Goal: Task Accomplishment & Management: Complete application form

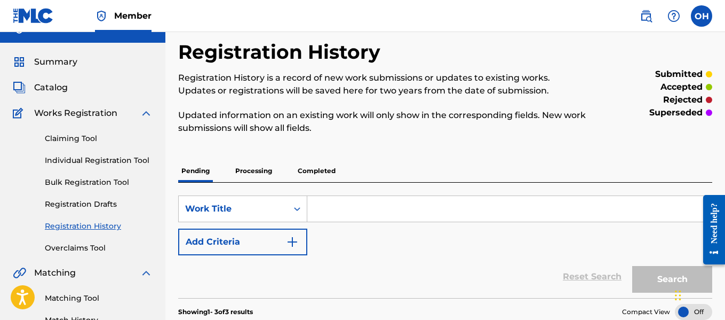
scroll to position [23, 0]
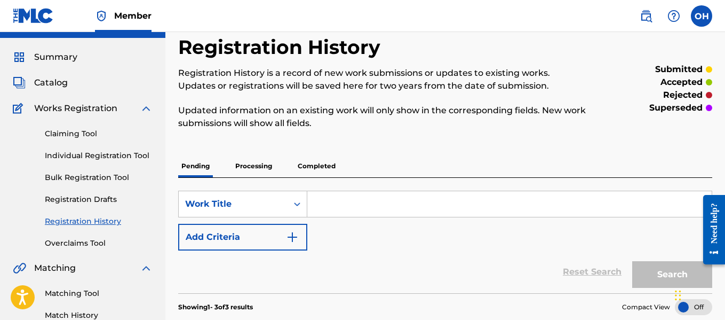
click at [70, 132] on link "Claiming Tool" at bounding box center [99, 133] width 108 height 11
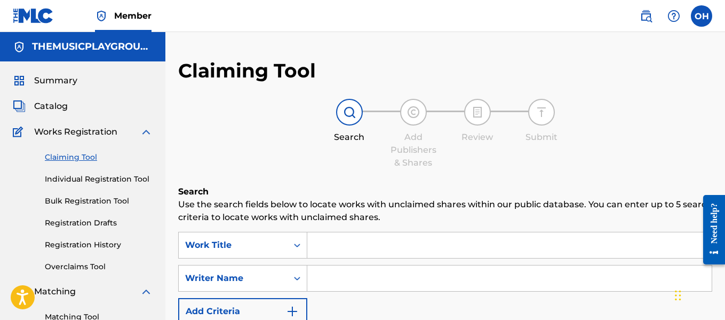
click at [310, 277] on input "Search Form" at bounding box center [509, 278] width 404 height 26
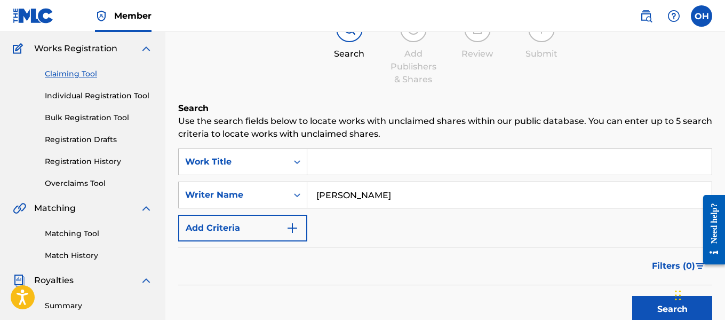
scroll to position [84, 0]
click at [651, 302] on button "Search" at bounding box center [672, 308] width 80 height 27
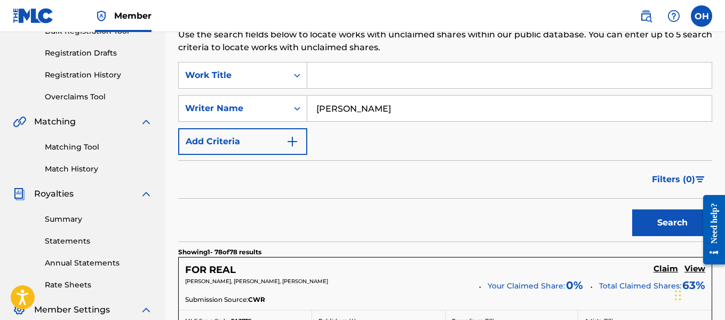
scroll to position [169, 0]
click at [405, 117] on input "[PERSON_NAME]" at bounding box center [509, 109] width 404 height 26
click at [632, 210] on button "Search" at bounding box center [672, 223] width 80 height 27
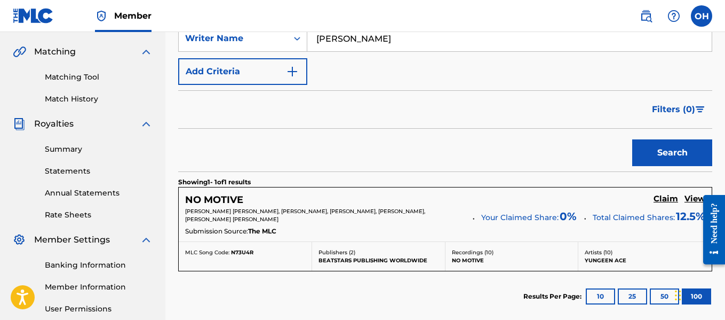
scroll to position [174, 0]
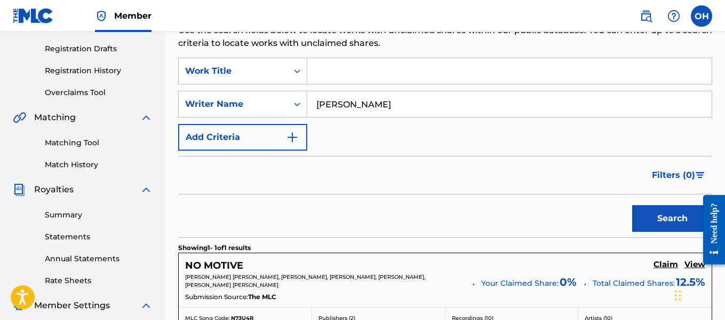
click at [333, 104] on input "[PERSON_NAME]" at bounding box center [509, 104] width 404 height 26
click at [632, 205] on button "Search" at bounding box center [672, 218] width 80 height 27
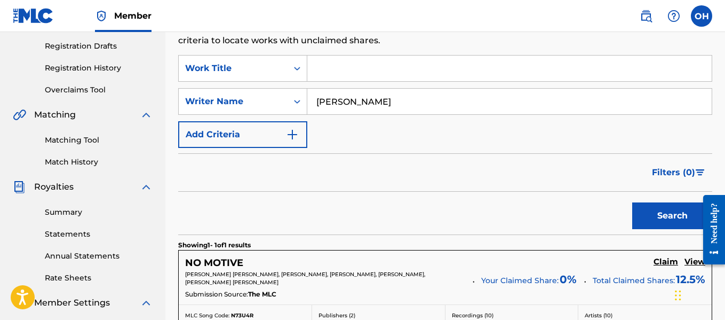
scroll to position [176, 0]
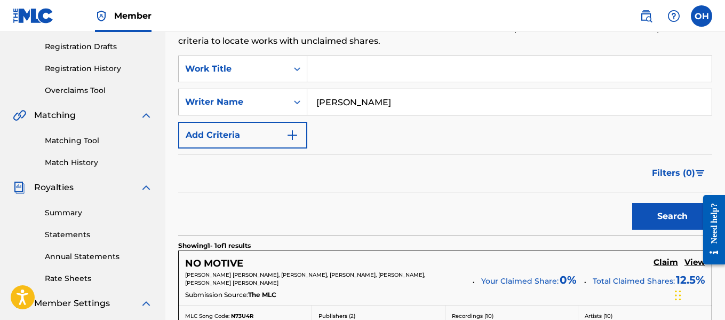
drag, startPoint x: 388, startPoint y: 101, endPoint x: 313, endPoint y: 105, distance: 75.3
click at [313, 105] on input "[PERSON_NAME]" at bounding box center [509, 102] width 404 height 26
type input "[PERSON_NAME]"
click at [632, 203] on button "Search" at bounding box center [672, 216] width 80 height 27
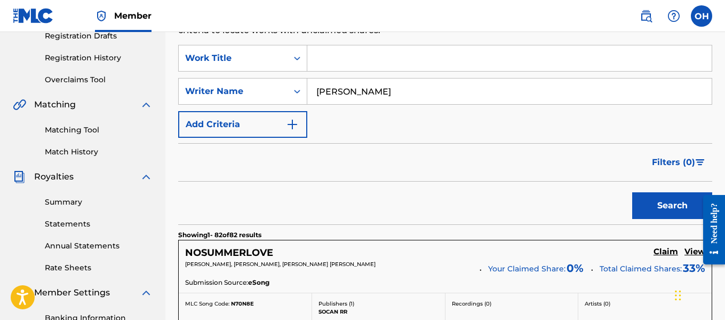
scroll to position [0, 0]
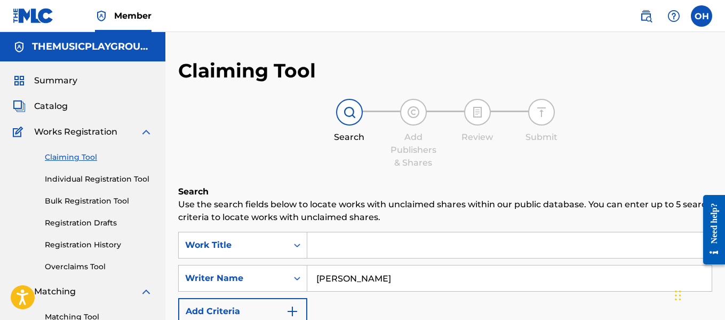
drag, startPoint x: 394, startPoint y: 286, endPoint x: 379, endPoint y: 275, distance: 17.9
click at [379, 275] on input "[PERSON_NAME]" at bounding box center [509, 278] width 404 height 26
click at [368, 276] on input "[PERSON_NAME]" at bounding box center [509, 278] width 404 height 26
drag, startPoint x: 388, startPoint y: 278, endPoint x: 291, endPoint y: 278, distance: 97.6
click at [291, 278] on div "SearchWithCriteriaaaecd251-31bd-450b-8fd7-f520aec3257d Writer Name [PERSON_NAME]" at bounding box center [445, 278] width 534 height 27
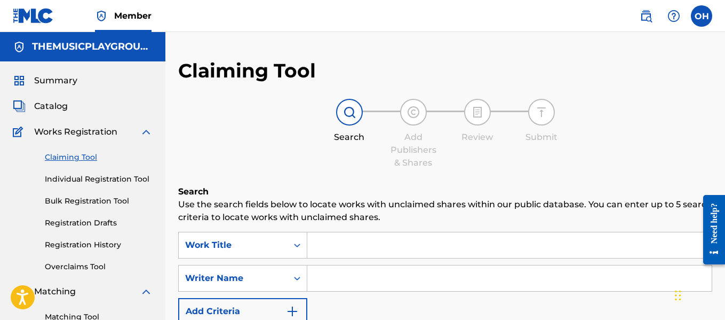
click at [52, 112] on span "Catalog" at bounding box center [51, 106] width 34 height 13
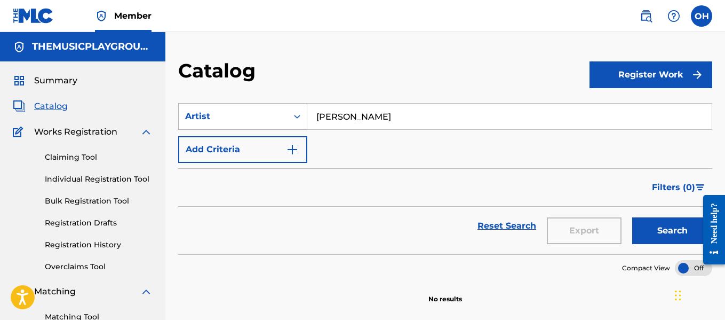
drag, startPoint x: 375, startPoint y: 118, endPoint x: 289, endPoint y: 117, distance: 85.4
click at [289, 117] on div "SearchWithCriteriadbf8b1bc-cebf-4132-9177-0cbd4fb3c00b Artist [PERSON_NAME]" at bounding box center [445, 116] width 534 height 27
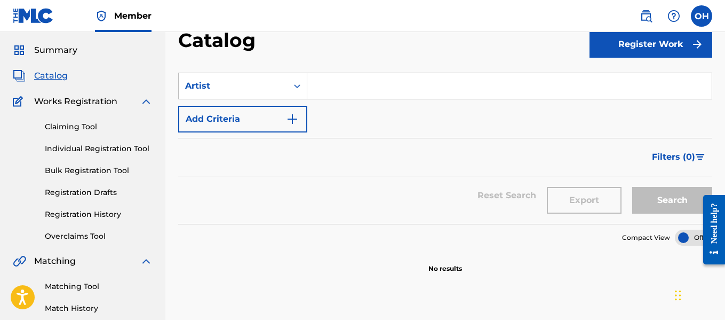
scroll to position [30, 0]
click at [62, 50] on span "Summary" at bounding box center [55, 50] width 43 height 13
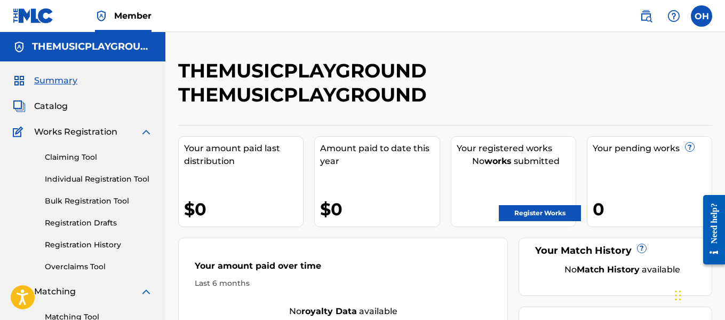
click at [81, 175] on link "Individual Registration Tool" at bounding box center [99, 178] width 108 height 11
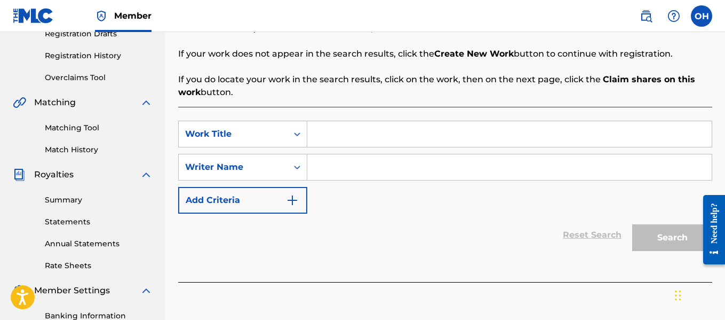
scroll to position [189, 0]
click at [359, 160] on input "Search Form" at bounding box center [509, 167] width 404 height 26
type input "[PERSON_NAME]"
click at [413, 161] on input "[PERSON_NAME]" at bounding box center [509, 167] width 404 height 26
click at [569, 126] on input "Search Form" at bounding box center [509, 134] width 404 height 26
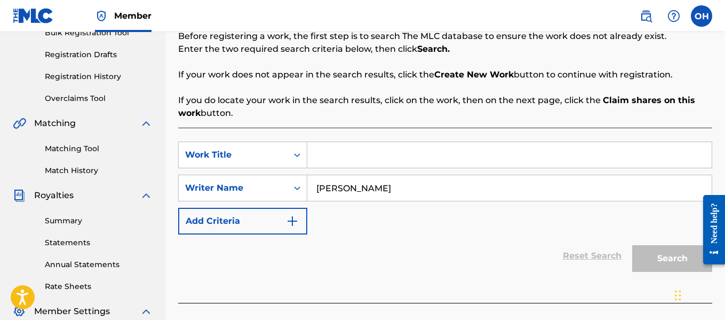
scroll to position [169, 0]
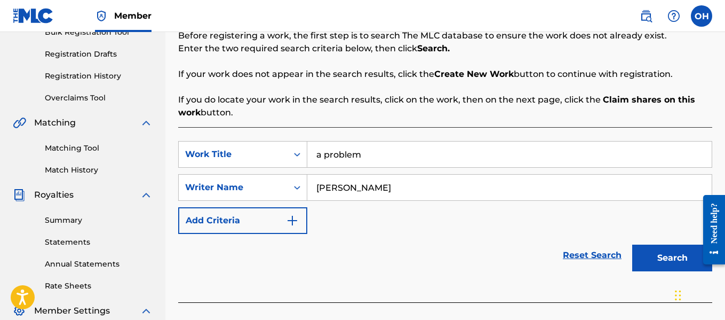
type input "a problem"
click at [632, 244] on button "Search" at bounding box center [672, 257] width 80 height 27
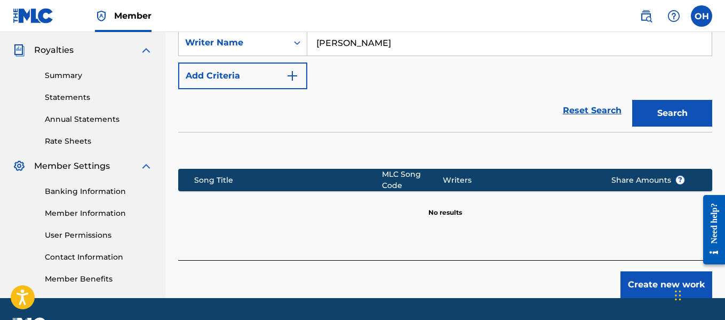
scroll to position [316, 0]
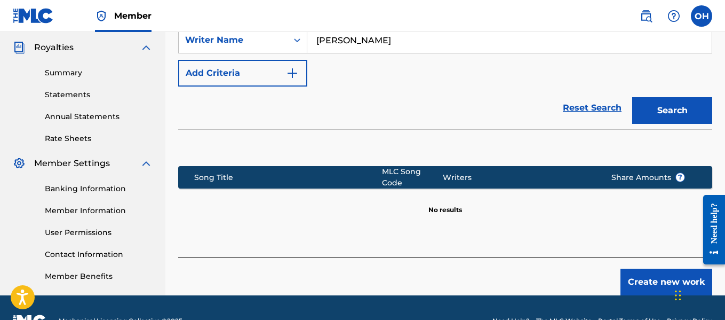
click at [635, 269] on button "Create new work" at bounding box center [666, 281] width 92 height 27
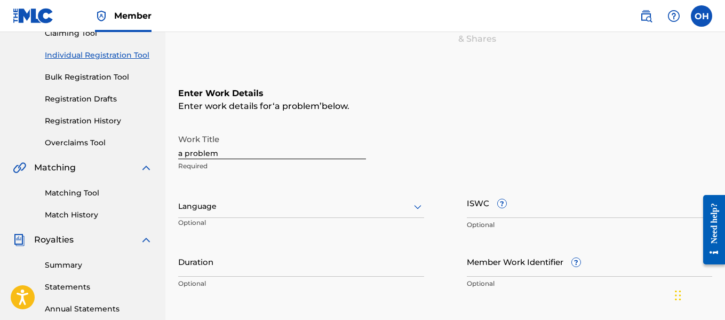
scroll to position [123, 0]
drag, startPoint x: 237, startPoint y: 151, endPoint x: 133, endPoint y: 161, distance: 104.0
click at [133, 161] on main "THEMUSICPLAYGROUND THEMUSICPLAYGROUND Summary Catalog Works Registration Claimi…" at bounding box center [362, 201] width 725 height 585
click at [197, 148] on input "A Ploblem" at bounding box center [272, 144] width 188 height 30
type input "A Problem"
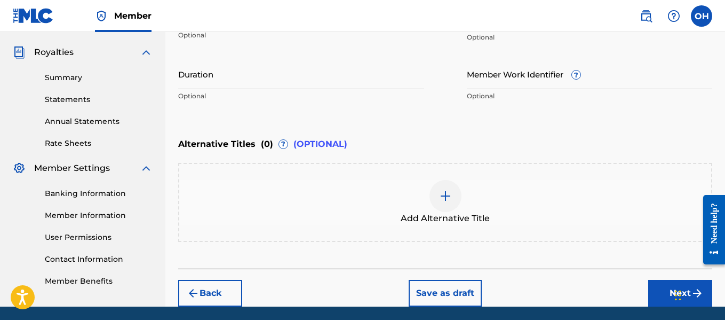
scroll to position [349, 0]
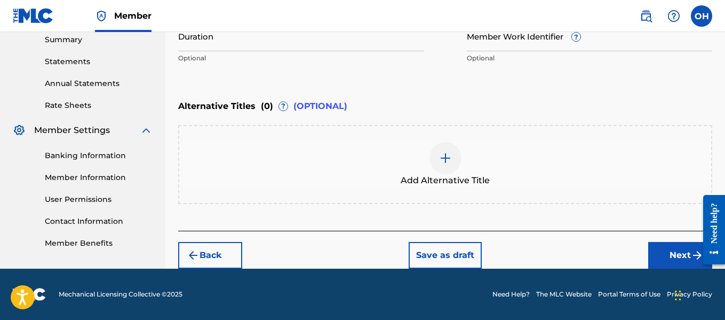
click at [682, 256] on button "Next" at bounding box center [680, 255] width 64 height 27
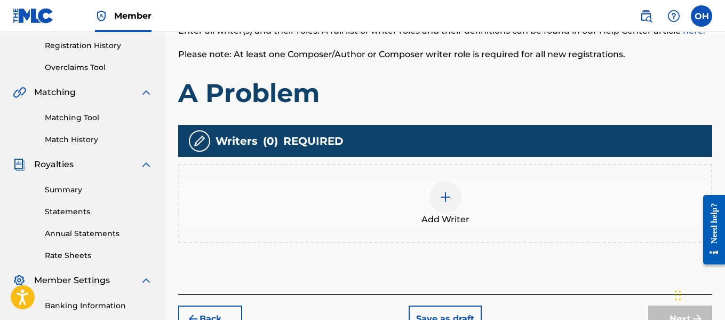
scroll to position [208, 0]
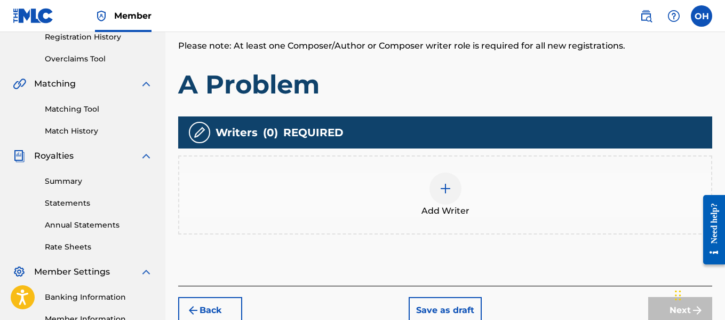
click at [439, 191] on img at bounding box center [445, 188] width 13 height 13
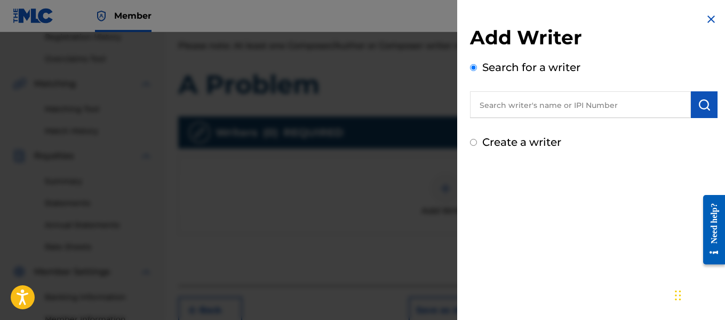
click at [524, 97] on input "text" at bounding box center [580, 104] width 221 height 27
paste input "1010671906"
type input "1010671906"
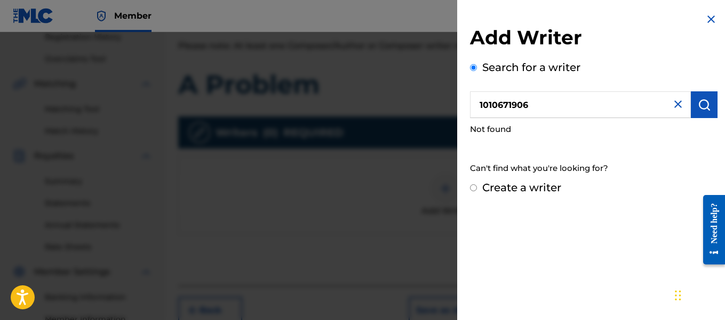
click at [504, 129] on div "Not found" at bounding box center [594, 129] width 248 height 23
click at [493, 187] on label "Create a writer" at bounding box center [521, 187] width 79 height 13
radio input "true"
click at [477, 187] on input "Create a writer" at bounding box center [473, 187] width 7 height 7
radio input "false"
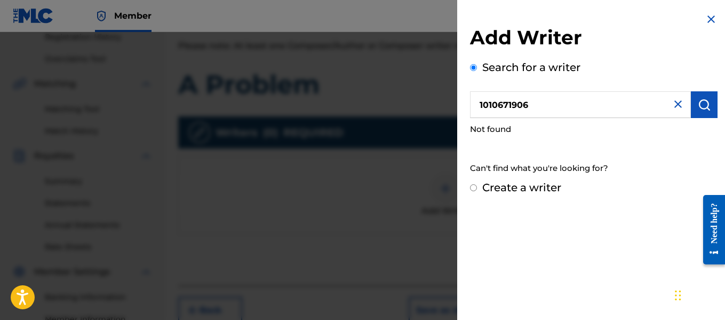
radio input "true"
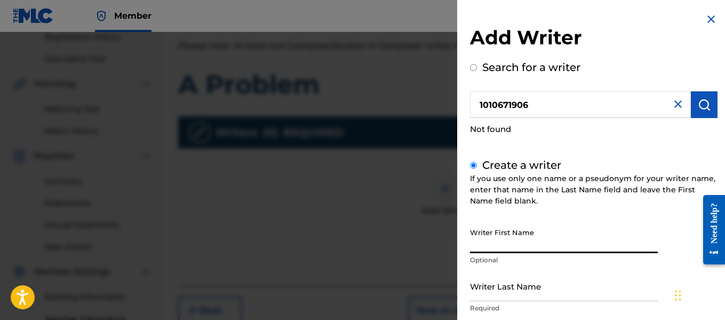
click at [509, 241] on input "Writer First Name" at bounding box center [564, 237] width 188 height 30
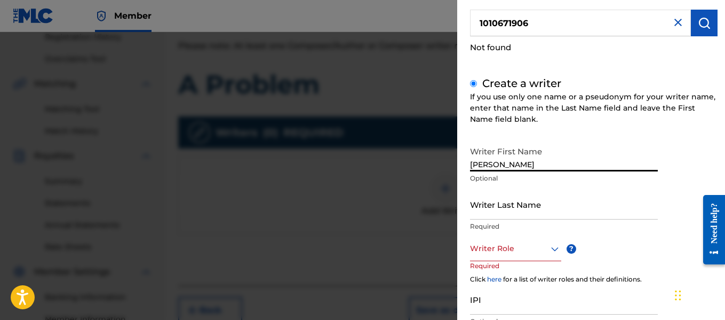
scroll to position [82, 0]
type input "[PERSON_NAME]"
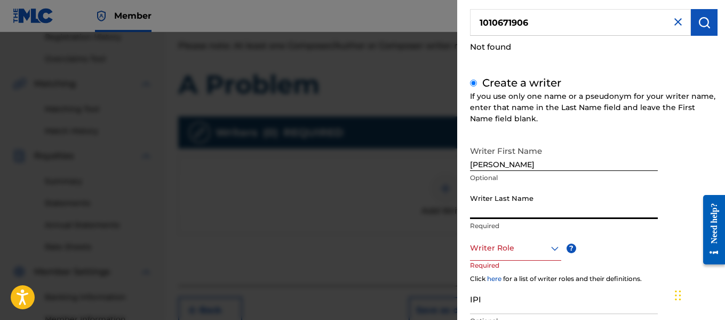
click at [517, 209] on input "Writer Last Name" at bounding box center [564, 203] width 188 height 30
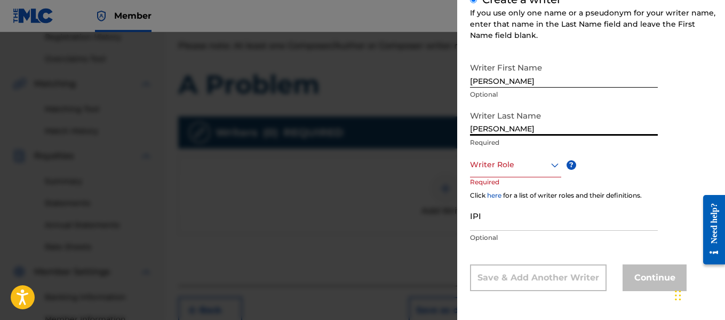
type input "[PERSON_NAME]"
click at [538, 164] on div at bounding box center [515, 164] width 91 height 13
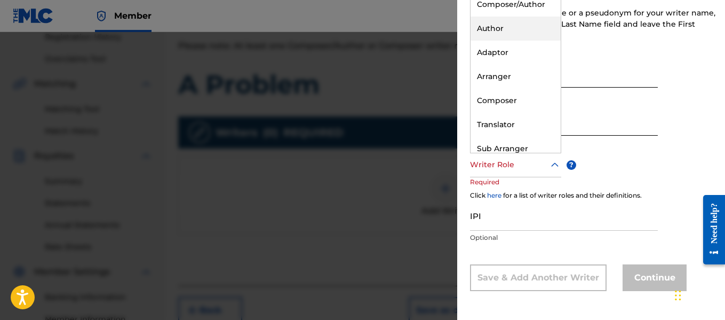
click at [519, 29] on div "Author" at bounding box center [516, 29] width 90 height 24
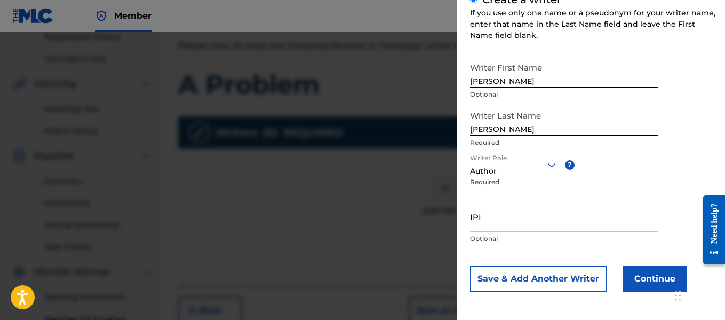
scroll to position [166, 0]
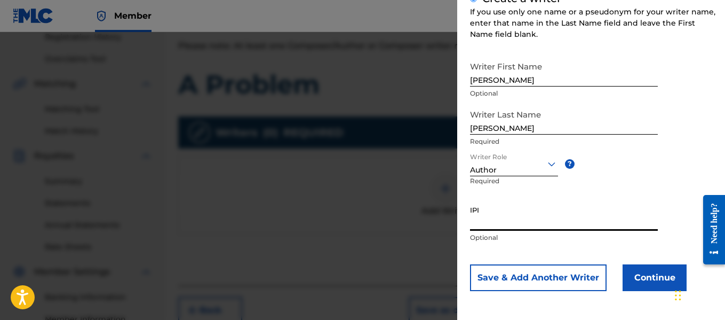
click at [490, 224] on input "IPI" at bounding box center [564, 215] width 188 height 30
paste input "1010671906"
type input "1010671906"
click at [535, 274] on button "Save & Add Another Writer" at bounding box center [538, 277] width 137 height 27
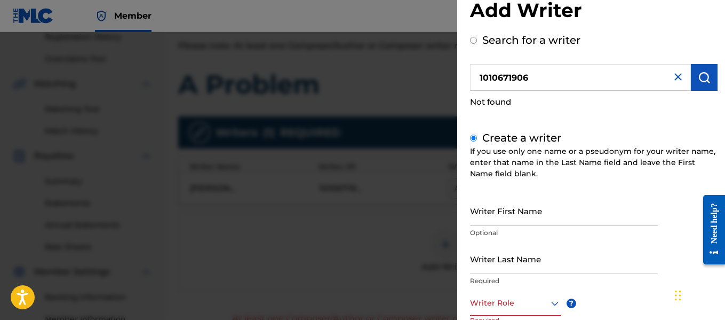
scroll to position [27, 0]
click at [674, 76] on img at bounding box center [678, 77] width 13 height 13
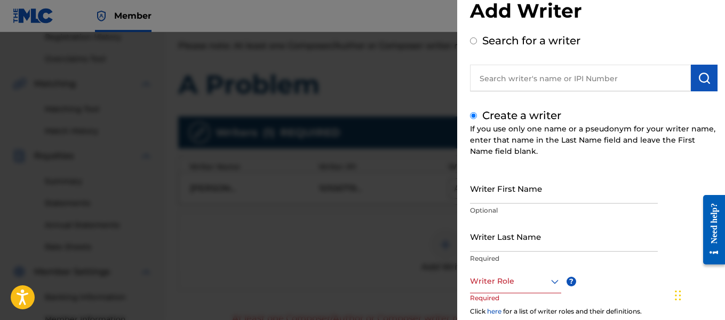
click at [635, 76] on input "text" at bounding box center [580, 78] width 221 height 27
radio input "true"
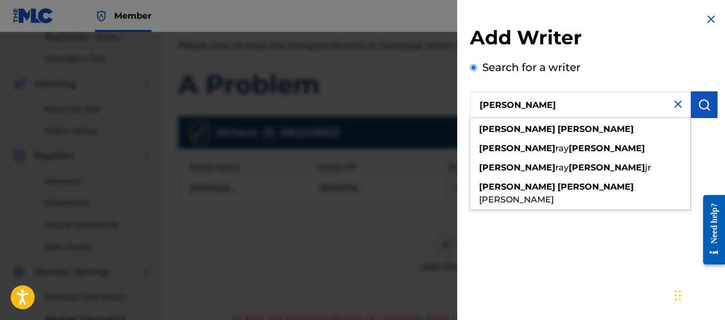
type input "[PERSON_NAME]"
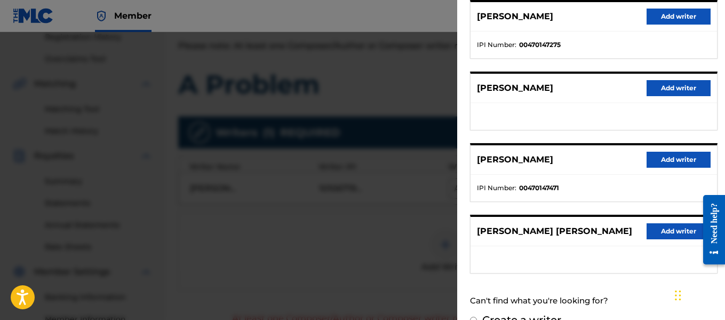
scroll to position [214, 0]
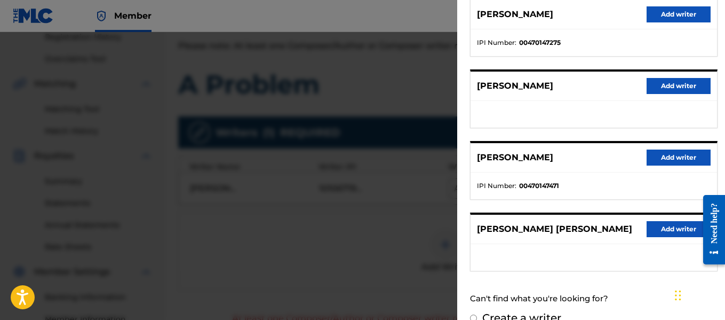
click at [666, 154] on button "Add writer" at bounding box center [679, 157] width 64 height 16
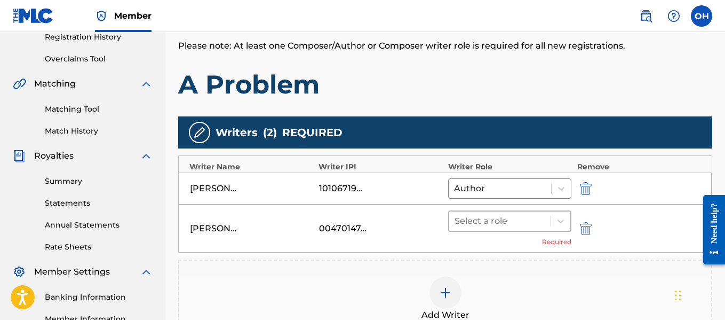
click at [514, 215] on div at bounding box center [500, 220] width 91 height 15
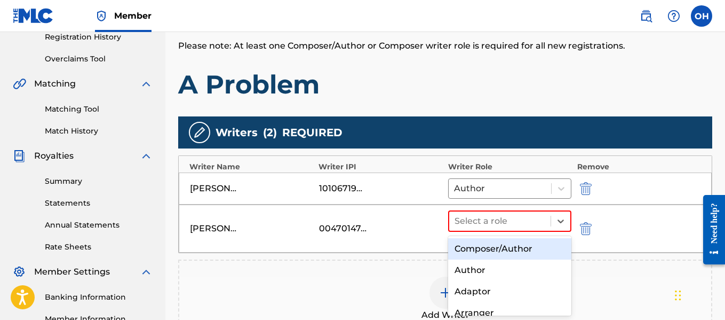
click at [501, 246] on div "Composer/Author" at bounding box center [510, 248] width 124 height 21
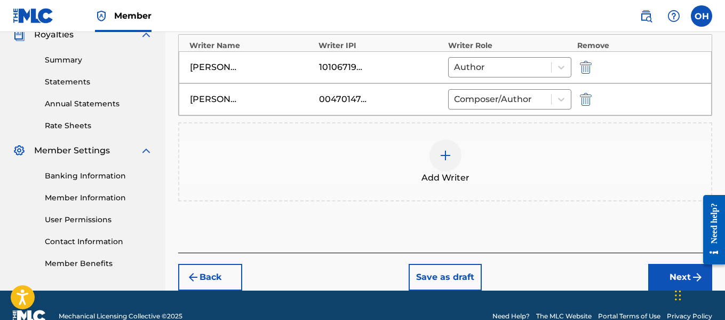
scroll to position [325, 0]
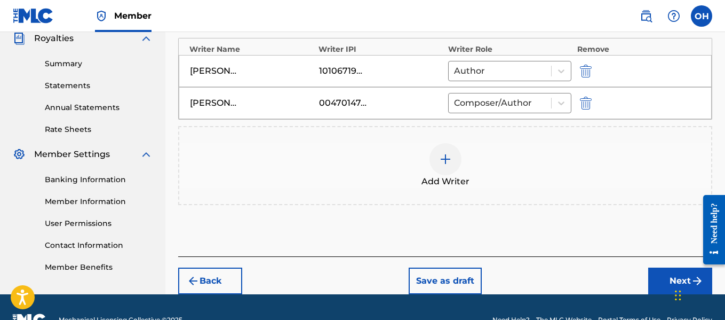
click at [662, 275] on button "Next" at bounding box center [680, 280] width 64 height 27
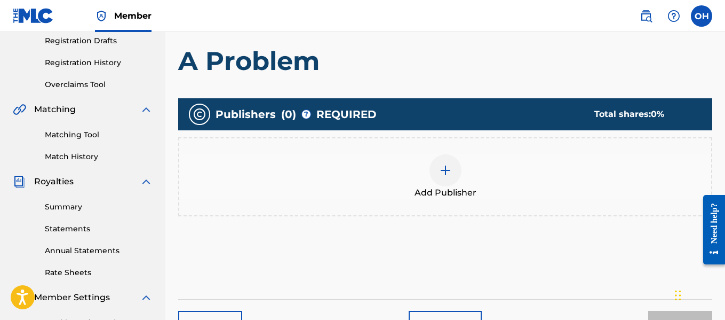
scroll to position [185, 0]
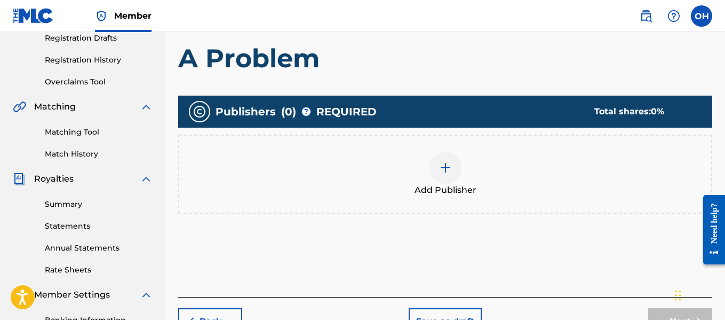
click at [452, 169] on div at bounding box center [445, 168] width 32 height 32
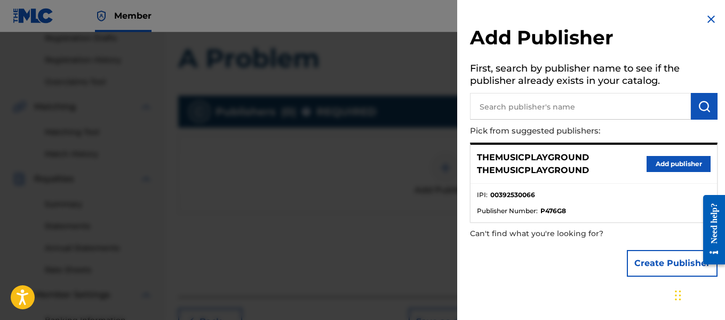
click at [661, 263] on button "Create Publisher" at bounding box center [672, 263] width 91 height 27
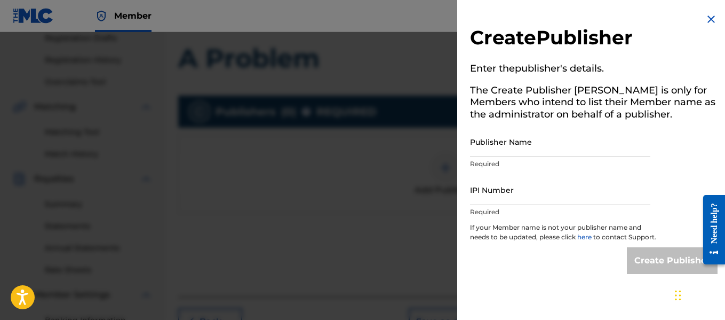
click at [577, 152] on input "Publisher Name" at bounding box center [560, 141] width 180 height 30
type input "Heart Beatz Publishing Global"
click at [554, 192] on input "IPI Number" at bounding box center [560, 189] width 180 height 30
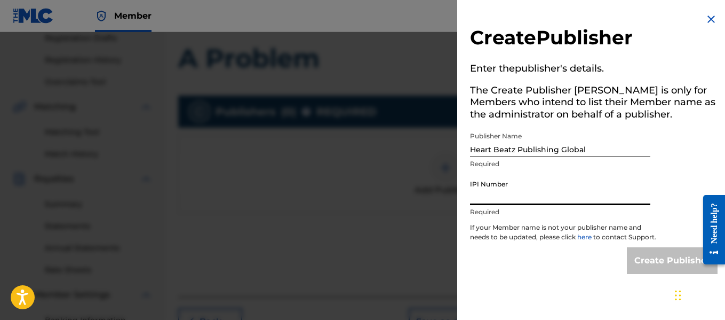
type input "01021428118"
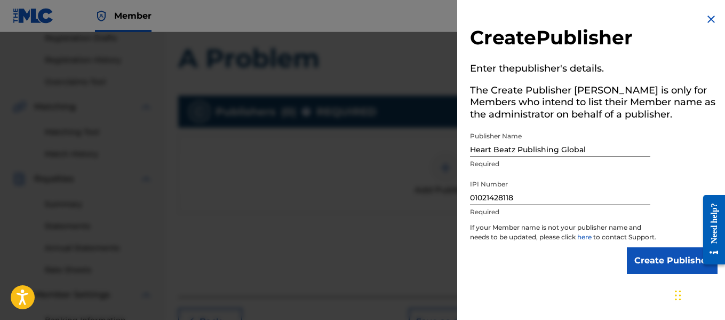
click at [639, 271] on input "Create Publisher" at bounding box center [672, 260] width 91 height 27
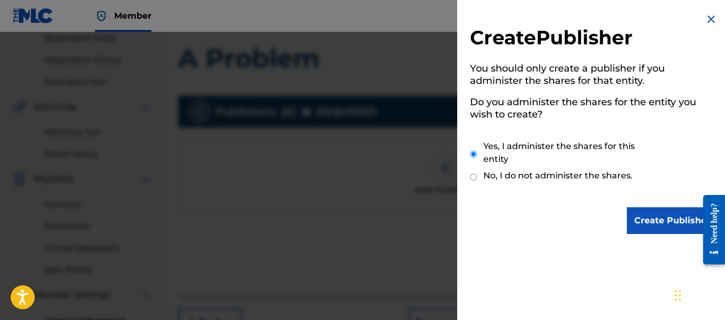
click at [660, 221] on input "Create Publisher" at bounding box center [672, 220] width 91 height 27
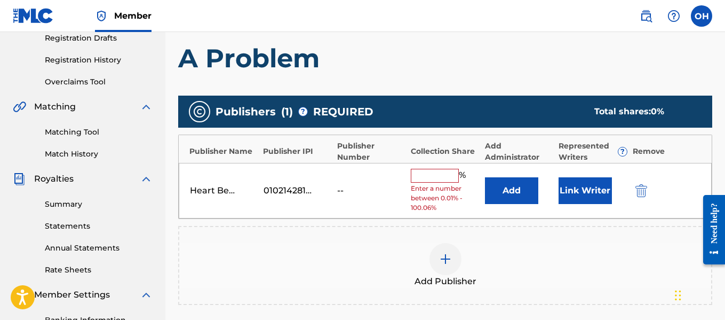
click at [446, 179] on input "text" at bounding box center [435, 176] width 48 height 14
type input "100"
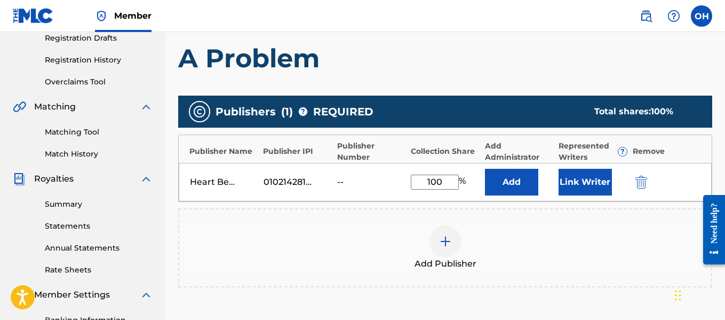
click at [595, 186] on button "Link Writer" at bounding box center [585, 182] width 53 height 27
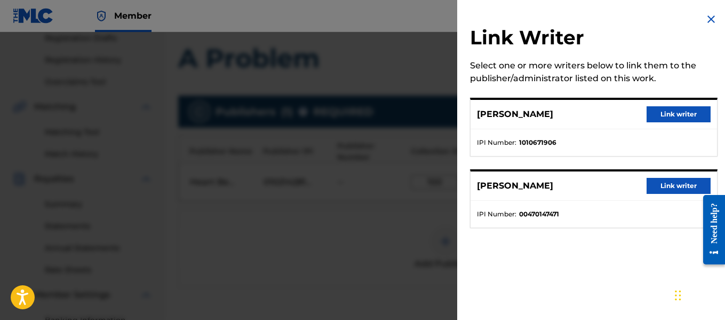
click at [651, 187] on button "Link writer" at bounding box center [679, 186] width 64 height 16
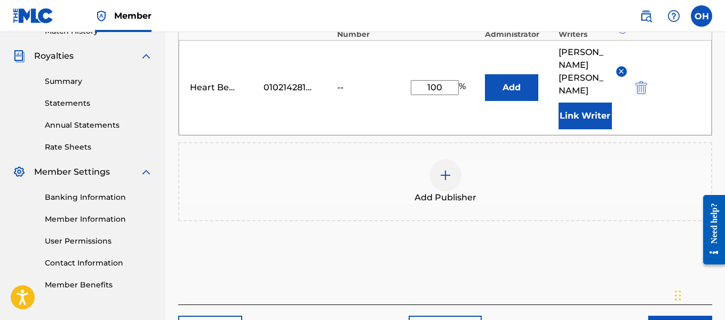
scroll to position [355, 0]
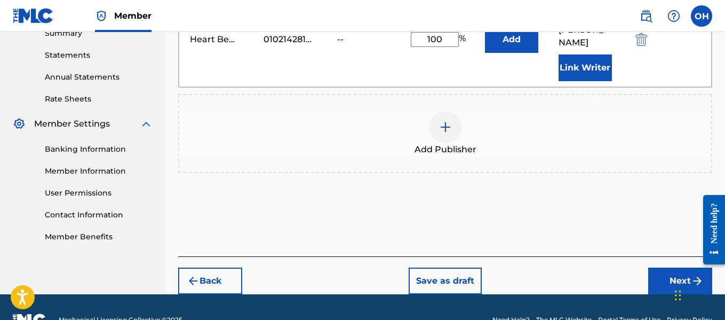
click at [666, 267] on button "Next" at bounding box center [680, 280] width 64 height 27
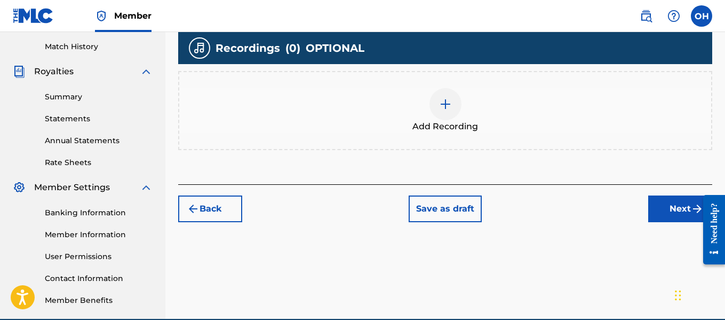
scroll to position [292, 0]
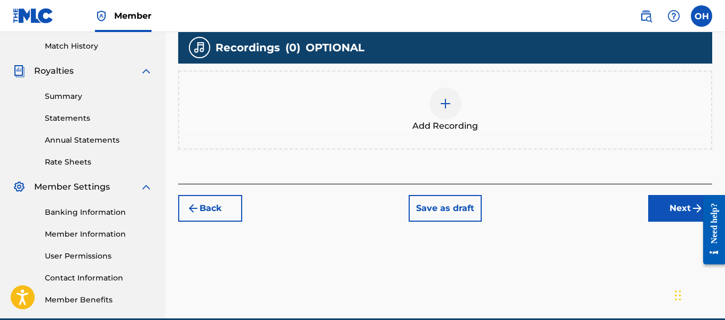
click at [441, 112] on div at bounding box center [445, 103] width 32 height 32
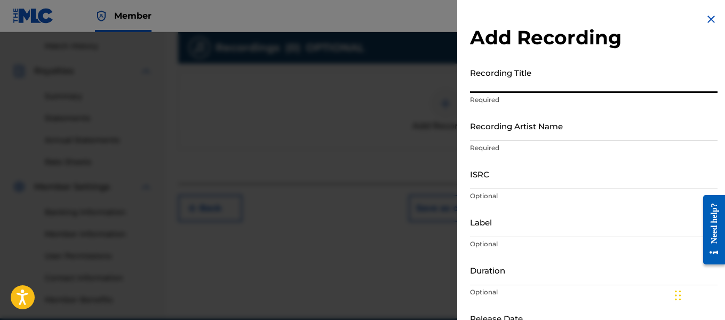
click at [522, 83] on input "Recording Title" at bounding box center [594, 77] width 248 height 30
type input "A Problem"
click at [524, 134] on input "Recording Artist Name" at bounding box center [594, 125] width 248 height 30
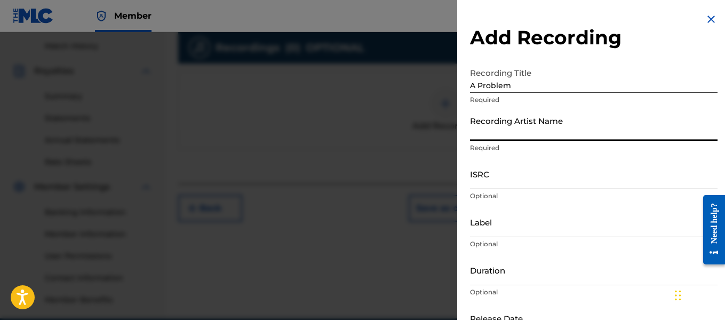
type input "[PERSON_NAME] OTS"
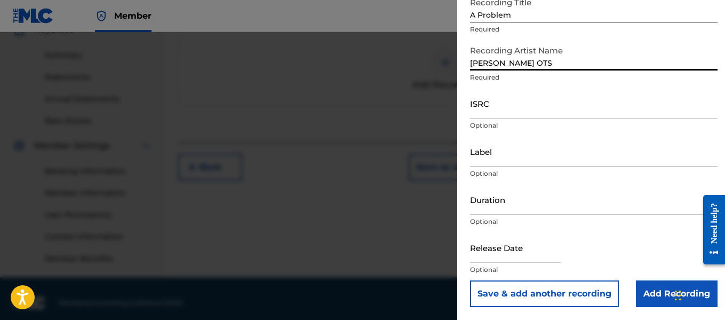
scroll to position [334, 0]
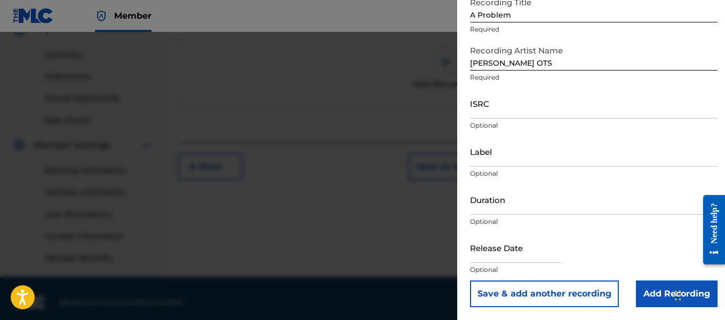
click at [644, 296] on input "Add Recording" at bounding box center [677, 293] width 82 height 27
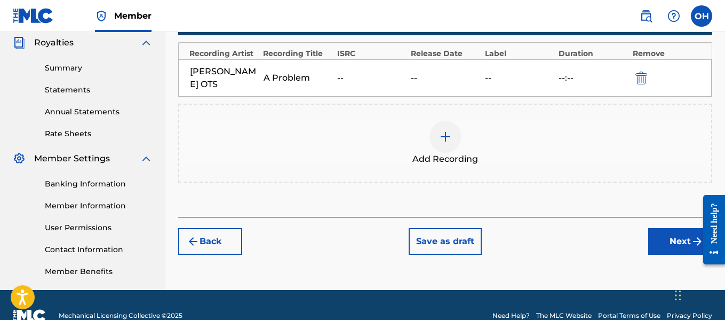
scroll to position [321, 0]
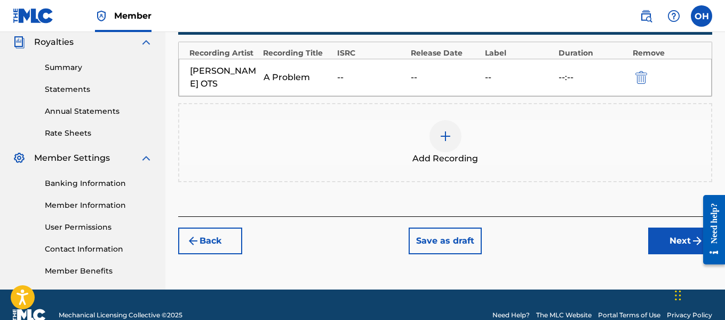
click at [674, 227] on button "Next" at bounding box center [680, 240] width 64 height 27
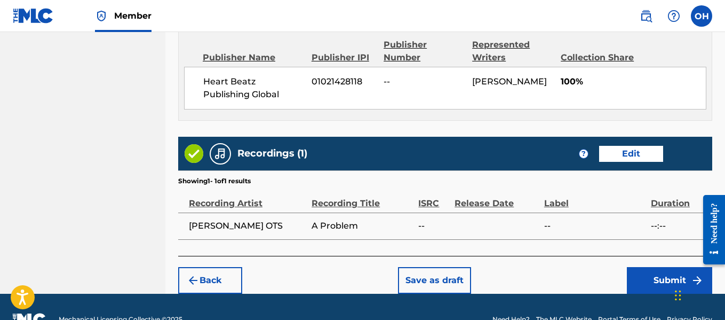
scroll to position [616, 0]
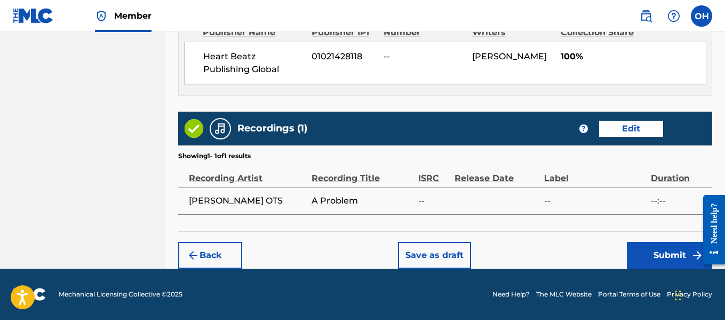
click at [657, 253] on button "Submit" at bounding box center [669, 255] width 85 height 27
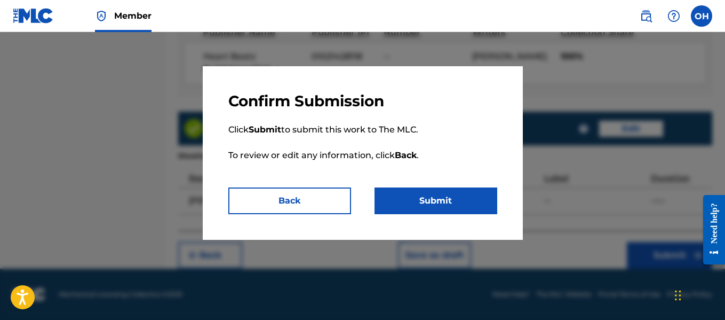
click at [440, 200] on button "Submit" at bounding box center [436, 200] width 123 height 27
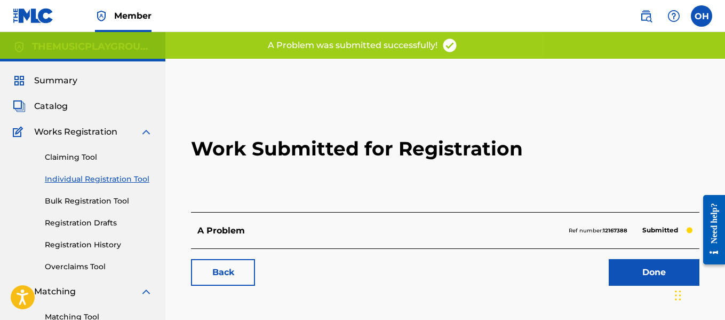
click at [642, 259] on link "Done" at bounding box center [654, 272] width 91 height 27
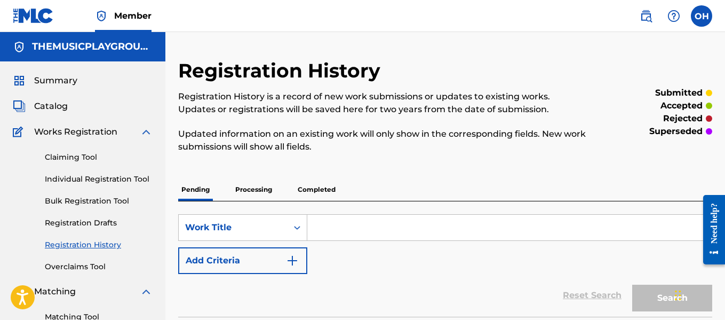
click at [105, 181] on link "Individual Registration Tool" at bounding box center [99, 178] width 108 height 11
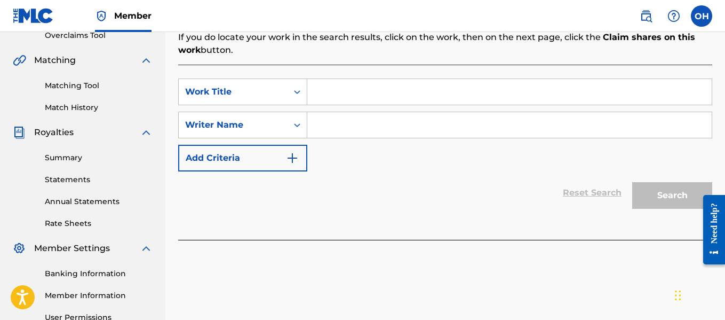
scroll to position [235, 0]
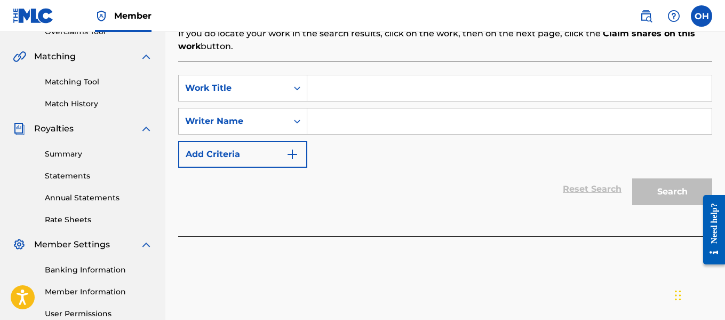
click at [364, 129] on input "Search Form" at bounding box center [509, 121] width 404 height 26
type input "[PERSON_NAME]"
click at [374, 91] on input "Search Form" at bounding box center [509, 88] width 404 height 26
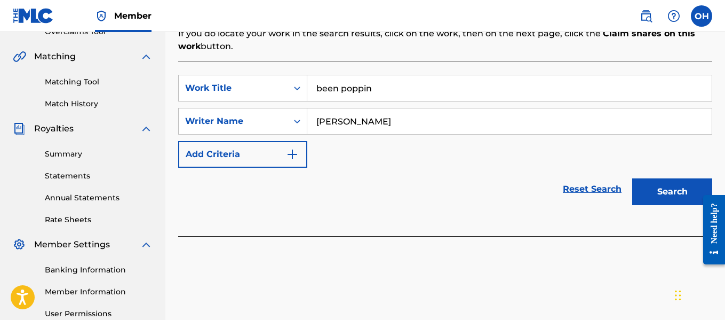
type input "been poppin"
click at [632, 178] on button "Search" at bounding box center [672, 191] width 80 height 27
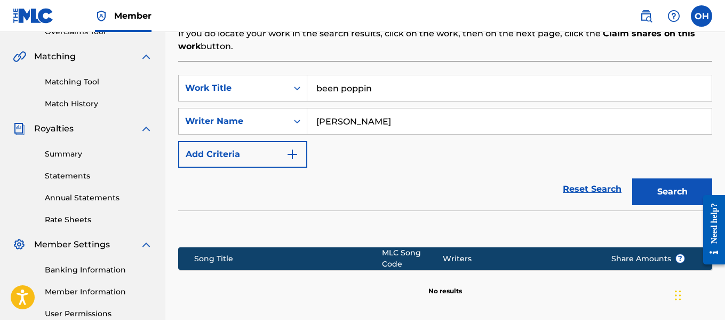
scroll to position [342, 0]
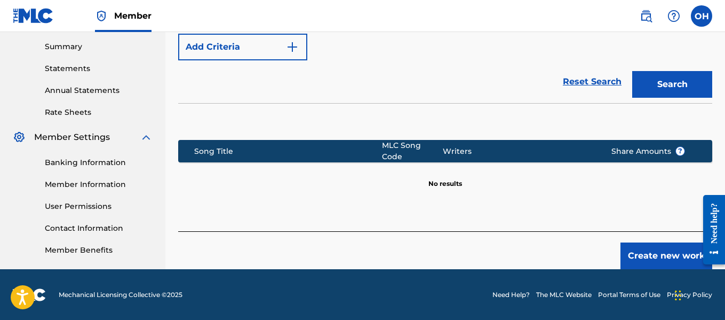
click at [655, 252] on button "Create new work" at bounding box center [666, 255] width 92 height 27
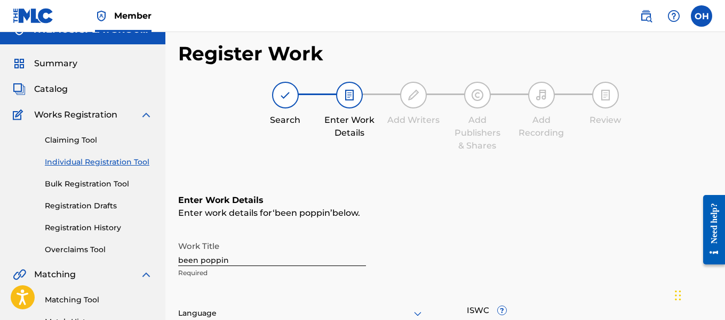
scroll to position [0, 0]
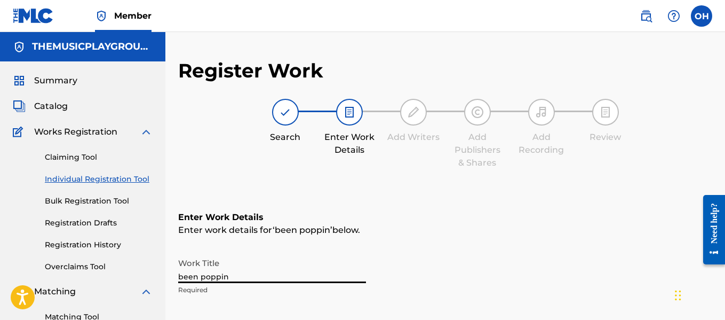
drag, startPoint x: 181, startPoint y: 282, endPoint x: 168, endPoint y: 282, distance: 12.8
click at [204, 278] on input "Been poppin" at bounding box center [272, 267] width 188 height 30
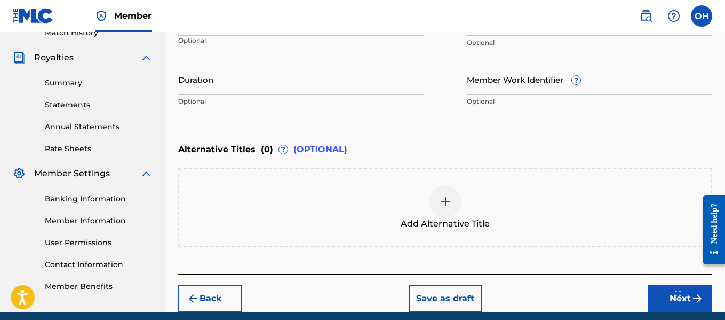
scroll to position [307, 0]
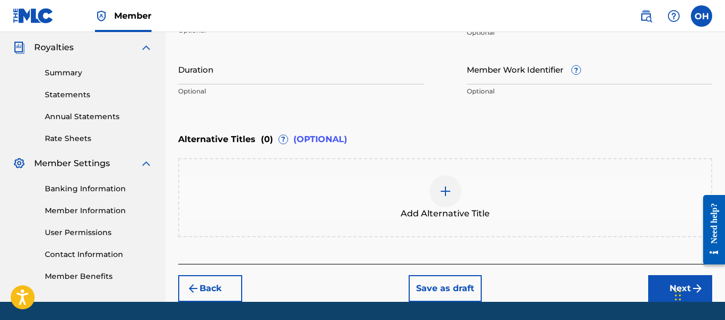
type input "Been Poppin"
click at [657, 282] on button "Next" at bounding box center [680, 288] width 64 height 27
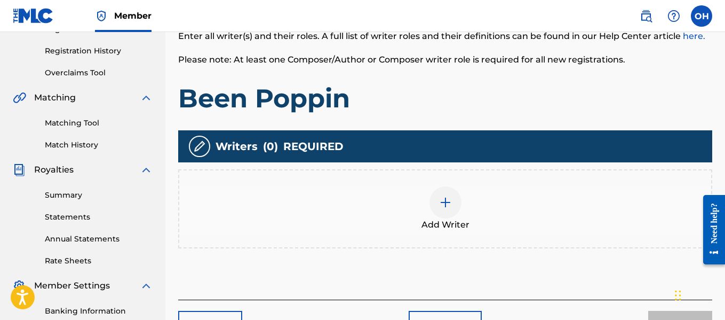
scroll to position [197, 0]
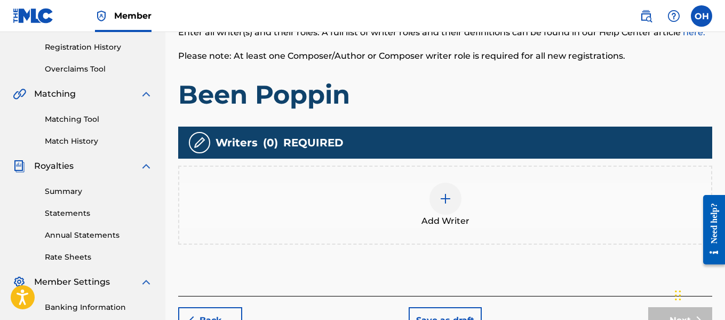
click at [453, 212] on div "Add Writer" at bounding box center [445, 204] width 532 height 45
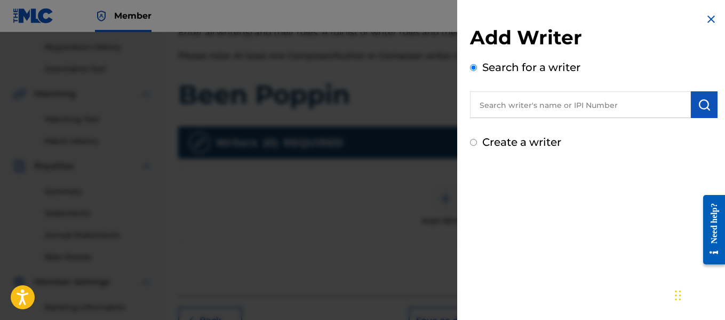
click at [513, 103] on input "text" at bounding box center [580, 104] width 221 height 27
paste input "1010671906"
type input "1010671906"
click at [700, 104] on img "submit" at bounding box center [704, 104] width 13 height 13
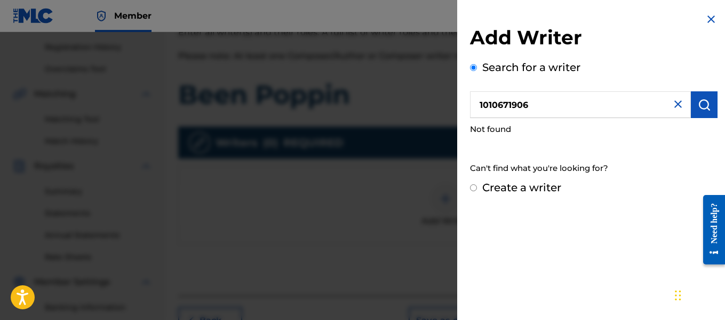
click at [496, 181] on label "Create a writer" at bounding box center [521, 187] width 79 height 13
radio input "true"
click at [477, 184] on input "Create a writer" at bounding box center [473, 187] width 7 height 7
radio input "false"
radio input "true"
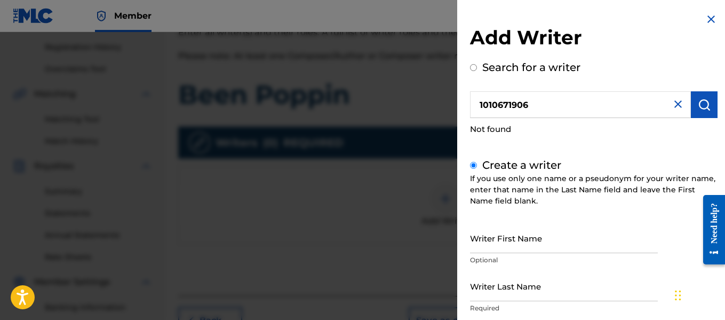
click at [527, 241] on input "Writer First Name" at bounding box center [564, 237] width 188 height 30
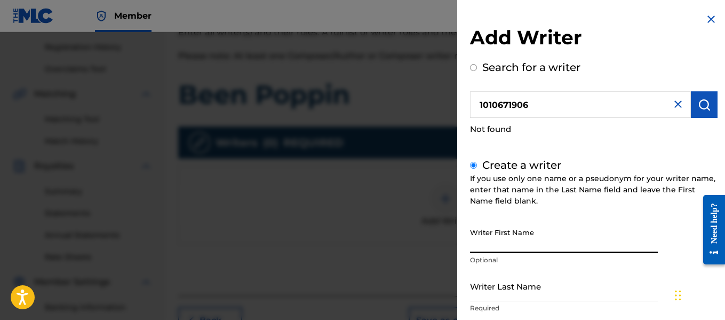
click at [527, 241] on input "Writer First Name" at bounding box center [564, 237] width 188 height 30
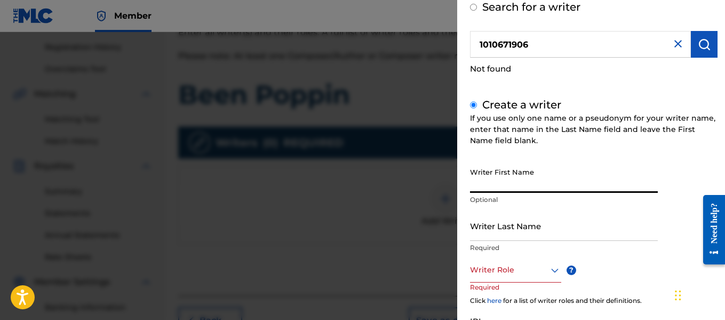
scroll to position [62, 0]
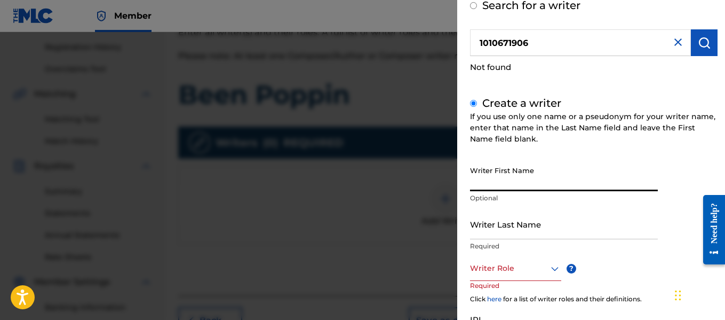
click at [524, 185] on input "Writer First Name" at bounding box center [564, 176] width 188 height 30
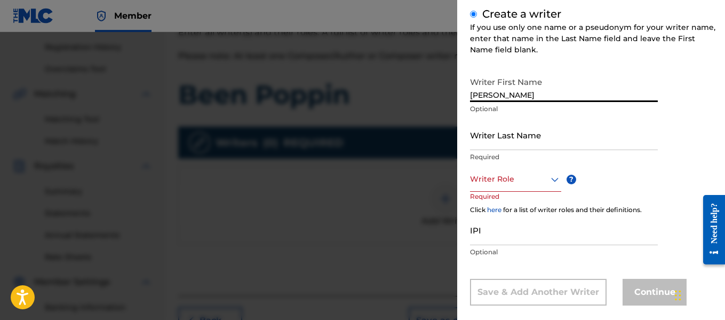
scroll to position [152, 0]
type input "[PERSON_NAME]"
click at [520, 138] on input "Writer Last Name" at bounding box center [564, 133] width 188 height 30
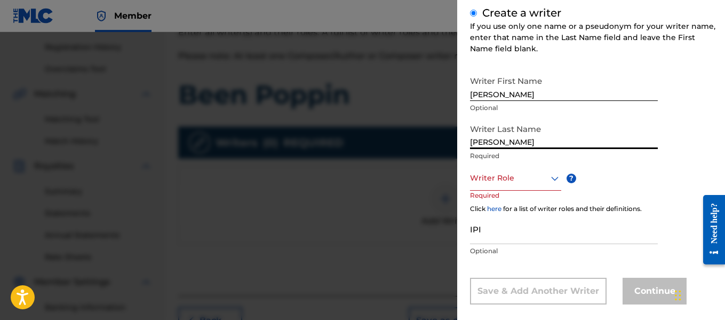
scroll to position [155, 0]
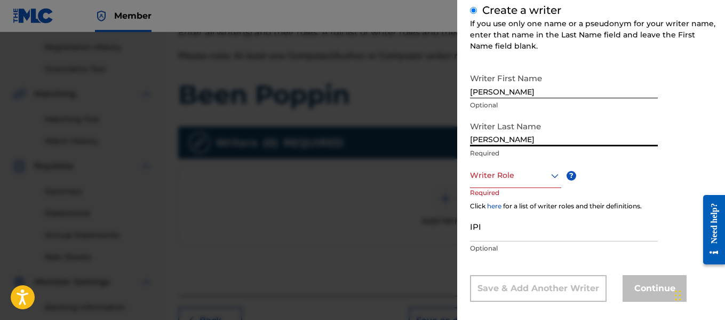
type input "[PERSON_NAME]"
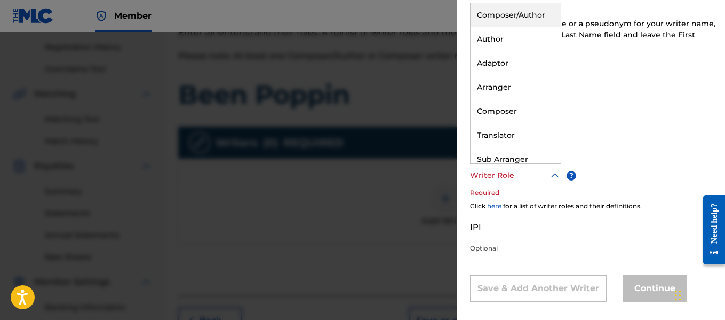
click at [536, 178] on div at bounding box center [515, 175] width 91 height 13
click at [504, 33] on div "Author" at bounding box center [516, 39] width 90 height 24
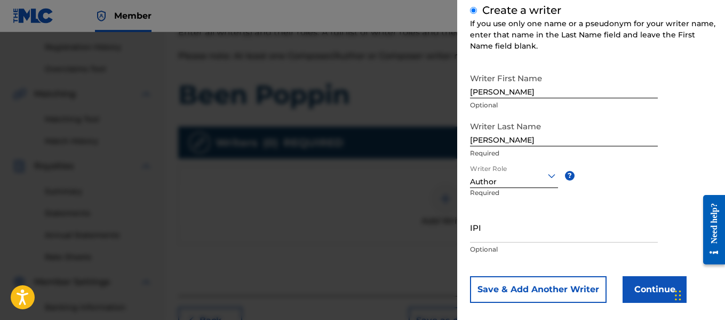
click at [523, 242] on input "IPI" at bounding box center [564, 227] width 188 height 30
paste input "1010671906"
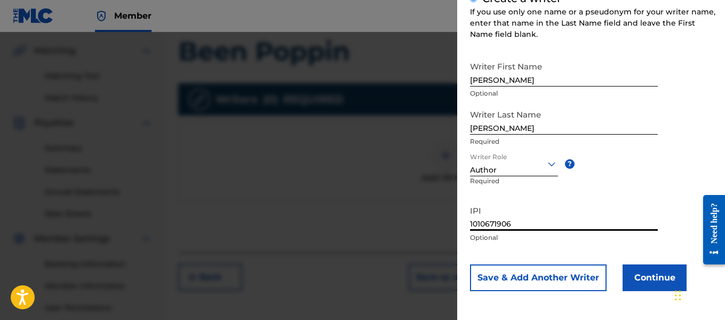
scroll to position [241, 0]
type input "1010671906"
click at [582, 276] on button "Save & Add Another Writer" at bounding box center [538, 277] width 137 height 27
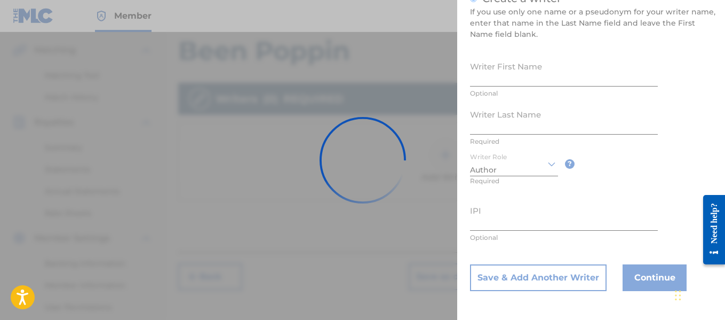
scroll to position [165, 0]
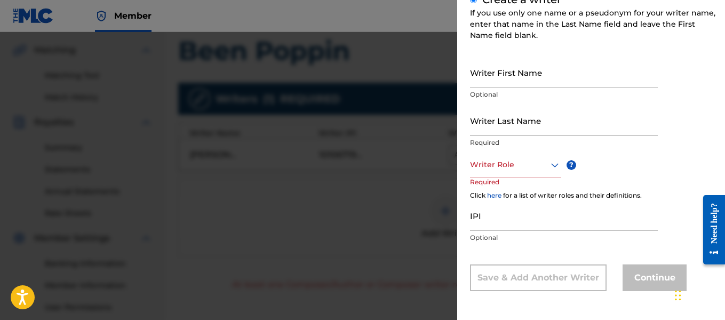
click at [584, 81] on input "Writer First Name" at bounding box center [564, 72] width 188 height 30
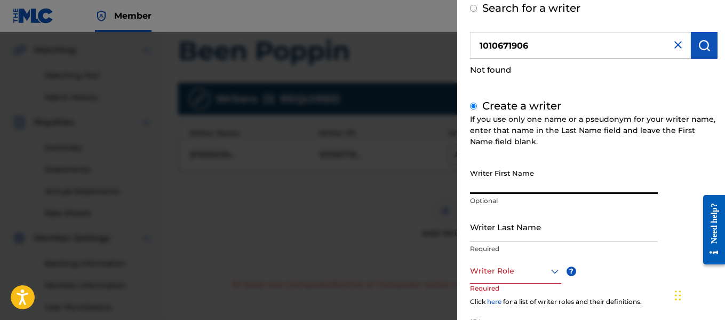
scroll to position [57, 0]
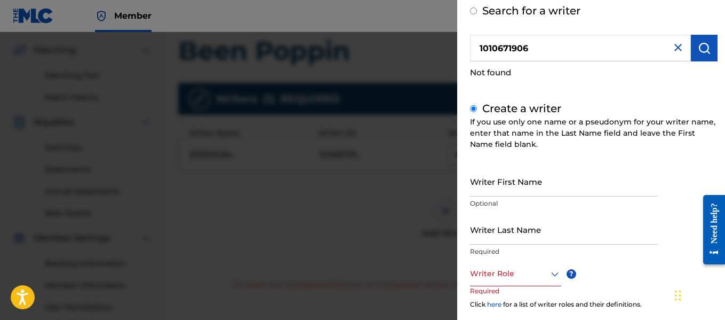
click at [673, 46] on img at bounding box center [678, 47] width 13 height 13
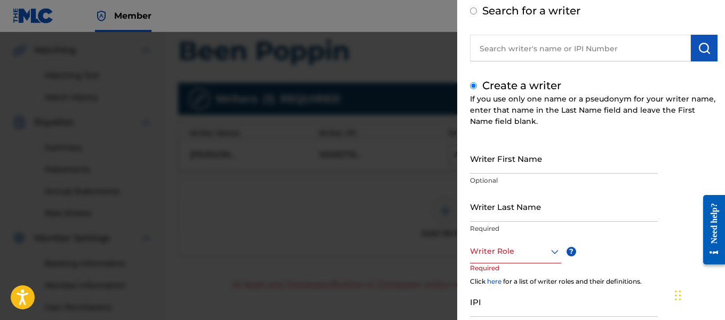
click at [650, 52] on input "text" at bounding box center [580, 48] width 221 height 27
radio input "true"
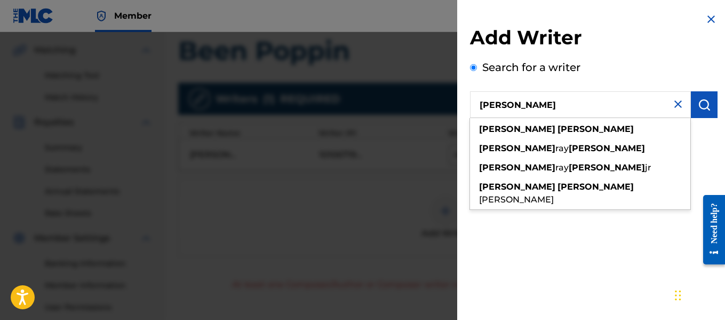
type input "[PERSON_NAME]"
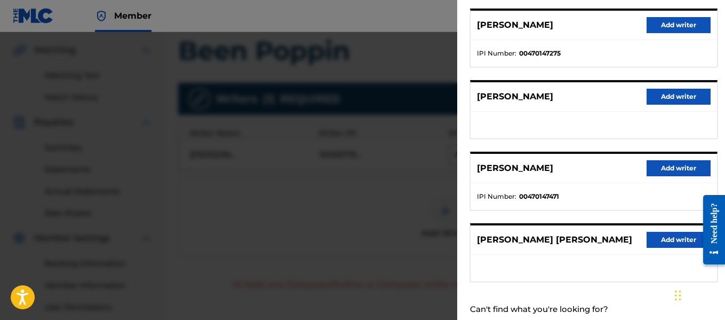
scroll to position [204, 0]
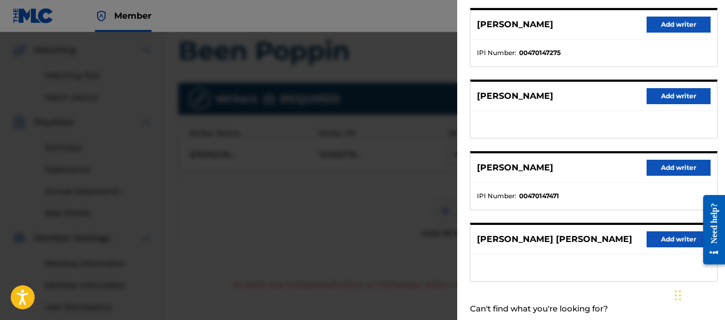
click at [662, 168] on button "Add writer" at bounding box center [679, 168] width 64 height 16
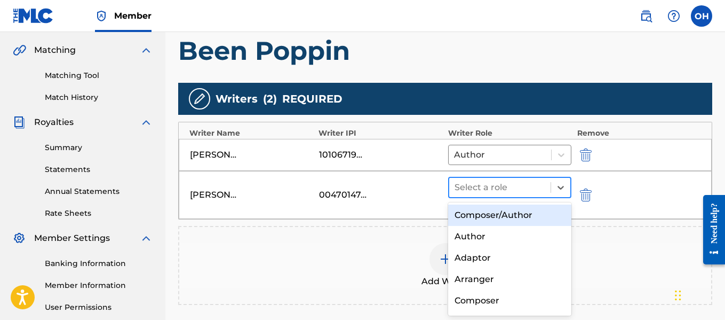
click at [515, 195] on div "Select a role" at bounding box center [500, 187] width 102 height 19
click at [511, 212] on div "Composer/Author" at bounding box center [510, 214] width 124 height 21
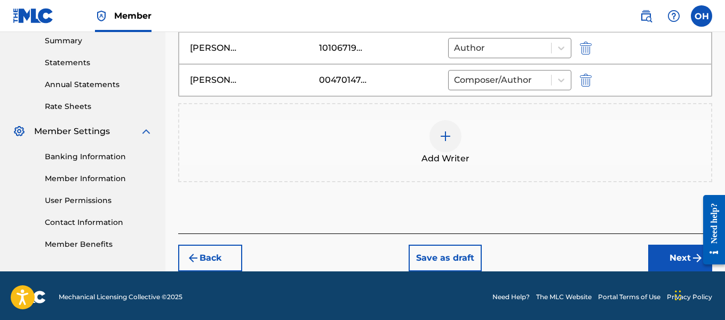
scroll to position [351, 0]
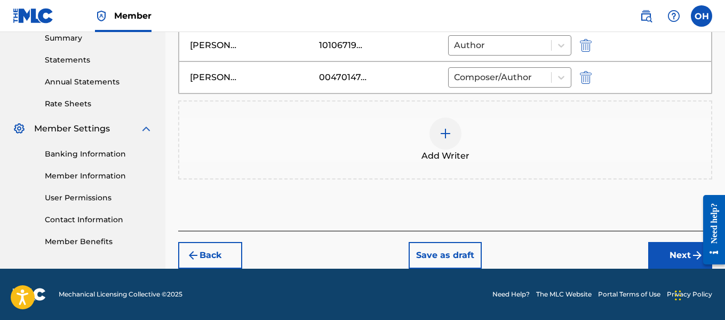
click at [666, 254] on button "Next" at bounding box center [680, 255] width 64 height 27
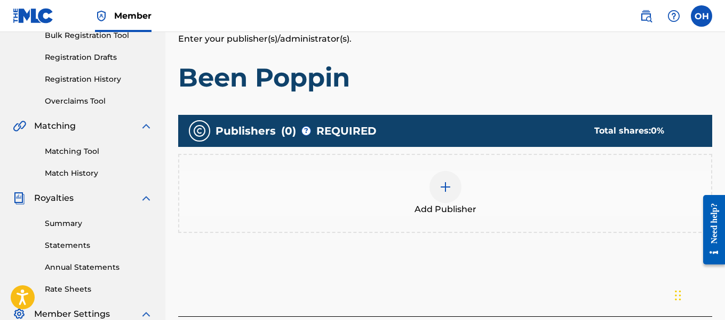
scroll to position [166, 0]
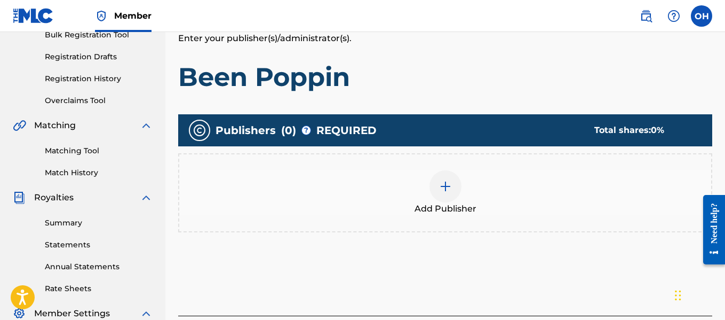
click at [436, 189] on div at bounding box center [445, 186] width 32 height 32
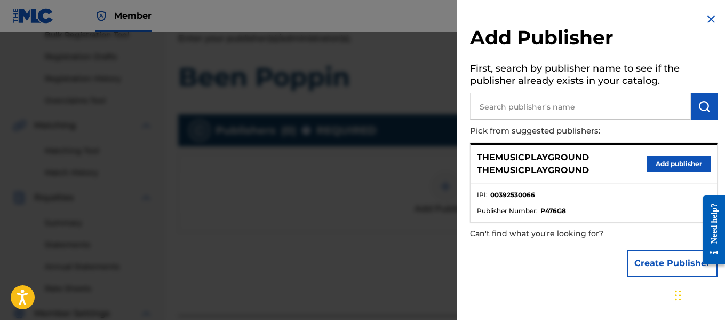
click at [649, 113] on input "text" at bounding box center [580, 106] width 221 height 27
type input "heart beatz publishing global"
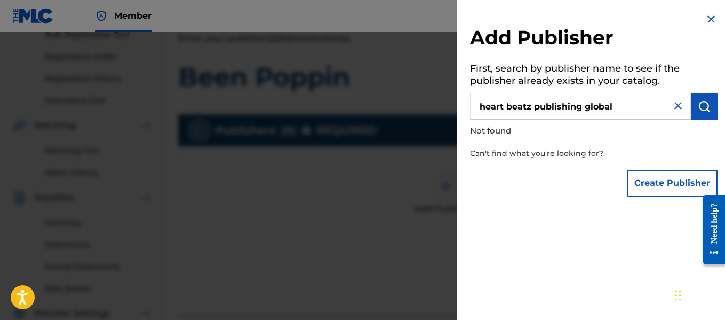
click at [659, 186] on button "Create Publisher" at bounding box center [672, 183] width 91 height 27
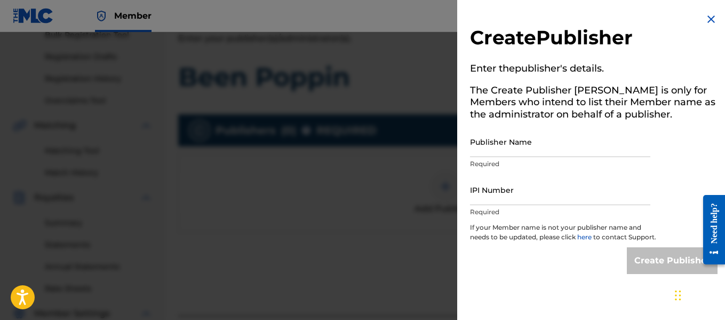
click at [566, 156] on input "Publisher Name" at bounding box center [560, 141] width 180 height 30
type input "Heart Beatz Publishing Global"
click at [552, 193] on input "IPI Number" at bounding box center [560, 189] width 180 height 30
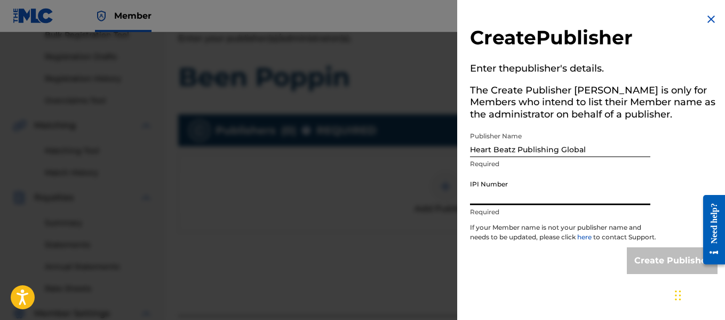
type input "01021428118"
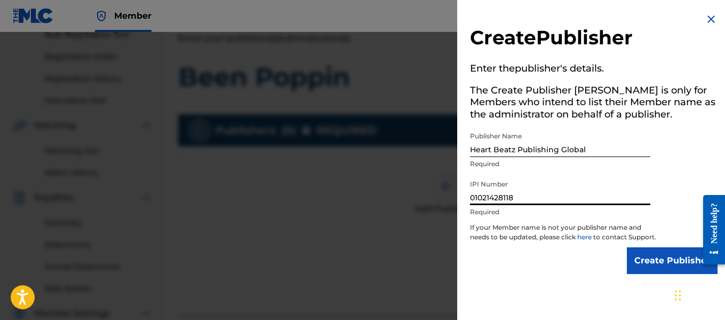
click at [656, 268] on input "Create Publisher" at bounding box center [672, 260] width 91 height 27
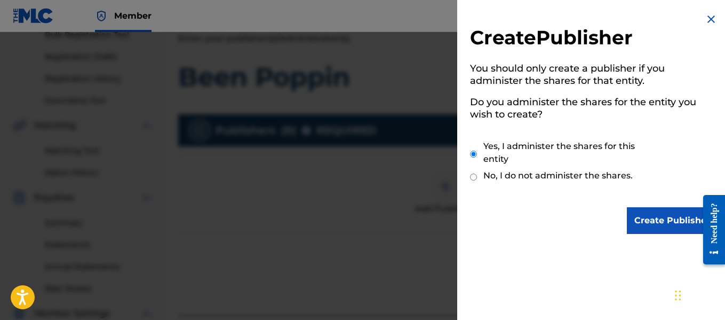
click at [654, 220] on input "Create Publisher" at bounding box center [672, 220] width 91 height 27
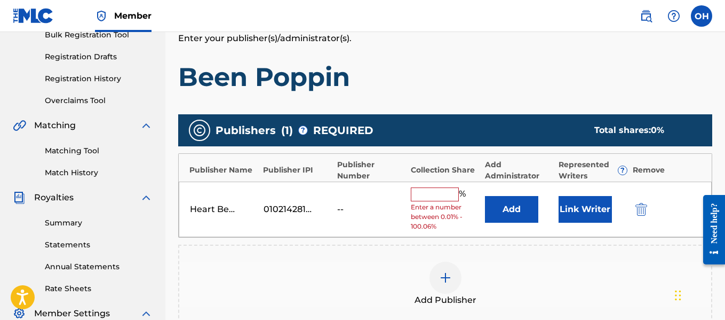
click at [417, 195] on input "text" at bounding box center [435, 194] width 48 height 14
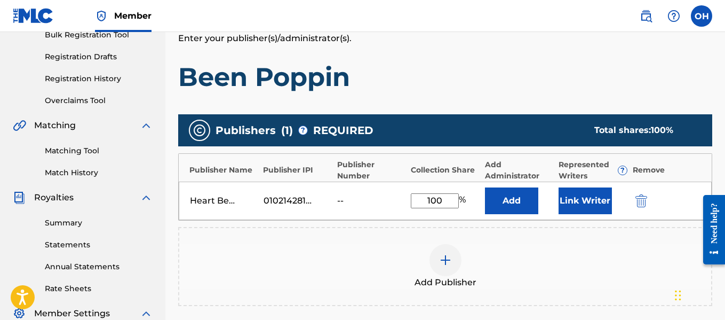
type input "100"
click at [448, 237] on div "Add Publisher" at bounding box center [445, 266] width 534 height 79
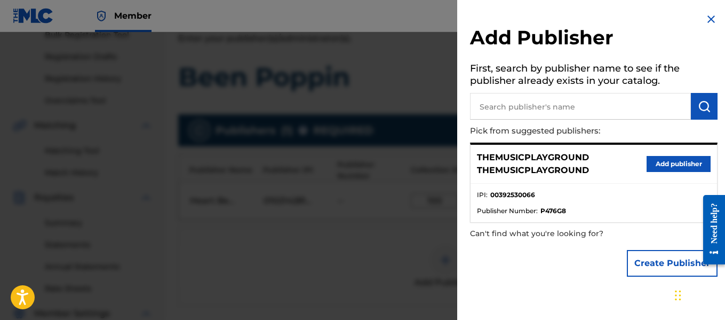
click at [385, 264] on div at bounding box center [362, 192] width 725 height 320
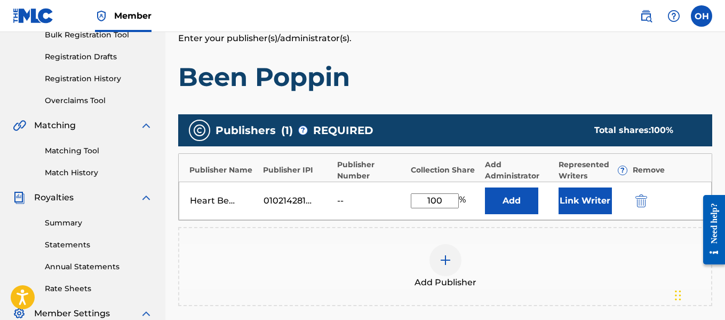
click at [569, 207] on button "Link Writer" at bounding box center [585, 200] width 53 height 27
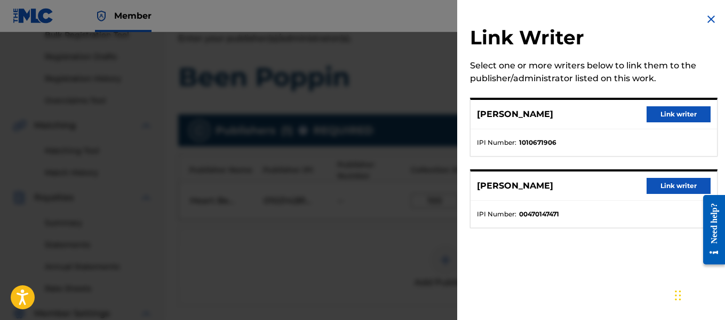
click at [663, 180] on button "Link writer" at bounding box center [679, 186] width 64 height 16
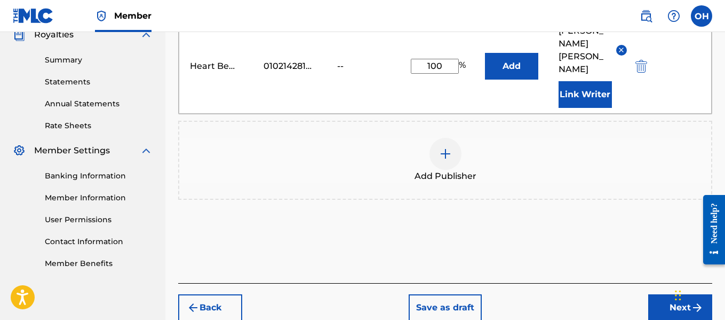
scroll to position [355, 0]
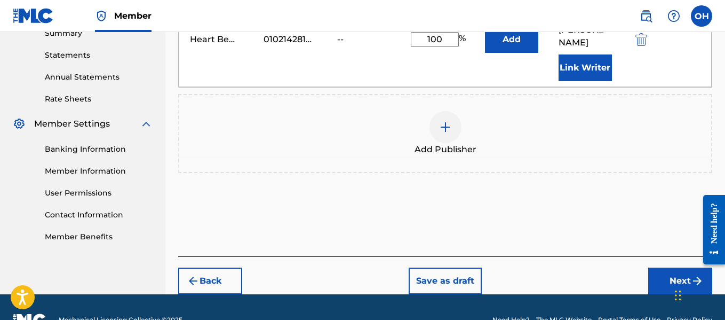
click at [674, 267] on button "Next" at bounding box center [680, 280] width 64 height 27
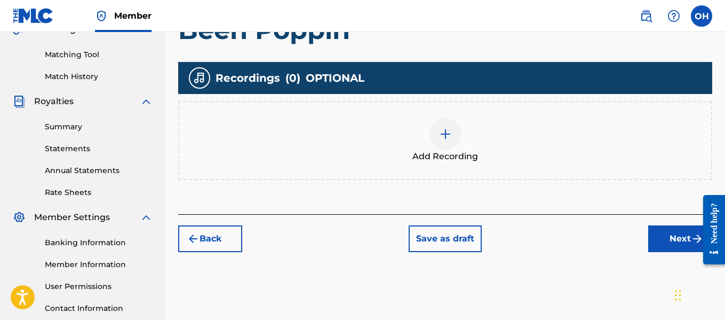
scroll to position [263, 0]
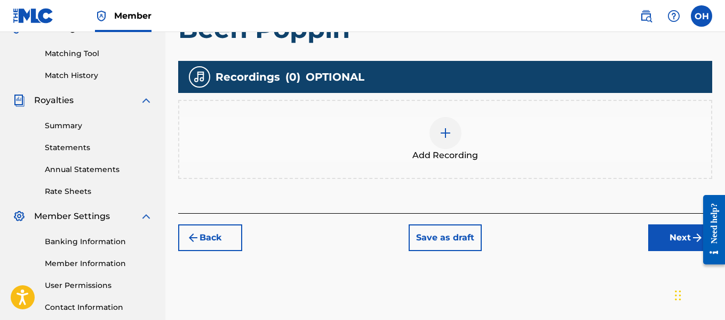
click at [463, 151] on span "Add Recording" at bounding box center [445, 155] width 66 height 13
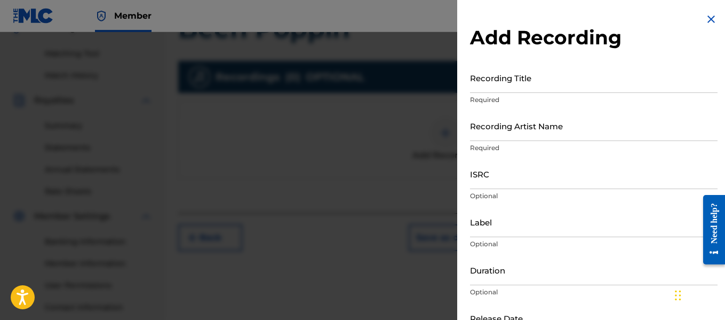
click at [571, 87] on input "Recording Title" at bounding box center [594, 77] width 248 height 30
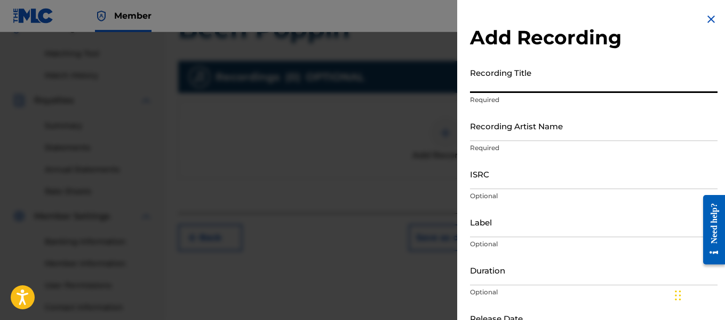
click at [571, 87] on input "Recording Title" at bounding box center [594, 77] width 248 height 30
click at [570, 87] on input "Recording Title" at bounding box center [594, 77] width 248 height 30
type input "Been Poppin"
click at [549, 140] on input "Recording Artist Name" at bounding box center [594, 125] width 248 height 30
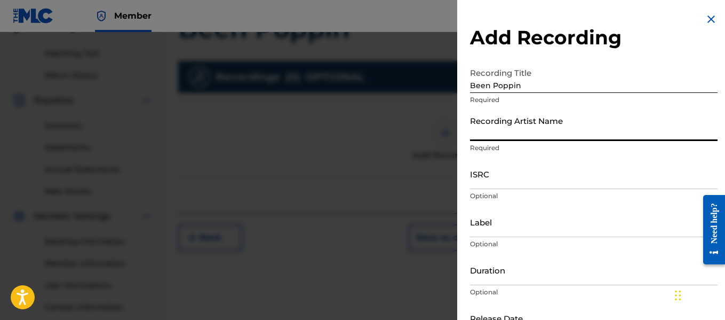
type input "[PERSON_NAME] OTS"
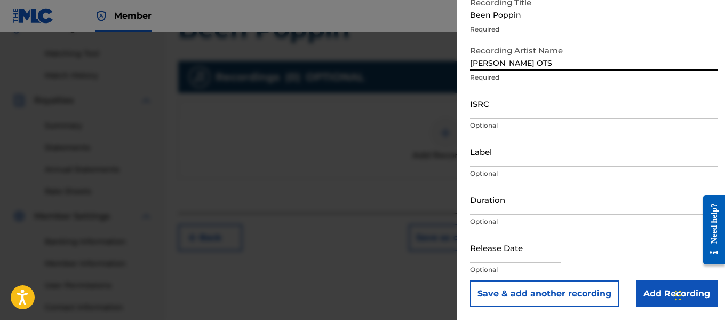
scroll to position [342, 0]
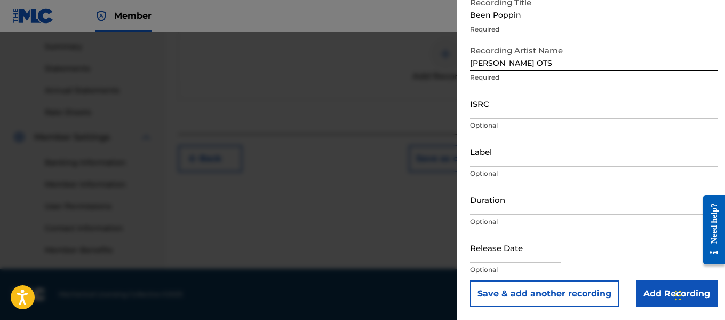
click at [648, 292] on input "Add Recording" at bounding box center [677, 293] width 82 height 27
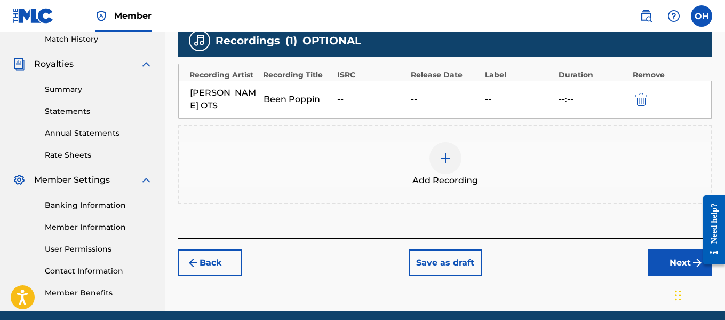
scroll to position [300, 0]
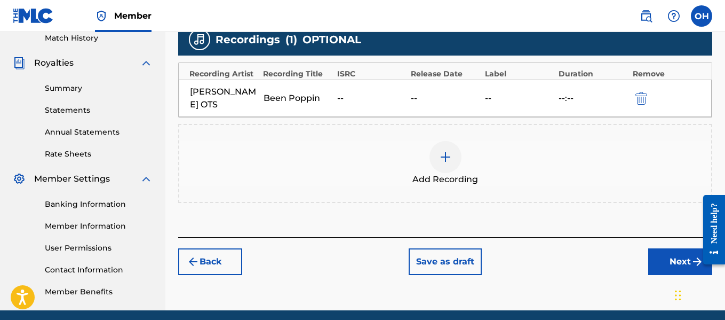
click at [672, 248] on button "Next" at bounding box center [680, 261] width 64 height 27
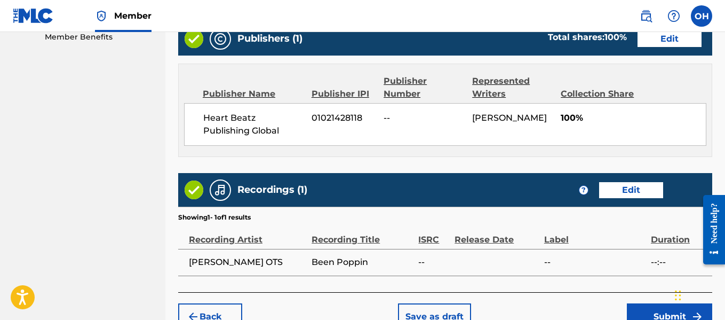
scroll to position [616, 0]
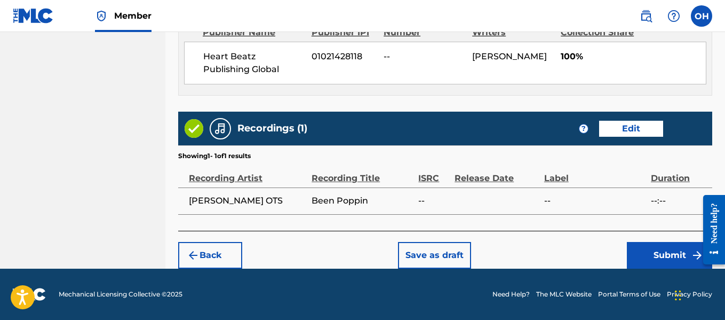
click at [661, 252] on button "Submit" at bounding box center [669, 255] width 85 height 27
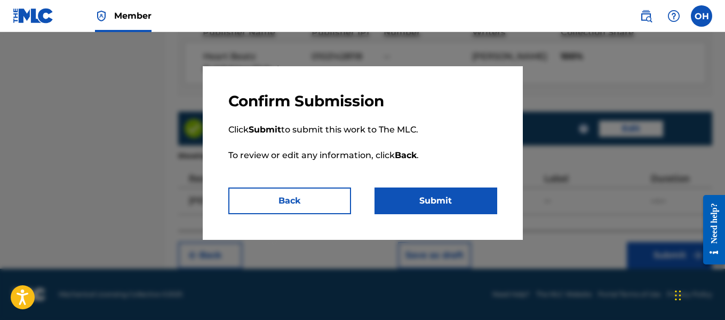
click at [447, 198] on button "Submit" at bounding box center [436, 200] width 123 height 27
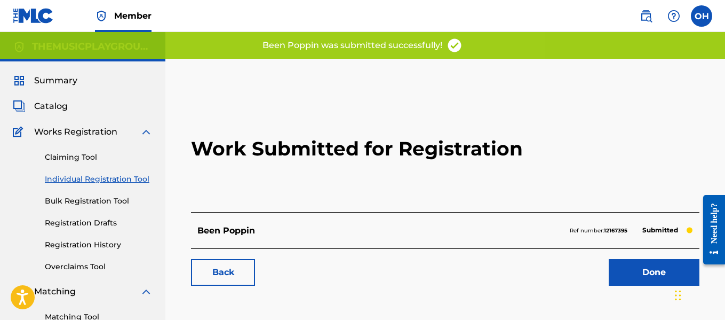
click at [639, 269] on link "Done" at bounding box center [654, 272] width 91 height 27
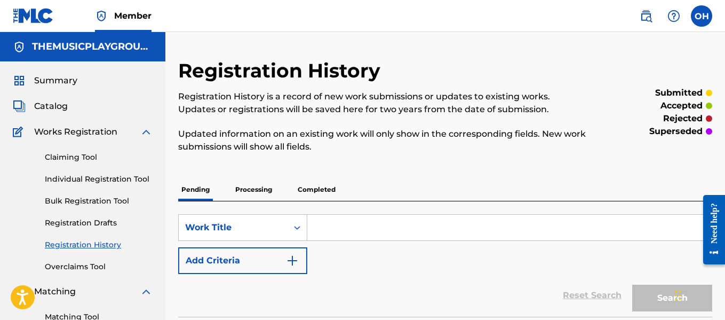
click at [101, 178] on link "Individual Registration Tool" at bounding box center [99, 178] width 108 height 11
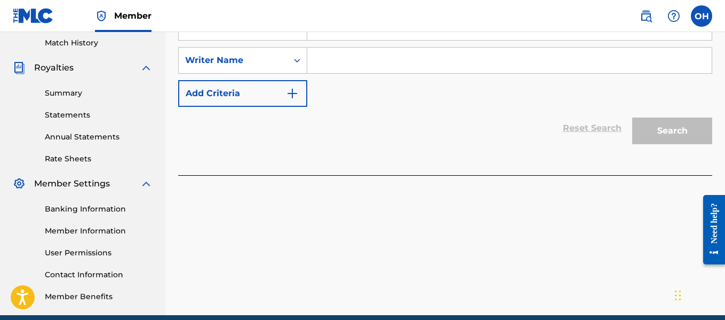
scroll to position [193, 0]
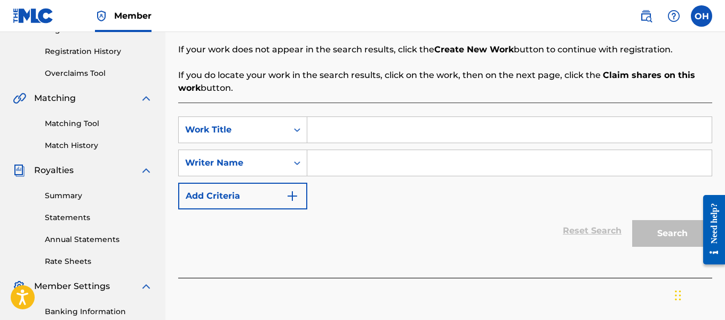
click at [332, 152] on input "Search Form" at bounding box center [509, 163] width 404 height 26
click at [333, 166] on input "Search Form" at bounding box center [509, 163] width 404 height 26
type input "o"
type input "[PERSON_NAME]"
click at [357, 134] on input "Search Form" at bounding box center [509, 130] width 404 height 26
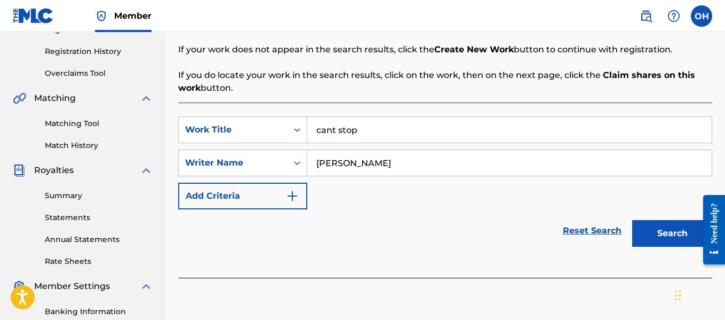
type input "cant stop"
click at [632, 220] on button "Search" at bounding box center [672, 233] width 80 height 27
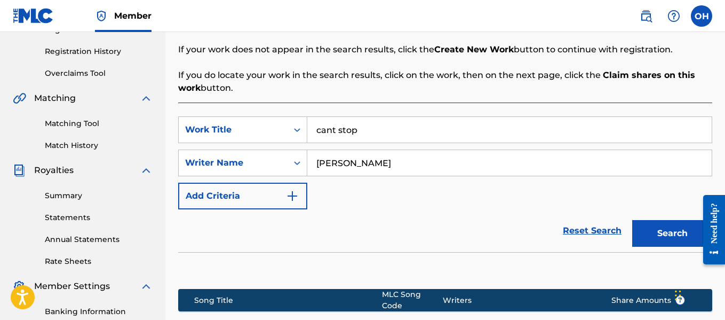
scroll to position [342, 0]
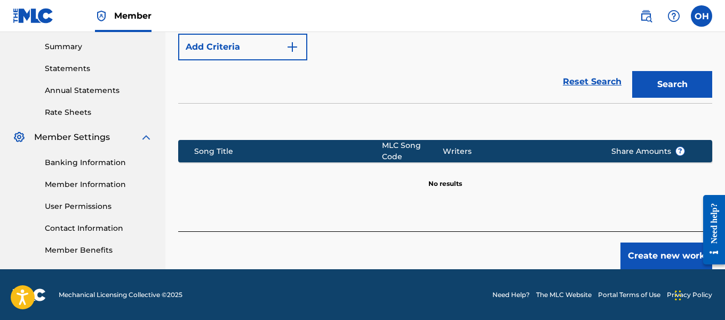
click at [641, 242] on button "Create new work" at bounding box center [666, 255] width 92 height 27
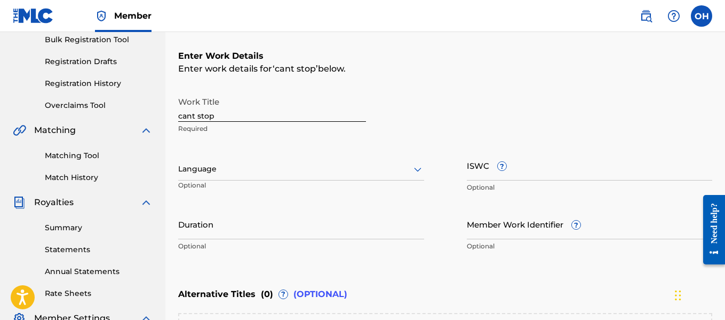
scroll to position [161, 0]
drag, startPoint x: 249, startPoint y: 117, endPoint x: 94, endPoint y: 129, distance: 155.2
click at [94, 129] on main "THEMUSICPLAYGROUND THEMUSICPLAYGROUND Summary Catalog Works Registration Claimi…" at bounding box center [362, 163] width 725 height 585
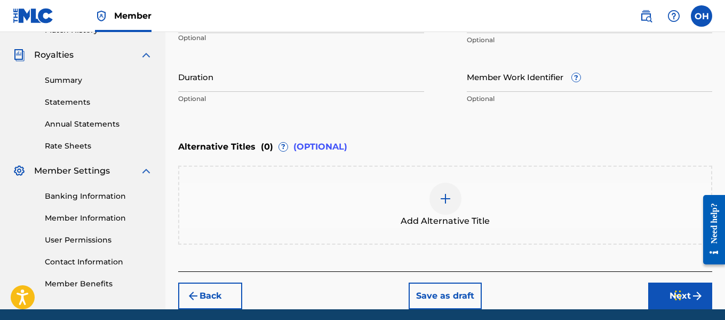
scroll to position [349, 0]
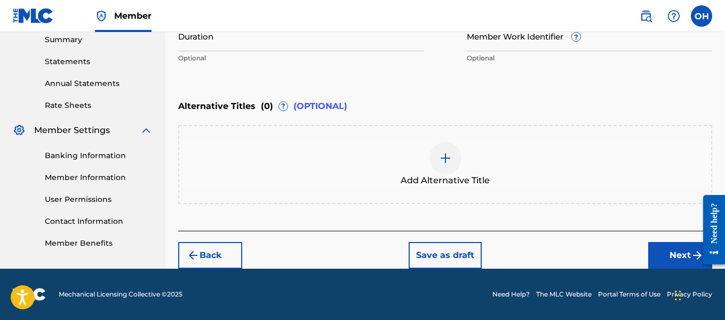
type input "Cant Stop"
click at [675, 260] on button "Next" at bounding box center [680, 255] width 64 height 27
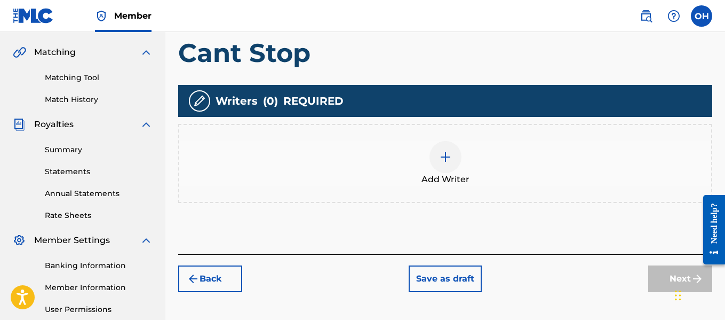
scroll to position [248, 0]
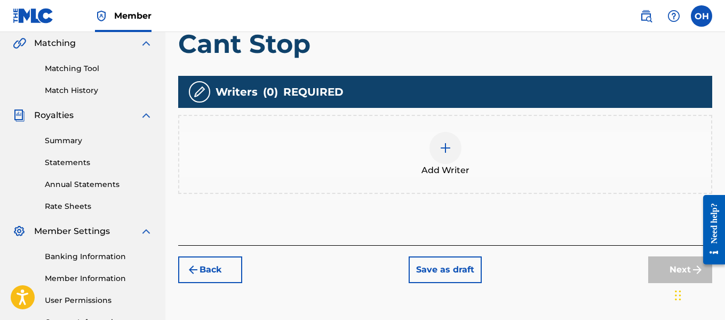
click at [443, 156] on div at bounding box center [445, 148] width 32 height 32
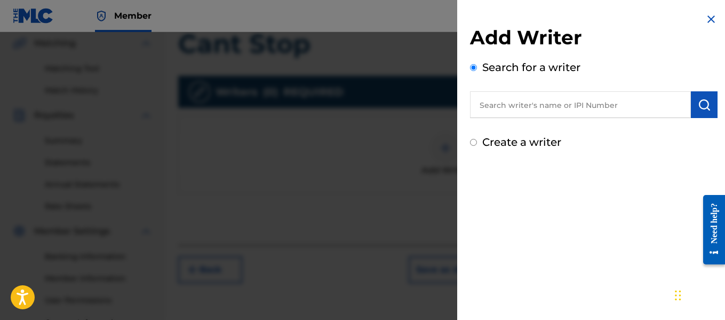
click at [511, 141] on label "Create a writer" at bounding box center [521, 142] width 79 height 13
radio input "true"
click at [477, 141] on input "Create a writer" at bounding box center [473, 142] width 7 height 7
radio input "false"
radio input "true"
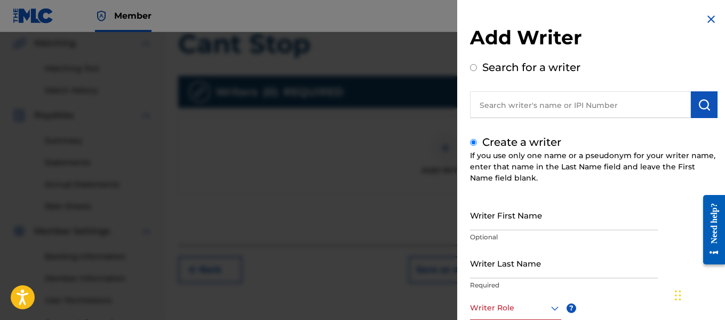
click at [521, 95] on input "text" at bounding box center [580, 104] width 221 height 27
radio input "true"
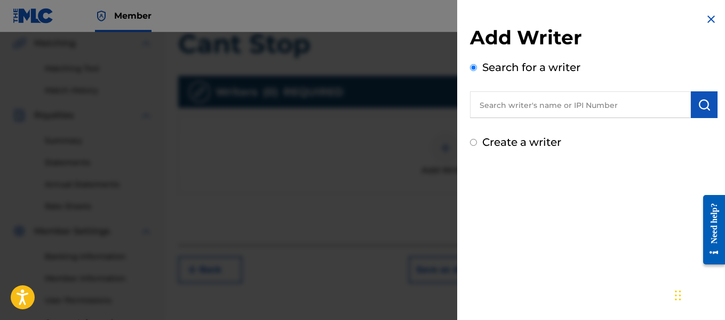
click at [496, 139] on label "Create a writer" at bounding box center [521, 142] width 79 height 13
radio input "true"
click at [477, 139] on input "Create a writer" at bounding box center [473, 142] width 7 height 7
radio input "false"
radio input "true"
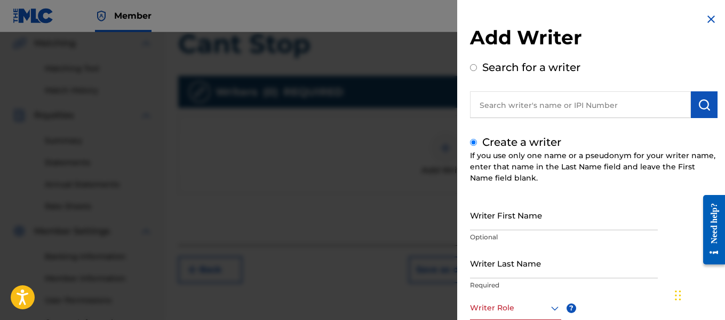
click at [496, 144] on label "Create a writer" at bounding box center [521, 142] width 79 height 13
click at [477, 144] on input "Create a writer" at bounding box center [473, 142] width 7 height 7
click at [489, 223] on input "Writer First Name" at bounding box center [564, 215] width 188 height 30
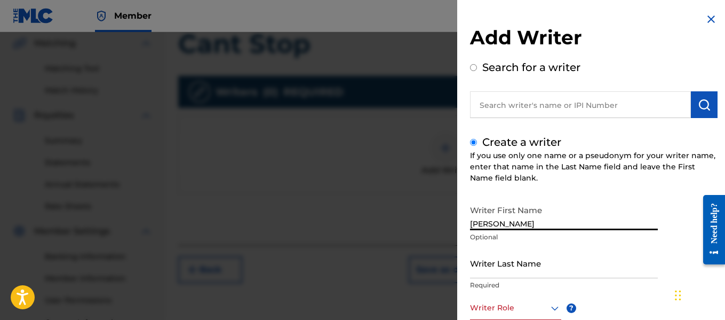
type input "[PERSON_NAME]"
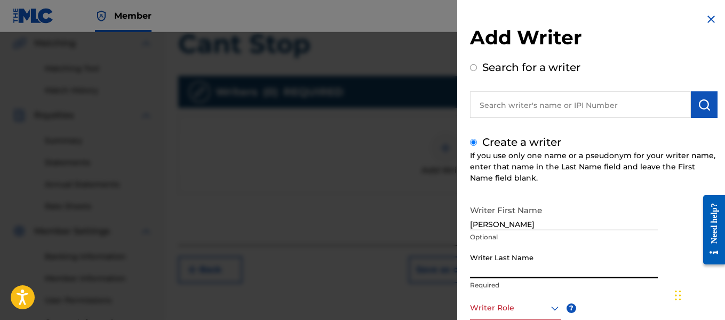
type input "S"
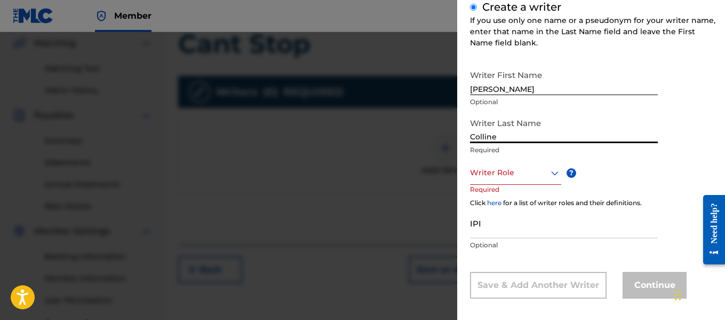
scroll to position [136, 0]
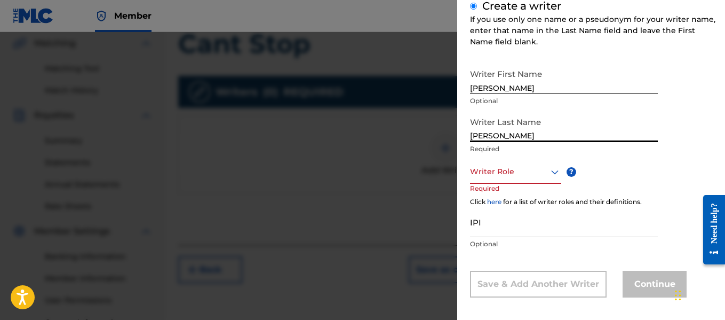
type input "[PERSON_NAME]"
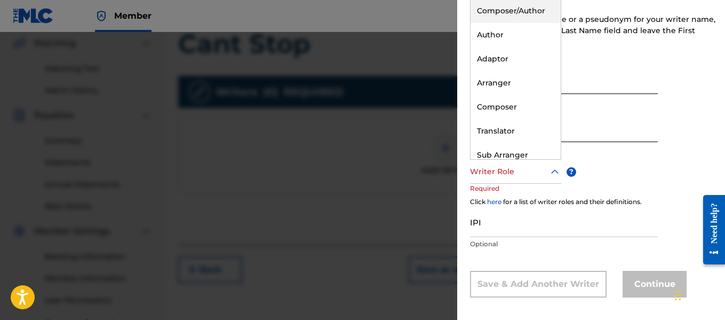
click at [501, 178] on div "Writer Role" at bounding box center [515, 172] width 91 height 24
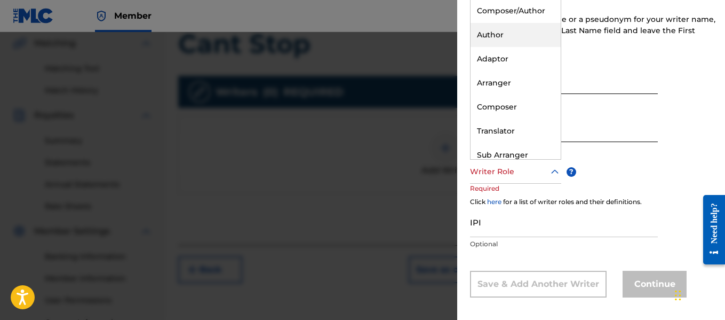
click at [510, 38] on div "Author" at bounding box center [516, 35] width 90 height 24
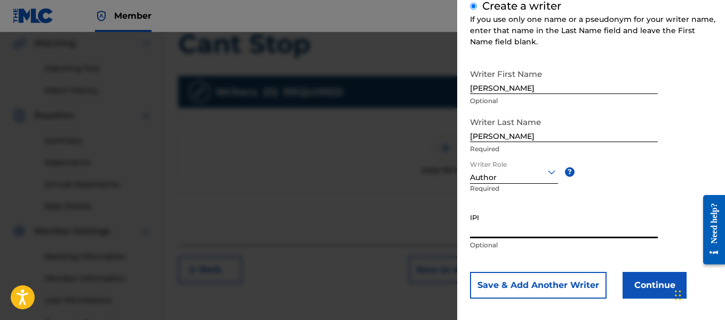
click at [516, 230] on input "IPI" at bounding box center [564, 223] width 188 height 30
paste input "1010671906"
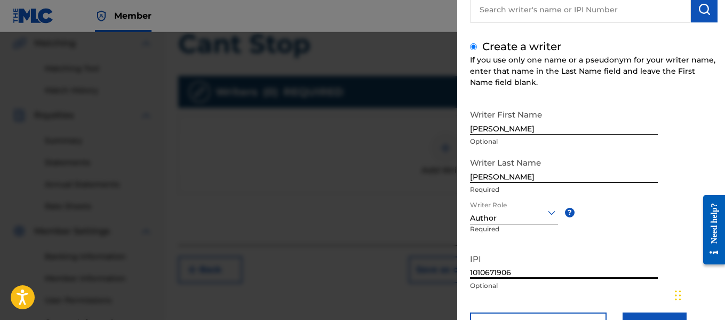
scroll to position [144, 0]
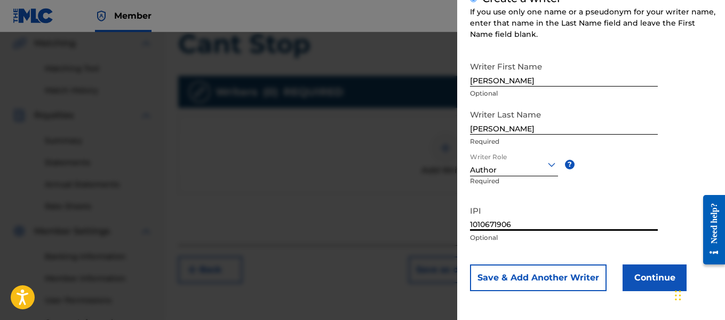
type input "1010671906"
click at [654, 278] on button "Continue" at bounding box center [655, 277] width 64 height 27
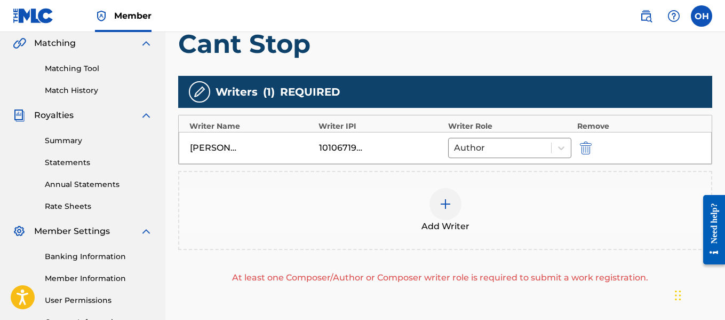
click at [432, 205] on div at bounding box center [445, 204] width 32 height 32
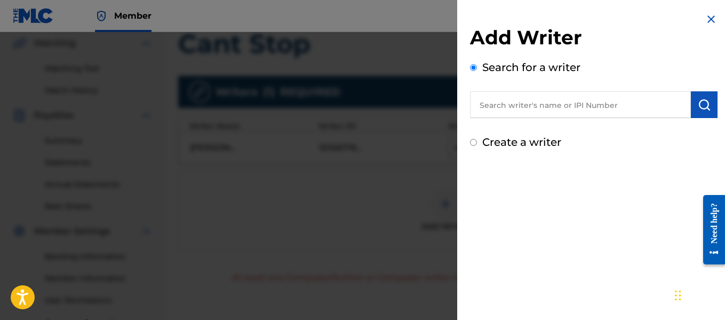
click at [519, 113] on input "text" at bounding box center [580, 104] width 221 height 27
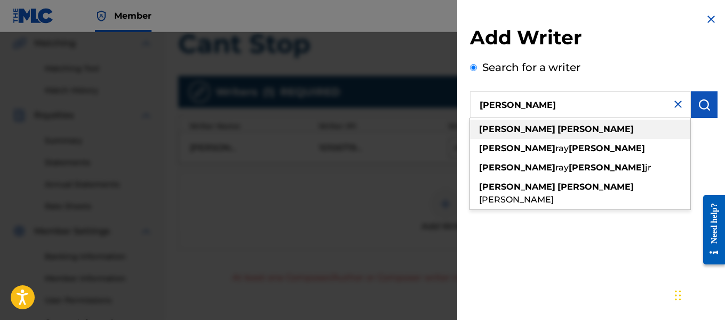
type input "[PERSON_NAME]"
click at [513, 136] on div "[PERSON_NAME]" at bounding box center [580, 129] width 220 height 19
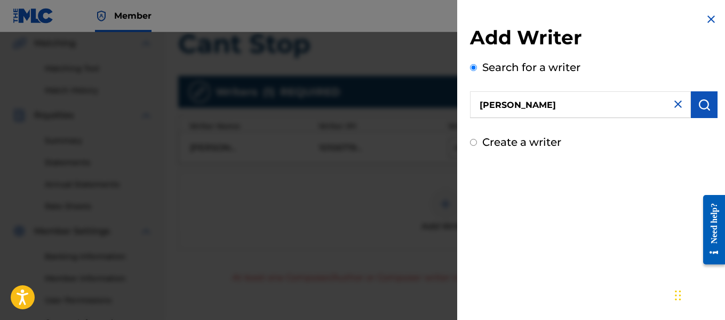
click at [691, 112] on button "submit" at bounding box center [704, 104] width 27 height 27
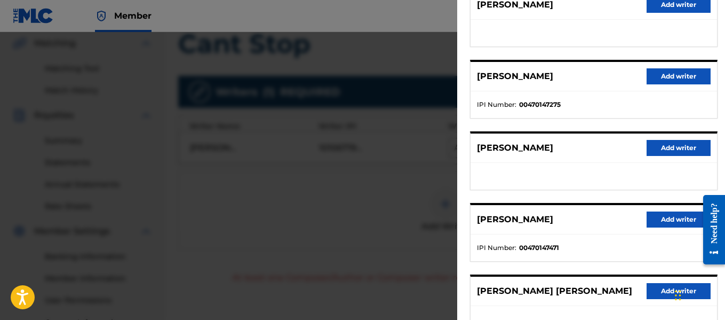
scroll to position [154, 0]
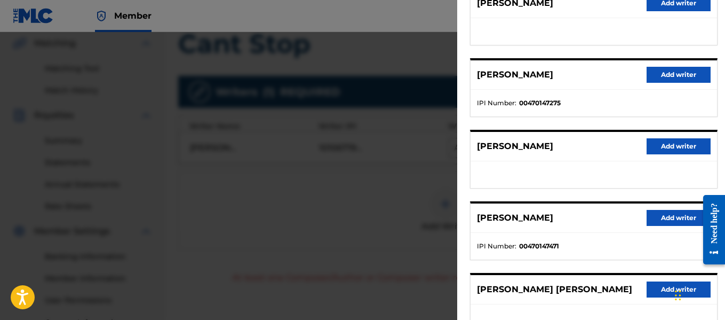
click at [669, 216] on button "Add writer" at bounding box center [679, 218] width 64 height 16
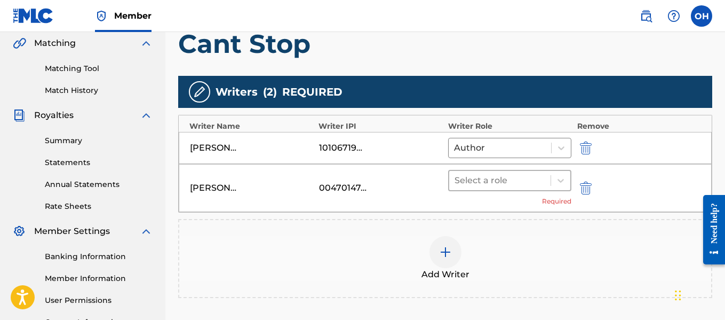
click at [547, 185] on div "Select a role" at bounding box center [500, 180] width 102 height 19
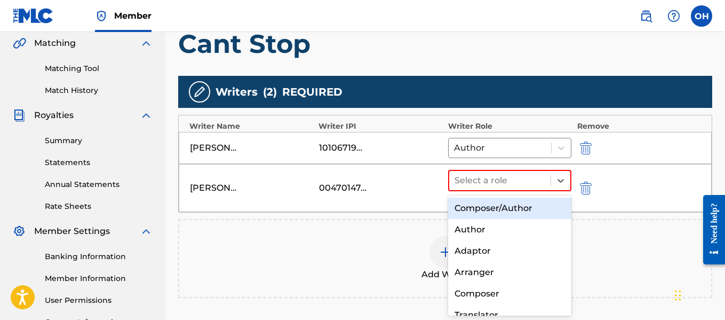
click at [529, 207] on div "Composer/Author" at bounding box center [510, 207] width 124 height 21
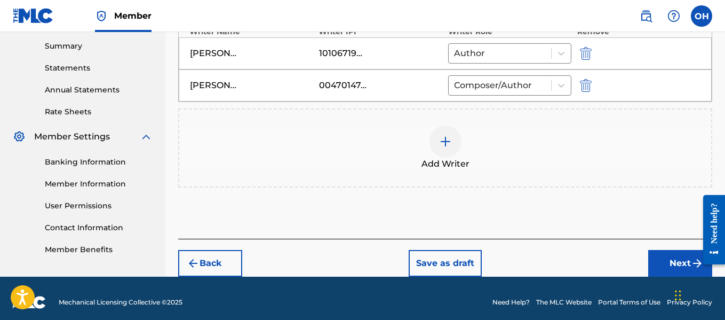
scroll to position [351, 0]
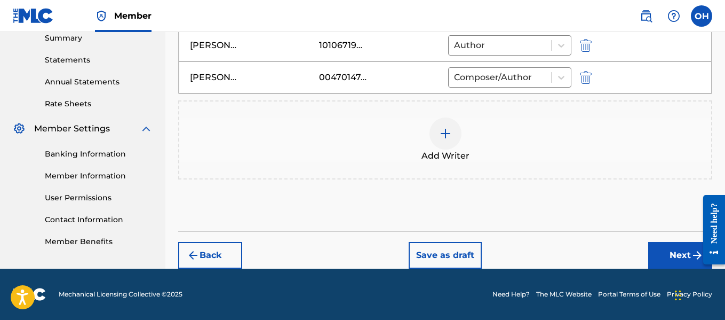
click at [670, 248] on button "Next" at bounding box center [680, 255] width 64 height 27
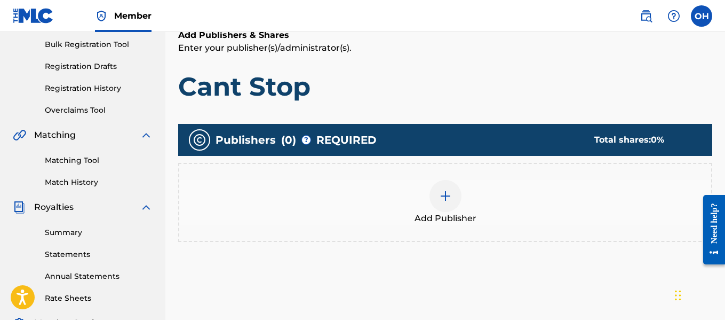
scroll to position [157, 0]
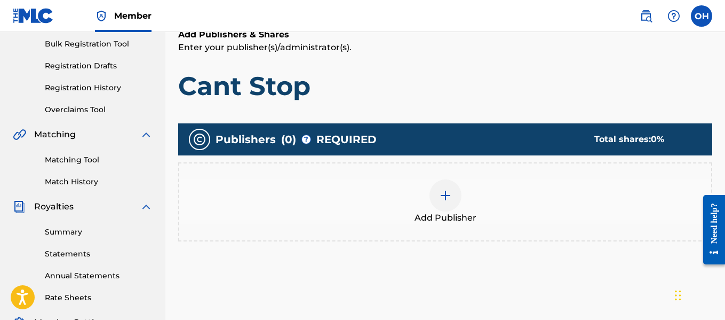
click at [444, 203] on div at bounding box center [445, 195] width 32 height 32
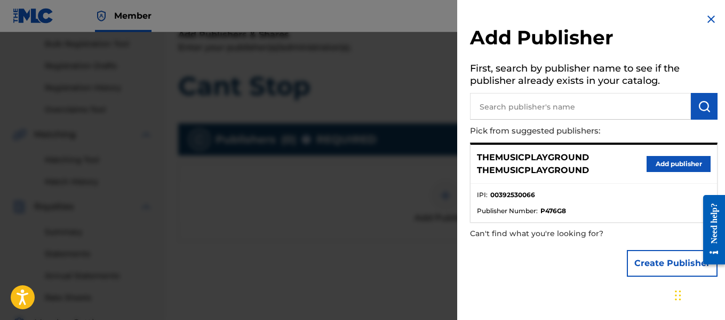
click at [668, 268] on button "Create Publisher" at bounding box center [672, 263] width 91 height 27
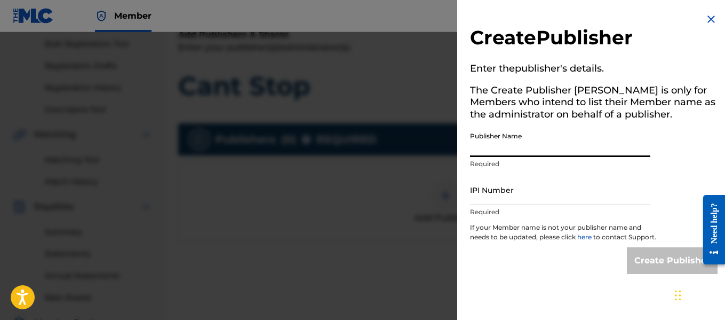
click at [562, 153] on input "Publisher Name" at bounding box center [560, 141] width 180 height 30
type input "Heart Beatz Publishing Global"
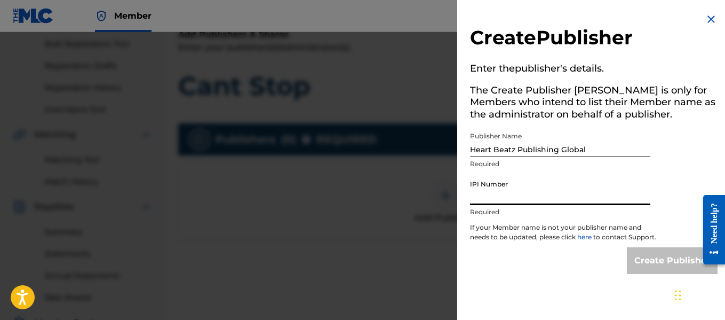
click at [556, 198] on input "IPI Number" at bounding box center [560, 189] width 180 height 30
type input "01021428118"
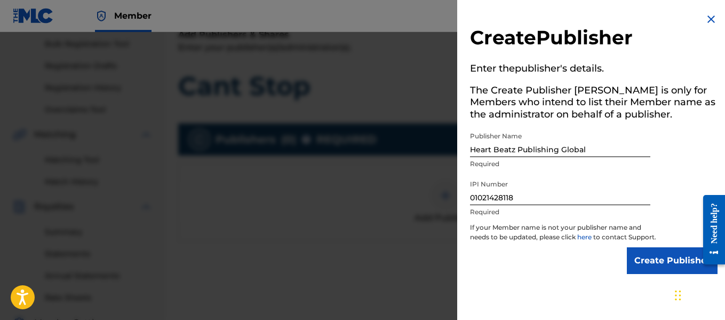
click at [644, 269] on input "Create Publisher" at bounding box center [672, 260] width 91 height 27
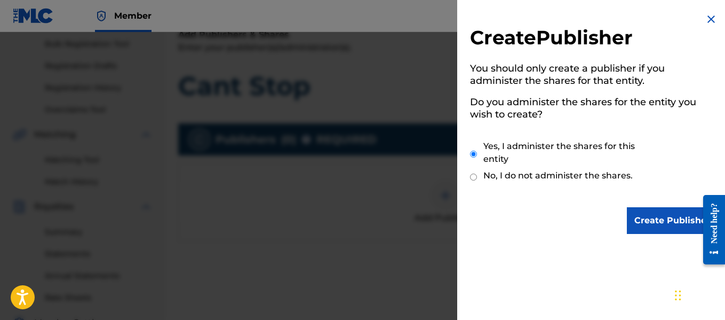
click at [647, 222] on input "Create Publisher" at bounding box center [672, 220] width 91 height 27
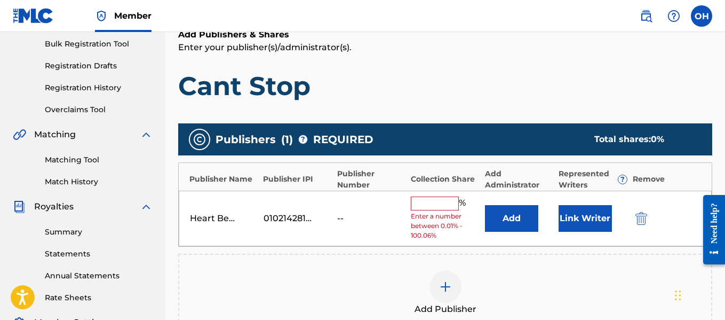
click at [424, 205] on input "text" at bounding box center [435, 203] width 48 height 14
type input "100"
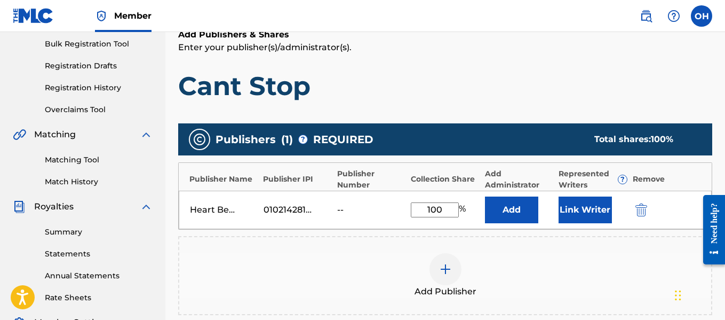
click at [424, 257] on div "Add Publisher" at bounding box center [445, 275] width 532 height 45
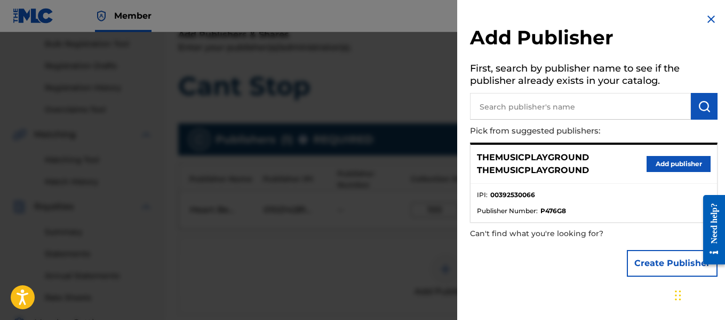
click at [434, 257] on div at bounding box center [362, 192] width 725 height 320
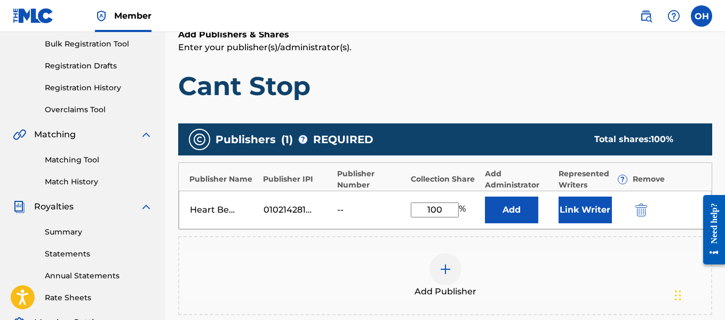
click at [593, 212] on button "Link Writer" at bounding box center [585, 209] width 53 height 27
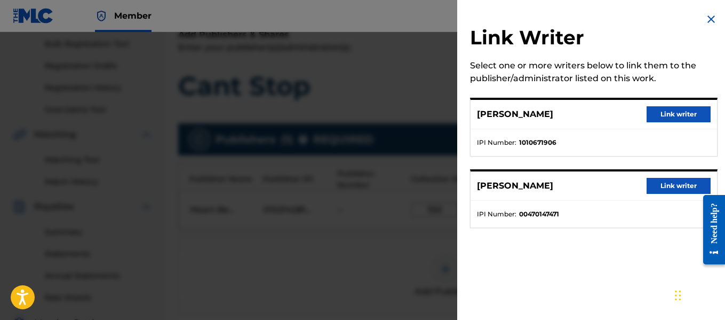
click at [655, 188] on button "Link writer" at bounding box center [679, 186] width 64 height 16
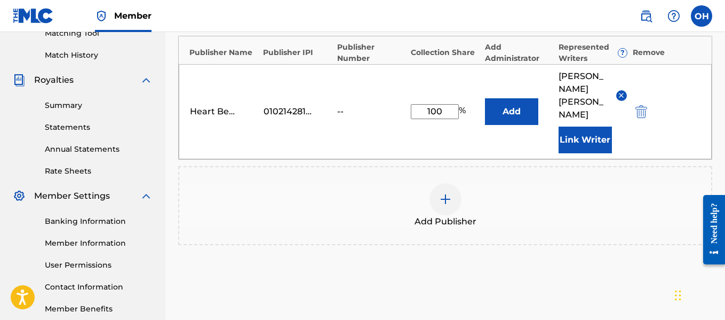
scroll to position [355, 0]
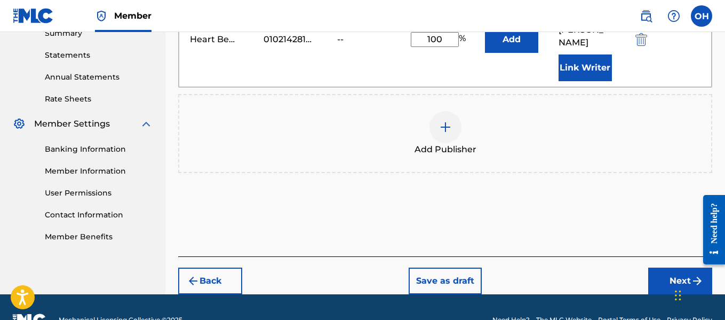
click at [672, 267] on button "Next" at bounding box center [680, 280] width 64 height 27
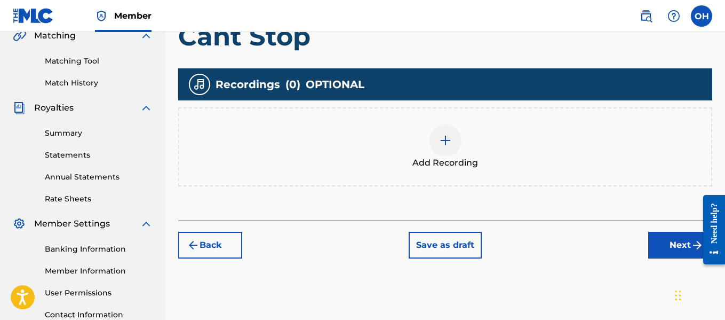
scroll to position [255, 0]
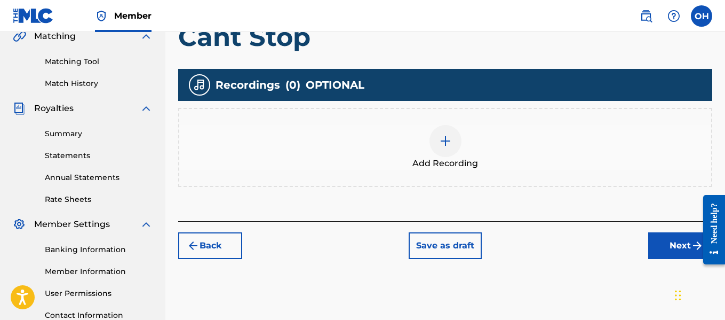
click at [431, 142] on div at bounding box center [445, 141] width 32 height 32
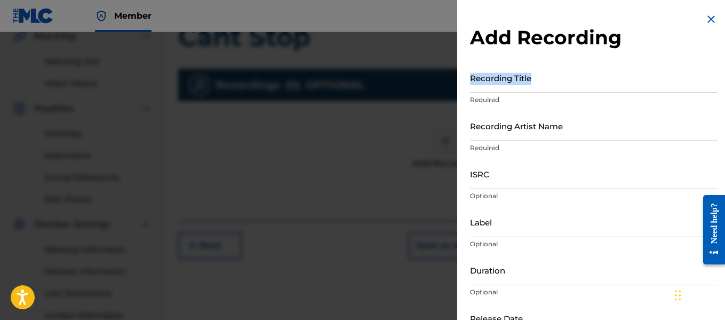
click at [524, 91] on div "Recording Title Required" at bounding box center [594, 86] width 248 height 48
click at [524, 91] on input "Recording Title" at bounding box center [594, 77] width 248 height 30
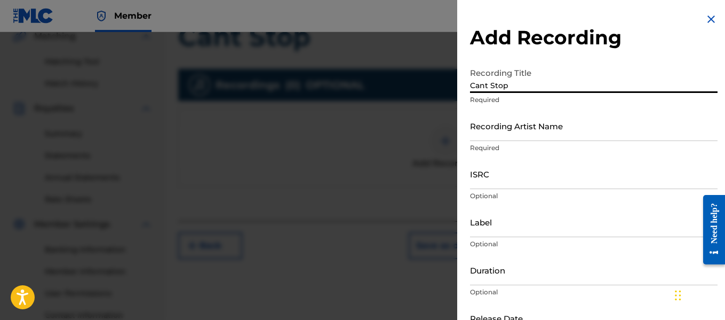
type input "Cant Stop"
click at [532, 131] on input "Recording Artist Name" at bounding box center [594, 125] width 248 height 30
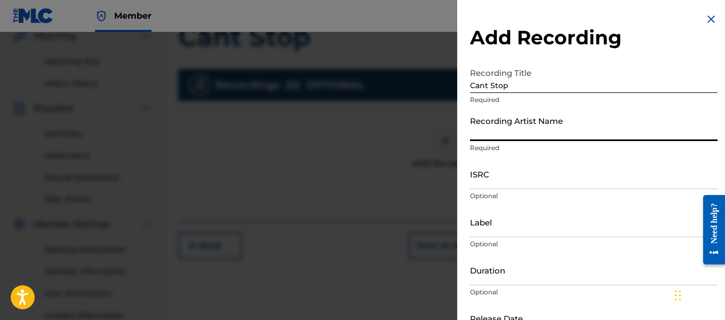
type input "[PERSON_NAME] OTS"
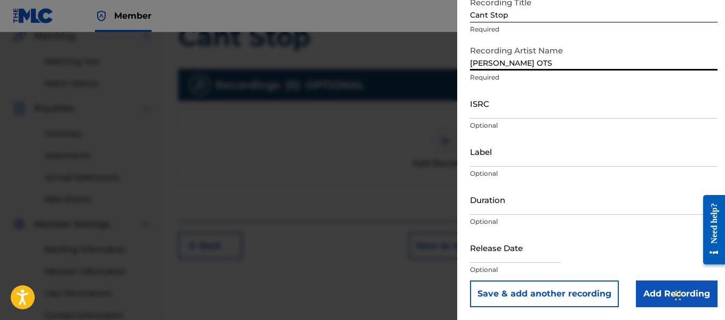
scroll to position [342, 0]
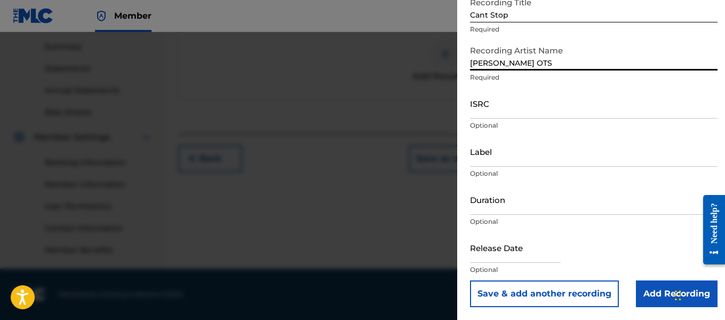
click at [648, 293] on input "Add Recording" at bounding box center [677, 293] width 82 height 27
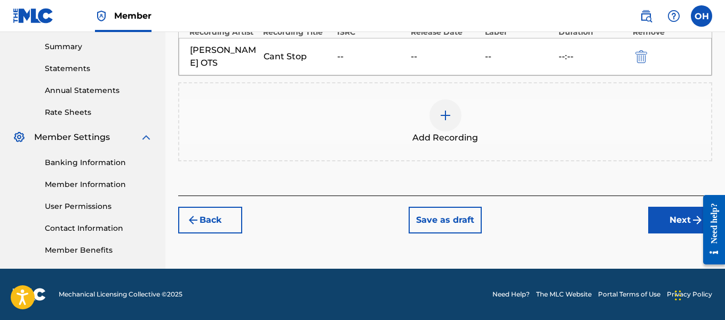
click at [671, 206] on button "Next" at bounding box center [680, 219] width 64 height 27
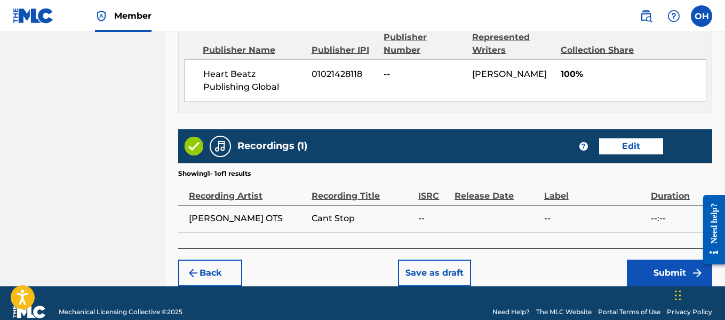
scroll to position [616, 0]
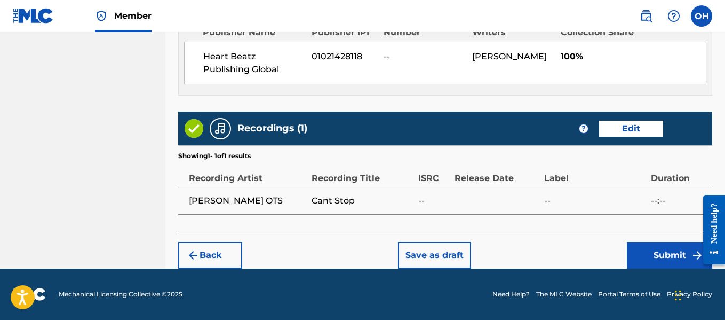
click at [648, 248] on button "Submit" at bounding box center [669, 255] width 85 height 27
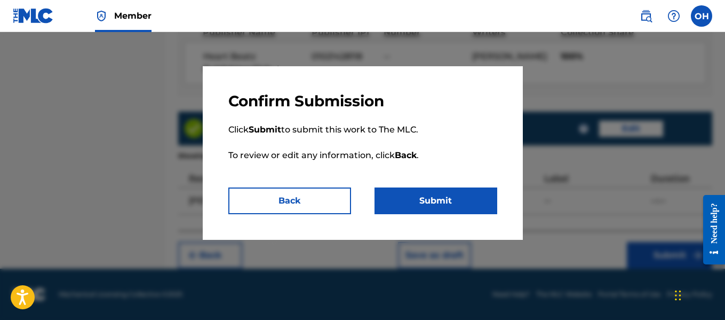
click at [453, 200] on button "Submit" at bounding box center [436, 200] width 123 height 27
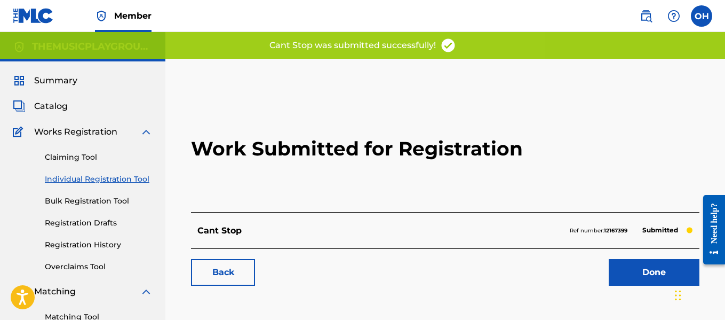
click at [640, 273] on link "Done" at bounding box center [654, 272] width 91 height 27
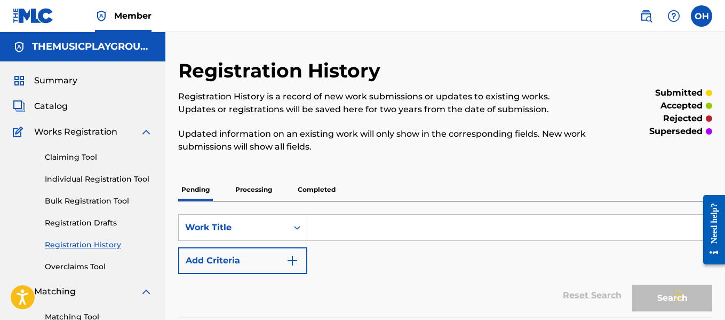
click at [114, 178] on link "Individual Registration Tool" at bounding box center [99, 178] width 108 height 11
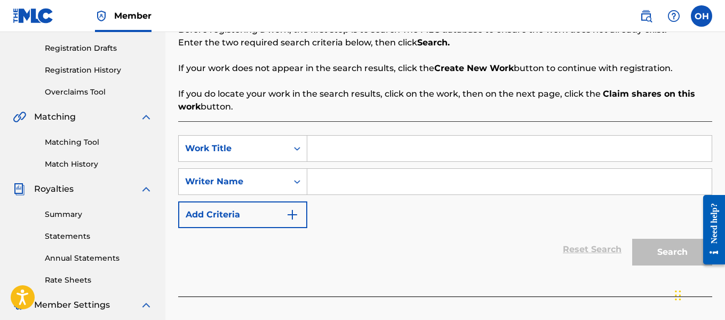
scroll to position [175, 0]
click at [321, 184] on input "Search Form" at bounding box center [509, 181] width 404 height 26
type input "[PERSON_NAME]"
click at [332, 155] on input "Search Form" at bounding box center [509, 148] width 404 height 26
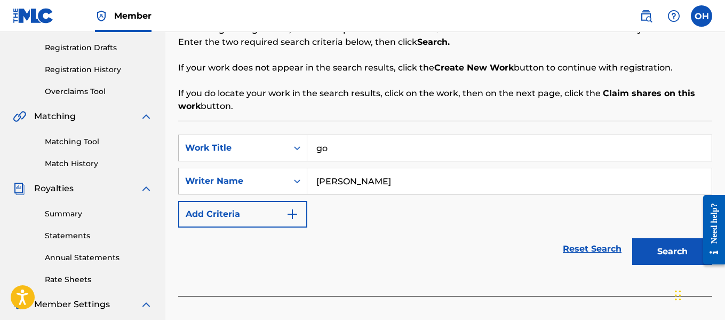
type input "go"
click at [632, 238] on button "Search" at bounding box center [672, 251] width 80 height 27
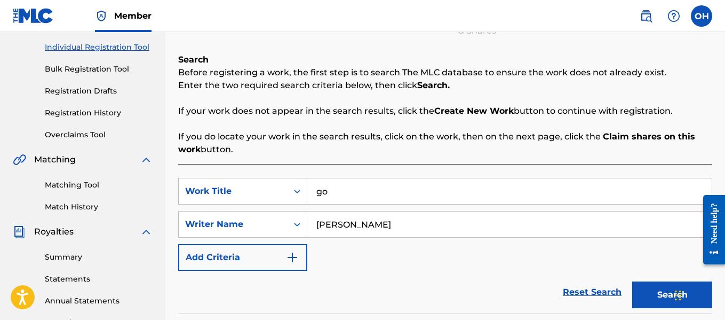
scroll to position [130, 0]
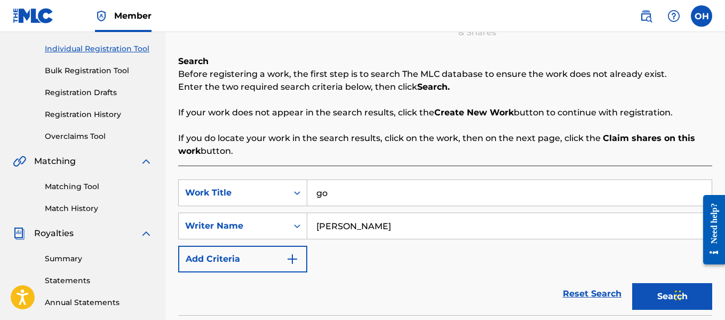
click at [369, 227] on input "[PERSON_NAME]" at bounding box center [509, 226] width 404 height 26
type input "[PERSON_NAME]"
drag, startPoint x: 357, startPoint y: 188, endPoint x: 302, endPoint y: 189, distance: 55.5
click at [302, 189] on div "SearchWithCriteria0a9ae4ea-ad0d-4056-9b37-6d360d8935a0 Work Title go" at bounding box center [445, 192] width 534 height 27
type input "never wanna"
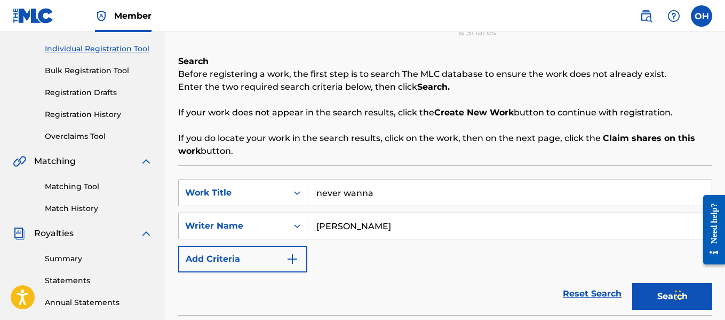
click at [632, 283] on button "Search" at bounding box center [672, 296] width 80 height 27
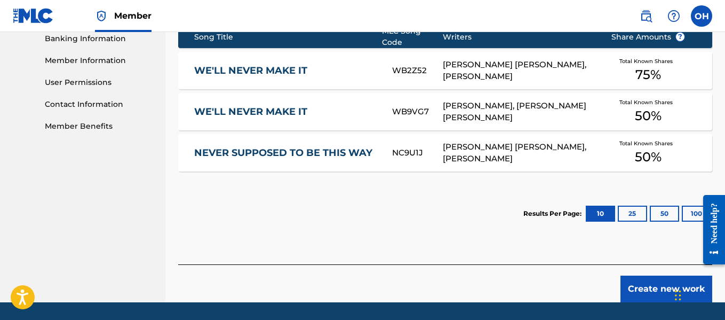
scroll to position [493, 0]
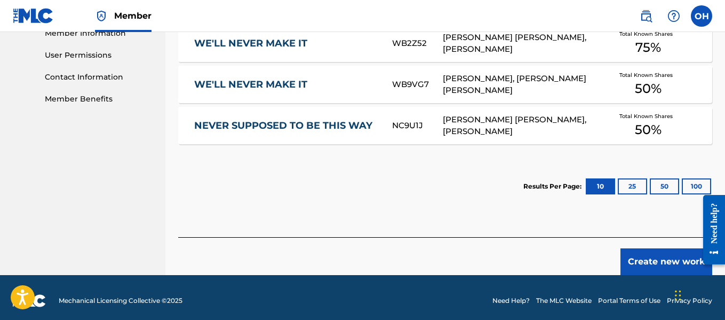
click at [632, 260] on button "Create new work" at bounding box center [666, 261] width 92 height 27
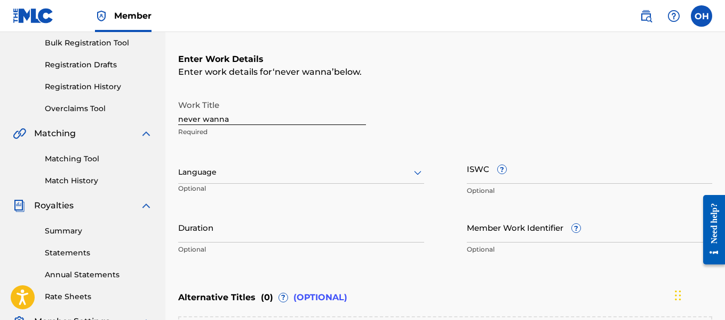
scroll to position [156, 0]
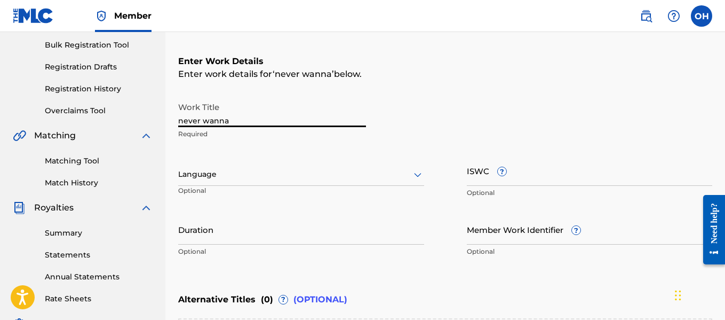
drag, startPoint x: 184, startPoint y: 123, endPoint x: 172, endPoint y: 129, distance: 12.9
click at [172, 129] on div "Register Work Search Enter Work Details Add Writers Add Publishers & Shares Add…" at bounding box center [445, 182] width 560 height 559
type input "Never Wanna"
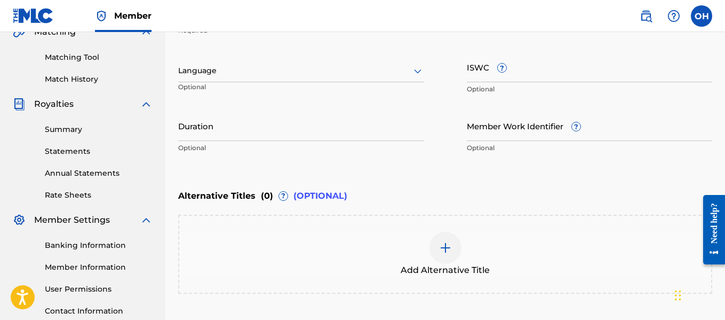
scroll to position [349, 0]
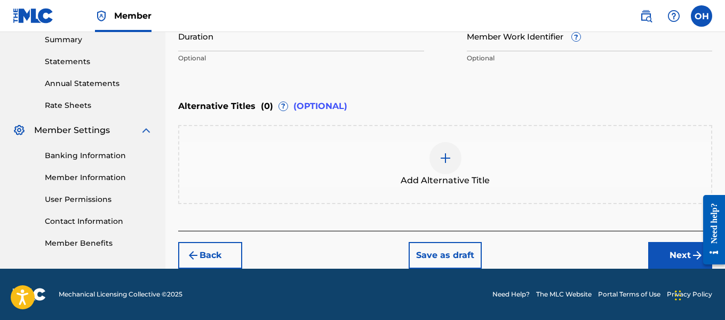
click at [591, 237] on div "Back Save as draft Next" at bounding box center [445, 249] width 534 height 38
click at [660, 252] on button "Next" at bounding box center [680, 255] width 64 height 27
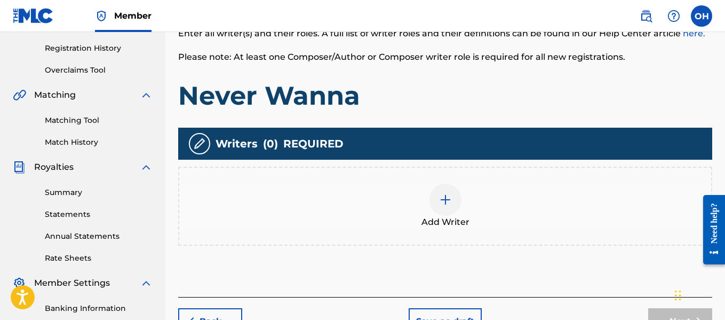
scroll to position [197, 0]
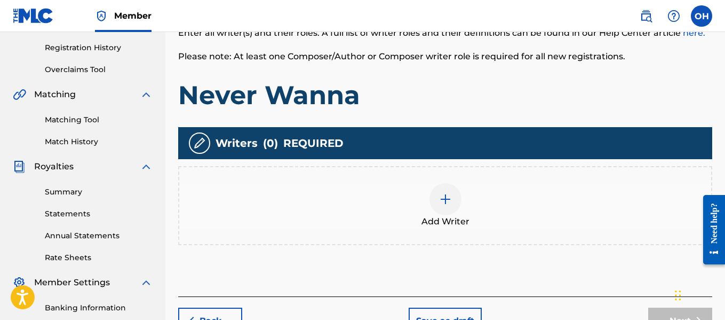
click at [459, 206] on div at bounding box center [445, 199] width 32 height 32
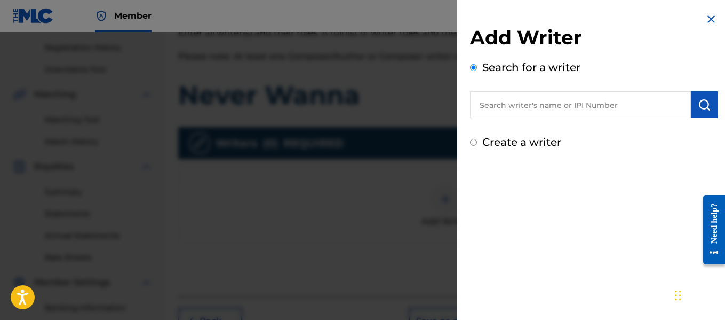
click at [512, 106] on input "text" at bounding box center [580, 104] width 221 height 27
paste input "1010671906"
type input "1010671906"
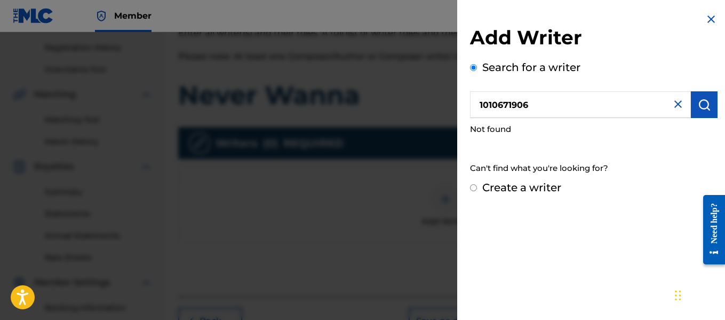
click at [474, 190] on input "Create a writer" at bounding box center [473, 187] width 7 height 7
radio input "false"
radio input "true"
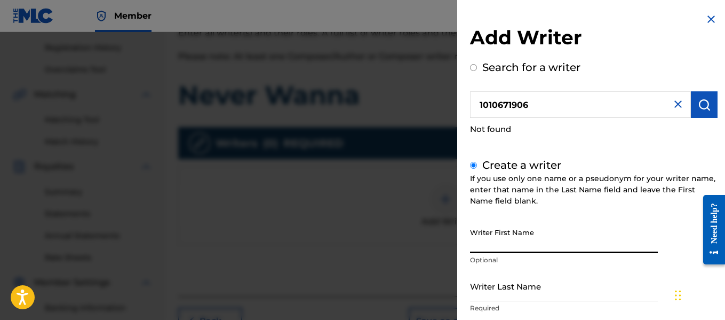
click at [495, 244] on input "Writer First Name" at bounding box center [564, 237] width 188 height 30
click at [496, 244] on input "Writer First Name" at bounding box center [564, 237] width 188 height 30
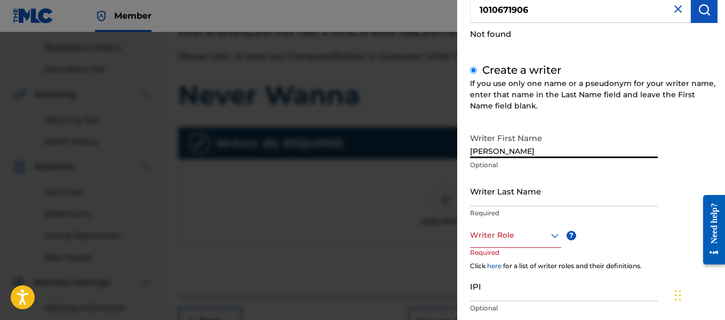
scroll to position [95, 0]
type input "[PERSON_NAME]"
click at [500, 196] on input "Writer Last Name" at bounding box center [564, 190] width 188 height 30
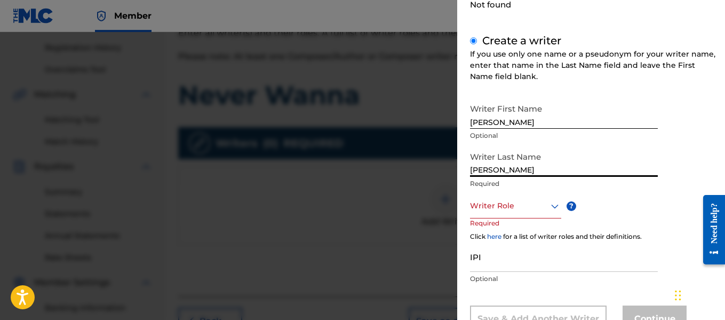
scroll to position [125, 0]
type input "[PERSON_NAME]"
click at [501, 209] on div at bounding box center [515, 204] width 91 height 13
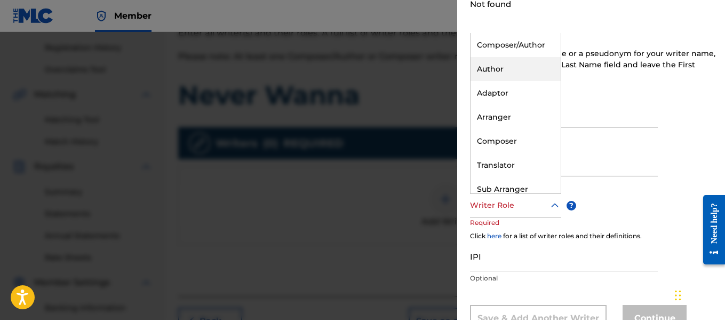
click at [513, 70] on div "Author" at bounding box center [516, 69] width 90 height 24
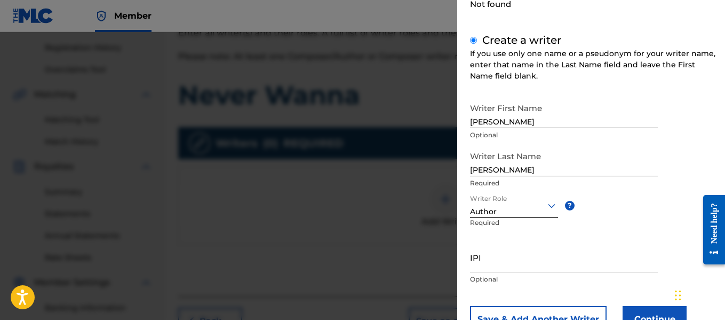
scroll to position [166, 0]
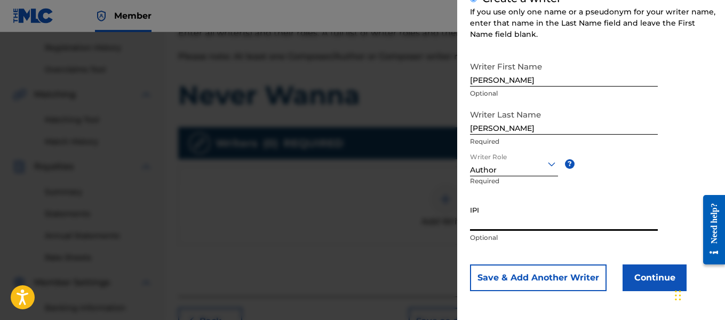
click at [508, 220] on input "IPI" at bounding box center [564, 215] width 188 height 30
paste input "1010671906"
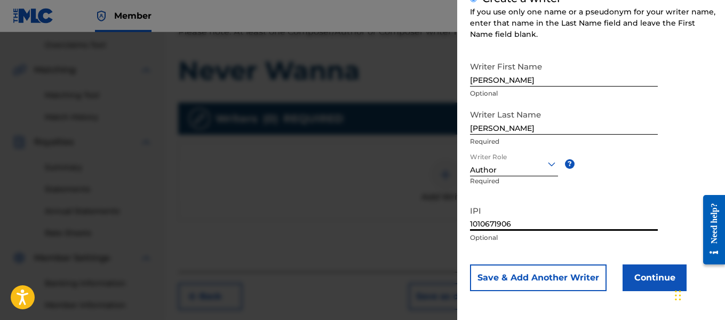
scroll to position [223, 0]
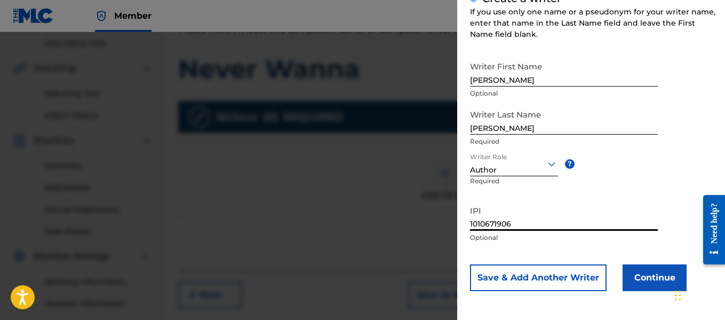
type input "1010671906"
click at [630, 277] on button "Continue" at bounding box center [655, 277] width 64 height 27
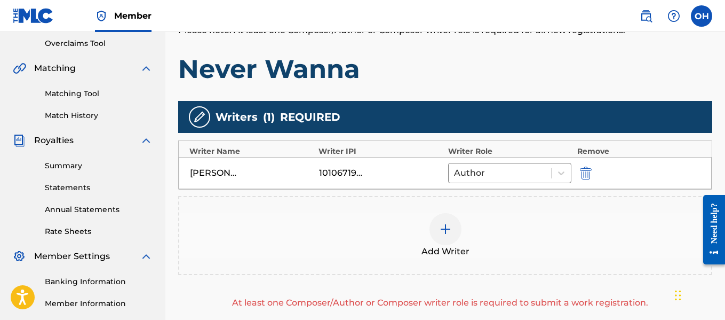
click at [442, 233] on img at bounding box center [445, 228] width 13 height 13
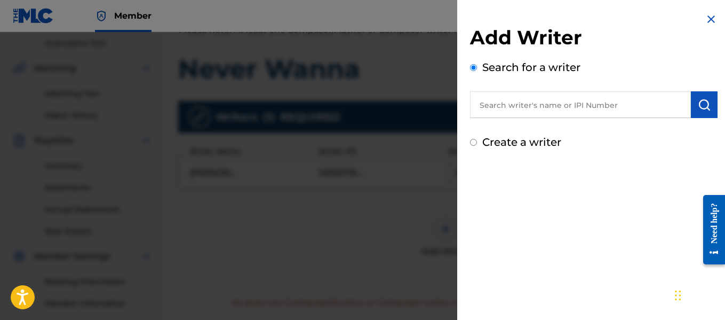
click at [502, 109] on input "text" at bounding box center [580, 104] width 221 height 27
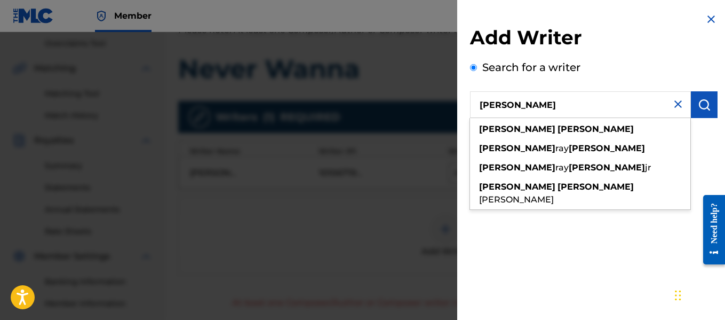
type input "[PERSON_NAME]"
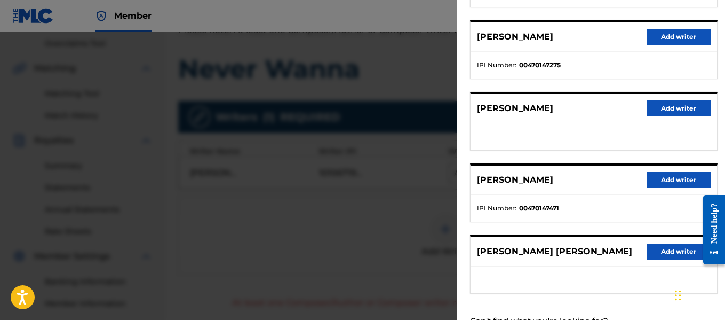
scroll to position [193, 0]
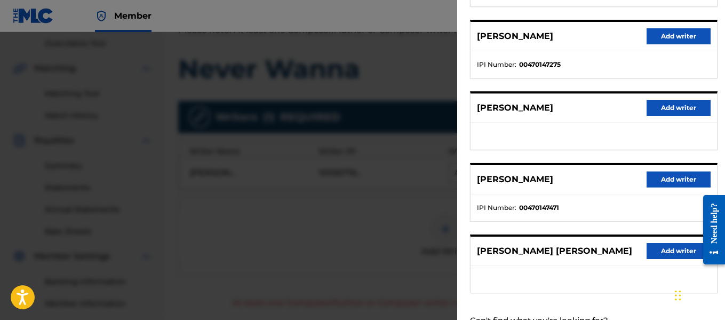
click at [658, 177] on button "Add writer" at bounding box center [679, 179] width 64 height 16
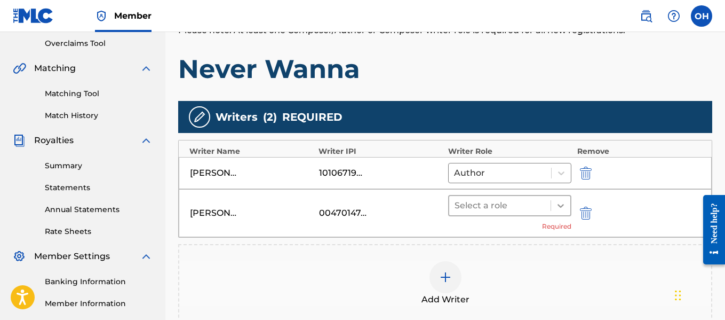
click at [561, 205] on icon at bounding box center [560, 205] width 11 height 11
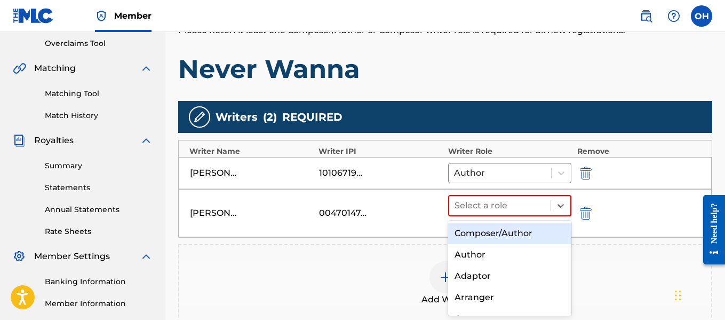
click at [519, 235] on div "Composer/Author" at bounding box center [510, 232] width 124 height 21
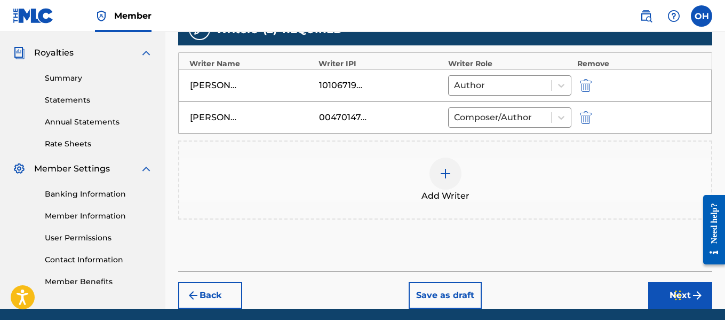
scroll to position [351, 0]
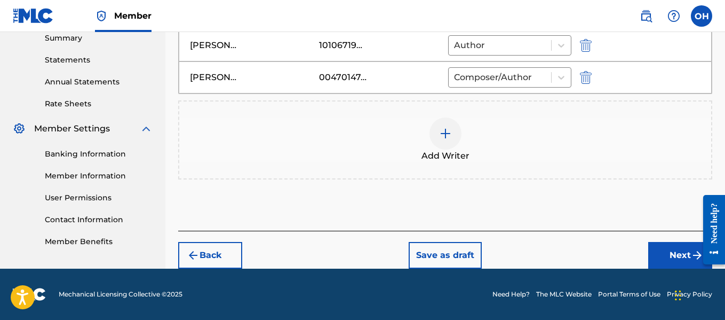
click at [671, 251] on button "Next" at bounding box center [680, 255] width 64 height 27
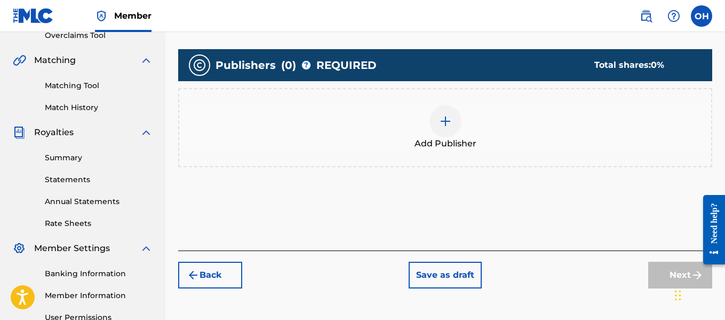
scroll to position [233, 0]
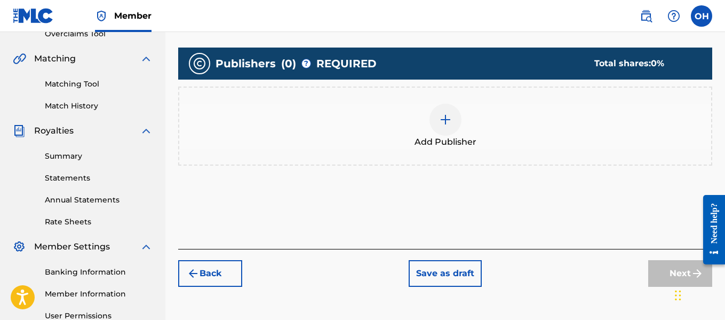
click at [455, 120] on div at bounding box center [445, 119] width 32 height 32
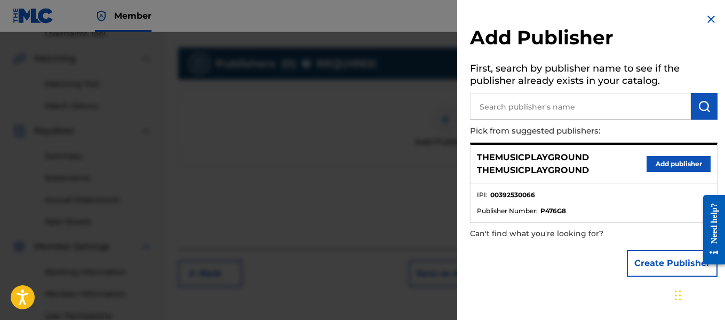
click at [645, 268] on button "Create Publisher" at bounding box center [672, 263] width 91 height 27
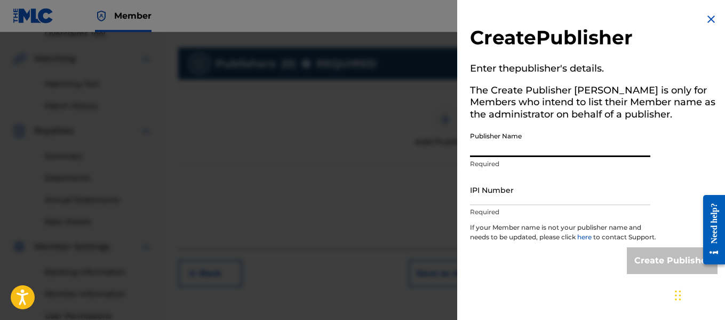
click at [554, 148] on input "Publisher Name" at bounding box center [560, 141] width 180 height 30
type input "Heart Beatz Publishing Global"
click at [553, 194] on input "IPI Number" at bounding box center [560, 189] width 180 height 30
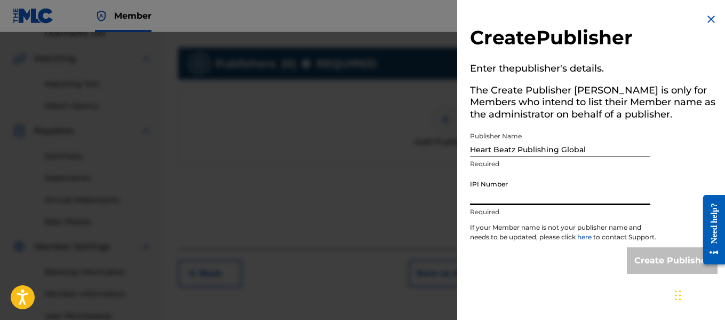
type input "01021428118"
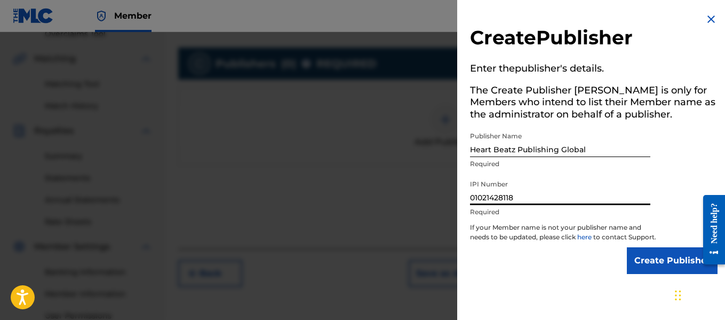
click at [637, 274] on input "Create Publisher" at bounding box center [672, 260] width 91 height 27
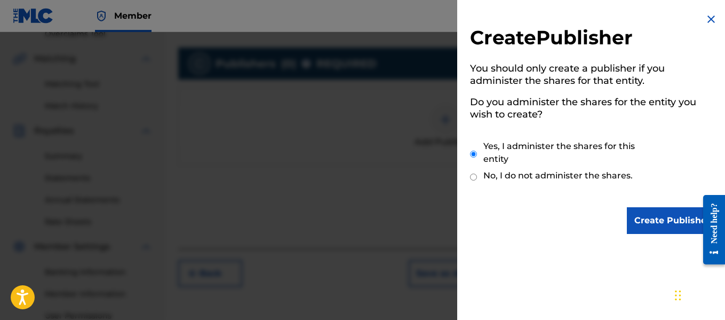
click at [646, 228] on input "Create Publisher" at bounding box center [672, 220] width 91 height 27
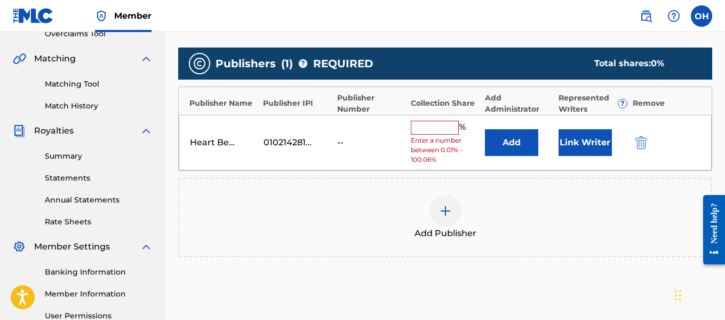
click at [438, 125] on input "text" at bounding box center [435, 128] width 48 height 14
type input "100"
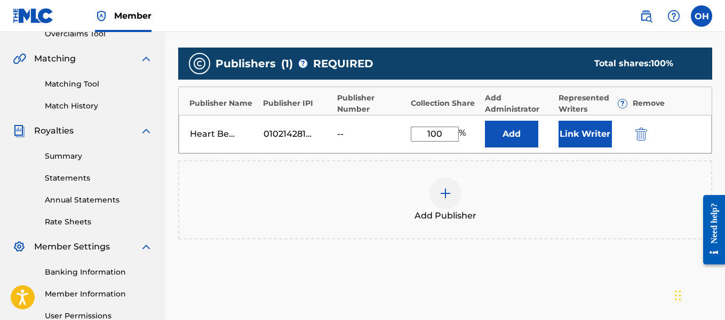
click at [574, 124] on button "Link Writer" at bounding box center [585, 134] width 53 height 27
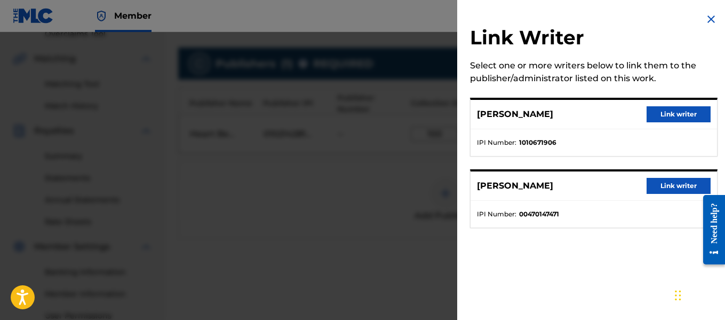
click at [658, 189] on button "Link writer" at bounding box center [679, 186] width 64 height 16
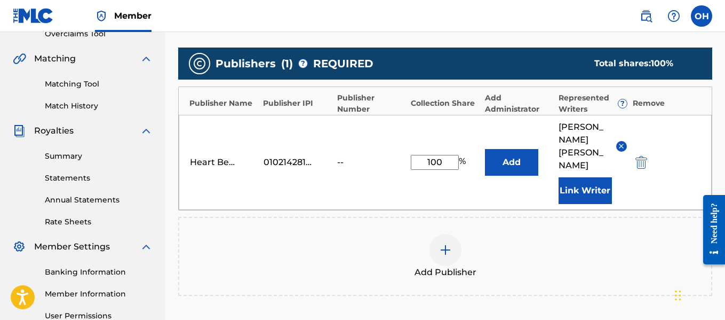
click at [514, 153] on button "Add" at bounding box center [511, 162] width 53 height 27
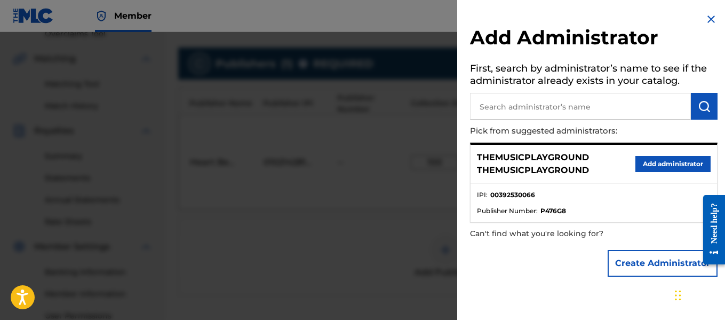
click at [706, 19] on img at bounding box center [711, 19] width 13 height 13
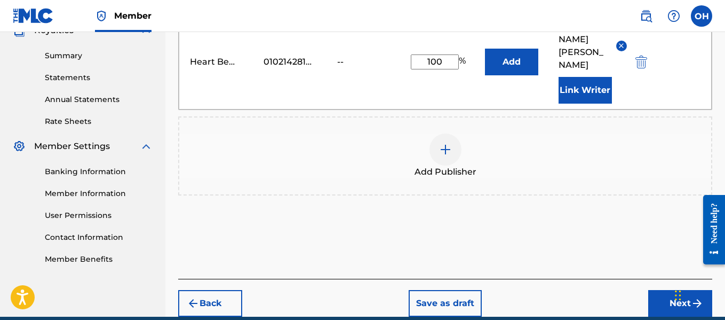
scroll to position [355, 0]
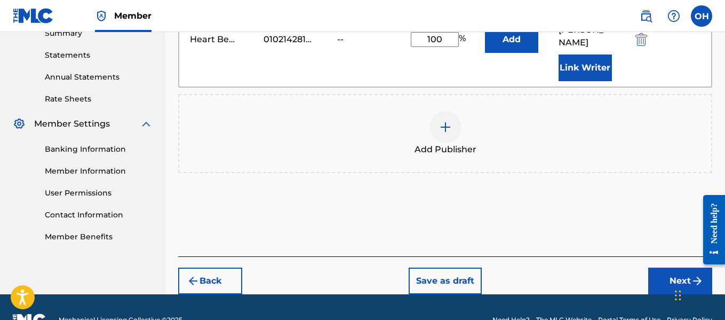
click at [671, 267] on button "Next" at bounding box center [680, 280] width 64 height 27
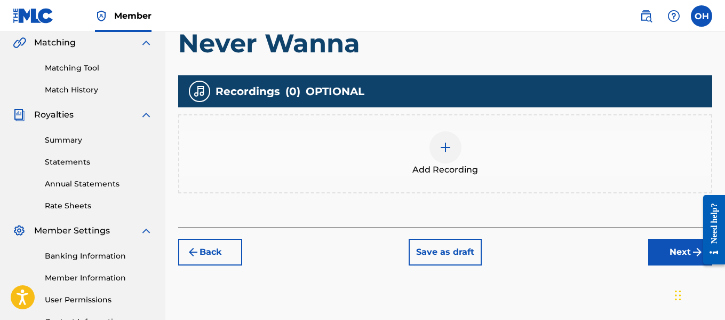
scroll to position [257, 0]
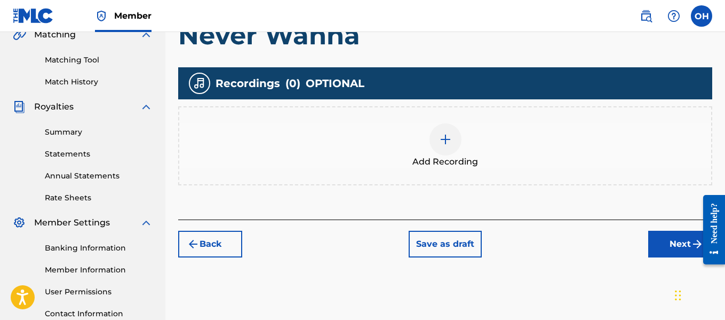
click at [456, 142] on div at bounding box center [445, 139] width 32 height 32
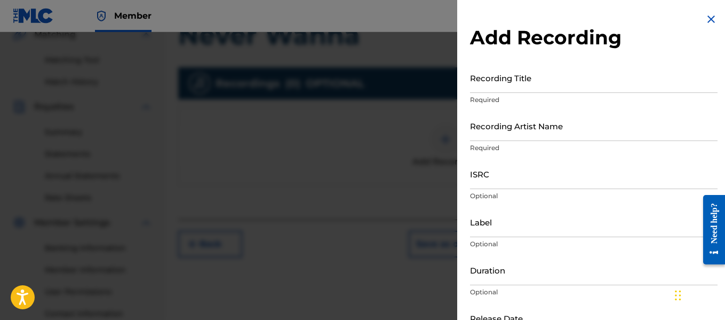
click at [553, 98] on p "Required" at bounding box center [594, 100] width 248 height 10
click at [555, 85] on input "Recording Title" at bounding box center [594, 77] width 248 height 30
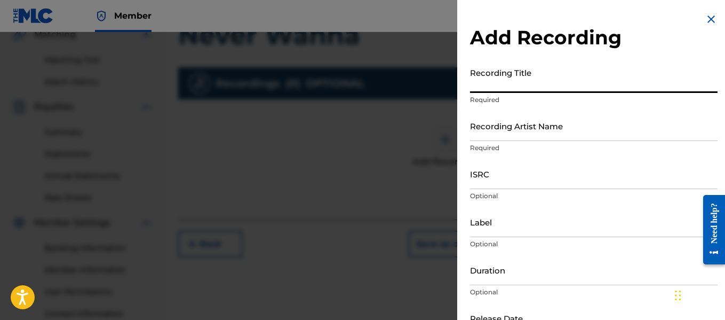
click at [555, 85] on input "Recording Title" at bounding box center [594, 77] width 248 height 30
type input "Never Wanna"
click at [547, 136] on input "Recording Artist Name" at bounding box center [594, 125] width 248 height 30
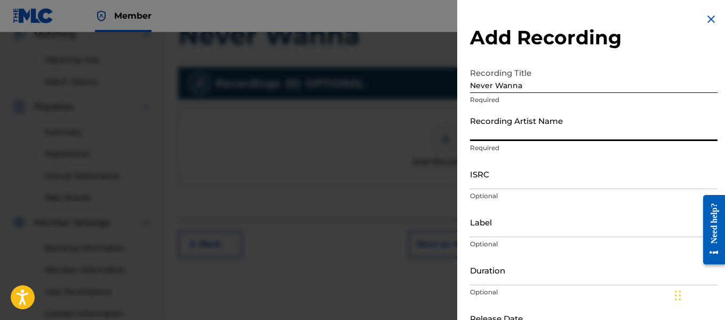
type input "[PERSON_NAME] OTS"
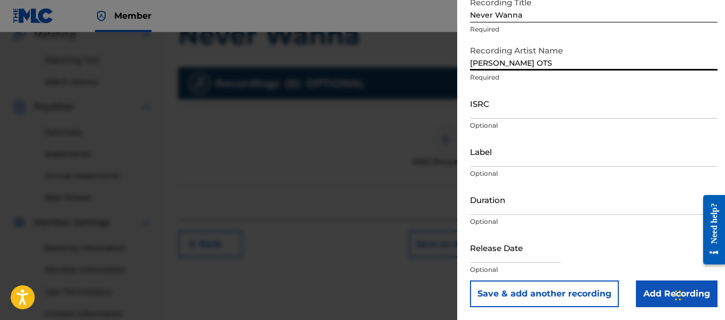
scroll to position [342, 0]
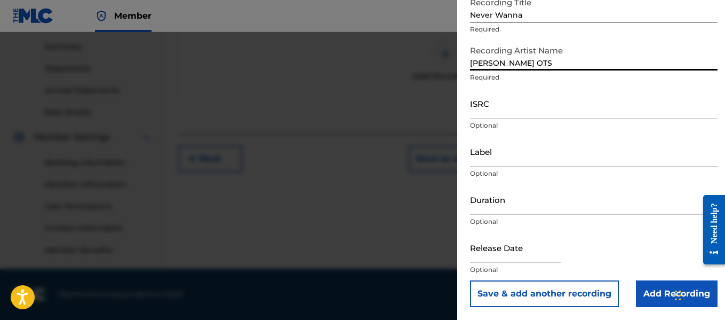
click at [652, 298] on input "Add Recording" at bounding box center [677, 293] width 82 height 27
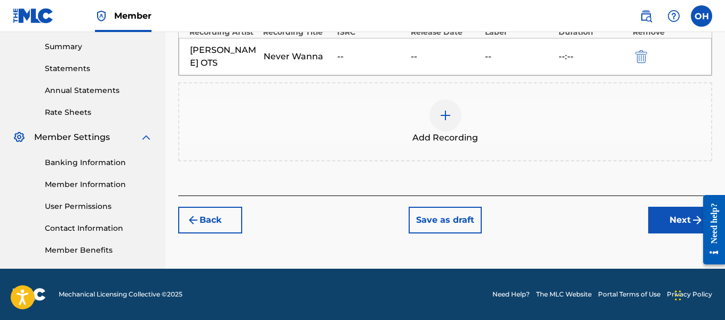
click at [671, 208] on button "Next" at bounding box center [680, 219] width 64 height 27
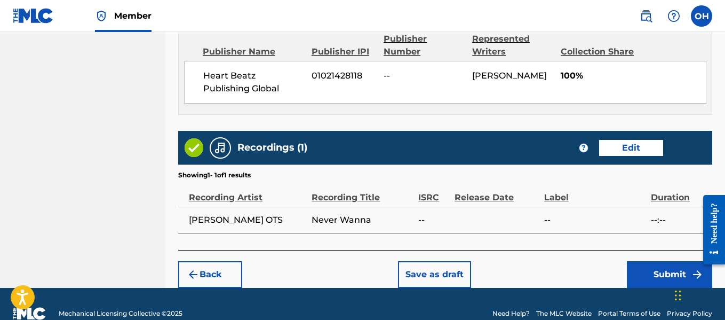
scroll to position [616, 0]
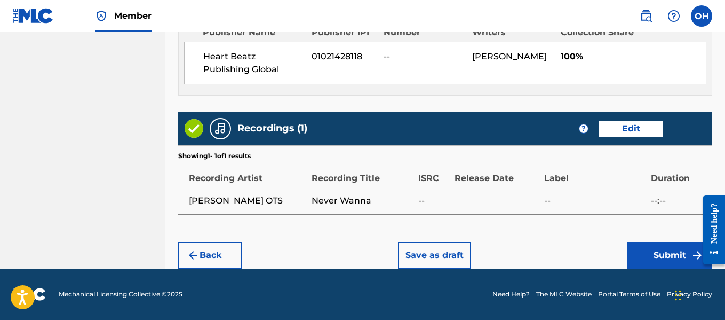
click at [648, 249] on button "Submit" at bounding box center [669, 255] width 85 height 27
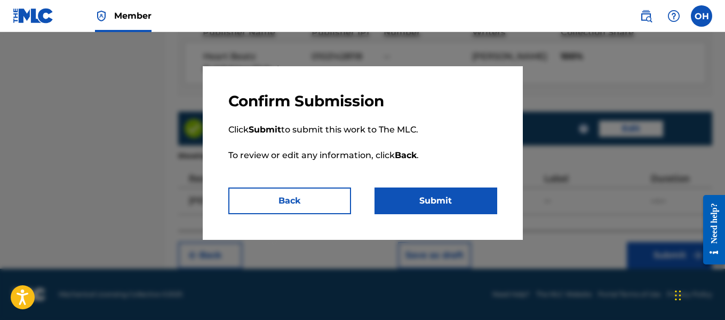
click at [453, 203] on button "Submit" at bounding box center [436, 200] width 123 height 27
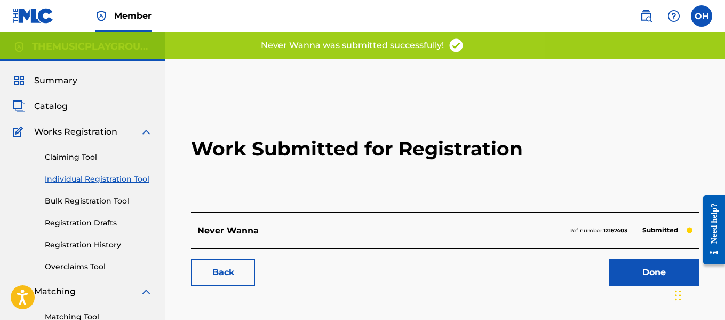
click at [635, 270] on link "Done" at bounding box center [654, 272] width 91 height 27
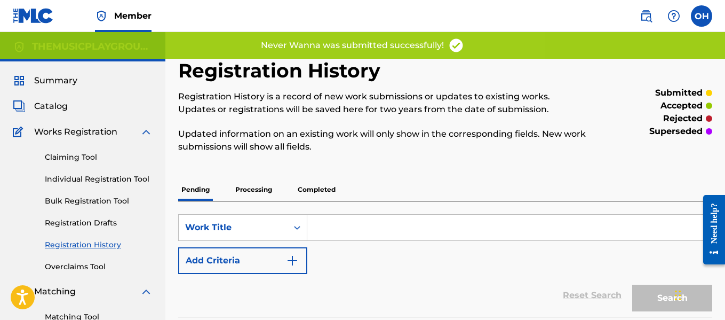
click at [73, 177] on link "Individual Registration Tool" at bounding box center [99, 178] width 108 height 11
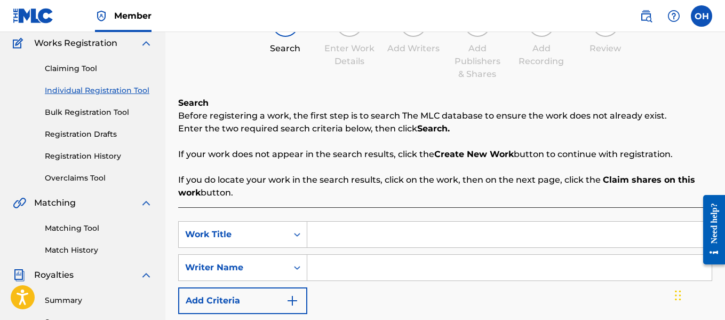
scroll to position [89, 0]
click at [327, 265] on input "Search Form" at bounding box center [509, 267] width 404 height 26
type input "[PERSON_NAME]"
click at [336, 238] on input "Search Form" at bounding box center [509, 234] width 404 height 26
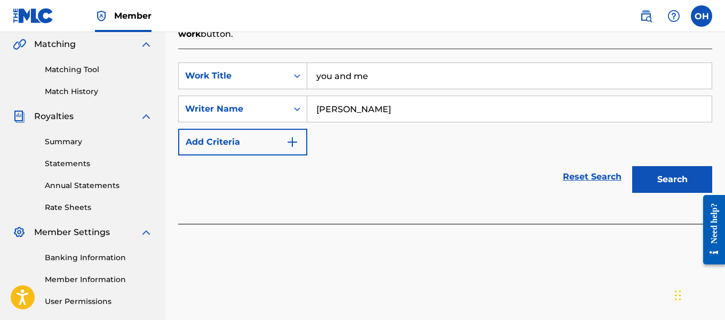
scroll to position [248, 0]
type input "you and me"
click at [668, 175] on button "Search" at bounding box center [672, 178] width 80 height 27
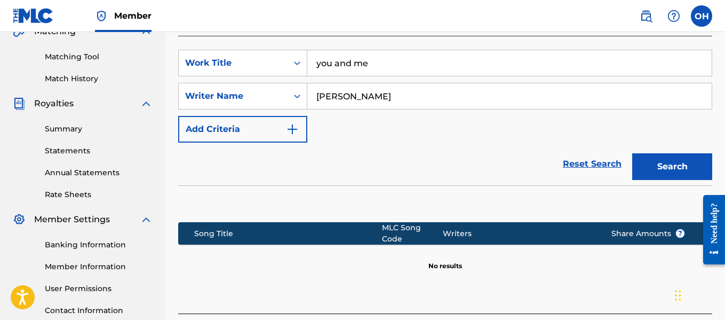
scroll to position [342, 0]
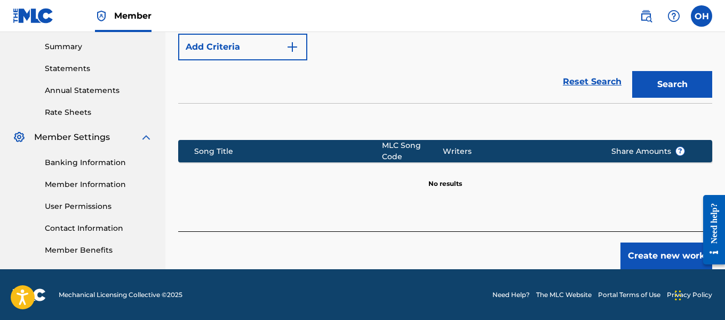
click at [681, 256] on button "Create new work" at bounding box center [666, 255] width 92 height 27
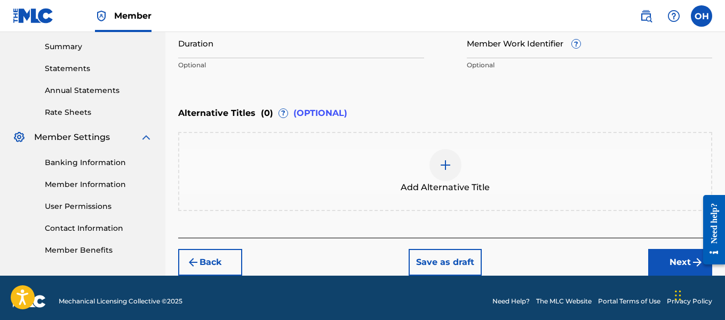
scroll to position [182, 0]
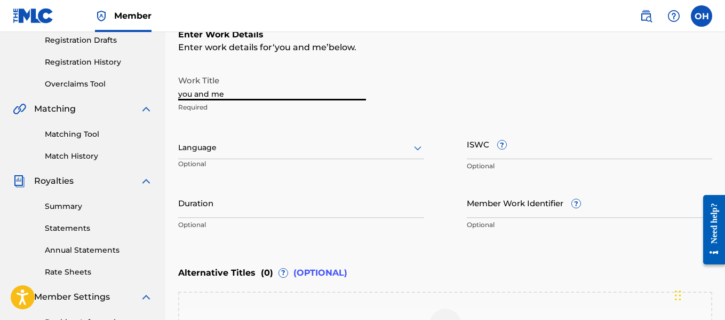
drag, startPoint x: 317, startPoint y: 90, endPoint x: 133, endPoint y: 113, distance: 185.5
click at [133, 113] on main "THEMUSICPLAYGROUND THEMUSICPLAYGROUND Summary Catalog Works Registration Claimi…" at bounding box center [362, 142] width 725 height 585
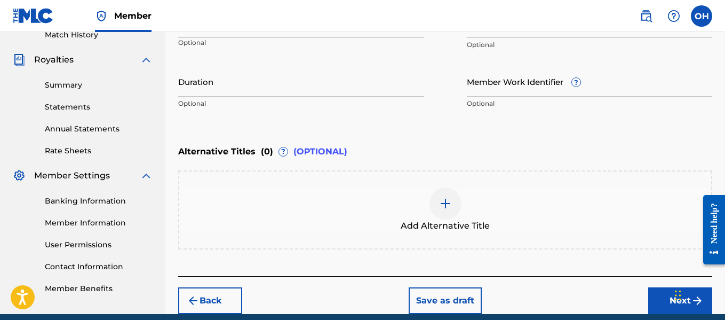
scroll to position [349, 0]
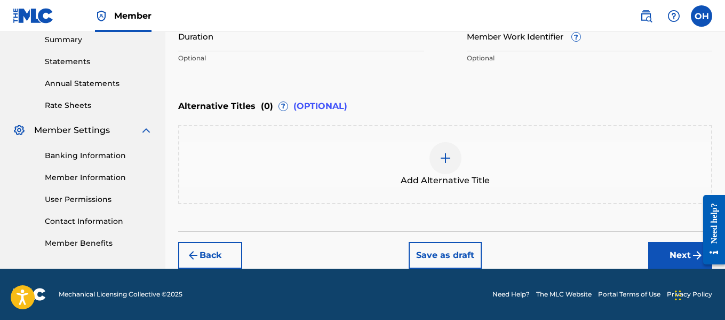
type input "You and Me"
click at [660, 249] on button "Next" at bounding box center [680, 255] width 64 height 27
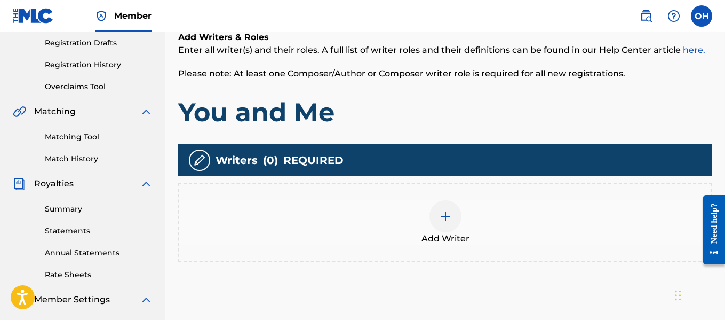
scroll to position [182, 0]
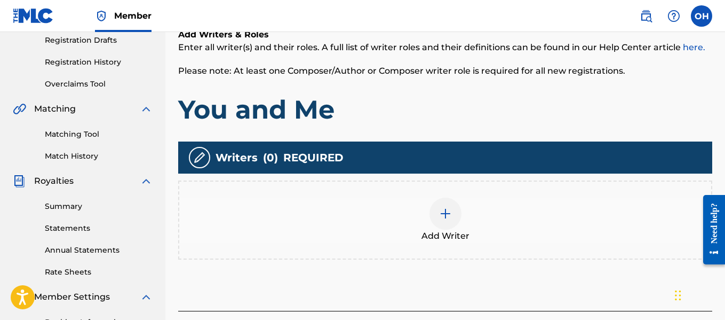
click at [444, 213] on img at bounding box center [445, 213] width 13 height 13
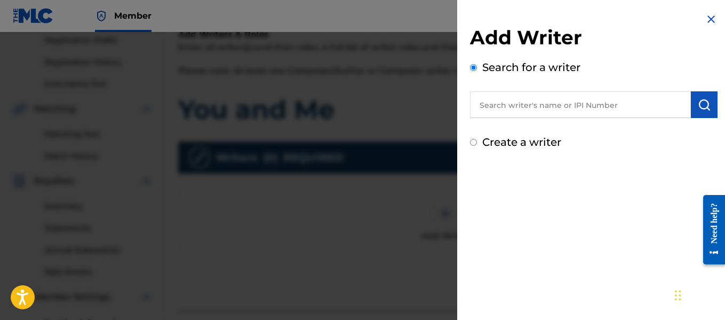
click at [524, 130] on div "Add Writer Search for a writer Create a writer" at bounding box center [594, 88] width 248 height 124
click at [521, 140] on label "Create a writer" at bounding box center [521, 142] width 79 height 13
radio input "true"
click at [477, 140] on input "Create a writer" at bounding box center [473, 142] width 7 height 7
radio input "false"
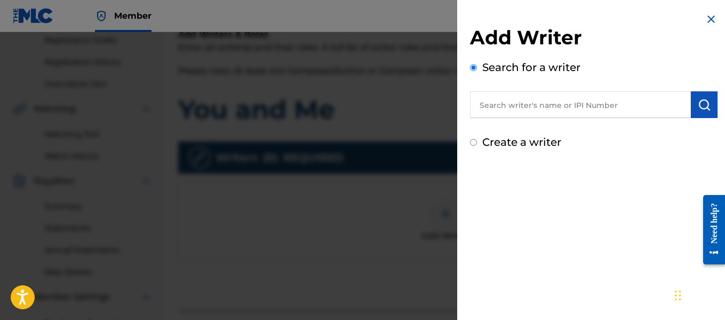
radio input "true"
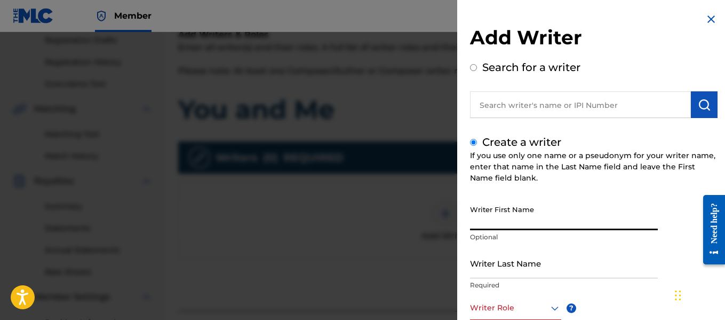
click at [499, 214] on input "Writer First Name" at bounding box center [564, 215] width 188 height 30
type input "[PERSON_NAME]"
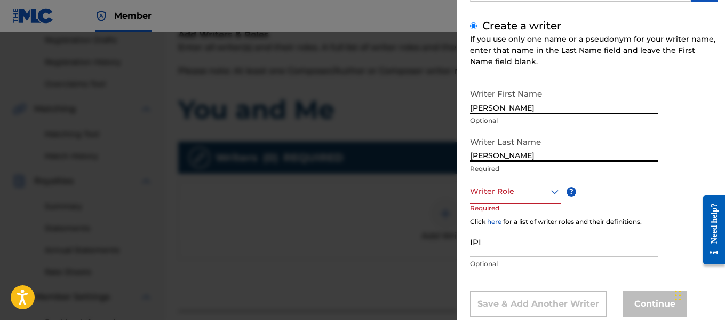
scroll to position [117, 0]
type input "[PERSON_NAME]"
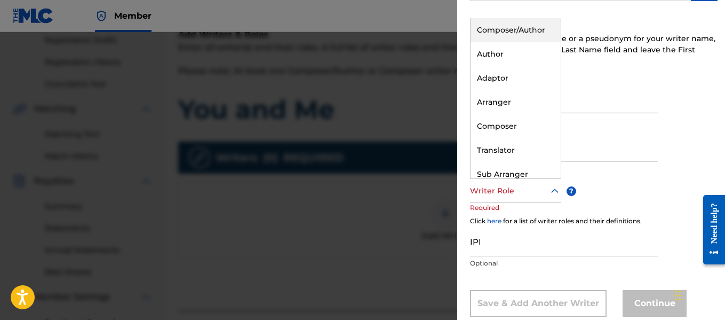
click at [507, 201] on div "Writer Role" at bounding box center [515, 191] width 91 height 24
click at [511, 53] on div "Author" at bounding box center [516, 54] width 90 height 24
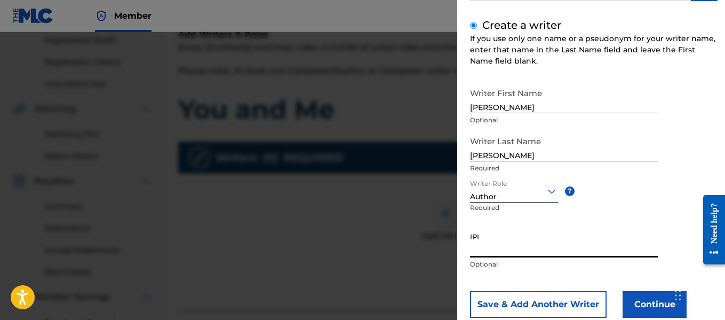
click at [529, 253] on input "IPI" at bounding box center [564, 242] width 188 height 30
paste input "1010671906"
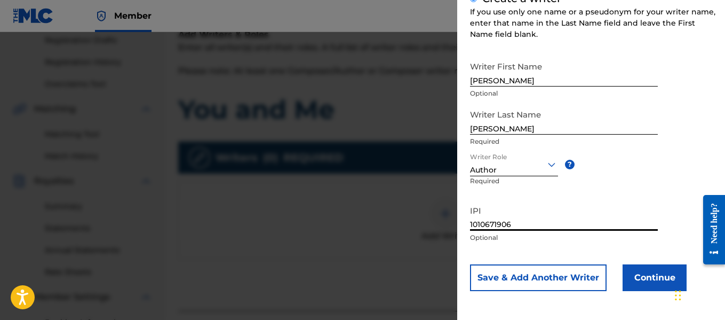
type input "1010671906"
click at [641, 278] on button "Continue" at bounding box center [655, 277] width 64 height 27
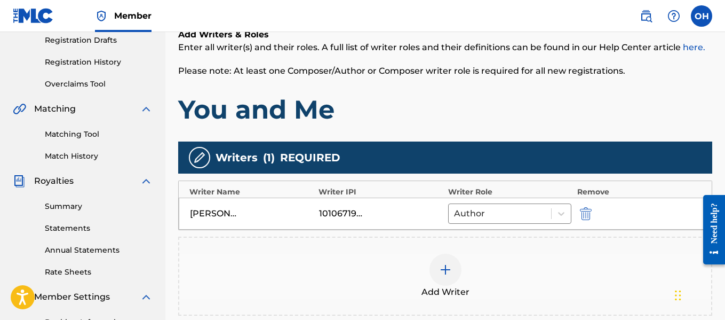
click at [438, 267] on div at bounding box center [445, 269] width 32 height 32
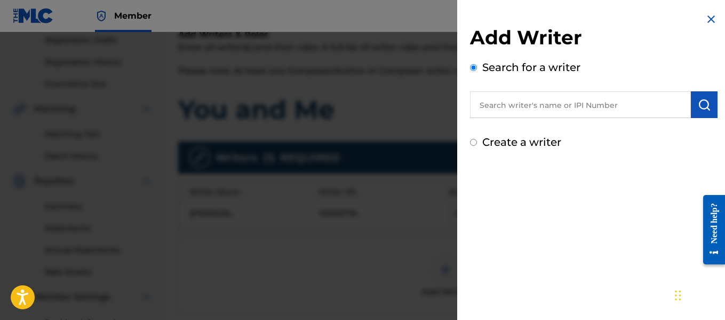
click at [525, 97] on input "text" at bounding box center [580, 104] width 221 height 27
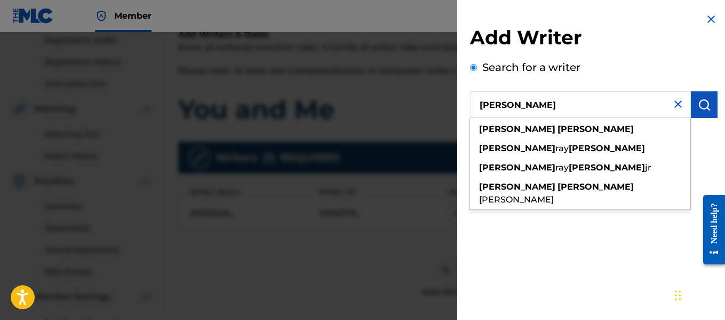
type input "[PERSON_NAME]"
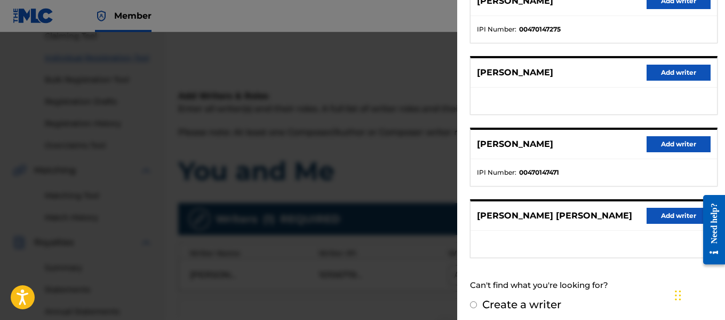
scroll to position [227, 0]
click at [669, 144] on button "Add writer" at bounding box center [679, 145] width 64 height 16
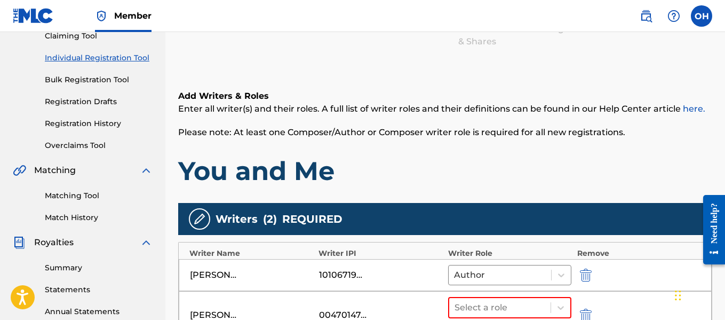
scroll to position [173, 0]
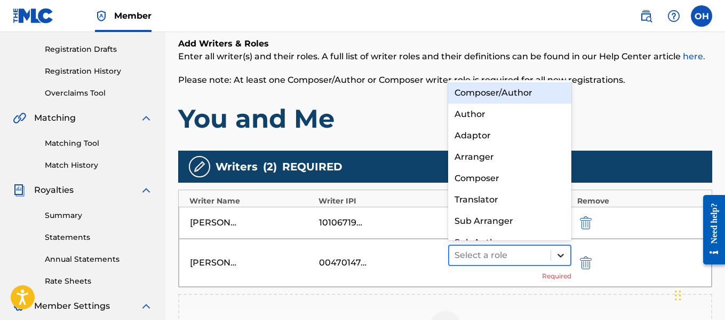
click at [560, 256] on icon at bounding box center [561, 255] width 6 height 4
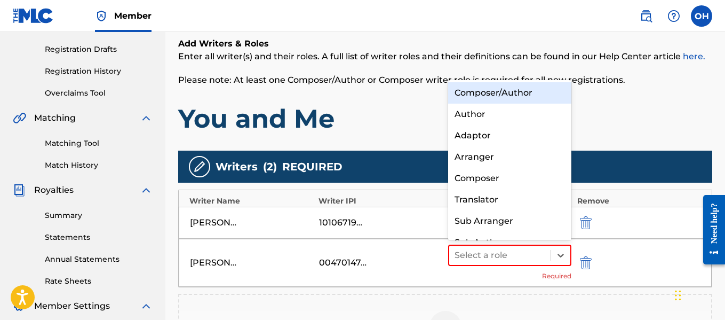
click at [546, 94] on div "Composer/Author" at bounding box center [510, 92] width 124 height 21
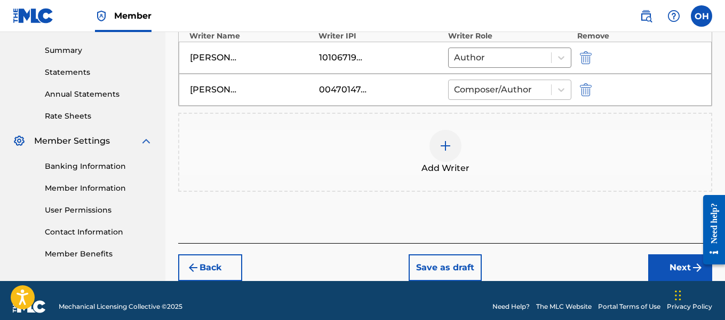
scroll to position [351, 0]
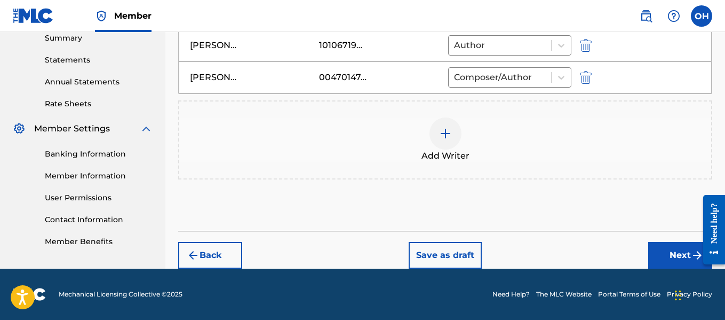
click at [665, 248] on button "Next" at bounding box center [680, 255] width 64 height 27
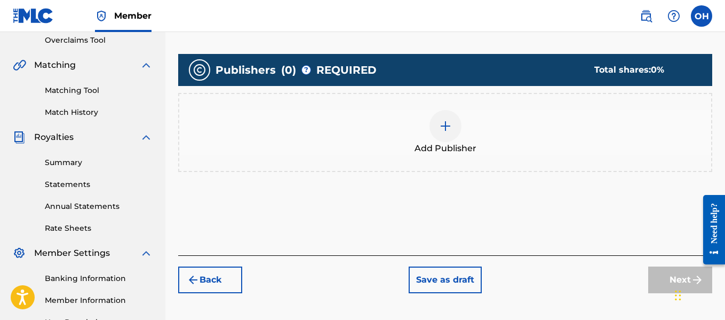
scroll to position [227, 0]
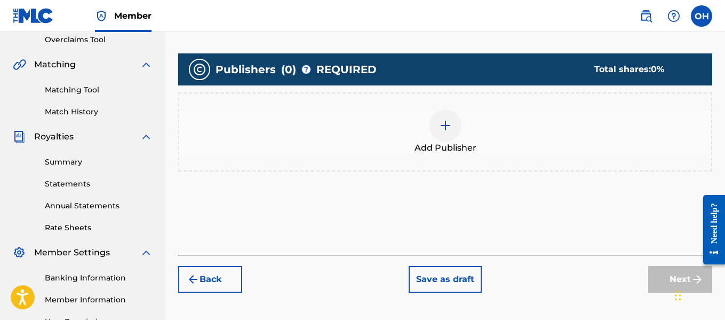
click at [445, 134] on div at bounding box center [445, 125] width 32 height 32
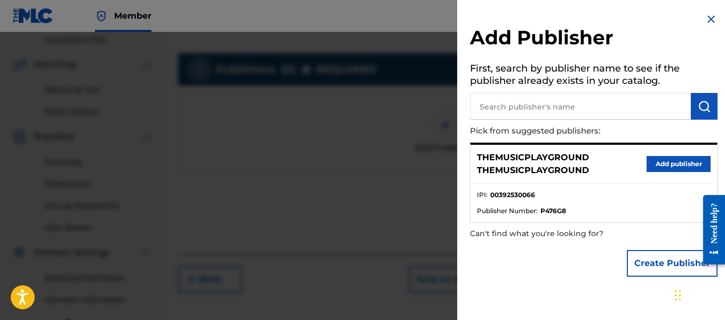
click at [645, 264] on button "Create Publisher" at bounding box center [672, 263] width 91 height 27
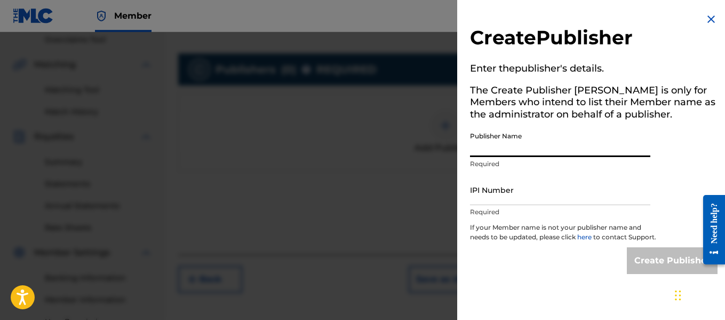
click at [533, 154] on input "Publisher Name" at bounding box center [560, 141] width 180 height 30
type input "Heart Beatz Publishing Global"
click at [533, 206] on div "IPI Number Required" at bounding box center [560, 198] width 180 height 48
click at [529, 202] on input "IPI Number" at bounding box center [560, 189] width 180 height 30
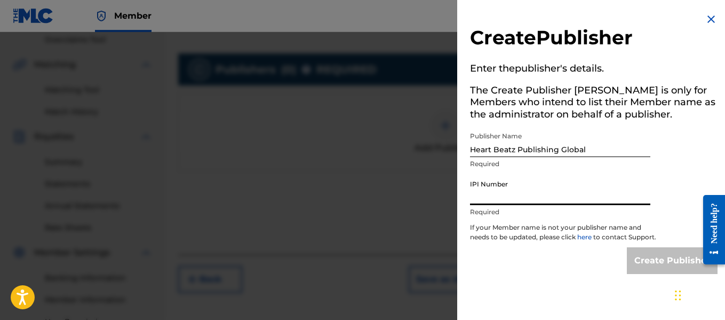
type input "01021428118"
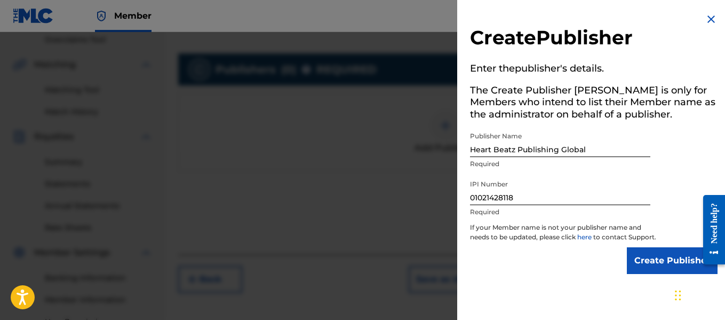
click at [659, 270] on input "Create Publisher" at bounding box center [672, 260] width 91 height 27
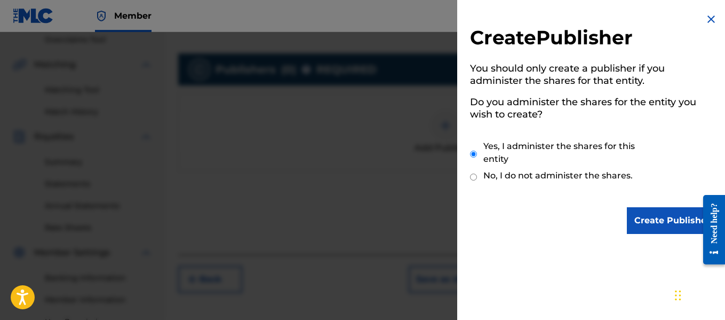
click at [647, 225] on input "Create Publisher" at bounding box center [672, 220] width 91 height 27
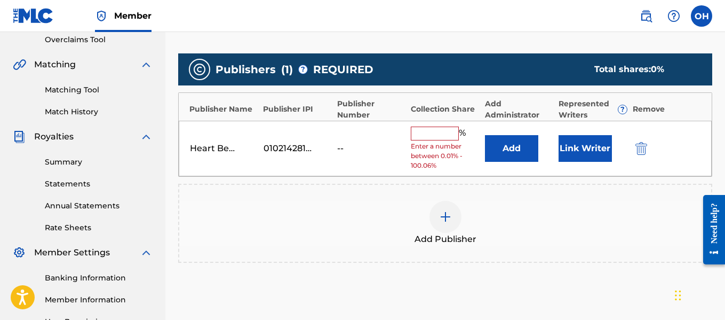
click at [452, 132] on input "text" at bounding box center [435, 133] width 48 height 14
type input "100"
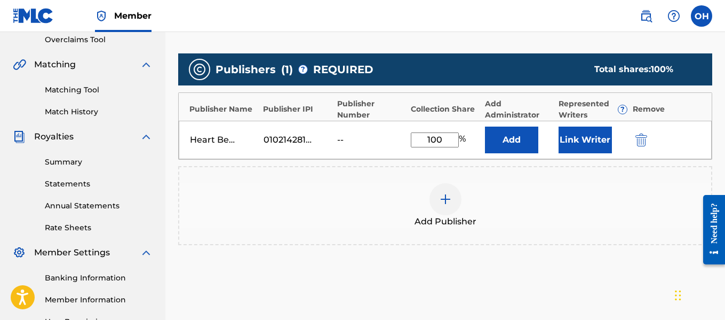
click at [589, 144] on button "Link Writer" at bounding box center [585, 139] width 53 height 27
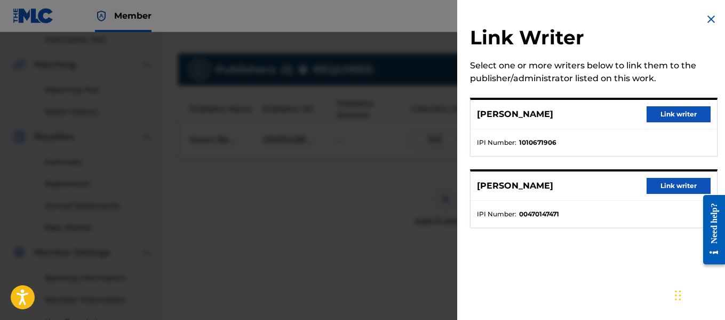
click at [673, 182] on button "Link writer" at bounding box center [679, 186] width 64 height 16
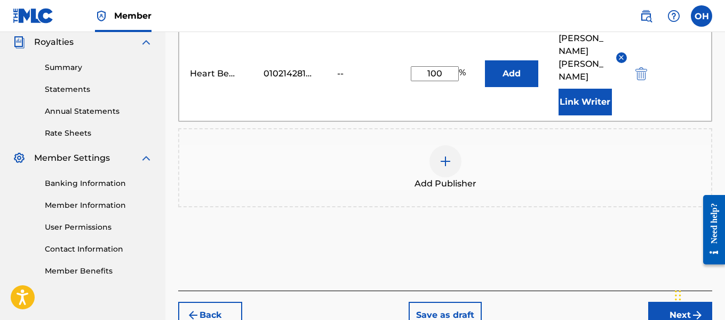
scroll to position [324, 0]
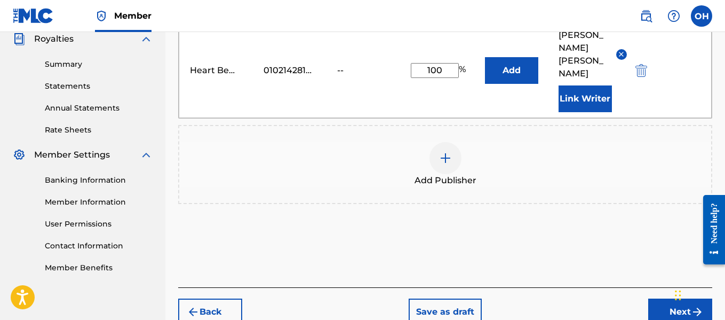
click at [656, 298] on button "Next" at bounding box center [680, 311] width 64 height 27
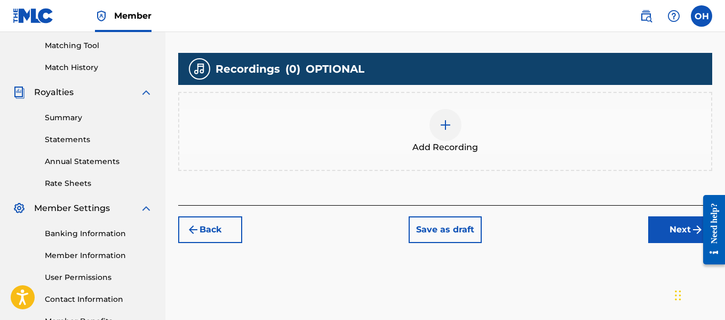
scroll to position [272, 0]
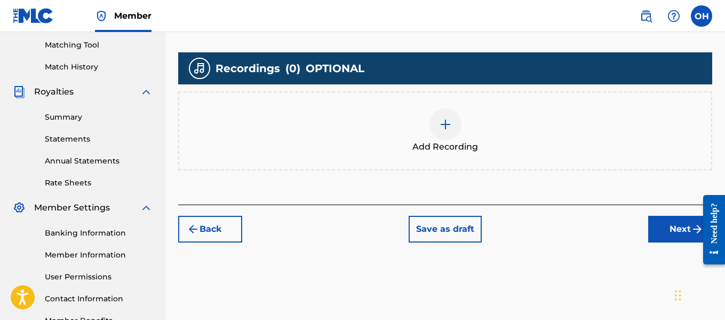
click at [443, 129] on img at bounding box center [445, 124] width 13 height 13
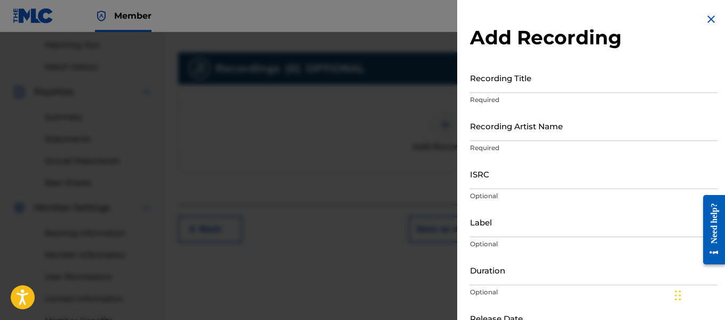
click at [567, 95] on p "Required" at bounding box center [594, 100] width 248 height 10
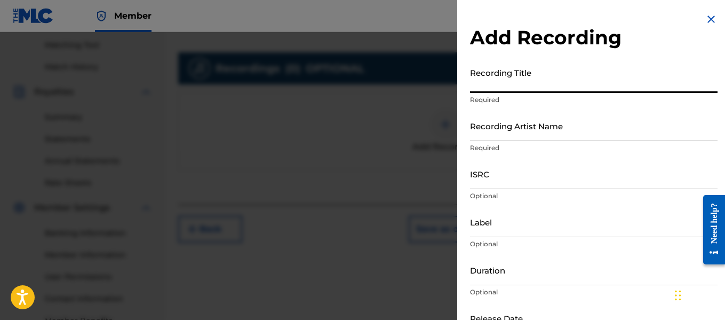
click at [569, 88] on input "Recording Title" at bounding box center [594, 77] width 248 height 30
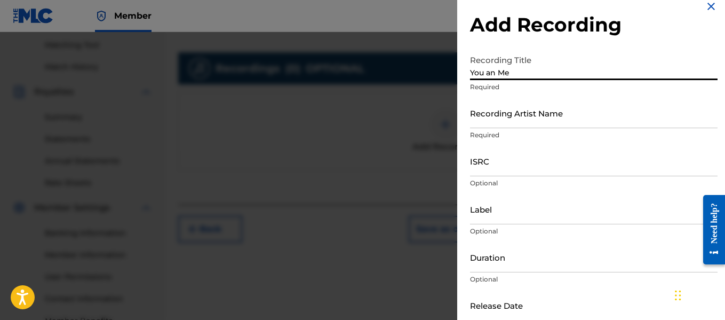
scroll to position [13, 0]
type input "You an Me"
click at [564, 117] on input "Recording Artist Name" at bounding box center [594, 112] width 248 height 30
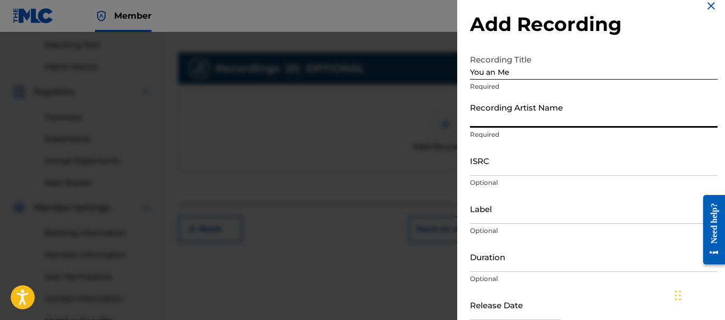
type input "[PERSON_NAME] OTS"
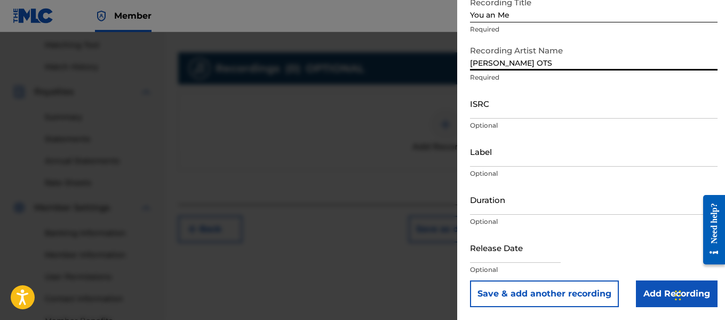
scroll to position [342, 0]
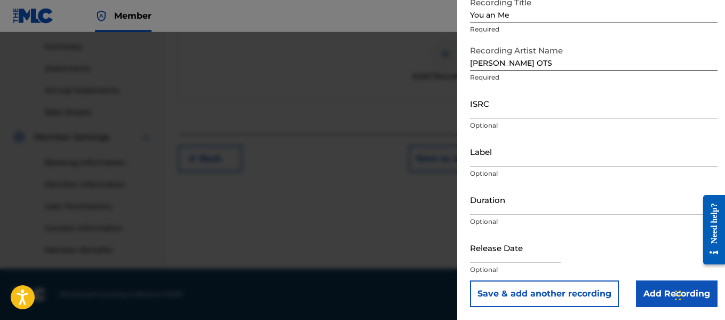
click at [657, 292] on input "Add Recording" at bounding box center [677, 293] width 82 height 27
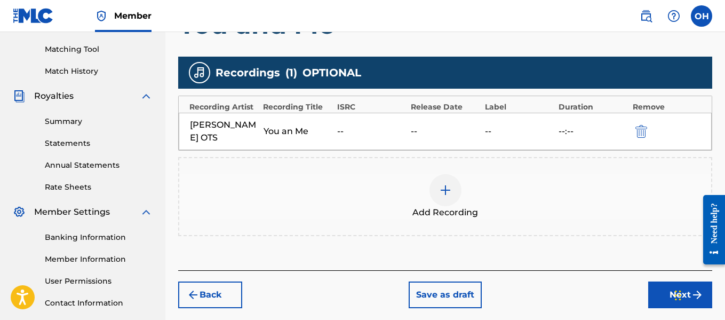
scroll to position [294, 0]
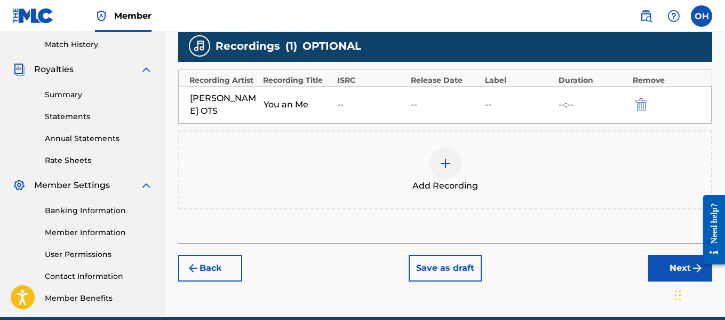
click at [671, 254] on button "Next" at bounding box center [680, 267] width 64 height 27
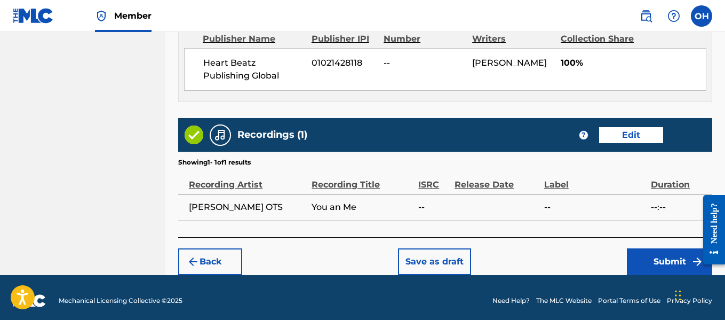
scroll to position [613, 0]
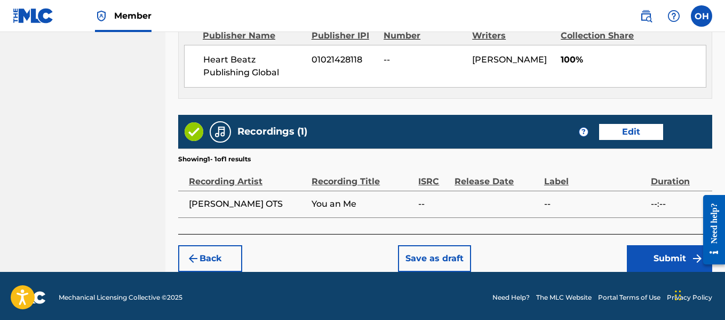
click at [665, 256] on button "Submit" at bounding box center [669, 258] width 85 height 27
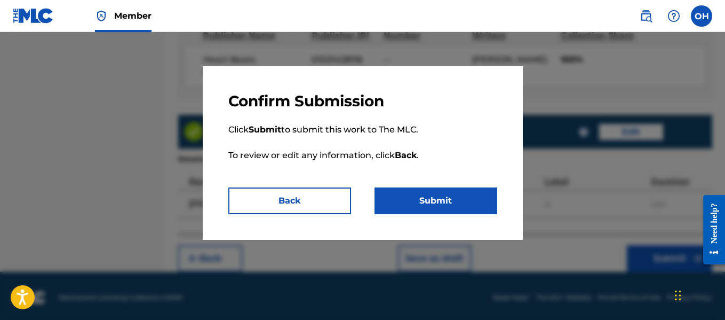
click at [473, 196] on button "Submit" at bounding box center [436, 200] width 123 height 27
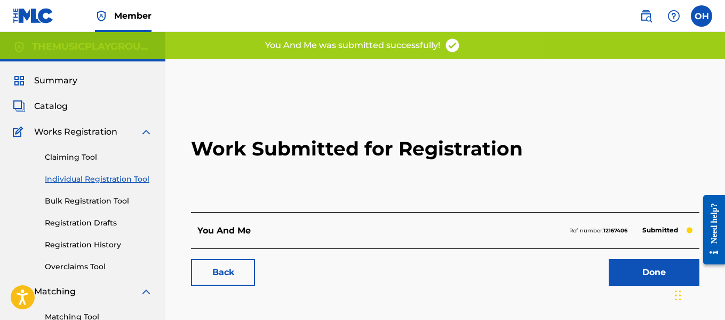
click at [634, 265] on link "Done" at bounding box center [654, 272] width 91 height 27
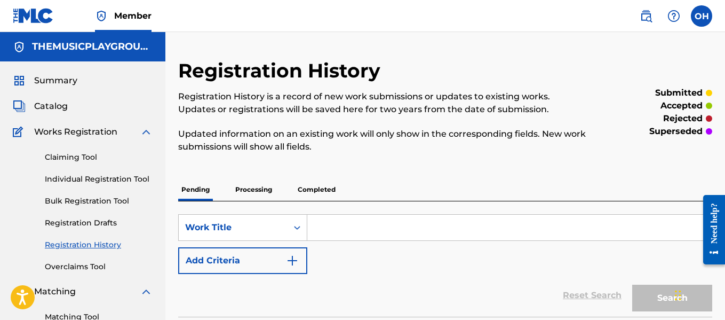
click at [85, 181] on link "Individual Registration Tool" at bounding box center [99, 178] width 108 height 11
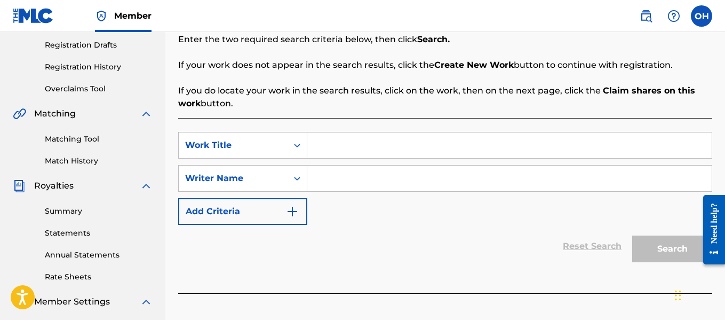
scroll to position [178, 0]
click at [372, 194] on div "SearchWithCriteria0a9ae4ea-ad0d-4056-9b37-6d360d8935a0 Work Title SearchWithCri…" at bounding box center [445, 177] width 534 height 93
click at [374, 184] on input "Search Form" at bounding box center [509, 178] width 404 height 26
paste input "[PERSON_NAME]"
type input "[PERSON_NAME]"
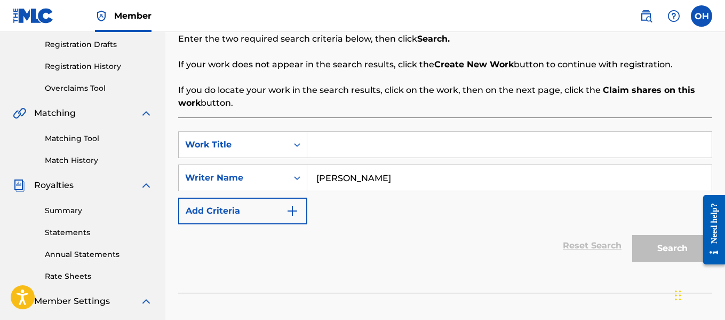
click at [365, 144] on input "Search Form" at bounding box center [509, 145] width 404 height 26
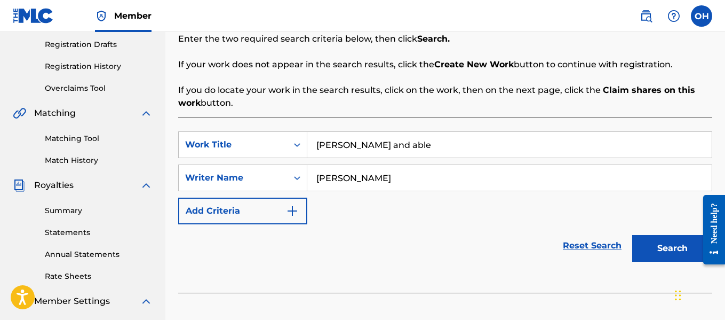
type input "[PERSON_NAME] and able"
click at [661, 246] on button "Search" at bounding box center [672, 248] width 80 height 27
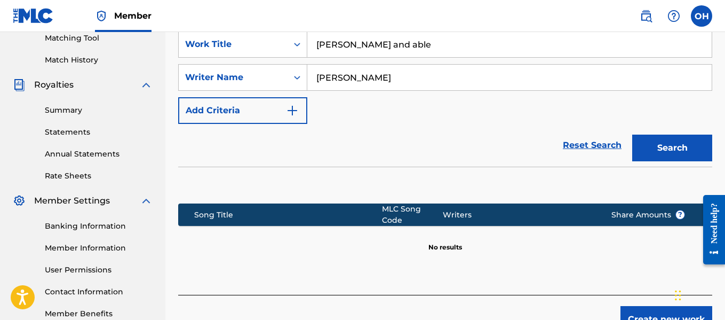
scroll to position [264, 0]
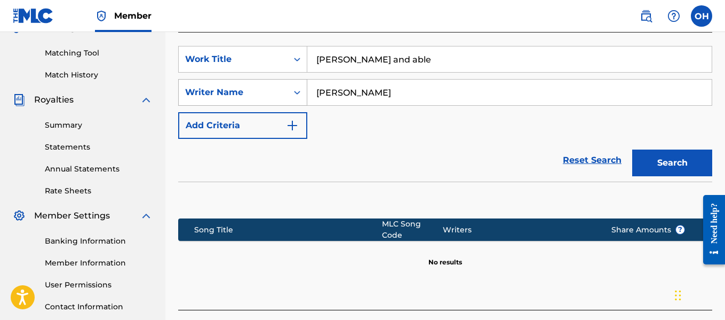
drag, startPoint x: 409, startPoint y: 60, endPoint x: 280, endPoint y: 82, distance: 130.9
click at [280, 82] on div "SearchWithCriteria0a9ae4ea-ad0d-4056-9b37-6d360d8935a0 Work Title [PERSON_NAME]…" at bounding box center [445, 92] width 534 height 93
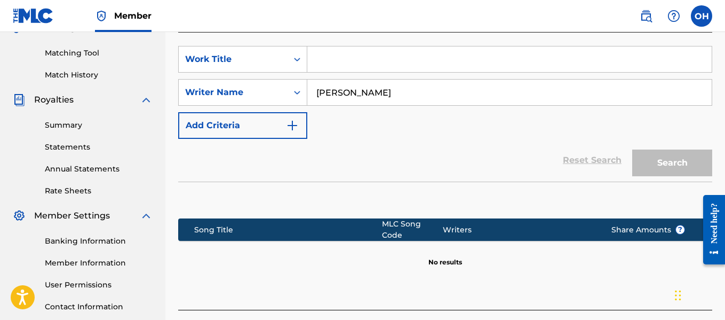
click at [558, 184] on section at bounding box center [445, 196] width 534 height 31
click at [539, 100] on input "[PERSON_NAME]" at bounding box center [509, 92] width 404 height 26
type input "[PERSON_NAME]"
click at [297, 61] on icon "Search Form" at bounding box center [297, 59] width 11 height 11
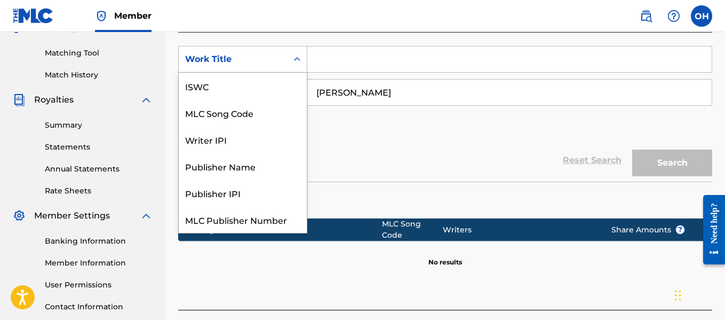
scroll to position [27, 0]
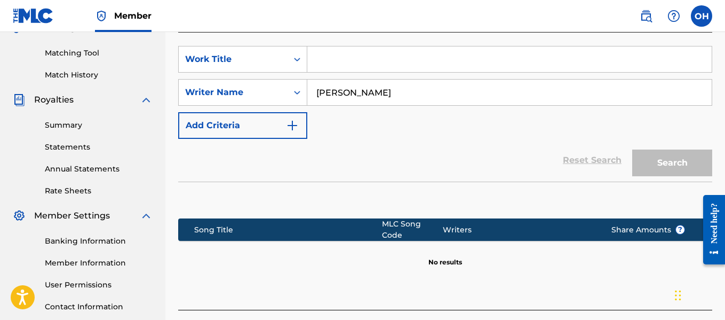
click at [297, 60] on icon "Search Form" at bounding box center [297, 59] width 11 height 11
click at [360, 68] on input "Search Form" at bounding box center [509, 59] width 404 height 26
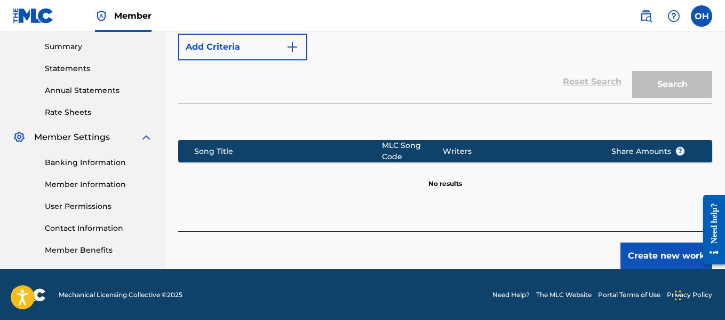
click at [652, 252] on button "Create new work" at bounding box center [666, 255] width 92 height 27
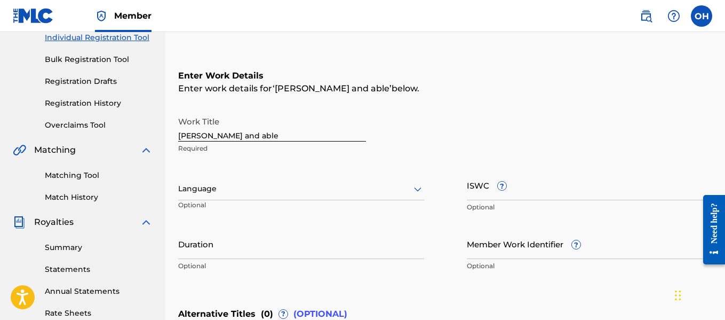
scroll to position [139, 0]
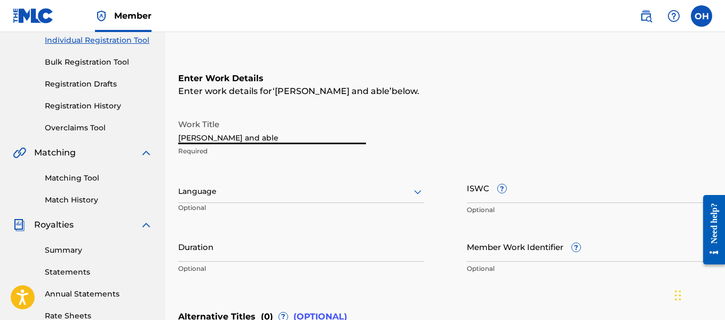
click at [294, 132] on input "[PERSON_NAME] and able" at bounding box center [272, 129] width 188 height 30
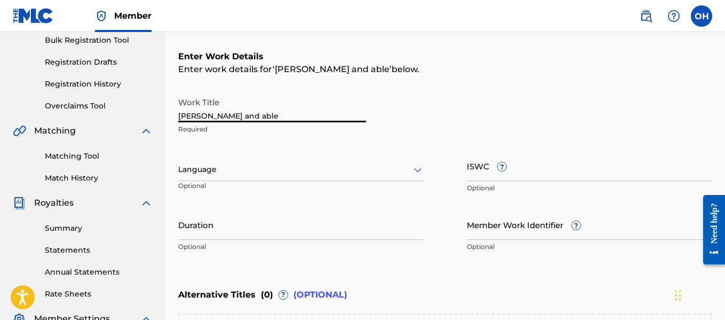
scroll to position [154, 0]
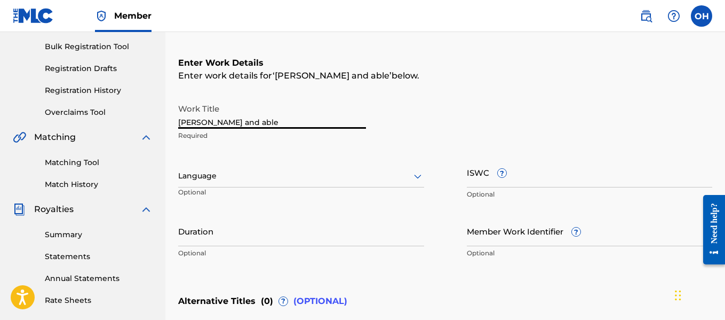
drag, startPoint x: 237, startPoint y: 120, endPoint x: 108, endPoint y: 137, distance: 130.2
click at [108, 137] on main "THEMUSICPLAYGROUND THEMUSICPLAYGROUND Summary Catalog Works Registration Claimi…" at bounding box center [362, 170] width 725 height 585
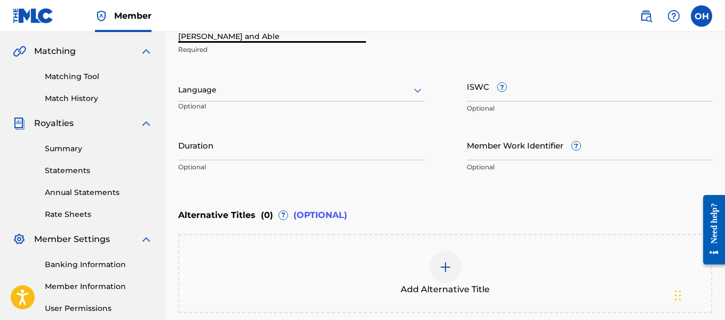
scroll to position [349, 0]
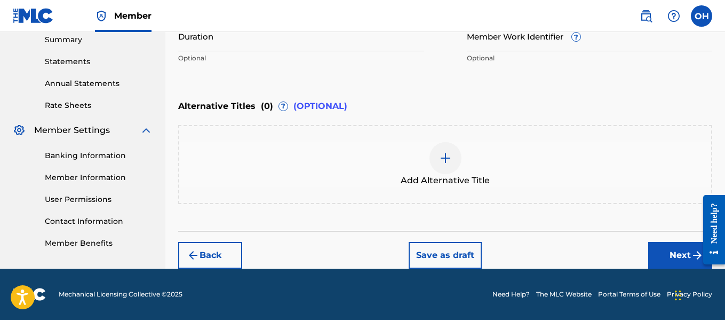
type input "[PERSON_NAME] and Able"
click at [668, 253] on button "Next" at bounding box center [680, 255] width 64 height 27
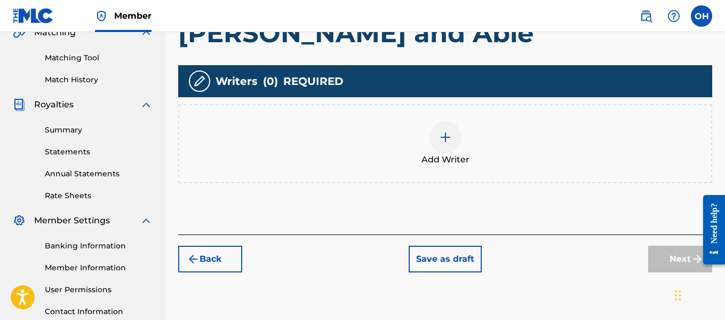
scroll to position [259, 0]
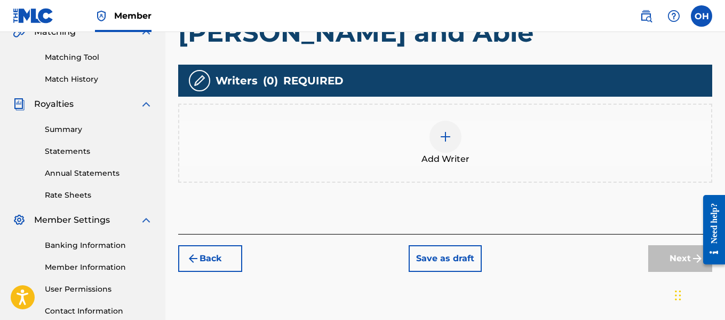
click at [445, 136] on img at bounding box center [445, 136] width 13 height 13
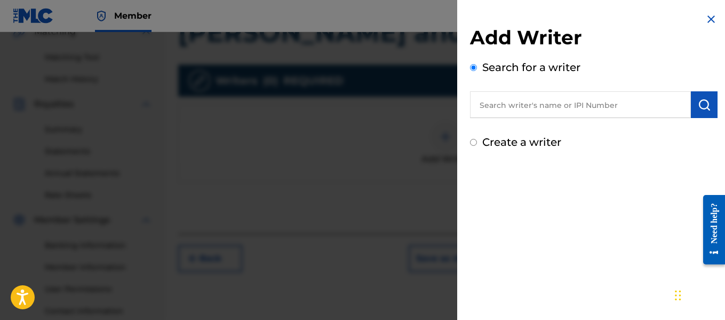
click at [497, 111] on input "text" at bounding box center [580, 104] width 221 height 27
paste input "[PERSON_NAME]"
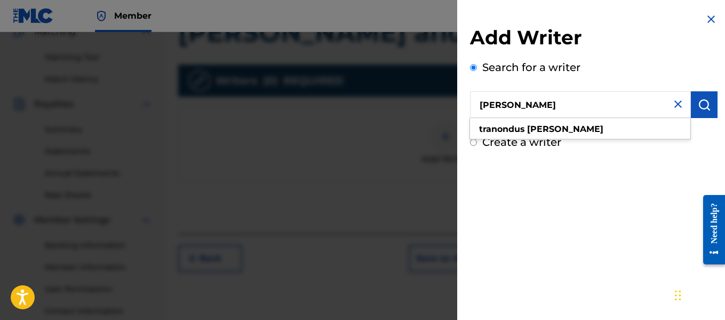
type input "[PERSON_NAME]"
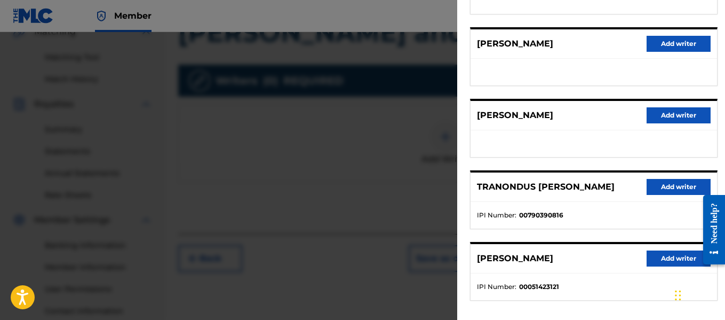
scroll to position [203, 0]
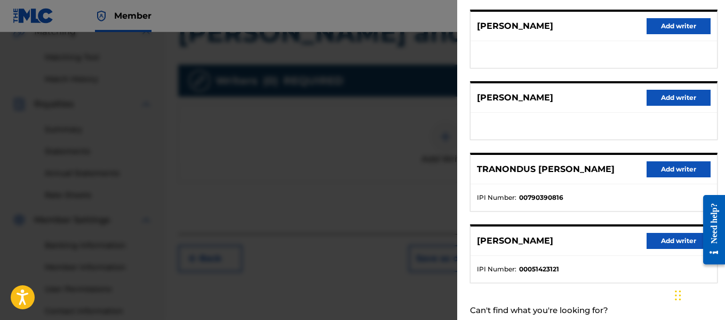
click at [663, 165] on button "Add writer" at bounding box center [679, 169] width 64 height 16
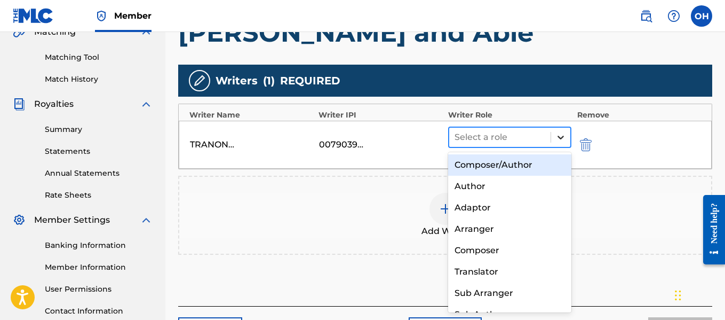
click at [559, 138] on icon at bounding box center [560, 137] width 11 height 11
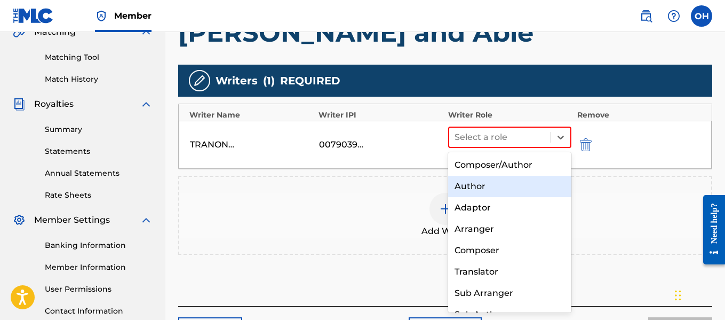
click at [492, 186] on div "Author" at bounding box center [510, 186] width 124 height 21
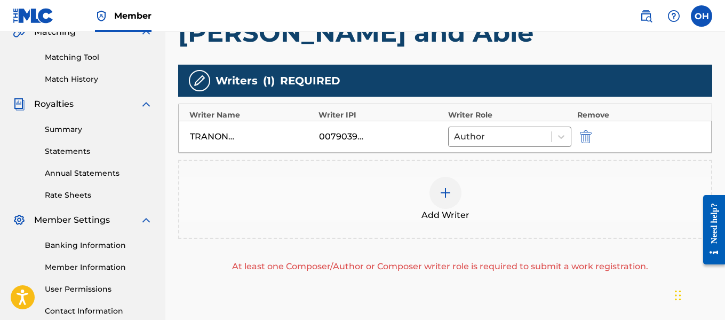
click at [435, 204] on div at bounding box center [445, 193] width 32 height 32
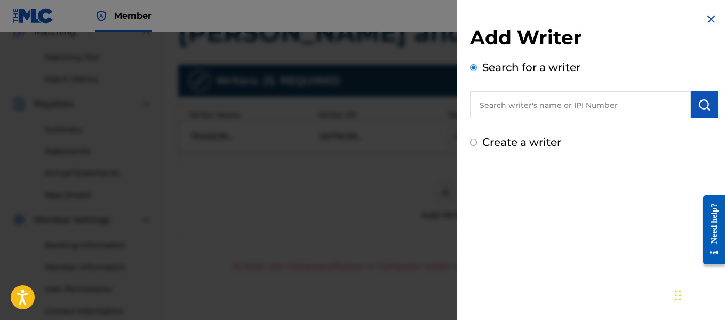
click at [501, 112] on input "text" at bounding box center [580, 104] width 221 height 27
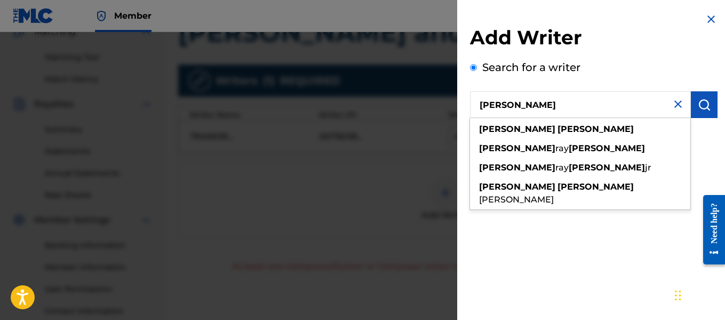
type input "[PERSON_NAME]"
click at [500, 122] on div "[PERSON_NAME]" at bounding box center [580, 129] width 220 height 19
click at [558, 128] on strong "[PERSON_NAME]" at bounding box center [596, 129] width 76 height 10
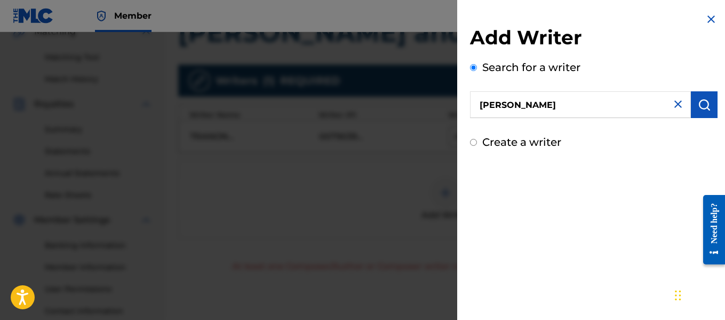
click at [699, 106] on img "submit" at bounding box center [704, 104] width 13 height 13
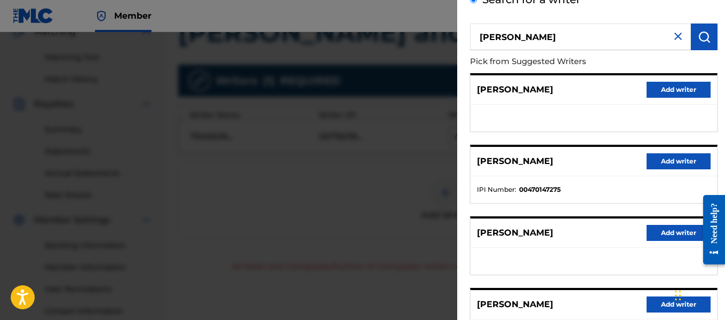
scroll to position [69, 0]
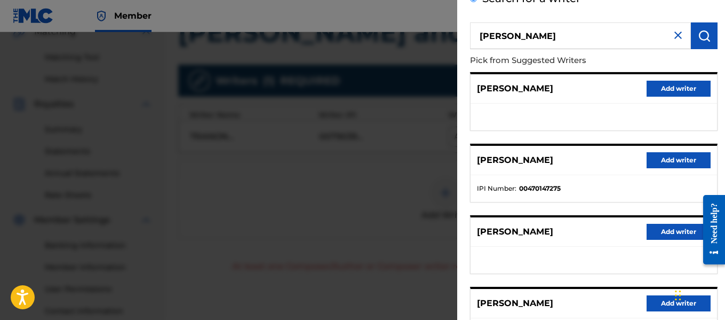
click at [667, 159] on button "Add writer" at bounding box center [679, 160] width 64 height 16
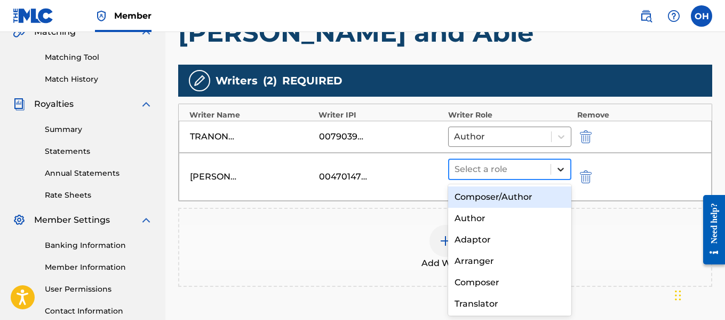
click at [557, 165] on icon at bounding box center [560, 169] width 11 height 11
click at [538, 196] on div "Composer/Author" at bounding box center [510, 196] width 124 height 21
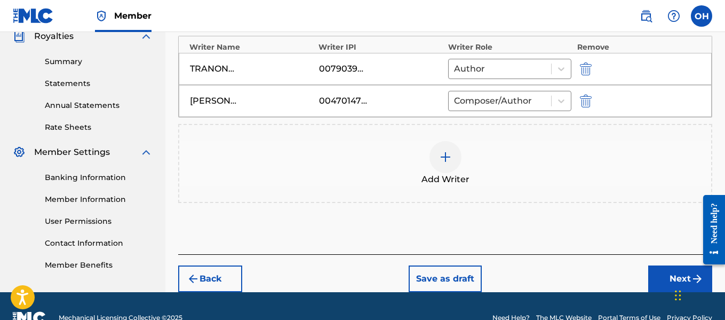
scroll to position [331, 0]
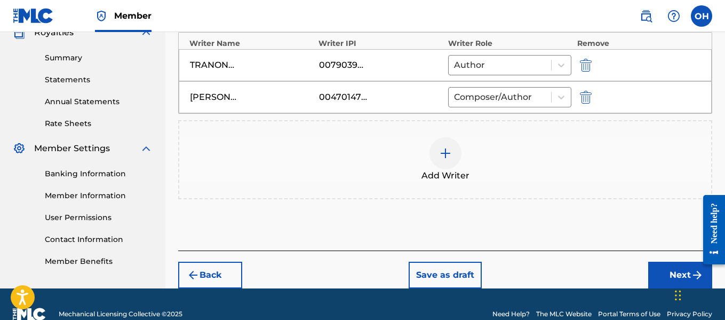
click at [670, 274] on button "Next" at bounding box center [680, 274] width 64 height 27
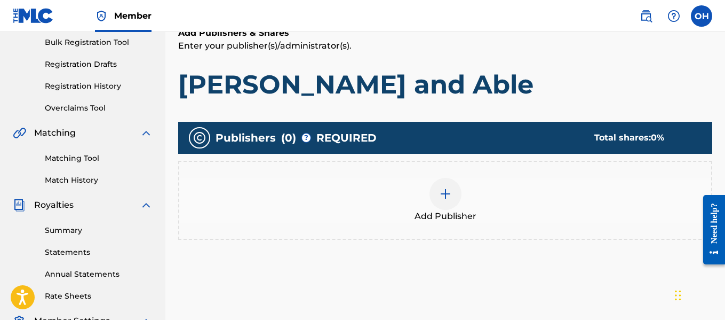
scroll to position [159, 0]
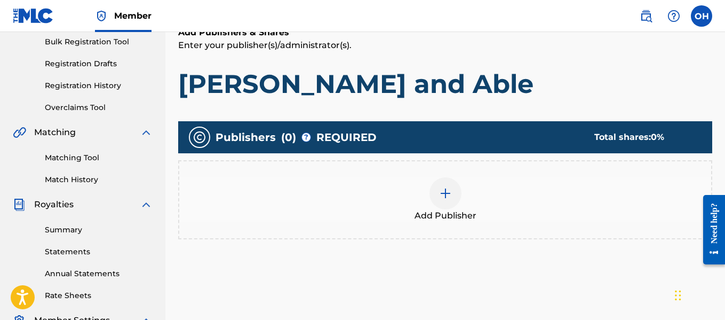
click at [453, 193] on div at bounding box center [445, 193] width 32 height 32
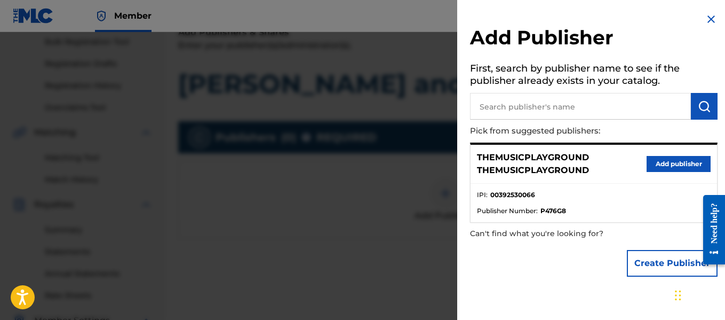
click at [663, 261] on button "Create Publisher" at bounding box center [672, 263] width 91 height 27
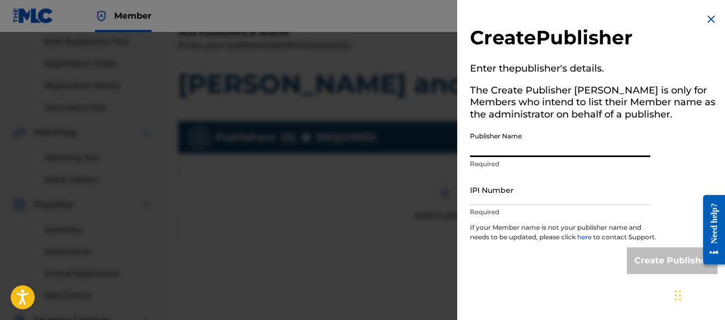
click at [580, 152] on input "Publisher Name" at bounding box center [560, 141] width 180 height 30
type input "Heart Beatz Publishing Global"
click at [535, 200] on input "IPI Number" at bounding box center [560, 189] width 180 height 30
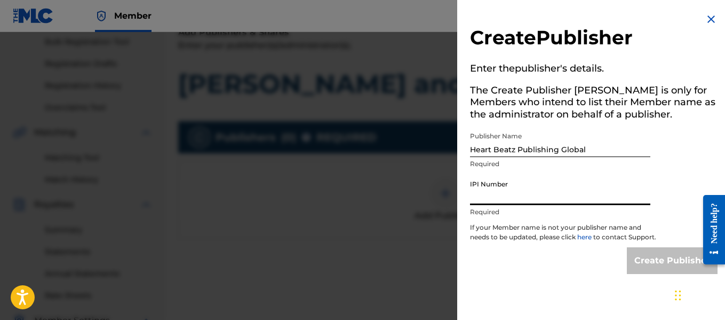
type input "01021428118"
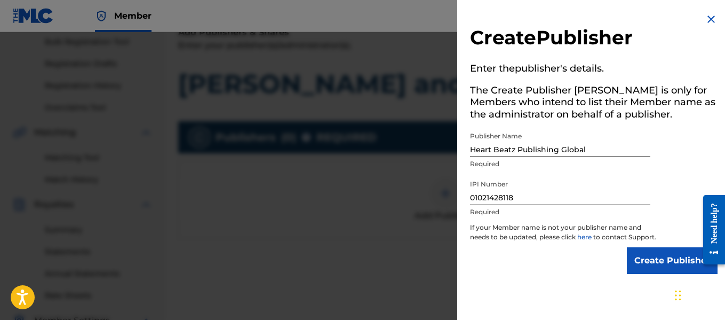
click at [660, 269] on input "Create Publisher" at bounding box center [672, 260] width 91 height 27
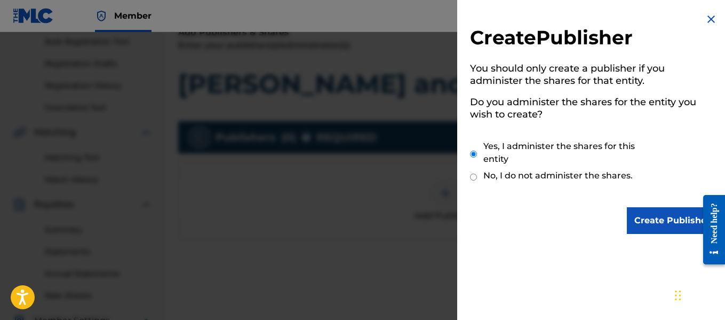
click at [657, 222] on input "Create Publisher" at bounding box center [672, 220] width 91 height 27
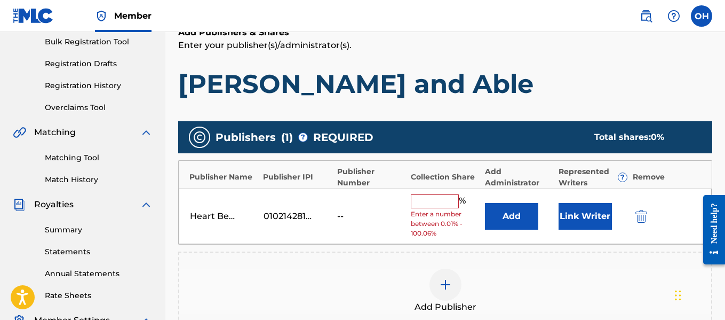
click at [439, 202] on input "text" at bounding box center [435, 201] width 48 height 14
type input "100"
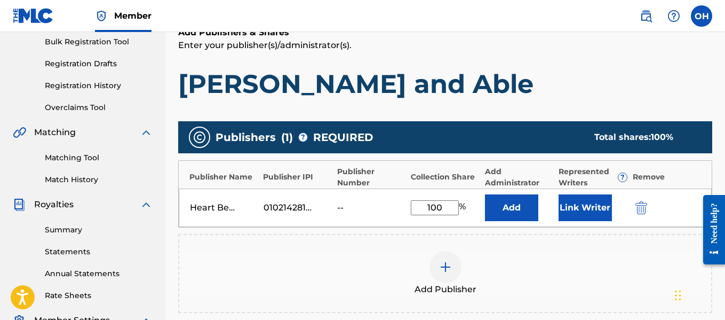
click at [577, 209] on button "Link Writer" at bounding box center [585, 207] width 53 height 27
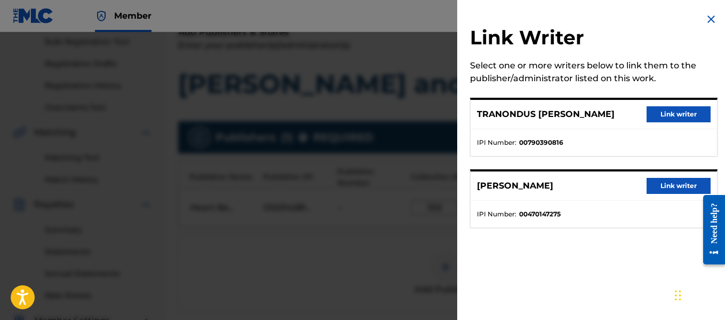
click at [670, 187] on button "Link writer" at bounding box center [679, 186] width 64 height 16
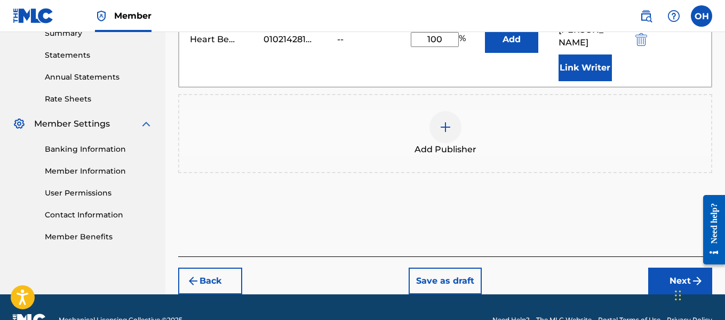
click at [672, 267] on button "Next" at bounding box center [680, 280] width 64 height 27
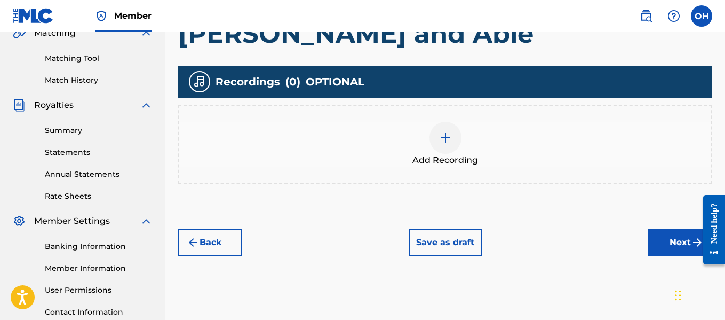
scroll to position [265, 0]
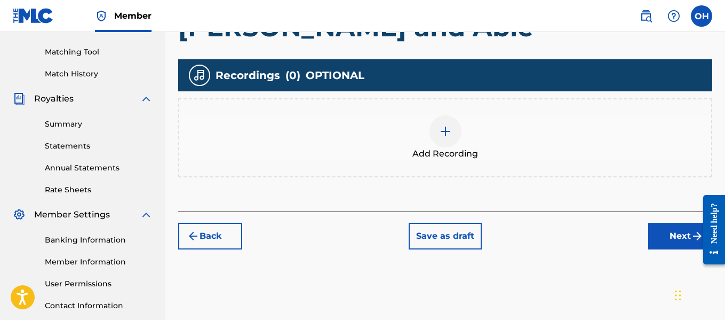
click at [430, 131] on div at bounding box center [445, 131] width 32 height 32
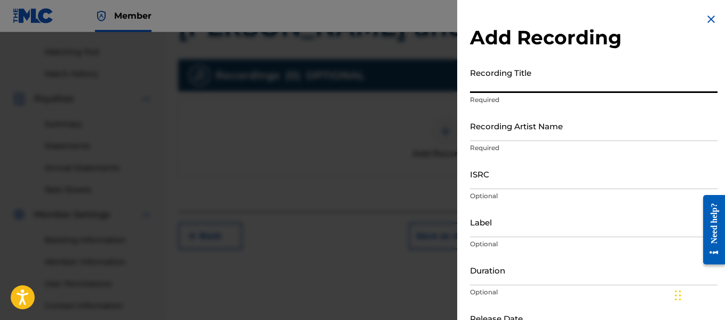
click at [525, 89] on input "Recording Title" at bounding box center [594, 77] width 248 height 30
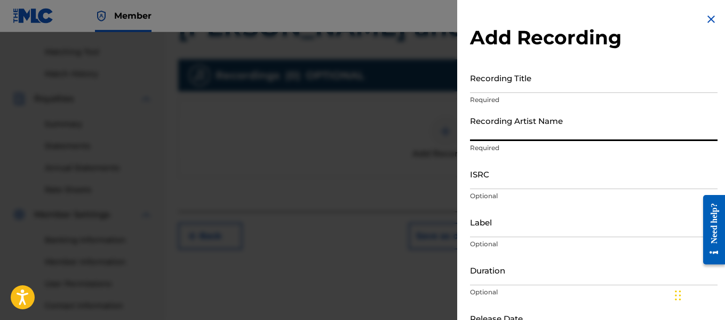
click at [521, 139] on input "Recording Artist Name" at bounding box center [594, 125] width 248 height 30
type input "[PERSON_NAME] OTS"
drag, startPoint x: 531, startPoint y: 134, endPoint x: 461, endPoint y: 138, distance: 69.5
click at [461, 138] on div "Add Recording Recording Title Required Recording Artist Name [PERSON_NAME] Requ…" at bounding box center [593, 195] width 273 height 390
type input "Heatrbeatz"
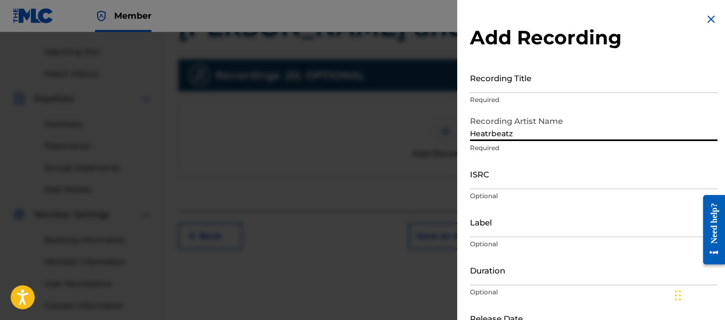
click at [501, 94] on div "Recording Title Required" at bounding box center [594, 86] width 248 height 48
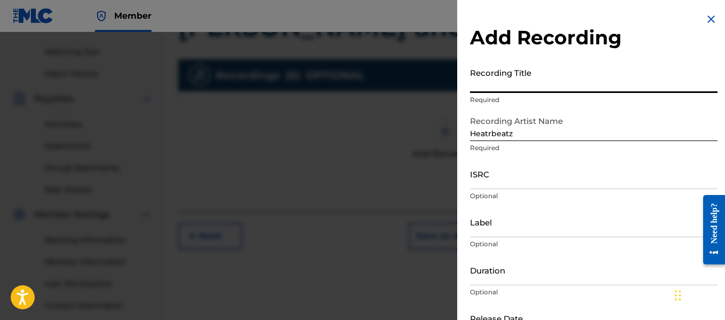
click at [505, 89] on input "Recording Title" at bounding box center [594, 77] width 248 height 30
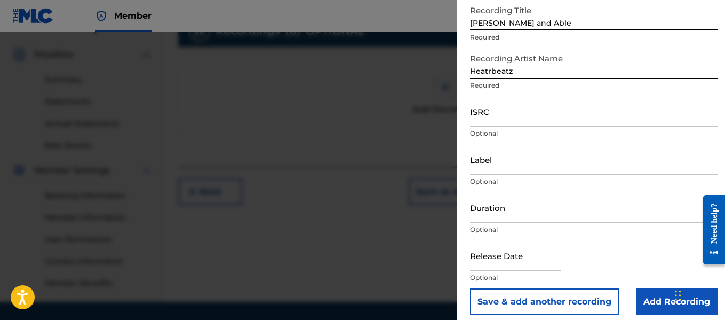
scroll to position [70, 0]
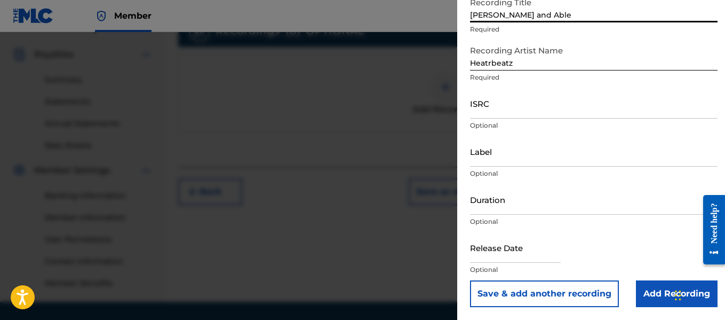
type input "[PERSON_NAME] and Able"
click at [650, 291] on input "Add Recording" at bounding box center [677, 293] width 82 height 27
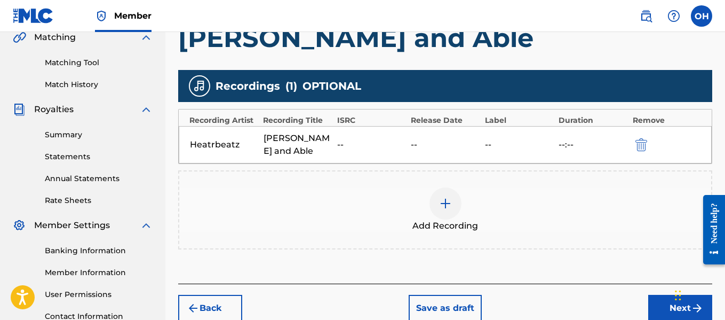
scroll to position [257, 0]
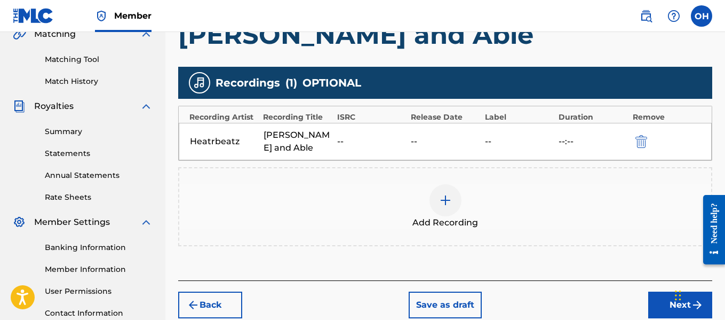
click at [640, 135] on img "submit" at bounding box center [641, 141] width 12 height 13
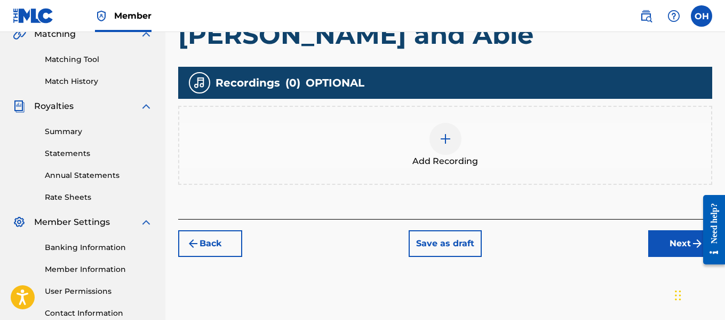
click at [451, 142] on div at bounding box center [445, 139] width 32 height 32
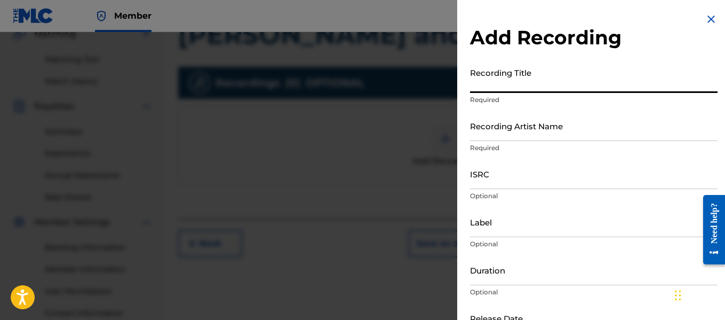
click at [513, 85] on input "Recording Title" at bounding box center [594, 77] width 248 height 30
type input "Kand and Able"
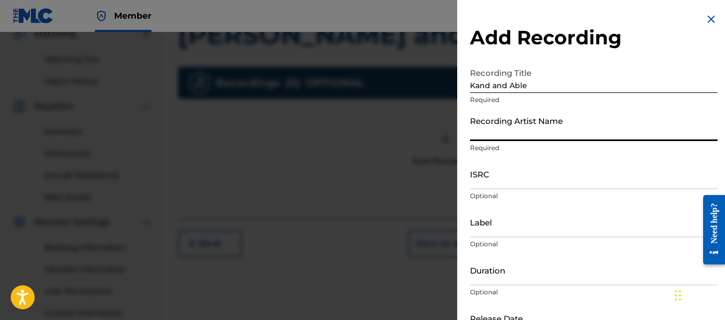
click at [519, 137] on input "Recording Artist Name" at bounding box center [594, 125] width 248 height 30
click at [553, 160] on input "ISRC" at bounding box center [594, 173] width 248 height 30
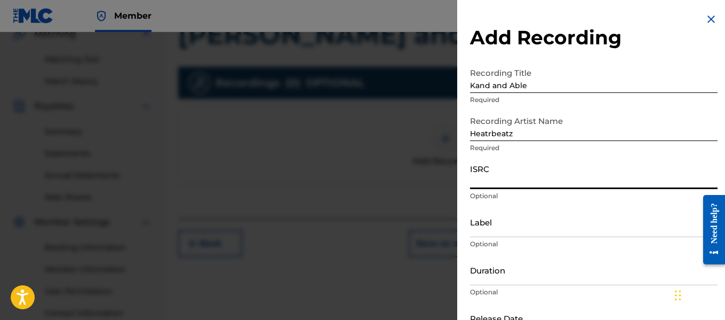
click at [532, 132] on input "Heatrbeatz" at bounding box center [594, 125] width 248 height 30
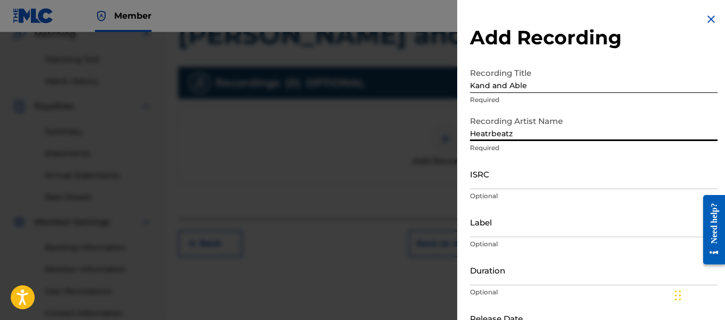
click at [550, 74] on input "Kand and Able" at bounding box center [594, 77] width 248 height 30
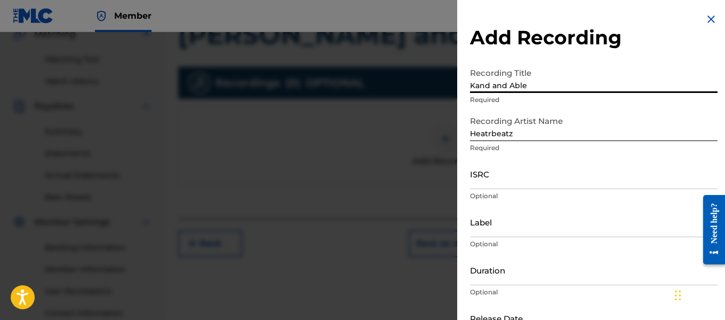
click at [548, 120] on input "Heatrbeatz" at bounding box center [594, 125] width 248 height 30
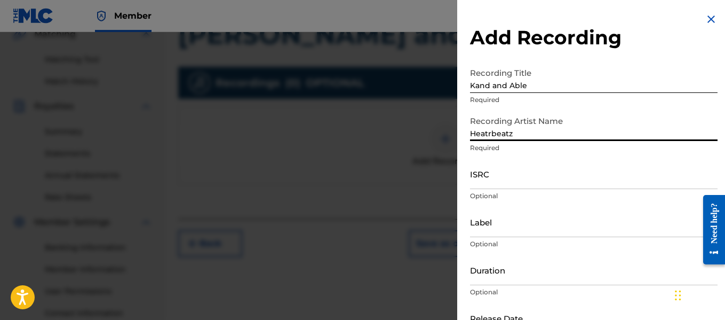
click at [490, 132] on input "Heatrbeatz" at bounding box center [594, 125] width 248 height 30
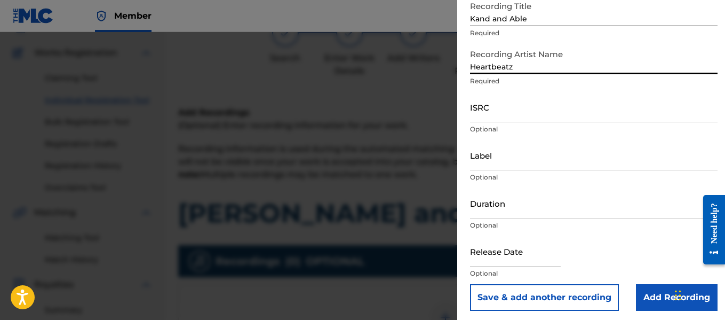
scroll to position [68, 0]
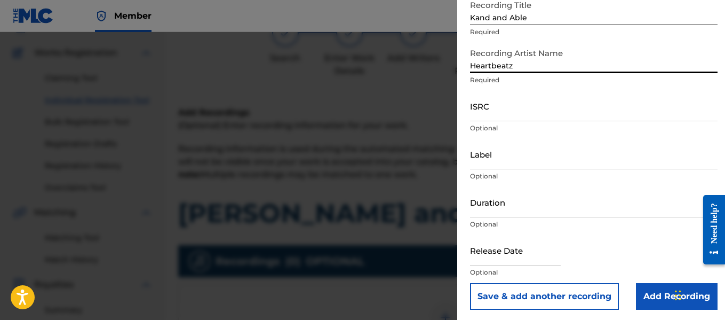
type input "Heartbeatz"
click at [640, 292] on input "Add Recording" at bounding box center [677, 296] width 82 height 27
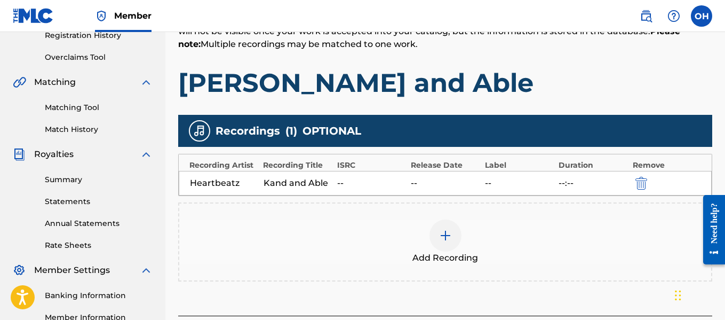
scroll to position [211, 0]
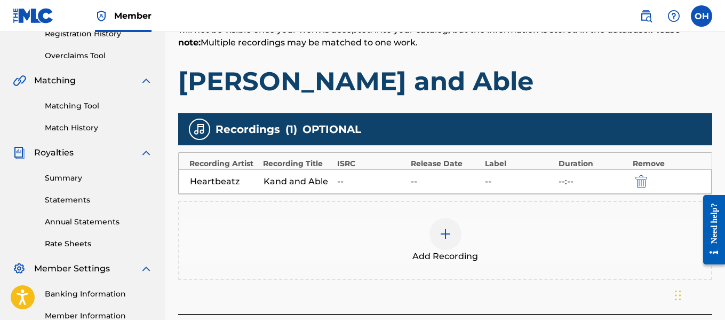
click at [645, 183] on img "submit" at bounding box center [641, 181] width 12 height 13
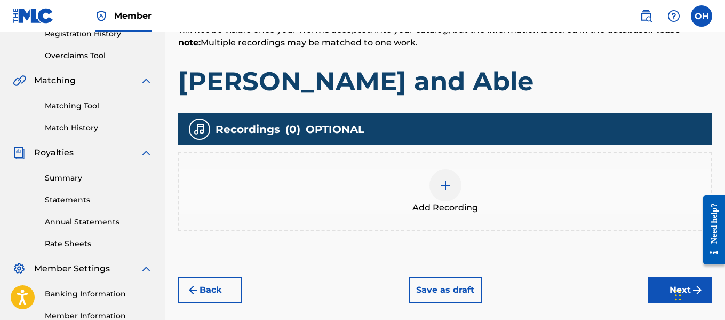
click at [441, 186] on img at bounding box center [445, 185] width 13 height 13
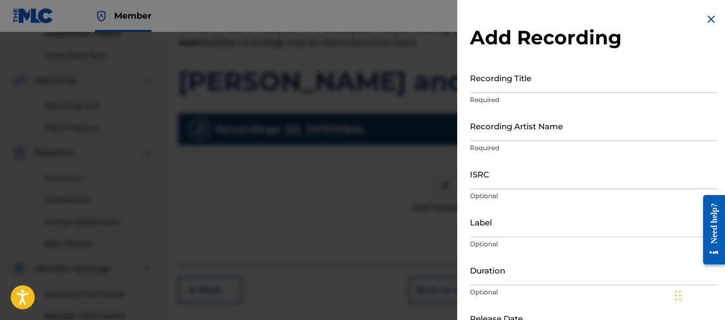
click at [515, 91] on input "Recording Title" at bounding box center [594, 77] width 248 height 30
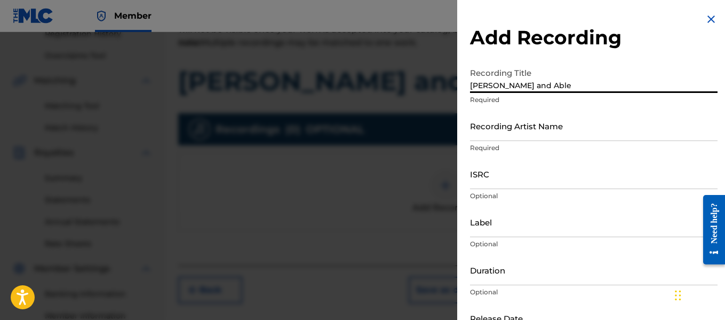
type input "[PERSON_NAME] and Able"
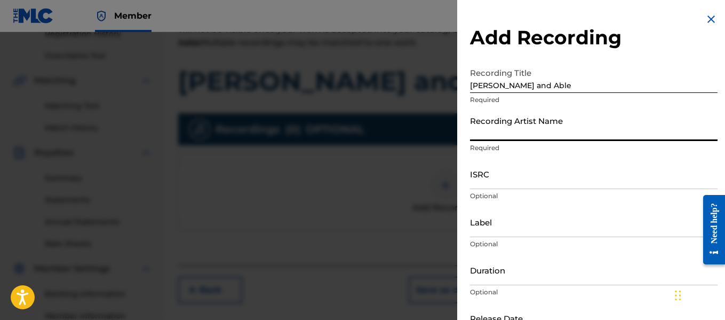
click at [515, 132] on input "Recording Artist Name" at bounding box center [594, 125] width 248 height 30
type input "Heartbeatz"
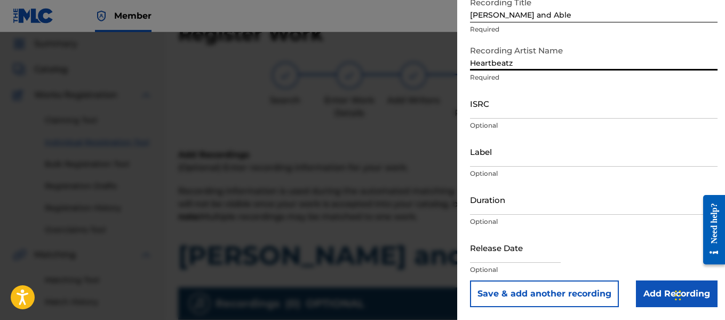
scroll to position [0, 0]
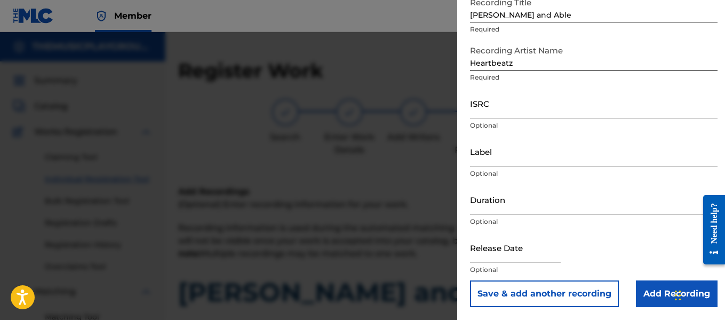
click at [658, 293] on input "Add Recording" at bounding box center [677, 293] width 82 height 27
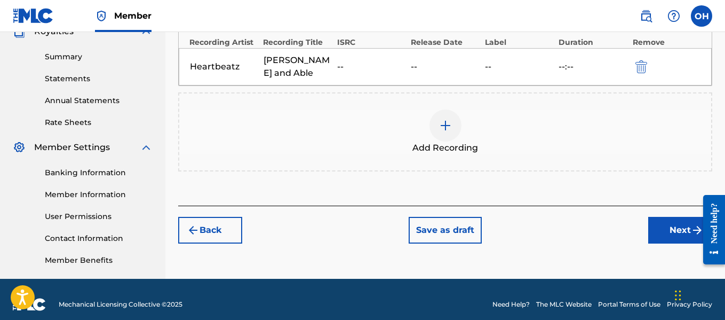
scroll to position [336, 0]
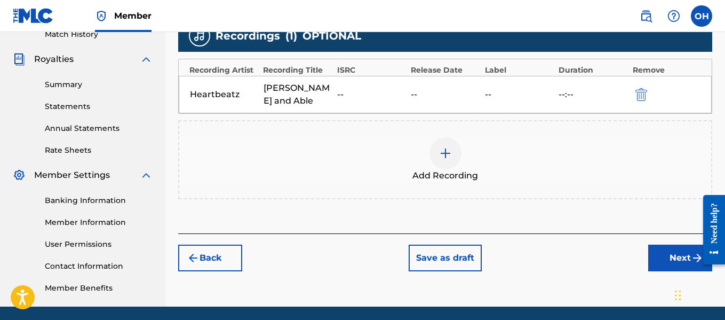
click at [673, 244] on button "Next" at bounding box center [680, 257] width 64 height 27
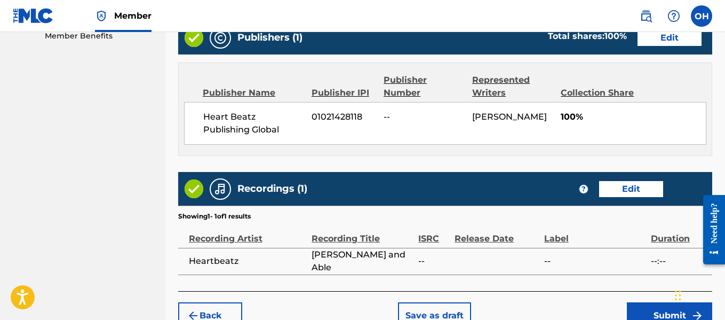
scroll to position [616, 0]
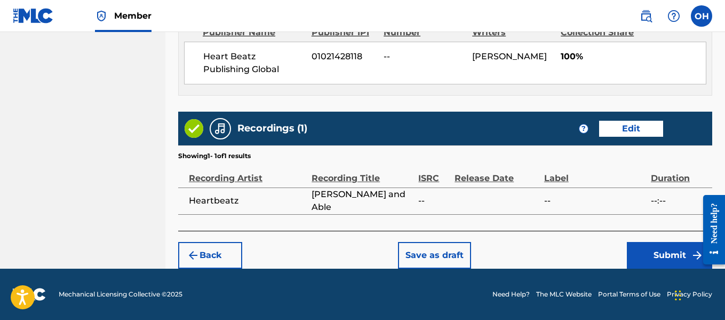
click at [657, 252] on button "Submit" at bounding box center [669, 255] width 85 height 27
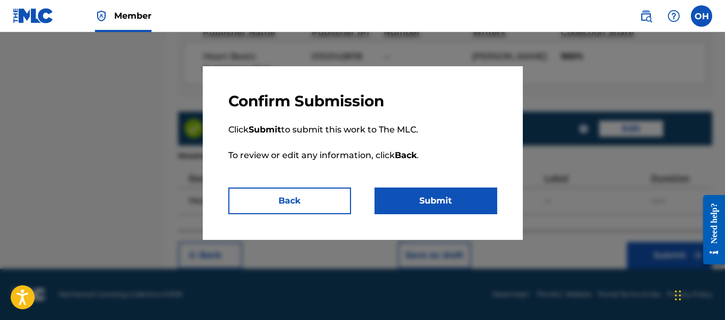
click at [458, 205] on button "Submit" at bounding box center [436, 200] width 123 height 27
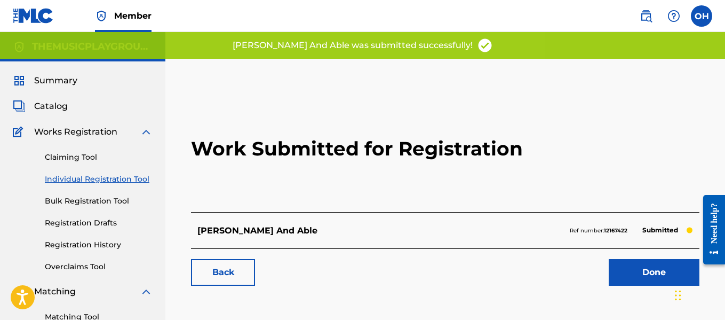
click at [623, 273] on link "Done" at bounding box center [654, 272] width 91 height 27
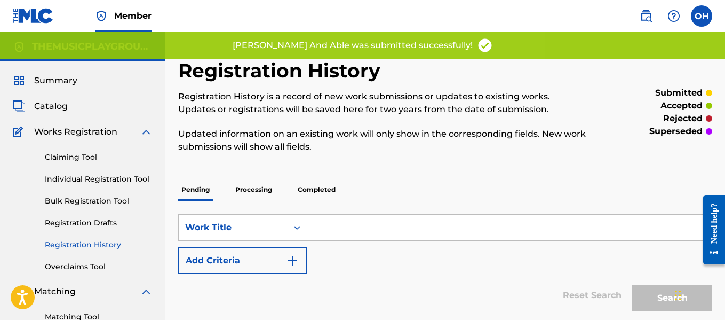
click at [94, 174] on link "Individual Registration Tool" at bounding box center [99, 178] width 108 height 11
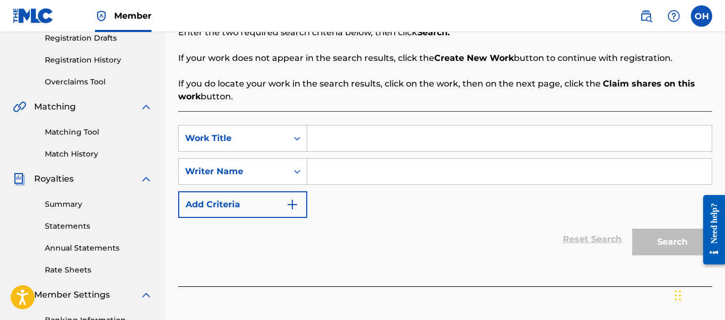
scroll to position [195, 0]
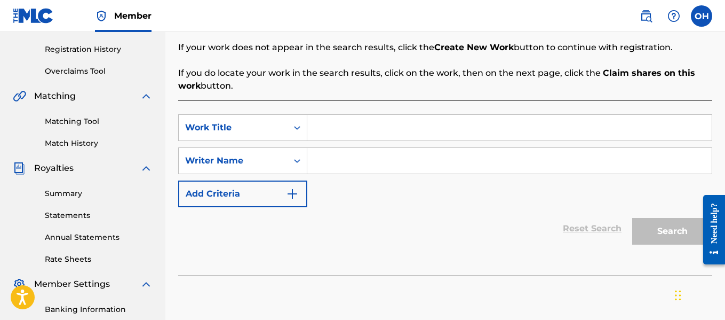
click at [359, 171] on input "Search Form" at bounding box center [509, 161] width 404 height 26
click at [455, 123] on input "Search Form" at bounding box center [509, 128] width 404 height 26
click at [393, 154] on input "Search Form" at bounding box center [509, 161] width 404 height 26
paste input "[PERSON_NAME]"
type input "[PERSON_NAME]"
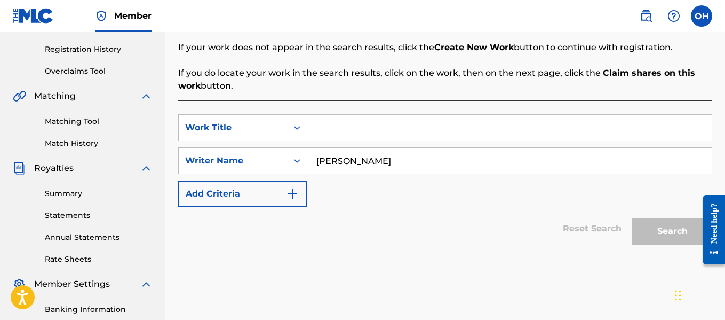
click at [384, 181] on div "SearchWithCriteria0a9ae4ea-ad0d-4056-9b37-6d360d8935a0 Work Title SearchWithCri…" at bounding box center [445, 160] width 534 height 93
click at [378, 138] on input "Search Form" at bounding box center [509, 128] width 404 height 26
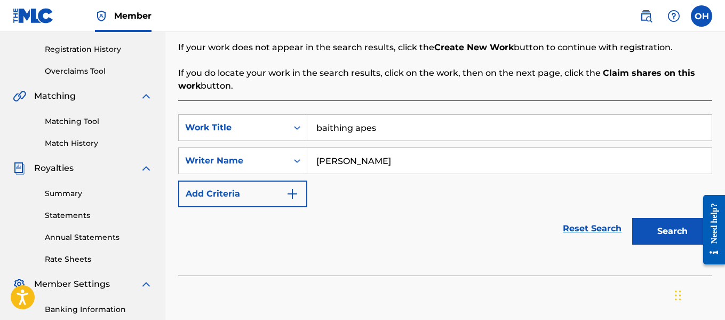
type input "baithing apes"
click at [644, 228] on button "Search" at bounding box center [672, 231] width 80 height 27
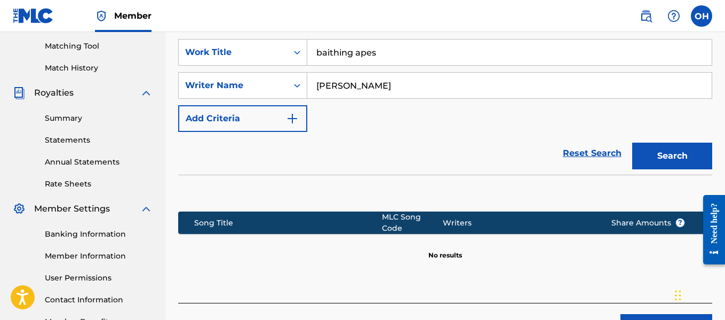
scroll to position [313, 0]
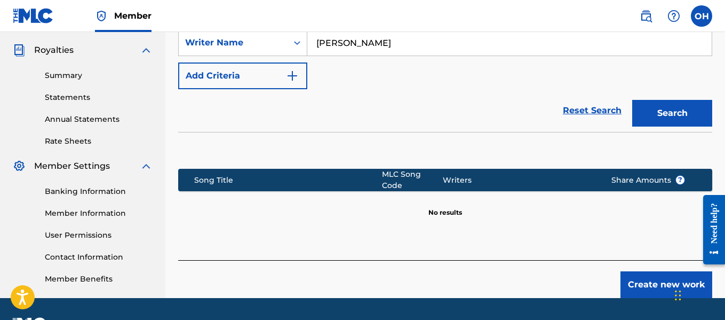
click at [628, 274] on button "Create new work" at bounding box center [666, 284] width 92 height 27
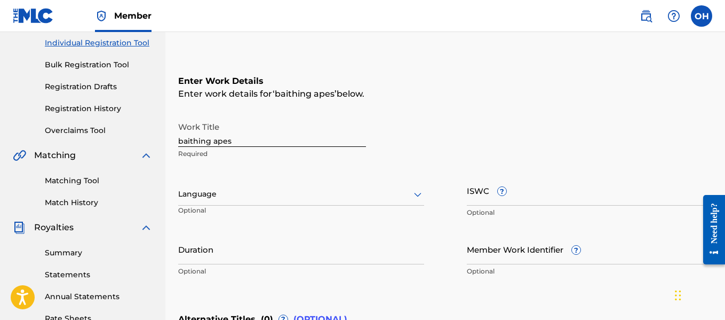
scroll to position [138, 0]
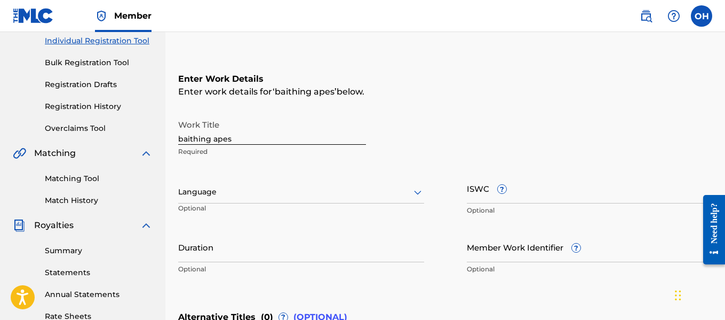
click at [213, 138] on input "baithing apes" at bounding box center [272, 129] width 188 height 30
click at [181, 138] on input "baithing apes" at bounding box center [272, 129] width 188 height 30
click at [216, 139] on input "Baithing apes" at bounding box center [272, 129] width 188 height 30
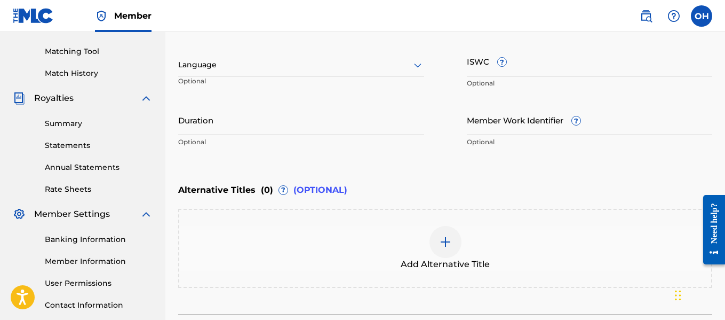
scroll to position [349, 0]
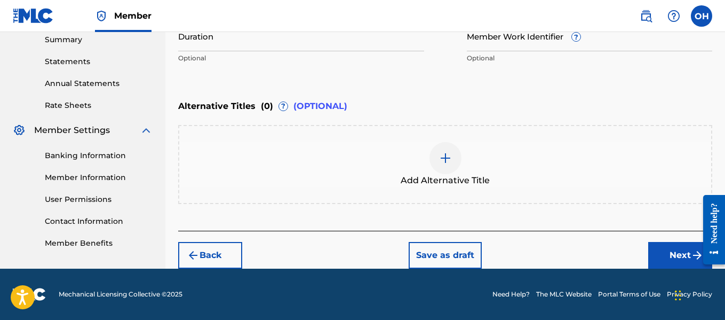
type input "Baithing Apes"
click at [665, 258] on button "Next" at bounding box center [680, 255] width 64 height 27
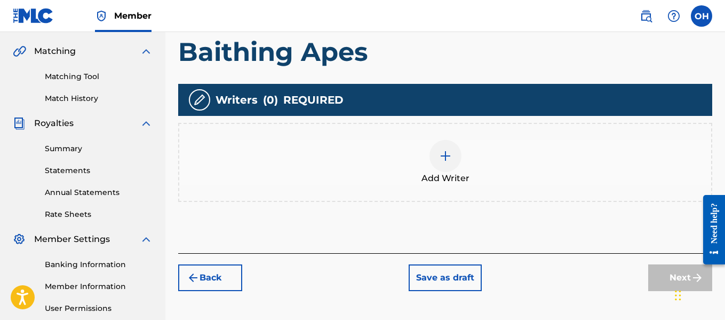
scroll to position [241, 0]
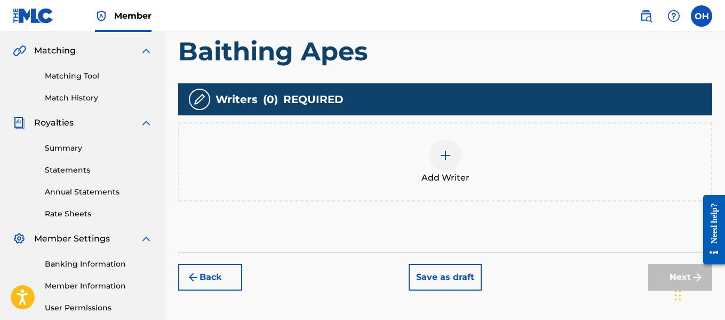
click at [452, 160] on div at bounding box center [445, 155] width 32 height 32
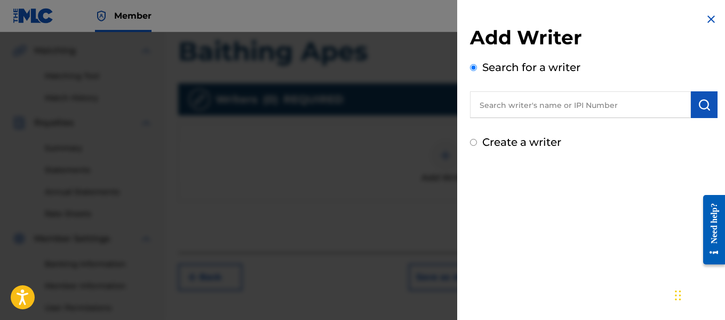
click at [560, 112] on input "text" at bounding box center [580, 104] width 221 height 27
paste input "[PERSON_NAME]"
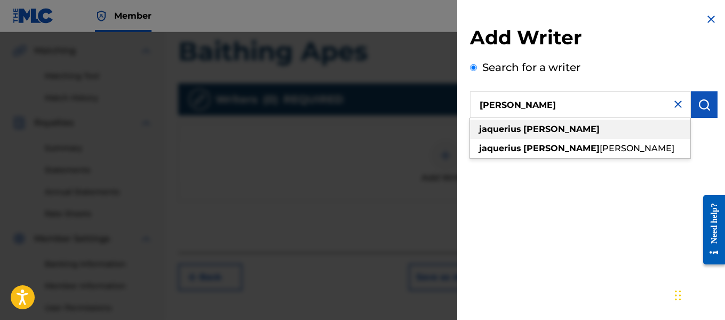
click at [559, 123] on div "[PERSON_NAME]" at bounding box center [580, 129] width 220 height 19
type input "[PERSON_NAME]"
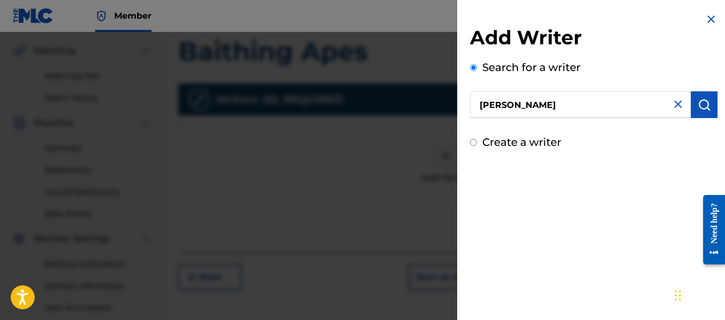
click at [704, 108] on img "submit" at bounding box center [704, 104] width 13 height 13
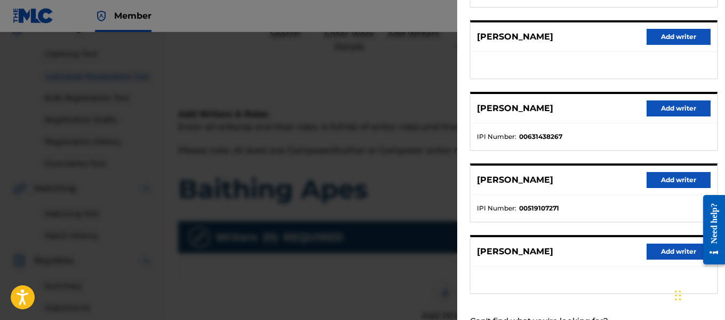
scroll to position [233, 0]
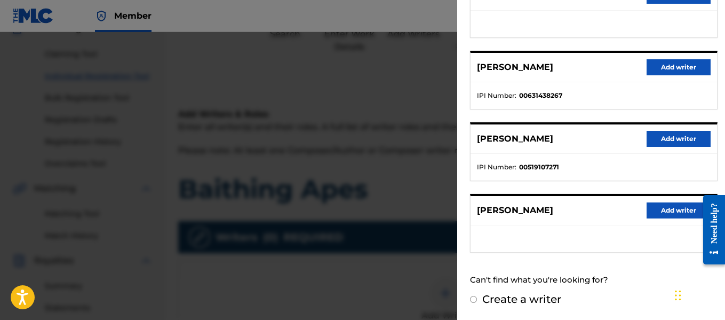
click at [657, 212] on button "Add writer" at bounding box center [679, 210] width 64 height 16
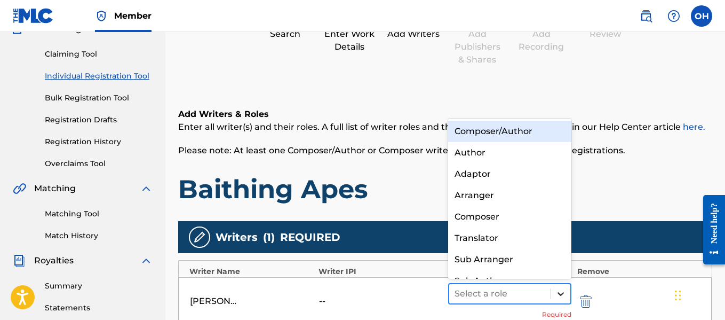
click at [556, 291] on icon at bounding box center [560, 293] width 11 height 11
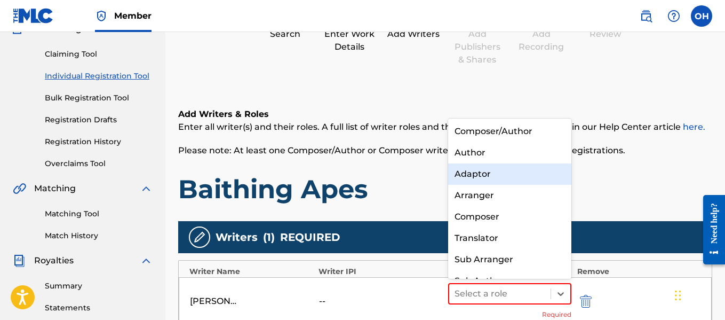
scroll to position [15, 0]
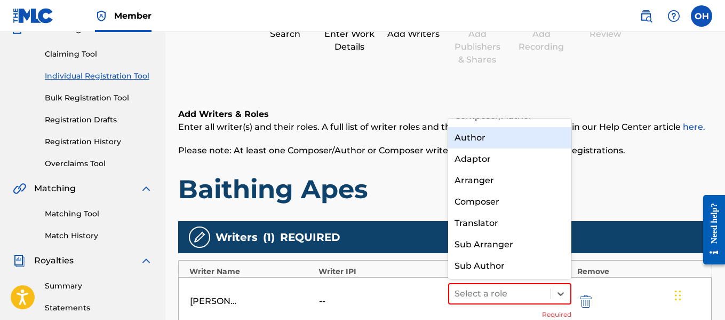
click at [514, 140] on div "Author" at bounding box center [510, 137] width 124 height 21
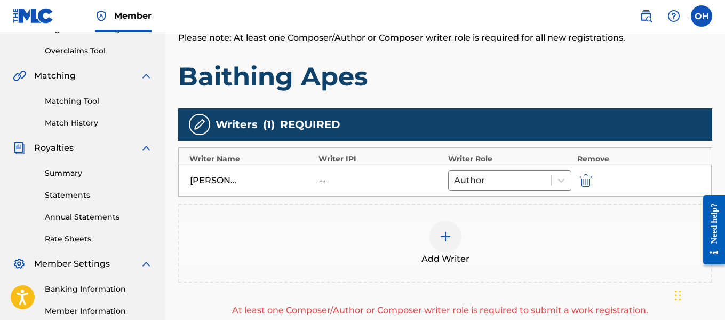
scroll to position [216, 0]
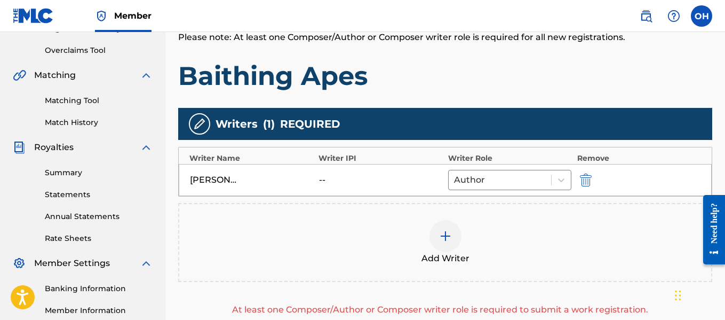
click at [453, 236] on div at bounding box center [445, 236] width 32 height 32
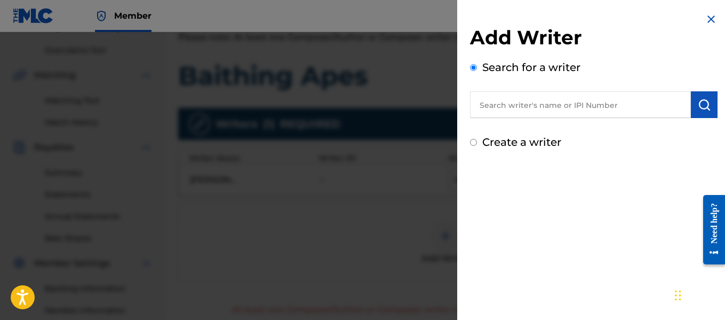
click at [535, 108] on input "text" at bounding box center [580, 104] width 221 height 27
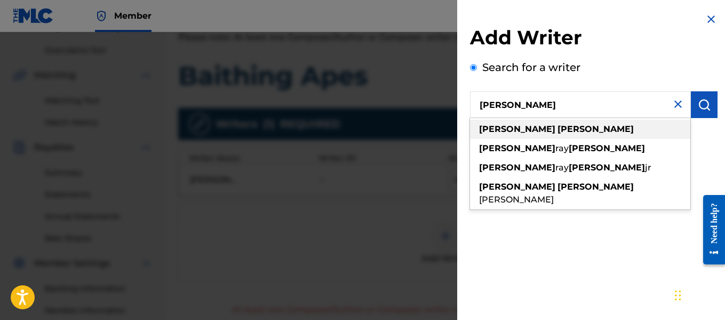
type input "[PERSON_NAME]"
click at [558, 130] on strong "[PERSON_NAME]" at bounding box center [596, 129] width 76 height 10
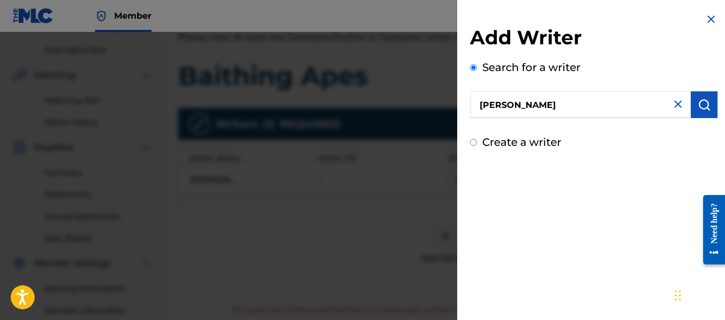
click at [698, 105] on img "submit" at bounding box center [704, 104] width 13 height 13
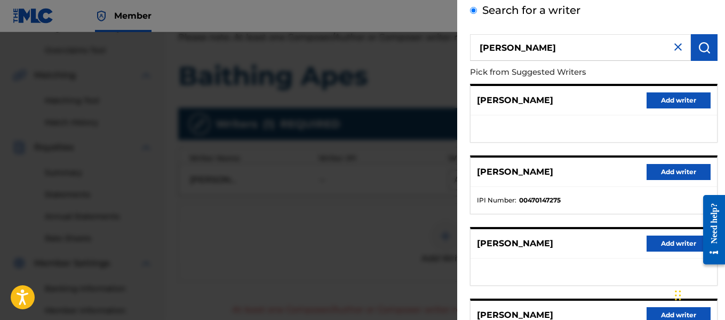
scroll to position [62, 0]
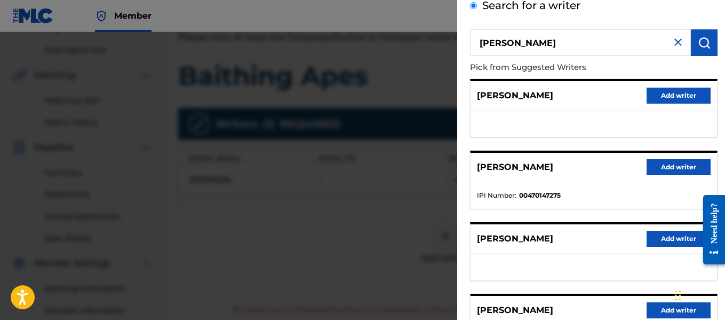
click at [669, 163] on button "Add writer" at bounding box center [679, 167] width 64 height 16
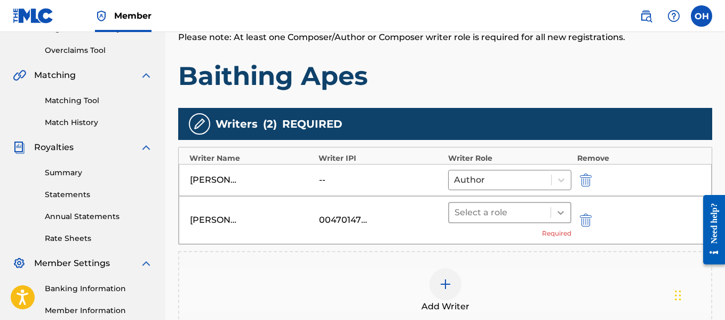
click at [556, 208] on icon at bounding box center [560, 212] width 11 height 11
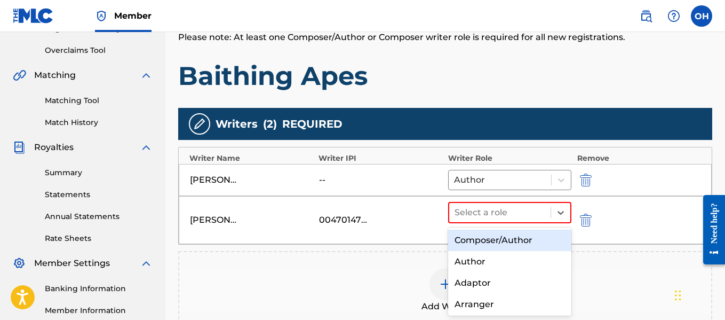
click at [495, 243] on div "Composer/Author" at bounding box center [510, 239] width 124 height 21
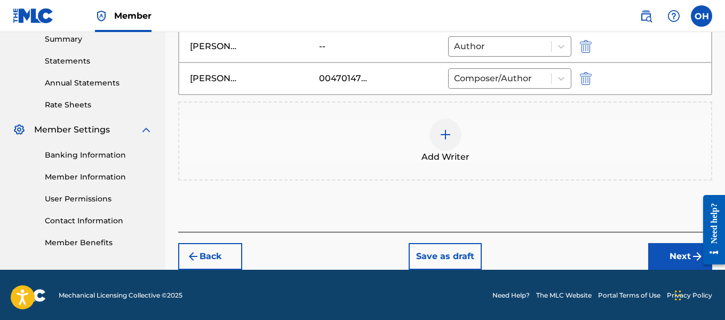
scroll to position [351, 0]
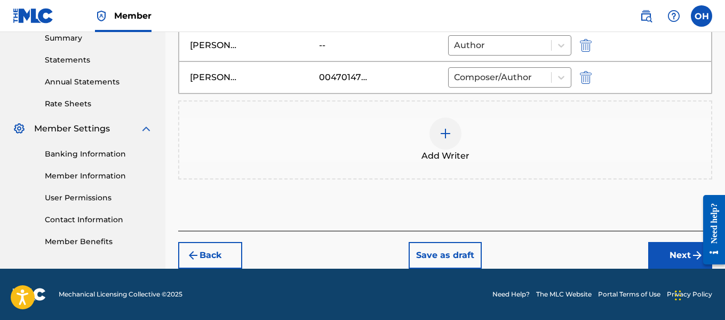
click at [666, 252] on button "Next" at bounding box center [680, 255] width 64 height 27
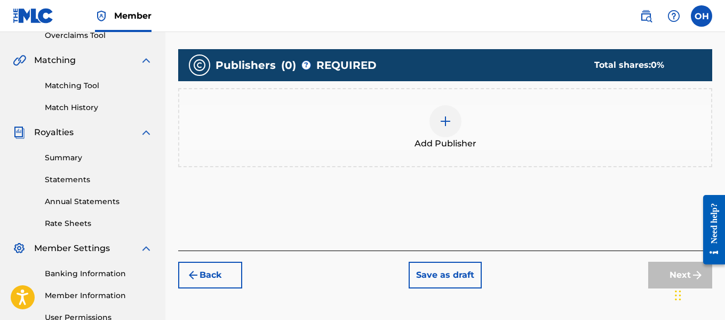
scroll to position [232, 0]
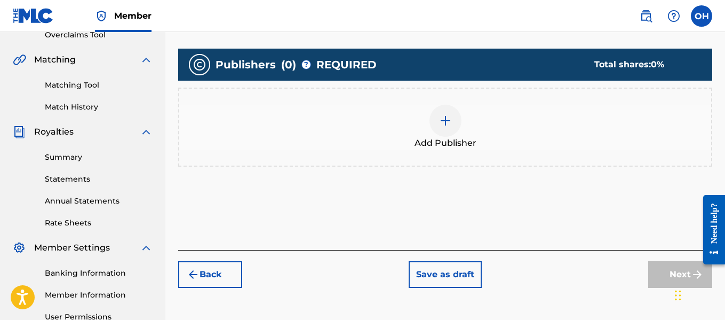
click at [441, 121] on img at bounding box center [445, 120] width 13 height 13
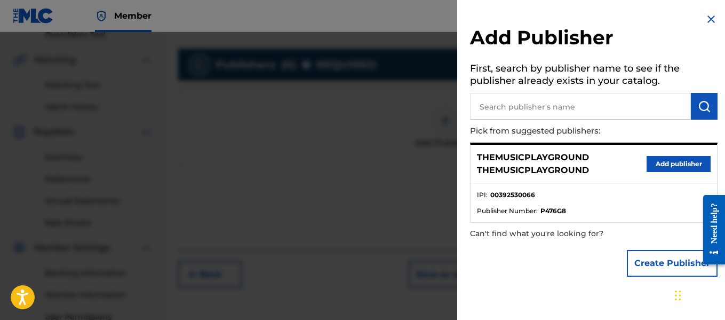
click at [656, 254] on button "Create Publisher" at bounding box center [672, 263] width 91 height 27
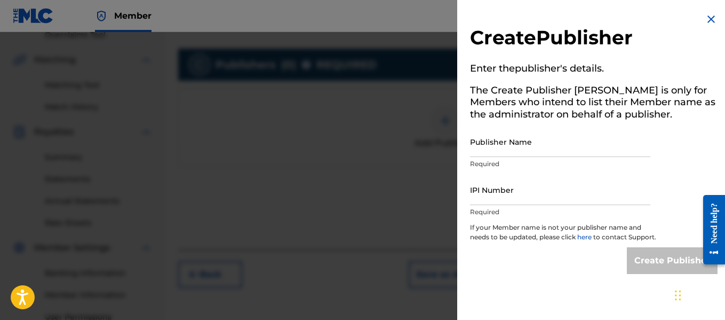
click at [585, 148] on input "Publisher Name" at bounding box center [560, 141] width 180 height 30
type input "Heart Beatz Publishing Global"
click at [566, 194] on input "IPI Number" at bounding box center [560, 189] width 180 height 30
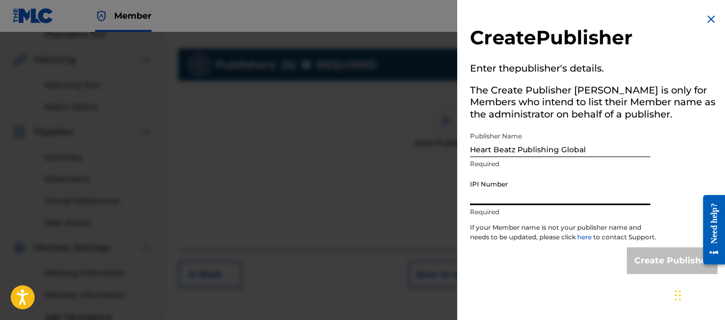
type input "01021428118"
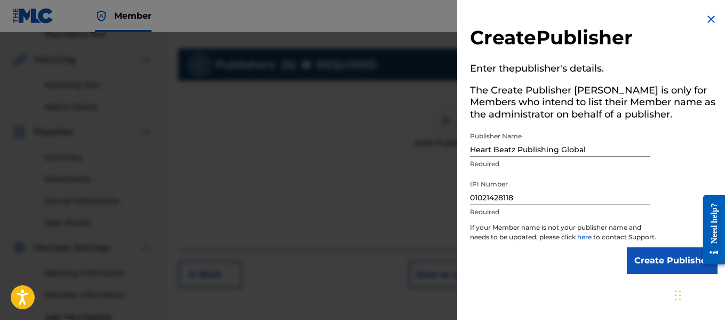
click at [646, 274] on input "Create Publisher" at bounding box center [672, 260] width 91 height 27
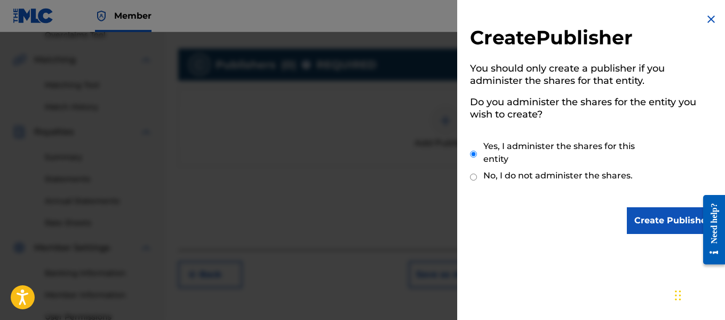
click at [636, 222] on input "Create Publisher" at bounding box center [672, 220] width 91 height 27
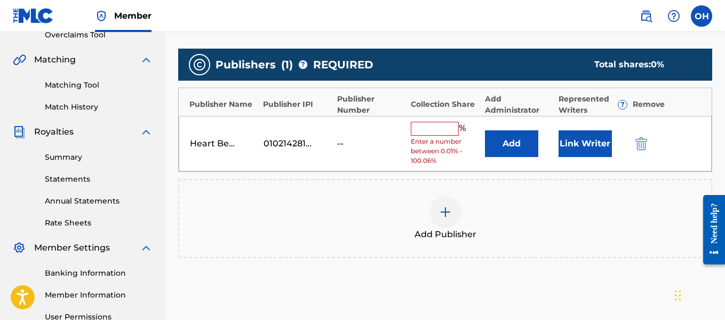
click at [445, 132] on input "text" at bounding box center [435, 129] width 48 height 14
type input "100"
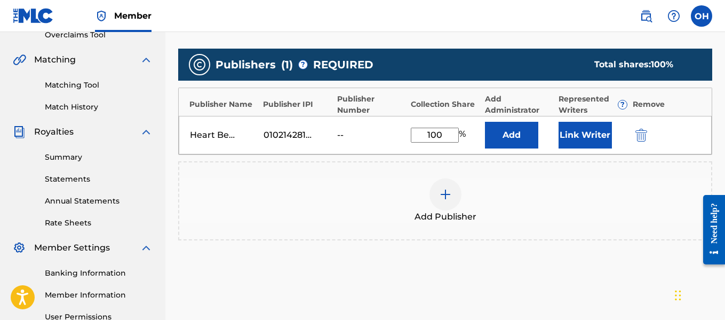
click at [566, 146] on button "Link Writer" at bounding box center [585, 135] width 53 height 27
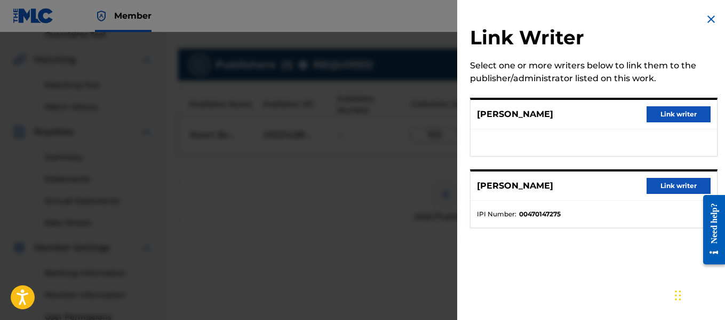
click at [681, 184] on button "Link writer" at bounding box center [679, 186] width 64 height 16
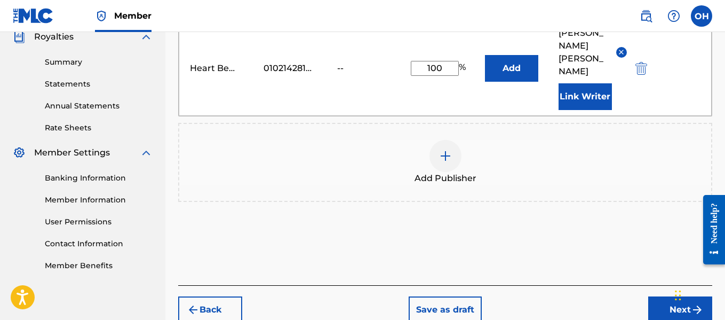
scroll to position [355, 0]
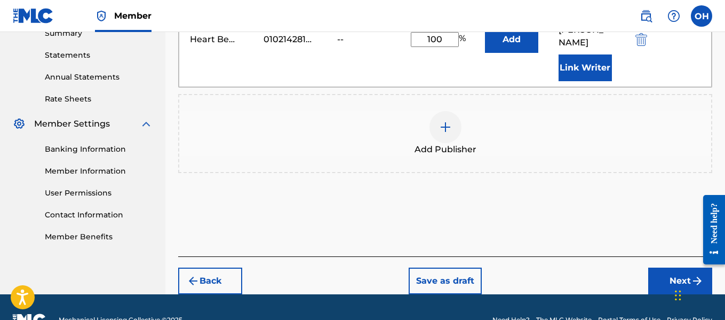
click at [661, 267] on button "Next" at bounding box center [680, 280] width 64 height 27
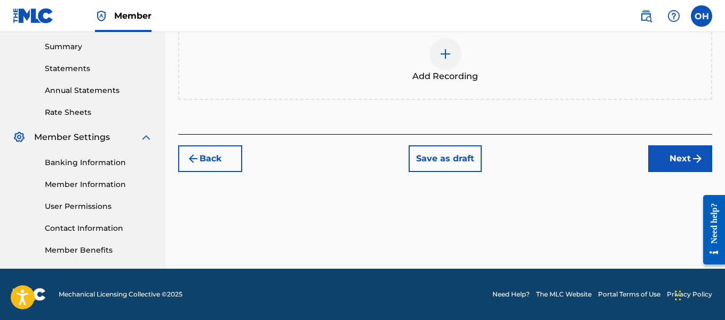
scroll to position [256, 0]
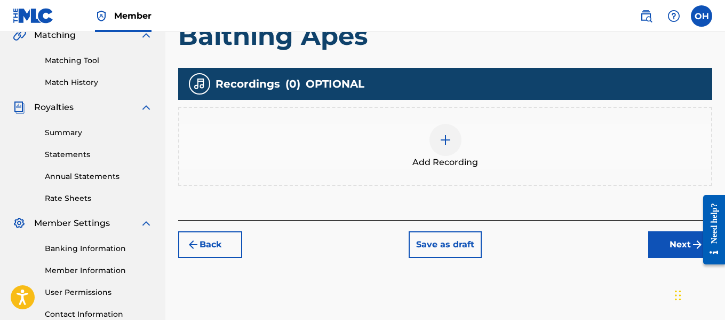
click at [449, 144] on img at bounding box center [445, 139] width 13 height 13
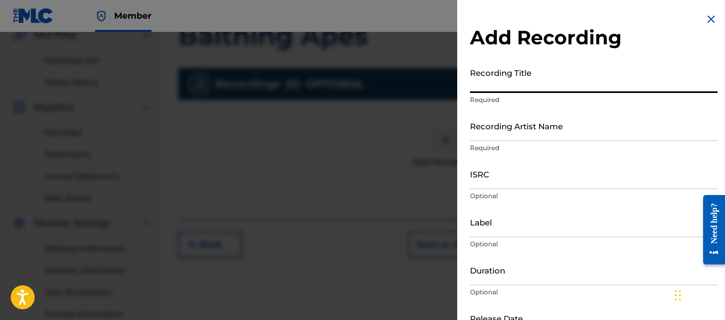
click at [579, 86] on input "Recording Title" at bounding box center [594, 77] width 248 height 30
type input "Baithing Apes"
click at [533, 133] on input "Recording Artist Name" at bounding box center [594, 125] width 248 height 30
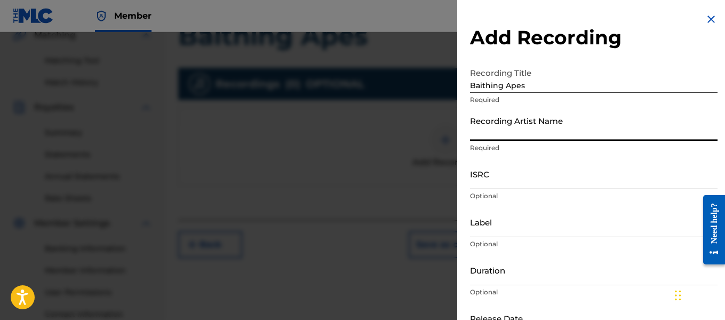
type input "Heartbeatz"
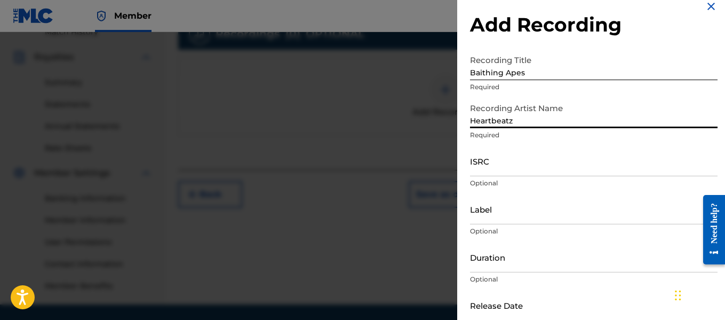
scroll to position [70, 0]
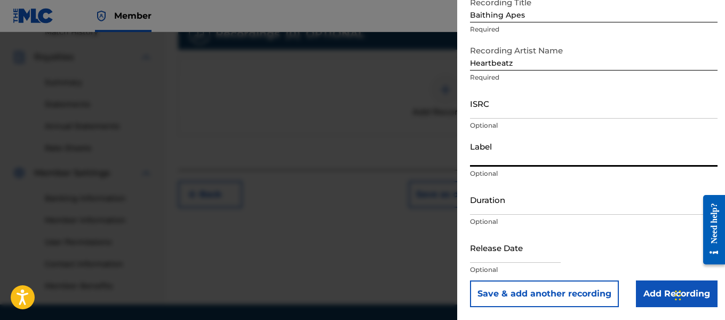
click at [520, 161] on input "Label" at bounding box center [594, 151] width 248 height 30
type input "Heartbeatz Entertainment"
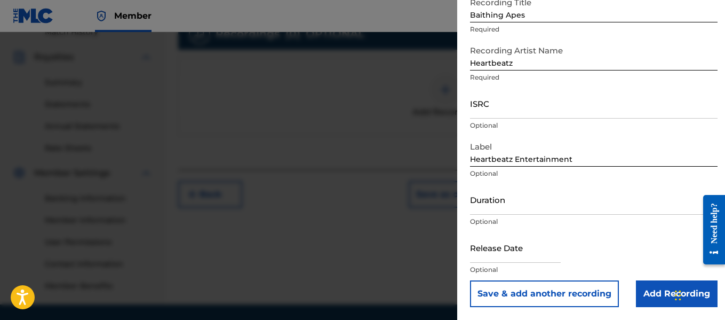
click at [655, 299] on input "Add Recording" at bounding box center [677, 293] width 82 height 27
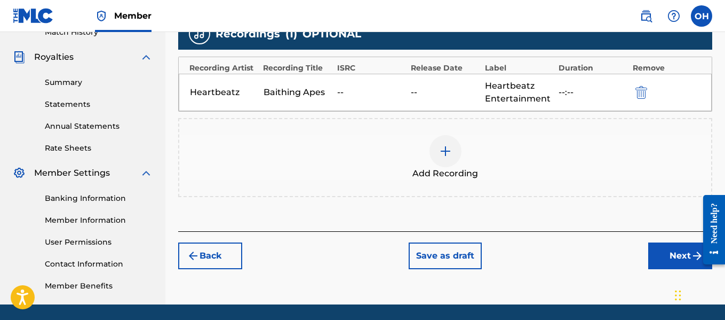
click at [661, 257] on button "Next" at bounding box center [680, 255] width 64 height 27
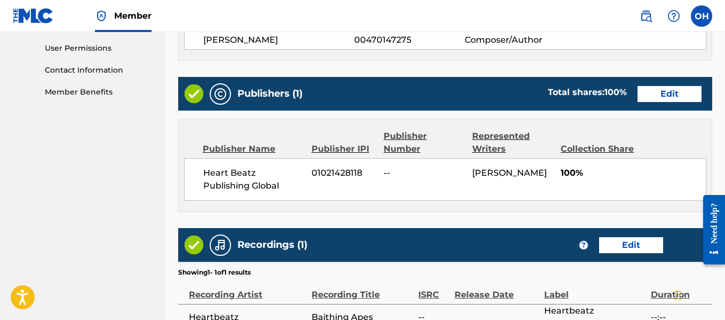
scroll to position [616, 0]
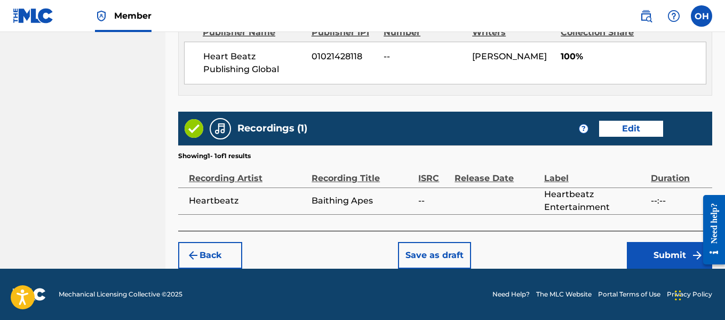
click at [647, 256] on button "Submit" at bounding box center [669, 255] width 85 height 27
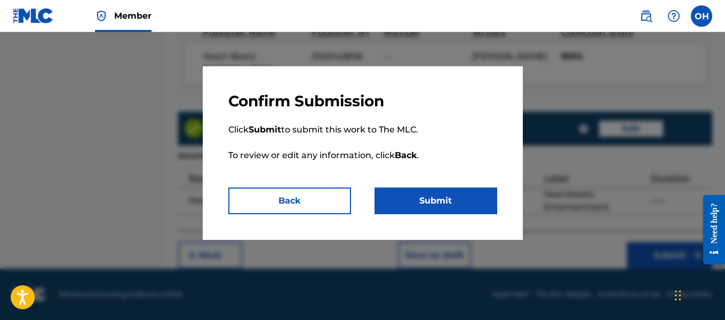
click at [433, 196] on button "Submit" at bounding box center [436, 200] width 123 height 27
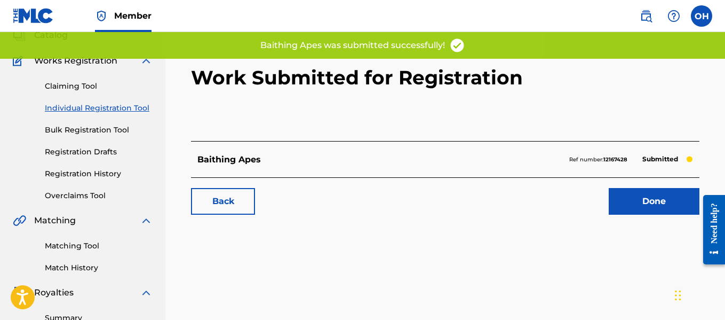
scroll to position [71, 0]
click at [639, 198] on link "Done" at bounding box center [654, 200] width 91 height 27
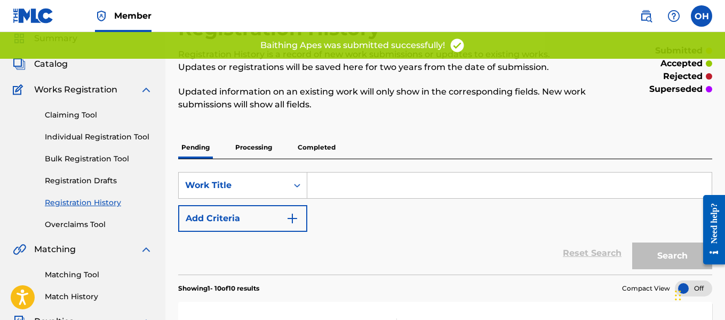
scroll to position [43, 0]
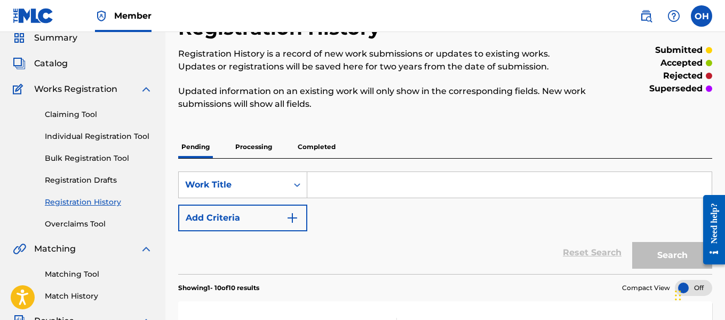
click at [109, 130] on div "Claiming Tool Individual Registration Tool Bulk Registration Tool Registration …" at bounding box center [83, 162] width 140 height 134
click at [114, 139] on link "Individual Registration Tool" at bounding box center [99, 136] width 108 height 11
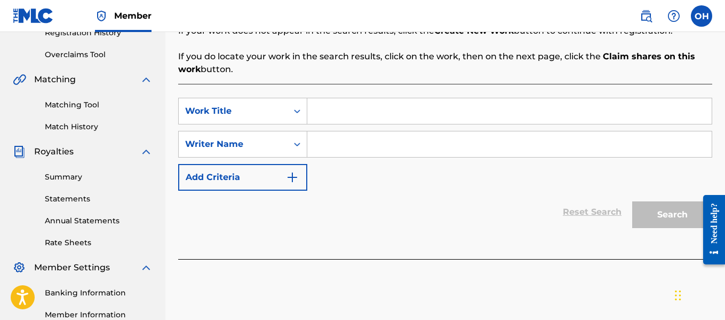
scroll to position [222, 0]
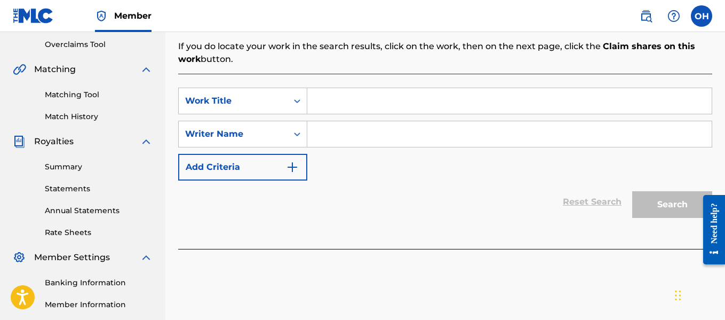
click at [345, 136] on input "Search Form" at bounding box center [509, 134] width 404 height 26
paste input "Jecorion Hallingsworth"
type input "Jecorion Hallingsworth"
click at [400, 98] on input "Search Form" at bounding box center [509, 101] width 404 height 26
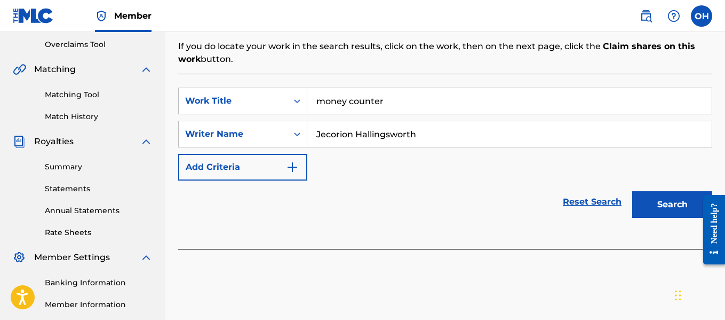
type input "money counter"
click at [632, 191] on button "Search" at bounding box center [672, 204] width 80 height 27
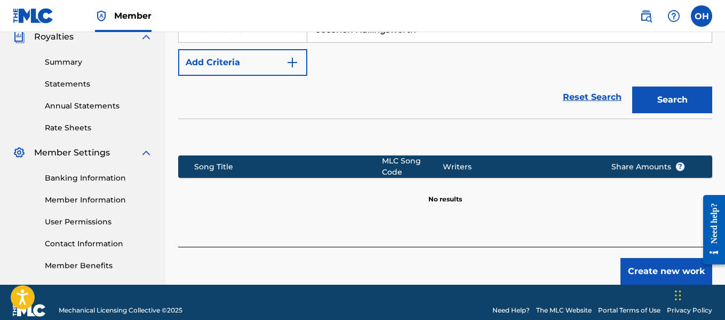
scroll to position [329, 0]
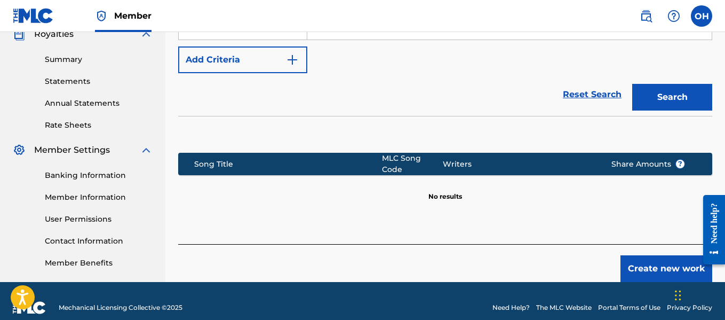
click at [644, 280] on div "Register Work Search Enter Work Details Add Writers Add Publishers & Shares Add…" at bounding box center [445, 6] width 560 height 552
click at [644, 261] on button "Create new work" at bounding box center [666, 268] width 92 height 27
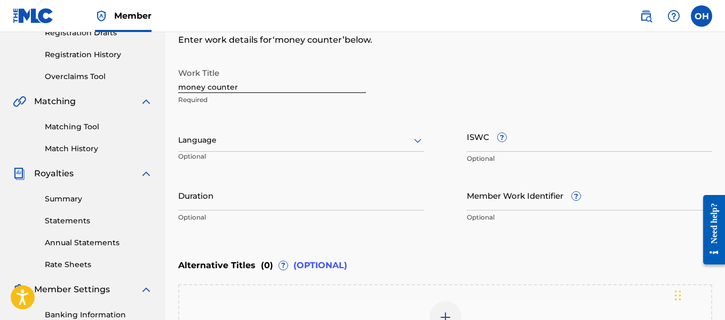
scroll to position [179, 0]
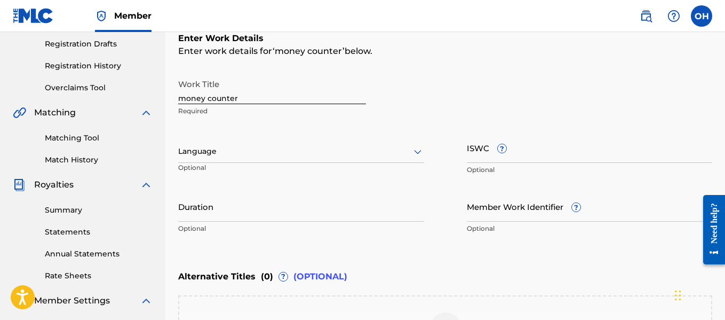
click at [184, 98] on input "money counter" at bounding box center [272, 89] width 188 height 30
click at [208, 99] on input "Money counter" at bounding box center [272, 89] width 188 height 30
type input "Money Counter"
click at [441, 141] on div "Work Title Money Counter Required Language Optional ISWC ? Optional Duration Op…" at bounding box center [445, 156] width 534 height 165
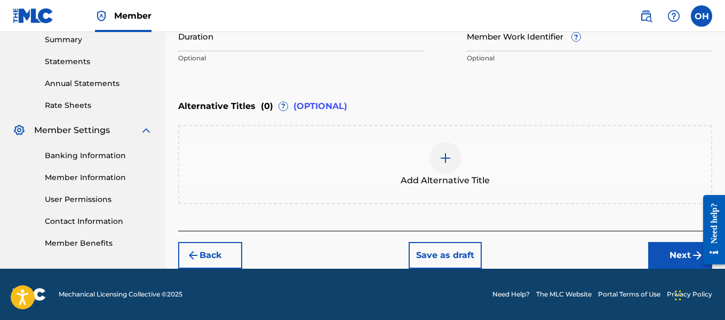
click at [658, 257] on button "Next" at bounding box center [680, 255] width 64 height 27
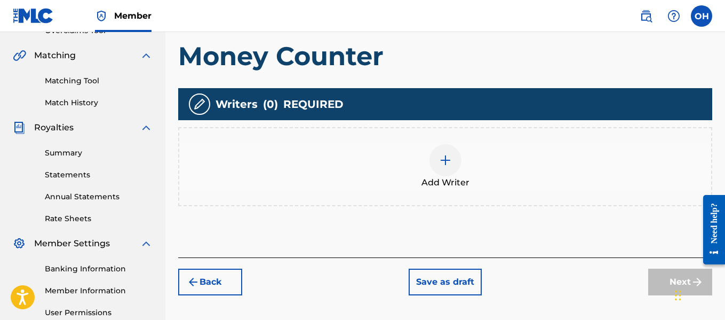
scroll to position [236, 0]
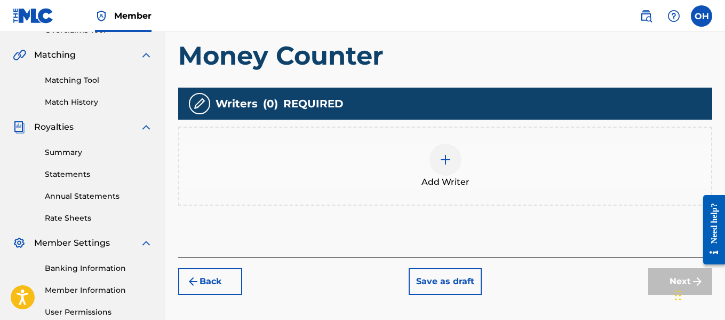
click at [452, 161] on div at bounding box center [445, 160] width 32 height 32
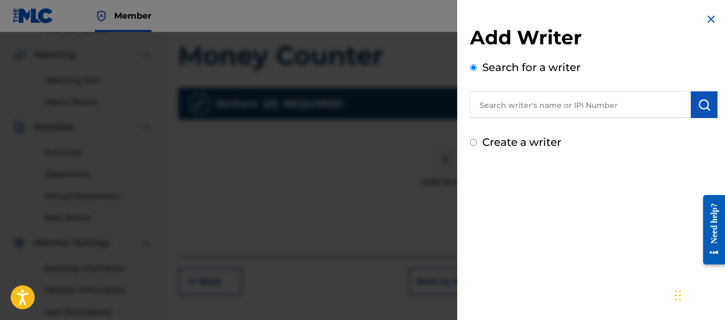
click at [518, 107] on input "text" at bounding box center [580, 104] width 221 height 27
paste input "Jecorion Hallingsworth"
type input "Jecorion Hallingsworth"
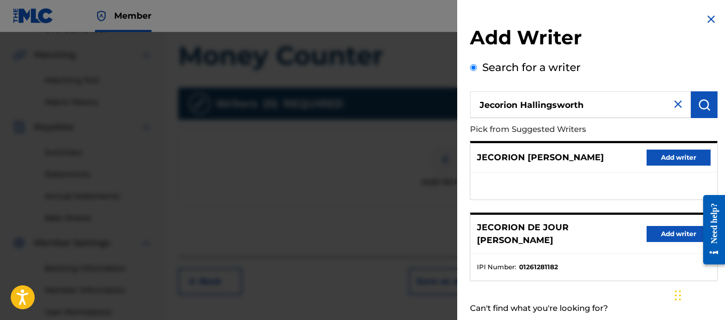
scroll to position [28, 0]
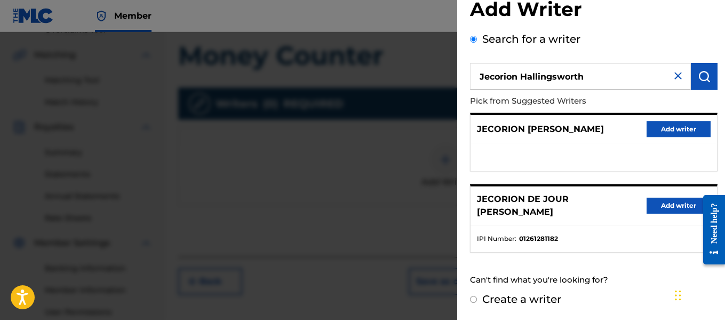
click at [665, 205] on button "Add writer" at bounding box center [679, 205] width 64 height 16
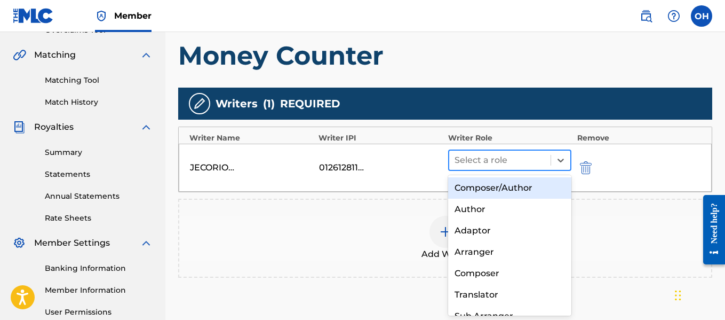
click at [537, 161] on div at bounding box center [500, 160] width 91 height 15
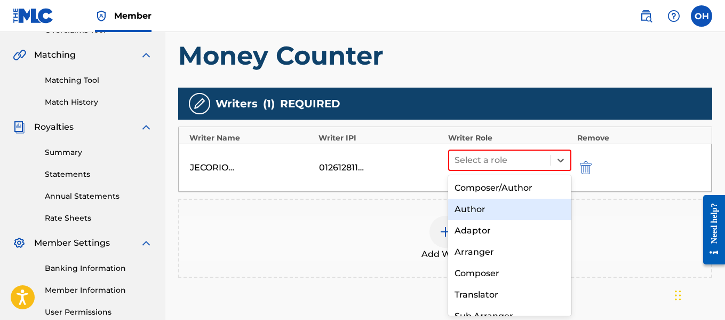
click at [501, 210] on div "Author" at bounding box center [510, 208] width 124 height 21
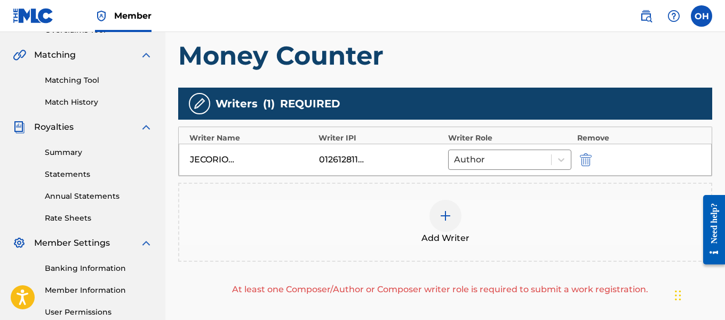
click at [452, 218] on div at bounding box center [445, 216] width 32 height 32
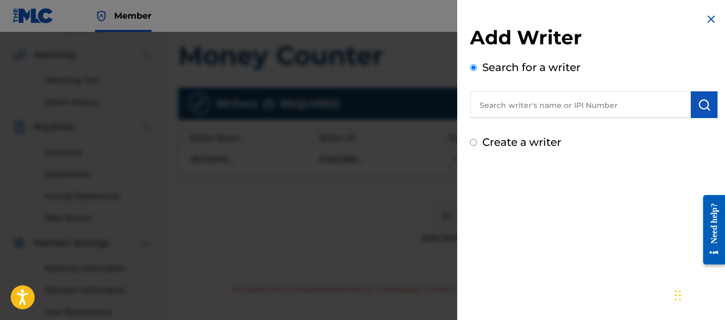
click at [523, 113] on input "text" at bounding box center [580, 104] width 221 height 27
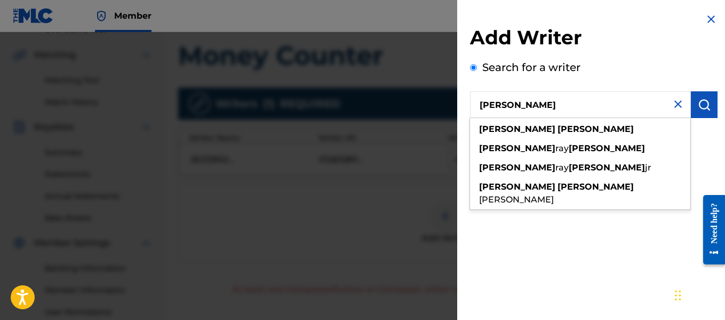
type input "[PERSON_NAME]"
click at [518, 123] on div "[PERSON_NAME]" at bounding box center [580, 129] width 220 height 19
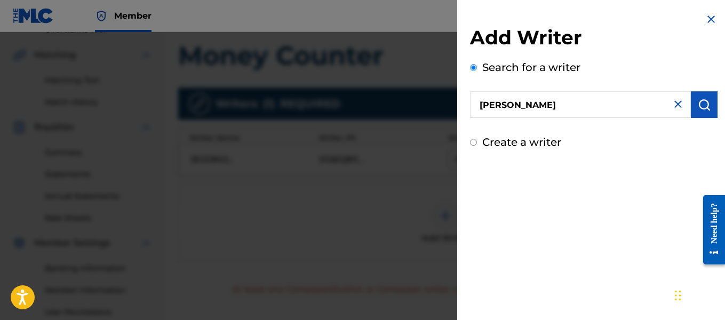
click at [691, 114] on button "submit" at bounding box center [704, 104] width 27 height 27
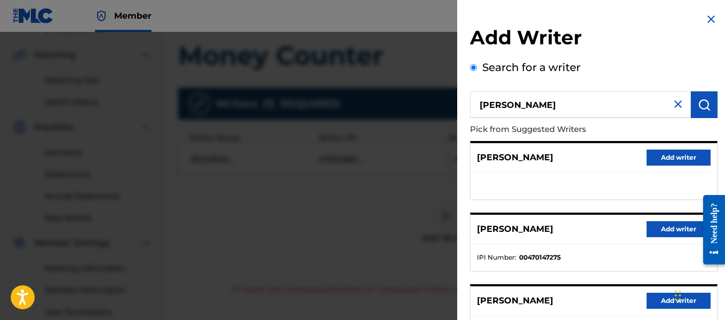
click at [656, 221] on button "Add writer" at bounding box center [679, 229] width 64 height 16
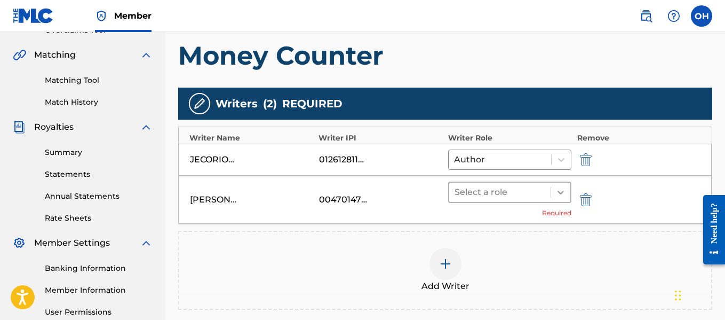
click at [554, 189] on div at bounding box center [560, 191] width 19 height 19
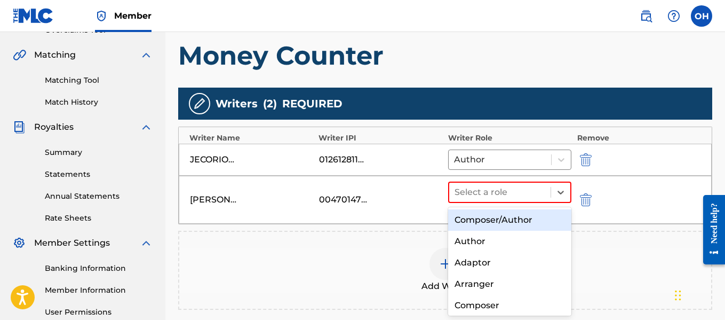
click at [501, 221] on div "Composer/Author" at bounding box center [510, 219] width 124 height 21
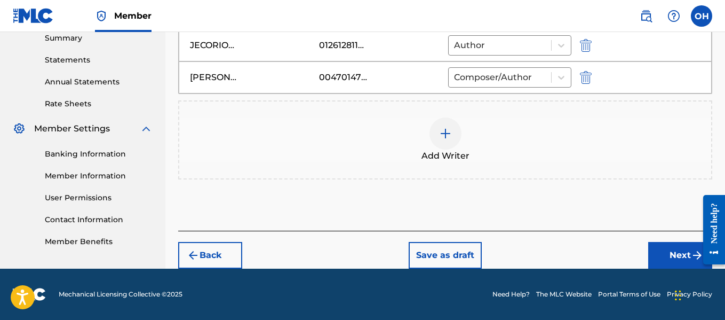
scroll to position [349, 0]
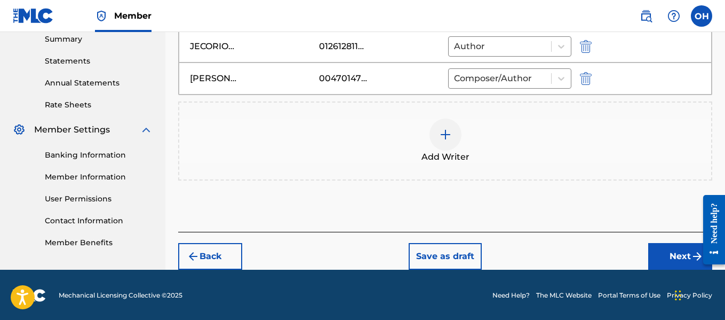
click at [666, 255] on button "Next" at bounding box center [680, 256] width 64 height 27
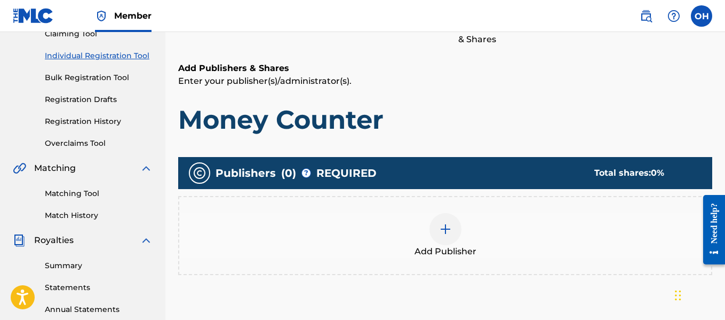
scroll to position [126, 0]
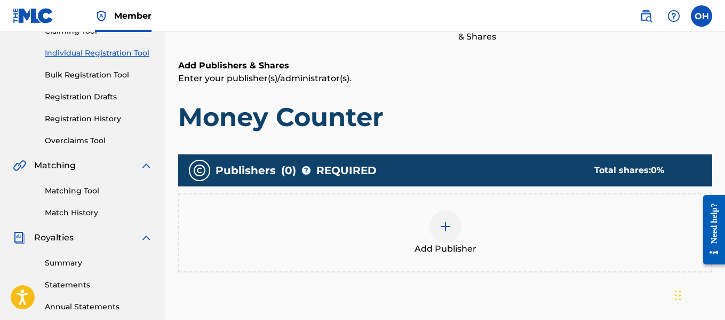
click at [453, 228] on div at bounding box center [445, 226] width 32 height 32
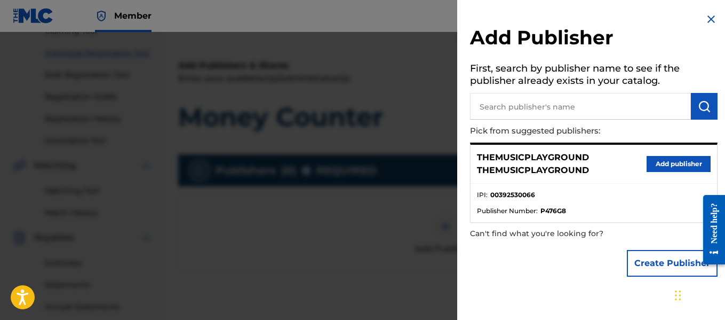
click at [660, 259] on button "Create Publisher" at bounding box center [672, 263] width 91 height 27
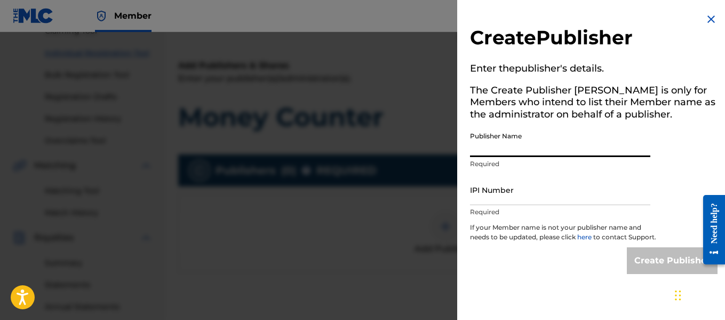
click at [596, 148] on input "Publisher Name" at bounding box center [560, 141] width 180 height 30
type input "Heart Beatz Publishing Global"
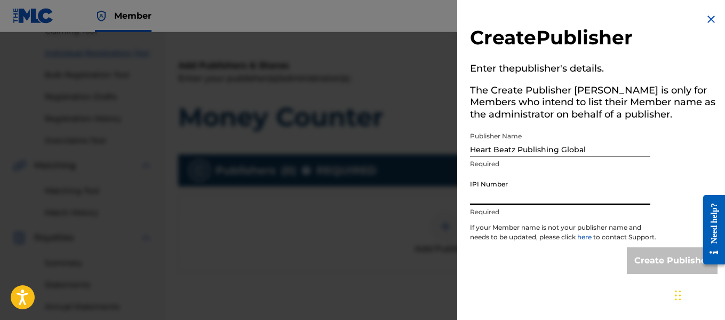
click at [564, 195] on input "IPI Number" at bounding box center [560, 189] width 180 height 30
type input "01021428118"
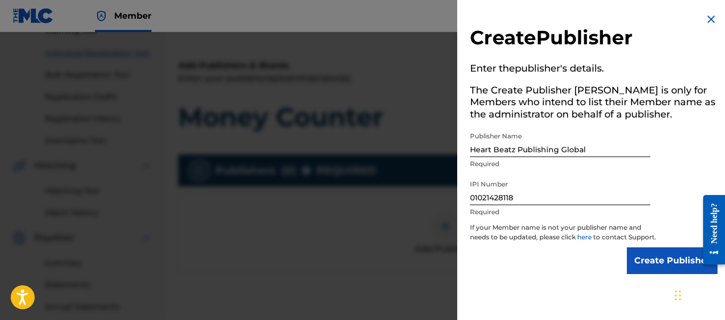
click at [643, 273] on input "Create Publisher" at bounding box center [672, 260] width 91 height 27
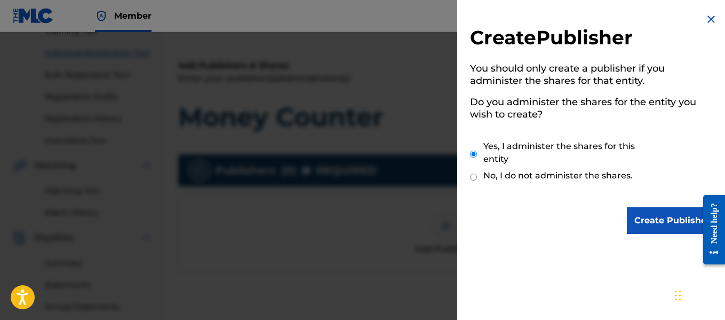
click at [656, 222] on input "Create Publisher" at bounding box center [672, 220] width 91 height 27
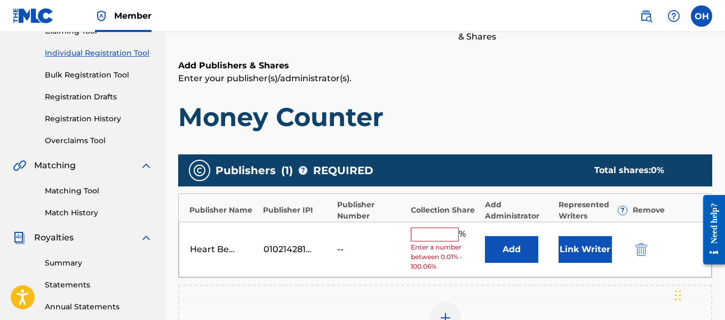
click at [436, 236] on input "text" at bounding box center [435, 234] width 48 height 14
type input "100"
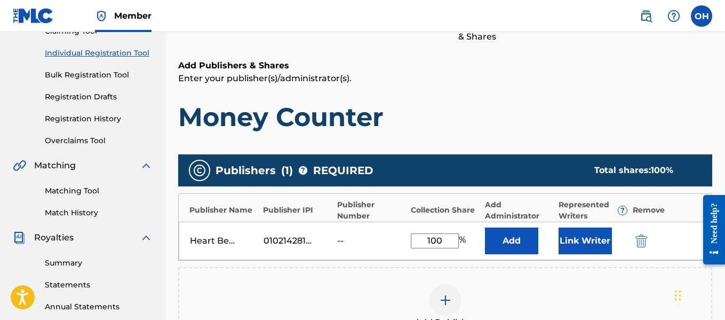
click at [600, 243] on button "Link Writer" at bounding box center [585, 240] width 53 height 27
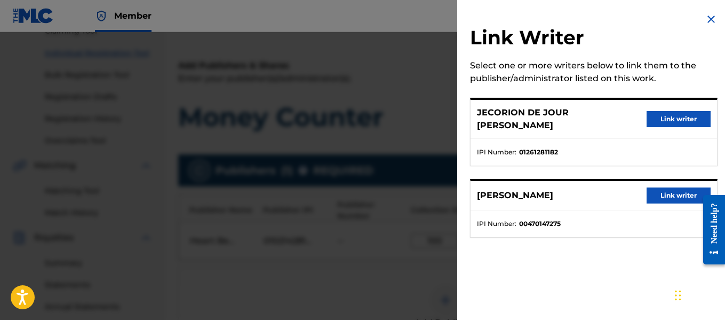
click at [667, 196] on button "Link writer" at bounding box center [679, 195] width 64 height 16
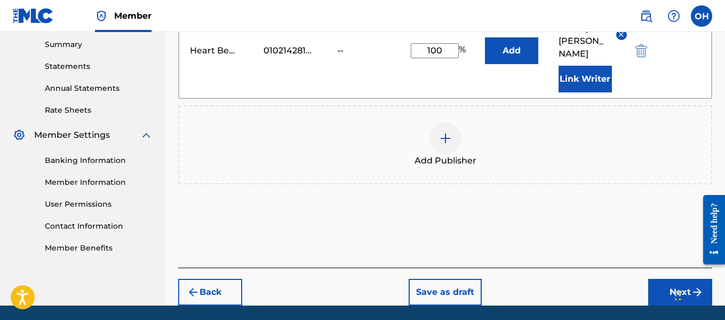
click at [667, 278] on button "Next" at bounding box center [680, 291] width 64 height 27
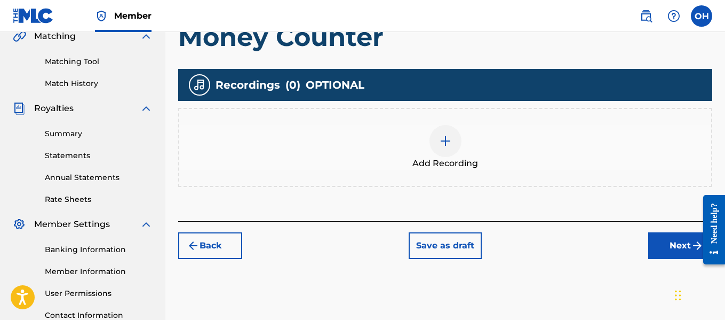
scroll to position [256, 0]
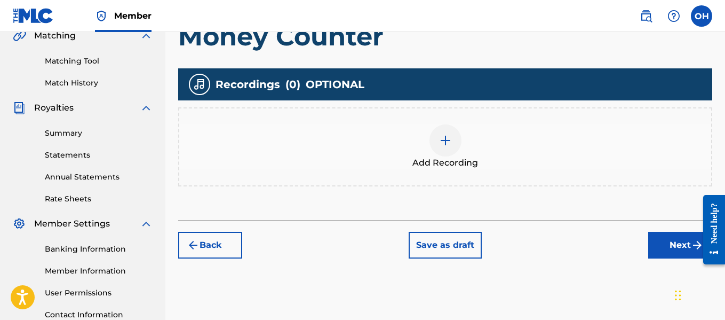
click at [450, 143] on img at bounding box center [445, 140] width 13 height 13
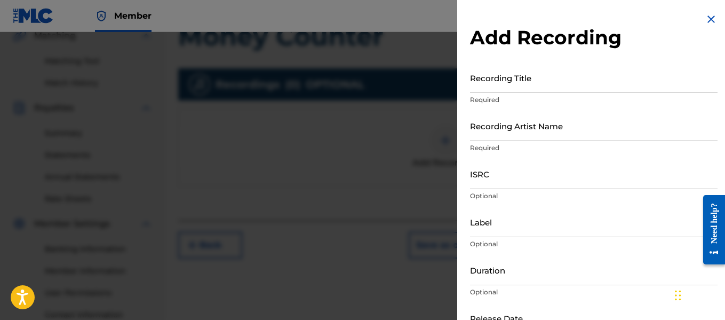
click at [563, 131] on input "Recording Artist Name" at bounding box center [594, 125] width 248 height 30
type input "Heartbeatz"
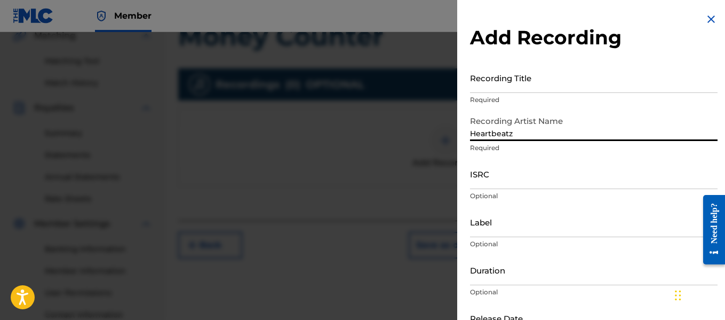
click at [521, 83] on input "Recording Title" at bounding box center [594, 77] width 248 height 30
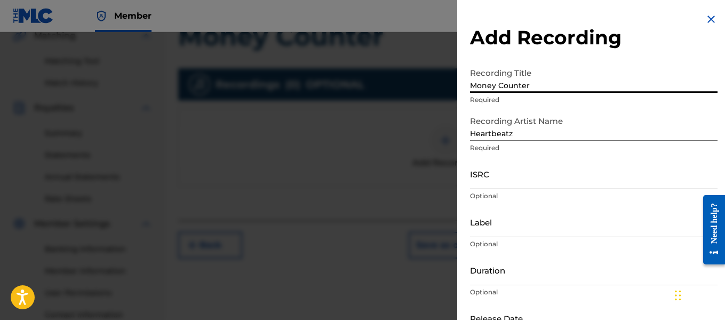
scroll to position [70, 0]
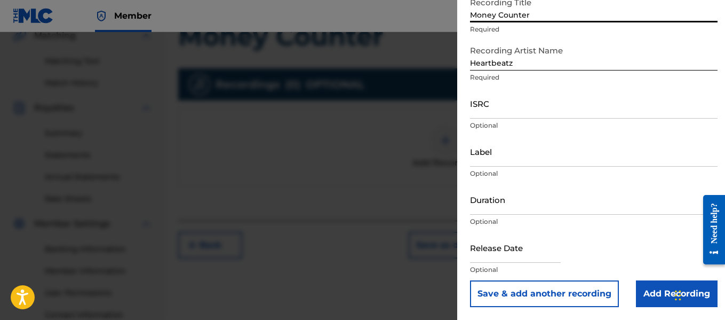
type input "Money Counter"
click at [490, 159] on input "Label" at bounding box center [594, 151] width 248 height 30
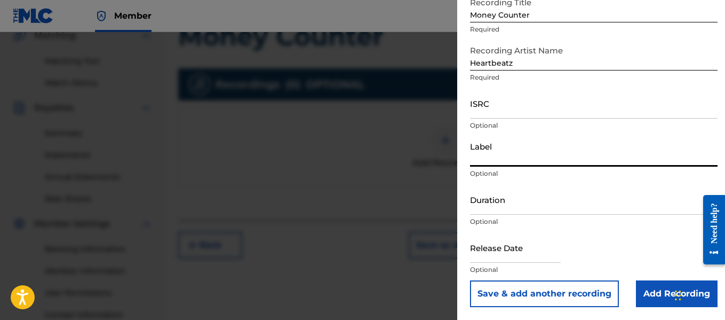
type input "Heartbeatz Entertainment"
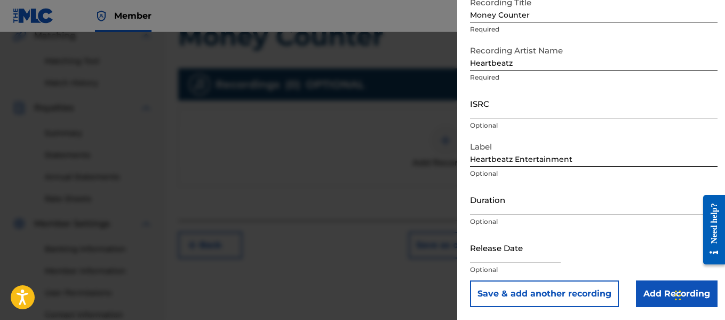
click at [501, 253] on input "text" at bounding box center [515, 247] width 91 height 30
select select "8"
select select "2025"
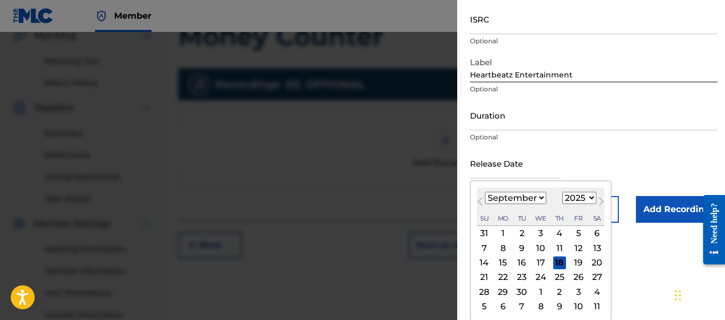
scroll to position [155, 0]
click at [481, 203] on span "Previous Month" at bounding box center [481, 202] width 0 height 16
select select "7"
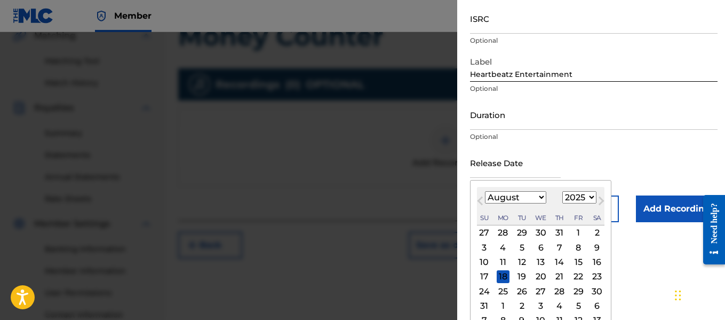
click at [561, 245] on div "7" at bounding box center [559, 247] width 13 height 13
type input "[DATE]"
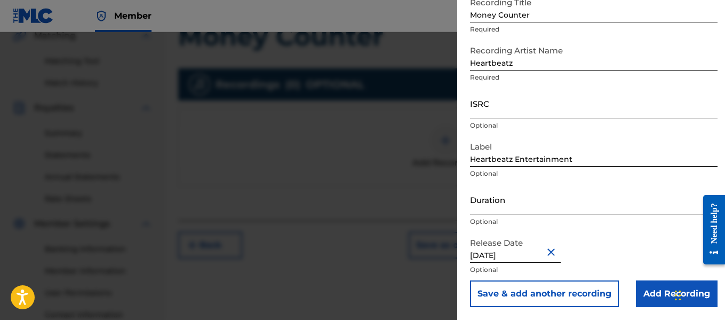
scroll to position [70, 0]
click at [647, 290] on input "Add Recording" at bounding box center [677, 293] width 82 height 27
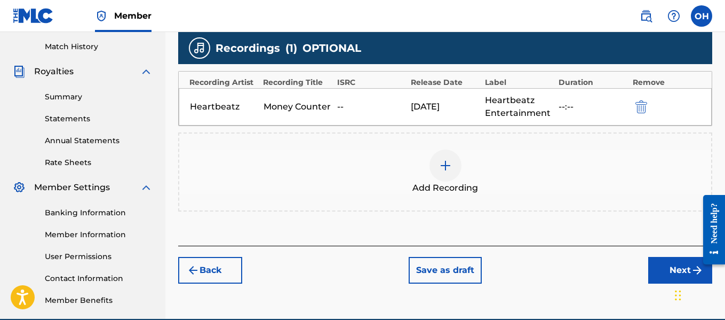
scroll to position [292, 0]
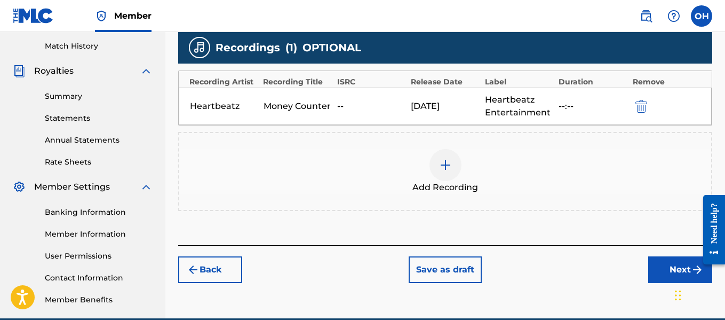
click at [664, 268] on button "Next" at bounding box center [680, 269] width 64 height 27
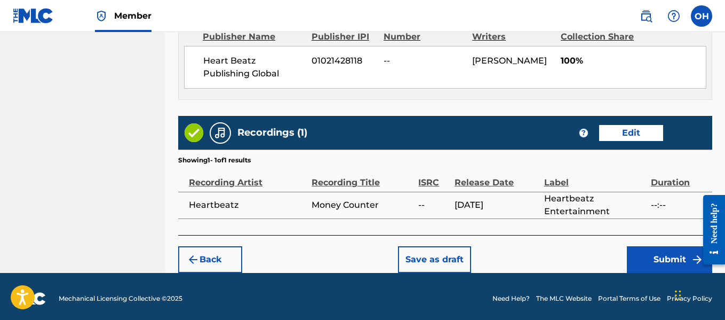
scroll to position [629, 0]
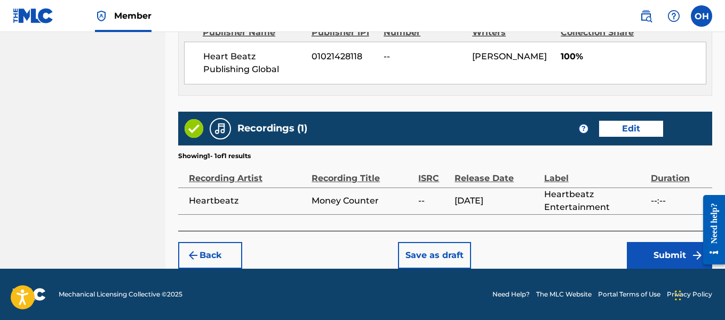
click at [656, 255] on button "Submit" at bounding box center [669, 255] width 85 height 27
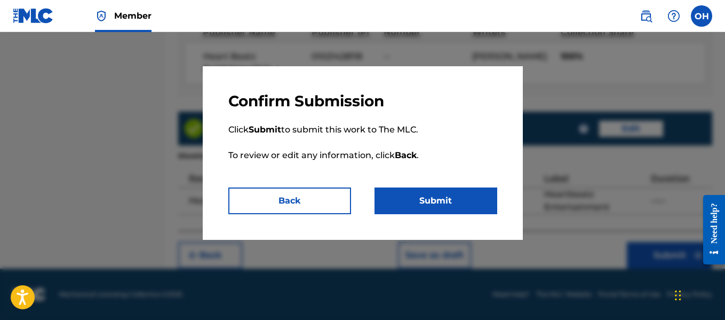
click at [447, 195] on button "Submit" at bounding box center [436, 200] width 123 height 27
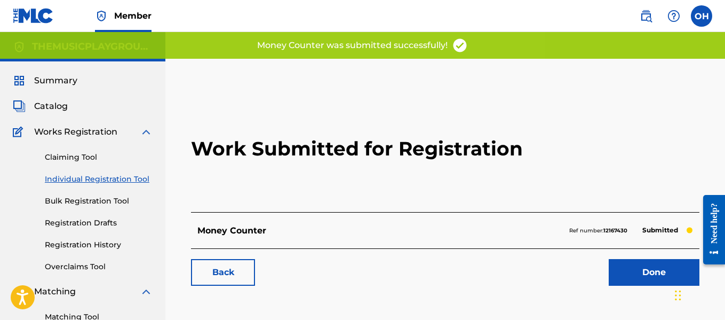
click at [650, 274] on link "Done" at bounding box center [654, 272] width 91 height 27
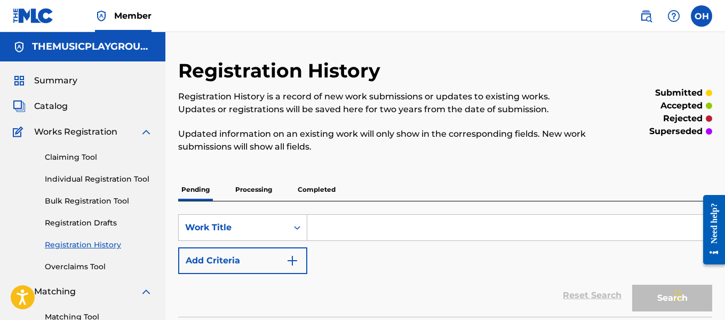
click at [127, 173] on div "Claiming Tool Individual Registration Tool Bulk Registration Tool Registration …" at bounding box center [83, 205] width 140 height 134
click at [127, 177] on link "Individual Registration Tool" at bounding box center [99, 178] width 108 height 11
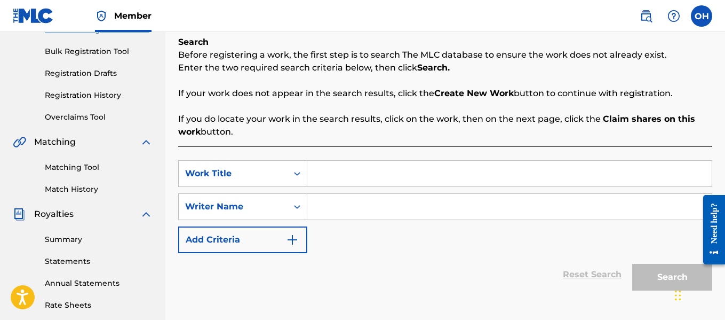
scroll to position [160, 0]
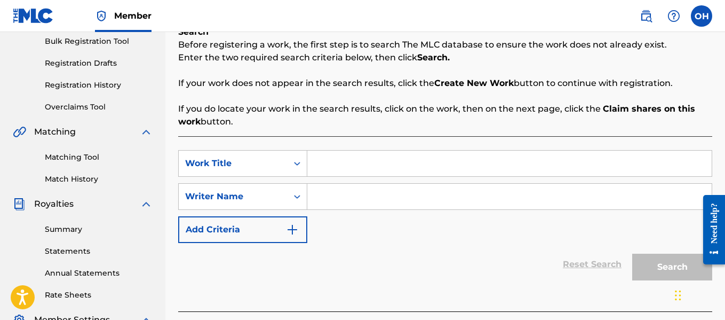
click at [332, 204] on input "Search Form" at bounding box center [509, 197] width 404 height 26
paste input "[PERSON_NAME]"
type input "[PERSON_NAME]"
click at [333, 164] on input "Search Form" at bounding box center [509, 163] width 404 height 26
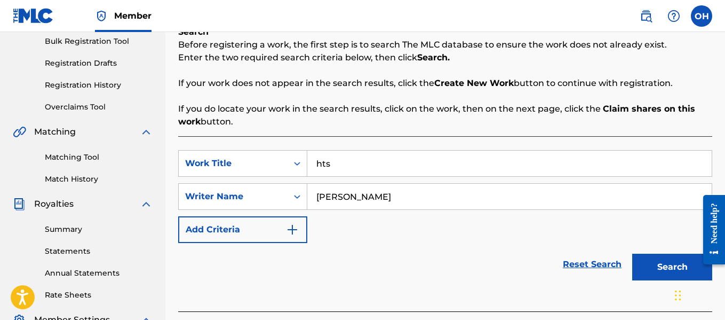
type input "hts"
click at [632, 253] on button "Search" at bounding box center [672, 266] width 80 height 27
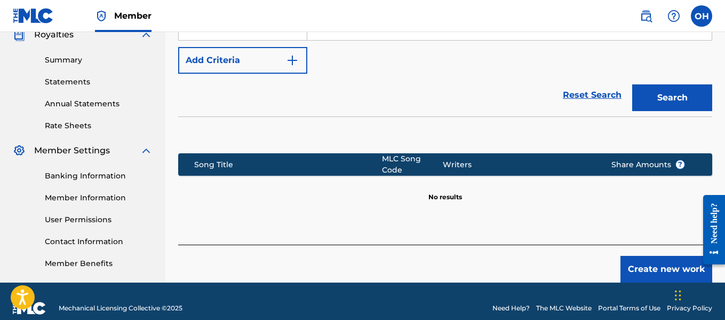
scroll to position [329, 0]
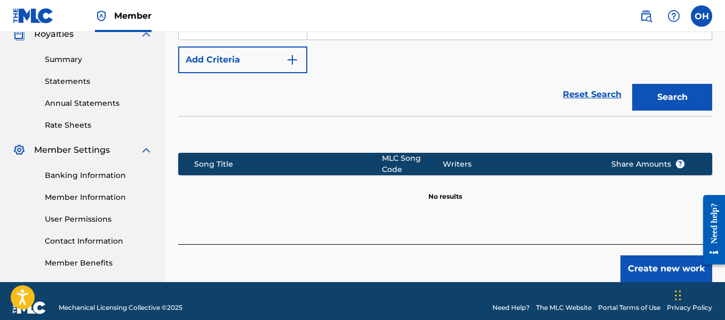
click at [636, 262] on button "Create new work" at bounding box center [666, 268] width 92 height 27
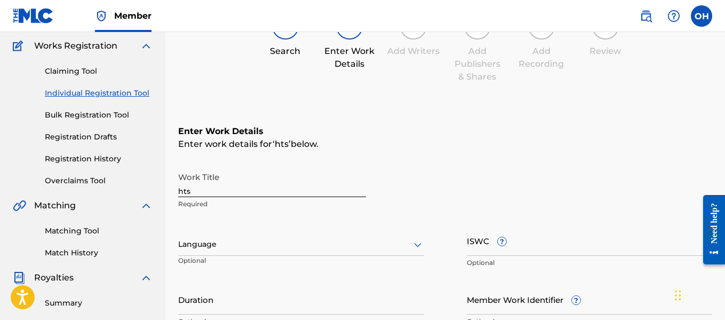
scroll to position [85, 0]
drag, startPoint x: 251, startPoint y: 189, endPoint x: 174, endPoint y: 197, distance: 77.2
click at [174, 197] on div "Register Work Search Enter Work Details Add Writers Add Publishers & Shares Add…" at bounding box center [445, 252] width 560 height 559
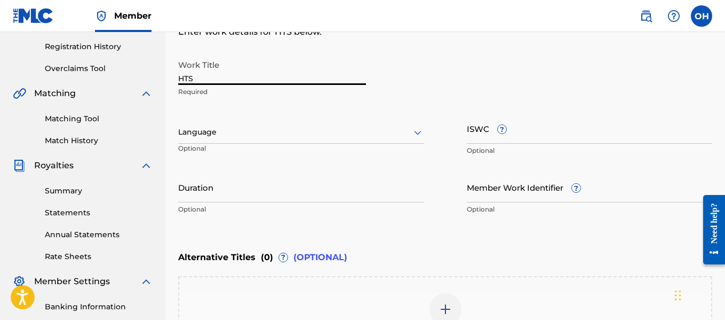
scroll to position [349, 0]
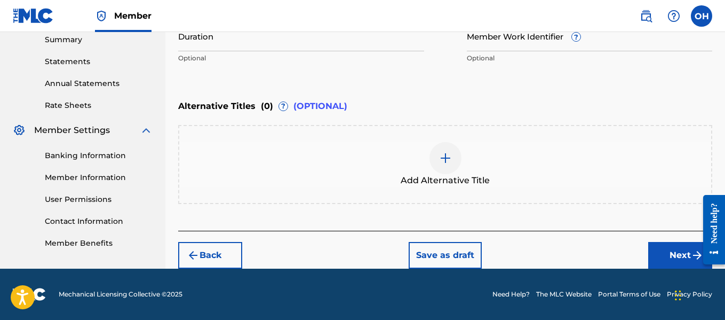
type input "HTS"
click at [662, 246] on button "Next" at bounding box center [680, 255] width 64 height 27
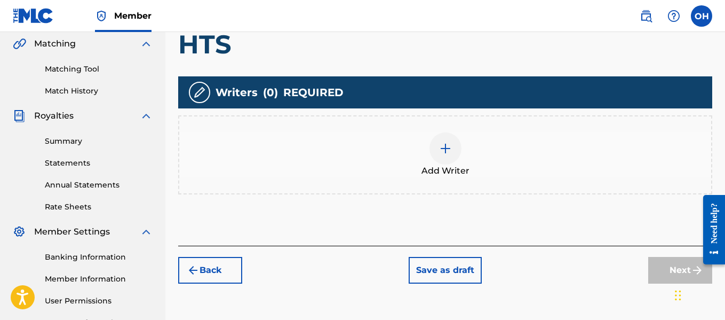
scroll to position [248, 0]
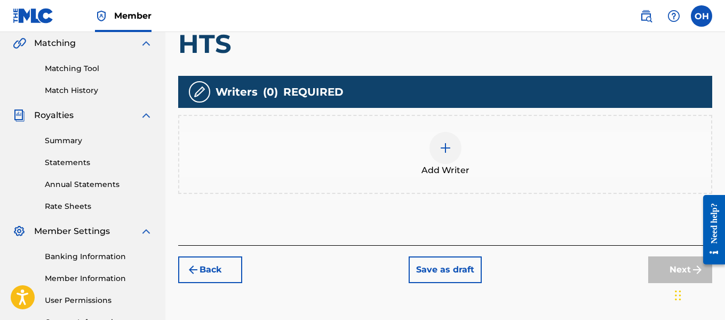
click at [444, 151] on img at bounding box center [445, 147] width 13 height 13
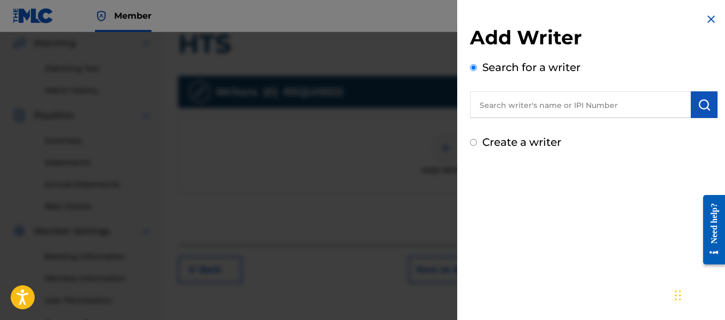
click at [526, 107] on input "text" at bounding box center [580, 104] width 221 height 27
paste input "[PERSON_NAME]"
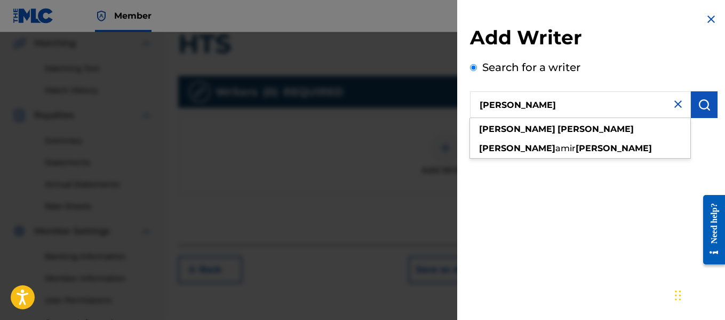
type input "[PERSON_NAME]"
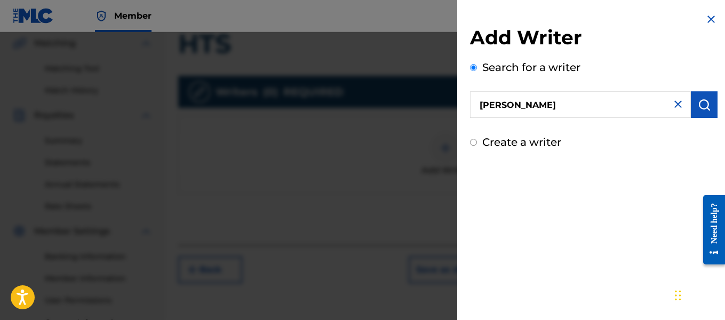
click at [691, 103] on button "submit" at bounding box center [704, 104] width 27 height 27
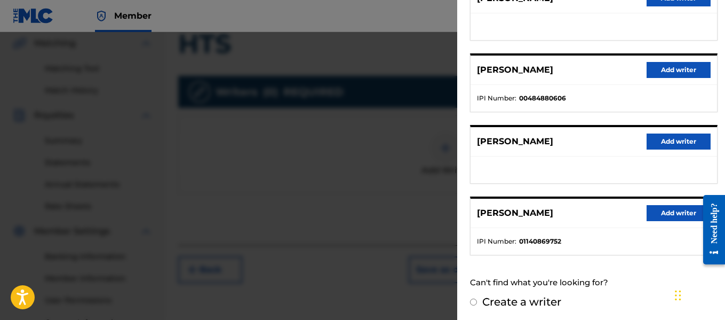
scroll to position [233, 0]
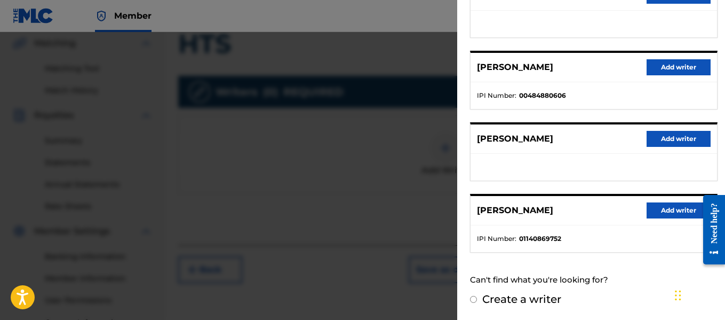
click at [662, 211] on button "Add writer" at bounding box center [679, 210] width 64 height 16
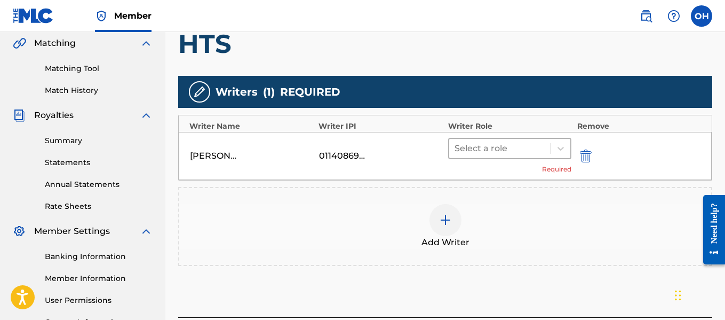
click at [551, 152] on div "Select a role" at bounding box center [510, 148] width 124 height 21
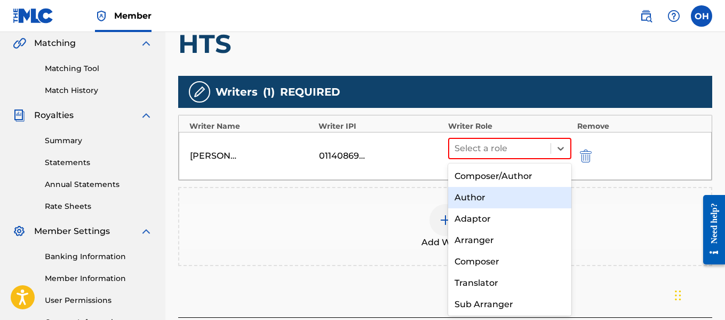
click at [500, 202] on div "Author" at bounding box center [510, 197] width 124 height 21
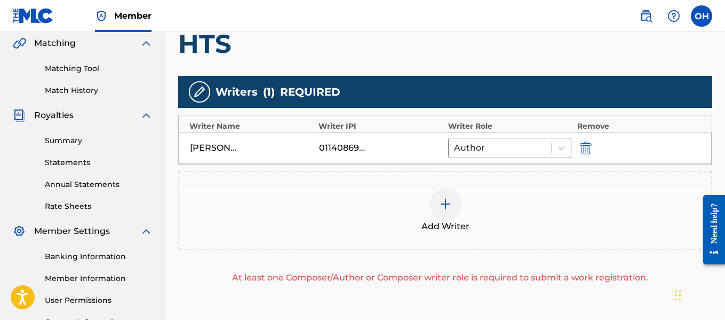
click at [444, 204] on img at bounding box center [445, 203] width 13 height 13
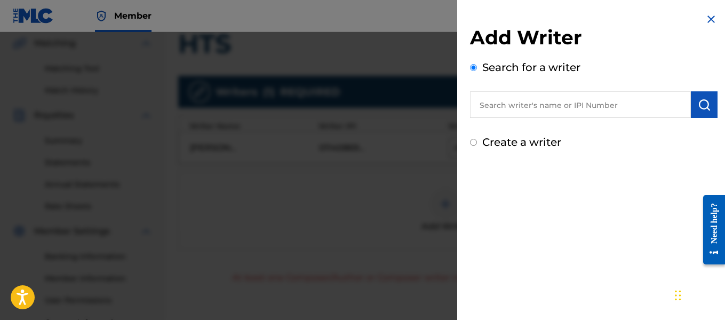
click at [520, 108] on input "text" at bounding box center [580, 104] width 221 height 27
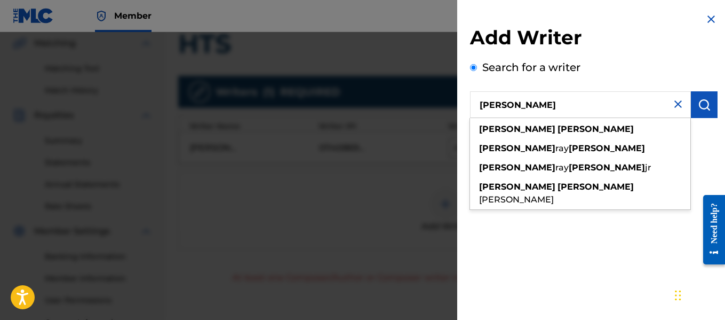
type input "[PERSON_NAME]"
click at [519, 120] on div "[PERSON_NAME]" at bounding box center [580, 129] width 220 height 19
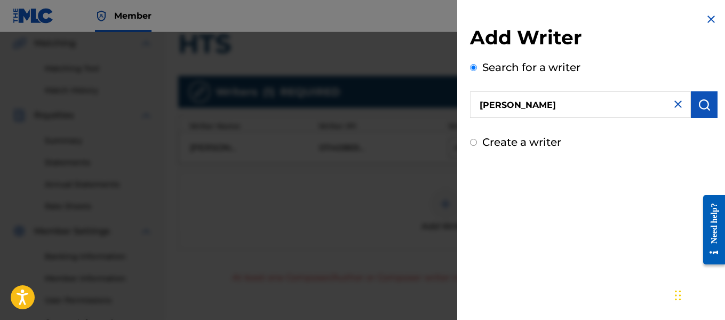
click at [698, 108] on img "submit" at bounding box center [704, 104] width 13 height 13
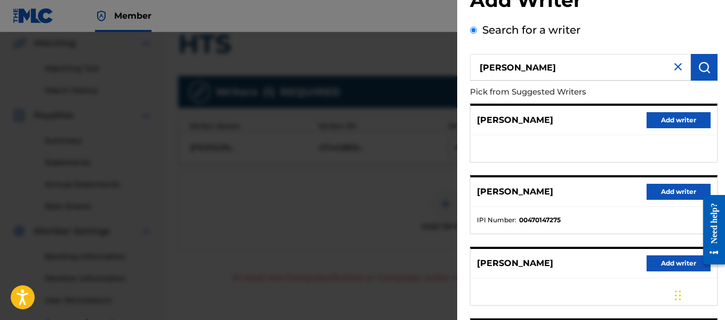
scroll to position [38, 0]
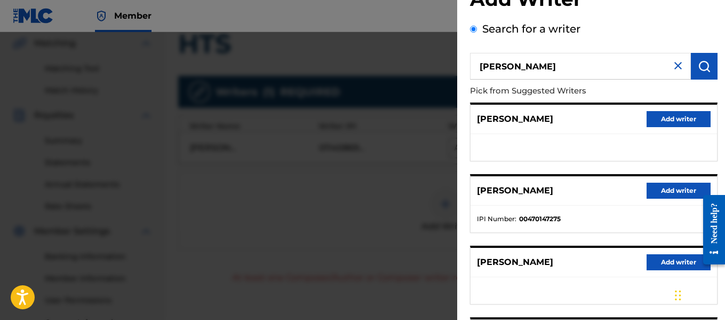
click at [674, 189] on button "Add writer" at bounding box center [679, 190] width 64 height 16
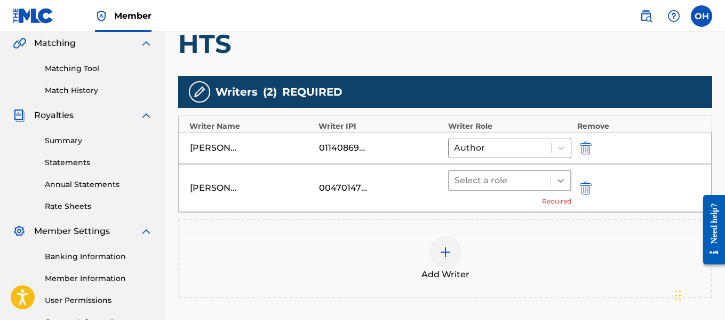
click at [558, 180] on icon at bounding box center [560, 180] width 11 height 11
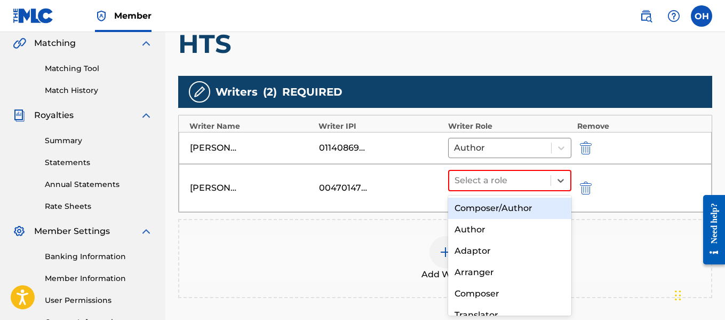
click at [510, 210] on div "Composer/Author" at bounding box center [510, 207] width 124 height 21
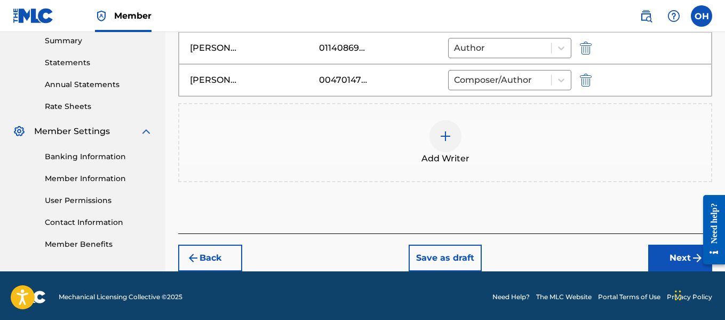
click at [665, 253] on button "Next" at bounding box center [680, 257] width 64 height 27
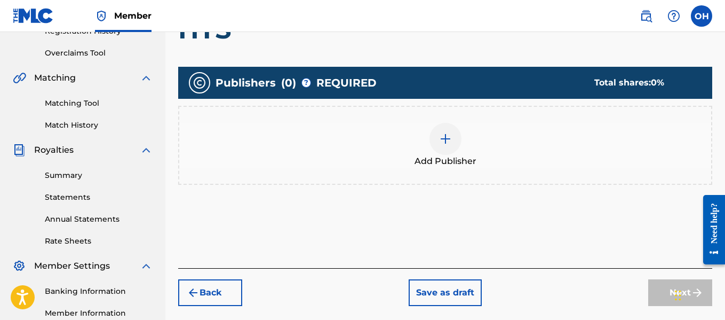
scroll to position [220, 0]
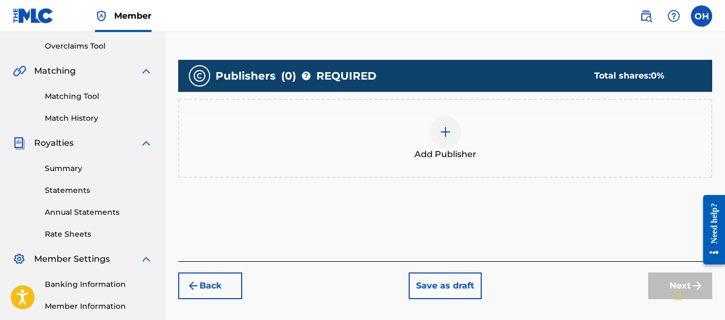
click at [458, 133] on div at bounding box center [445, 132] width 32 height 32
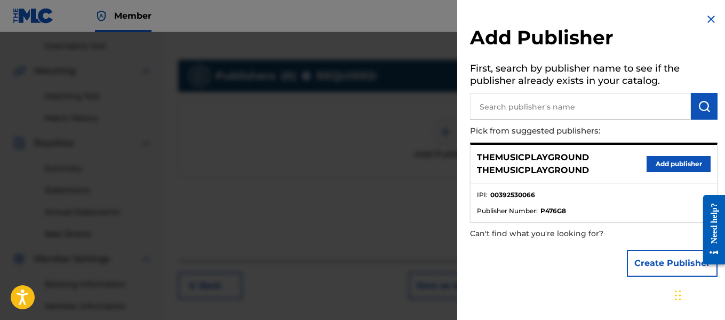
click at [659, 262] on button "Create Publisher" at bounding box center [672, 263] width 91 height 27
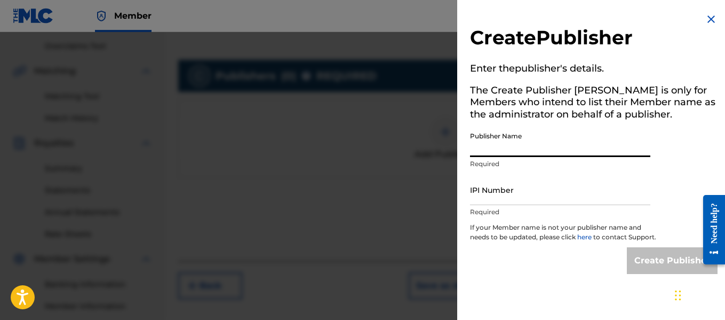
click at [582, 143] on input "Publisher Name" at bounding box center [560, 141] width 180 height 30
type input "Heart Beatz Publishing Global"
click at [556, 196] on input "IPI Number" at bounding box center [560, 189] width 180 height 30
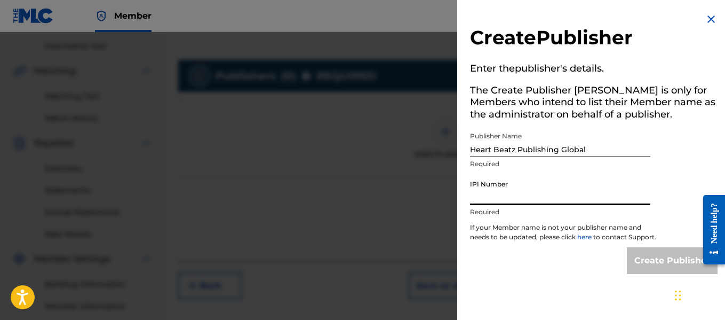
type input "01021428118"
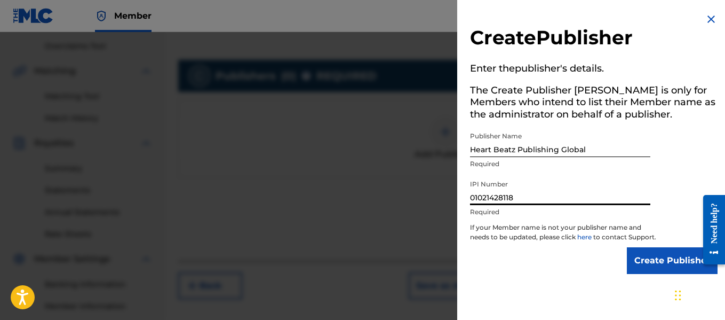
click at [635, 268] on input "Create Publisher" at bounding box center [672, 260] width 91 height 27
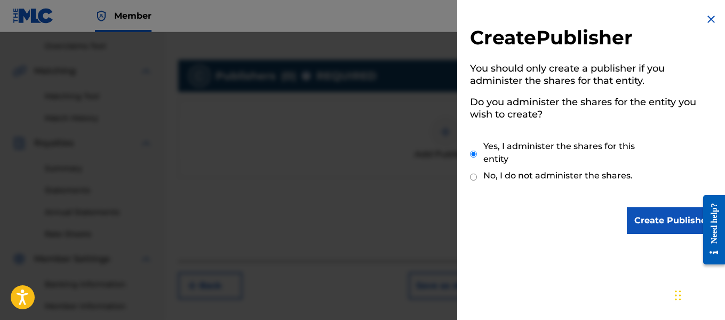
click at [651, 221] on input "Create Publisher" at bounding box center [672, 220] width 91 height 27
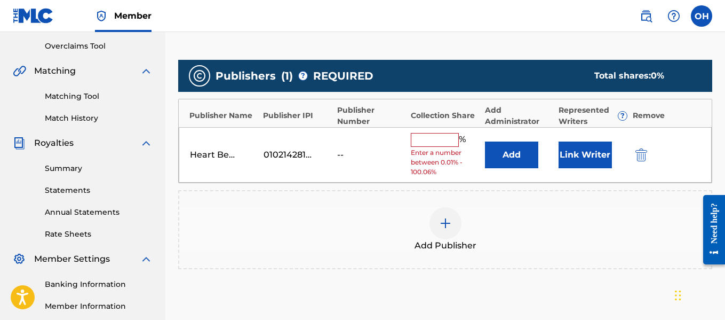
click at [431, 144] on input "text" at bounding box center [435, 140] width 48 height 14
type input "100"
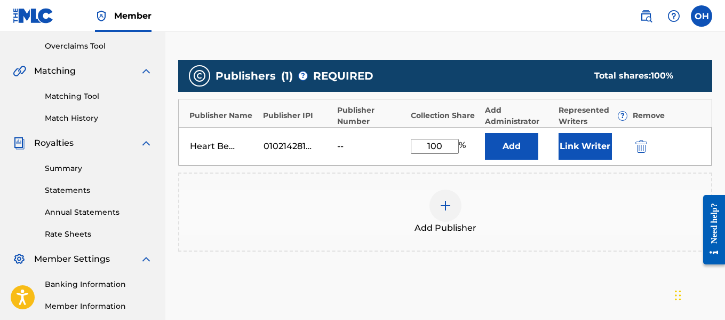
click at [590, 147] on button "Link Writer" at bounding box center [585, 146] width 53 height 27
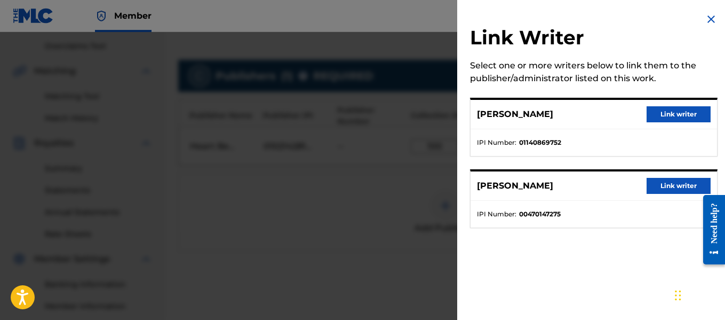
click at [672, 178] on button "Link writer" at bounding box center [679, 186] width 64 height 16
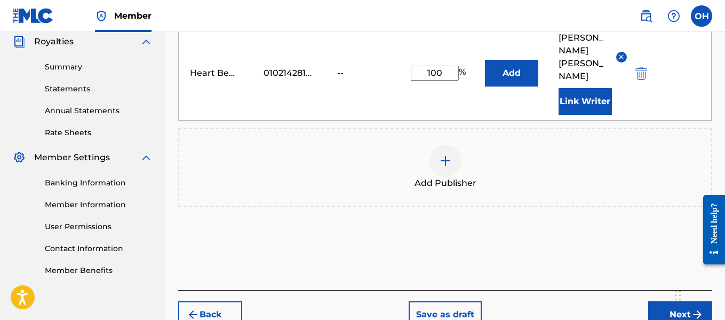
scroll to position [336, 0]
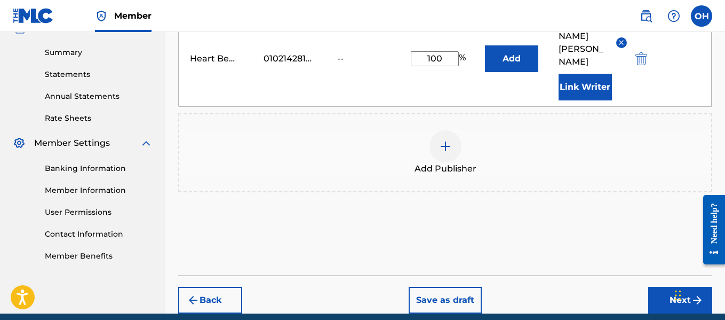
click at [678, 286] on button "Next" at bounding box center [680, 299] width 64 height 27
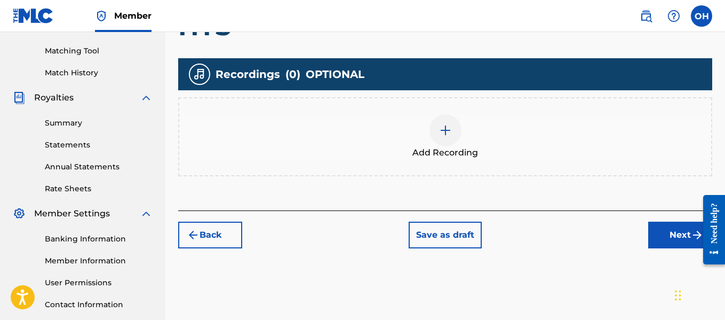
scroll to position [266, 0]
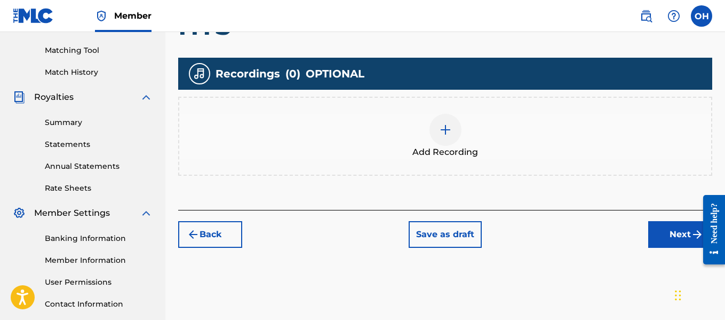
click at [442, 133] on img at bounding box center [445, 129] width 13 height 13
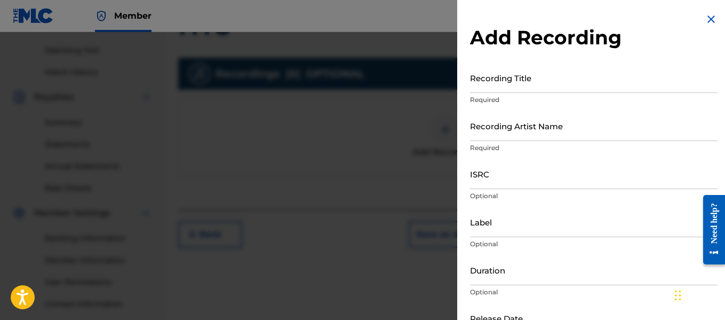
drag, startPoint x: 442, startPoint y: 133, endPoint x: 596, endPoint y: 125, distance: 153.9
click at [596, 125] on input "Recording Artist Name" at bounding box center [594, 125] width 248 height 30
type input "Heartbeatz"
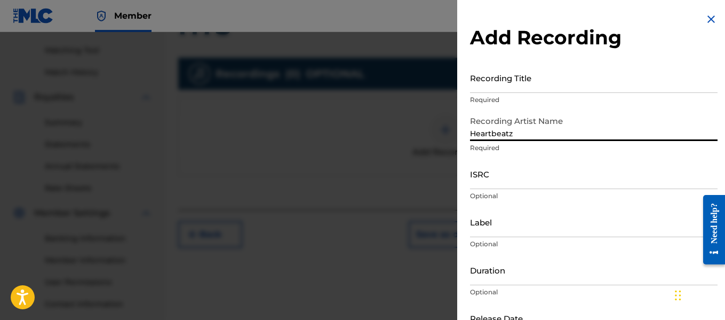
click at [555, 86] on input "Recording Title" at bounding box center [594, 77] width 248 height 30
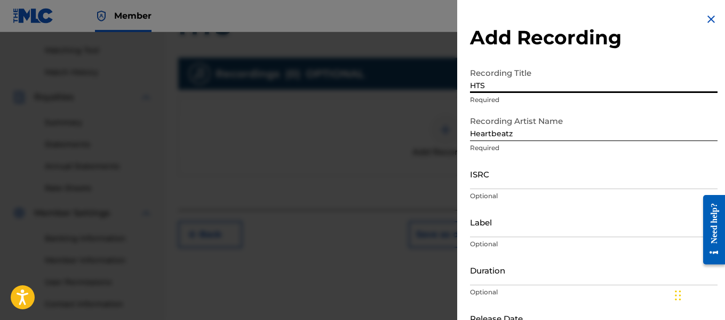
type input "HTS"
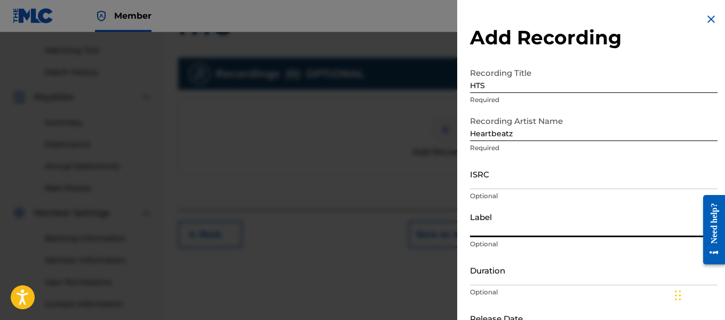
click at [558, 219] on input "Label" at bounding box center [594, 221] width 248 height 30
type input "Heartbeatz Entertainment"
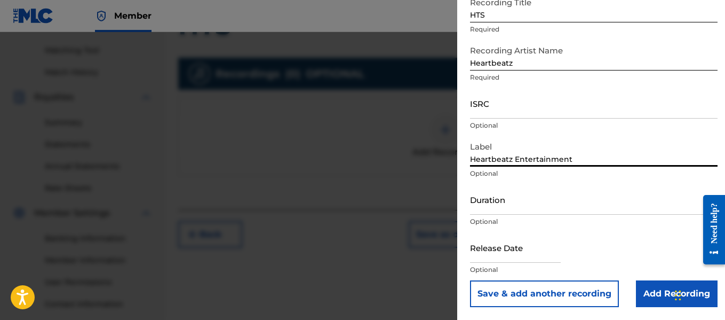
click at [552, 251] on input "text" at bounding box center [515, 247] width 91 height 30
select select "8"
select select "2025"
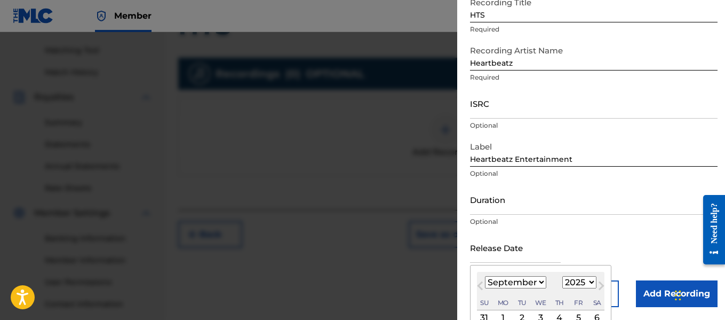
type input "[DATE]"
select select "7"
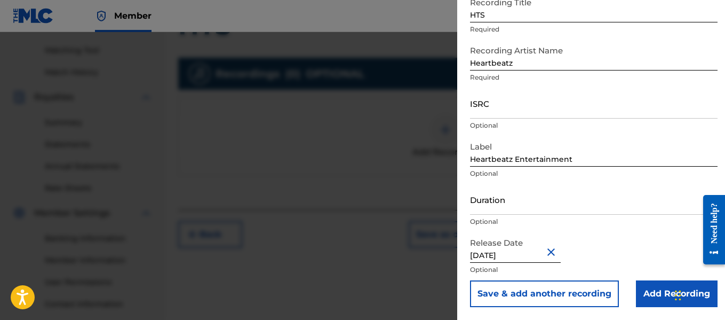
click at [650, 292] on input "Add Recording" at bounding box center [677, 293] width 82 height 27
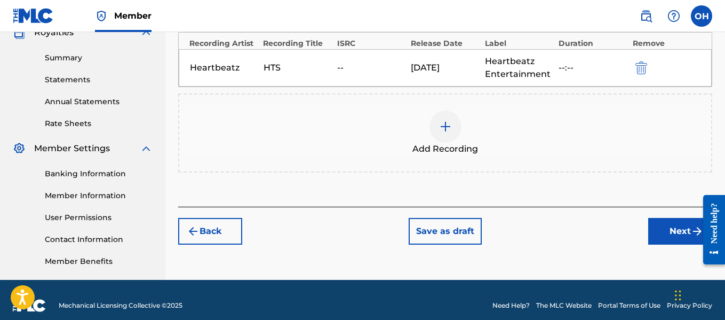
scroll to position [331, 0]
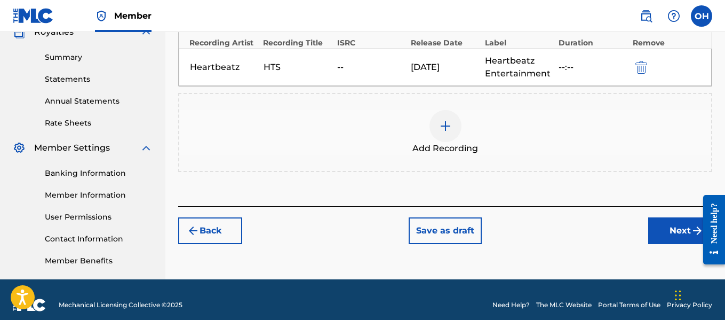
click at [665, 227] on button "Next" at bounding box center [680, 230] width 64 height 27
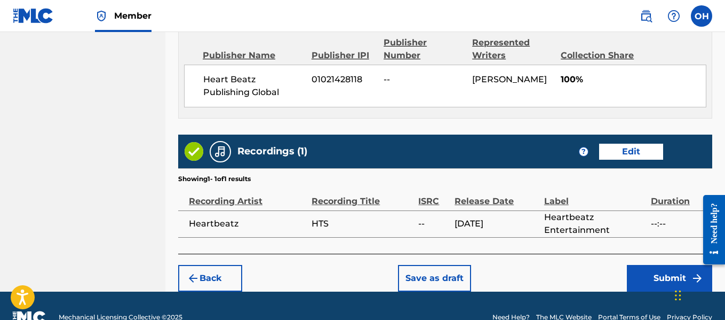
scroll to position [616, 0]
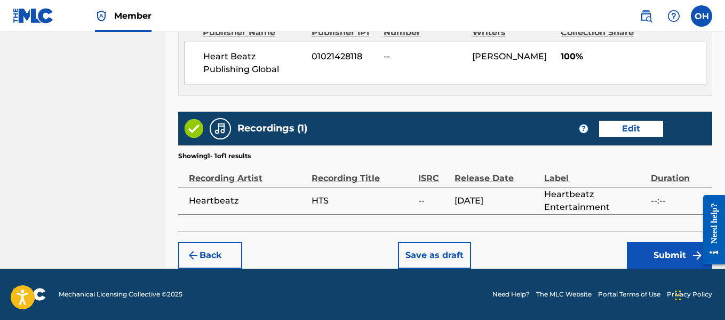
click at [652, 254] on button "Submit" at bounding box center [669, 255] width 85 height 27
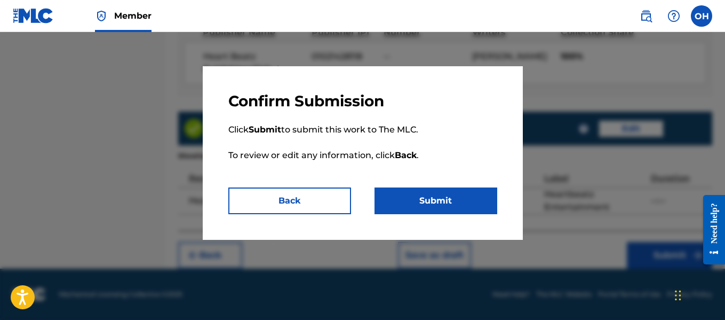
click at [423, 192] on button "Submit" at bounding box center [436, 200] width 123 height 27
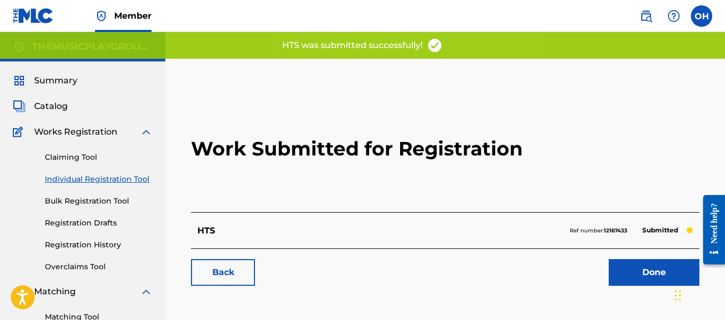
click at [629, 270] on link "Done" at bounding box center [654, 272] width 91 height 27
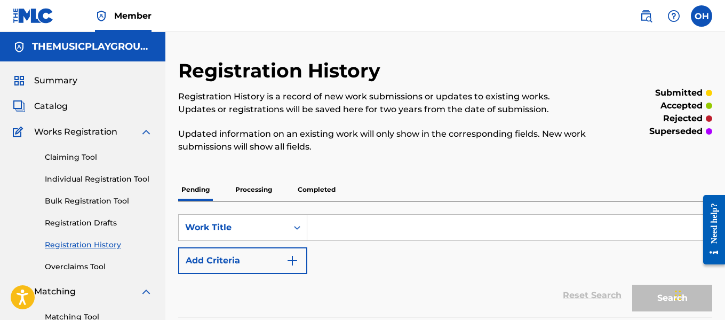
click at [103, 177] on link "Individual Registration Tool" at bounding box center [99, 178] width 108 height 11
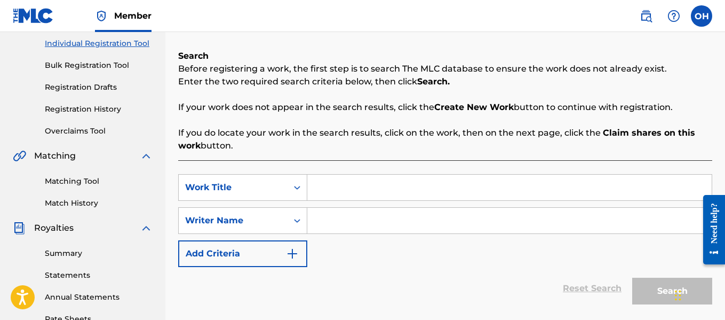
scroll to position [156, 0]
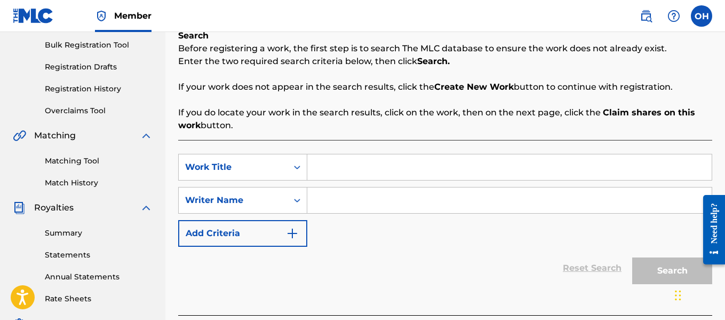
click at [336, 202] on input "Search Form" at bounding box center [509, 200] width 404 height 26
paste input "[PERSON_NAME]"
type input "[PERSON_NAME]"
click at [341, 165] on input "Search Form" at bounding box center [509, 167] width 404 height 26
click at [436, 176] on input "Search Form" at bounding box center [509, 167] width 404 height 26
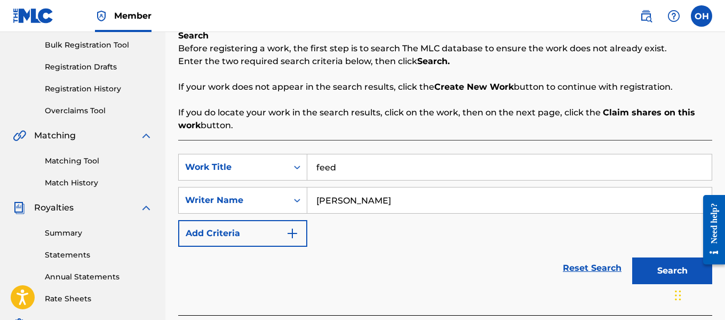
type input "feed"
click at [632, 257] on button "Search" at bounding box center [672, 270] width 80 height 27
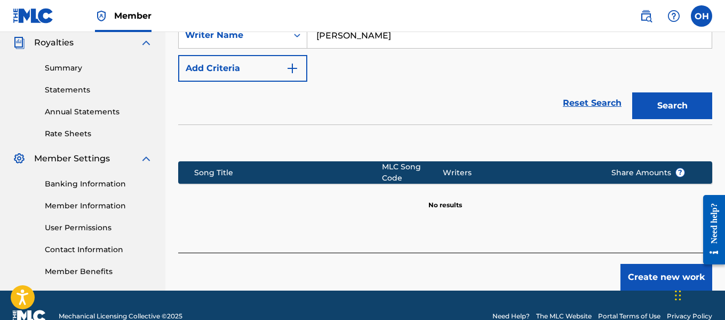
scroll to position [320, 0]
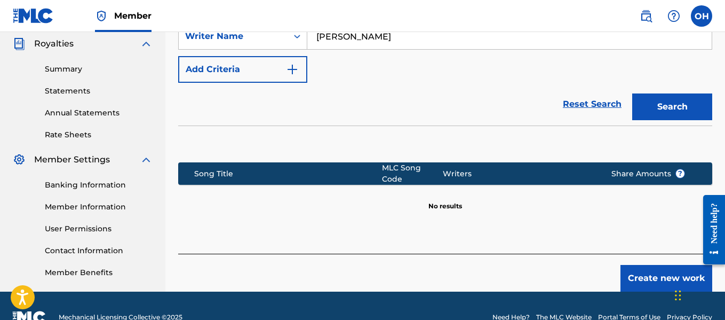
click at [631, 265] on button "Create new work" at bounding box center [666, 278] width 92 height 27
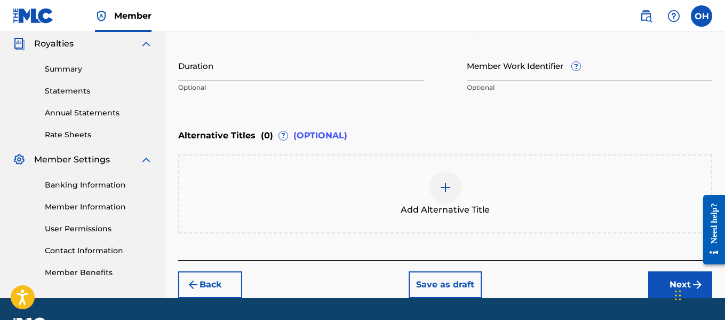
click at [631, 262] on div "Back Save as draft Next" at bounding box center [445, 279] width 534 height 38
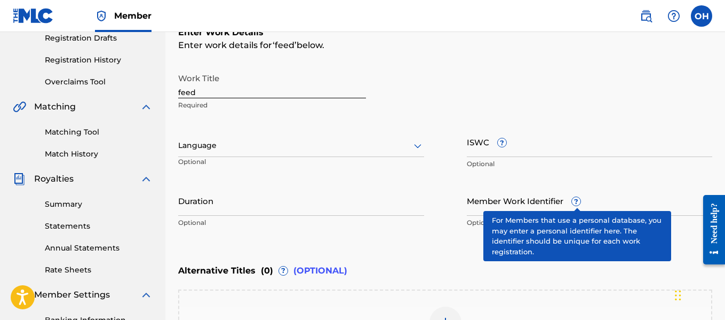
scroll to position [184, 0]
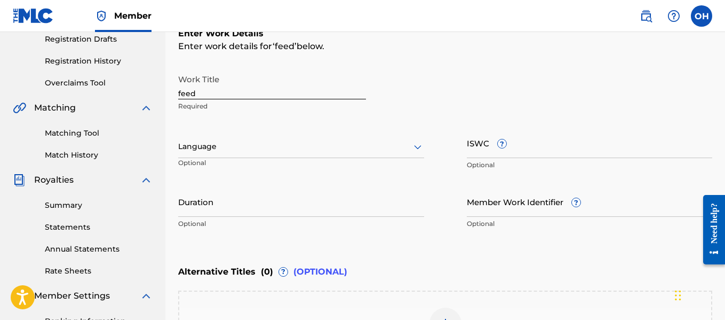
click at [325, 94] on input "feed" at bounding box center [272, 84] width 188 height 30
paste input "Feed The Neighborhoo"
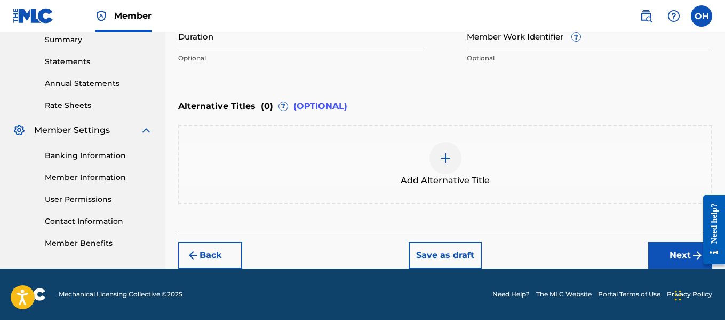
type input "Feed The Neighborhood"
click at [662, 251] on button "Next" at bounding box center [680, 255] width 64 height 27
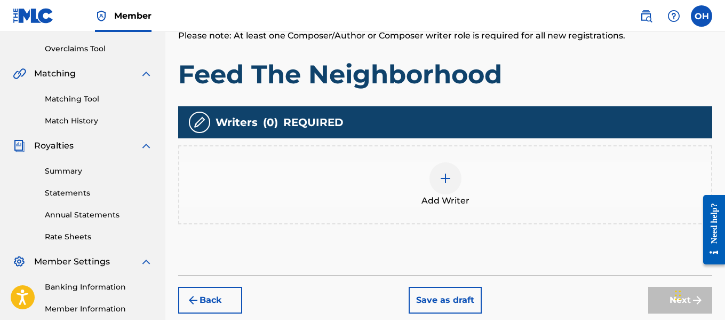
scroll to position [218, 0]
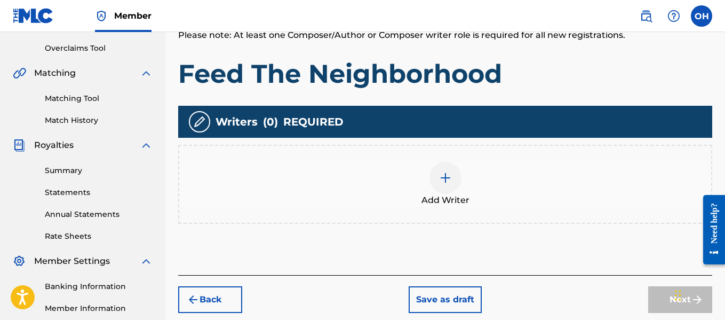
click at [449, 178] on img at bounding box center [445, 177] width 13 height 13
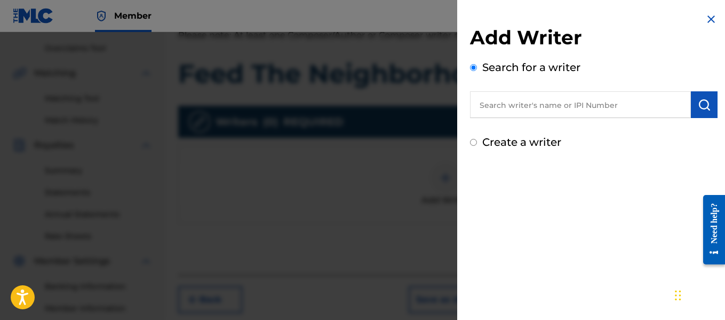
click at [574, 108] on input "text" at bounding box center [580, 104] width 221 height 27
type input "o"
paste input "[PERSON_NAME]"
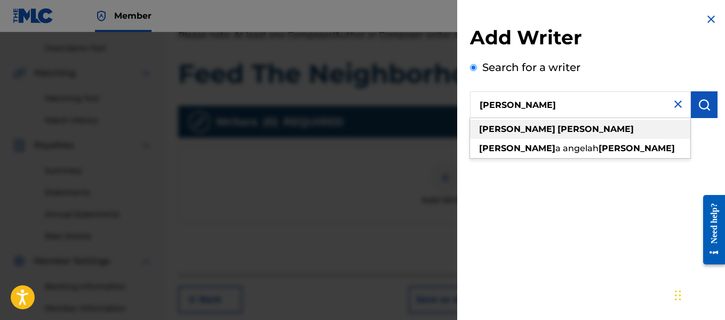
click at [555, 124] on span at bounding box center [556, 129] width 2 height 10
type input "[PERSON_NAME]"
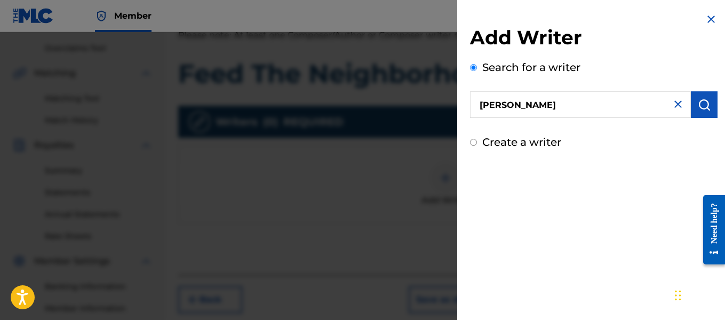
click at [693, 104] on button "submit" at bounding box center [704, 104] width 27 height 27
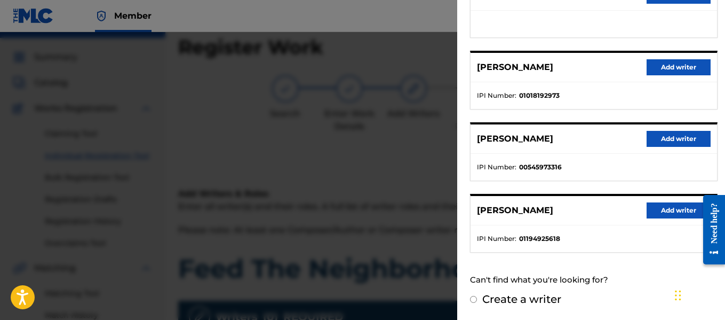
scroll to position [0, 0]
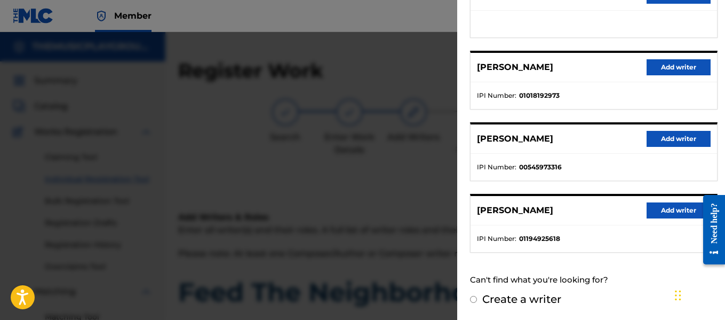
click at [475, 300] on input "Create a writer" at bounding box center [473, 299] width 7 height 7
radio input "false"
radio input "true"
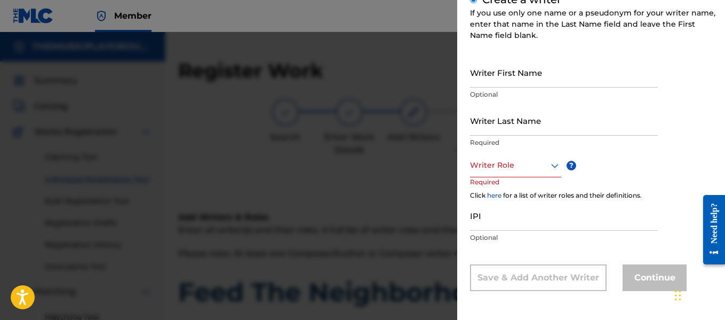
scroll to position [142, 0]
click at [521, 83] on input "Writer First Name" at bounding box center [564, 72] width 188 height 30
paste input "[PERSON_NAME]"
drag, startPoint x: 518, startPoint y: 82, endPoint x: 493, endPoint y: 79, distance: 25.2
click at [493, 79] on input "[PERSON_NAME]" at bounding box center [564, 72] width 188 height 30
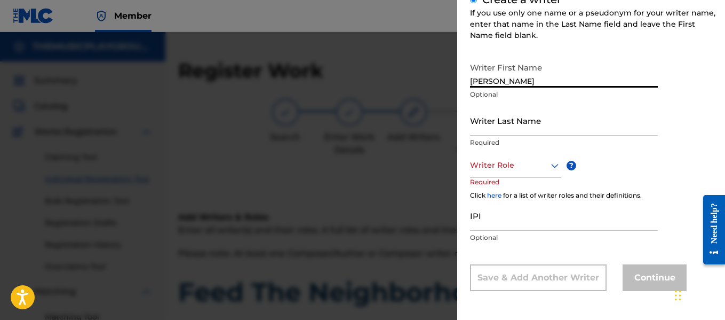
type input "[PERSON_NAME]"
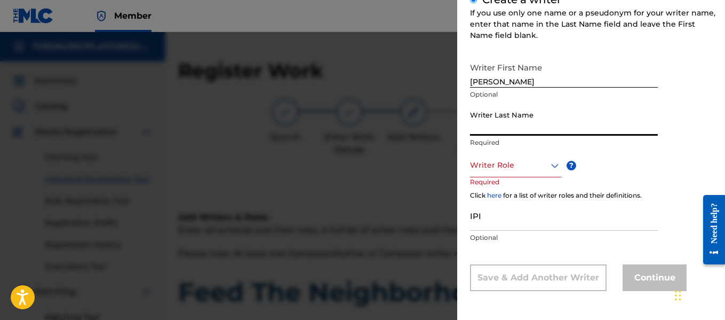
click at [504, 129] on input "Writer Last Name" at bounding box center [564, 120] width 188 height 30
paste input "[PERSON_NAME]"
type input "[PERSON_NAME]"
click at [516, 167] on div at bounding box center [515, 164] width 91 height 13
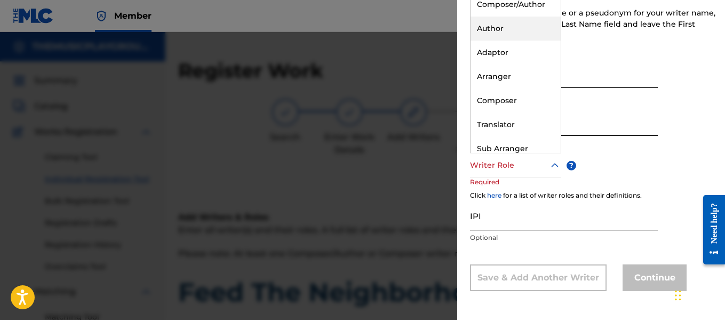
click at [516, 36] on div "Author" at bounding box center [516, 29] width 90 height 24
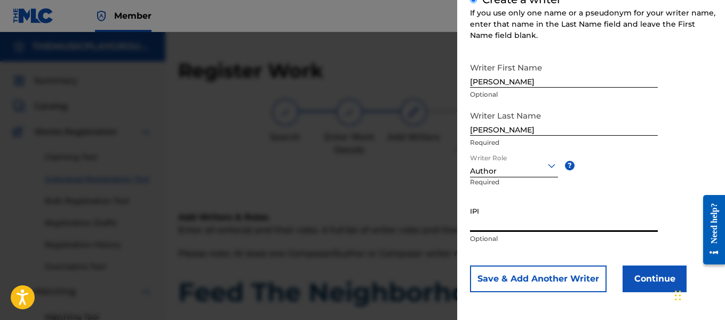
click at [499, 222] on input "IPI" at bounding box center [564, 216] width 188 height 30
paste input "[PERSON_NAME]"
type input "[PERSON_NAME]"
paste input "00749909093"
type input "00749909093"
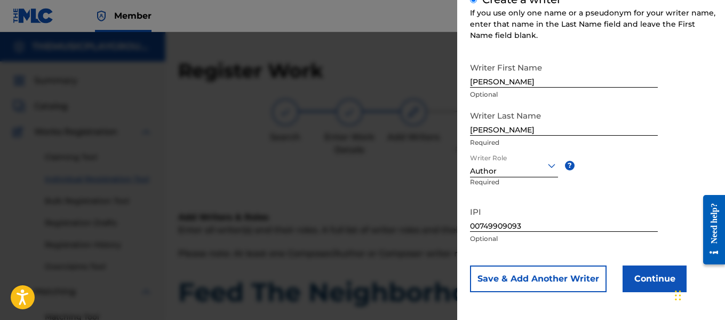
click at [563, 278] on button "Save & Add Another Writer" at bounding box center [538, 278] width 137 height 27
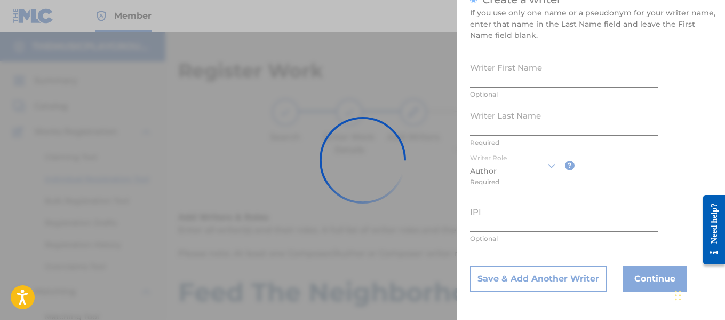
scroll to position [165, 0]
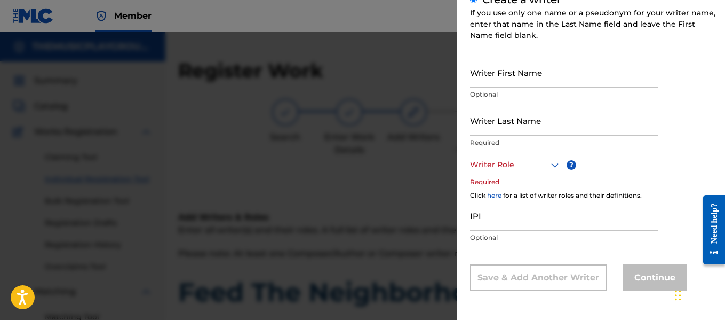
click at [414, 218] on div at bounding box center [362, 192] width 725 height 320
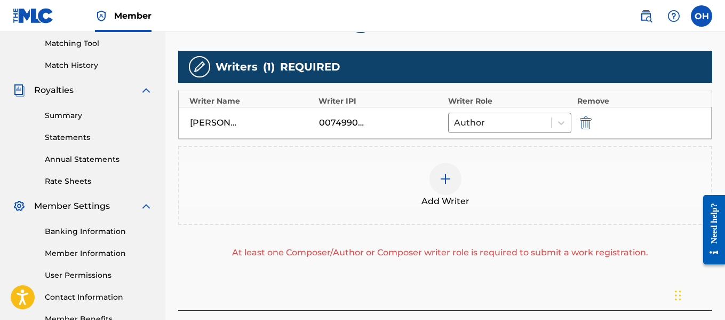
scroll to position [274, 0]
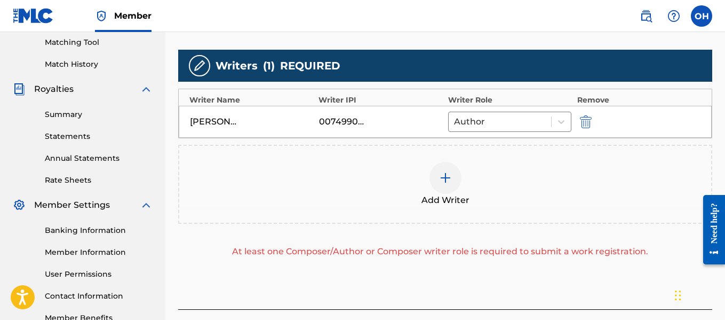
click at [450, 176] on img at bounding box center [445, 177] width 13 height 13
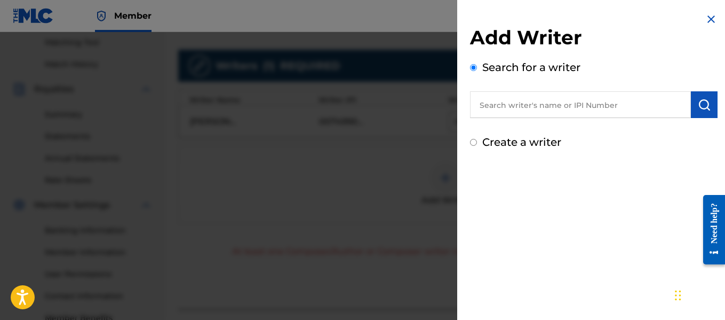
click at [543, 106] on input "text" at bounding box center [580, 104] width 221 height 27
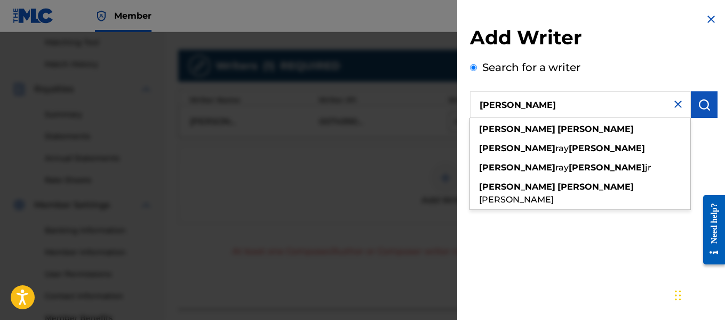
type input "[PERSON_NAME]"
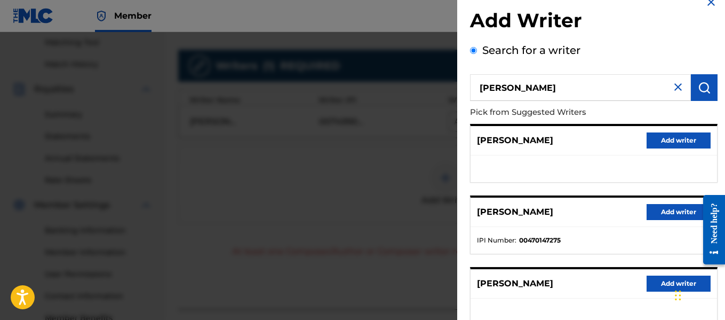
scroll to position [18, 0]
click at [658, 211] on button "Add writer" at bounding box center [679, 211] width 64 height 16
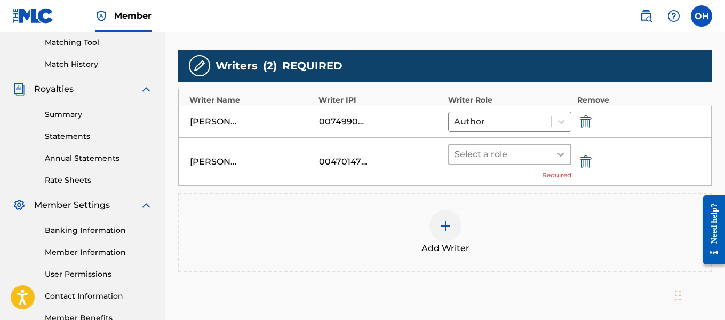
click at [561, 157] on icon at bounding box center [560, 154] width 11 height 11
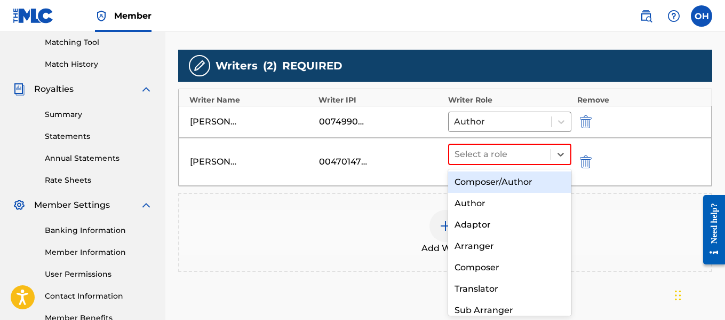
click at [524, 181] on div "Composer/Author" at bounding box center [510, 181] width 124 height 21
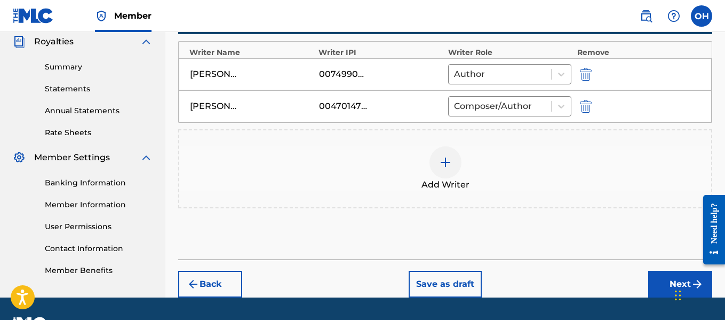
scroll to position [328, 0]
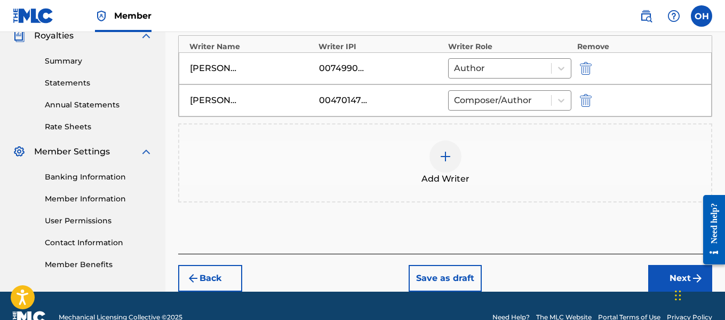
click at [679, 284] on div "Chat Widget" at bounding box center [698, 293] width 53 height 51
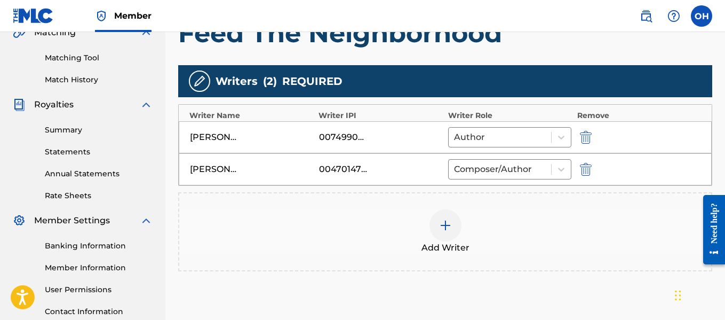
scroll to position [351, 0]
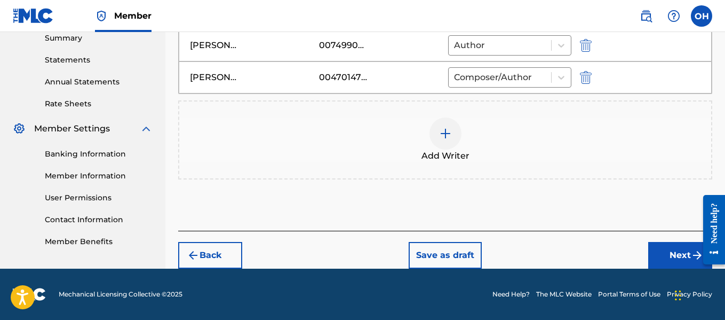
click at [675, 258] on button "Next" at bounding box center [680, 255] width 64 height 27
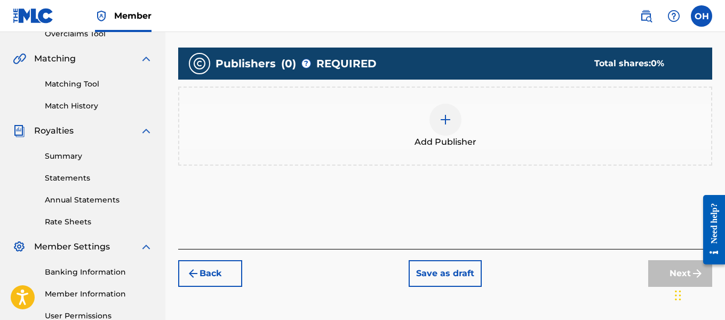
scroll to position [231, 0]
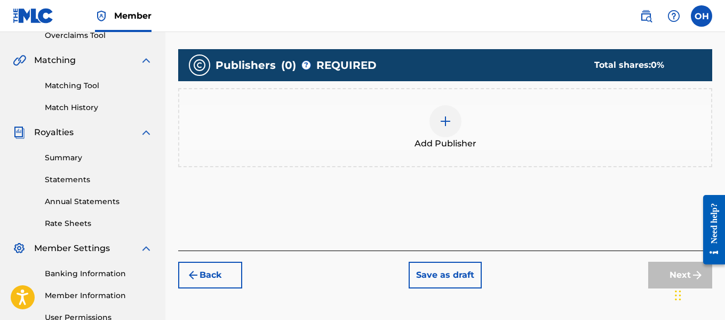
click at [440, 128] on div at bounding box center [445, 121] width 32 height 32
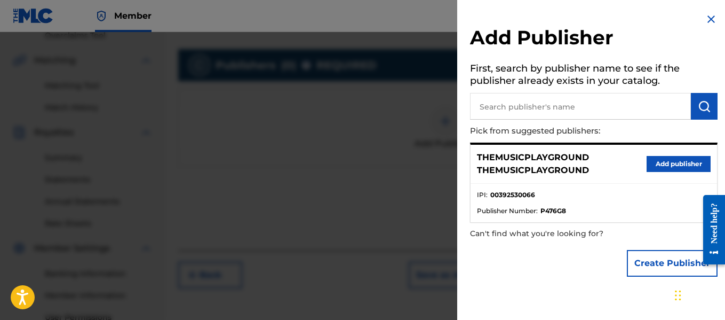
click at [632, 263] on button "Create Publisher" at bounding box center [672, 263] width 91 height 27
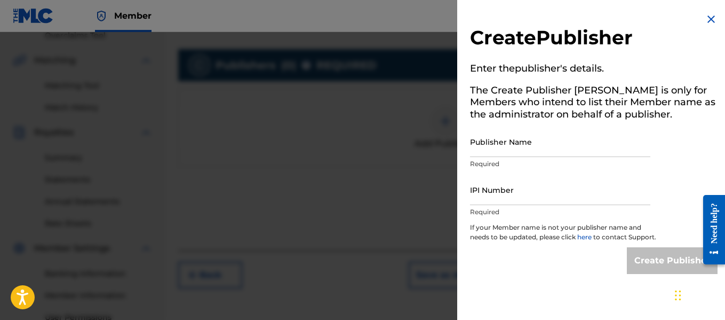
click at [558, 144] on input "Publisher Name" at bounding box center [560, 141] width 180 height 30
type input "Heart Beatz Publishing Global"
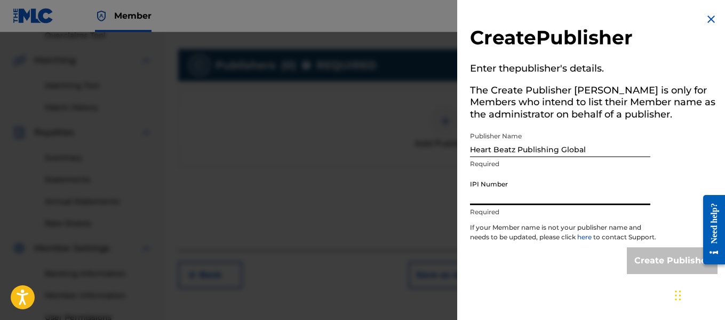
click at [538, 192] on input "IPI Number" at bounding box center [560, 189] width 180 height 30
type input "01021428118"
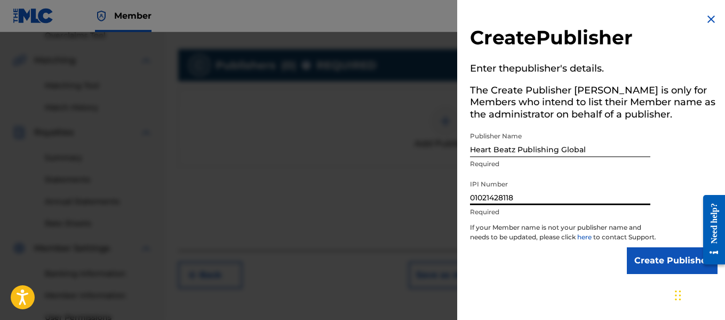
click at [632, 269] on input "Create Publisher" at bounding box center [672, 260] width 91 height 27
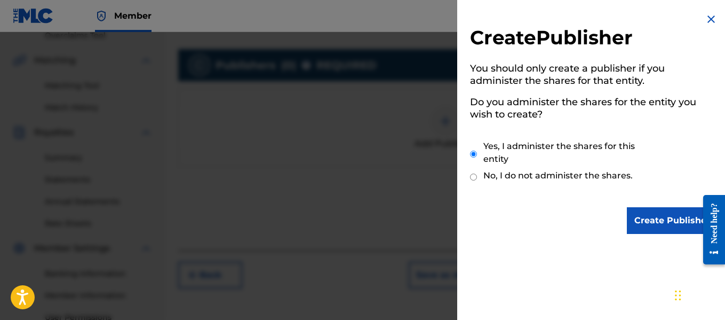
click at [640, 221] on input "Create Publisher" at bounding box center [672, 220] width 91 height 27
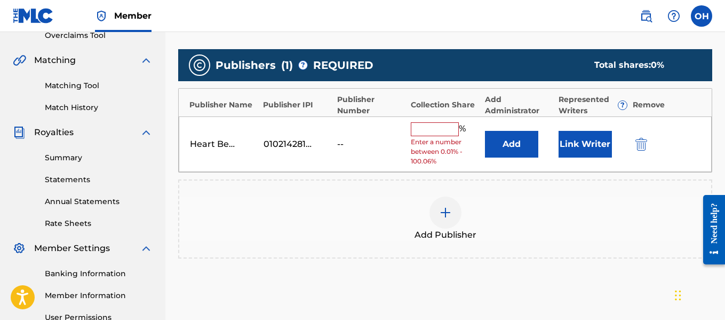
click at [432, 129] on input "text" at bounding box center [435, 129] width 48 height 14
type input "100"
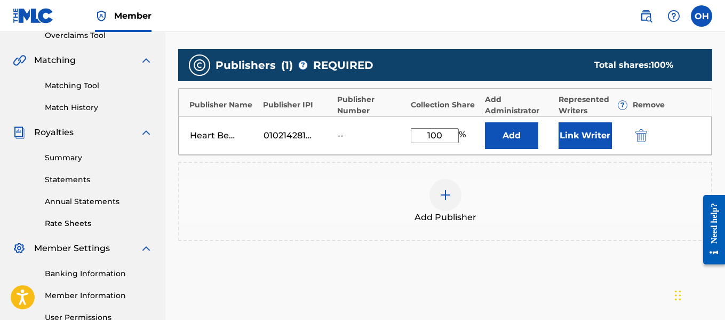
click at [603, 146] on button "Link Writer" at bounding box center [585, 135] width 53 height 27
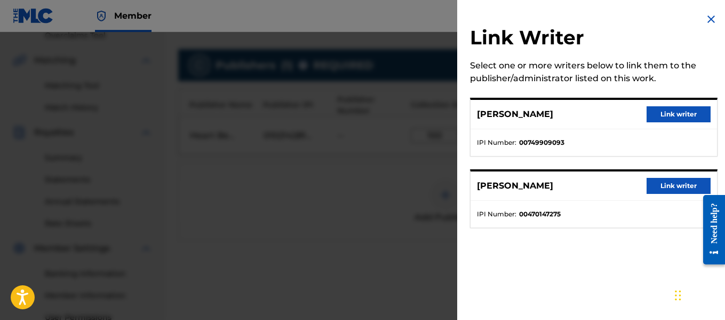
click at [650, 190] on button "Link writer" at bounding box center [679, 186] width 64 height 16
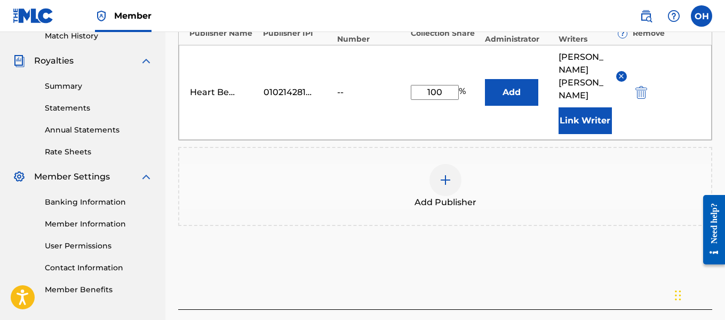
scroll to position [355, 0]
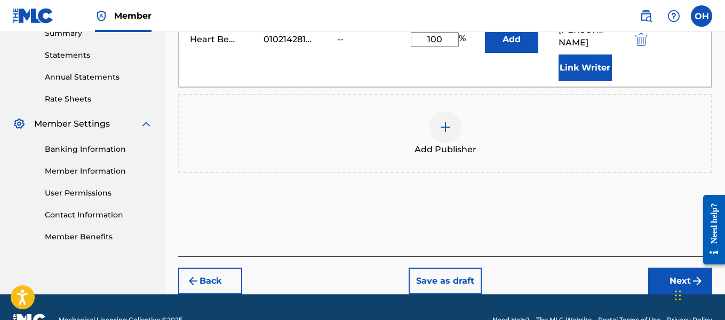
click at [675, 267] on button "Next" at bounding box center [680, 280] width 64 height 27
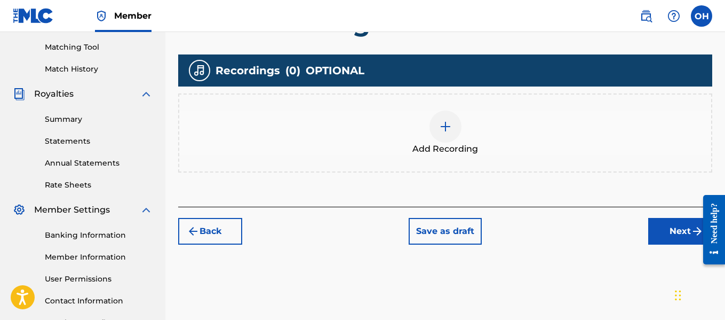
scroll to position [270, 0]
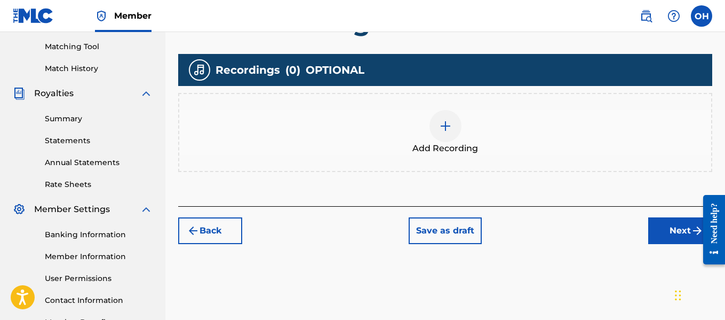
click at [442, 131] on img at bounding box center [445, 126] width 13 height 13
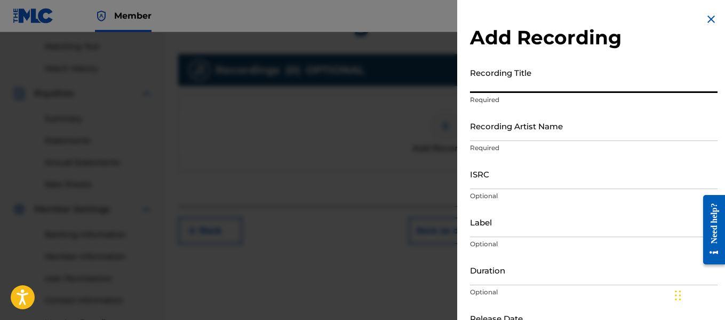
click at [543, 81] on input "Recording Title" at bounding box center [594, 77] width 248 height 30
paste input "00749909093"
type input "00749909093"
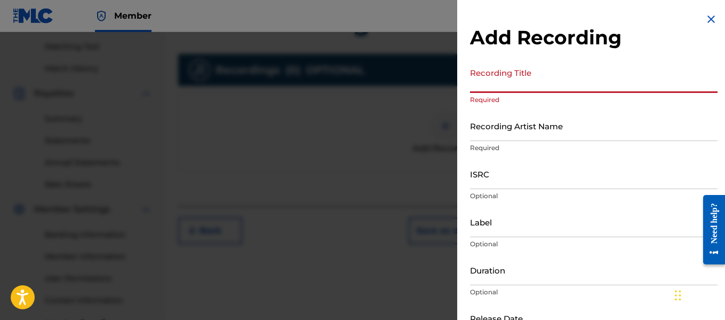
paste input "Feed The Neighborhood"
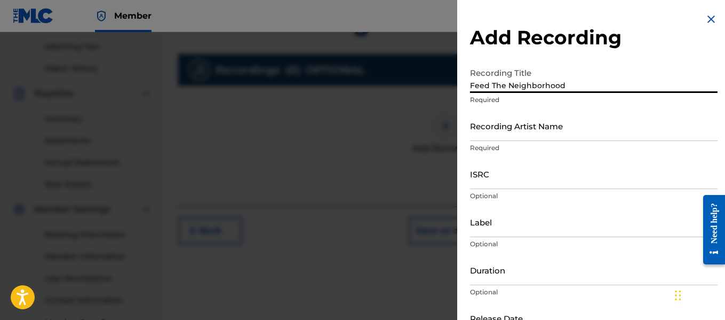
type input "Feed The Neighborhood"
click at [543, 136] on input "Recording Artist Name" at bounding box center [594, 125] width 248 height 30
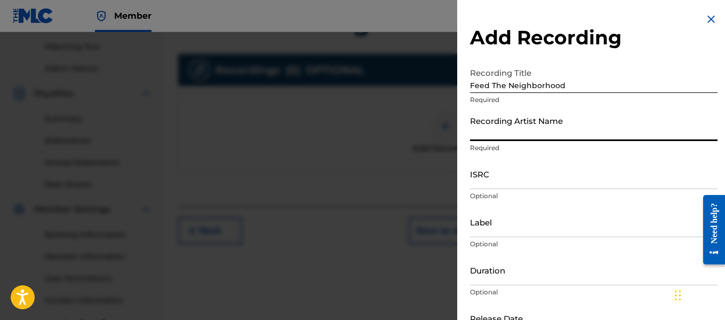
type input "Heartbeatz"
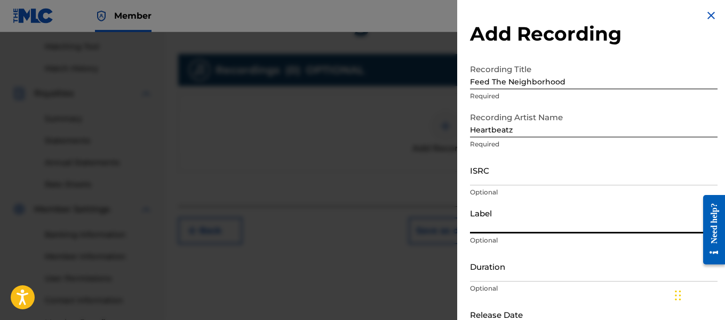
click at [525, 229] on input "Label" at bounding box center [594, 218] width 248 height 30
type input "Heartbeatz Entertainment"
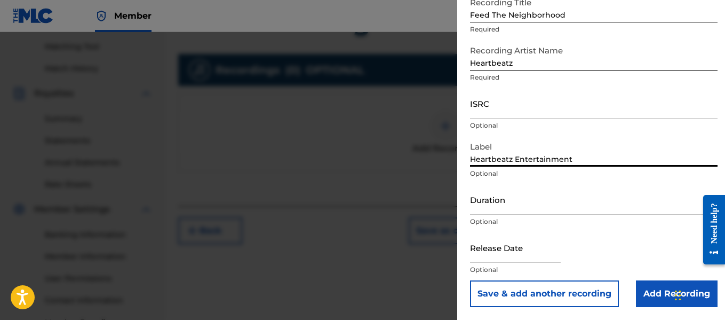
click at [520, 267] on p "Optional" at bounding box center [594, 270] width 248 height 10
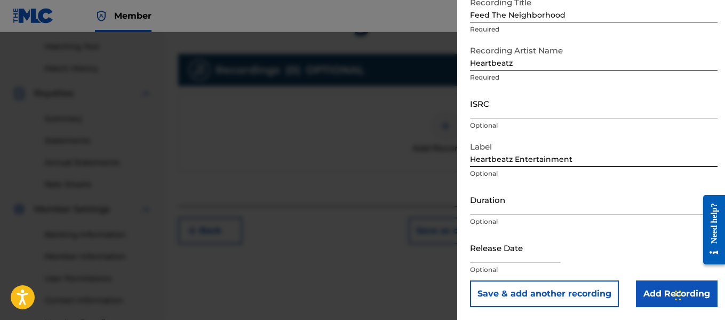
click at [505, 257] on input "text" at bounding box center [515, 247] width 91 height 30
select select "8"
select select "2025"
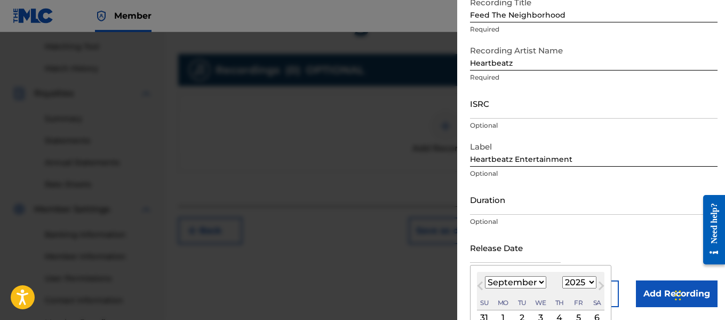
type input "[DATE]"
select select "7"
click at [602, 240] on div "Release Date [DATE] [DATE] Previous Month Next Month August [DATE] February Mar…" at bounding box center [594, 256] width 248 height 48
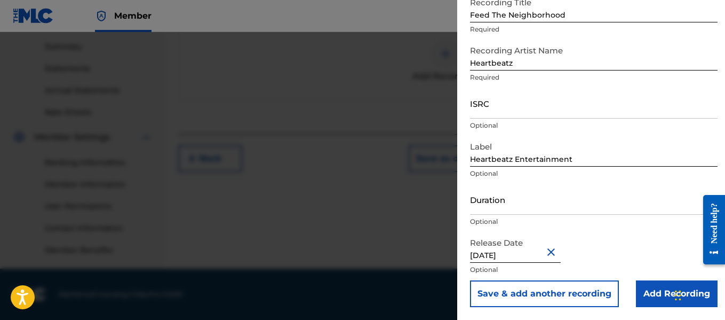
click at [647, 292] on input "Add Recording" at bounding box center [677, 293] width 82 height 27
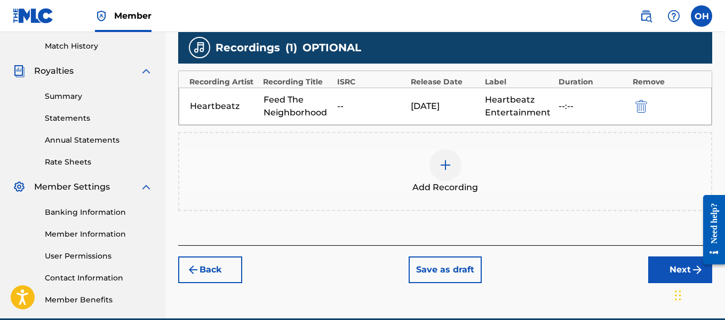
scroll to position [293, 0]
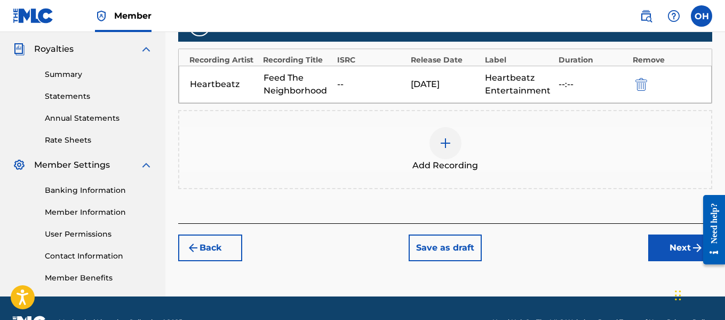
click at [678, 250] on button "Next" at bounding box center [680, 247] width 64 height 27
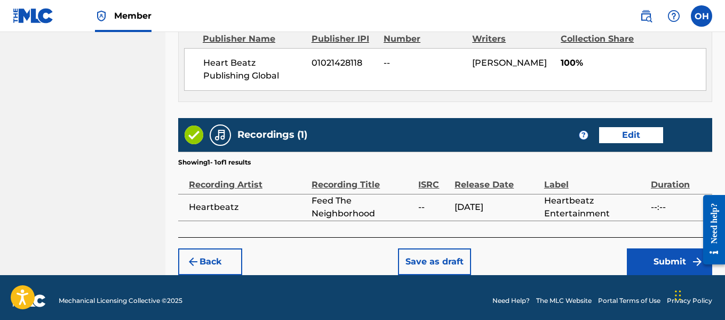
scroll to position [616, 0]
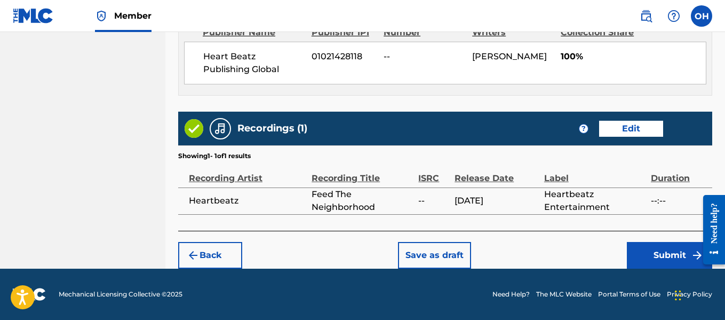
click at [642, 254] on button "Submit" at bounding box center [669, 255] width 85 height 27
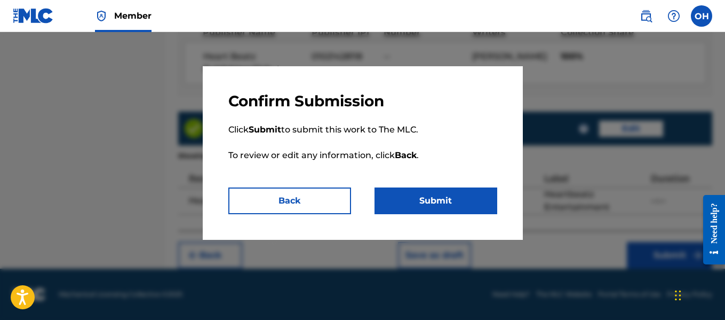
click at [450, 201] on button "Submit" at bounding box center [436, 200] width 123 height 27
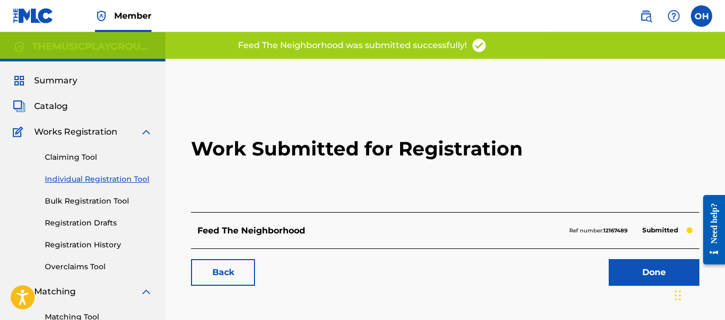
click at [651, 272] on link "Done" at bounding box center [654, 272] width 91 height 27
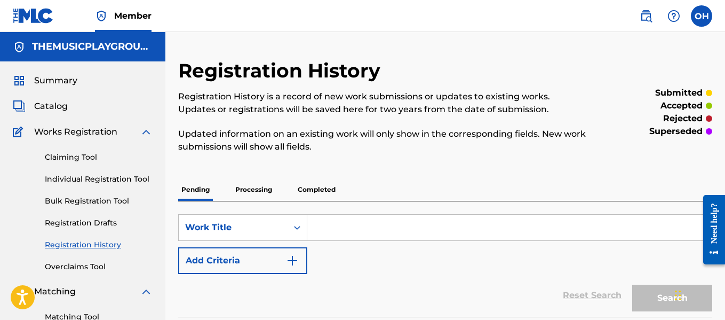
click at [119, 179] on link "Individual Registration Tool" at bounding box center [99, 178] width 108 height 11
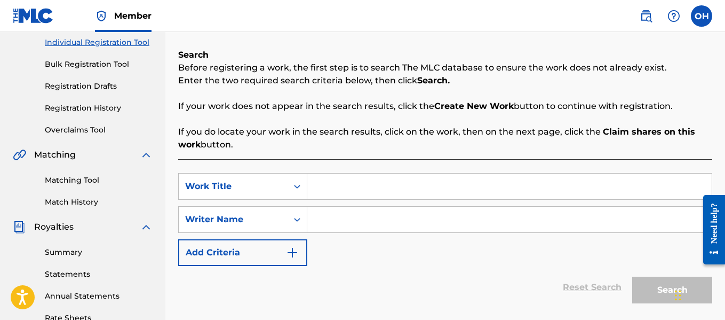
scroll to position [138, 0]
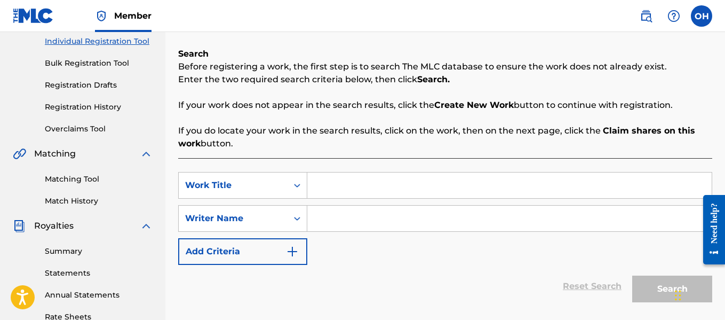
click at [330, 211] on input "Search Form" at bounding box center [509, 218] width 404 height 26
type input "v"
paste input "[PERSON_NAME]"
type input "[PERSON_NAME]"
click at [311, 192] on input "Search Form" at bounding box center [509, 185] width 404 height 26
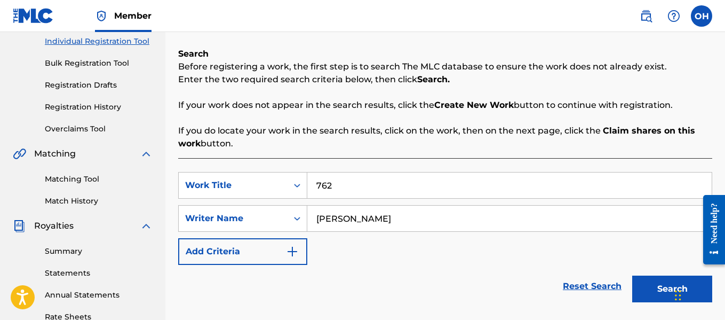
type input "762"
click at [662, 283] on button "Search" at bounding box center [672, 288] width 80 height 27
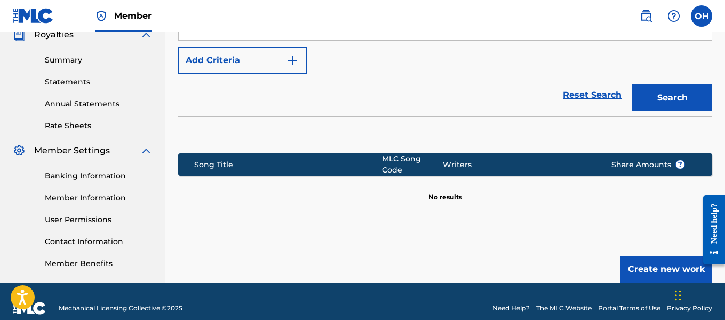
scroll to position [342, 0]
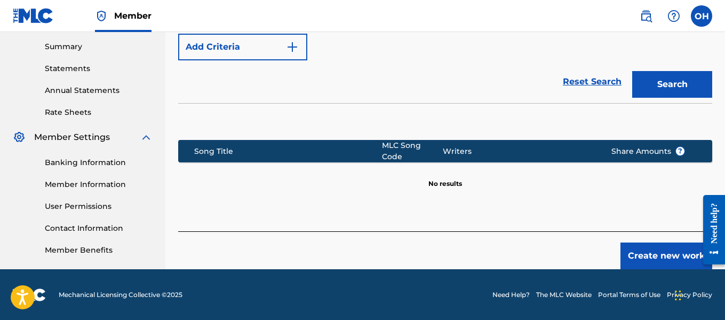
click at [658, 248] on button "Create new work" at bounding box center [666, 255] width 92 height 27
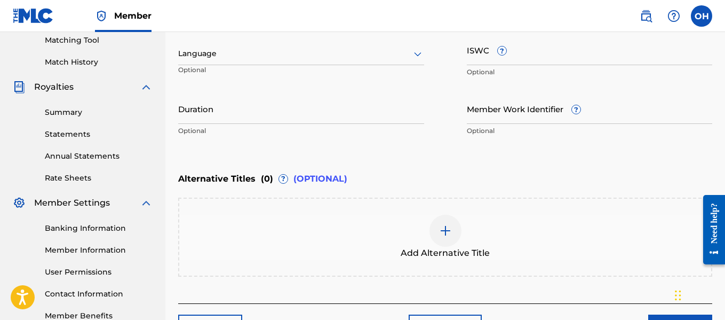
scroll to position [349, 0]
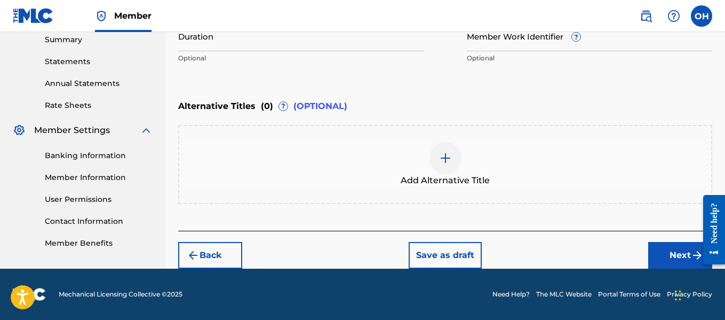
click at [679, 257] on button "Next" at bounding box center [680, 255] width 64 height 27
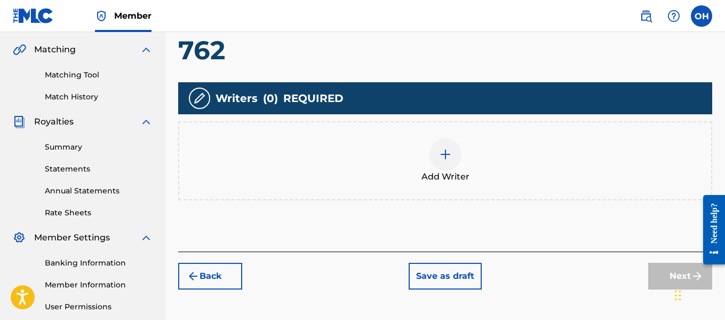
scroll to position [245, 0]
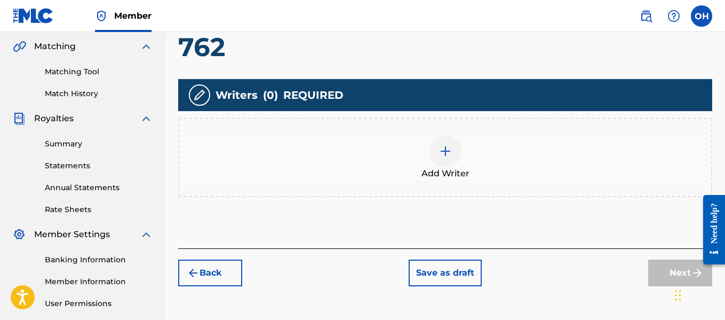
click at [448, 164] on div at bounding box center [445, 151] width 32 height 32
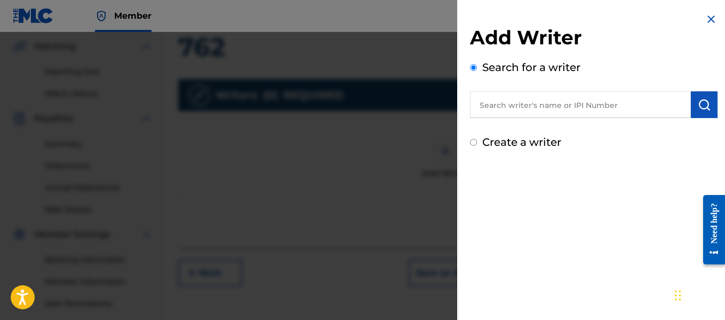
click at [516, 102] on input "text" at bounding box center [580, 104] width 221 height 27
paste input "[PERSON_NAME]"
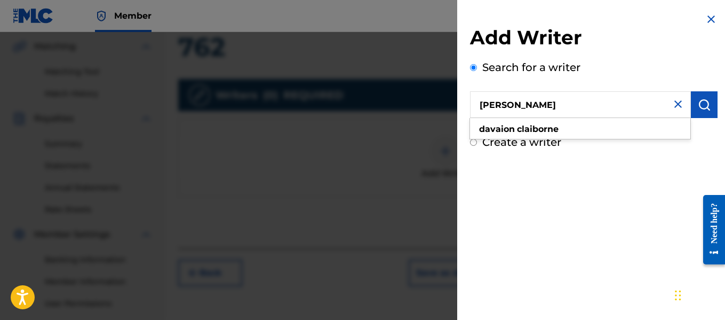
type input "[PERSON_NAME]"
click at [700, 105] on img "submit" at bounding box center [704, 104] width 13 height 13
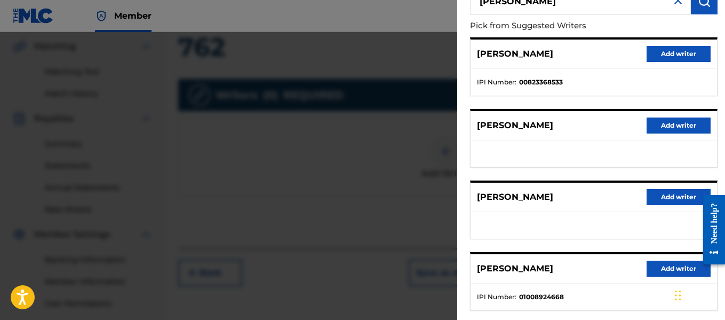
scroll to position [156, 0]
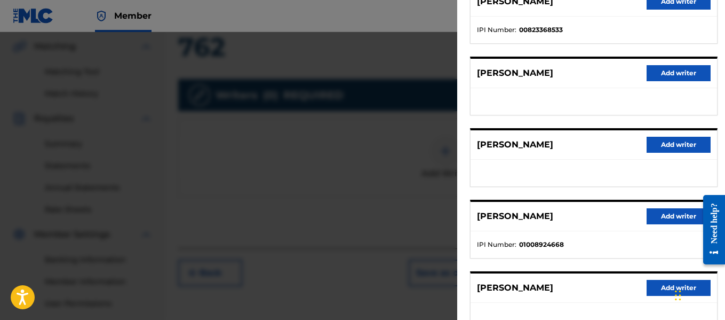
click at [660, 217] on button "Add writer" at bounding box center [679, 216] width 64 height 16
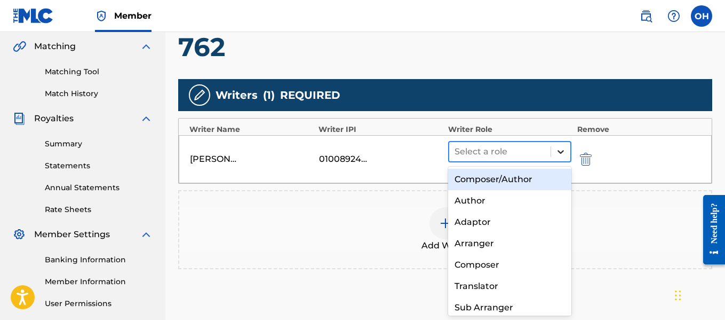
click at [555, 152] on div at bounding box center [560, 151] width 19 height 19
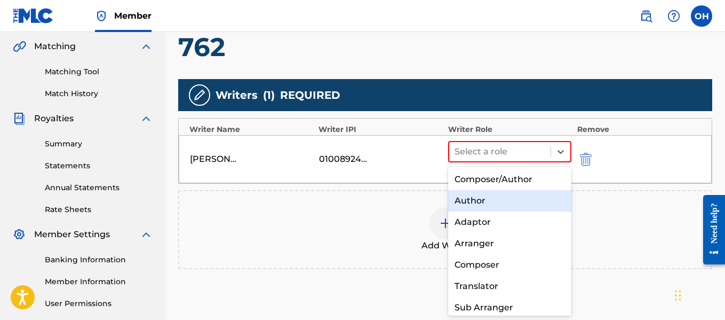
click at [501, 195] on div "Author" at bounding box center [510, 200] width 124 height 21
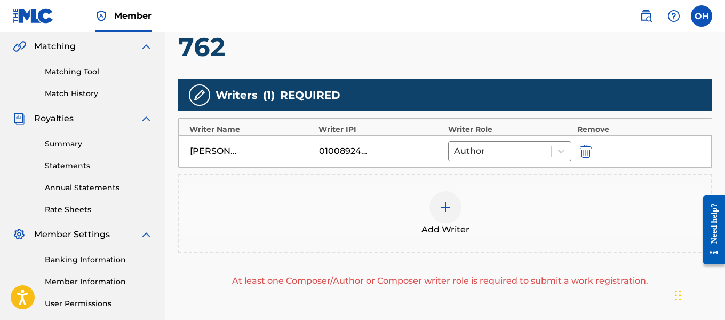
click at [452, 210] on div at bounding box center [445, 207] width 32 height 32
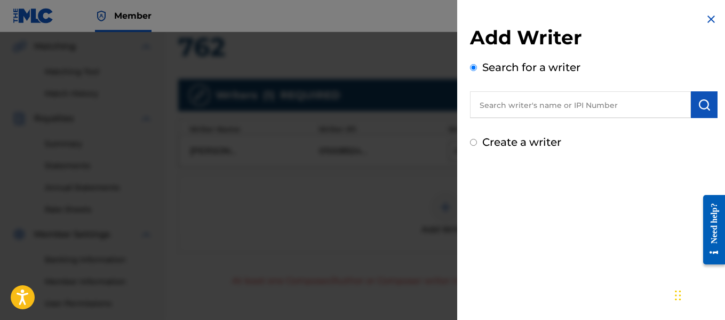
click at [531, 110] on input "text" at bounding box center [580, 104] width 221 height 27
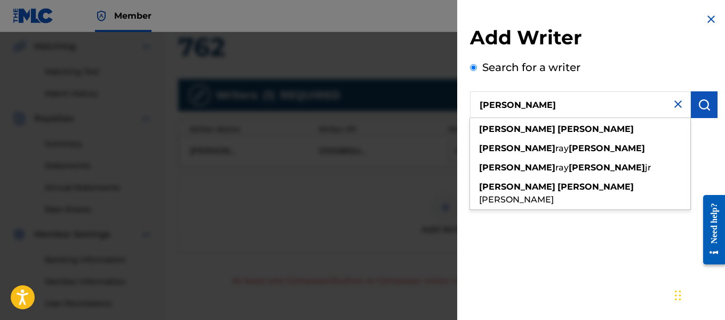
type input "[PERSON_NAME]"
click at [558, 125] on strong "[PERSON_NAME]" at bounding box center [596, 129] width 76 height 10
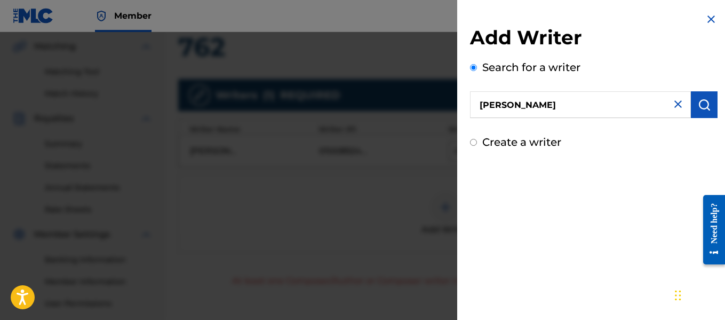
click at [696, 113] on button "submit" at bounding box center [704, 104] width 27 height 27
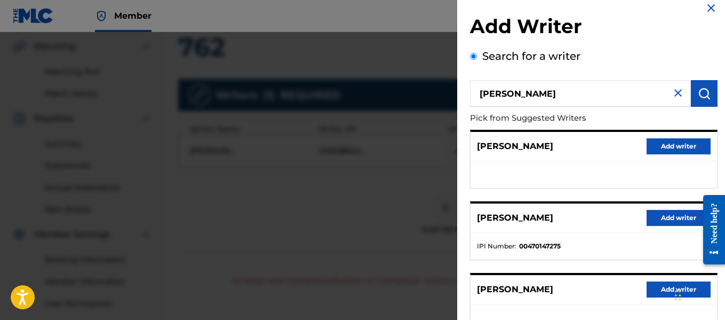
scroll to position [11, 0]
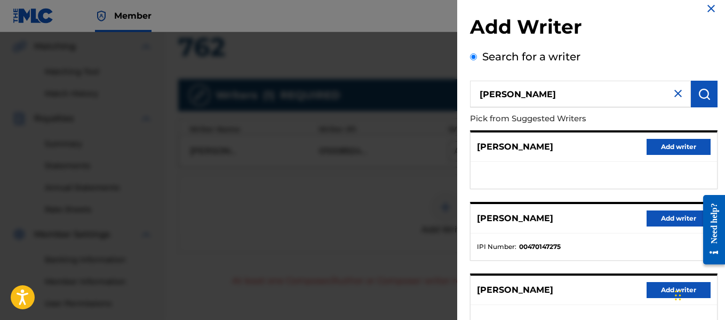
click at [657, 218] on button "Add writer" at bounding box center [679, 218] width 64 height 16
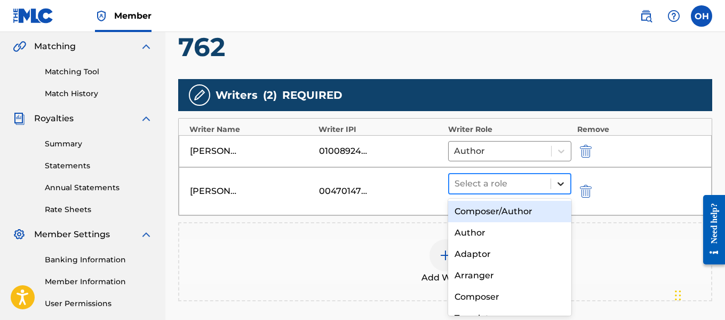
click at [565, 185] on icon at bounding box center [560, 183] width 11 height 11
click at [503, 211] on div "Composer/Author" at bounding box center [510, 211] width 124 height 21
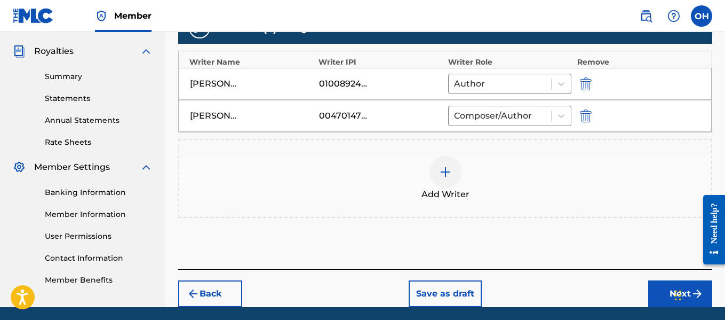
scroll to position [351, 0]
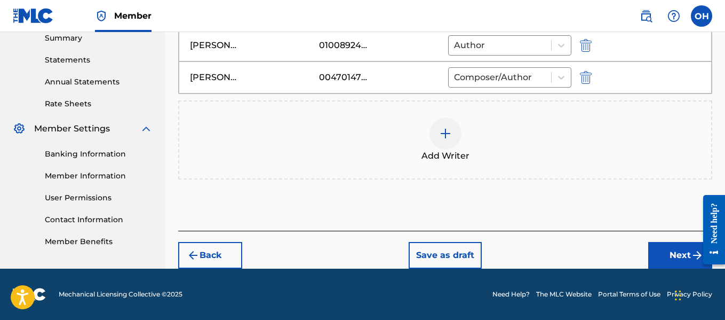
click at [662, 258] on button "Next" at bounding box center [680, 255] width 64 height 27
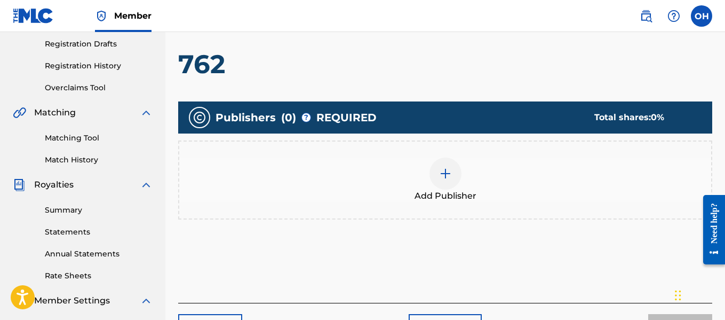
scroll to position [181, 0]
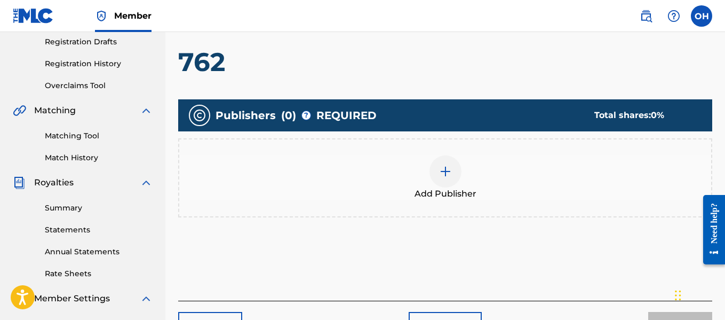
click at [444, 174] on img at bounding box center [445, 171] width 13 height 13
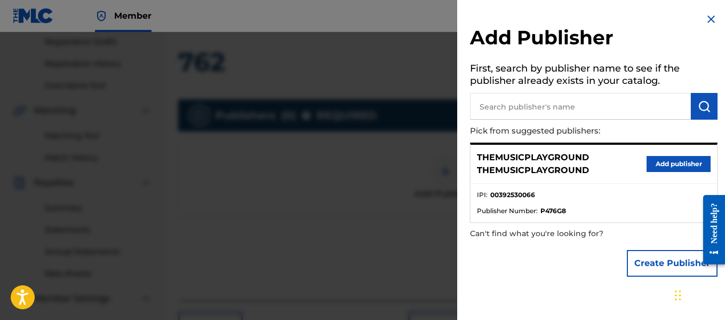
click at [642, 262] on button "Create Publisher" at bounding box center [672, 263] width 91 height 27
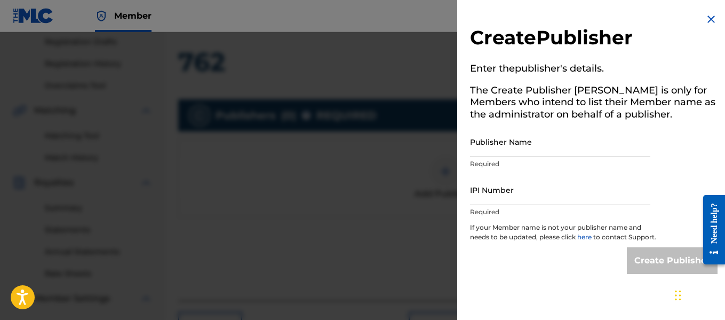
click at [574, 154] on input "Publisher Name" at bounding box center [560, 141] width 180 height 30
type input "Heart Beatz Publishing Global"
click at [545, 194] on input "IPI Number" at bounding box center [560, 189] width 180 height 30
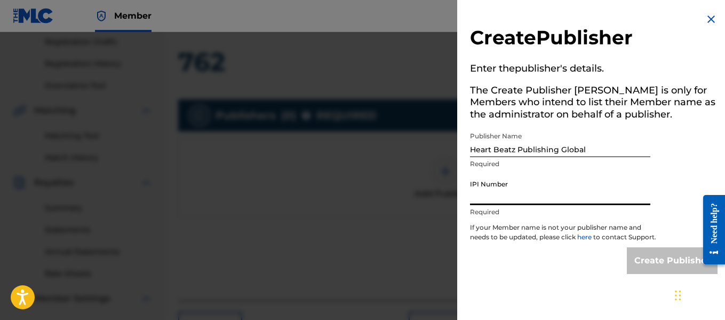
type input "01021428118"
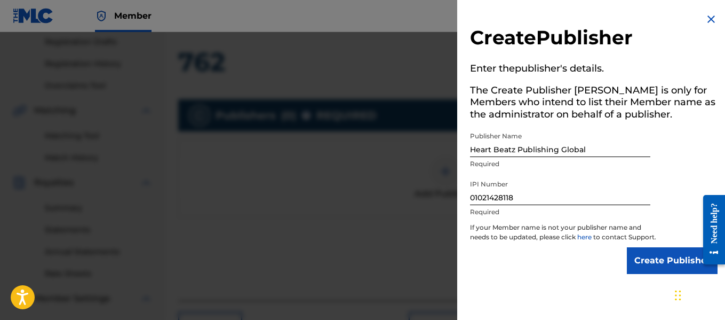
click at [644, 272] on input "Create Publisher" at bounding box center [672, 260] width 91 height 27
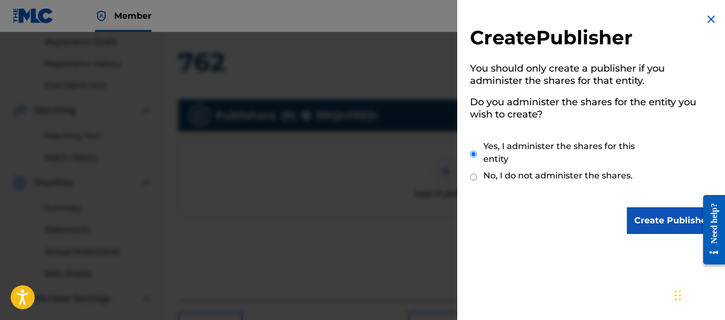
click at [633, 217] on input "Create Publisher" at bounding box center [672, 220] width 91 height 27
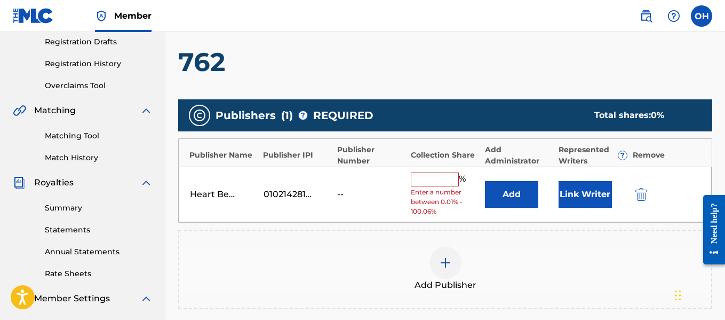
click at [442, 180] on input "text" at bounding box center [435, 179] width 48 height 14
type input "100"
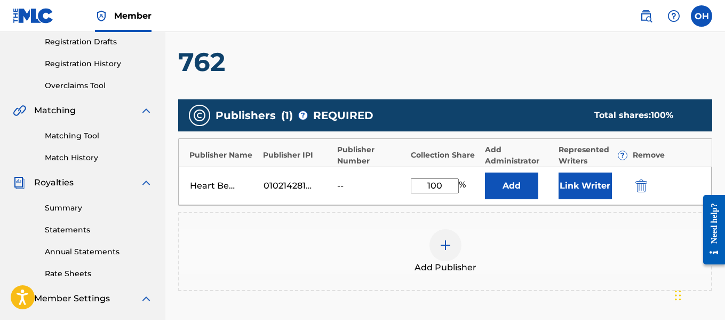
click at [581, 184] on button "Link Writer" at bounding box center [585, 185] width 53 height 27
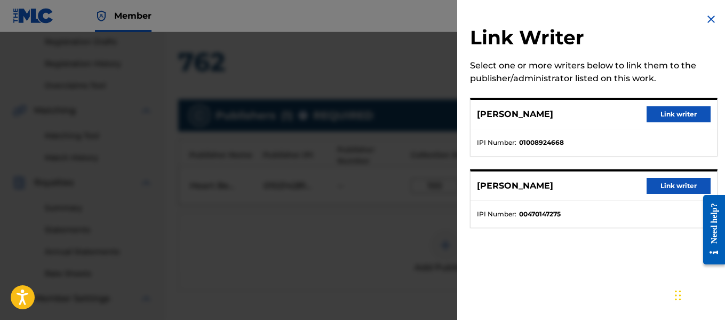
click at [665, 188] on button "Link writer" at bounding box center [679, 186] width 64 height 16
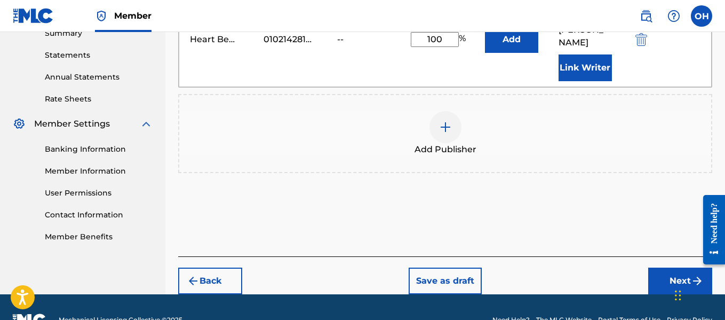
click at [665, 267] on button "Next" at bounding box center [680, 280] width 64 height 27
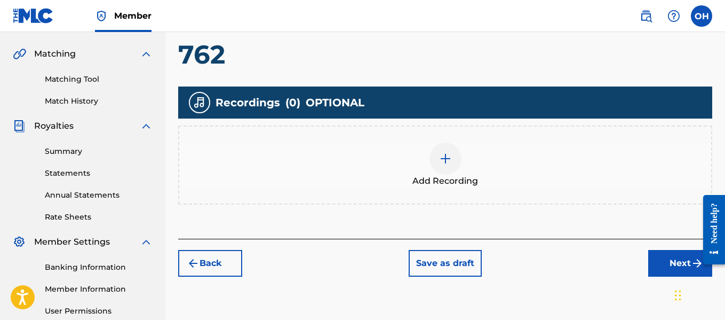
scroll to position [241, 0]
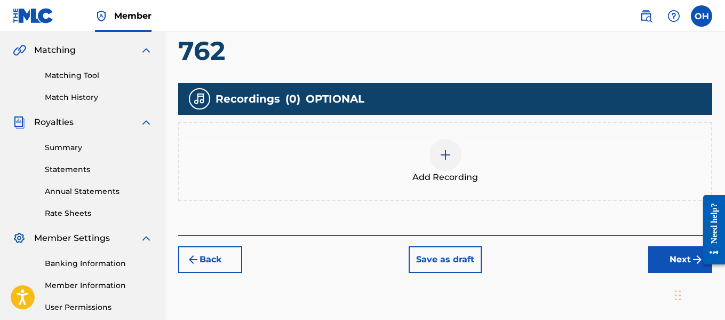
click at [456, 164] on div at bounding box center [445, 155] width 32 height 32
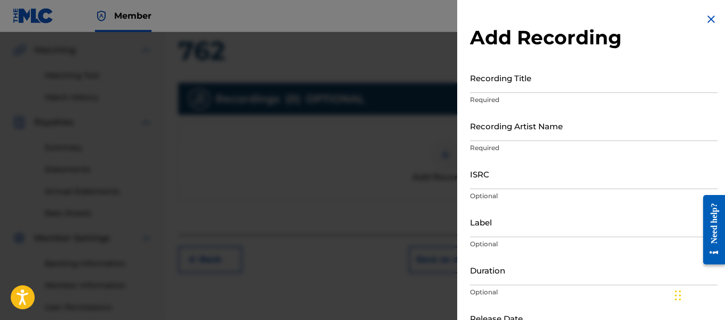
click at [499, 91] on input "Recording Title" at bounding box center [594, 77] width 248 height 30
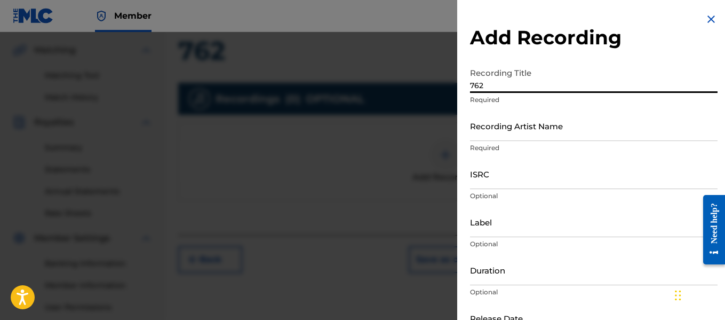
type input "762"
click at [498, 143] on p "Required" at bounding box center [594, 148] width 248 height 10
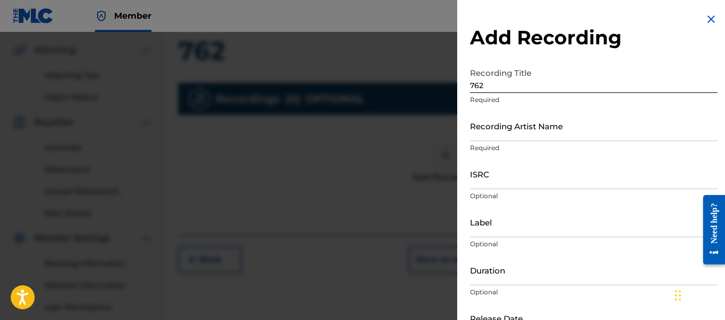
click at [500, 128] on input "Recording Artist Name" at bounding box center [594, 125] width 248 height 30
type input "Heartbeatz"
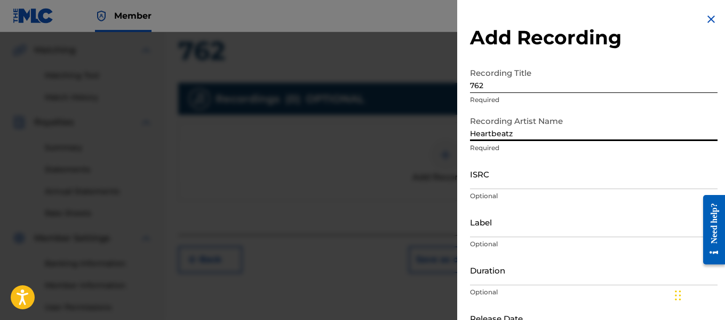
scroll to position [33, 0]
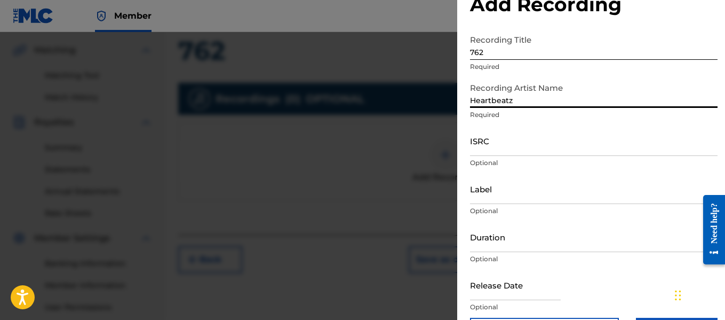
click at [496, 197] on input "Label" at bounding box center [594, 188] width 248 height 30
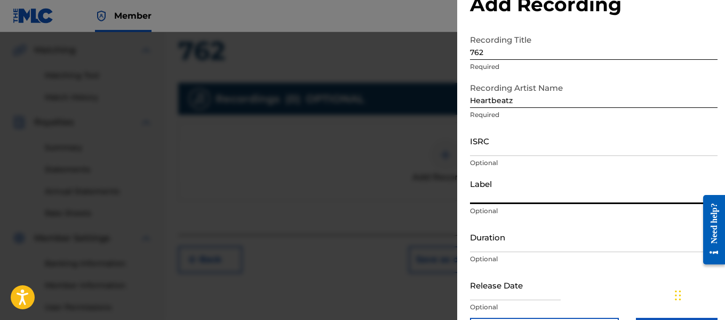
type input "Heartbeatz Entertainment"
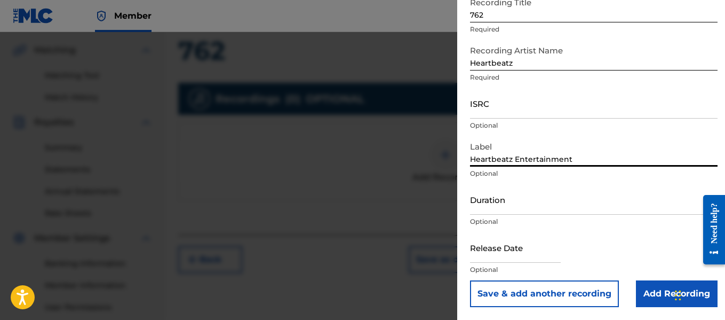
click at [505, 262] on div at bounding box center [515, 248] width 91 height 33
select select "8"
select select "2025"
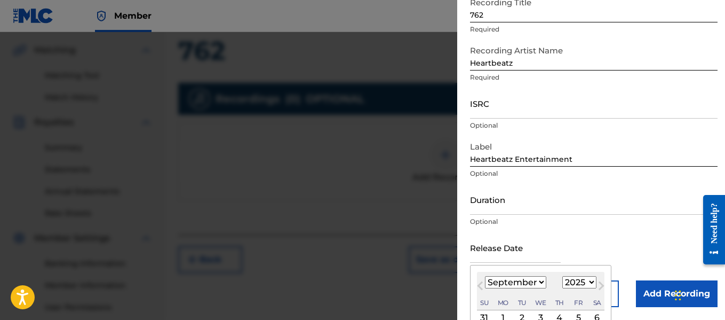
type input "[DATE]"
select select "7"
click at [582, 228] on div "Duration Optional" at bounding box center [594, 208] width 248 height 48
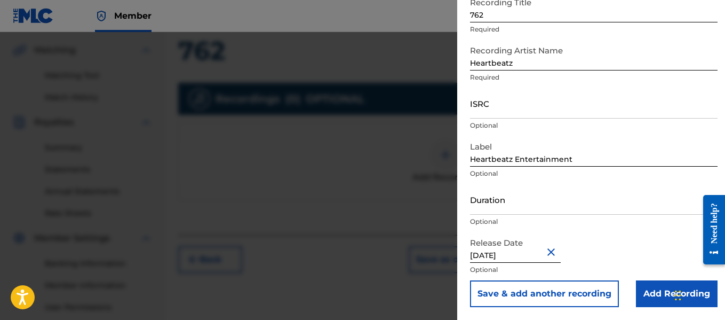
click at [661, 296] on input "Add Recording" at bounding box center [677, 293] width 82 height 27
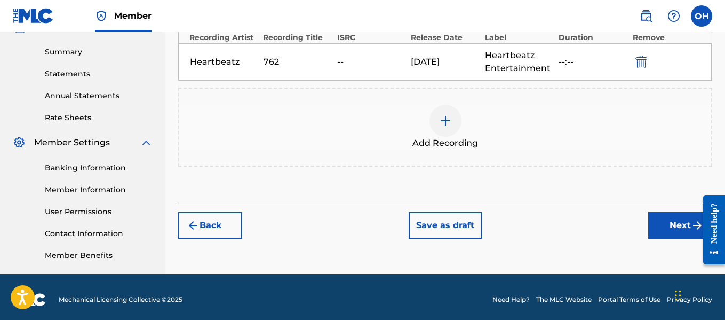
click at [671, 228] on button "Next" at bounding box center [680, 225] width 64 height 27
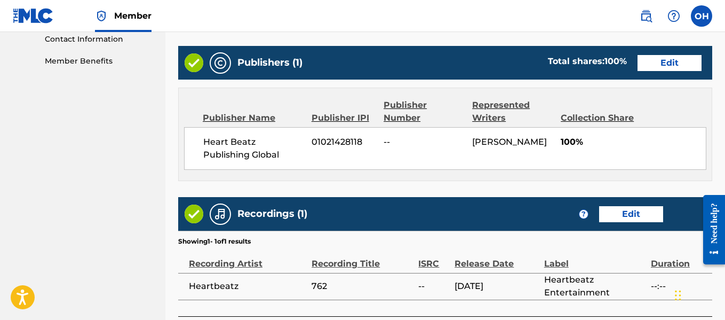
scroll to position [616, 0]
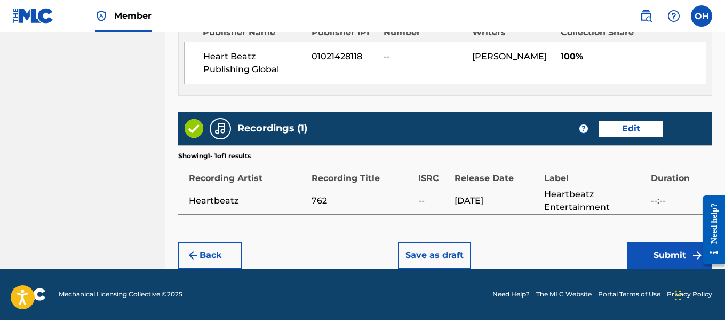
click at [649, 251] on button "Submit" at bounding box center [669, 255] width 85 height 27
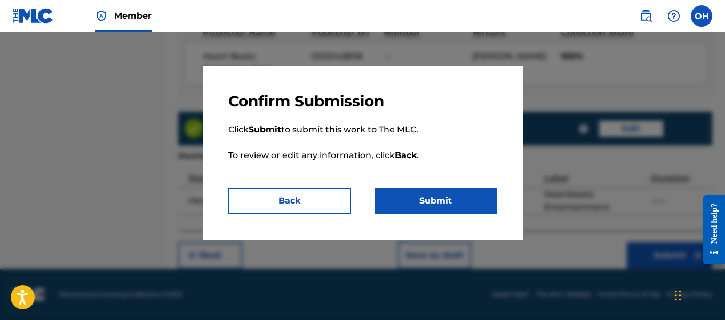
click at [436, 187] on p "Click Submit to submit this work to The MLC. To review or edit any information,…" at bounding box center [362, 148] width 269 height 77
click at [436, 195] on button "Submit" at bounding box center [436, 200] width 123 height 27
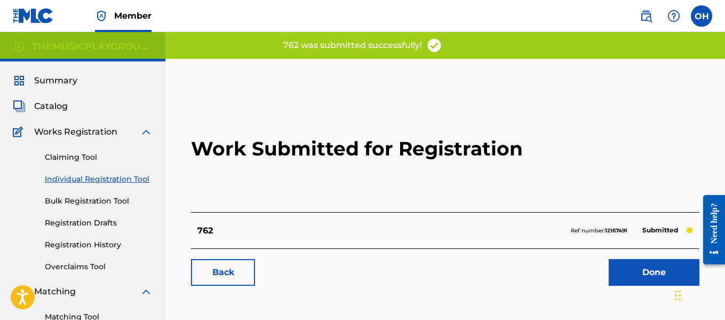
click at [654, 270] on link "Done" at bounding box center [654, 272] width 91 height 27
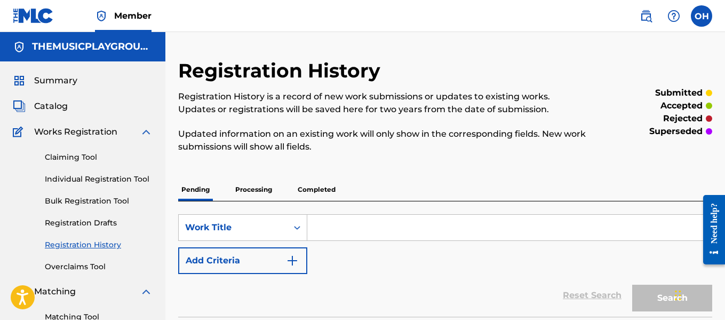
click at [100, 178] on link "Individual Registration Tool" at bounding box center [99, 178] width 108 height 11
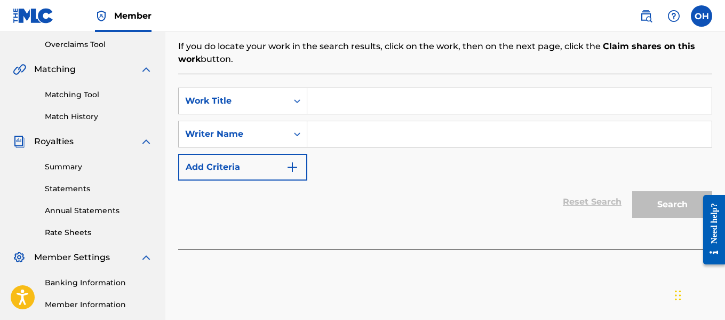
scroll to position [222, 0]
click at [310, 128] on input "Search Form" at bounding box center [509, 134] width 404 height 26
paste input "[PERSON_NAME]"
type input "[PERSON_NAME]"
click at [333, 97] on input "Search Form" at bounding box center [509, 100] width 404 height 26
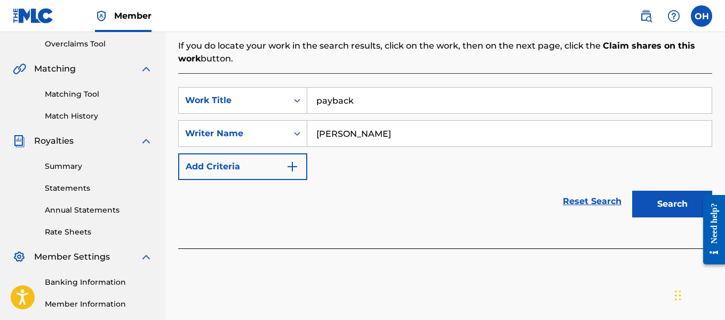
type input "payback"
click at [632, 190] on button "Search" at bounding box center [672, 203] width 80 height 27
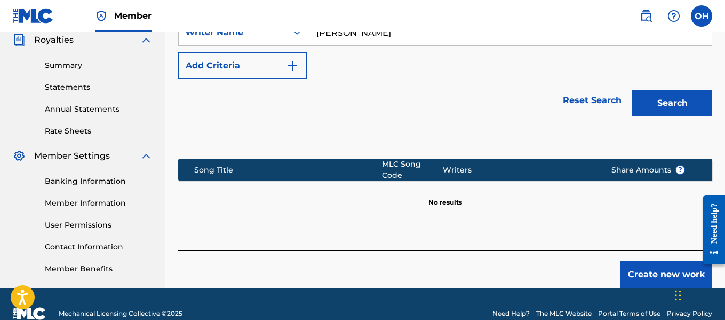
scroll to position [324, 0]
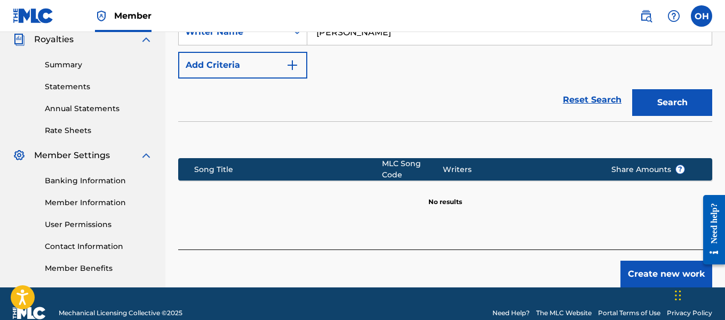
click at [649, 271] on button "Create new work" at bounding box center [666, 273] width 92 height 27
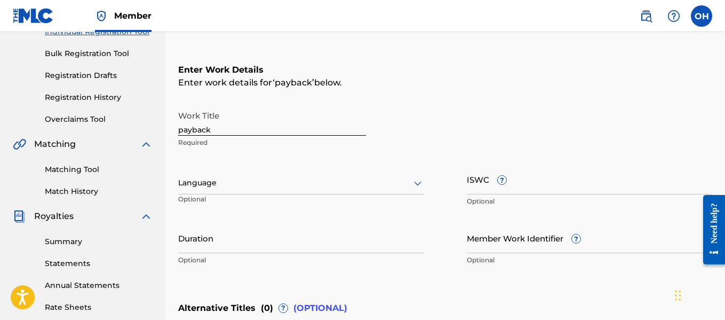
scroll to position [165, 0]
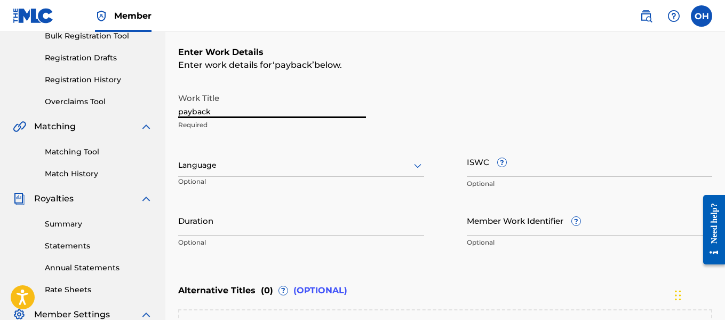
click at [181, 111] on input "payback" at bounding box center [272, 102] width 188 height 30
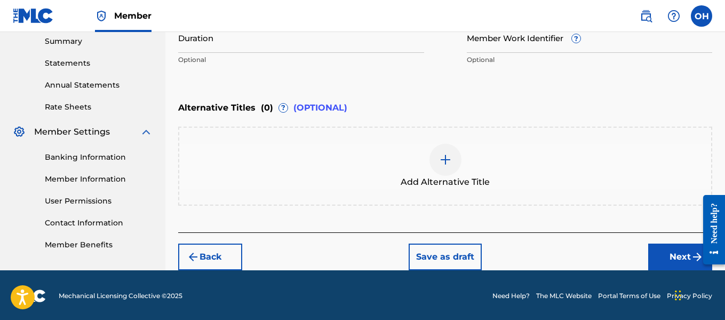
scroll to position [349, 0]
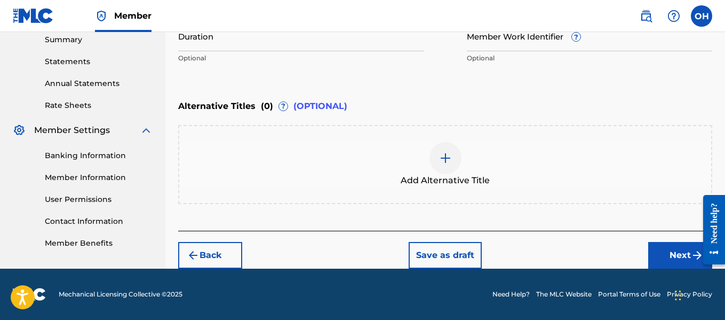
click at [668, 252] on button "Next" at bounding box center [680, 255] width 64 height 27
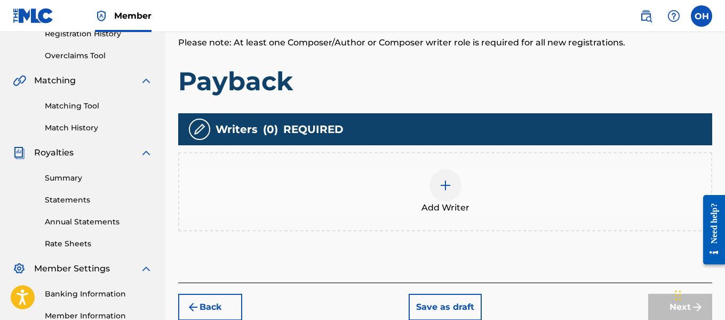
scroll to position [212, 0]
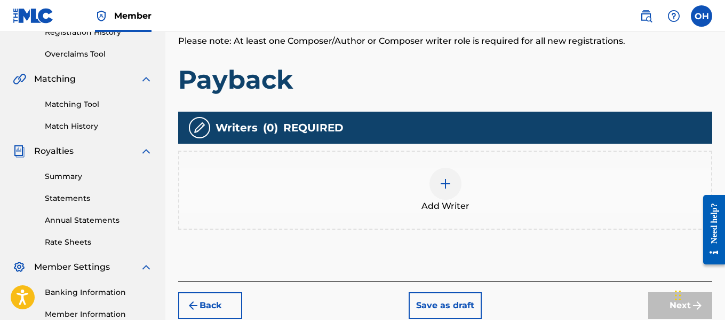
click at [435, 186] on div at bounding box center [445, 184] width 32 height 32
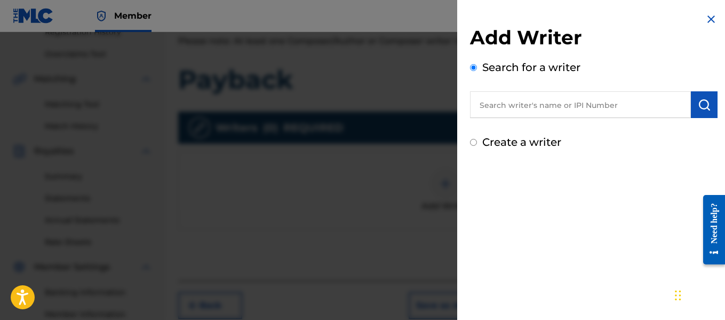
click at [533, 101] on input "text" at bounding box center [580, 104] width 221 height 27
paste input "[PERSON_NAME]"
click at [695, 111] on button "submit" at bounding box center [704, 104] width 27 height 27
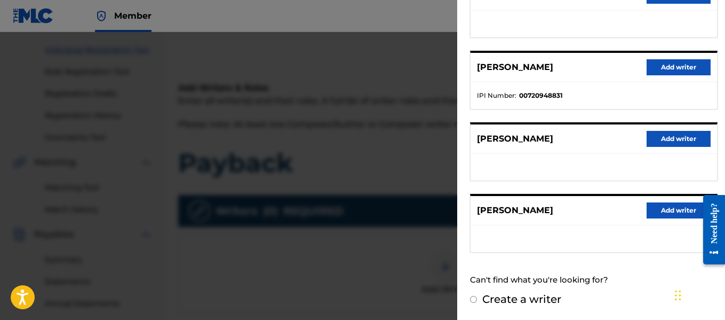
scroll to position [106, 0]
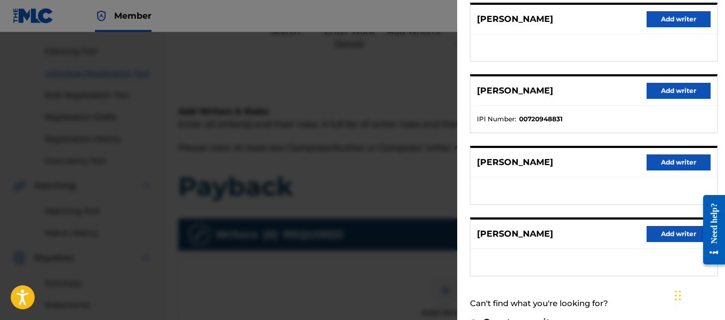
click at [595, 278] on div "Search for a writer [PERSON_NAME] [PERSON_NAME] from Suggested Writers [PERSON_…" at bounding box center [594, 82] width 248 height 465
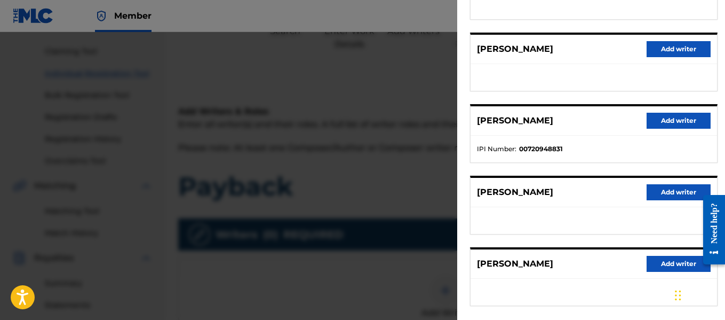
scroll to position [233, 0]
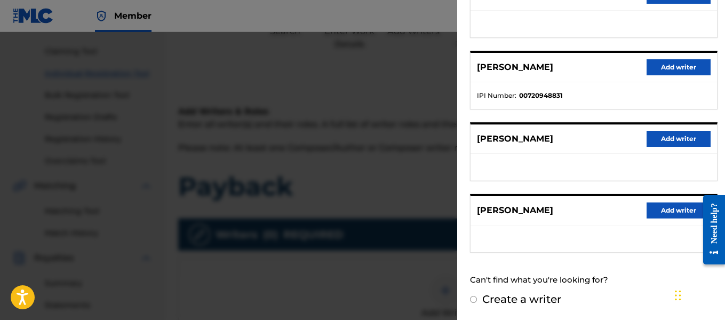
click at [527, 296] on label "Create a writer" at bounding box center [521, 298] width 79 height 13
click at [477, 296] on input "Create a writer" at bounding box center [473, 299] width 7 height 7
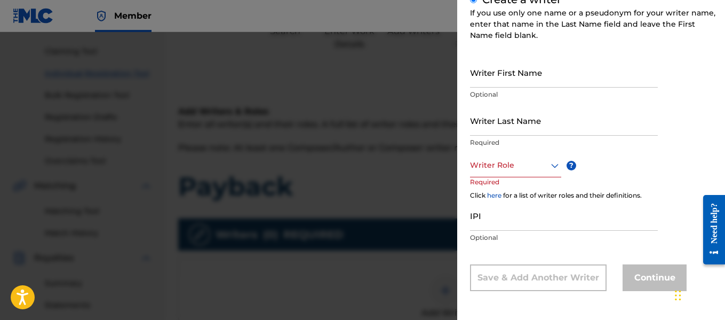
scroll to position [109, 0]
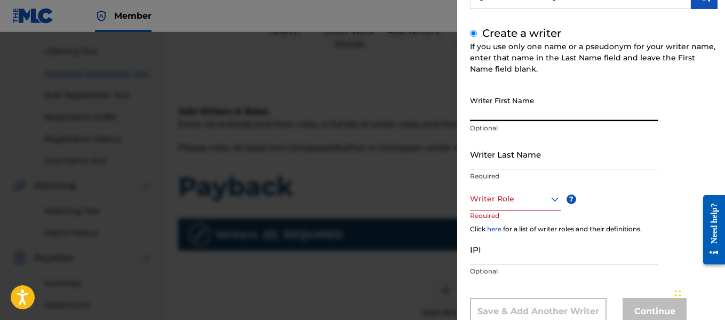
click at [535, 120] on input "Writer First Name" at bounding box center [564, 106] width 188 height 30
paste input "[PERSON_NAME]"
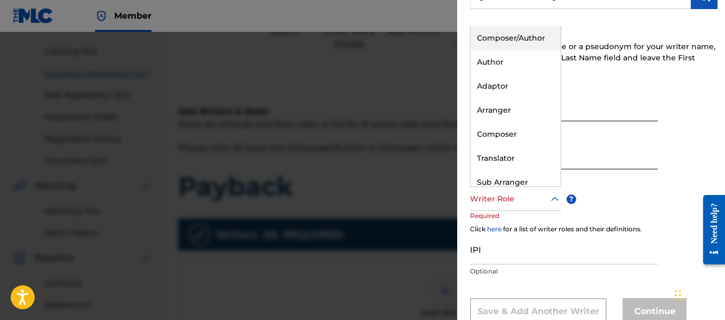
click at [502, 204] on div at bounding box center [515, 198] width 91 height 13
click at [506, 57] on div "Author" at bounding box center [516, 62] width 90 height 24
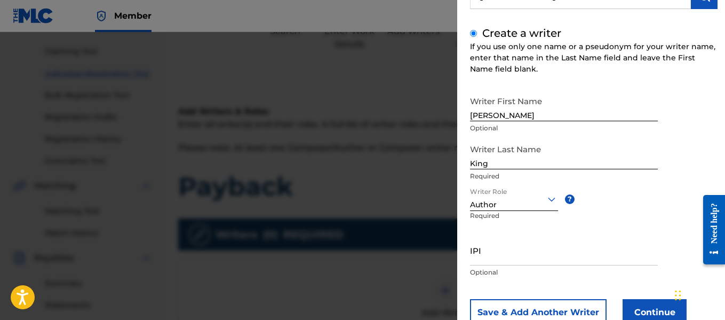
click at [495, 266] on div "IPI Optional" at bounding box center [564, 259] width 188 height 48
click at [495, 258] on input "IPI" at bounding box center [564, 250] width 188 height 30
paste input "[PERSON_NAME]"
paste input "01027678545"
click at [560, 310] on button "Save & Add Another Writer" at bounding box center [538, 312] width 137 height 27
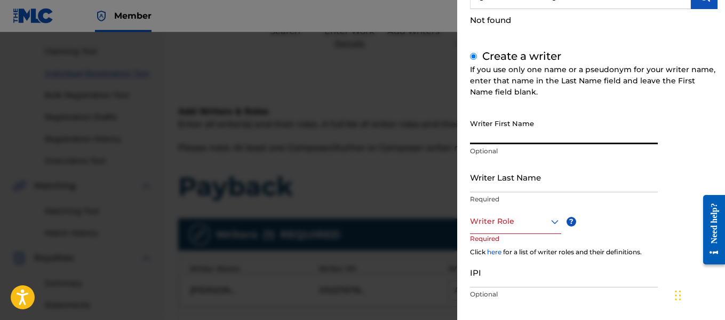
click at [516, 137] on input "Writer First Name" at bounding box center [564, 129] width 188 height 30
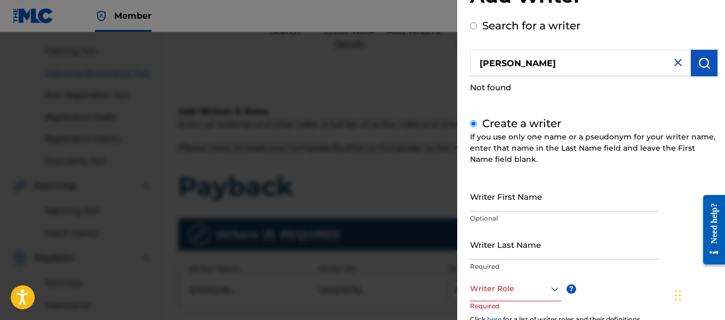
drag, startPoint x: 558, startPoint y: 62, endPoint x: 605, endPoint y: 48, distance: 49.5
click at [573, 51] on input "[PERSON_NAME]" at bounding box center [580, 63] width 221 height 27
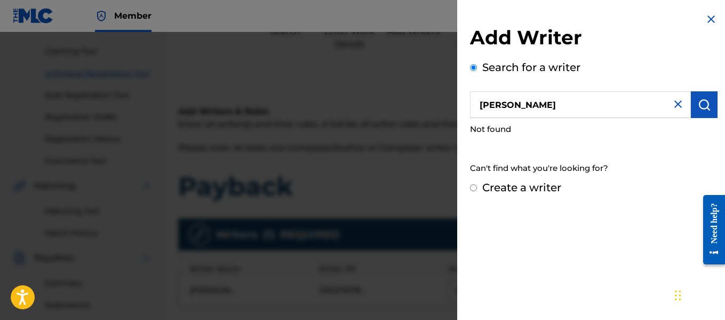
click at [672, 101] on img at bounding box center [678, 104] width 13 height 13
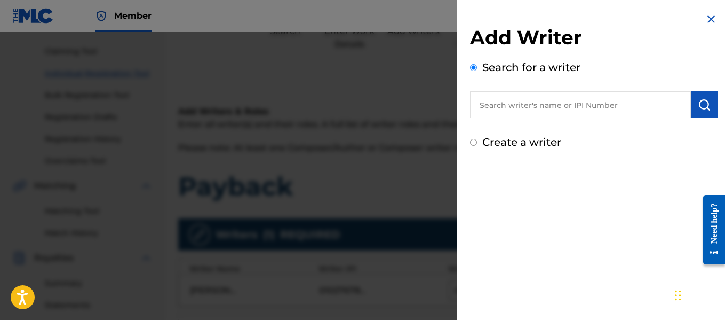
click at [642, 103] on input "text" at bounding box center [580, 104] width 221 height 27
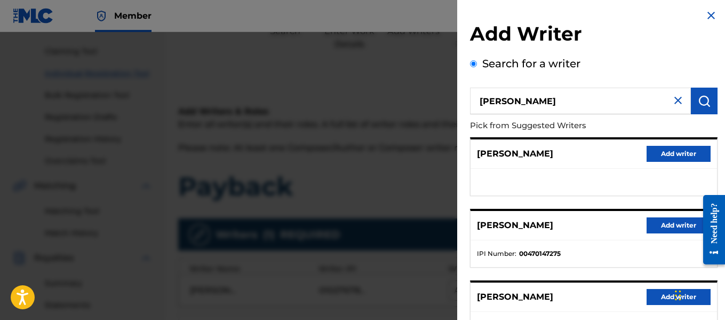
scroll to position [2, 0]
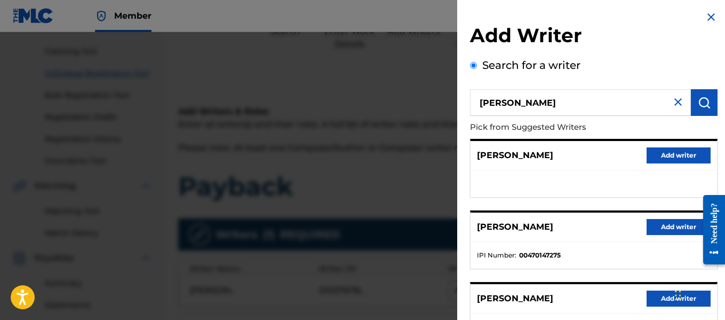
click at [654, 225] on button "Add writer" at bounding box center [679, 227] width 64 height 16
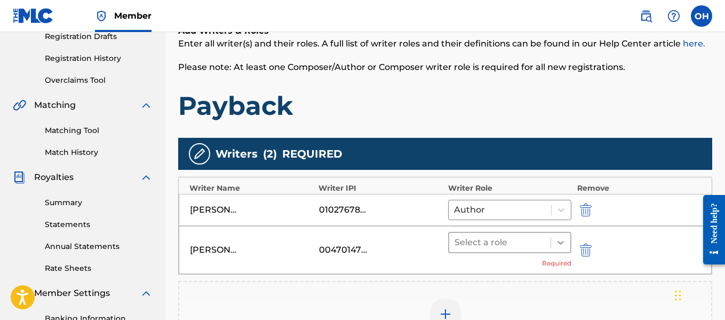
scroll to position [187, 0]
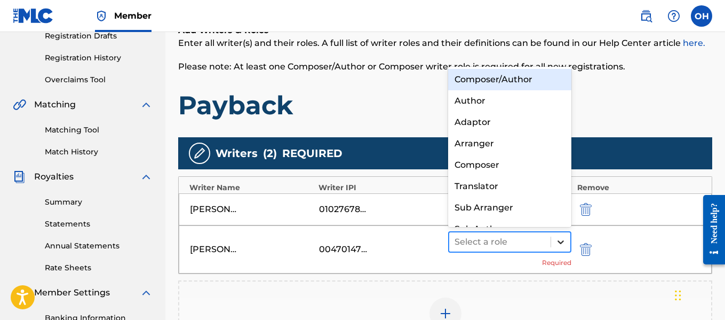
click at [557, 241] on icon at bounding box center [560, 241] width 11 height 11
click at [521, 80] on div "Composer/Author" at bounding box center [510, 79] width 124 height 21
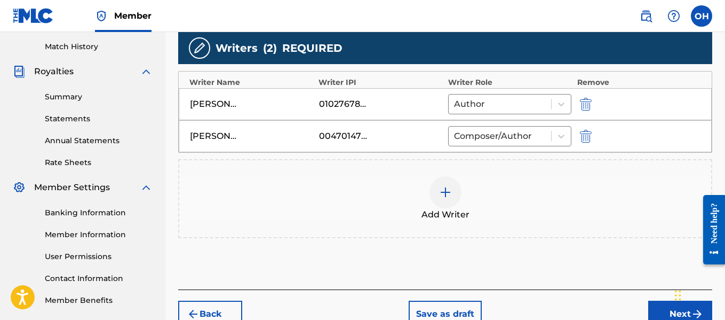
scroll to position [351, 0]
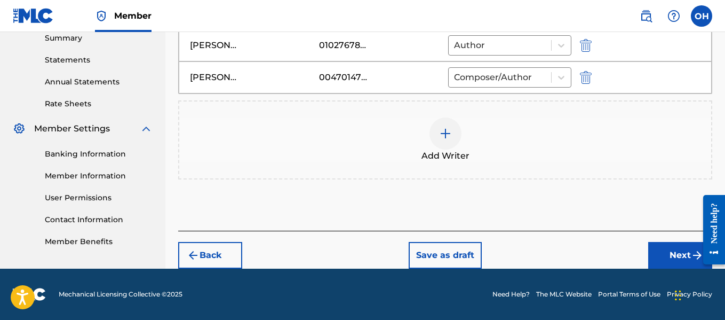
click at [668, 258] on button "Next" at bounding box center [680, 255] width 64 height 27
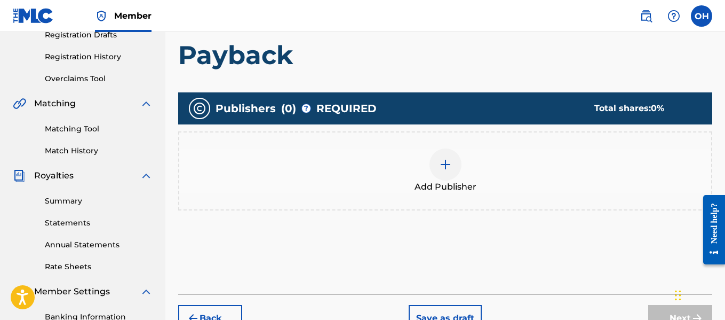
scroll to position [189, 0]
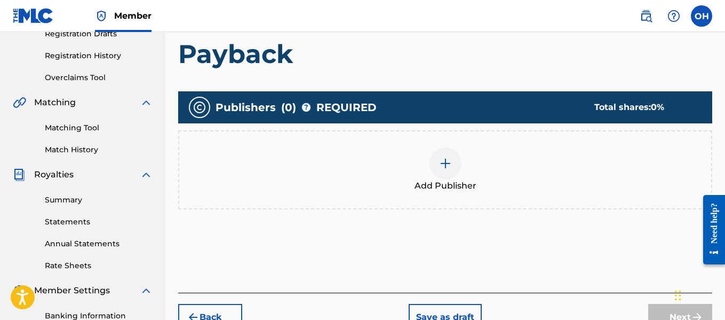
click at [444, 157] on img at bounding box center [445, 163] width 13 height 13
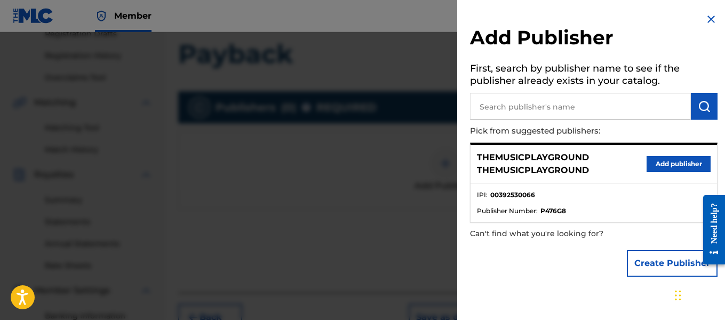
click at [646, 264] on button "Create Publisher" at bounding box center [672, 263] width 91 height 27
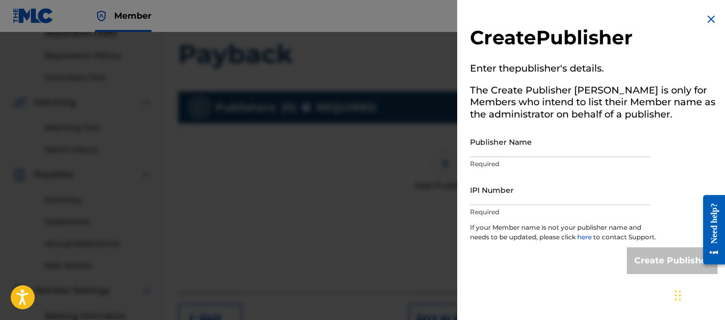
click at [528, 148] on input "Publisher Name" at bounding box center [560, 141] width 180 height 30
click at [535, 202] on input "IPI Number" at bounding box center [560, 189] width 180 height 30
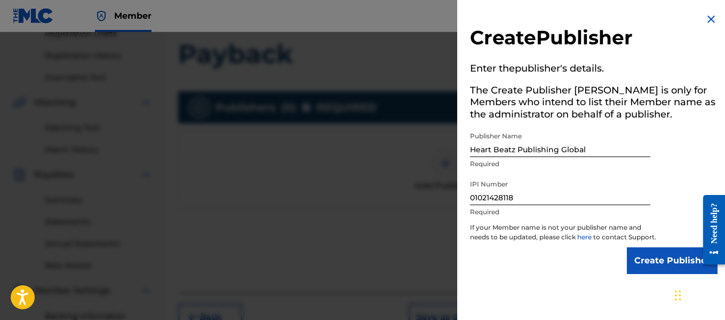
click at [630, 263] on input "Create Publisher" at bounding box center [672, 260] width 91 height 27
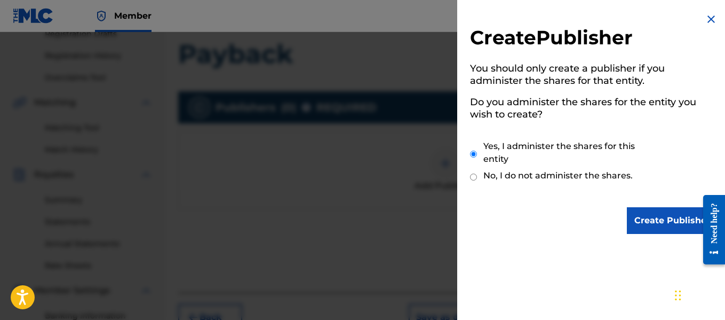
click at [638, 222] on input "Create Publisher" at bounding box center [672, 220] width 91 height 27
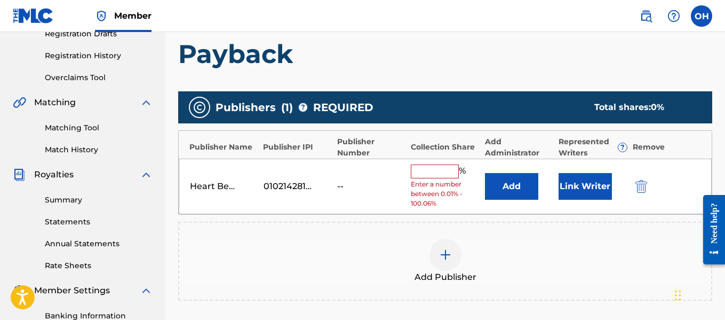
click at [441, 176] on input "text" at bounding box center [435, 171] width 48 height 14
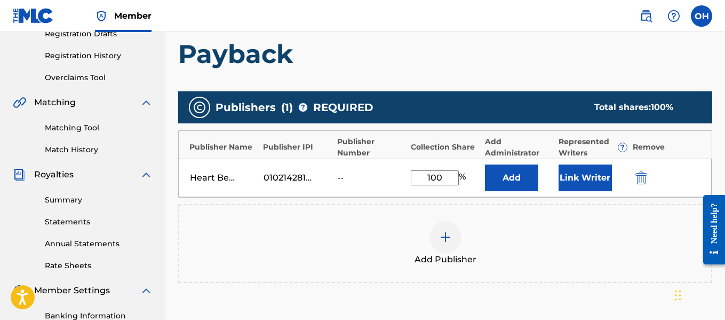
click at [605, 185] on button "Link Writer" at bounding box center [585, 177] width 53 height 27
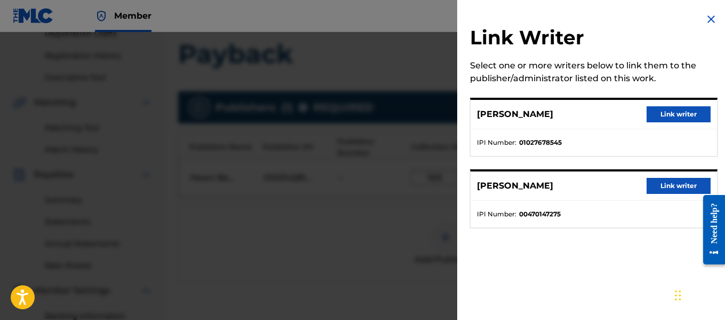
click at [666, 187] on button "Link writer" at bounding box center [679, 186] width 64 height 16
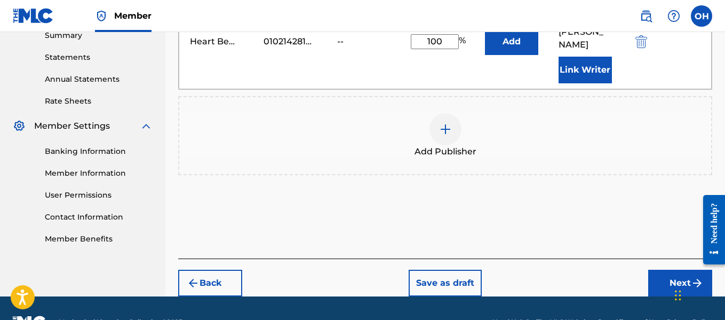
scroll to position [355, 0]
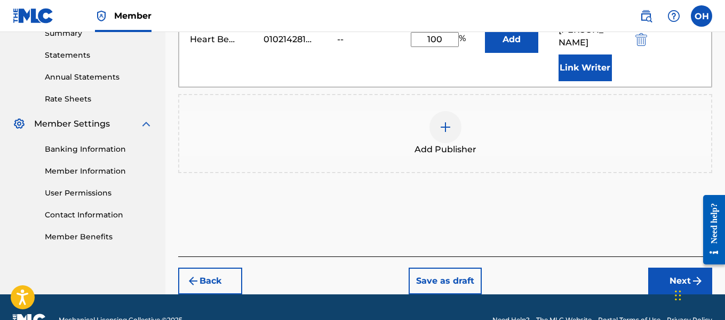
click at [672, 267] on button "Next" at bounding box center [680, 280] width 64 height 27
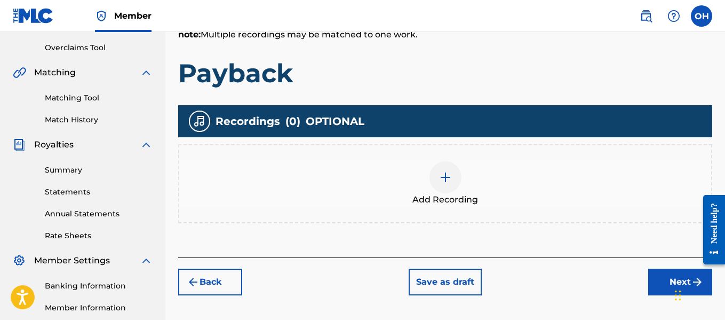
scroll to position [258, 0]
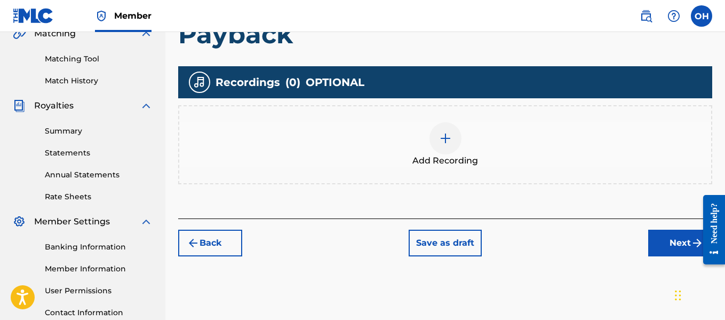
click at [436, 141] on div at bounding box center [445, 138] width 32 height 32
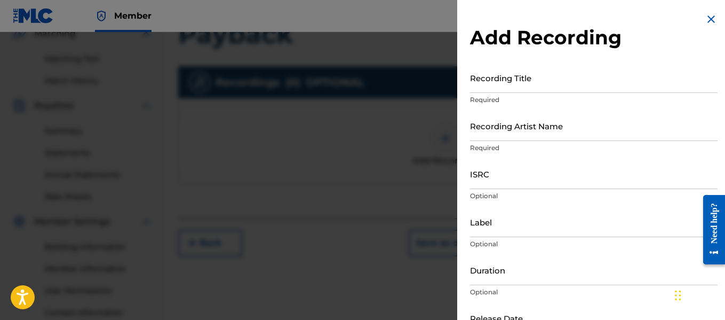
click at [560, 131] on input "Recording Artist Name" at bounding box center [594, 125] width 248 height 30
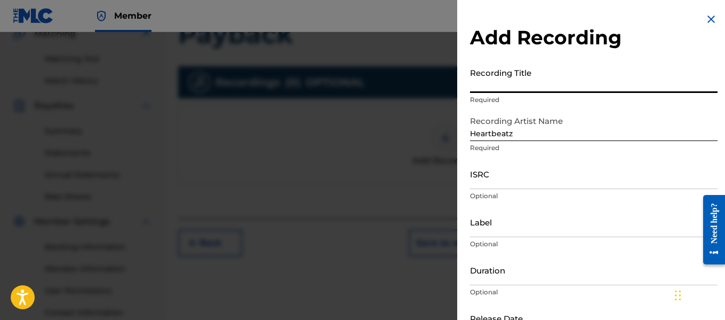
click at [506, 82] on input "Recording Title" at bounding box center [594, 77] width 248 height 30
click at [506, 85] on input "Recording Title" at bounding box center [594, 77] width 248 height 30
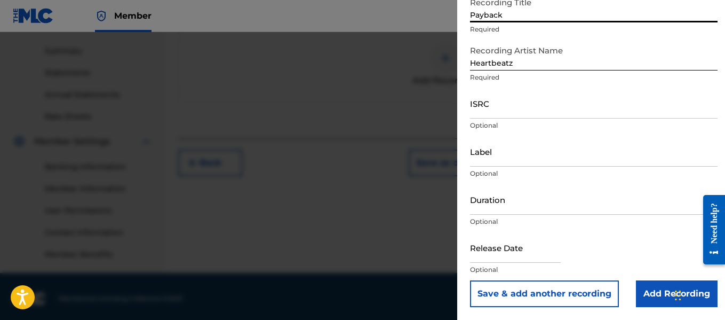
scroll to position [338, 0]
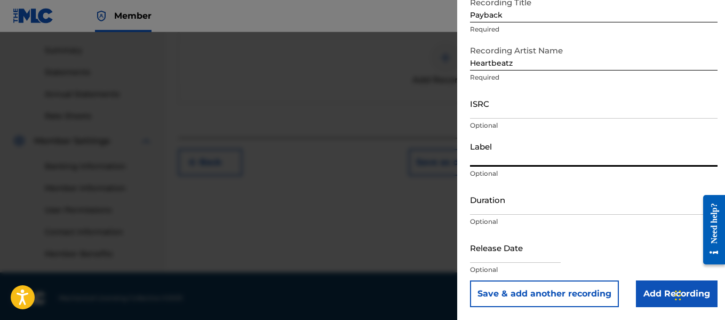
click at [548, 160] on input "Label" at bounding box center [594, 151] width 248 height 30
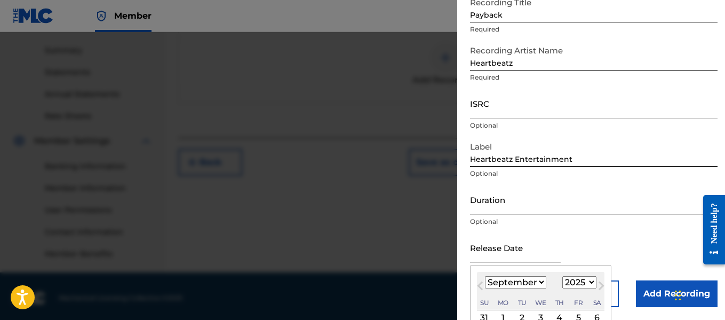
click at [508, 246] on input "text" at bounding box center [515, 247] width 91 height 30
click at [626, 256] on div "Release Date [DATE] [DATE] Previous Month Next Month August [DATE] February Mar…" at bounding box center [594, 256] width 248 height 48
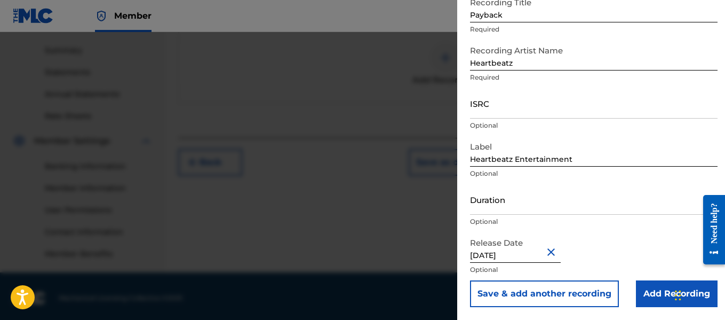
click at [650, 294] on input "Add Recording" at bounding box center [677, 293] width 82 height 27
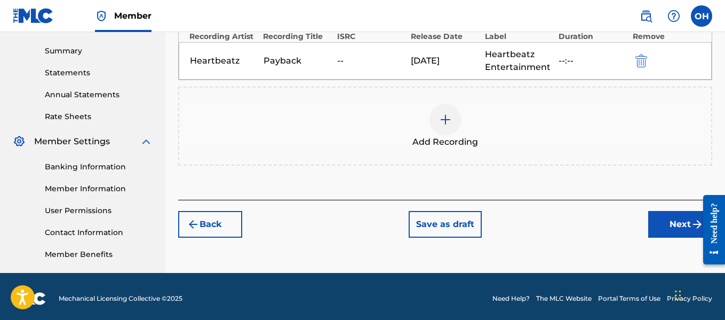
click at [681, 223] on button "Next" at bounding box center [680, 224] width 64 height 27
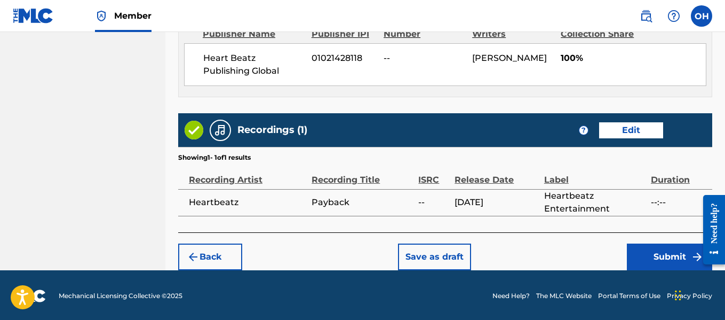
scroll to position [616, 0]
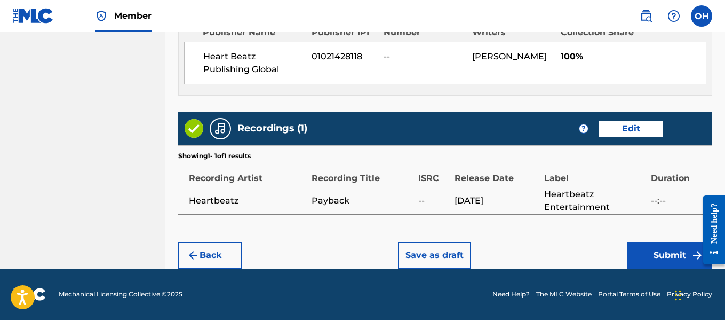
click at [649, 249] on button "Submit" at bounding box center [669, 255] width 85 height 27
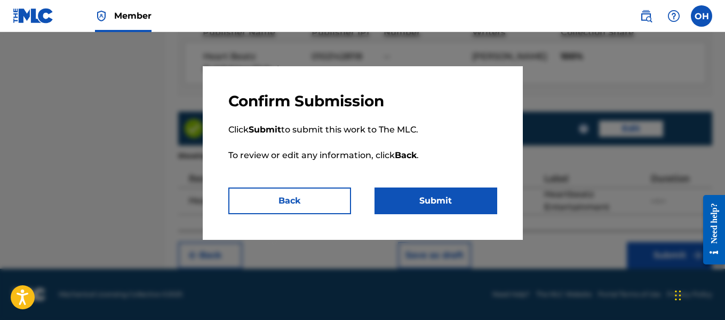
click at [444, 204] on button "Submit" at bounding box center [436, 200] width 123 height 27
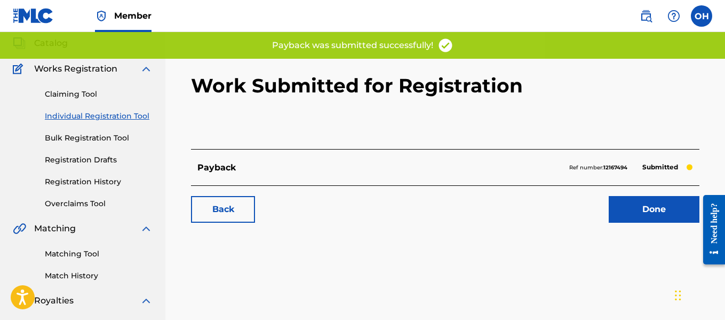
scroll to position [79, 0]
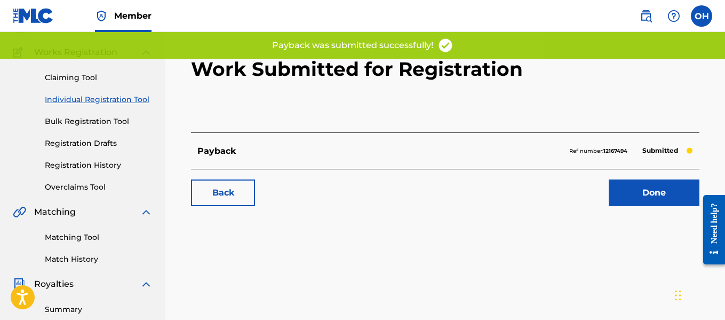
click at [662, 195] on link "Done" at bounding box center [654, 192] width 91 height 27
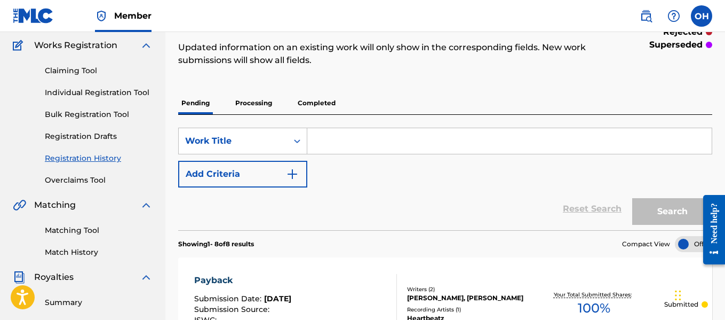
scroll to position [86, 0]
click at [108, 88] on link "Individual Registration Tool" at bounding box center [99, 92] width 108 height 11
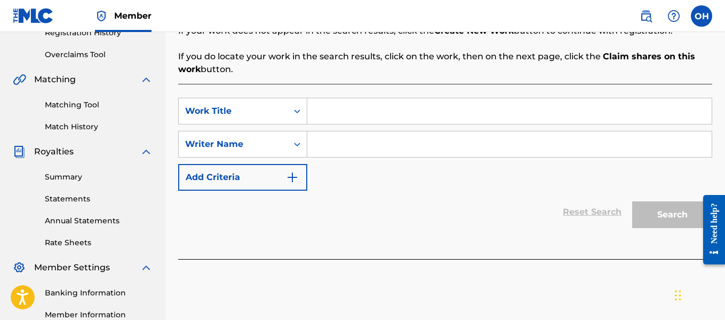
scroll to position [212, 0]
click at [339, 146] on input "Search Form" at bounding box center [509, 144] width 404 height 26
paste input "[PERSON_NAME]"
click at [356, 108] on input "Search Form" at bounding box center [509, 111] width 404 height 26
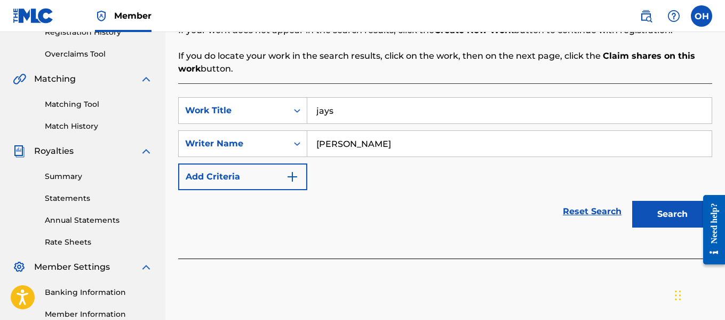
click at [632, 201] on button "Search" at bounding box center [672, 214] width 80 height 27
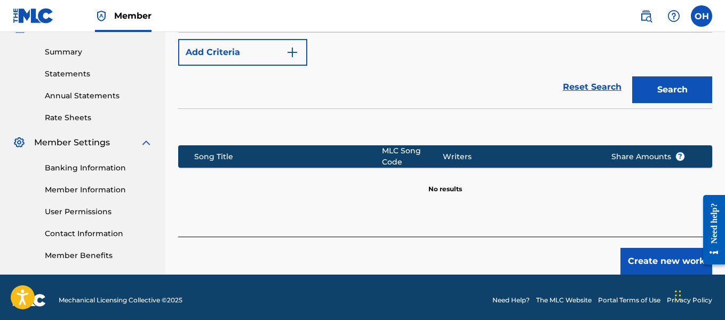
scroll to position [338, 0]
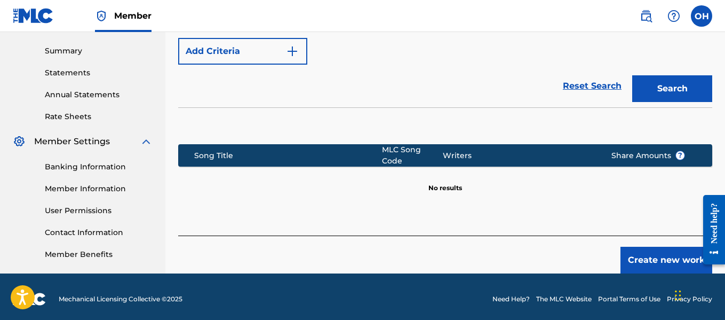
click at [648, 246] on button "Create new work" at bounding box center [666, 259] width 92 height 27
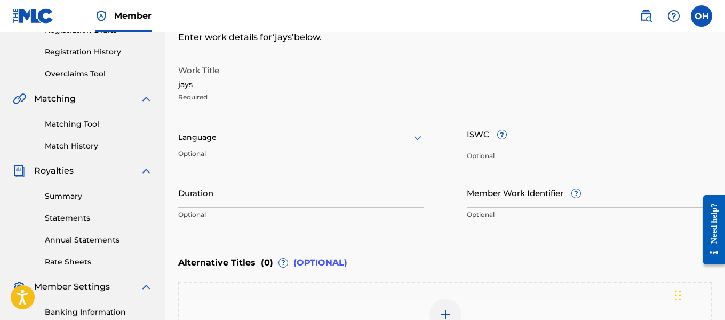
scroll to position [195, 0]
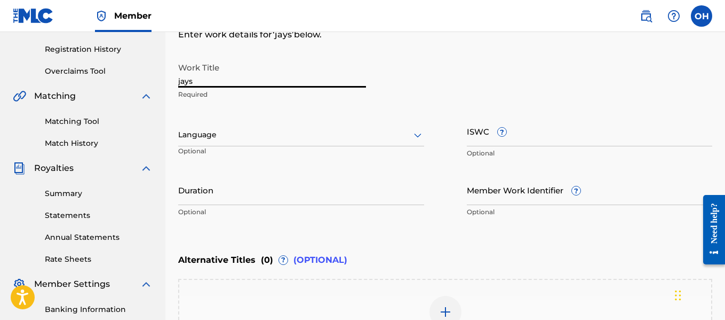
drag, startPoint x: 280, startPoint y: 78, endPoint x: 166, endPoint y: 79, distance: 113.6
click at [166, 79] on div "Register Work Search Enter Work Details Add Writers Add Publishers & Shares Add…" at bounding box center [445, 142] width 560 height 559
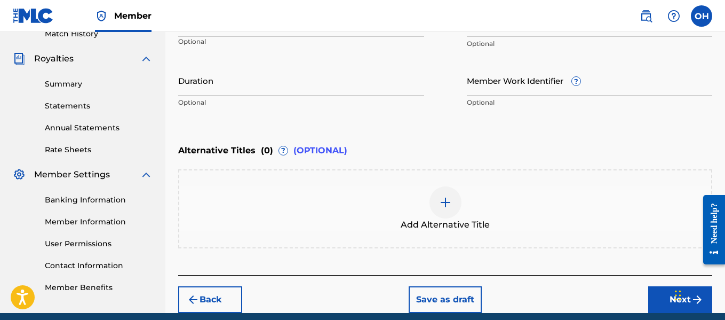
click at [662, 302] on button "Next" at bounding box center [680, 299] width 64 height 27
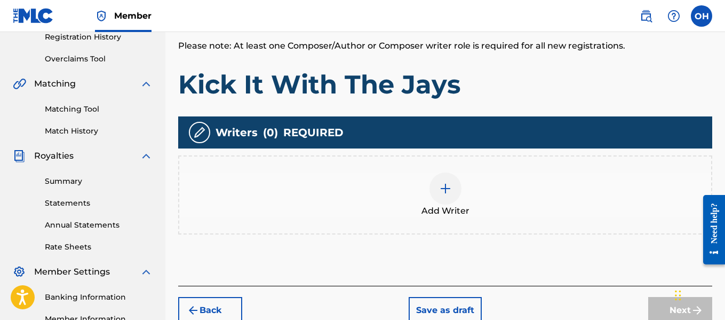
scroll to position [208, 0]
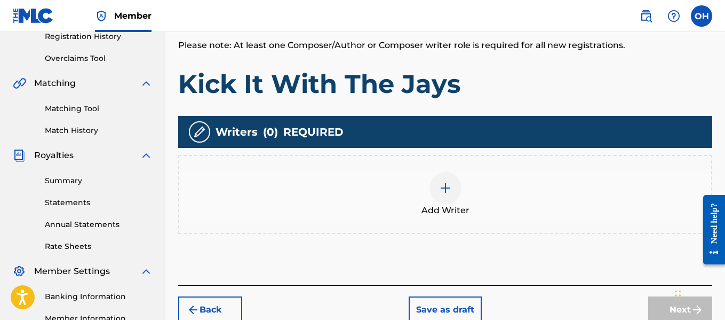
click at [436, 189] on div at bounding box center [445, 188] width 32 height 32
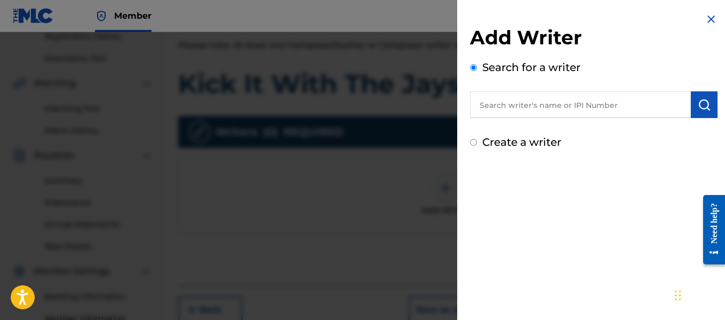
click at [513, 123] on div "Add Writer Search for a writer Create a writer" at bounding box center [594, 88] width 248 height 124
click at [512, 116] on input "text" at bounding box center [580, 104] width 221 height 27
paste input "[PERSON_NAME]"
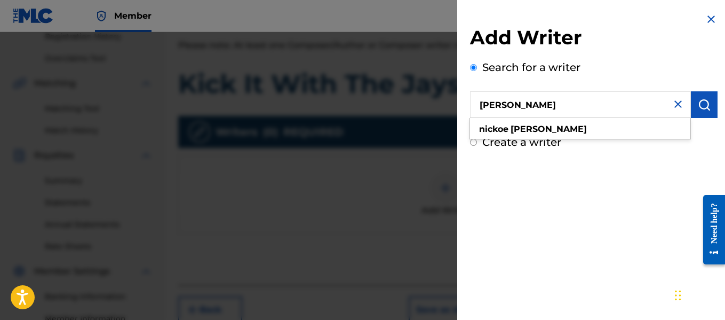
click at [699, 100] on img "submit" at bounding box center [704, 104] width 13 height 13
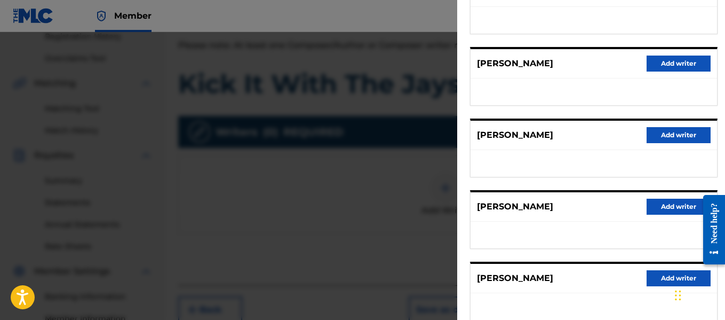
scroll to position [166, 0]
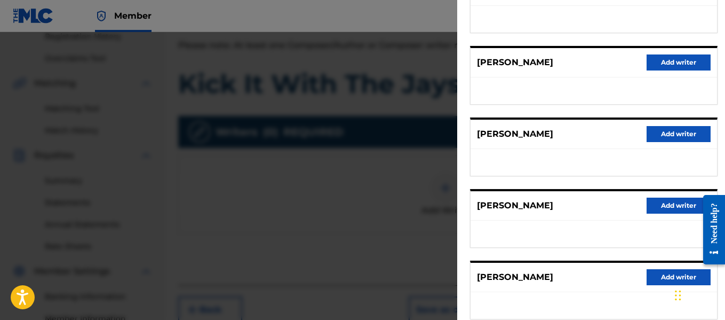
click at [663, 205] on button "Add writer" at bounding box center [679, 205] width 64 height 16
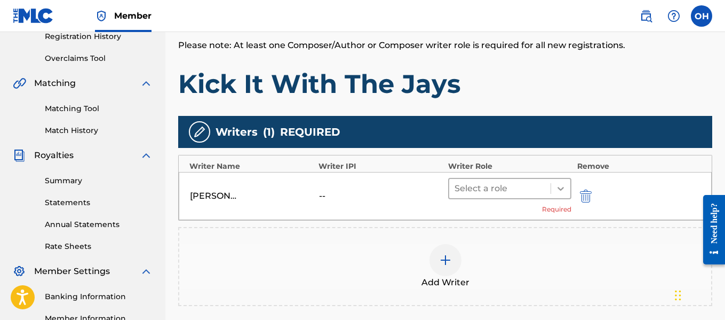
click at [559, 187] on icon at bounding box center [561, 189] width 6 height 4
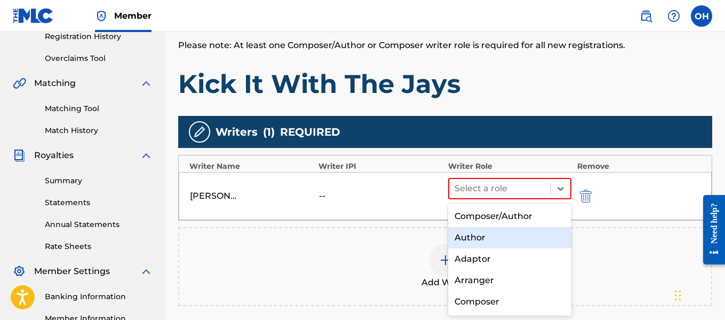
click at [498, 232] on div "Author" at bounding box center [510, 237] width 124 height 21
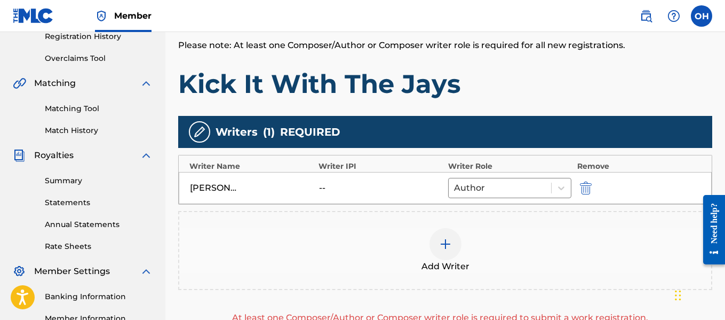
click at [452, 242] on div at bounding box center [445, 244] width 32 height 32
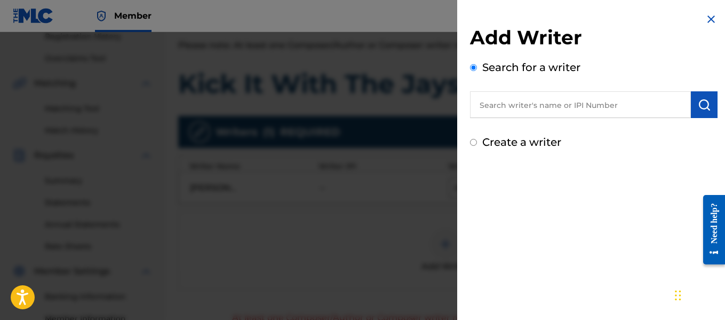
click at [532, 108] on input "text" at bounding box center [580, 104] width 221 height 27
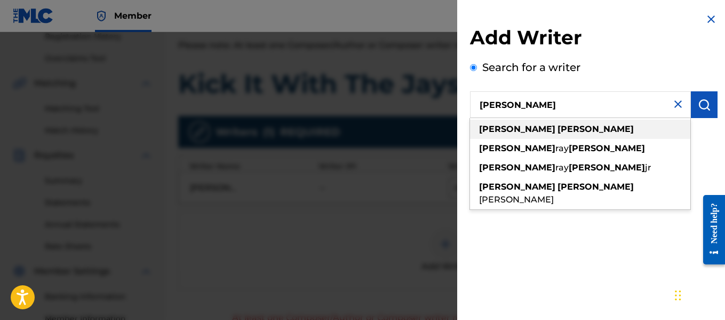
click at [558, 133] on strong "[PERSON_NAME]" at bounding box center [596, 129] width 76 height 10
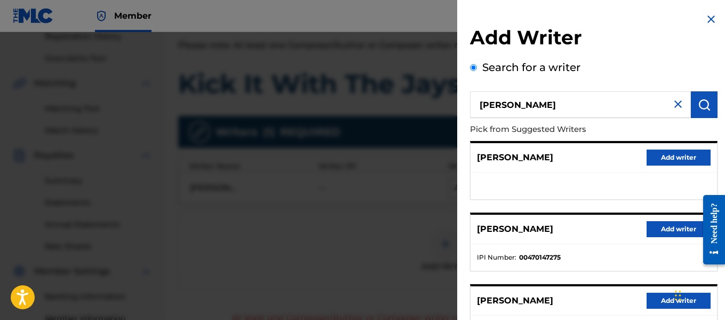
click at [655, 229] on button "Add writer" at bounding box center [679, 229] width 64 height 16
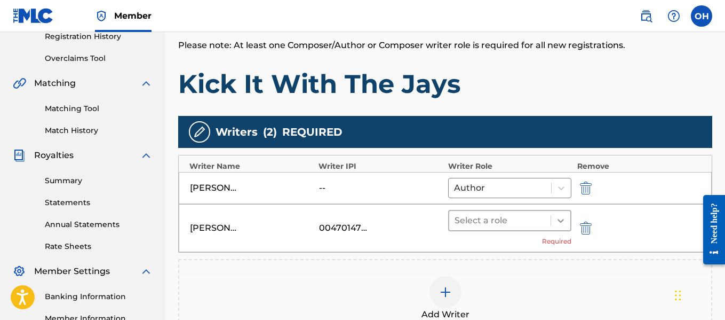
click at [561, 220] on icon at bounding box center [560, 220] width 11 height 11
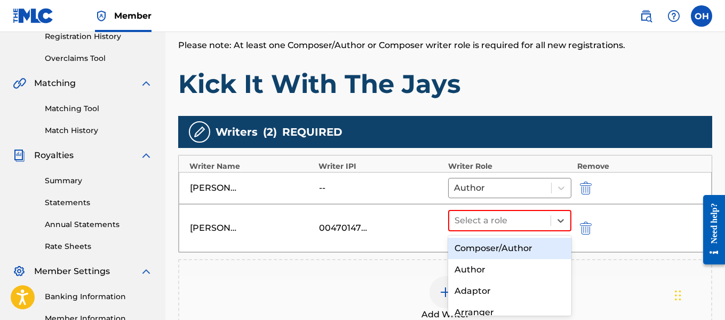
click at [509, 246] on div "Composer/Author" at bounding box center [510, 247] width 124 height 21
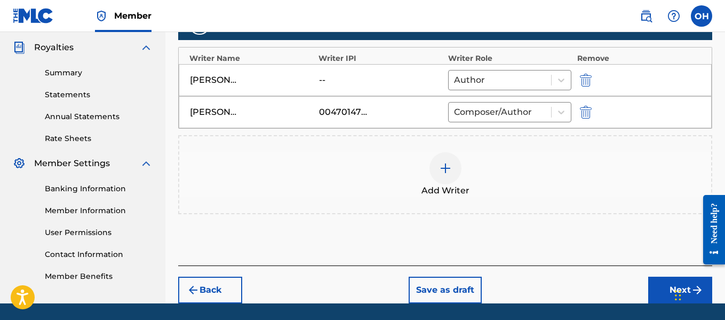
scroll to position [324, 0]
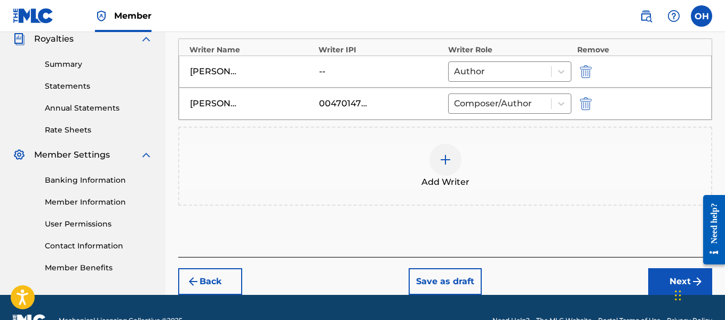
click at [656, 285] on button "Next" at bounding box center [680, 281] width 64 height 27
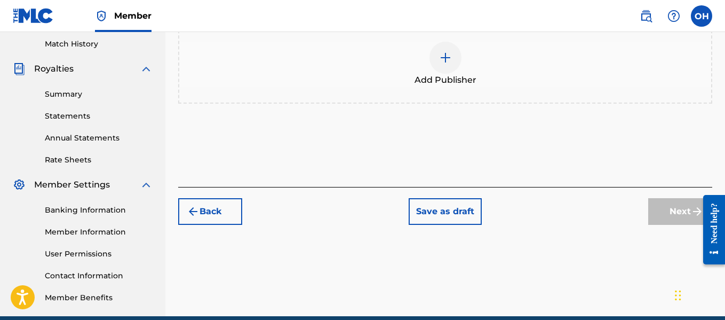
scroll to position [193, 0]
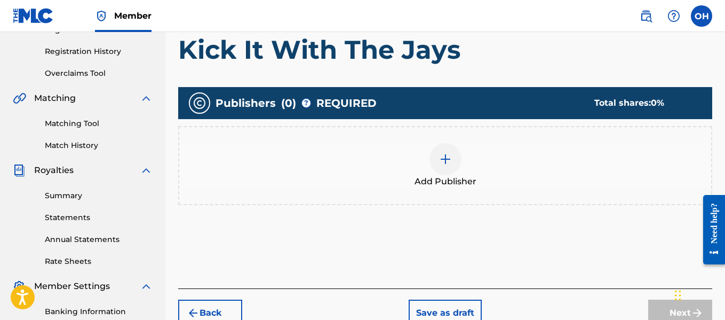
click at [457, 162] on div at bounding box center [445, 159] width 32 height 32
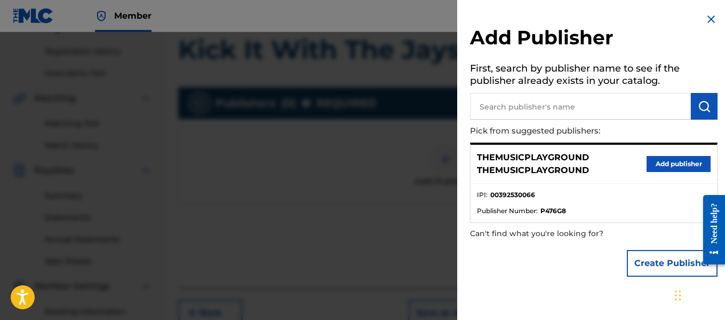
click at [636, 269] on button "Create Publisher" at bounding box center [672, 263] width 91 height 27
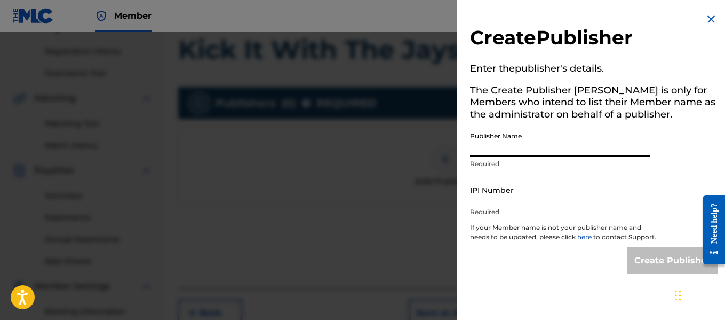
click at [573, 147] on input "Publisher Name" at bounding box center [560, 141] width 180 height 30
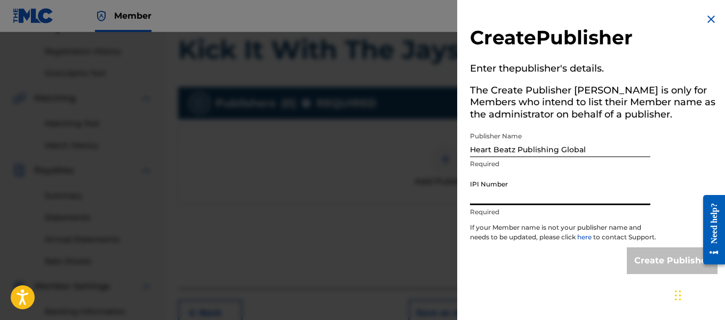
click at [550, 198] on input "IPI Number" at bounding box center [560, 189] width 180 height 30
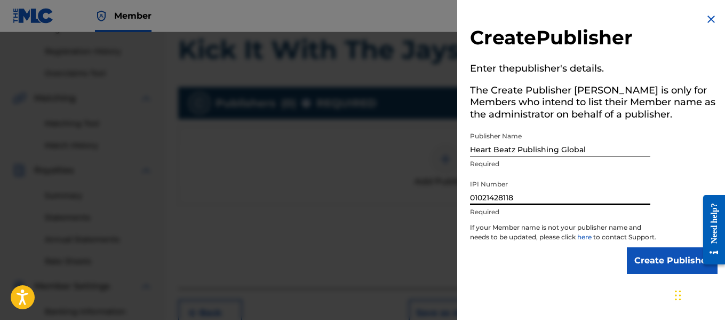
click at [616, 264] on div "Create Publisher" at bounding box center [594, 260] width 248 height 27
click at [634, 272] on input "Create Publisher" at bounding box center [672, 260] width 91 height 27
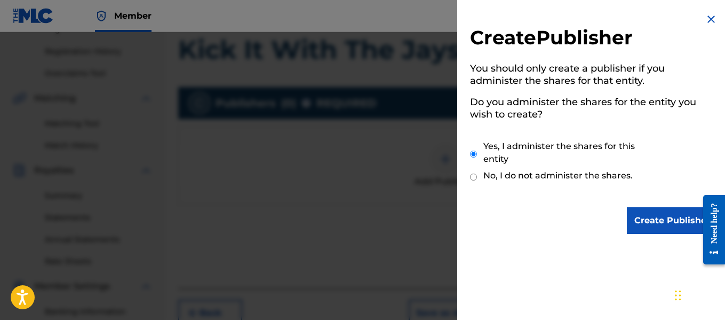
click at [635, 217] on input "Create Publisher" at bounding box center [672, 220] width 91 height 27
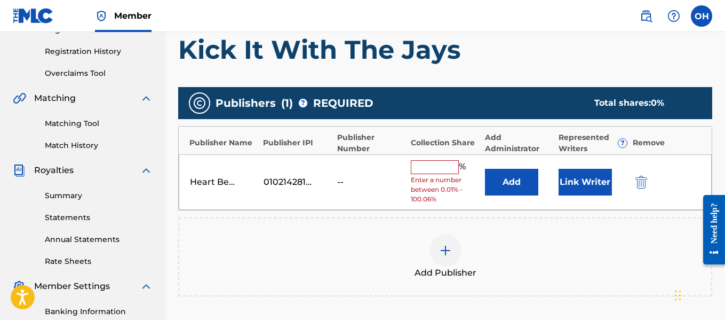
click at [421, 173] on input "text" at bounding box center [435, 167] width 48 height 14
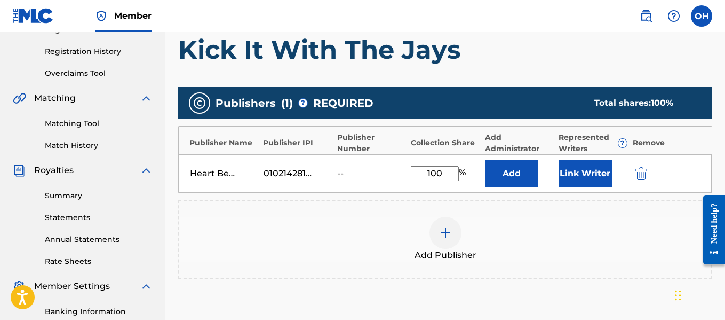
click at [586, 178] on button "Link Writer" at bounding box center [585, 173] width 53 height 27
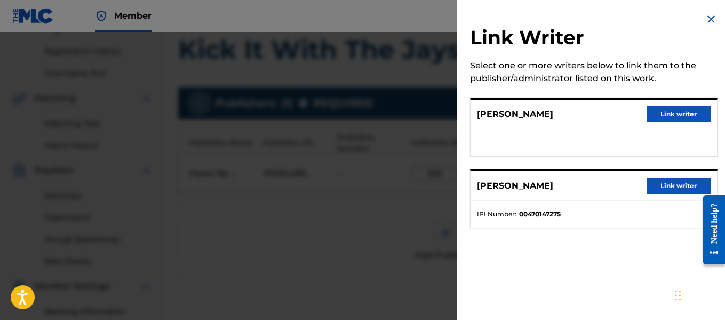
click at [659, 190] on button "Link writer" at bounding box center [679, 186] width 64 height 16
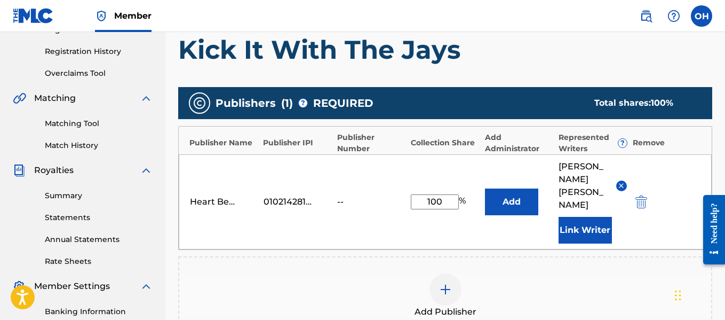
scroll to position [318, 0]
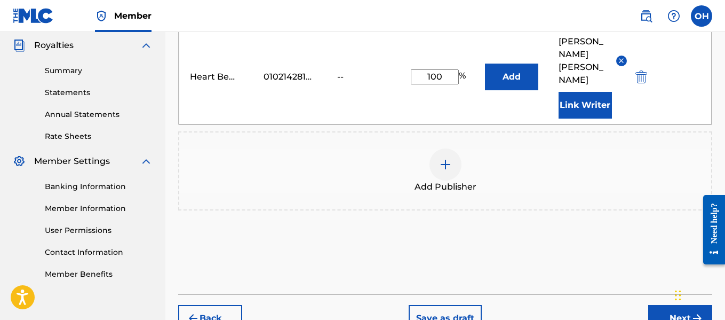
click at [664, 305] on button "Next" at bounding box center [680, 318] width 64 height 27
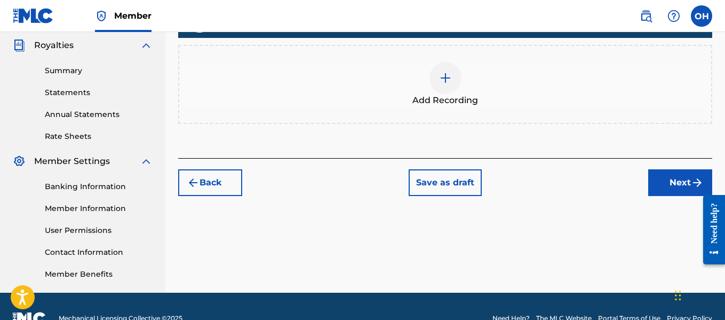
scroll to position [321, 0]
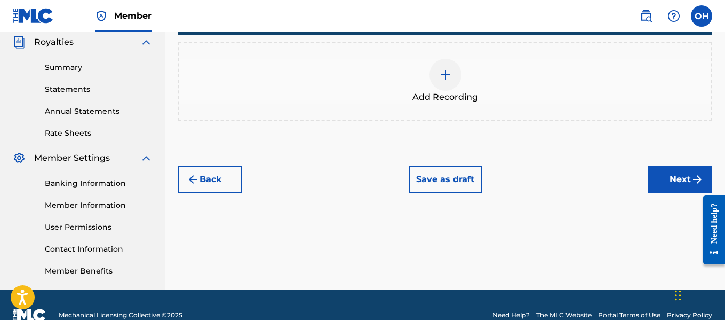
click at [443, 77] on img at bounding box center [445, 74] width 13 height 13
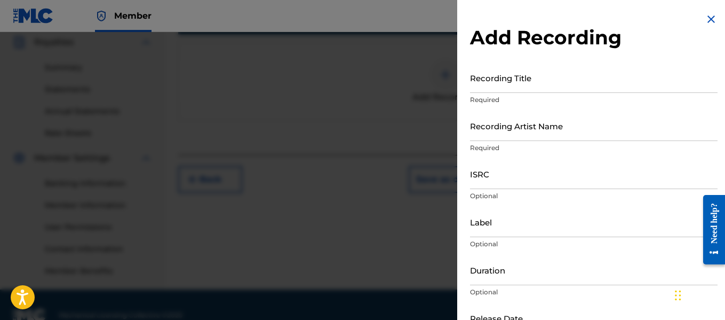
click at [543, 84] on input "Recording Title" at bounding box center [594, 77] width 248 height 30
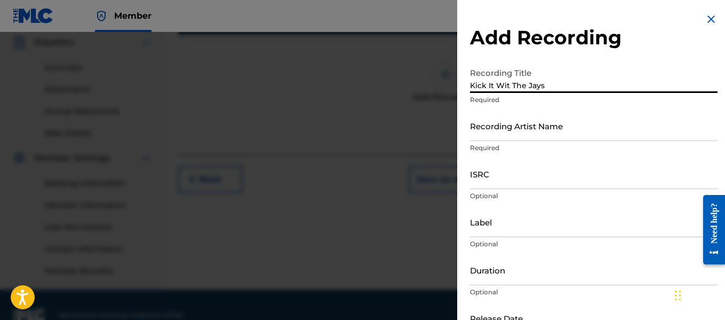
click at [507, 86] on input "Kick It Wit The Jays" at bounding box center [594, 77] width 248 height 30
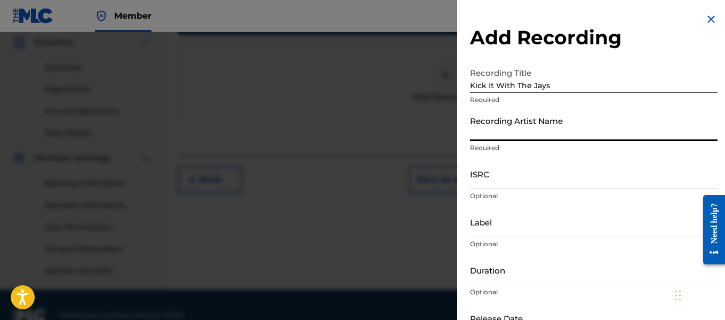
click at [522, 140] on input "Recording Artist Name" at bounding box center [594, 125] width 248 height 30
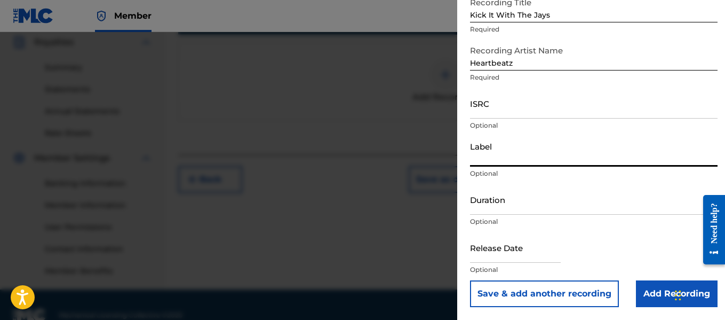
click at [523, 162] on input "Label" at bounding box center [594, 151] width 248 height 30
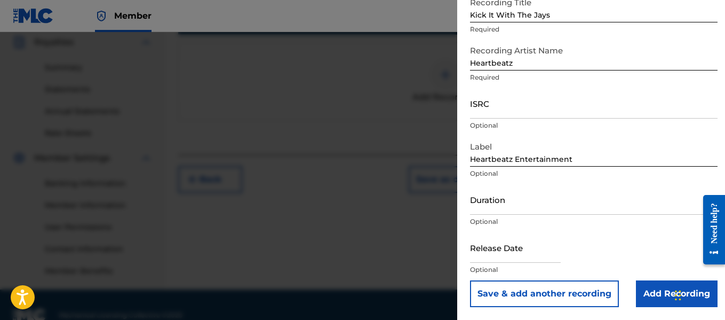
click at [509, 251] on input "text" at bounding box center [515, 247] width 91 height 30
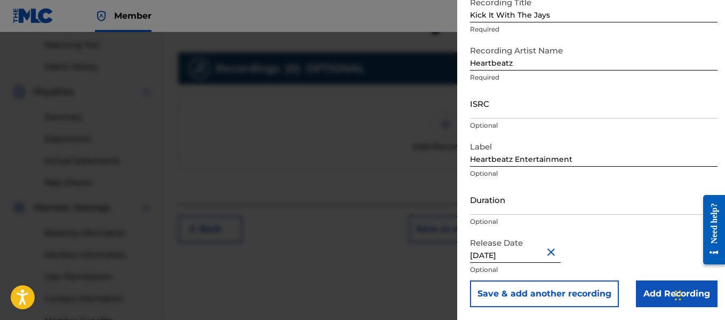
scroll to position [279, 0]
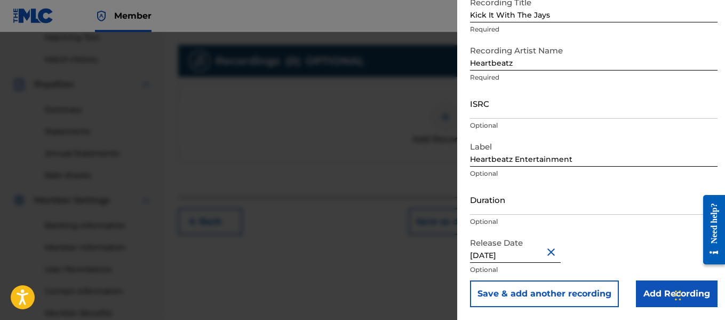
click at [648, 291] on input "Add Recording" at bounding box center [677, 293] width 82 height 27
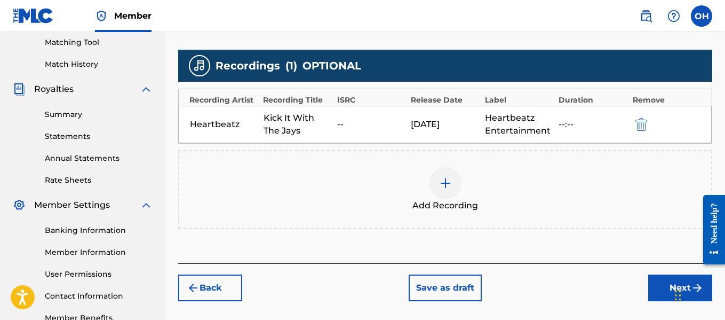
scroll to position [271, 0]
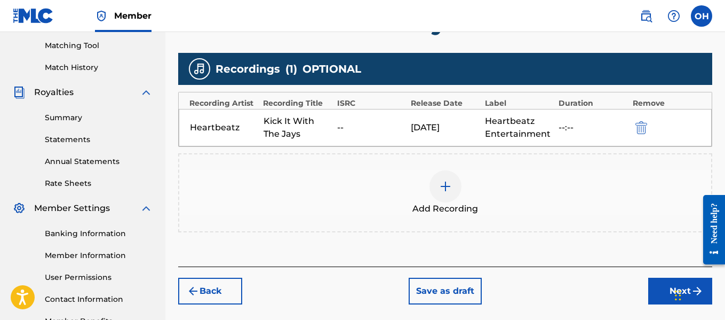
click at [660, 294] on button "Next" at bounding box center [680, 290] width 64 height 27
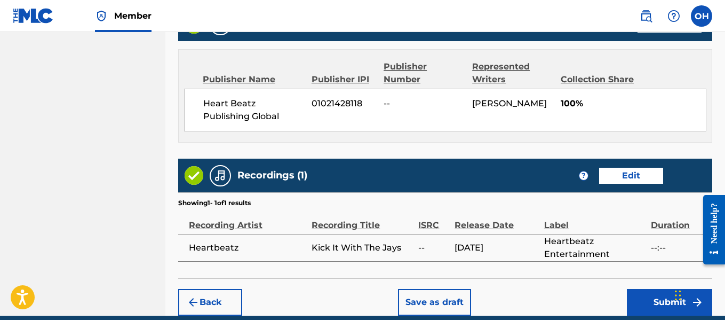
scroll to position [616, 0]
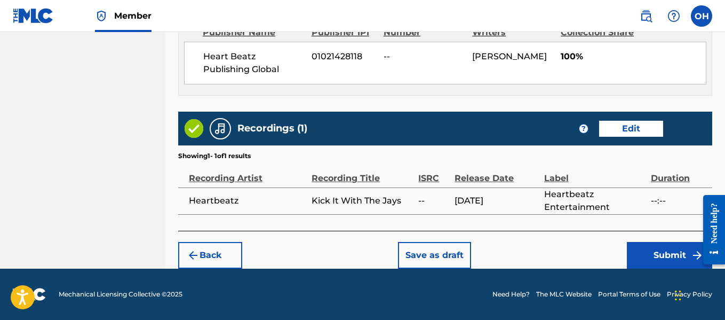
click at [638, 251] on button "Submit" at bounding box center [669, 255] width 85 height 27
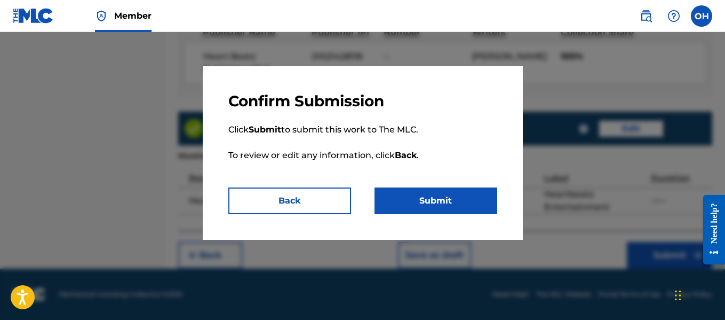
click at [452, 197] on button "Submit" at bounding box center [436, 200] width 123 height 27
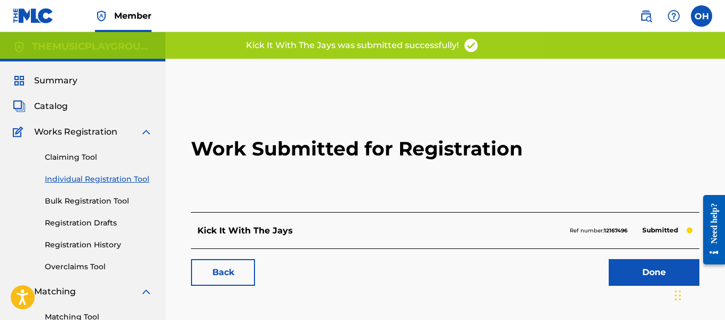
click at [645, 267] on link "Done" at bounding box center [654, 272] width 91 height 27
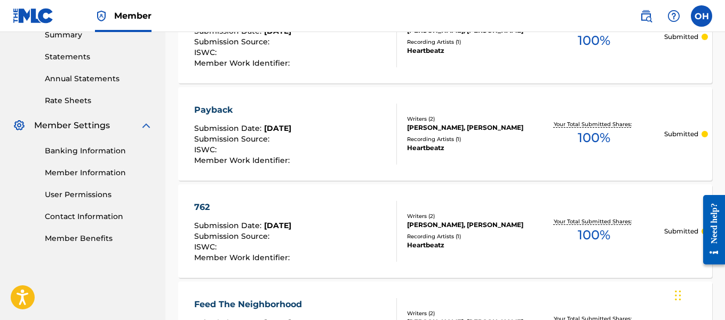
scroll to position [353, 0]
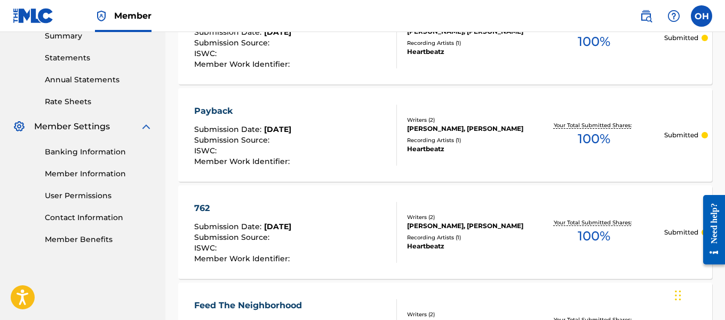
click at [440, 241] on div "Recording Artists ( 1 )" at bounding box center [465, 237] width 117 height 8
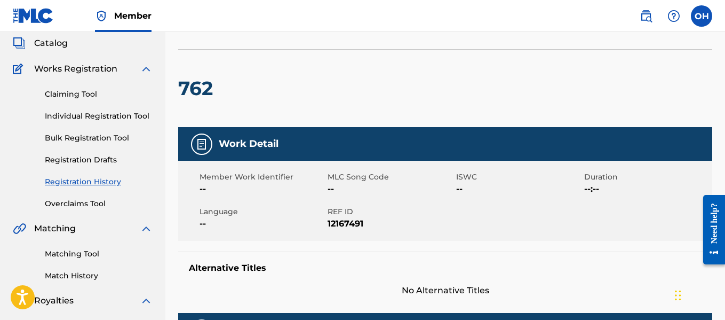
scroll to position [63, 0]
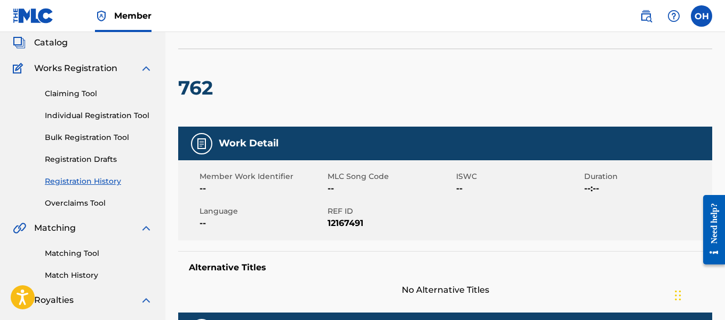
click at [89, 256] on link "Matching Tool" at bounding box center [99, 253] width 108 height 11
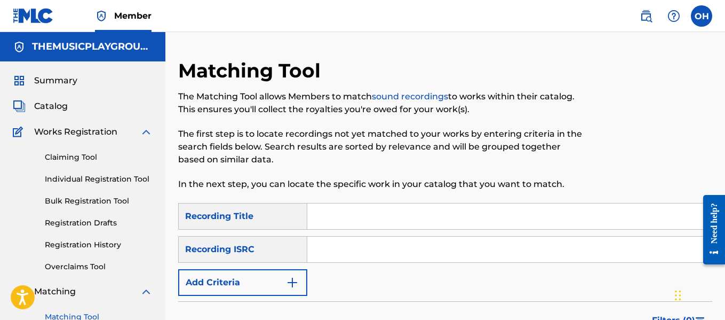
click at [325, 218] on input "Search Form" at bounding box center [509, 216] width 404 height 26
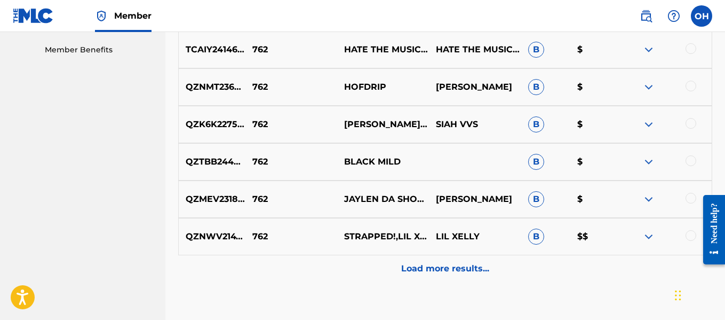
scroll to position [609, 0]
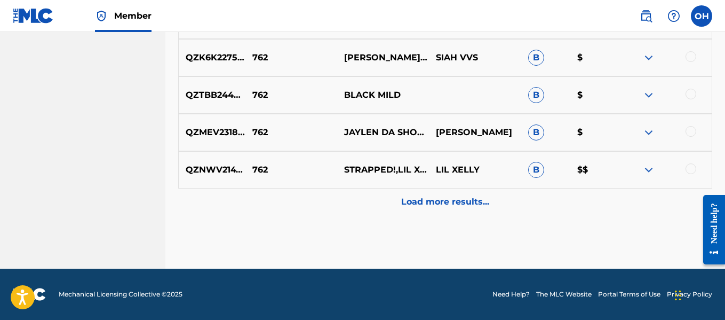
click at [467, 198] on p "Load more results..." at bounding box center [445, 201] width 88 height 13
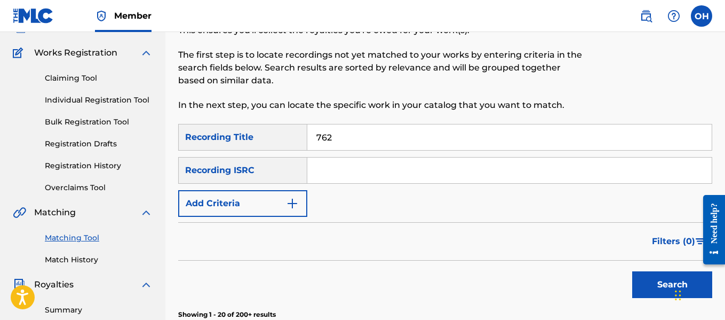
scroll to position [0, 0]
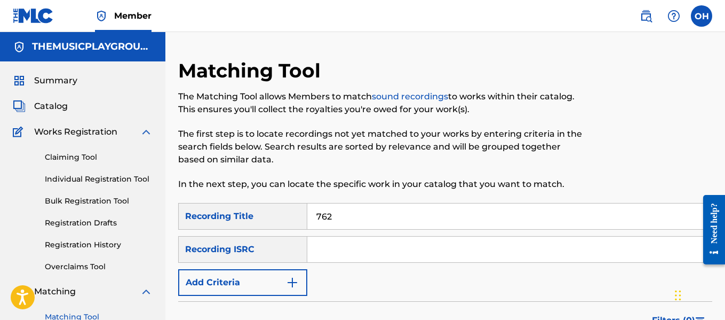
drag, startPoint x: 353, startPoint y: 216, endPoint x: 250, endPoint y: 236, distance: 104.9
click at [250, 237] on div "SearchWithCriteriaf6f8ff2c-8863-42a3-8293-04d265f53de5 Recording Title 762 Sear…" at bounding box center [445, 249] width 534 height 93
click at [273, 254] on div "Recording ISRC" at bounding box center [242, 249] width 129 height 27
drag, startPoint x: 344, startPoint y: 216, endPoint x: 298, endPoint y: 217, distance: 45.4
click at [298, 217] on div "SearchWithCriteriaf6f8ff2c-8863-42a3-8293-04d265f53de5 Recording Title 762" at bounding box center [445, 216] width 534 height 27
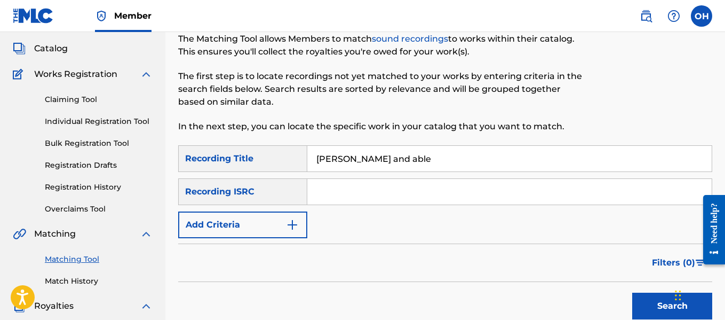
scroll to position [57, 0]
click at [291, 230] on img "Search Form" at bounding box center [292, 225] width 13 height 13
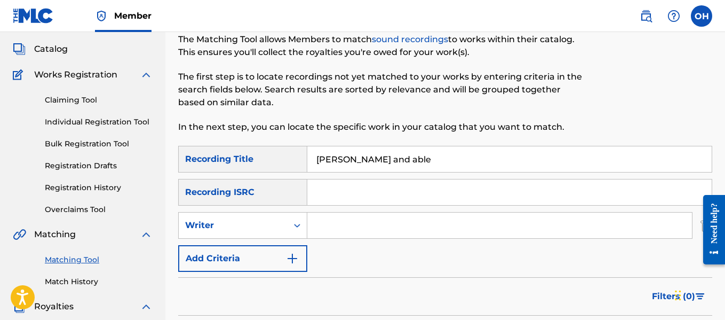
click at [324, 225] on input "Search Form" at bounding box center [499, 225] width 385 height 26
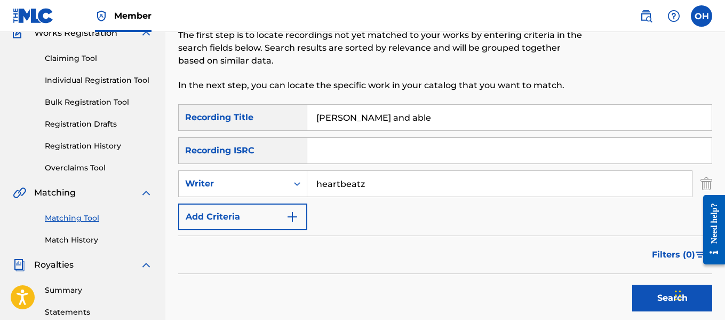
scroll to position [97, 0]
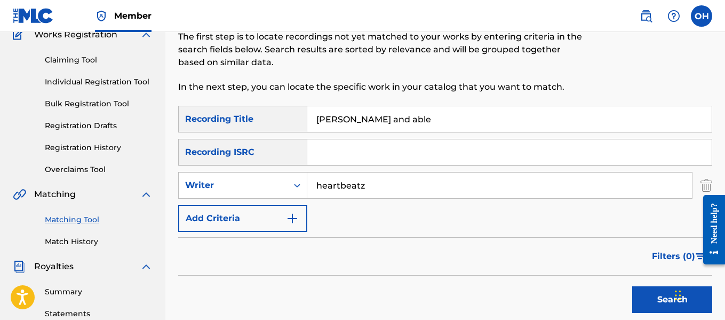
click at [391, 121] on input "[PERSON_NAME] and able" at bounding box center [509, 119] width 404 height 26
drag, startPoint x: 367, startPoint y: 188, endPoint x: 324, endPoint y: 182, distance: 43.0
click at [332, 185] on input "heartbeatz" at bounding box center [499, 185] width 385 height 26
click at [324, 182] on input "heartbeatz" at bounding box center [499, 185] width 385 height 26
drag, startPoint x: 317, startPoint y: 183, endPoint x: 392, endPoint y: 189, distance: 74.9
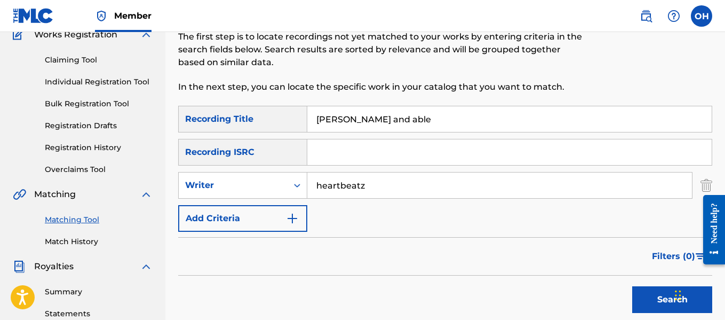
click at [392, 189] on input "heartbeatz" at bounding box center [499, 185] width 385 height 26
click at [632, 286] on button "Search" at bounding box center [672, 299] width 80 height 27
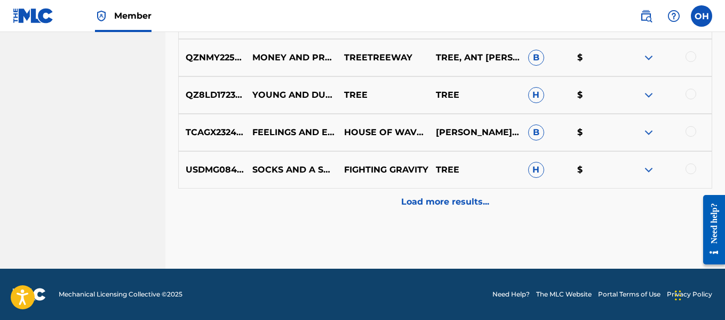
click at [392, 189] on div "Load more results..." at bounding box center [445, 201] width 534 height 27
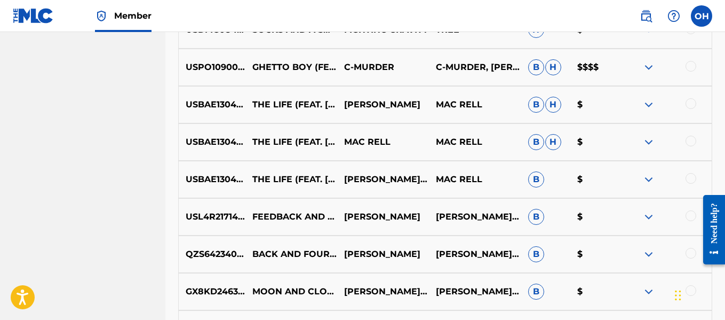
scroll to position [1015, 0]
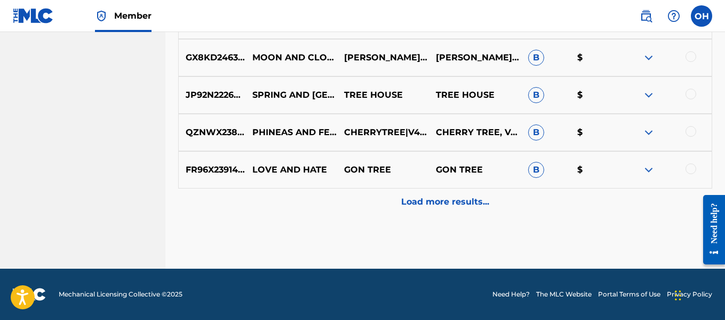
click at [394, 205] on div "Load more results..." at bounding box center [445, 201] width 534 height 27
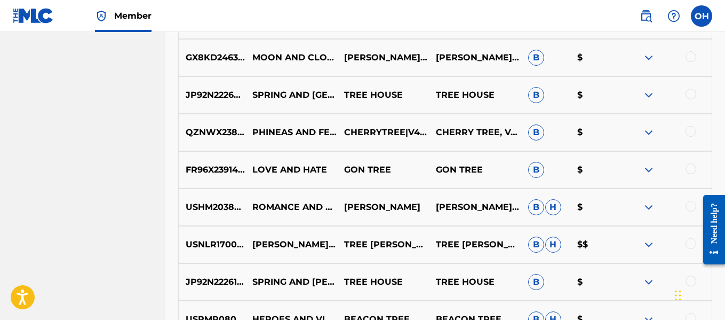
scroll to position [1389, 0]
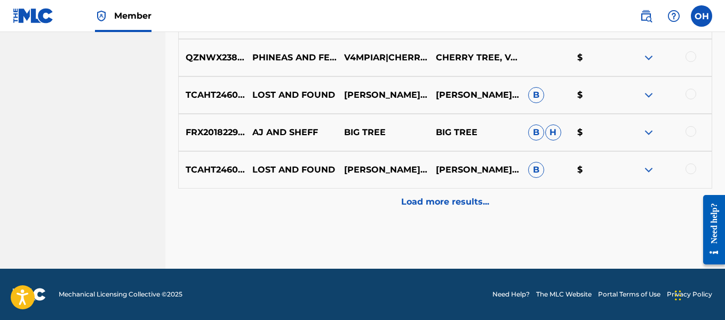
click at [426, 193] on div "Load more results..." at bounding box center [445, 201] width 534 height 27
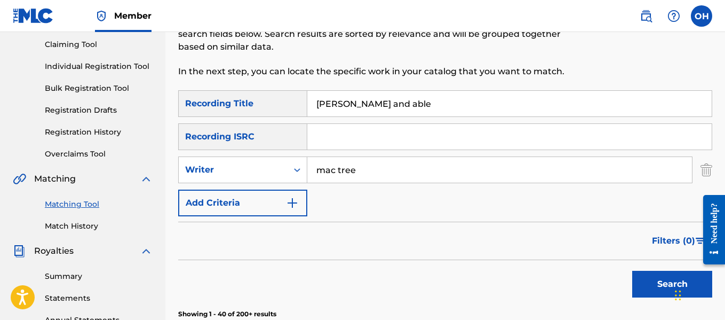
scroll to position [112, 0]
click at [374, 107] on input "[PERSON_NAME] and able" at bounding box center [509, 104] width 404 height 26
drag, startPoint x: 382, startPoint y: 109, endPoint x: 289, endPoint y: 102, distance: 93.0
click at [289, 102] on div "SearchWithCriteriaf6f8ff2c-8863-42a3-8293-04d265f53de5 Recording Title [PERSON_…" at bounding box center [445, 104] width 534 height 27
click at [277, 140] on div "Recording ISRC" at bounding box center [242, 137] width 129 height 27
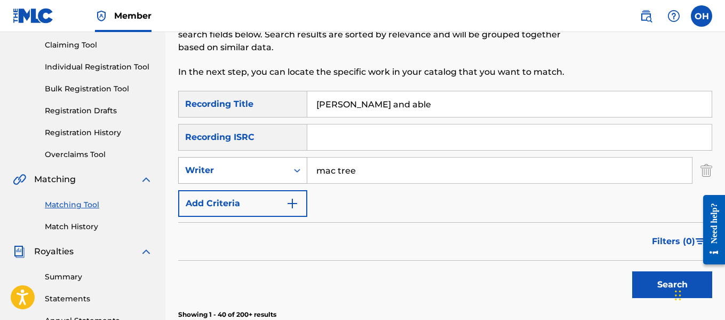
click at [288, 170] on div "Search Form" at bounding box center [297, 170] width 19 height 19
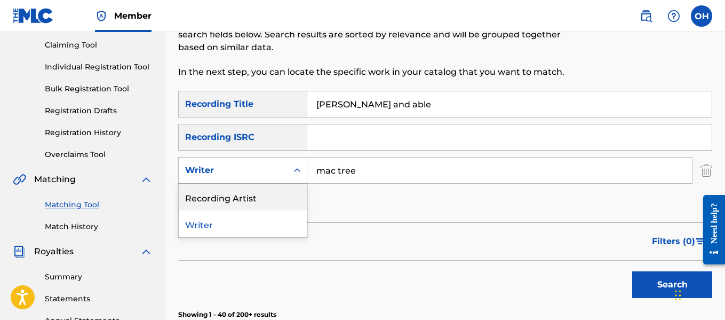
click at [275, 198] on div "Recording Artist" at bounding box center [243, 197] width 128 height 27
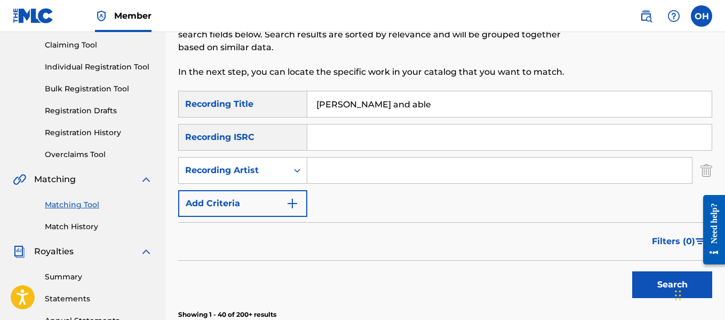
click at [345, 170] on input "Search Form" at bounding box center [499, 170] width 385 height 26
click at [632, 271] on button "Search" at bounding box center [672, 284] width 80 height 27
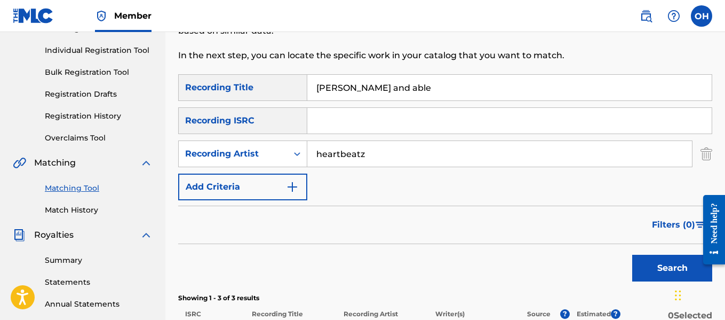
scroll to position [108, 0]
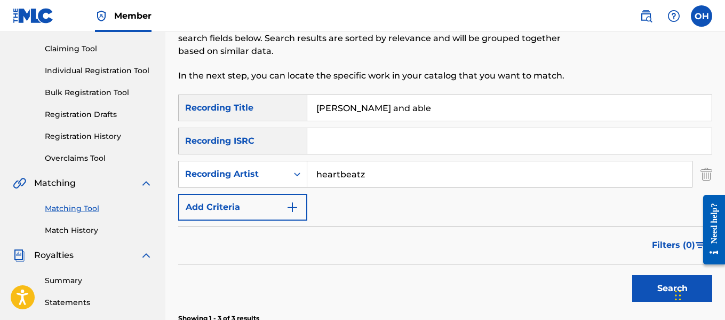
drag, startPoint x: 405, startPoint y: 107, endPoint x: 304, endPoint y: 117, distance: 101.8
click at [305, 117] on div "SearchWithCriteriaf6f8ff2c-8863-42a3-8293-04d265f53de5 Recording Title [PERSON_…" at bounding box center [445, 107] width 534 height 27
click at [632, 275] on button "Search" at bounding box center [672, 288] width 80 height 27
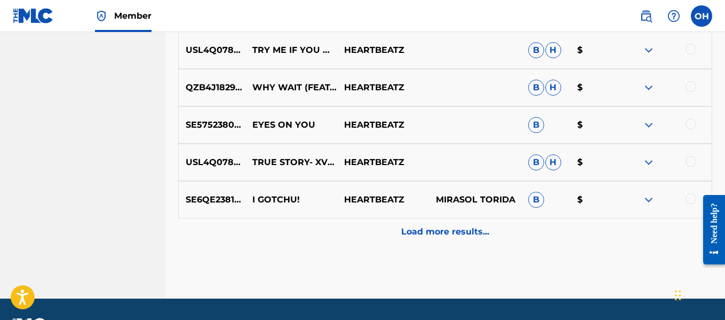
scroll to position [612, 0]
click at [471, 222] on div "Load more results..." at bounding box center [445, 231] width 534 height 27
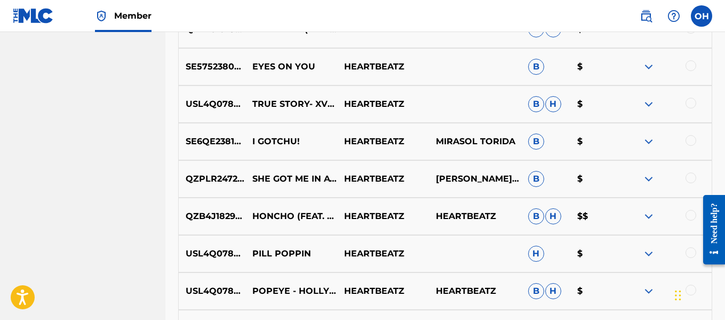
scroll to position [673, 0]
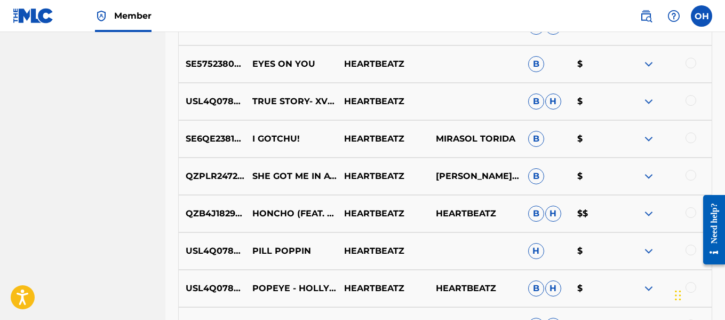
click at [648, 217] on img at bounding box center [648, 213] width 13 height 13
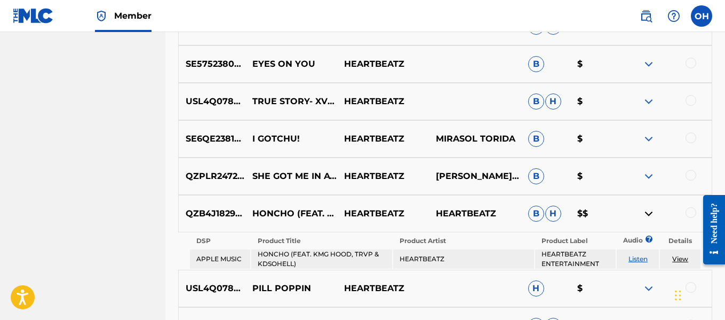
click at [648, 215] on img at bounding box center [648, 213] width 13 height 13
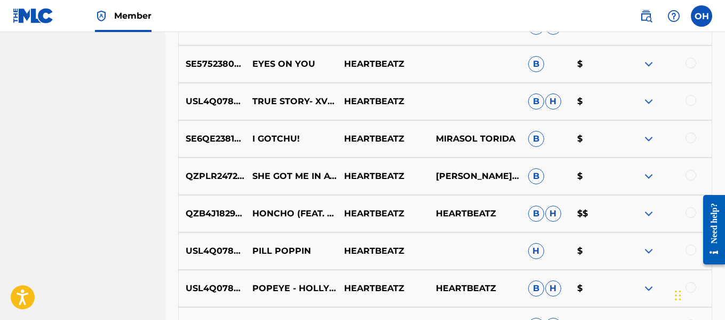
click at [649, 213] on img at bounding box center [648, 213] width 13 height 13
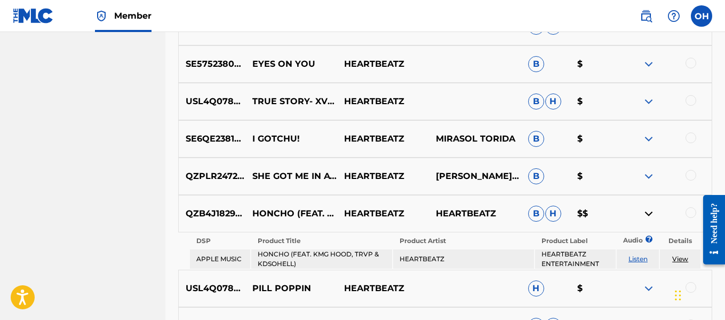
click at [649, 213] on img at bounding box center [648, 213] width 13 height 13
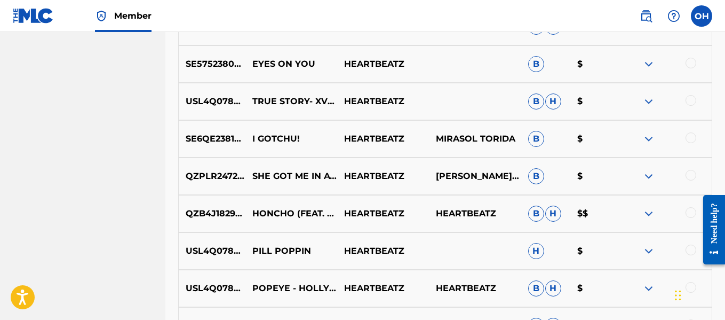
click at [689, 212] on div at bounding box center [691, 212] width 11 height 11
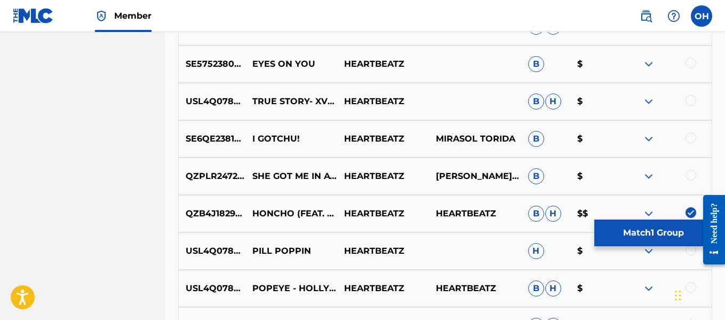
click at [689, 212] on img at bounding box center [691, 212] width 11 height 11
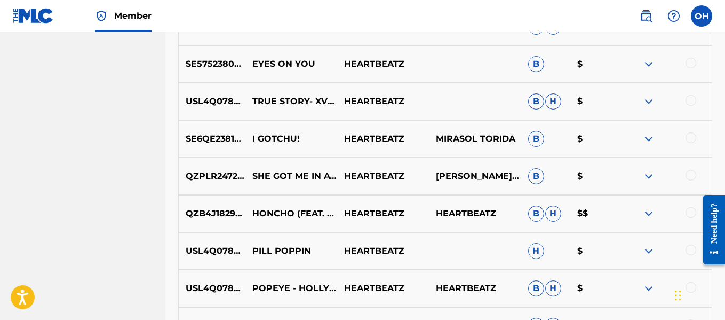
click at [689, 212] on div at bounding box center [691, 212] width 11 height 11
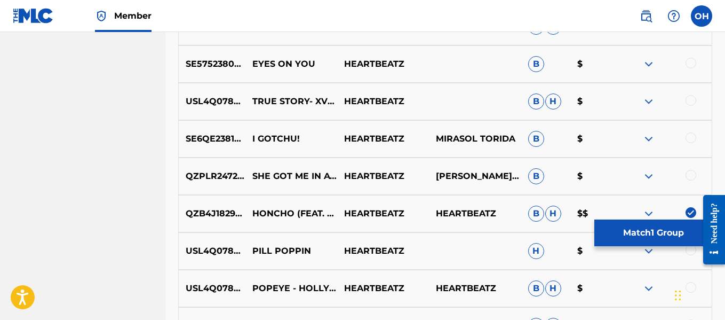
drag, startPoint x: 676, startPoint y: 228, endPoint x: 654, endPoint y: 180, distance: 53.5
click at [654, 180] on div "SearchWithCriteriaf6f8ff2c-8863-42a3-8293-04d265f53de5 Recording Title SearchWi…" at bounding box center [445, 44] width 534 height 1028
click at [690, 213] on img at bounding box center [691, 212] width 11 height 11
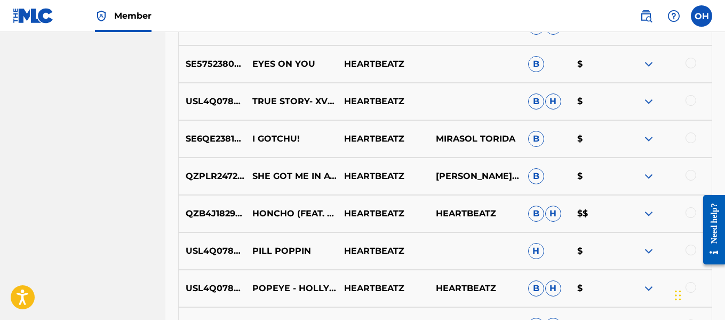
click at [649, 247] on img at bounding box center [648, 250] width 13 height 13
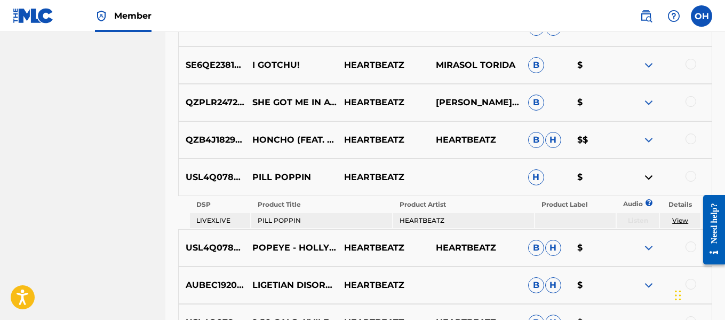
scroll to position [740, 0]
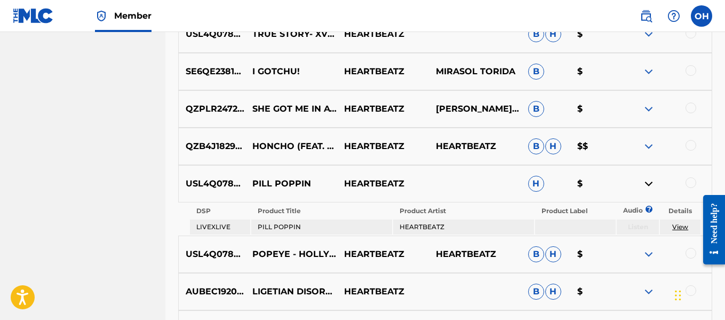
click at [648, 188] on img at bounding box center [648, 183] width 13 height 13
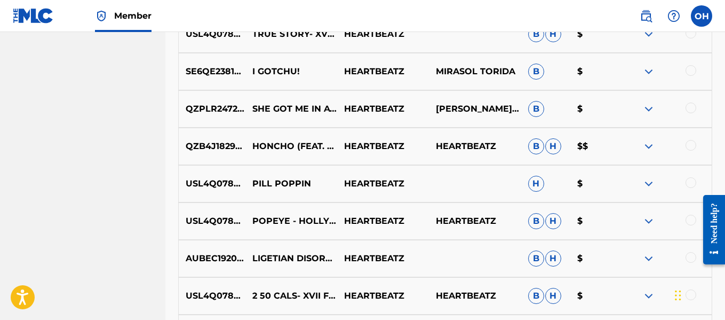
click at [648, 188] on img at bounding box center [648, 183] width 13 height 13
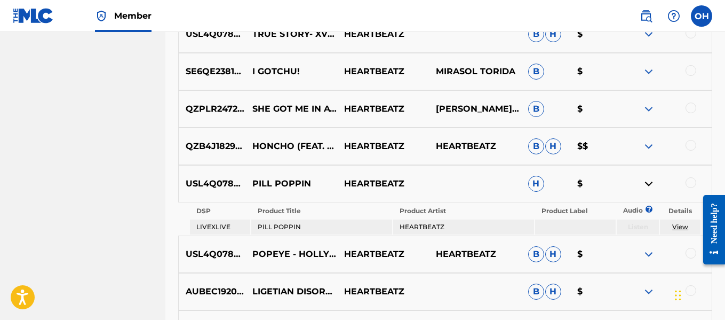
click at [647, 185] on img at bounding box center [648, 183] width 13 height 13
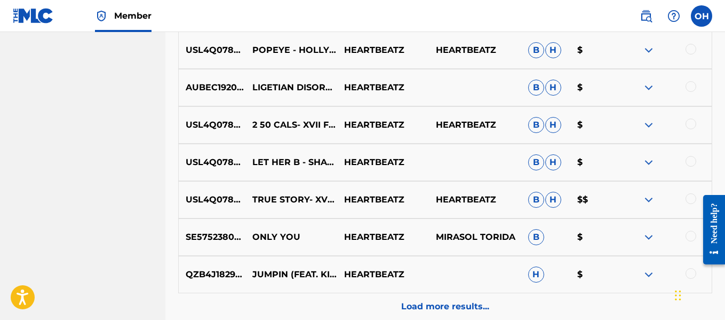
scroll to position [911, 0]
click at [653, 202] on img at bounding box center [648, 199] width 13 height 13
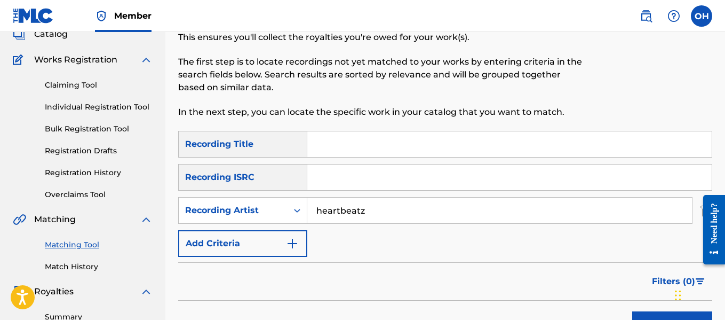
scroll to position [74, 0]
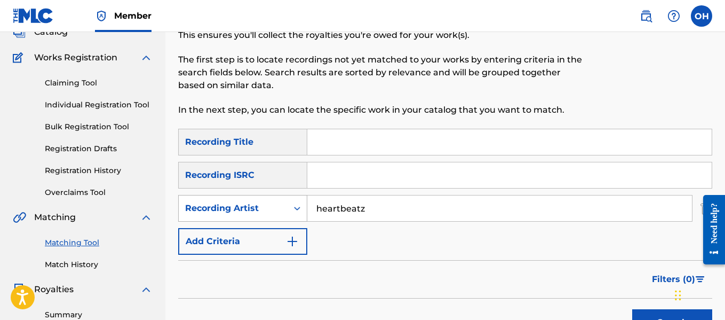
drag, startPoint x: 369, startPoint y: 206, endPoint x: 283, endPoint y: 205, distance: 85.4
click at [283, 205] on div "SearchWithCriteriaf67b7cae-4c6a-4116-9720-63386b3b6a3a Recording Artist heartbe…" at bounding box center [445, 208] width 534 height 27
click at [632, 309] on button "Search" at bounding box center [672, 322] width 80 height 27
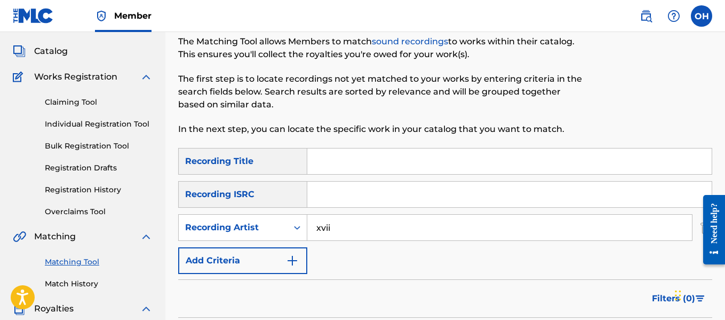
scroll to position [52, 0]
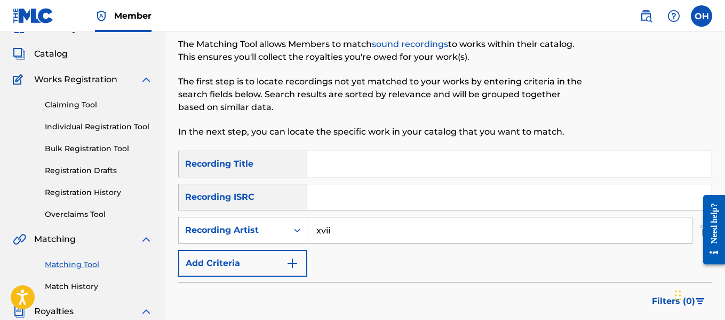
click at [89, 105] on link "Claiming Tool" at bounding box center [99, 104] width 108 height 11
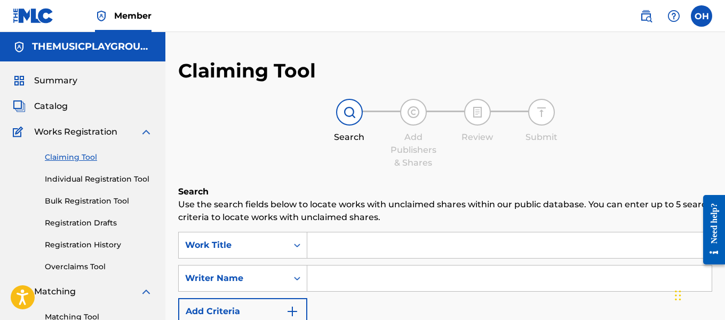
click at [344, 279] on input "Search Form" at bounding box center [509, 278] width 404 height 26
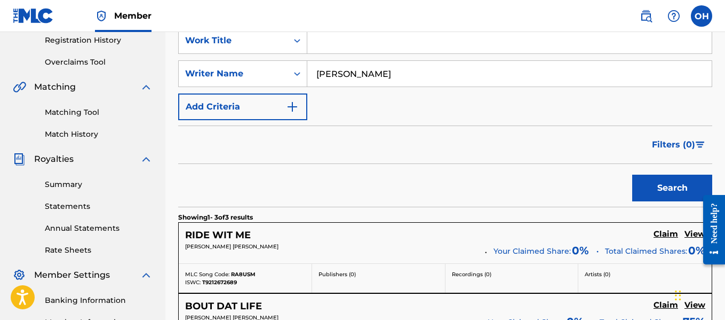
scroll to position [134, 0]
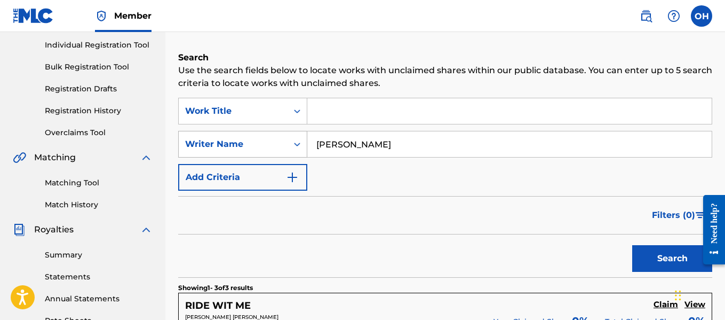
drag, startPoint x: 384, startPoint y: 144, endPoint x: 299, endPoint y: 137, distance: 85.6
click at [299, 137] on div "SearchWithCriteriaaaecd251-31bd-450b-8fd7-f520aec3257d Writer Name [PERSON_NAME]" at bounding box center [445, 144] width 534 height 27
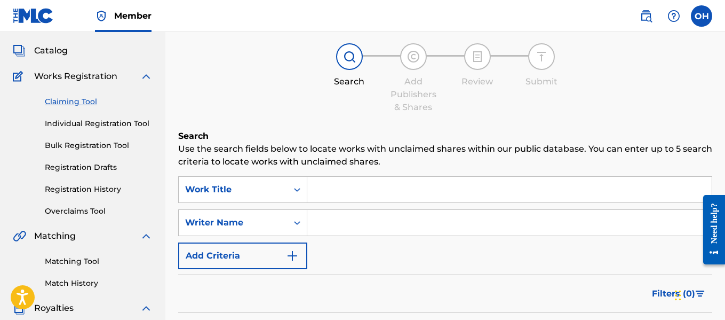
scroll to position [60, 0]
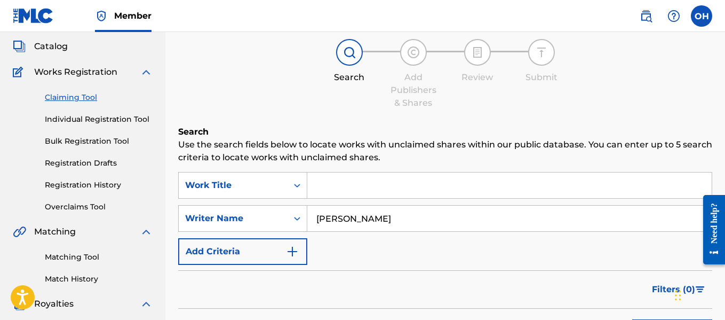
click at [321, 180] on input "Search Form" at bounding box center [509, 185] width 404 height 26
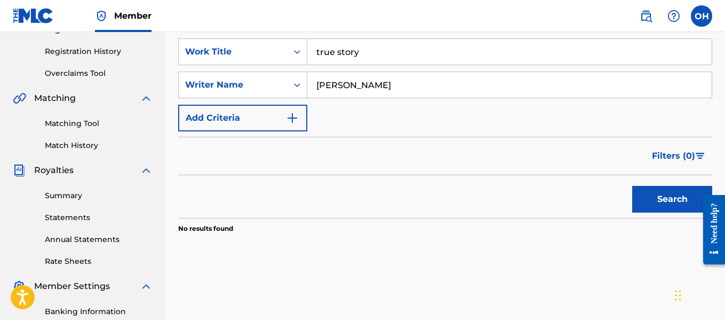
scroll to position [193, 0]
click at [634, 190] on button "Search" at bounding box center [672, 199] width 80 height 27
drag, startPoint x: 370, startPoint y: 81, endPoint x: 265, endPoint y: 81, distance: 104.6
click at [265, 81] on div "SearchWithCriteriaaaecd251-31bd-450b-8fd7-f520aec3257d Writer Name [PERSON_NAME]" at bounding box center [445, 85] width 534 height 27
click at [632, 186] on button "Search" at bounding box center [672, 199] width 80 height 27
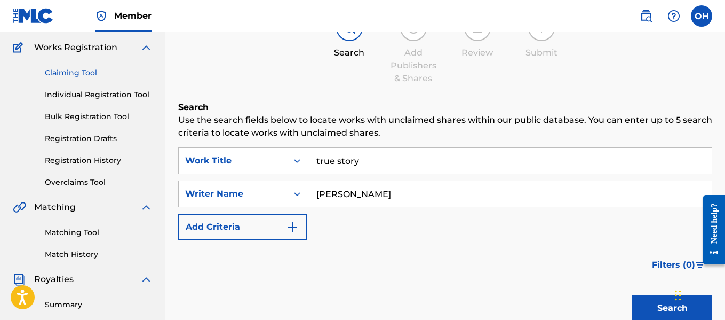
scroll to position [73, 0]
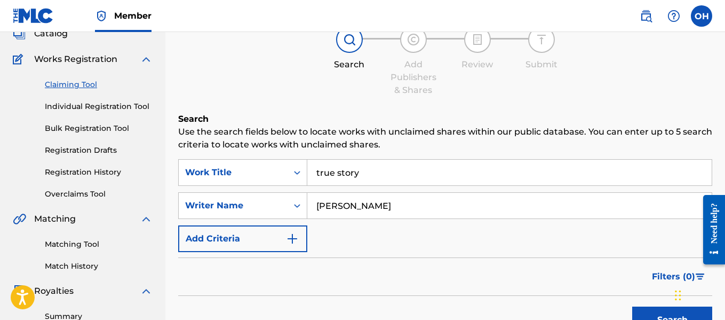
click at [79, 82] on link "Claiming Tool" at bounding box center [99, 84] width 108 height 11
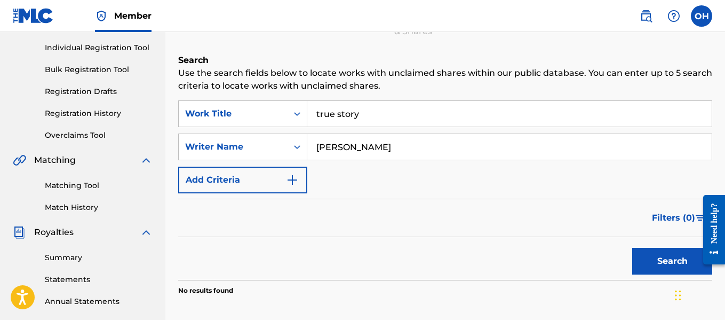
scroll to position [132, 0]
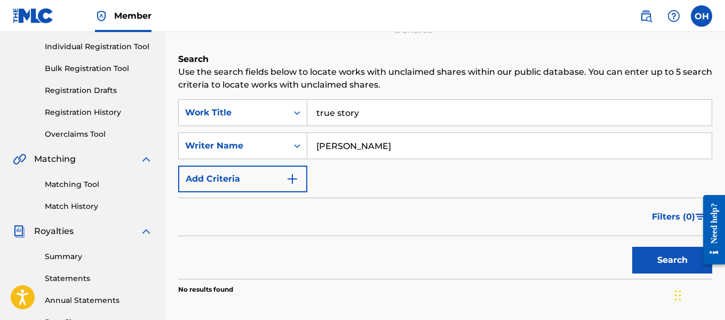
click at [45, 19] on link "Claiming Tool" at bounding box center [99, 24] width 108 height 11
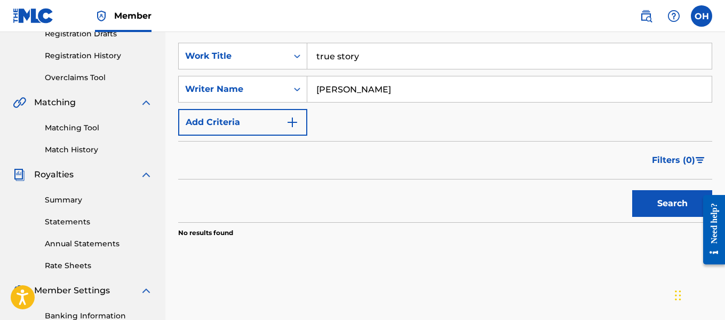
scroll to position [190, 0]
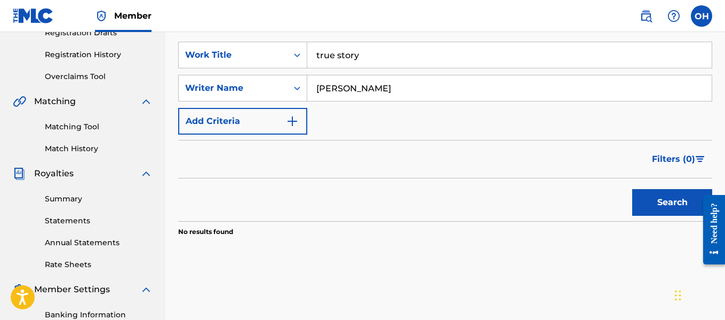
click at [681, 204] on button "Search" at bounding box center [672, 202] width 80 height 27
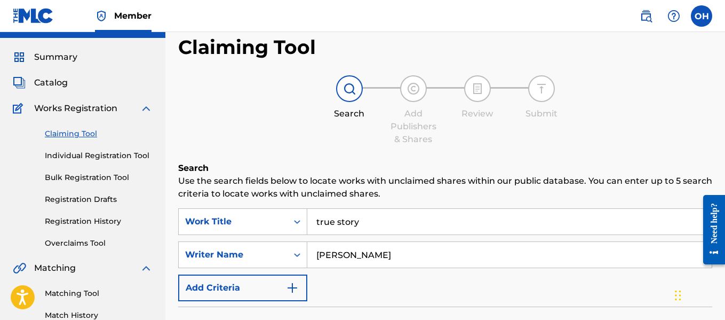
scroll to position [20, 0]
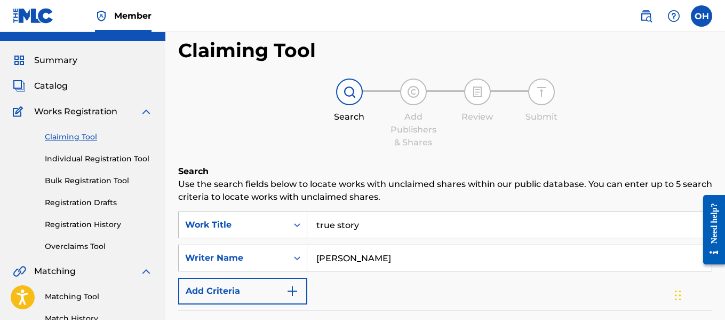
click at [146, 151] on div "Claiming Tool Individual Registration Tool Bulk Registration Tool Registration …" at bounding box center [83, 185] width 140 height 134
click at [140, 155] on link "Individual Registration Tool" at bounding box center [99, 158] width 108 height 11
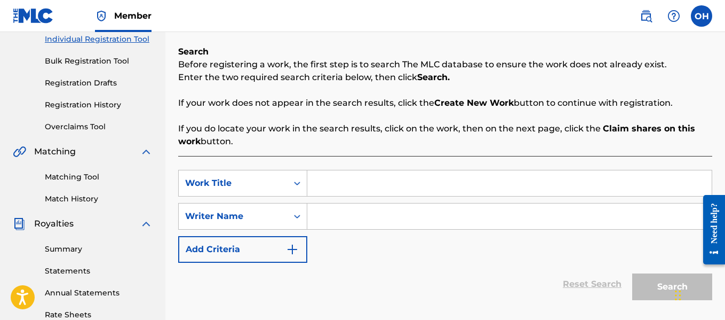
scroll to position [140, 0]
click at [338, 185] on input "Search Form" at bounding box center [509, 183] width 404 height 26
click at [343, 226] on input "Search Form" at bounding box center [509, 216] width 404 height 26
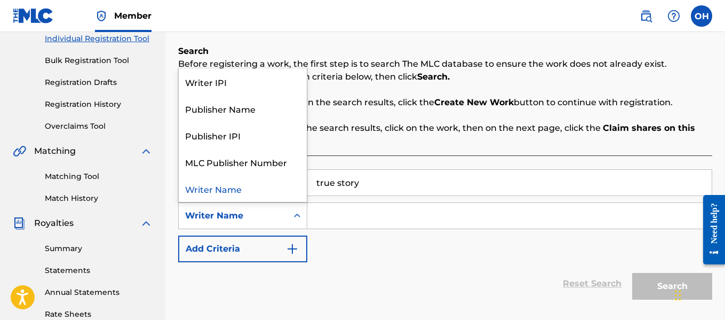
click at [297, 214] on icon "Search Form" at bounding box center [297, 215] width 11 height 11
click at [368, 216] on input "Search Form" at bounding box center [509, 216] width 404 height 26
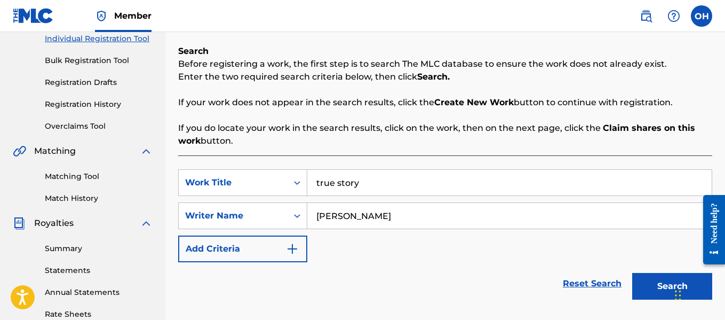
click at [632, 273] on button "Search" at bounding box center [672, 286] width 80 height 27
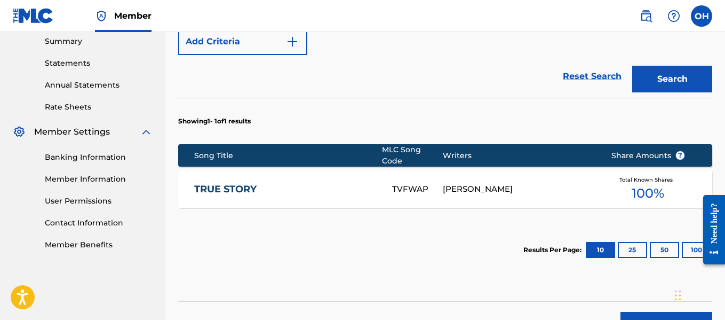
scroll to position [348, 0]
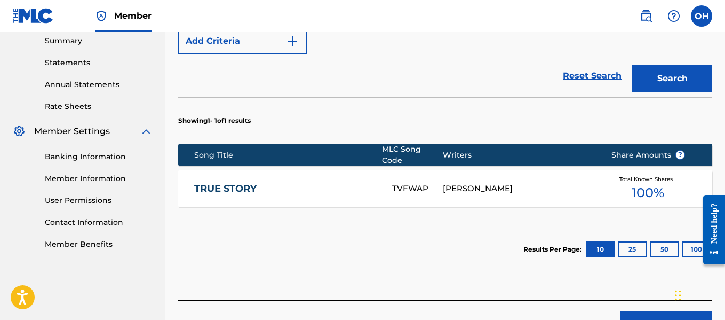
click at [253, 182] on link "TRUE STORY" at bounding box center [286, 188] width 184 height 12
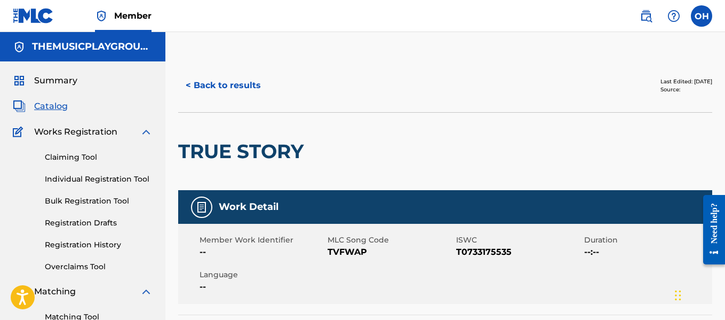
click at [250, 86] on button "< Back to results" at bounding box center [223, 85] width 90 height 27
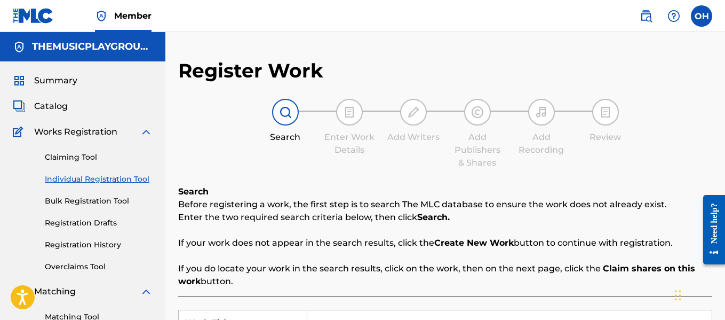
click at [81, 154] on link "Claiming Tool" at bounding box center [99, 157] width 108 height 11
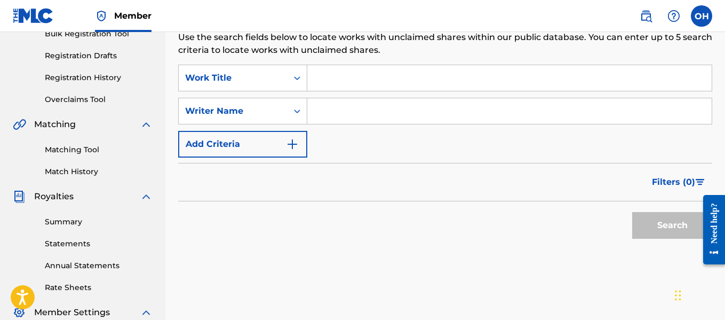
scroll to position [168, 0]
click at [466, 106] on input "Search Form" at bounding box center [509, 111] width 404 height 26
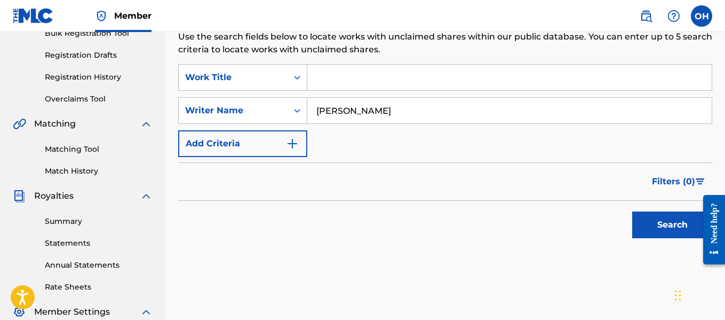
click at [423, 81] on input "Search Form" at bounding box center [509, 78] width 404 height 26
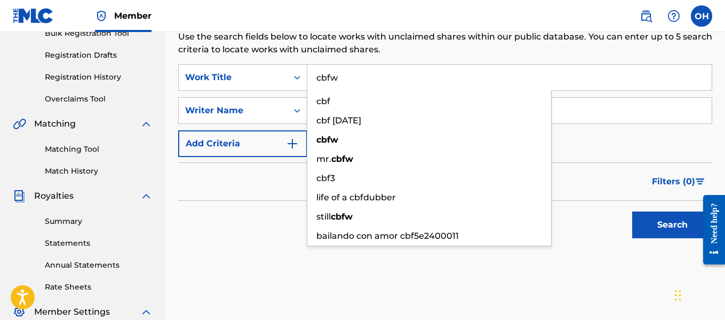
click at [632, 211] on button "Search" at bounding box center [672, 224] width 80 height 27
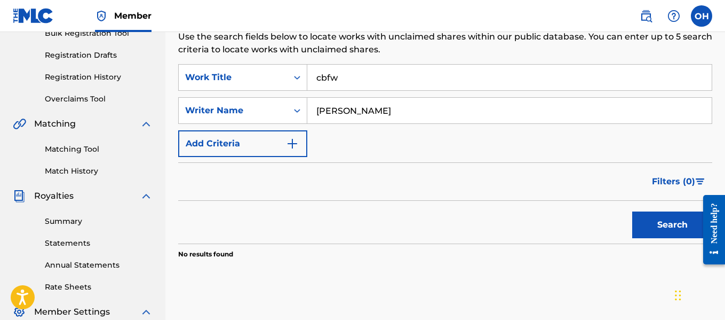
click at [629, 230] on div "Search" at bounding box center [669, 222] width 85 height 43
click at [638, 230] on button "Search" at bounding box center [672, 224] width 80 height 27
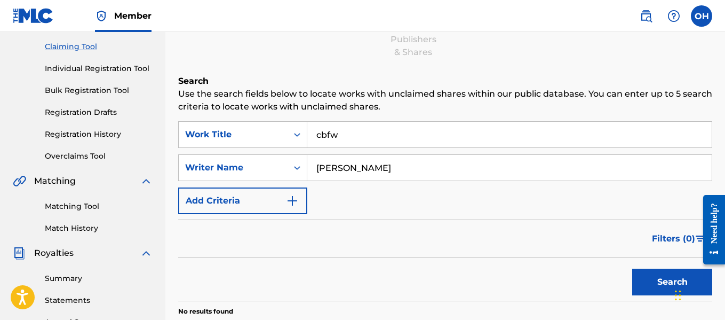
scroll to position [25, 0]
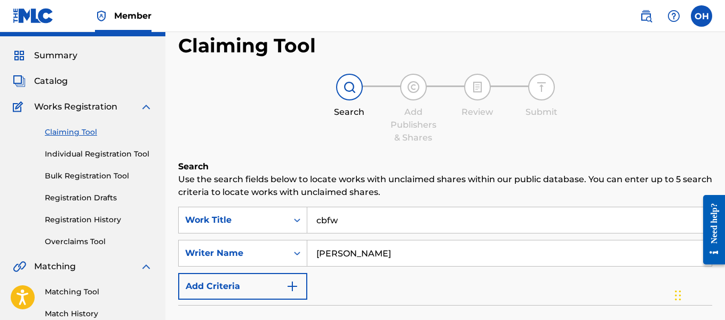
click at [109, 153] on link "Individual Registration Tool" at bounding box center [99, 153] width 108 height 11
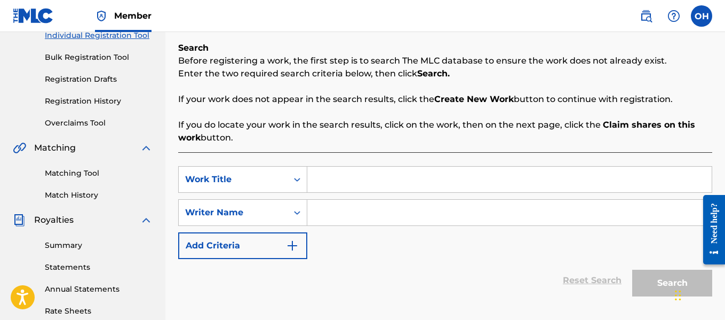
scroll to position [143, 0]
click at [464, 203] on input "Search Form" at bounding box center [509, 213] width 404 height 26
click at [456, 184] on input "Search Form" at bounding box center [509, 180] width 404 height 26
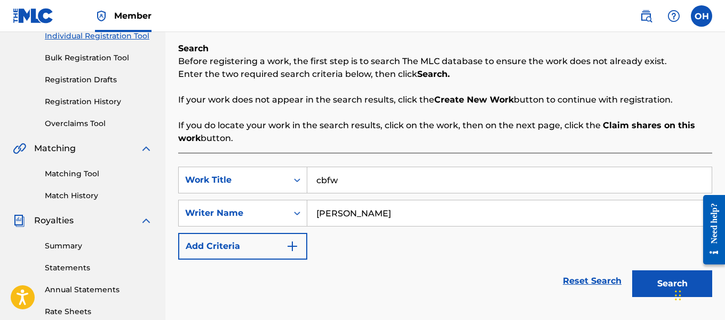
click at [632, 270] on button "Search" at bounding box center [672, 283] width 80 height 27
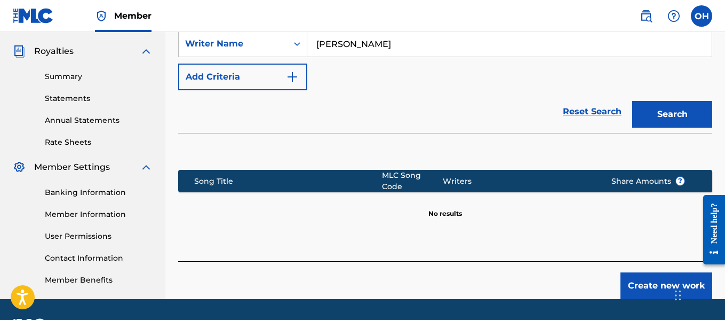
scroll to position [330, 0]
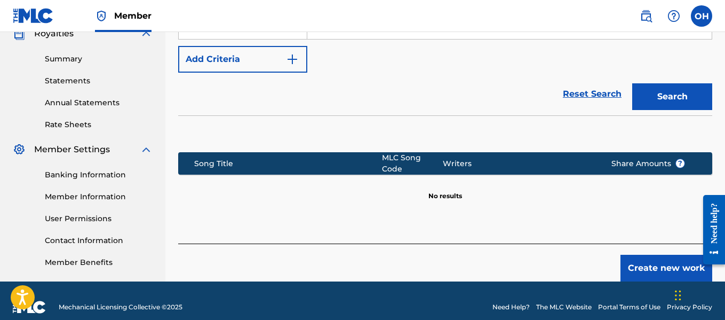
click at [642, 257] on button "Create new work" at bounding box center [666, 267] width 92 height 27
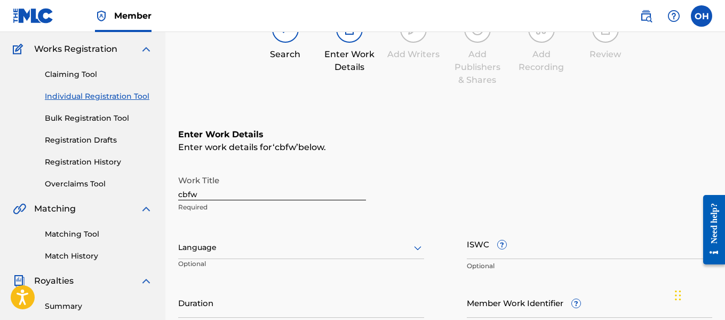
scroll to position [71, 0]
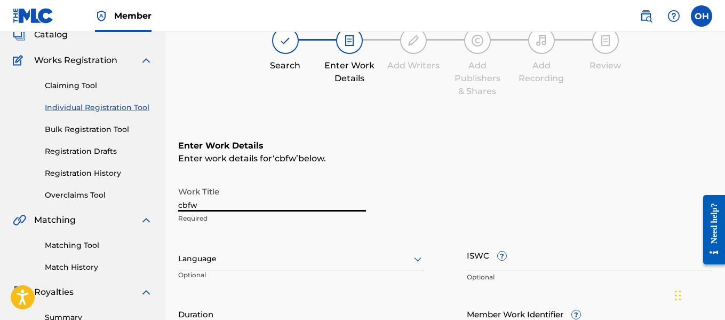
drag, startPoint x: 205, startPoint y: 203, endPoint x: 132, endPoint y: 198, distance: 72.7
click at [132, 198] on main "THEMUSICPLAYGROUND THEMUSICPLAYGROUND Summary Catalog Works Registration Claimi…" at bounding box center [362, 253] width 725 height 585
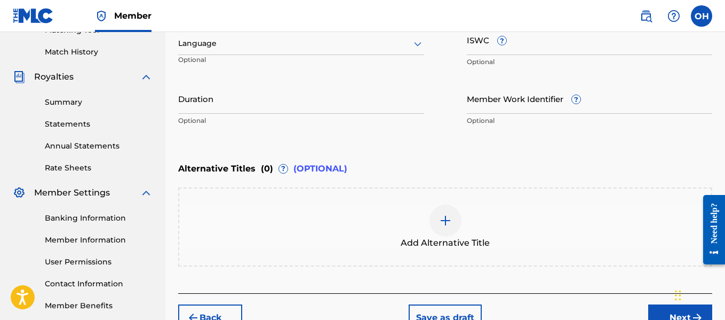
scroll to position [287, 0]
click at [658, 314] on button "Next" at bounding box center [680, 317] width 64 height 27
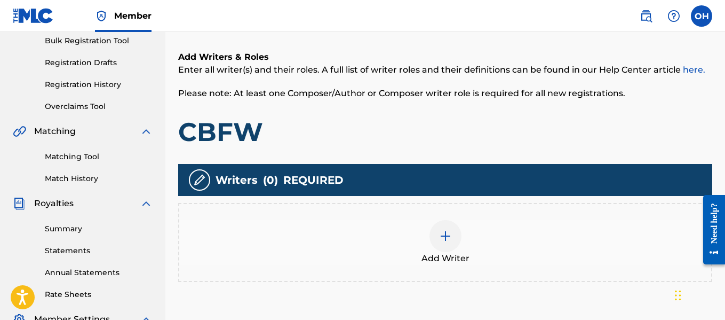
scroll to position [159, 0]
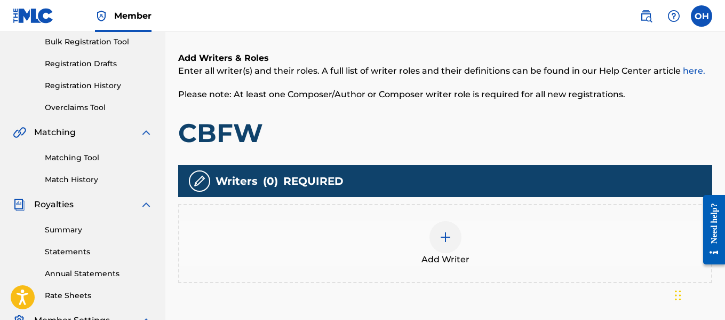
click at [430, 233] on div at bounding box center [445, 237] width 32 height 32
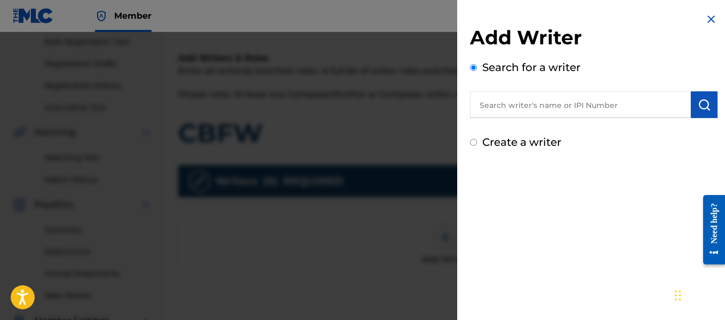
click at [544, 109] on input "text" at bounding box center [580, 104] width 221 height 27
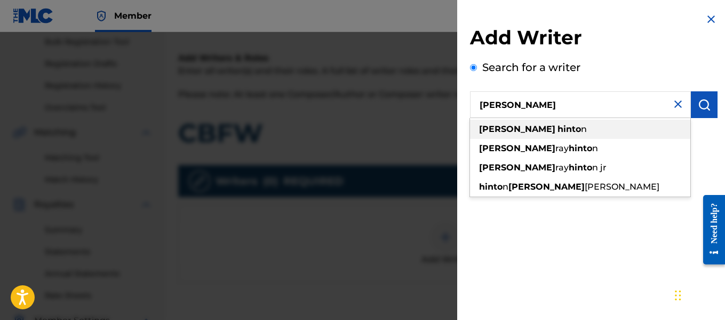
click at [581, 125] on span "n" at bounding box center [584, 129] width 6 height 10
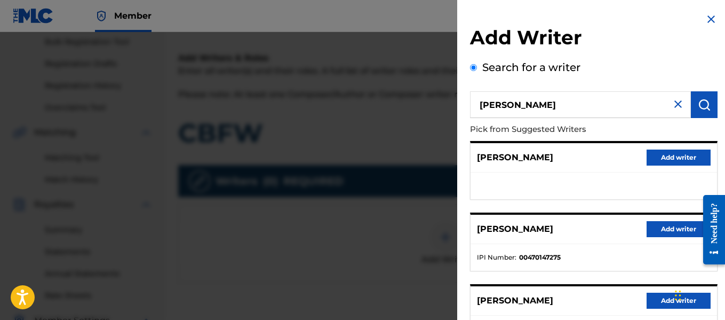
click at [647, 222] on button "Add writer" at bounding box center [679, 229] width 64 height 16
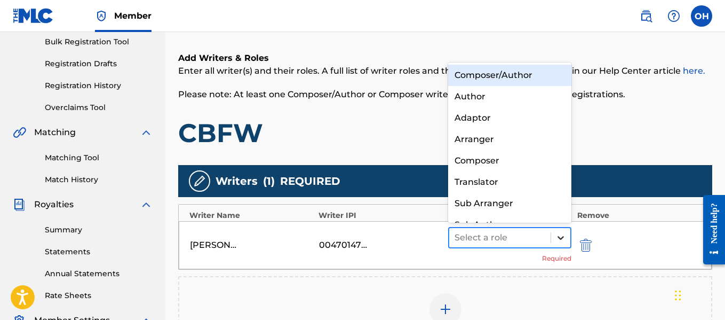
click at [562, 239] on icon at bounding box center [560, 237] width 11 height 11
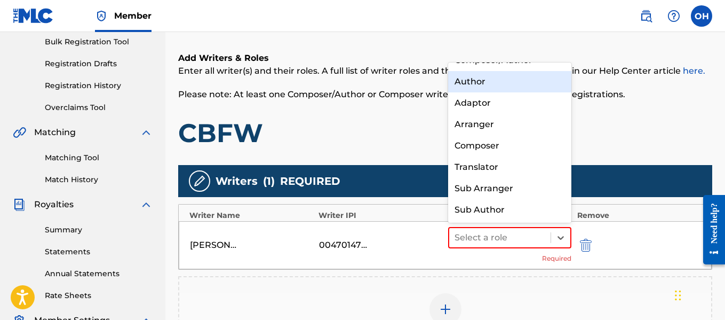
scroll to position [0, 0]
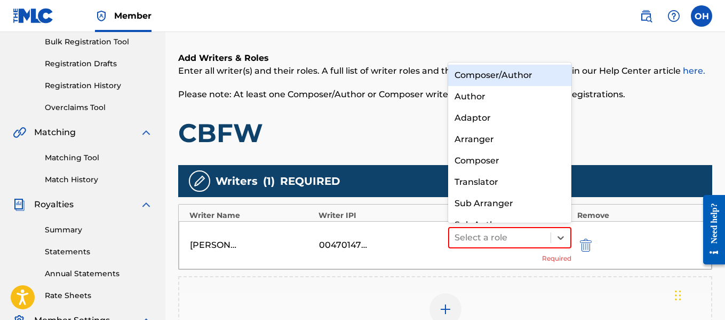
click at [513, 74] on div "Composer/Author" at bounding box center [510, 75] width 124 height 21
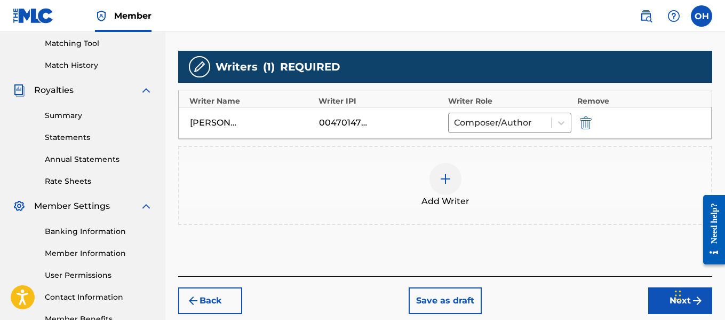
scroll to position [274, 0]
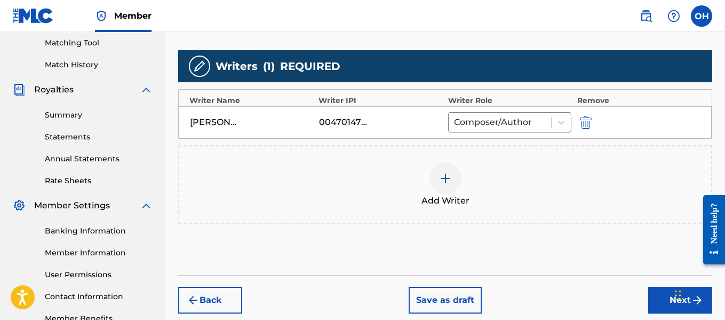
click at [449, 187] on div at bounding box center [445, 178] width 32 height 32
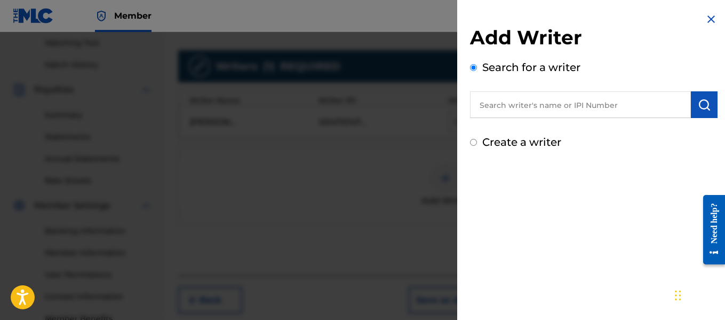
click at [528, 141] on label "Create a writer" at bounding box center [521, 142] width 79 height 13
click at [477, 141] on input "Create a writer" at bounding box center [473, 142] width 7 height 7
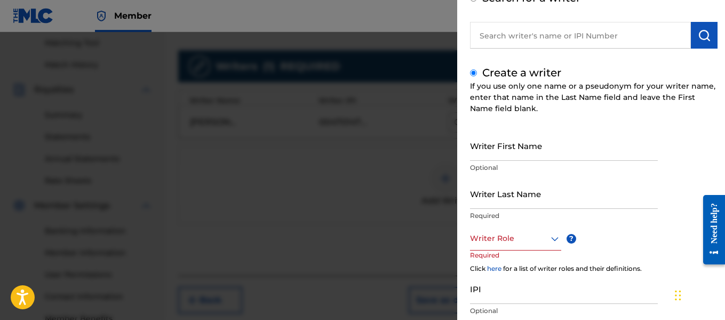
scroll to position [70, 0]
click at [536, 155] on input "Writer First Name" at bounding box center [564, 145] width 188 height 30
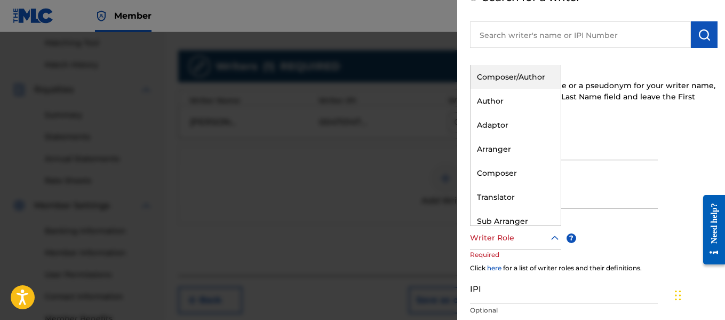
click at [509, 242] on div at bounding box center [515, 237] width 91 height 13
click at [509, 101] on div "Author" at bounding box center [516, 101] width 90 height 24
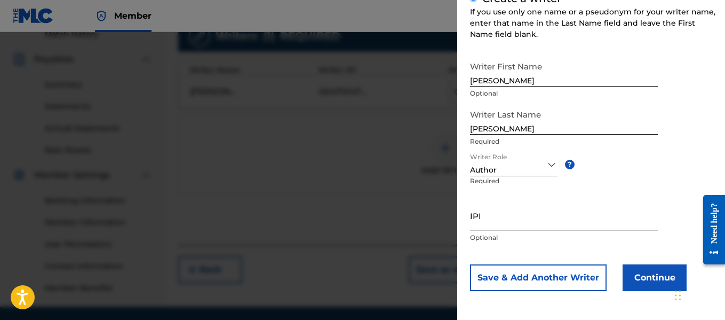
scroll to position [307, 0]
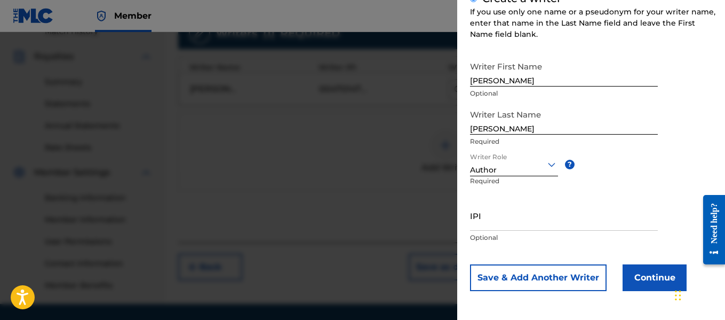
click at [665, 281] on button "Continue" at bounding box center [655, 277] width 64 height 27
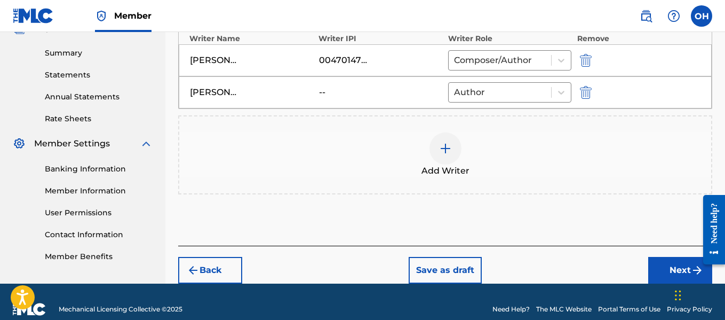
scroll to position [351, 0]
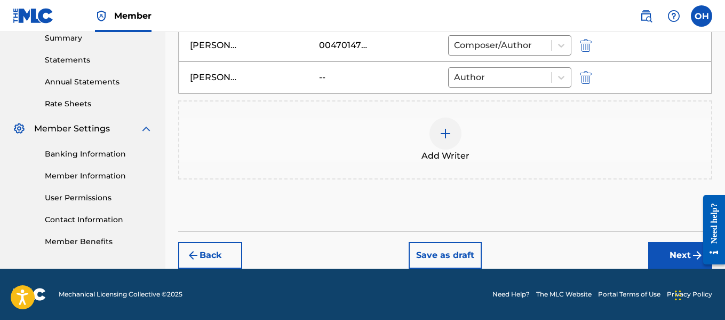
click at [664, 251] on button "Next" at bounding box center [680, 255] width 64 height 27
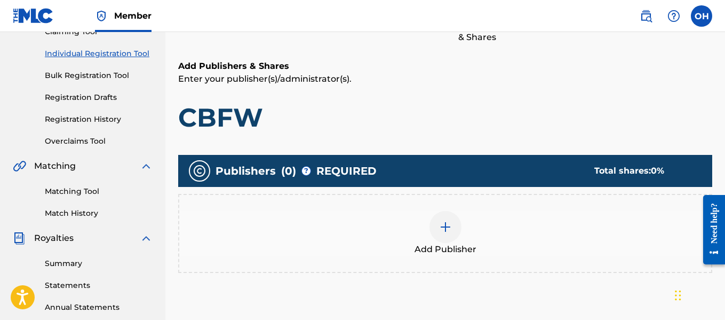
scroll to position [126, 0]
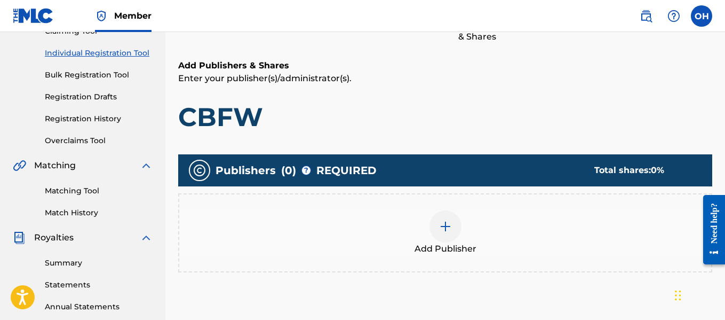
click at [444, 230] on img at bounding box center [445, 226] width 13 height 13
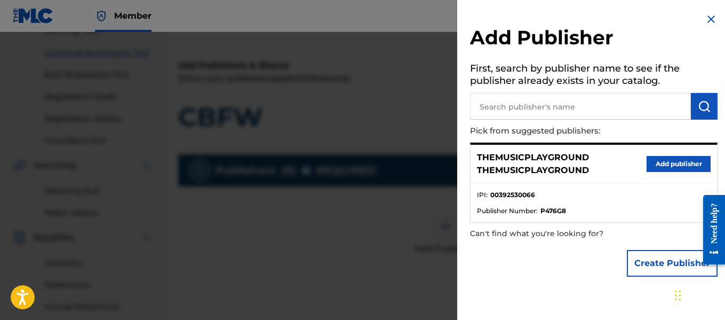
click at [653, 272] on button "Create Publisher" at bounding box center [672, 263] width 91 height 27
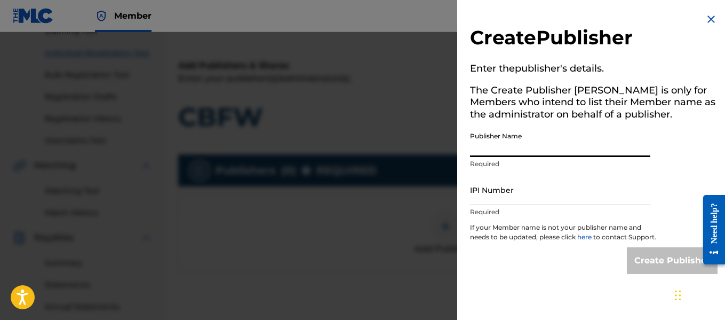
click at [574, 154] on input "Publisher Name" at bounding box center [560, 141] width 180 height 30
click at [569, 197] on input "IPI Number" at bounding box center [560, 189] width 180 height 30
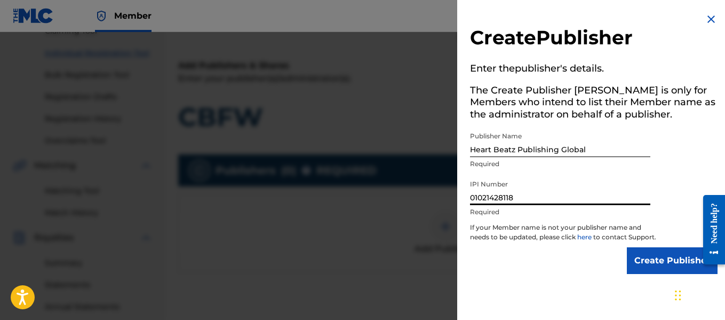
click at [652, 273] on input "Create Publisher" at bounding box center [672, 260] width 91 height 27
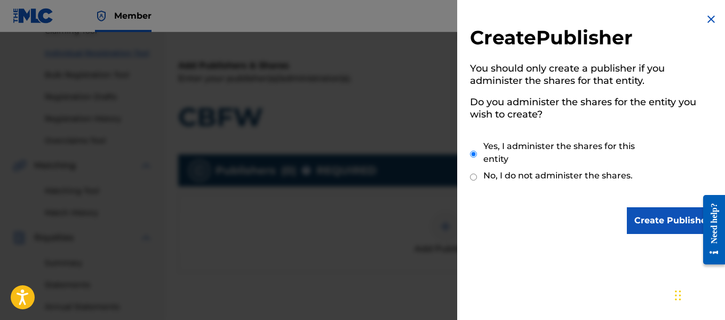
click at [632, 220] on input "Create Publisher" at bounding box center [672, 220] width 91 height 27
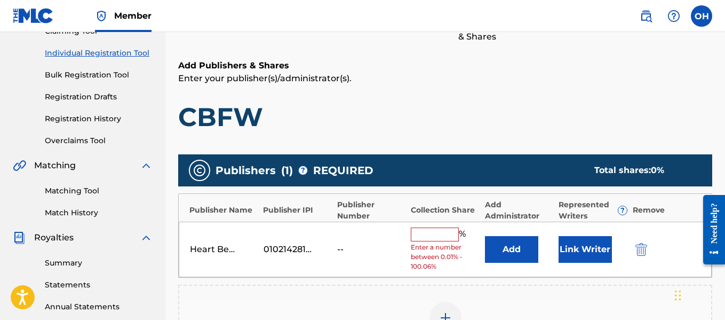
click at [448, 234] on input "text" at bounding box center [435, 234] width 48 height 14
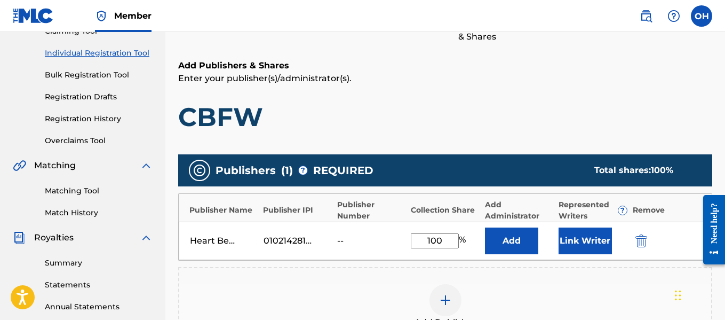
click at [592, 249] on button "Link Writer" at bounding box center [585, 240] width 53 height 27
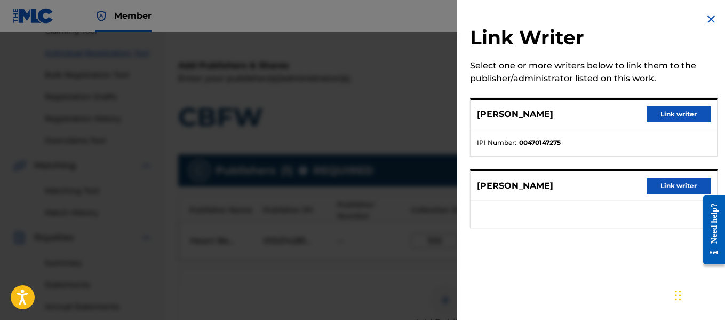
click at [660, 116] on button "Link writer" at bounding box center [679, 114] width 64 height 16
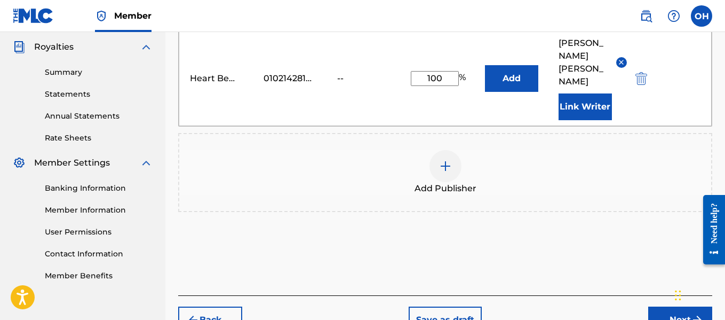
click at [661, 306] on button "Next" at bounding box center [680, 319] width 64 height 27
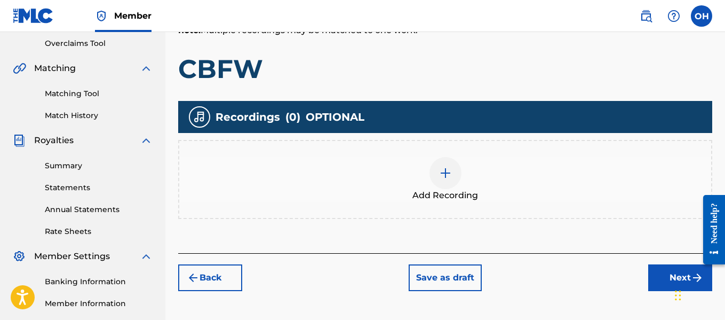
scroll to position [226, 0]
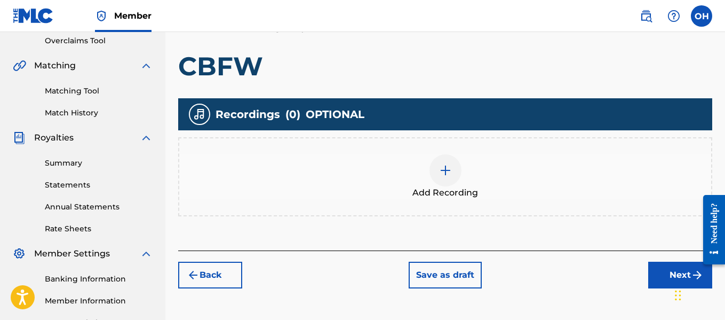
drag, startPoint x: 652, startPoint y: 272, endPoint x: 589, endPoint y: 225, distance: 78.5
click at [589, 225] on div "Register Work Search Enter Work Details Add Writers Add Publishers & Shares Add…" at bounding box center [445, 60] width 534 height 455
click at [445, 172] on img at bounding box center [445, 170] width 13 height 13
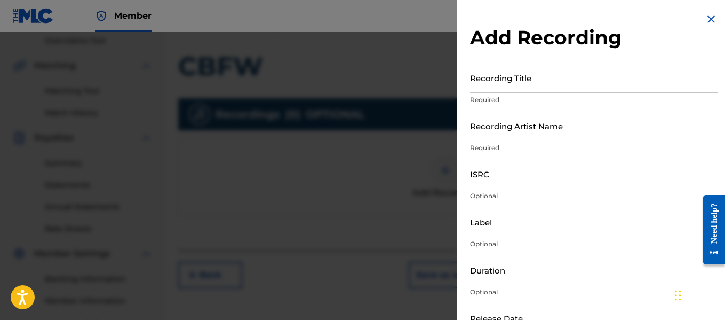
click at [552, 89] on input "Recording Title" at bounding box center [594, 77] width 248 height 30
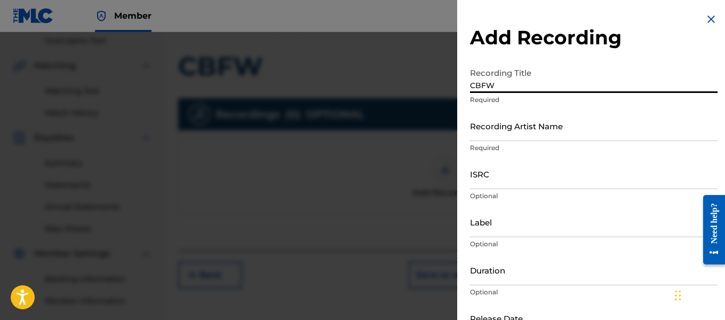
click at [539, 128] on input "Recording Artist Name" at bounding box center [594, 125] width 248 height 30
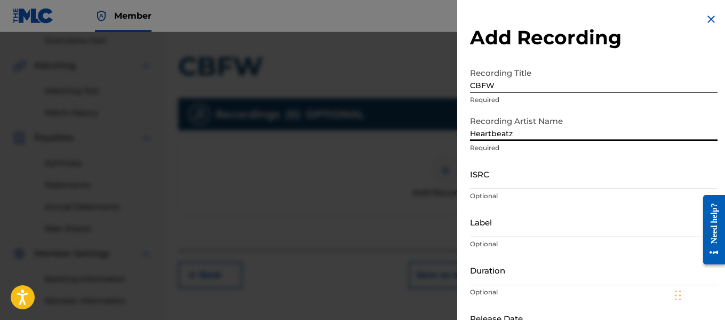
click at [532, 220] on input "Label" at bounding box center [594, 221] width 248 height 30
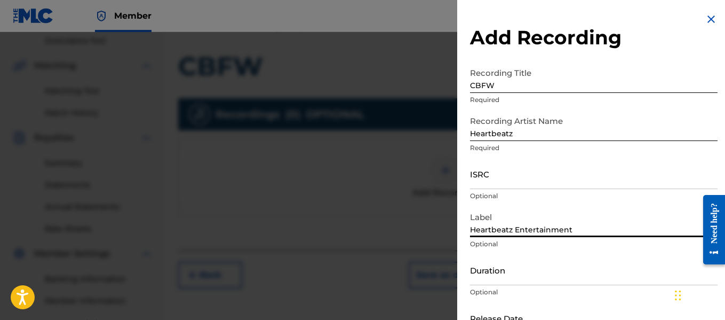
scroll to position [70, 0]
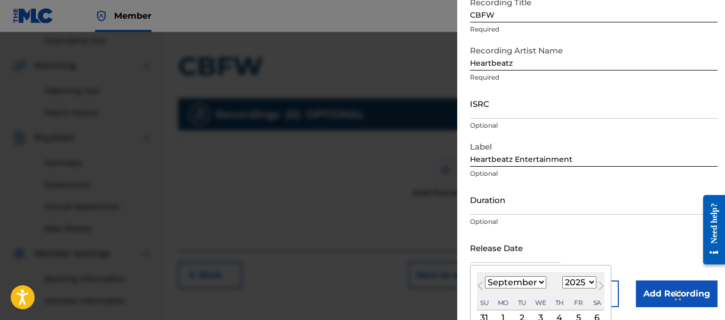
click at [523, 252] on input "text" at bounding box center [515, 247] width 91 height 30
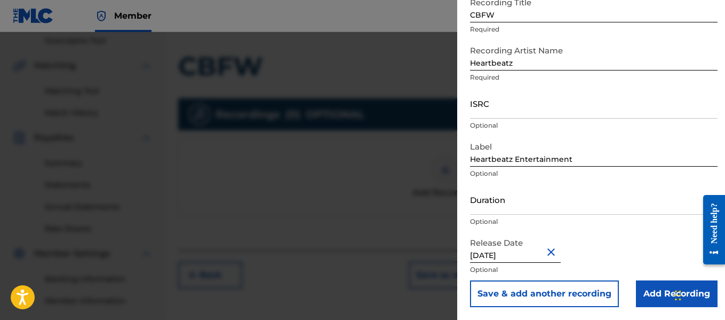
click at [642, 293] on input "Add Recording" at bounding box center [677, 293] width 82 height 27
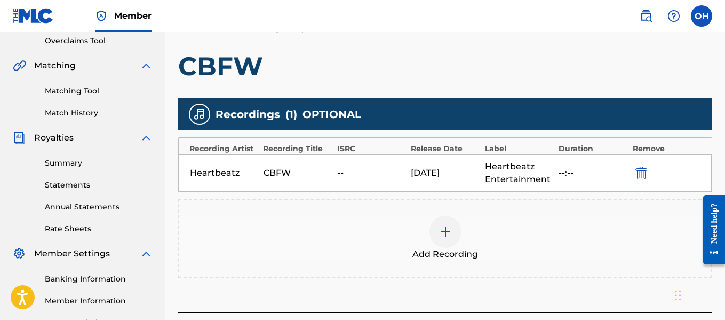
scroll to position [342, 0]
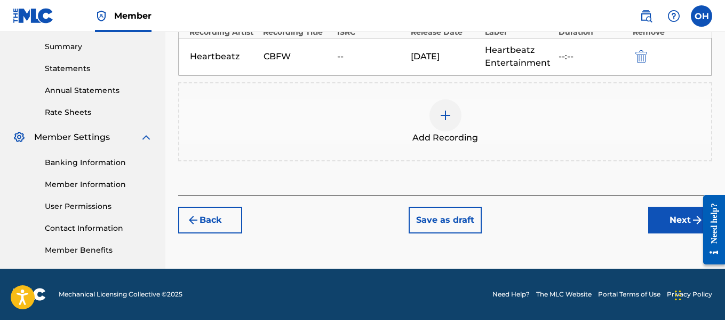
click at [659, 220] on button "Next" at bounding box center [680, 219] width 64 height 27
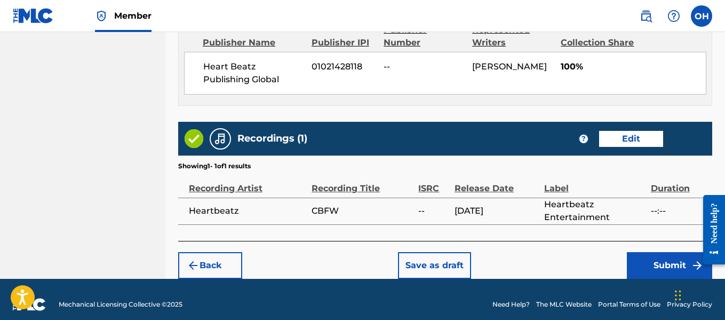
scroll to position [616, 0]
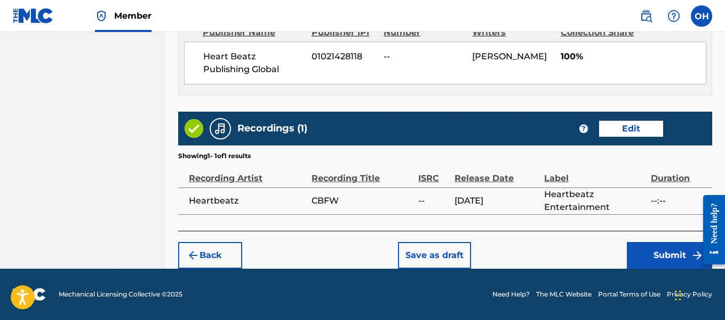
click at [638, 252] on button "Submit" at bounding box center [669, 255] width 85 height 27
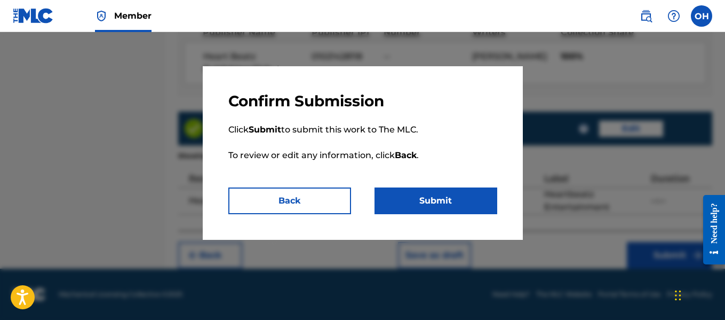
click at [460, 199] on button "Submit" at bounding box center [436, 200] width 123 height 27
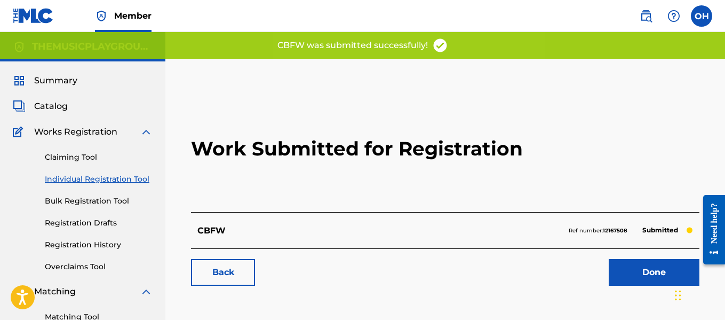
click at [631, 269] on link "Done" at bounding box center [654, 272] width 91 height 27
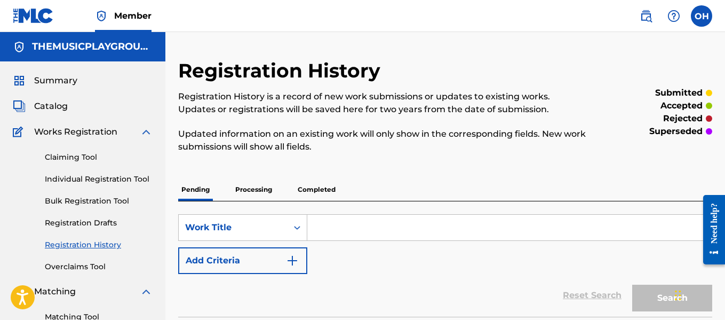
scroll to position [3, 0]
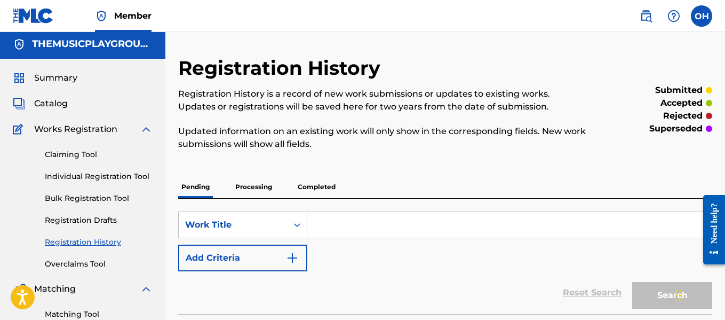
click at [88, 155] on link "Claiming Tool" at bounding box center [99, 154] width 108 height 11
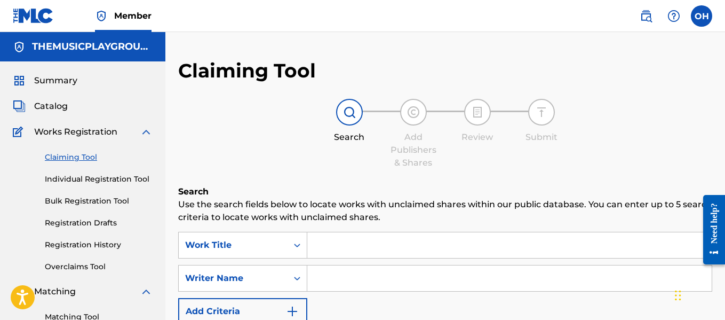
click at [340, 288] on input "Search Form" at bounding box center [509, 278] width 404 height 26
paste input "[PERSON_NAME]"
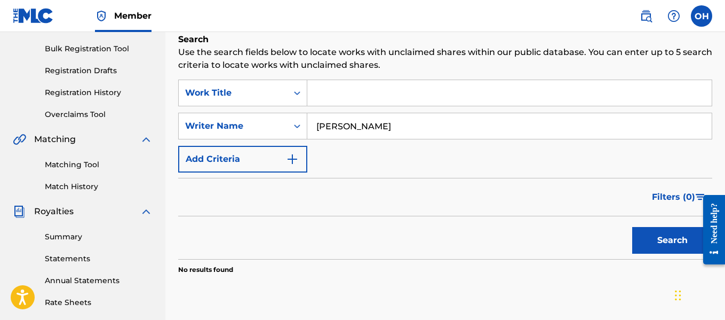
scroll to position [152, 0]
click at [367, 100] on input "Search Form" at bounding box center [509, 94] width 404 height 26
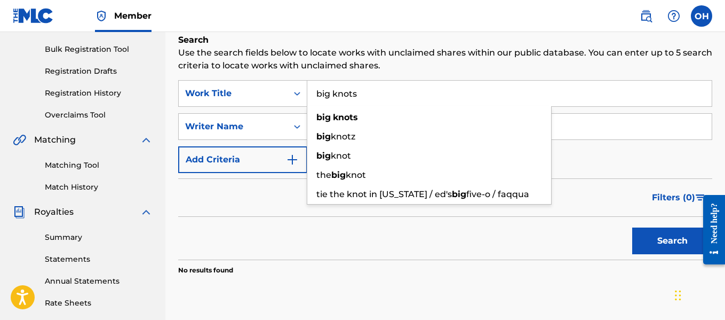
click at [632, 227] on button "Search" at bounding box center [672, 240] width 80 height 27
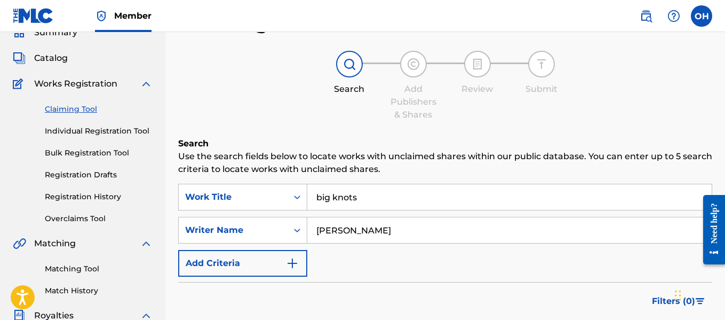
scroll to position [47, 0]
click at [71, 270] on link "Matching Tool" at bounding box center [99, 269] width 108 height 11
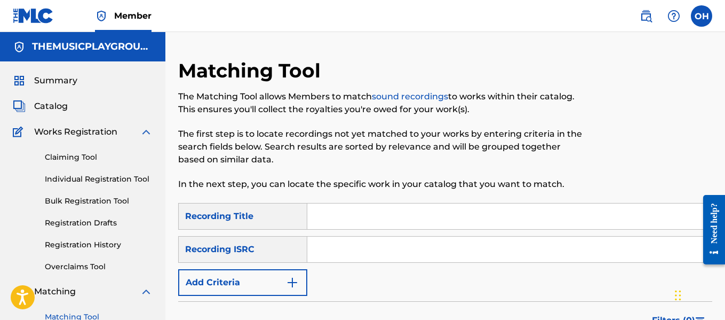
click at [338, 218] on input "Search Form" at bounding box center [509, 216] width 404 height 26
click at [326, 214] on input "bog knots" at bounding box center [509, 216] width 404 height 26
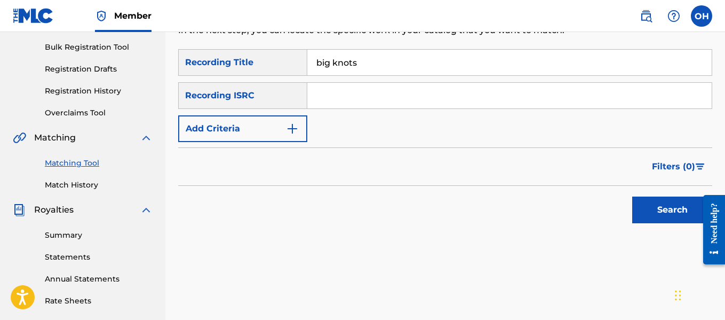
click at [632, 196] on button "Search" at bounding box center [672, 209] width 80 height 27
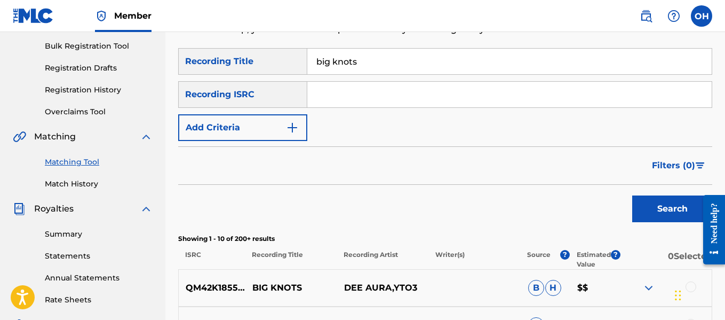
scroll to position [153, 0]
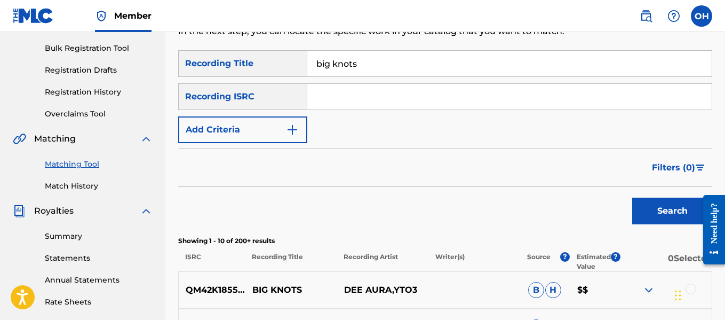
click at [293, 124] on img "Search Form" at bounding box center [292, 129] width 13 height 13
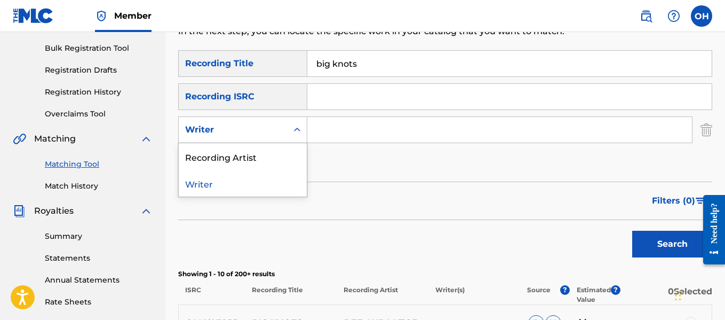
click at [291, 131] on div "Search Form" at bounding box center [297, 129] width 19 height 19
click at [269, 161] on div "Recording Artist" at bounding box center [243, 156] width 128 height 27
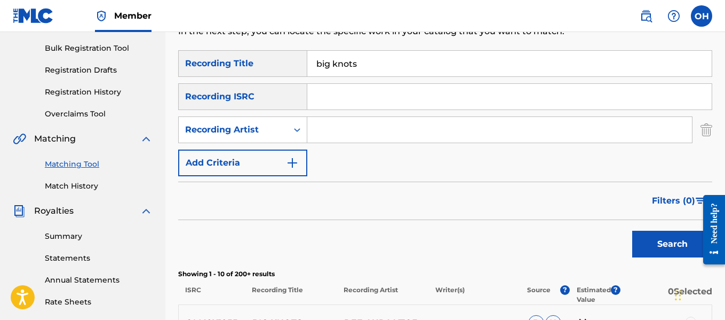
click at [324, 143] on div "SearchWithCriteriaf6f8ff2c-8863-42a3-8293-04d265f53de5 Recording Title big knot…" at bounding box center [445, 113] width 534 height 126
click at [328, 134] on input "Search Form" at bounding box center [499, 130] width 385 height 26
click at [632, 230] on button "Search" at bounding box center [672, 243] width 80 height 27
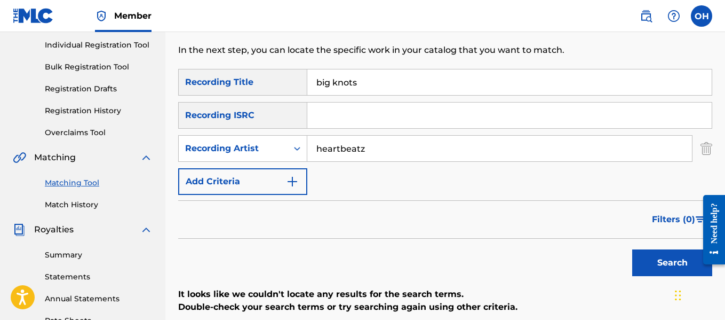
scroll to position [133, 0]
drag, startPoint x: 365, startPoint y: 150, endPoint x: 310, endPoint y: 150, distance: 55.5
click at [310, 150] on input "heartbeatz" at bounding box center [499, 149] width 385 height 26
drag, startPoint x: 365, startPoint y: 84, endPoint x: 278, endPoint y: 83, distance: 87.5
click at [278, 83] on div "SearchWithCriteriaf6f8ff2c-8863-42a3-8293-04d265f53de5 Recording Title big knots" at bounding box center [445, 82] width 534 height 27
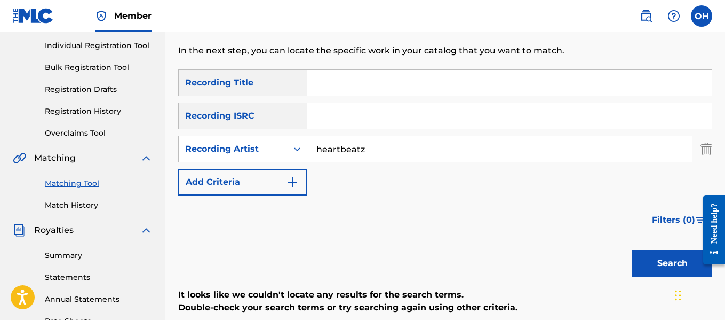
click at [632, 250] on button "Search" at bounding box center [672, 263] width 80 height 27
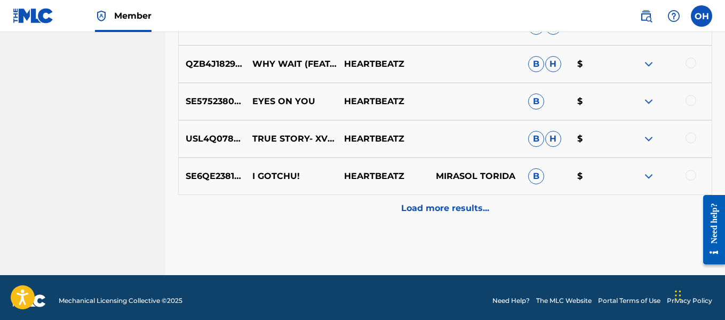
scroll to position [636, 0]
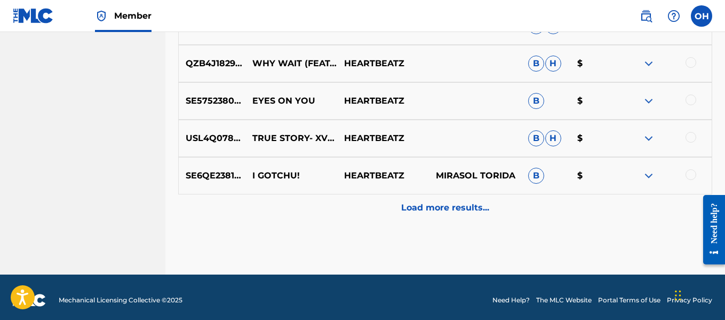
click at [418, 208] on p "Load more results..." at bounding box center [445, 207] width 88 height 13
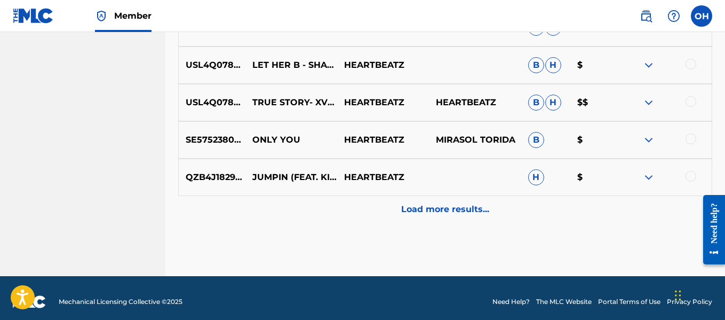
scroll to position [1015, 0]
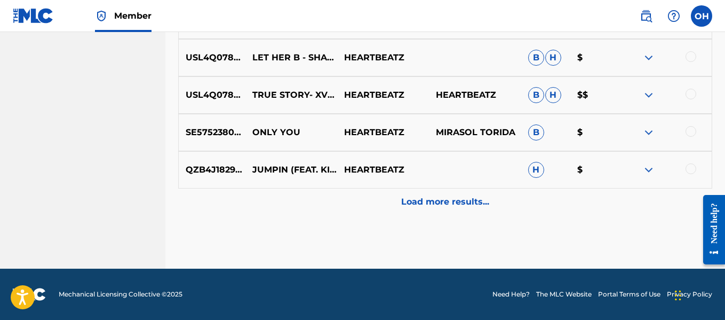
click at [435, 196] on p "Load more results..." at bounding box center [445, 201] width 88 height 13
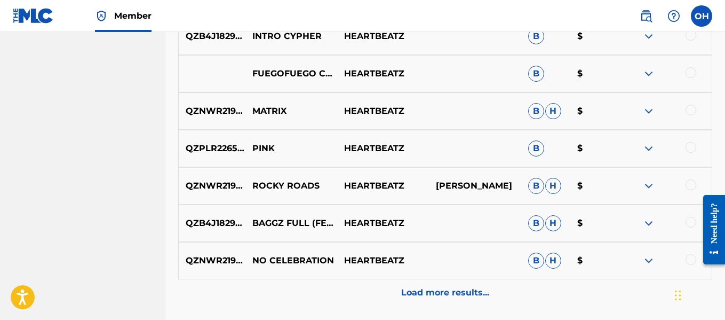
scroll to position [1389, 0]
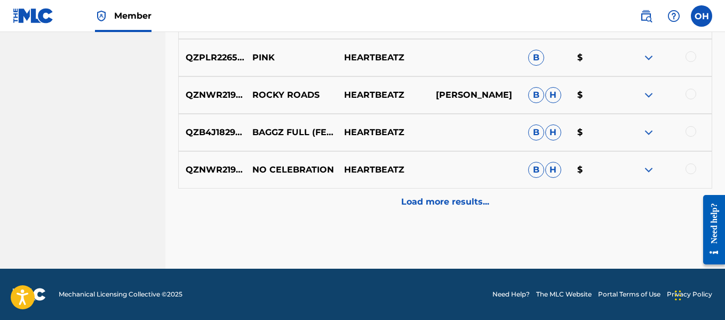
click at [433, 202] on p "Load more results..." at bounding box center [445, 201] width 88 height 13
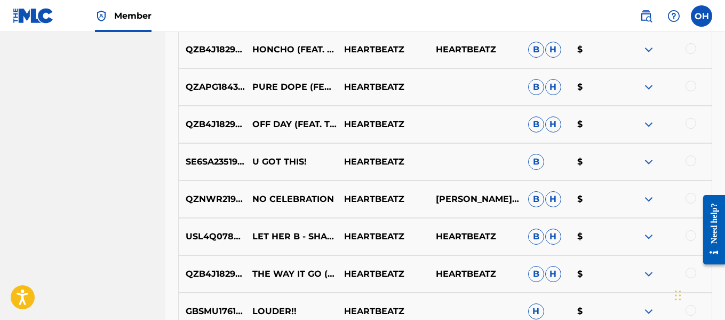
scroll to position [1762, 0]
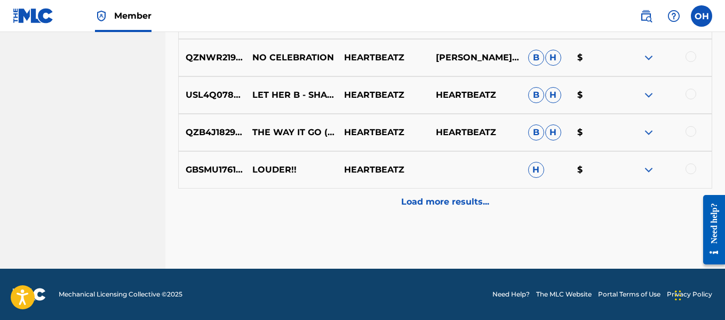
click at [433, 202] on p "Load more results..." at bounding box center [445, 201] width 88 height 13
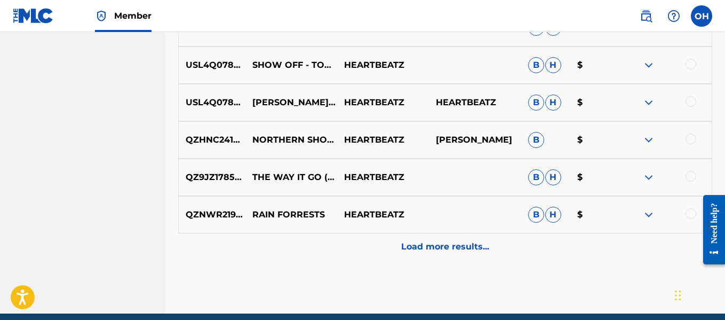
scroll to position [2136, 0]
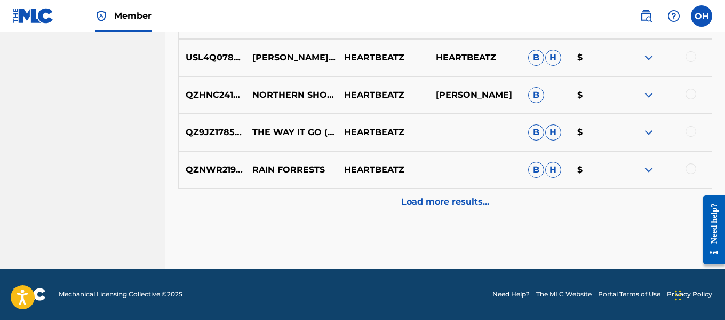
click at [436, 202] on p "Load more results..." at bounding box center [445, 201] width 88 height 13
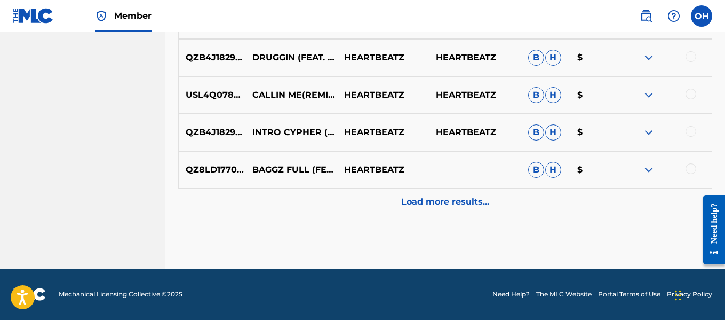
click at [436, 203] on p "Load more results..." at bounding box center [445, 201] width 88 height 13
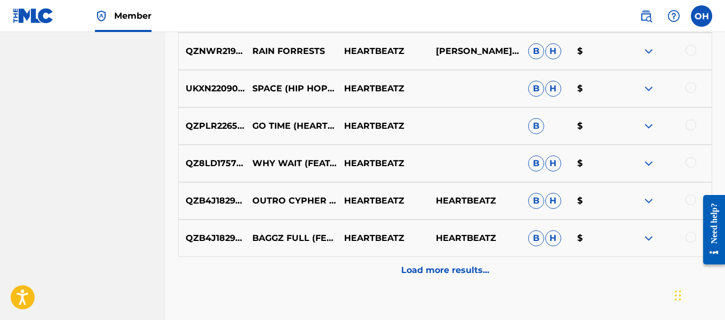
scroll to position [2882, 0]
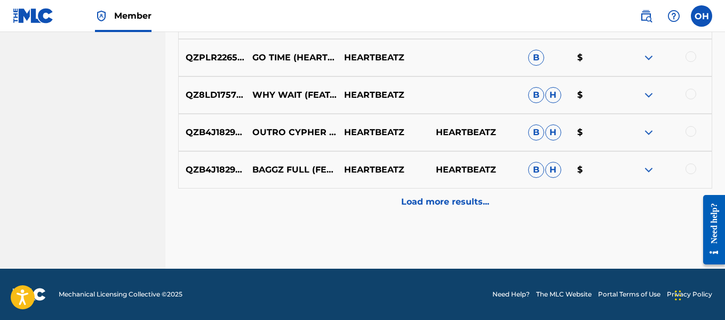
click at [436, 203] on p "Load more results..." at bounding box center [445, 201] width 88 height 13
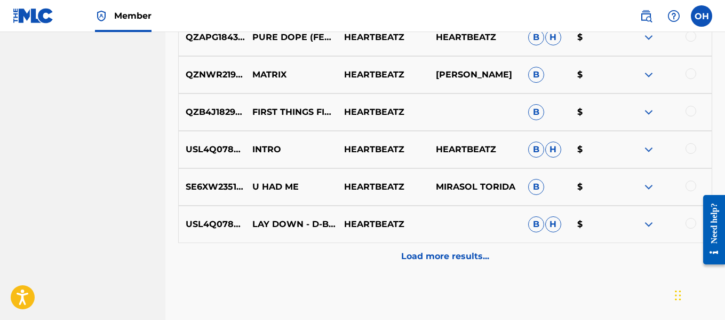
scroll to position [3256, 0]
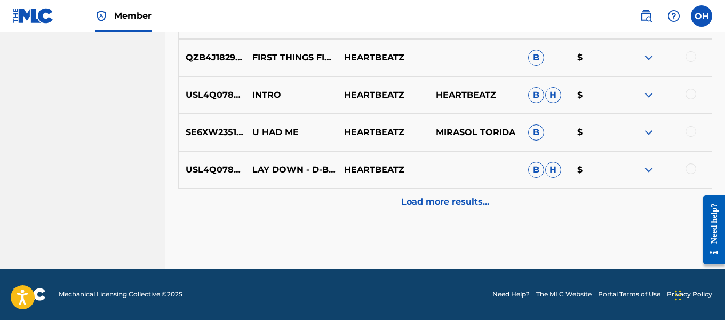
click at [436, 203] on p "Load more results..." at bounding box center [445, 201] width 88 height 13
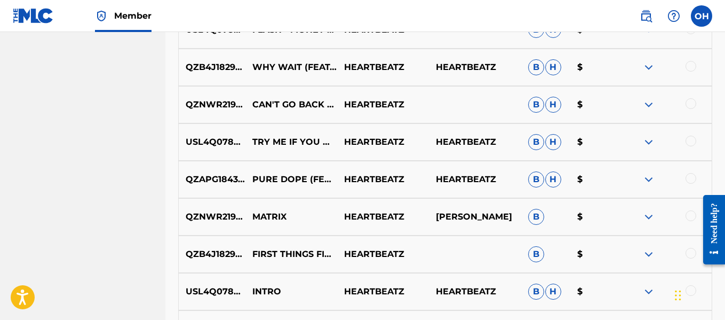
scroll to position [3060, 0]
click at [392, 254] on p "HEARTBEATZ" at bounding box center [383, 253] width 92 height 13
click at [419, 217] on p "HEARTBEATZ" at bounding box center [383, 216] width 92 height 13
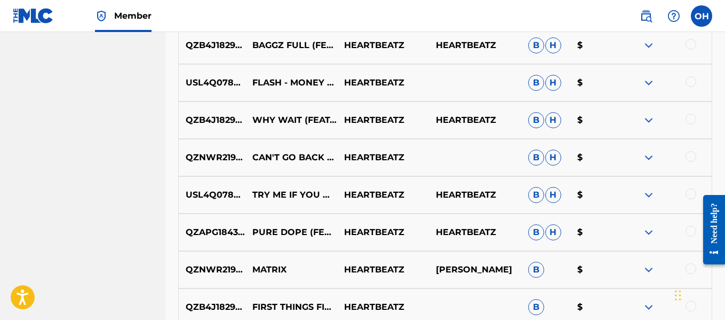
click at [389, 222] on div "QZAPG1843622 PURE DOPE (FEAT. [PERSON_NAME] & HOOD RAT) HEARTBEATZ HEARTBEATZ B…" at bounding box center [445, 231] width 534 height 37
click at [399, 229] on p "HEARTBEATZ" at bounding box center [383, 232] width 92 height 13
click at [648, 234] on img at bounding box center [648, 232] width 13 height 13
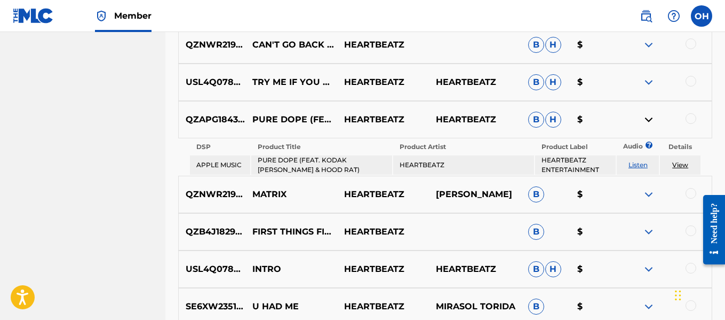
scroll to position [3120, 0]
click at [646, 193] on img at bounding box center [648, 193] width 13 height 13
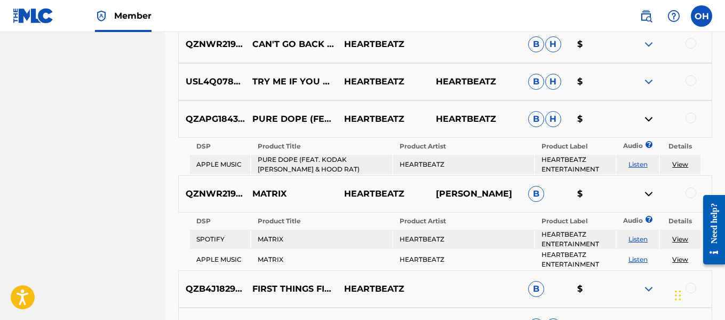
click at [646, 193] on img at bounding box center [648, 193] width 13 height 13
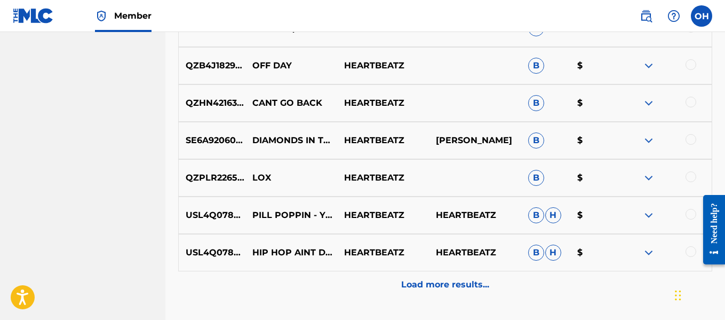
scroll to position [3667, 0]
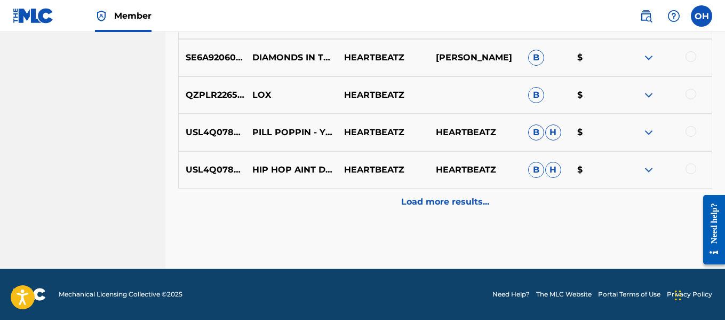
click at [484, 208] on div "Load more results..." at bounding box center [445, 201] width 534 height 27
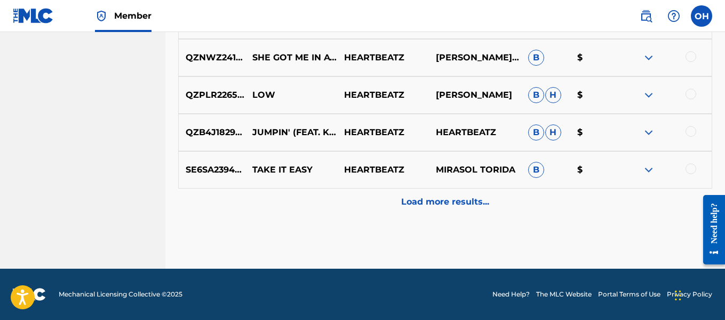
click at [465, 201] on p "Load more results..." at bounding box center [445, 201] width 88 height 13
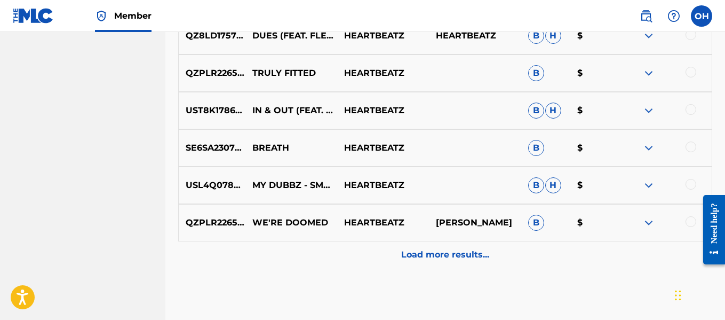
scroll to position [4376, 0]
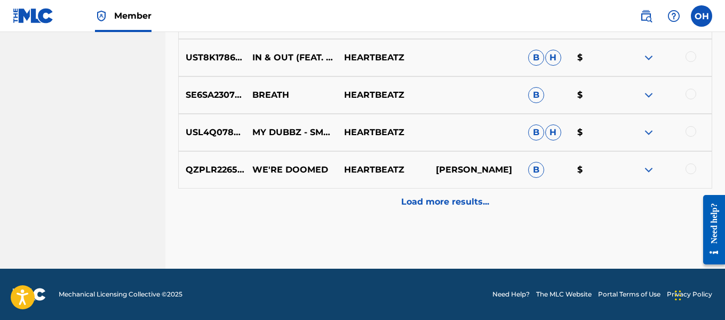
click at [467, 203] on p "Load more results..." at bounding box center [445, 201] width 88 height 13
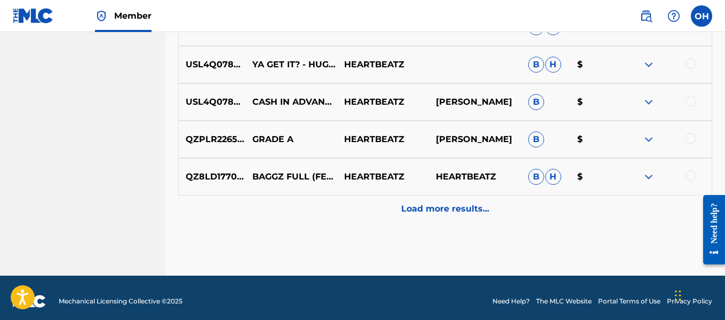
scroll to position [4750, 0]
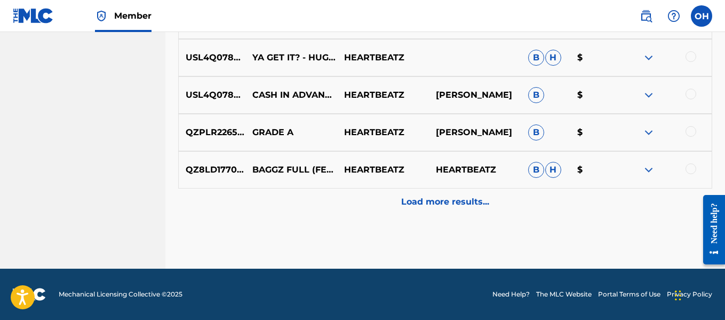
click at [467, 207] on p "Load more results..." at bounding box center [445, 201] width 88 height 13
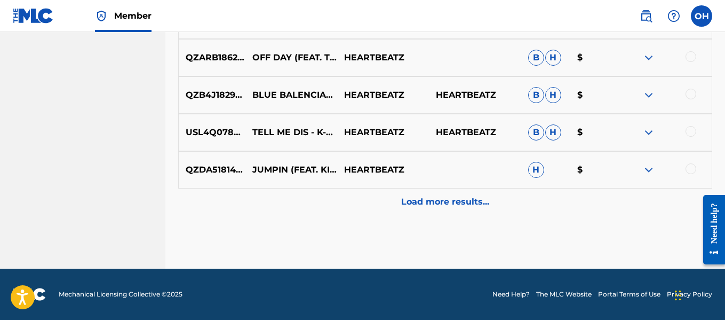
click at [469, 208] on div "Load more results..." at bounding box center [445, 201] width 534 height 27
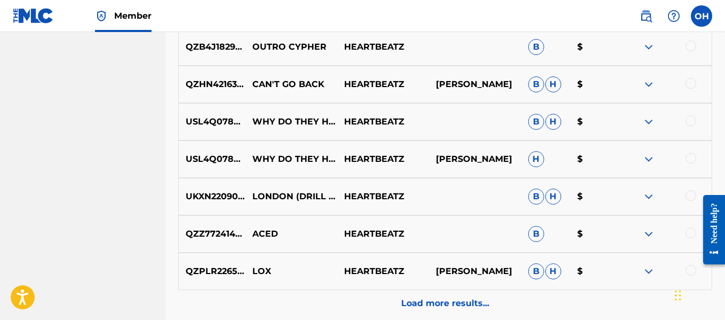
scroll to position [5497, 0]
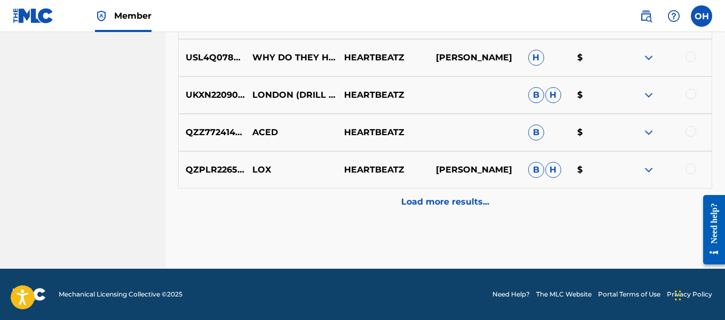
click at [468, 210] on div "Load more results..." at bounding box center [445, 201] width 534 height 27
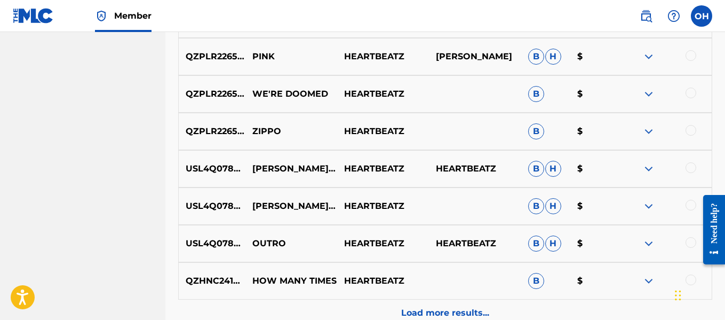
scroll to position [5870, 0]
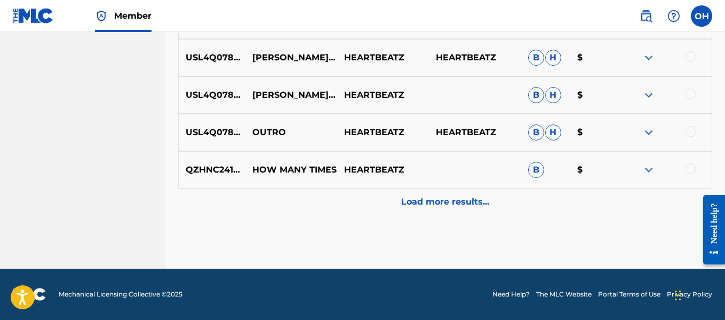
click at [462, 202] on p "Load more results..." at bounding box center [445, 201] width 88 height 13
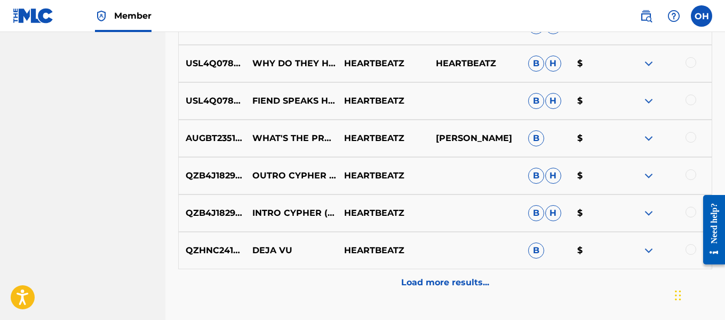
scroll to position [6243, 0]
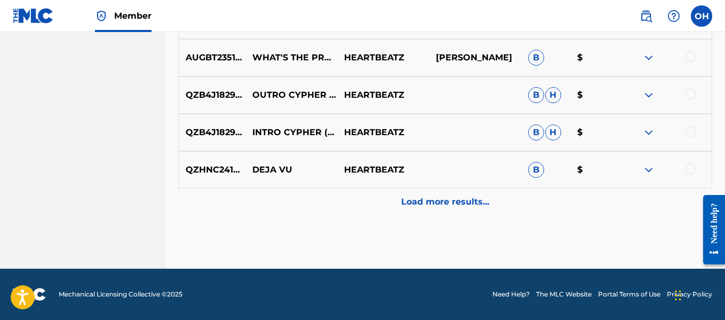
click at [456, 199] on p "Load more results..." at bounding box center [445, 201] width 88 height 13
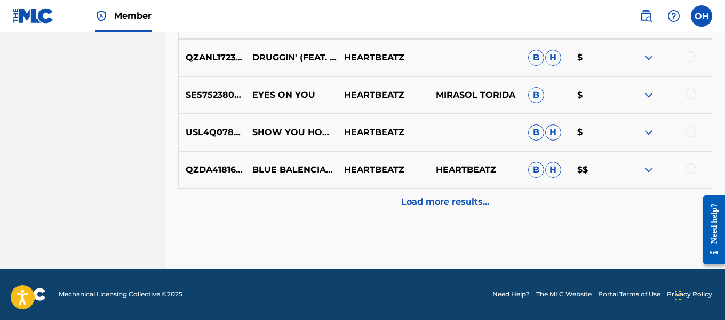
click at [455, 199] on p "Load more results..." at bounding box center [445, 201] width 88 height 13
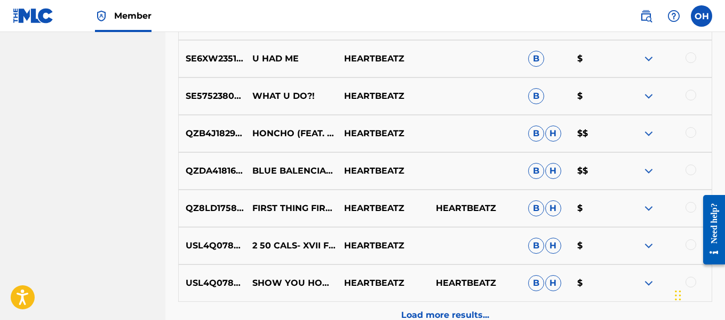
scroll to position [6990, 0]
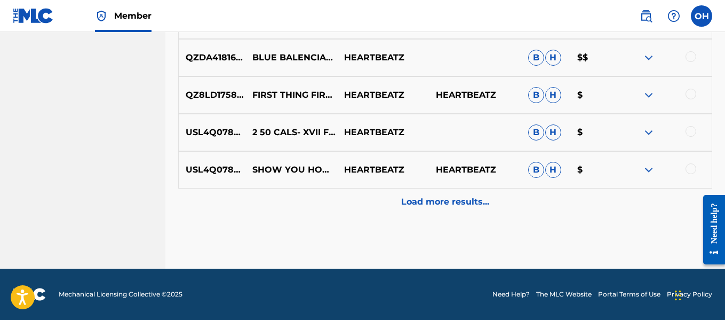
click at [443, 204] on p "Load more results..." at bounding box center [445, 201] width 88 height 13
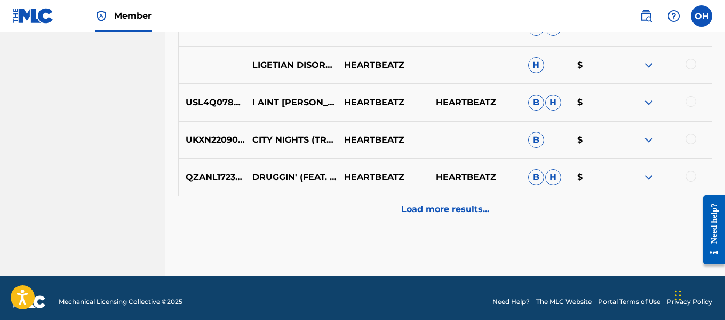
scroll to position [7364, 0]
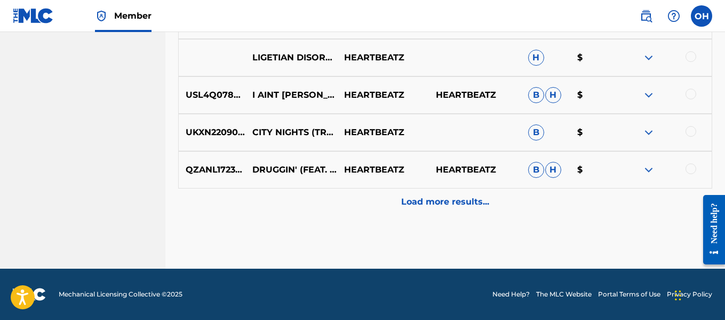
click at [448, 207] on p "Load more results..." at bounding box center [445, 201] width 88 height 13
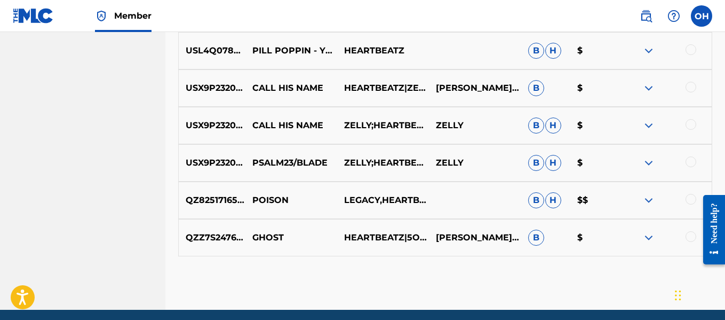
scroll to position [7711, 0]
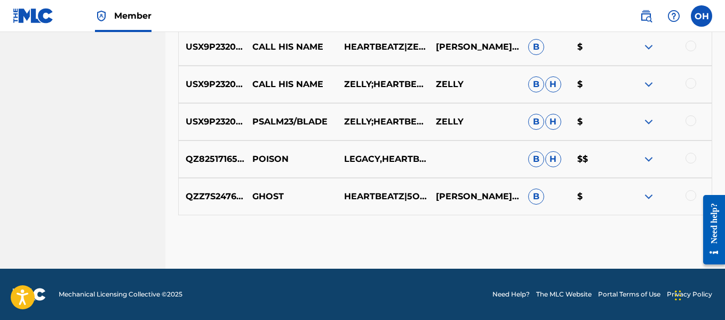
click at [652, 156] on img at bounding box center [648, 159] width 13 height 13
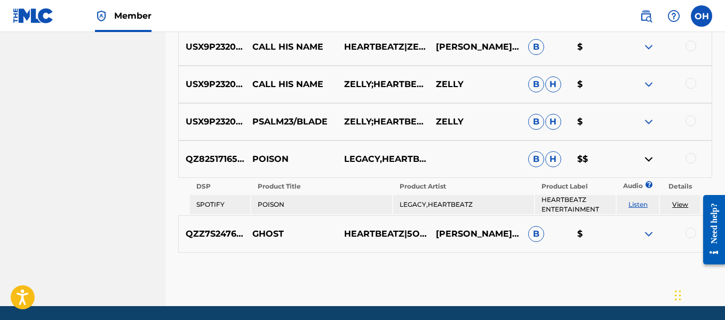
click at [652, 156] on img at bounding box center [648, 159] width 13 height 13
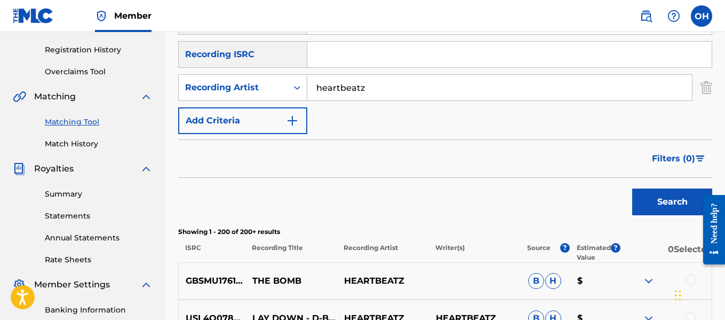
scroll to position [0, 0]
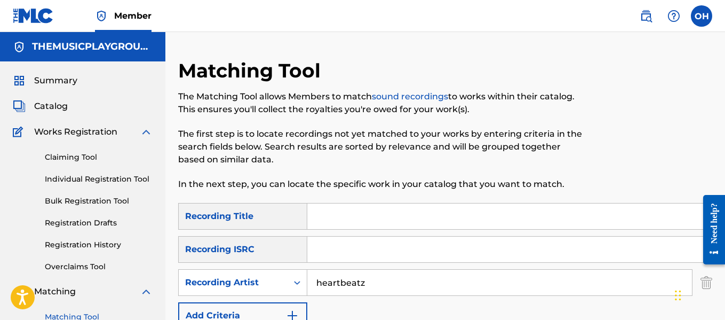
click at [442, 215] on input "Search Form" at bounding box center [509, 216] width 404 height 26
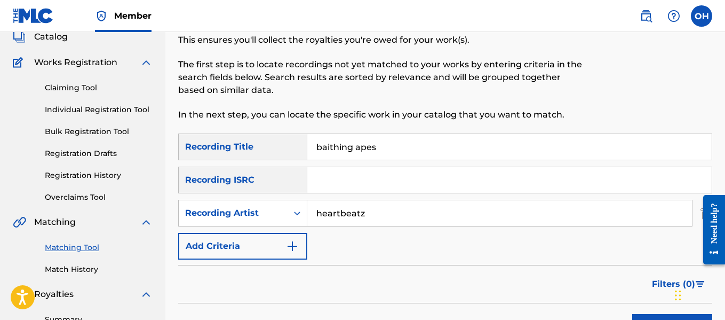
scroll to position [59, 0]
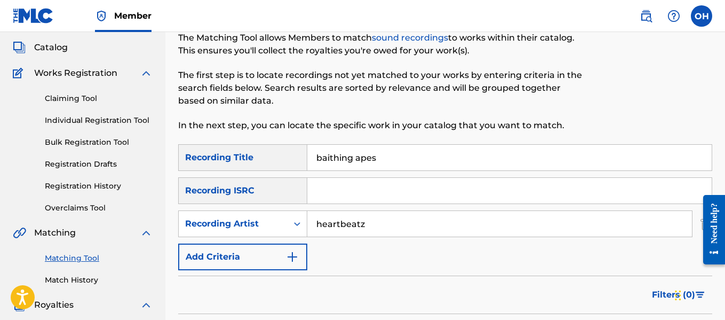
drag, startPoint x: 392, startPoint y: 160, endPoint x: 294, endPoint y: 176, distance: 99.0
click at [294, 176] on div "SearchWithCriteriaf6f8ff2c-8863-42a3-8293-04d265f53de5 Recording Title baithing…" at bounding box center [445, 207] width 534 height 126
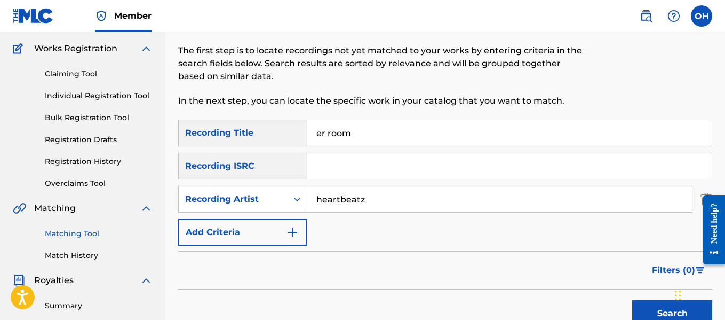
scroll to position [84, 0]
click at [632, 299] on button "Search" at bounding box center [672, 312] width 80 height 27
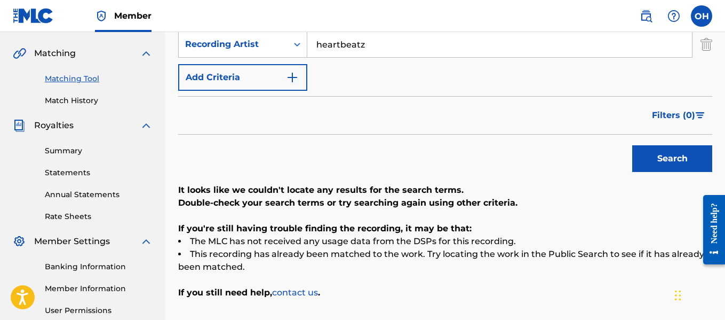
scroll to position [161, 0]
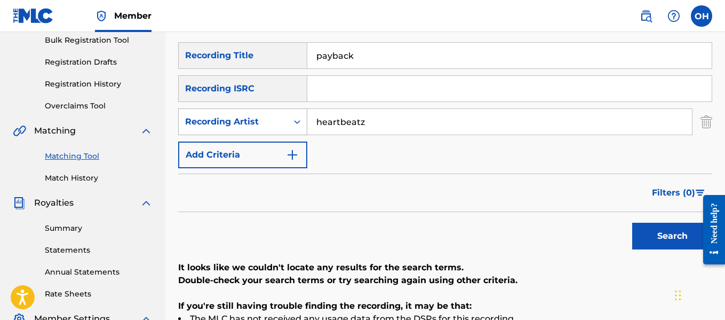
drag, startPoint x: 373, startPoint y: 122, endPoint x: 289, endPoint y: 118, distance: 84.4
click at [289, 118] on div "SearchWithCriteria9e29d3fe-a1a0-481f-8d4f-e6beedaeb480 Recording Artist heartbe…" at bounding box center [445, 121] width 534 height 27
click at [632, 222] on button "Search" at bounding box center [672, 235] width 80 height 27
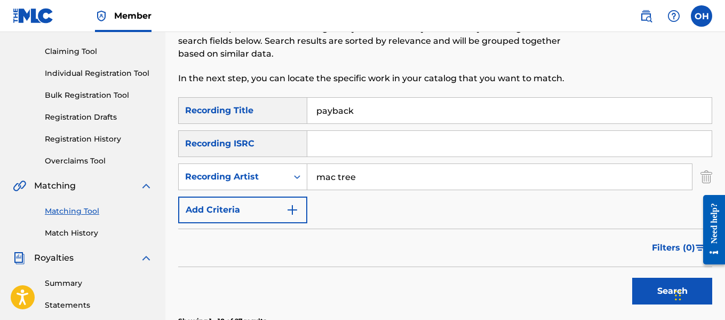
scroll to position [0, 0]
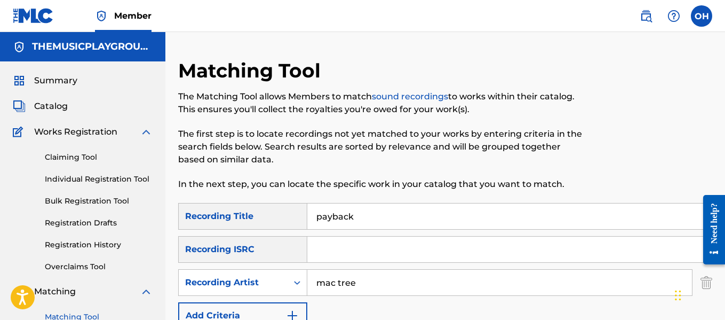
drag, startPoint x: 372, startPoint y: 225, endPoint x: 292, endPoint y: 220, distance: 80.2
click at [292, 220] on div "SearchWithCriteriaf6f8ff2c-8863-42a3-8293-04d265f53de5 Recording Title payback" at bounding box center [445, 216] width 534 height 27
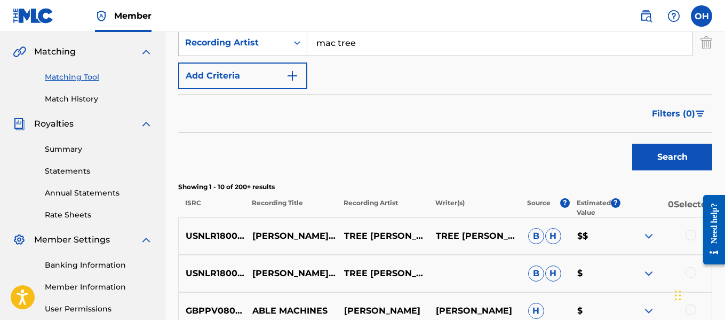
scroll to position [242, 0]
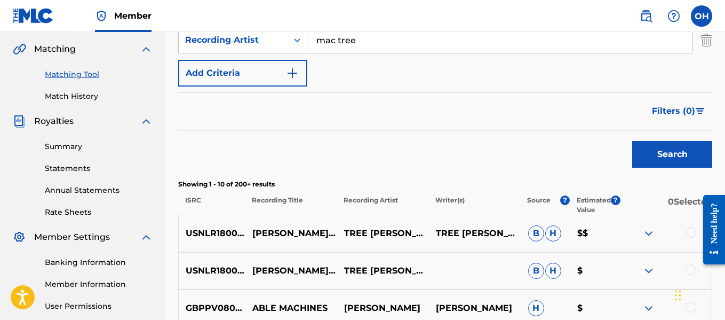
click at [649, 151] on button "Search" at bounding box center [672, 154] width 80 height 27
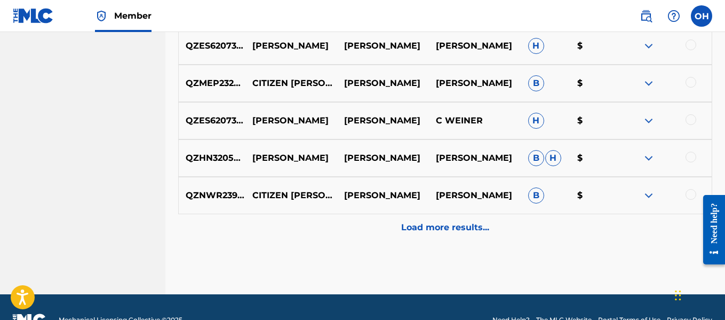
click at [411, 229] on p "Load more results..." at bounding box center [445, 227] width 88 height 13
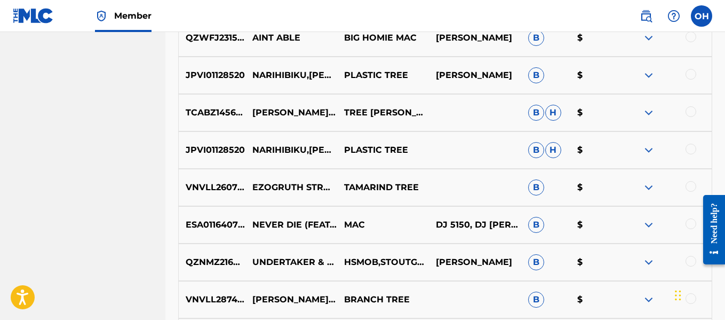
scroll to position [853, 0]
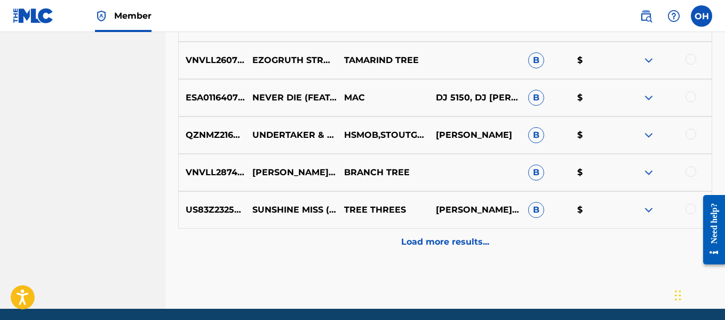
click at [413, 248] on p "Load more results..." at bounding box center [445, 241] width 88 height 13
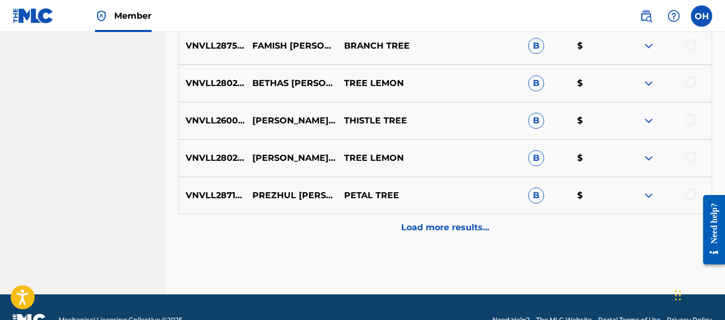
scroll to position [1389, 0]
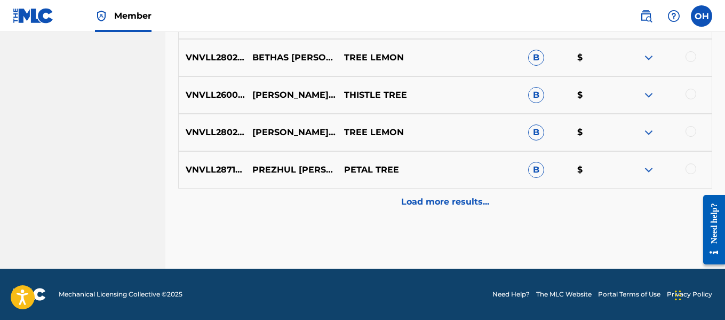
click at [423, 211] on div "Load more results..." at bounding box center [445, 201] width 534 height 27
click at [423, 213] on div "Load more results..." at bounding box center [445, 201] width 534 height 27
click at [420, 197] on p "Load more results..." at bounding box center [445, 201] width 88 height 13
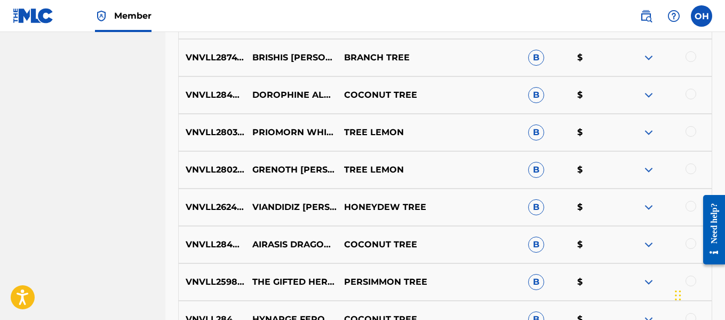
scroll to position [0, 0]
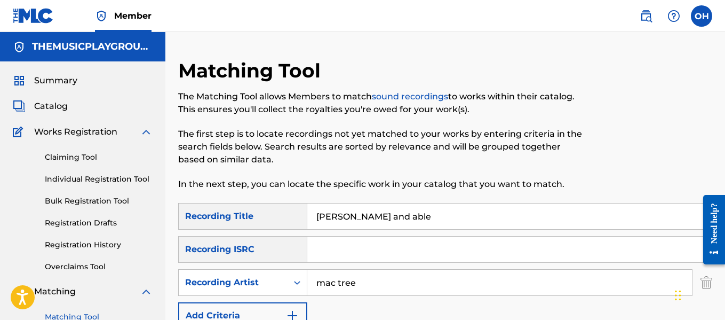
click at [88, 239] on link "Registration History" at bounding box center [99, 244] width 108 height 11
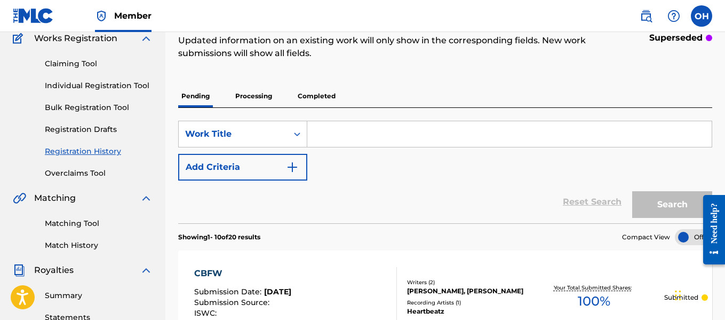
scroll to position [93, 0]
click at [250, 91] on p "Processing" at bounding box center [253, 96] width 43 height 22
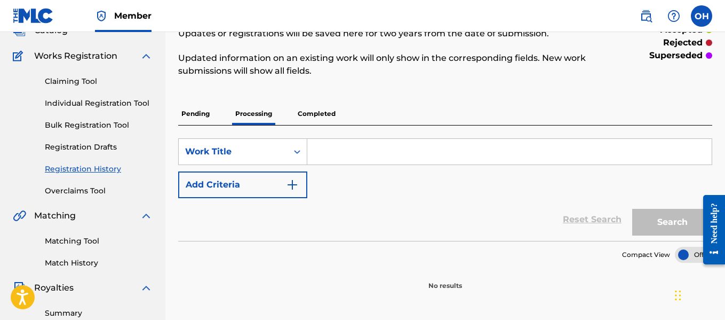
scroll to position [71, 0]
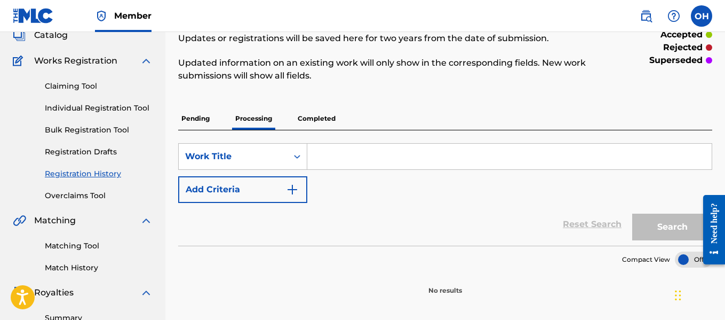
click at [188, 118] on p "Pending" at bounding box center [195, 118] width 35 height 22
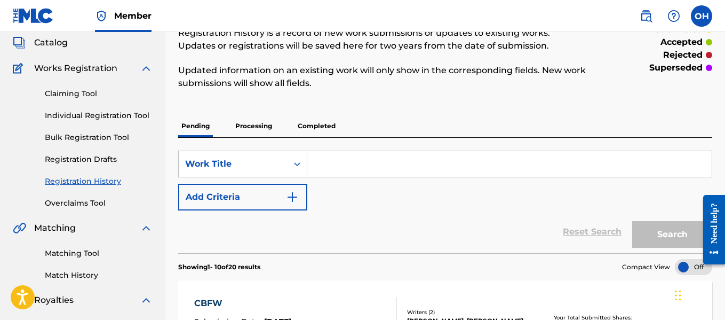
scroll to position [63, 0]
click at [94, 109] on div "Claiming Tool Individual Registration Tool Bulk Registration Tool Registration …" at bounding box center [83, 142] width 140 height 134
click at [101, 117] on link "Individual Registration Tool" at bounding box center [99, 115] width 108 height 11
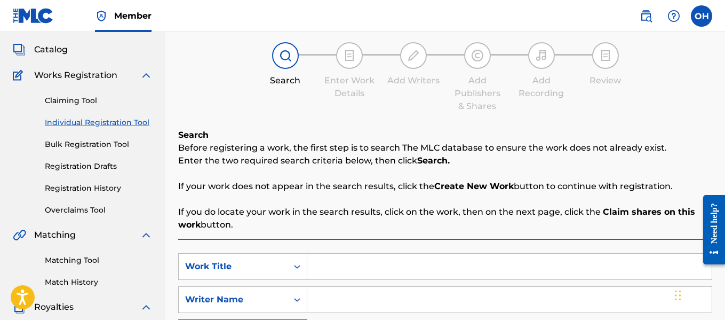
scroll to position [117, 0]
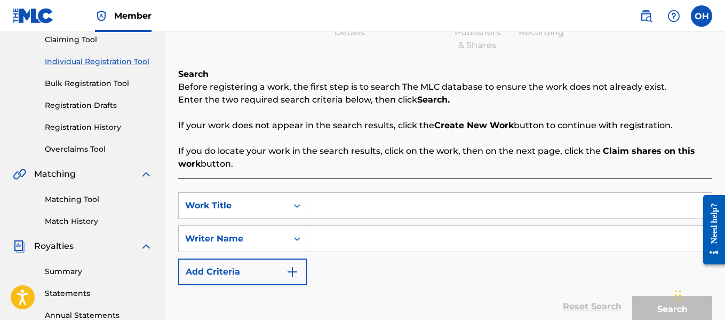
click at [330, 234] on input "Search Form" at bounding box center [509, 239] width 404 height 26
paste input "[PERSON_NAME]"
click at [333, 216] on input "Search Form" at bounding box center [509, 206] width 404 height 26
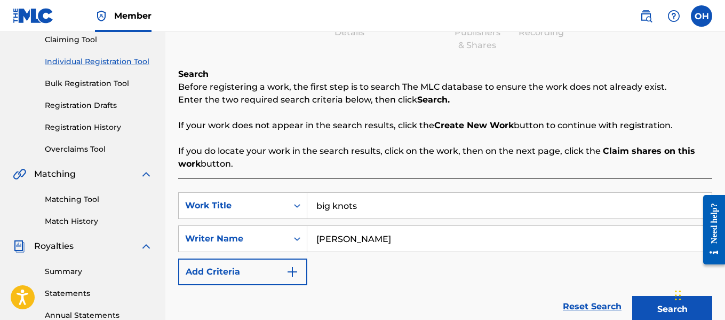
click at [632, 296] on button "Search" at bounding box center [672, 309] width 80 height 27
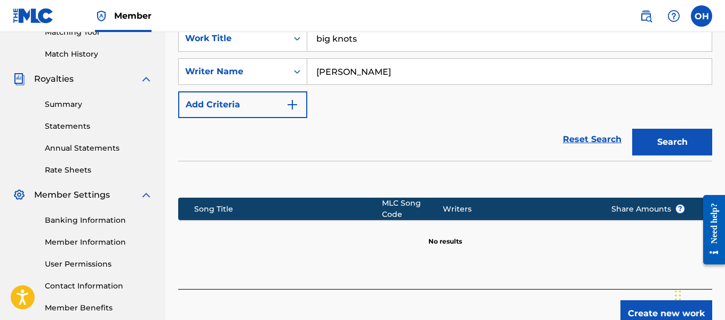
scroll to position [342, 0]
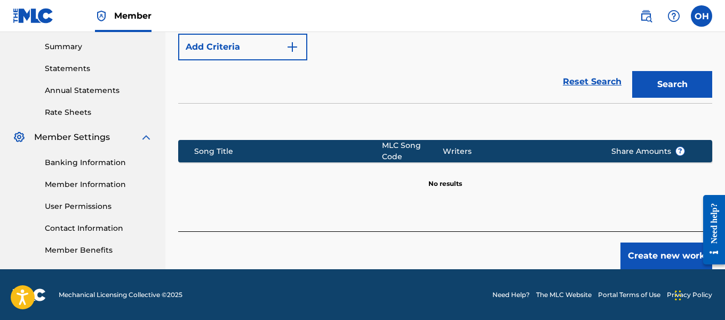
click at [620, 253] on div "Create new work" at bounding box center [445, 250] width 534 height 38
click at [625, 252] on button "Create new work" at bounding box center [666, 255] width 92 height 27
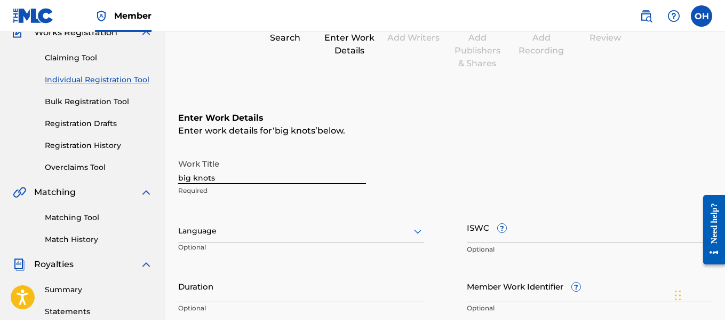
scroll to position [95, 0]
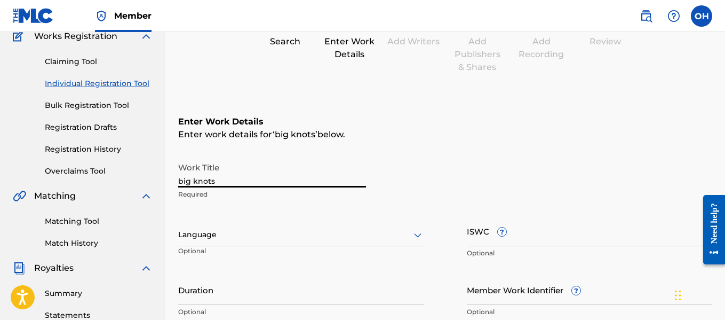
drag, startPoint x: 256, startPoint y: 184, endPoint x: 107, endPoint y: 196, distance: 149.9
click at [107, 196] on main "THEMUSICPLAYGROUND THEMUSICPLAYGROUND Summary Catalog Works Registration Claimi…" at bounding box center [362, 229] width 725 height 585
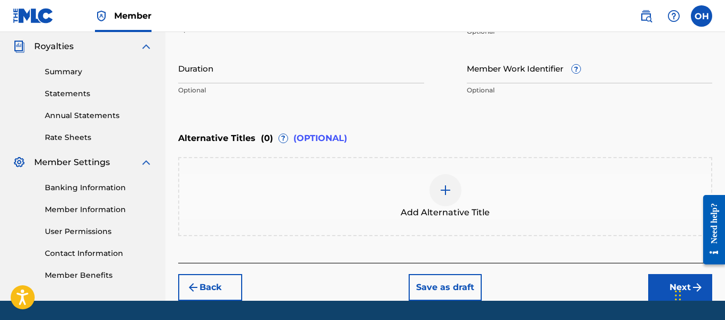
scroll to position [349, 0]
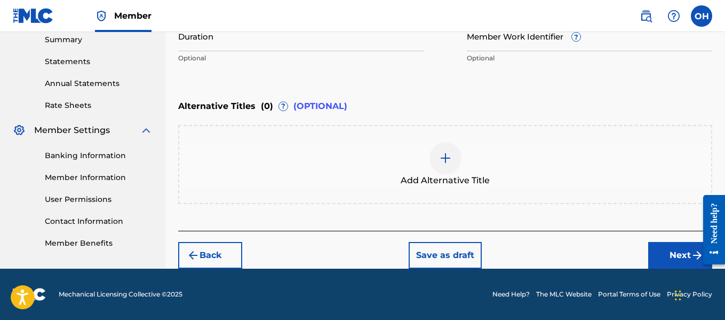
click at [658, 254] on button "Next" at bounding box center [680, 255] width 64 height 27
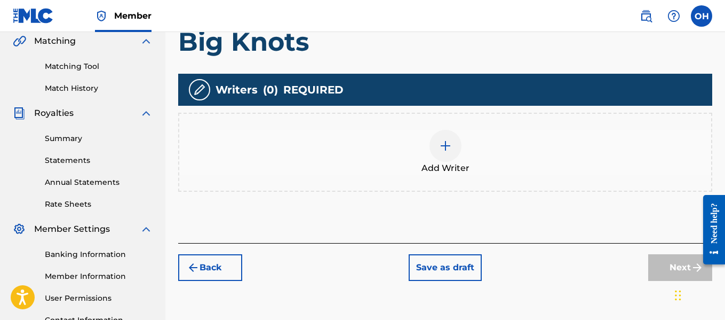
scroll to position [257, 0]
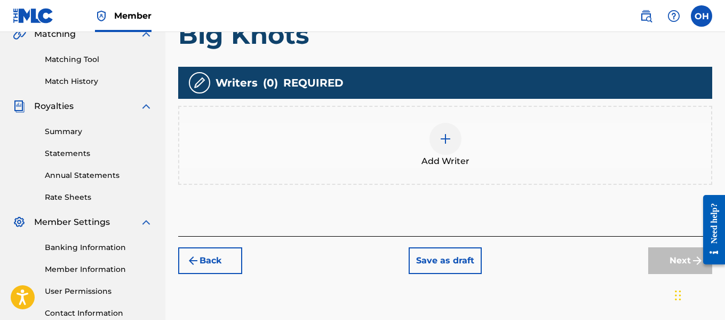
click at [453, 157] on span "Add Writer" at bounding box center [445, 161] width 48 height 13
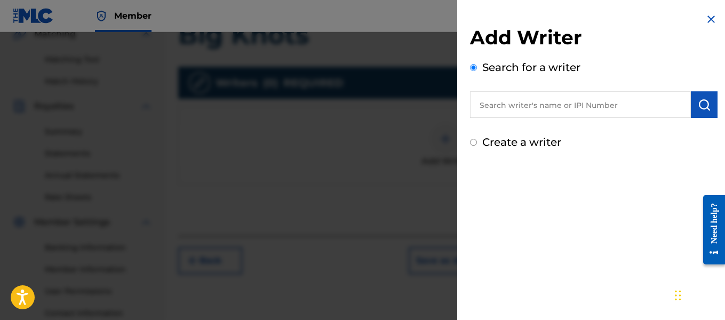
click at [556, 107] on input "text" at bounding box center [580, 104] width 221 height 27
paste input "[PERSON_NAME]"
click at [698, 109] on img "submit" at bounding box center [704, 104] width 13 height 13
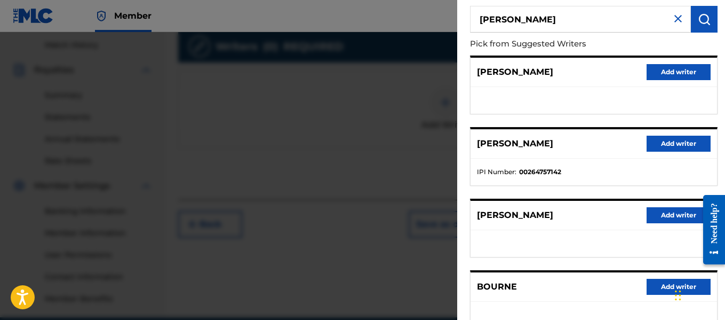
scroll to position [233, 0]
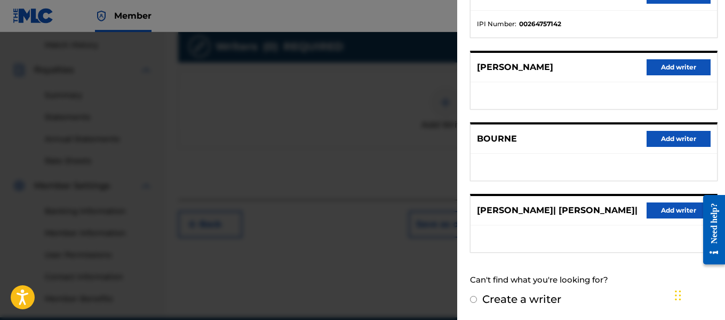
click at [474, 299] on input "Create a writer" at bounding box center [473, 299] width 7 height 7
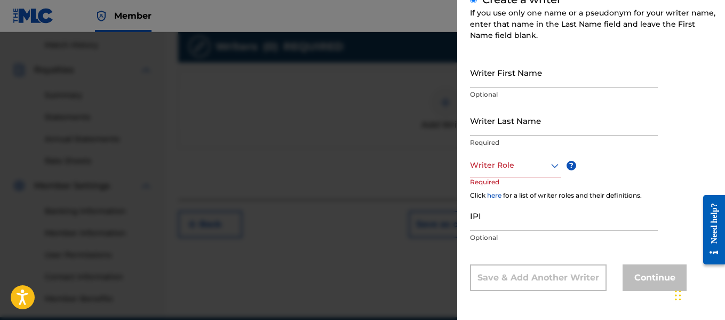
scroll to position [142, 0]
click at [547, 82] on input "Writer First Name" at bounding box center [564, 72] width 188 height 30
paste input "[PERSON_NAME]"
drag, startPoint x: 547, startPoint y: 82, endPoint x: 496, endPoint y: 83, distance: 51.2
click at [496, 83] on input "[PERSON_NAME]" at bounding box center [564, 72] width 188 height 30
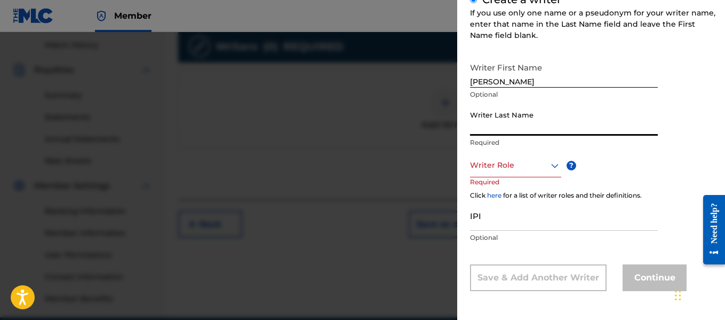
click at [488, 134] on input "Writer Last Name" at bounding box center [564, 120] width 188 height 30
paste input "[PERSON_NAME]"
drag, startPoint x: 499, startPoint y: 132, endPoint x: 426, endPoint y: 130, distance: 73.1
click at [427, 130] on div "Add Writer Search for a writer [PERSON_NAME] Create a writer If you use only on…" at bounding box center [362, 176] width 725 height 288
click at [514, 170] on div at bounding box center [515, 164] width 91 height 13
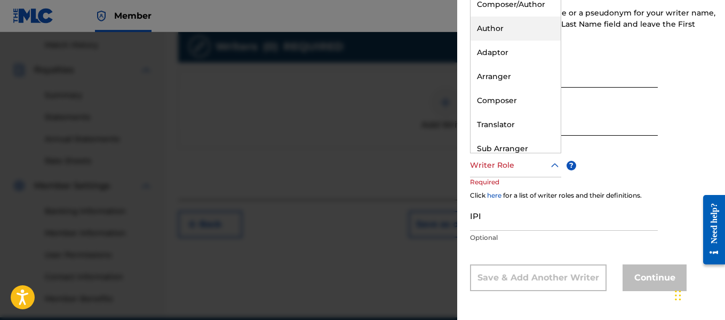
click at [499, 21] on div "Author" at bounding box center [516, 29] width 90 height 24
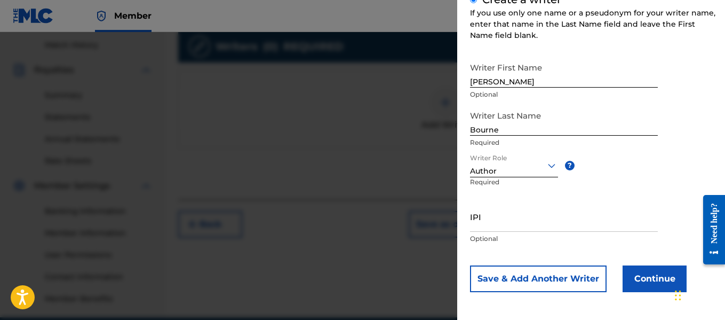
click at [638, 280] on button "Continue" at bounding box center [655, 278] width 64 height 27
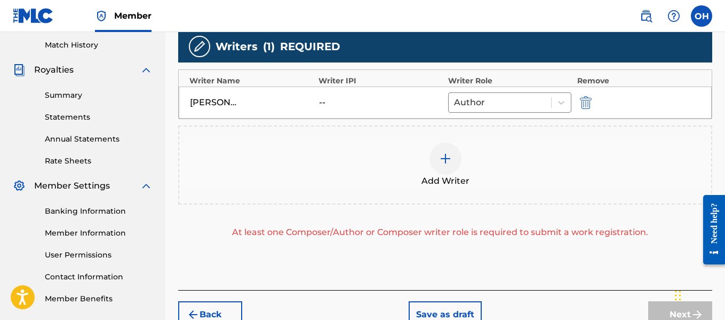
click at [441, 171] on div at bounding box center [445, 158] width 32 height 32
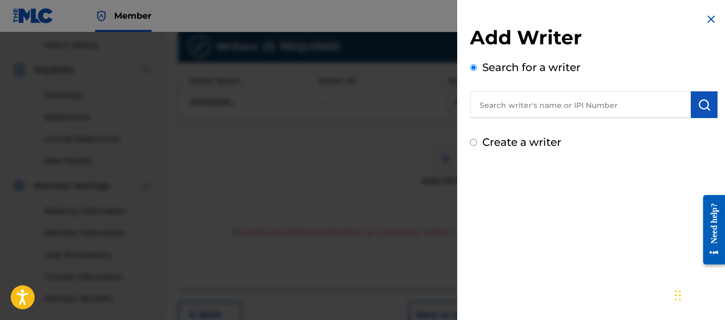
click at [511, 112] on input "text" at bounding box center [580, 104] width 221 height 27
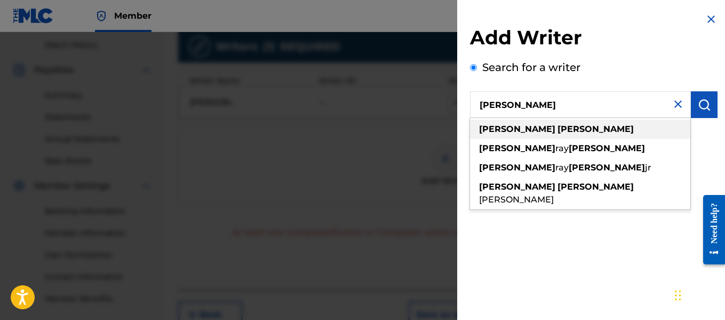
click at [558, 128] on strong "[PERSON_NAME]" at bounding box center [596, 129] width 76 height 10
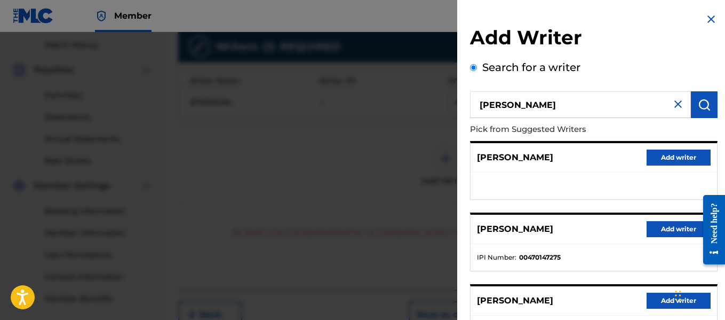
click at [654, 229] on button "Add writer" at bounding box center [679, 229] width 64 height 16
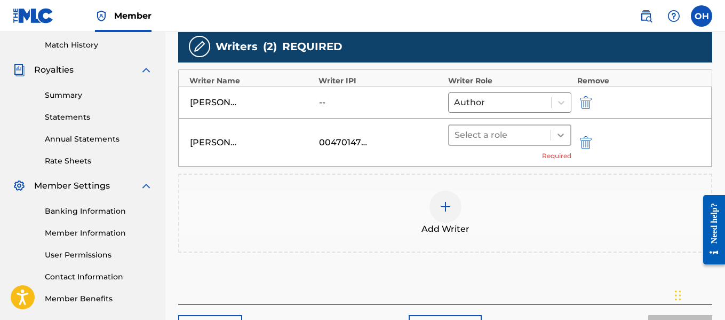
click at [551, 139] on div at bounding box center [561, 134] width 20 height 19
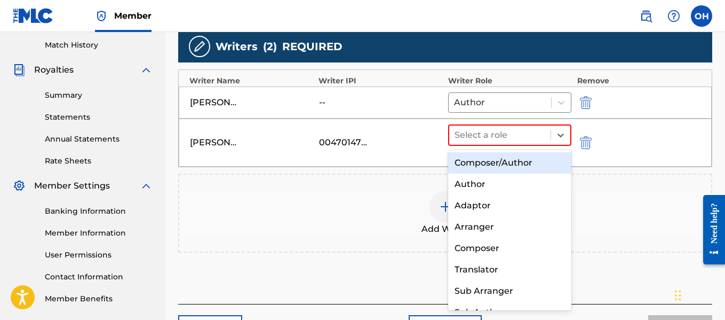
click at [539, 162] on div "Composer/Author" at bounding box center [510, 162] width 124 height 21
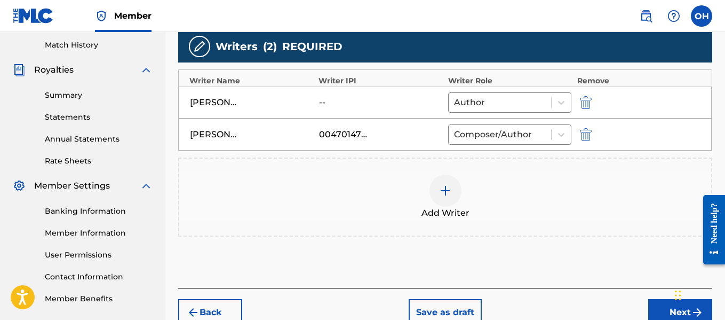
click at [662, 306] on button "Next" at bounding box center [680, 312] width 64 height 27
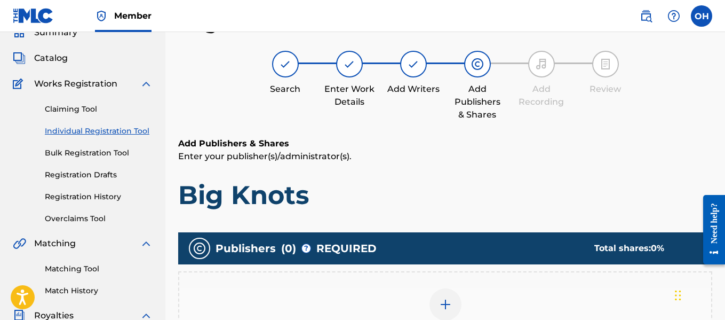
scroll to position [68, 0]
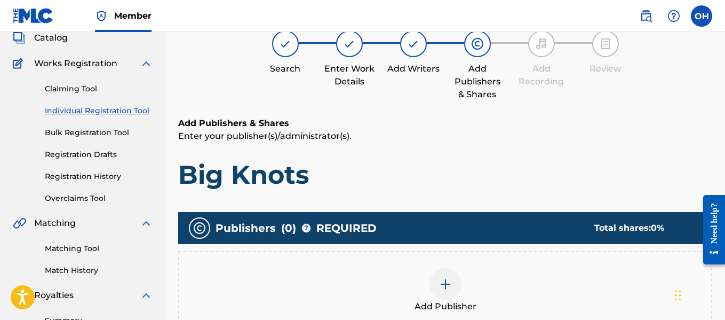
click at [461, 286] on div "Add Publisher" at bounding box center [445, 290] width 532 height 45
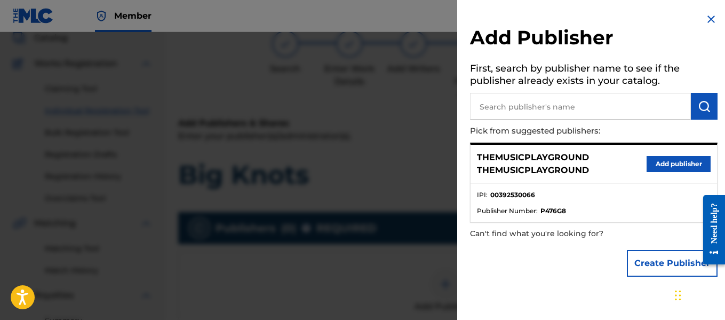
click at [643, 265] on button "Create Publisher" at bounding box center [672, 263] width 91 height 27
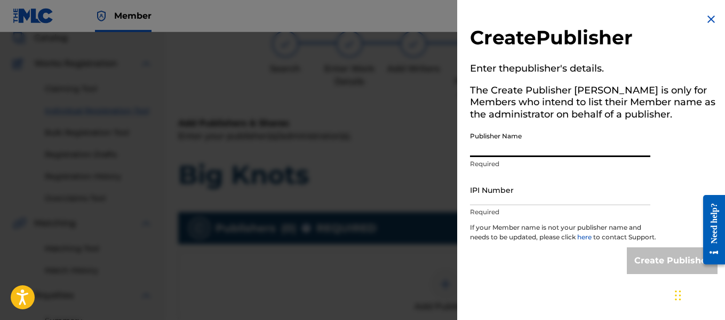
click at [552, 150] on input "Publisher Name" at bounding box center [560, 141] width 180 height 30
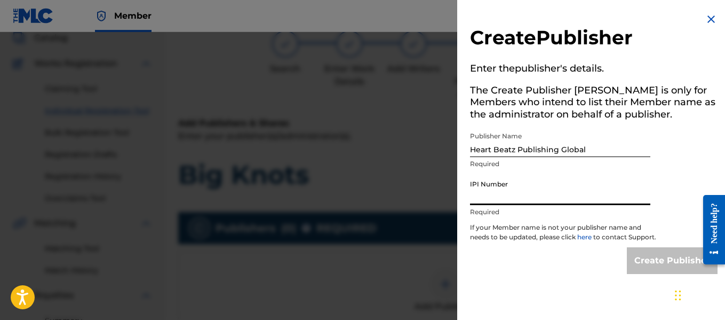
click at [547, 196] on input "IPI Number" at bounding box center [560, 189] width 180 height 30
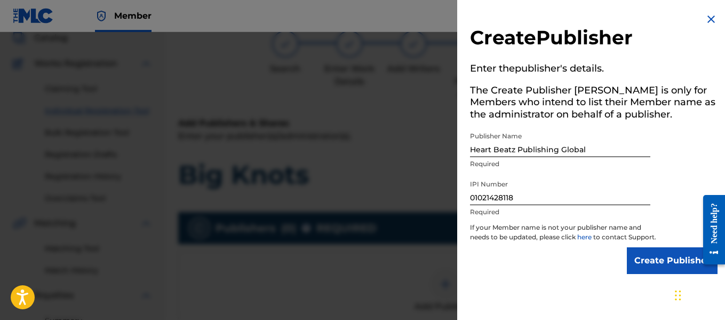
click at [642, 273] on input "Create Publisher" at bounding box center [672, 260] width 91 height 27
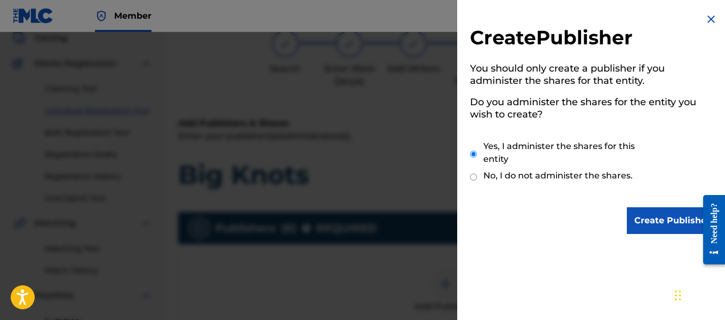
click at [633, 227] on input "Create Publisher" at bounding box center [672, 220] width 91 height 27
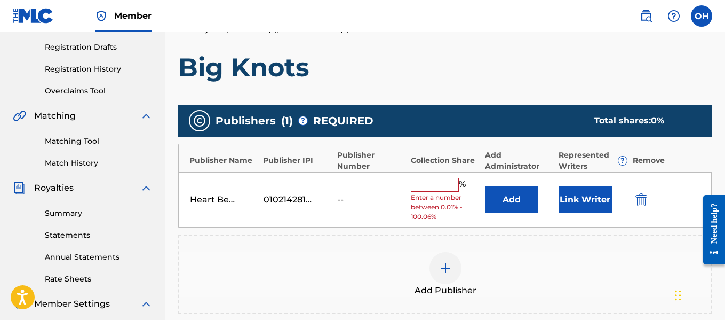
scroll to position [177, 0]
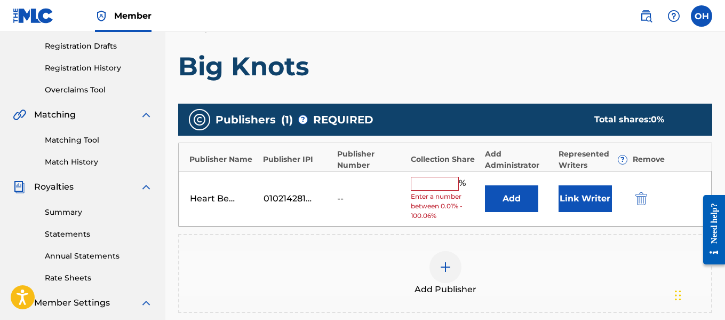
click at [453, 188] on input "text" at bounding box center [435, 184] width 48 height 14
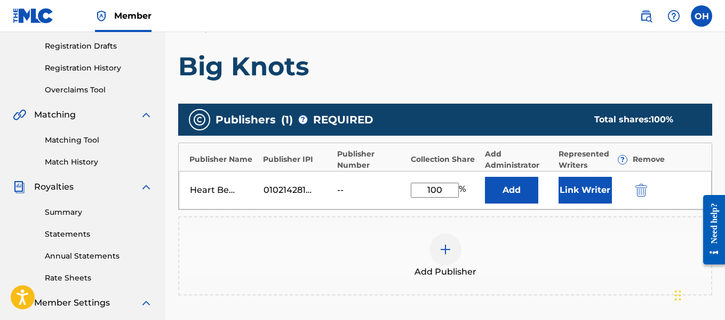
click at [555, 196] on div "Heart Beatz Publishing Global 01021428118 -- 100 % Add Link Writer" at bounding box center [445, 190] width 533 height 38
click at [569, 197] on button "Link Writer" at bounding box center [585, 190] width 53 height 27
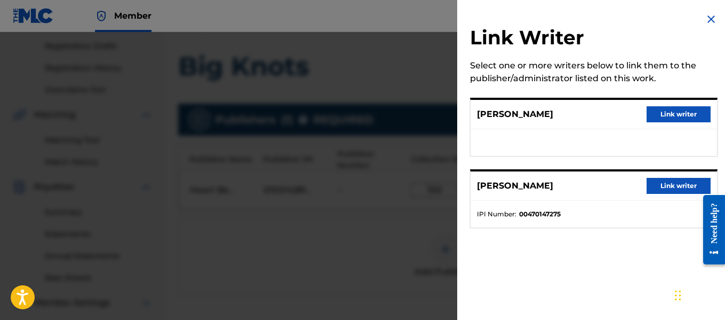
click at [660, 178] on div "[PERSON_NAME] Link writer" at bounding box center [594, 185] width 246 height 29
click at [660, 186] on button "Link writer" at bounding box center [679, 186] width 64 height 16
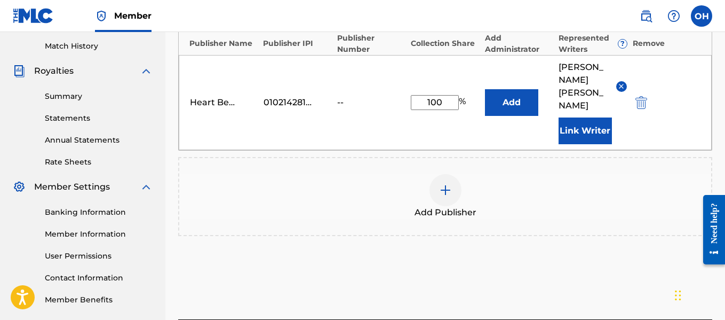
scroll to position [293, 0]
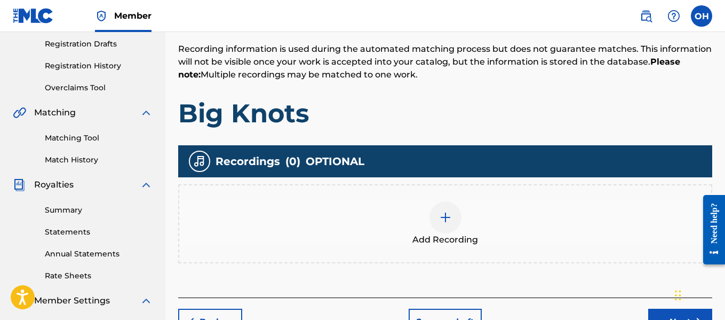
scroll to position [184, 0]
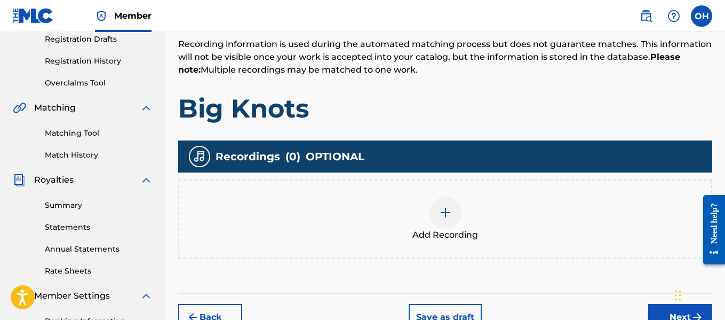
click at [443, 214] on img at bounding box center [445, 212] width 13 height 13
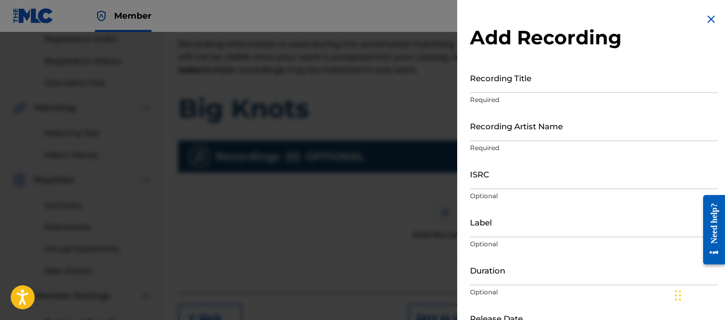
click at [541, 138] on input "Recording Artist Name" at bounding box center [594, 125] width 248 height 30
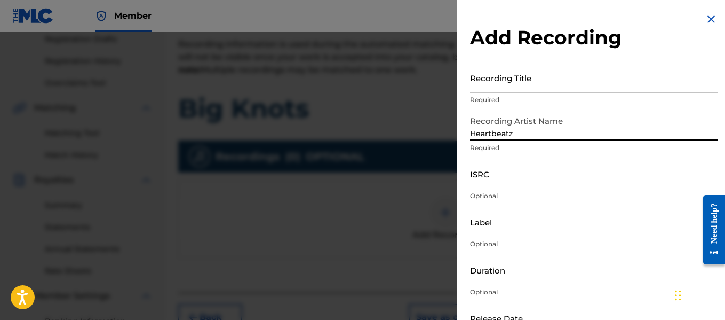
click at [548, 134] on input "Heartbeatz" at bounding box center [594, 125] width 248 height 30
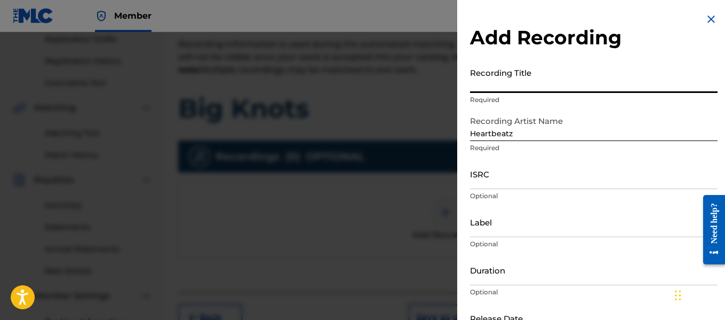
click at [549, 92] on input "Recording Title" at bounding box center [594, 77] width 248 height 30
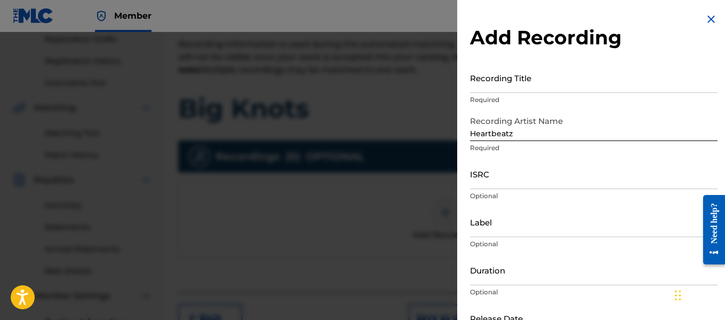
click at [544, 158] on div "Recording Artist Name Heartbeatz Required" at bounding box center [594, 134] width 248 height 48
drag, startPoint x: 521, startPoint y: 126, endPoint x: 464, endPoint y: 137, distance: 58.1
click at [464, 137] on div "Add Recording Recording Title Required Recording Artist Name Heartbeatz Require…" at bounding box center [593, 195] width 273 height 390
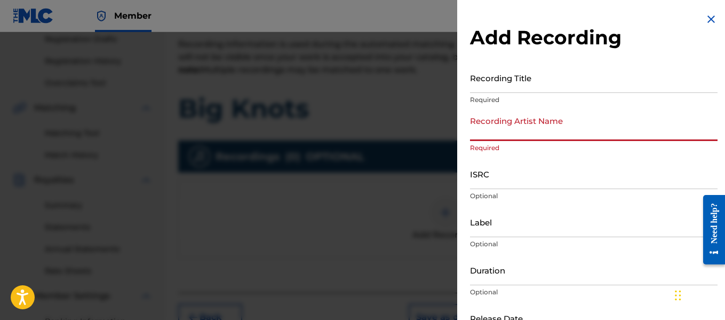
click at [511, 135] on input "Recording Artist Name" at bounding box center [594, 125] width 248 height 30
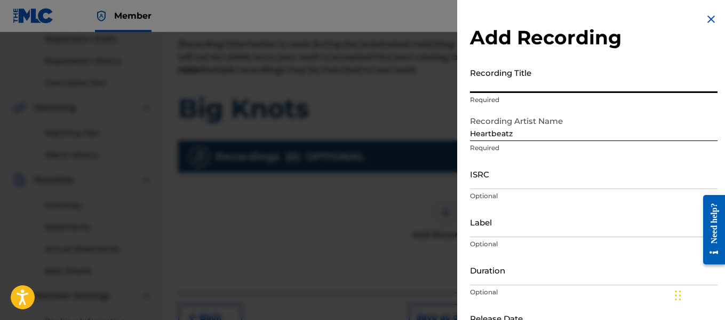
click at [506, 90] on input "Recording Title" at bounding box center [594, 77] width 248 height 30
click at [499, 87] on input "Big KNots" at bounding box center [594, 77] width 248 height 30
click at [495, 154] on div "Recording Artist Name Heartbeatz Required" at bounding box center [594, 134] width 248 height 48
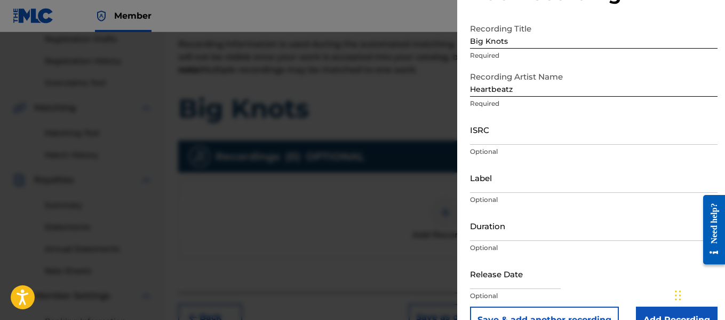
scroll to position [45, 0]
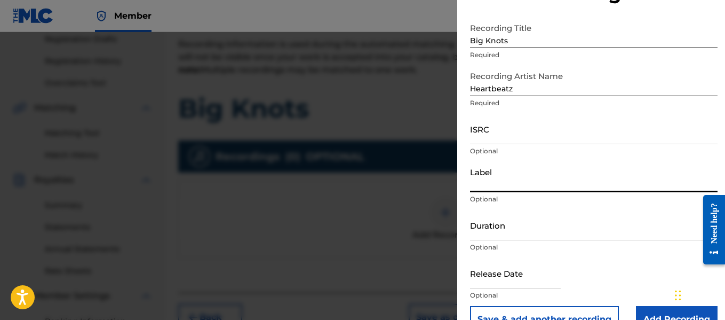
click at [494, 192] on input "Label" at bounding box center [594, 177] width 248 height 30
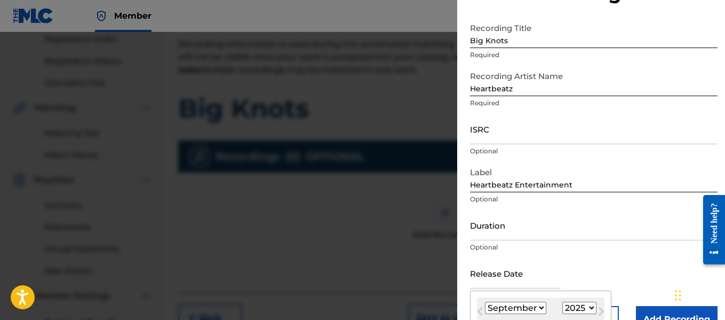
click at [520, 276] on input "text" at bounding box center [515, 273] width 91 height 30
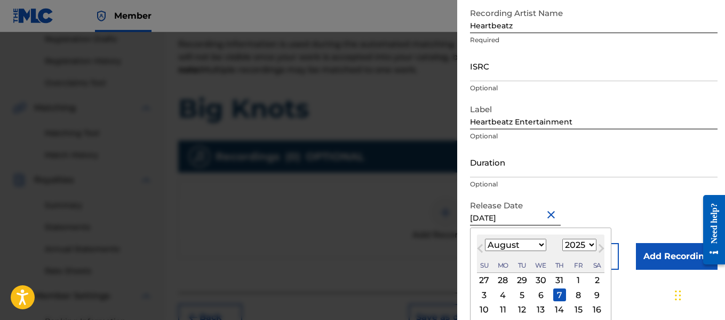
scroll to position [70, 0]
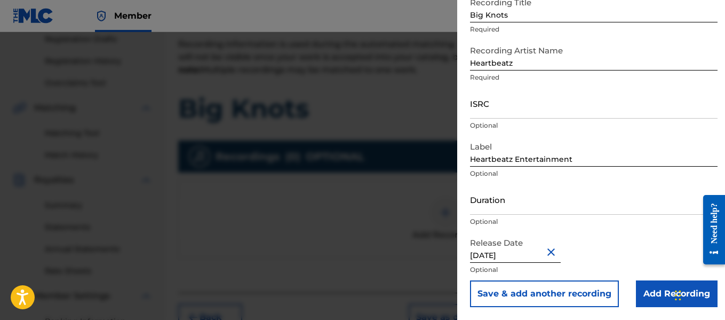
click at [645, 300] on input "Add Recording" at bounding box center [677, 293] width 82 height 27
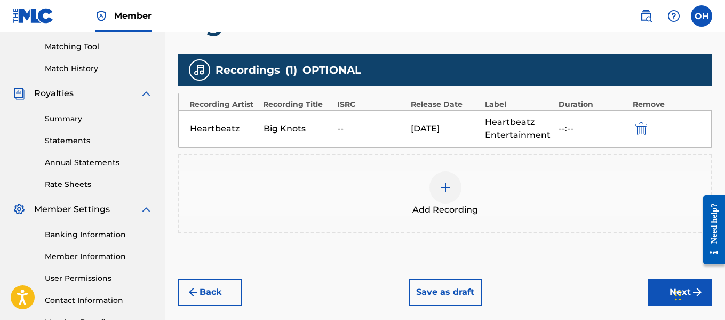
scroll to position [342, 0]
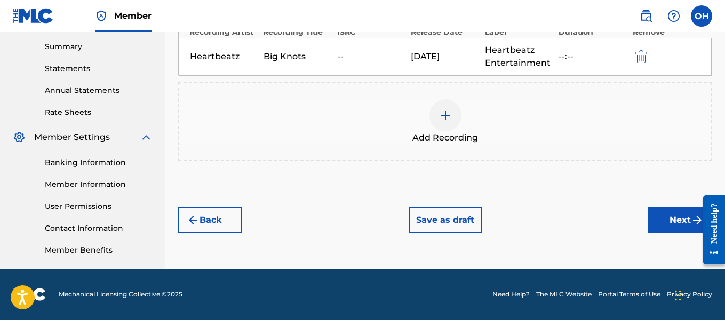
click at [667, 221] on button "Next" at bounding box center [680, 219] width 64 height 27
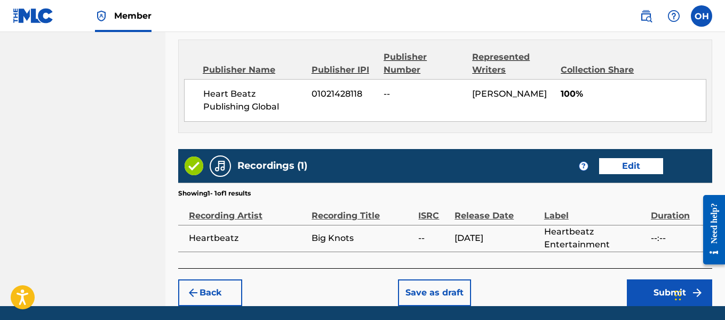
scroll to position [616, 0]
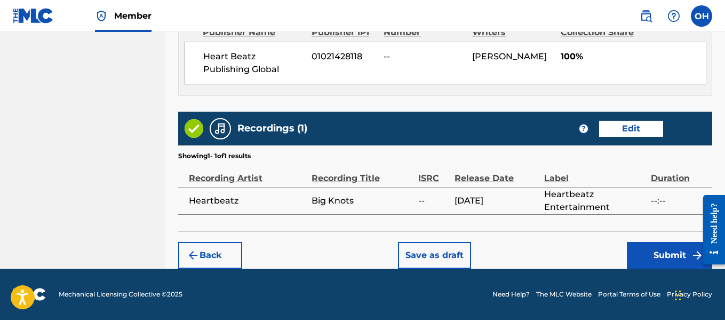
click at [667, 254] on button "Submit" at bounding box center [669, 255] width 85 height 27
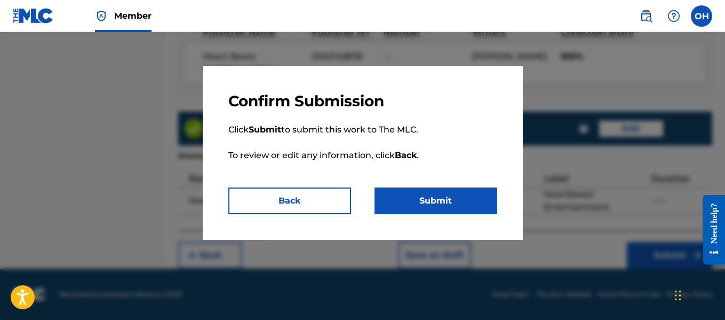
click at [474, 202] on button "Submit" at bounding box center [436, 200] width 123 height 27
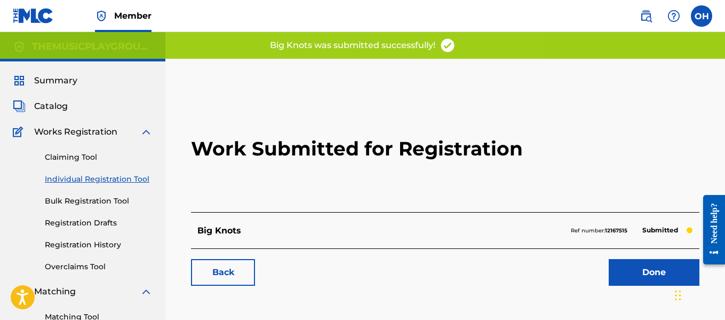
click at [646, 280] on link "Done" at bounding box center [654, 272] width 91 height 27
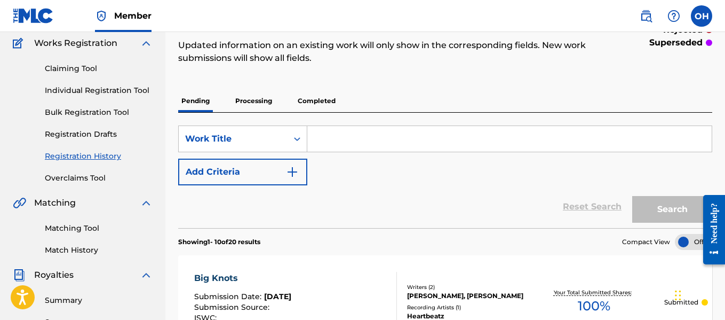
scroll to position [87, 0]
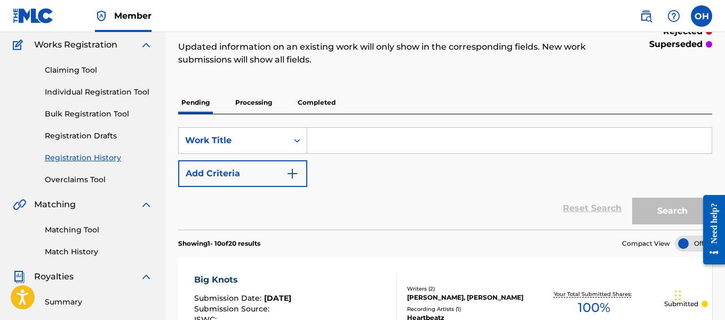
click at [88, 85] on div "Claiming Tool Individual Registration Tool Bulk Registration Tool Registration …" at bounding box center [83, 118] width 140 height 134
click at [89, 89] on link "Individual Registration Tool" at bounding box center [99, 91] width 108 height 11
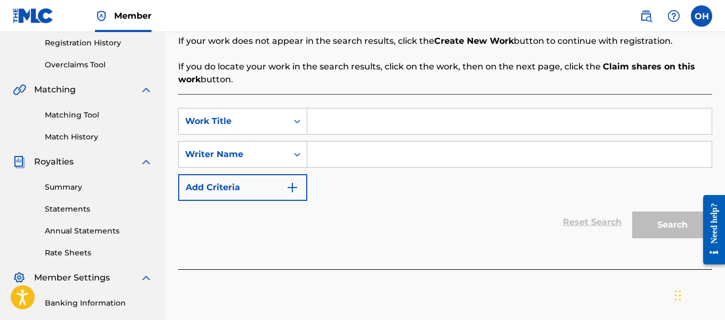
scroll to position [202, 0]
click at [337, 147] on input "Search Form" at bounding box center [509, 154] width 404 height 26
paste input "[PERSON_NAME] [PERSON_NAME]"
click at [343, 123] on input "Search Form" at bounding box center [509, 121] width 404 height 26
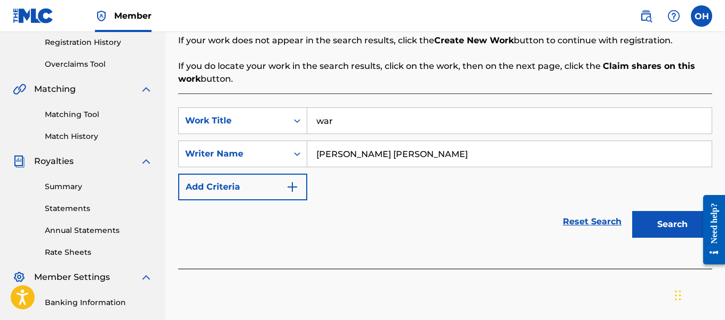
click at [648, 218] on button "Search" at bounding box center [672, 224] width 80 height 27
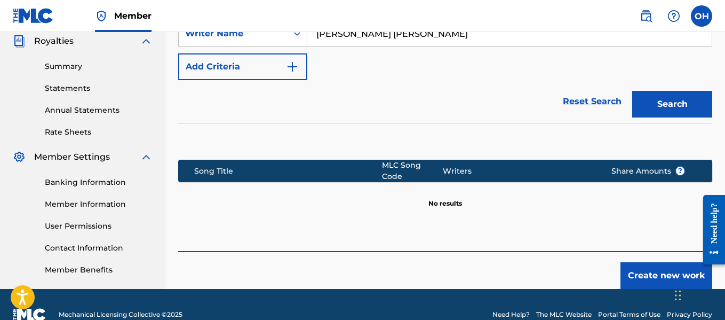
scroll to position [323, 0]
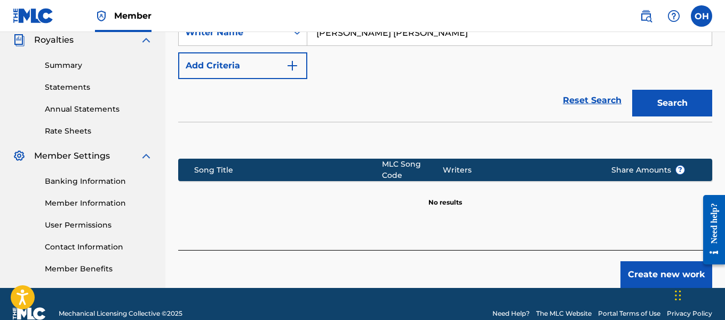
click at [618, 259] on div "Create new work" at bounding box center [445, 269] width 534 height 38
click at [628, 266] on button "Create new work" at bounding box center [666, 274] width 92 height 27
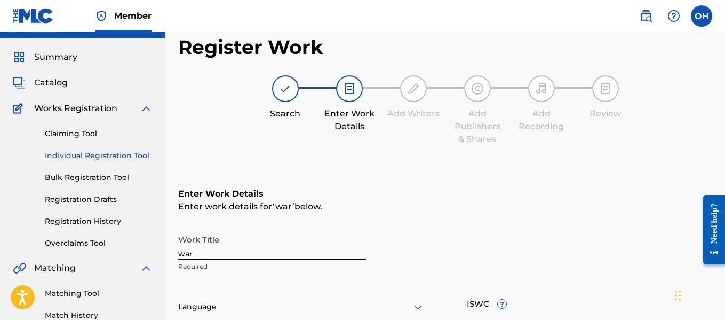
scroll to position [0, 0]
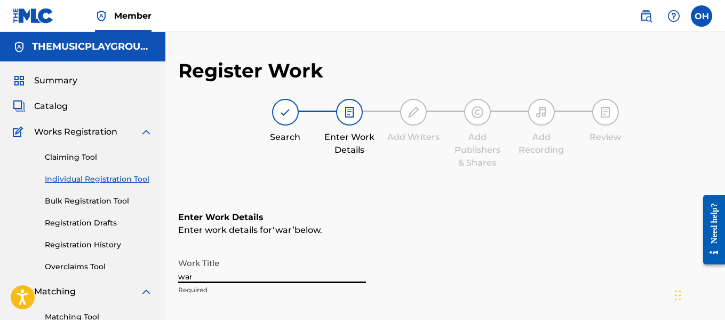
drag, startPoint x: 217, startPoint y: 274, endPoint x: 126, endPoint y: 269, distance: 90.9
click at [126, 269] on main "THEMUSICPLAYGROUND THEMUSICPLAYGROUND Summary Catalog Works Registration Claimi…" at bounding box center [362, 324] width 725 height 585
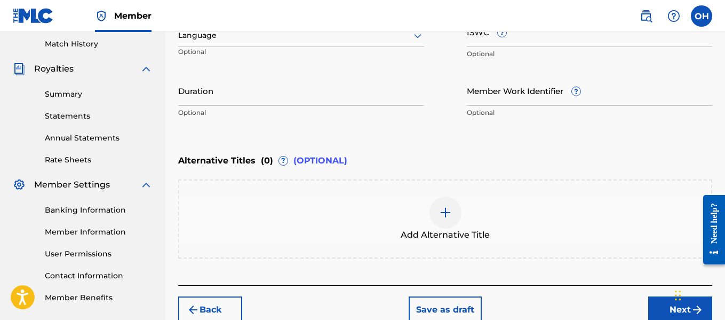
scroll to position [336, 0]
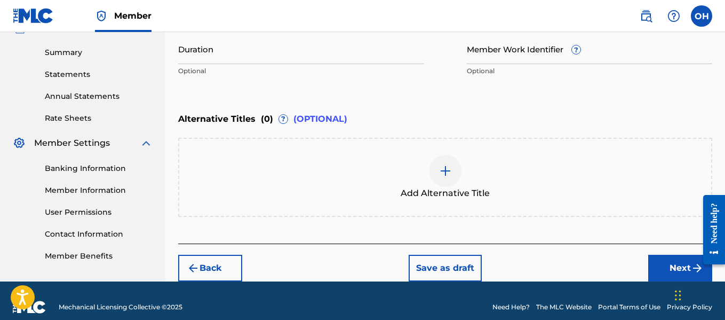
click at [659, 272] on button "Next" at bounding box center [680, 267] width 64 height 27
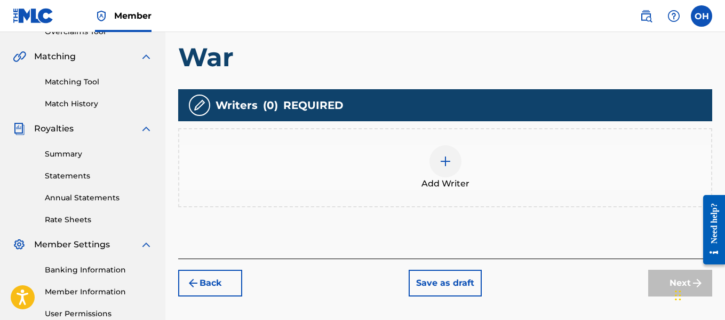
scroll to position [236, 0]
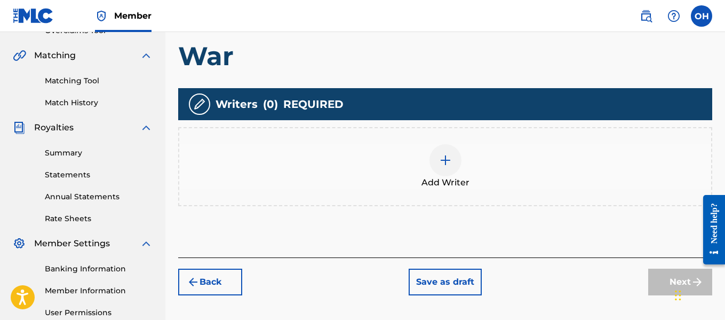
click at [440, 163] on img at bounding box center [445, 160] width 13 height 13
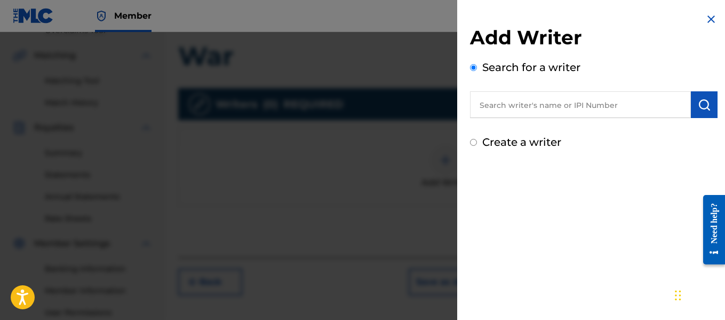
click at [513, 110] on input "text" at bounding box center [580, 104] width 221 height 27
paste input "[PERSON_NAME] [PERSON_NAME]"
click at [709, 105] on button "submit" at bounding box center [704, 104] width 27 height 27
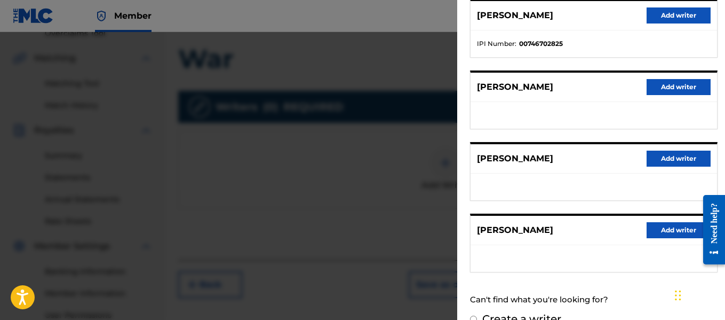
scroll to position [233, 0]
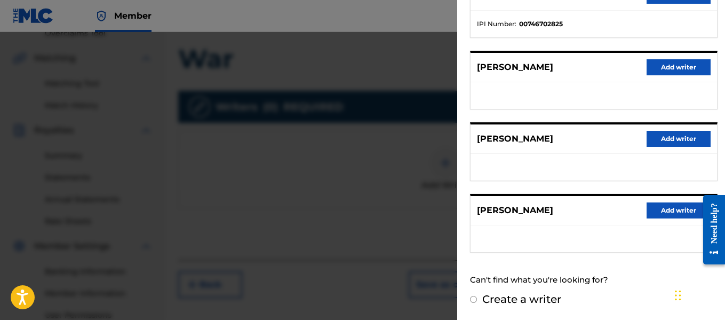
click at [484, 301] on label "Create a writer" at bounding box center [521, 298] width 79 height 13
click at [477, 301] on input "Create a writer" at bounding box center [473, 299] width 7 height 7
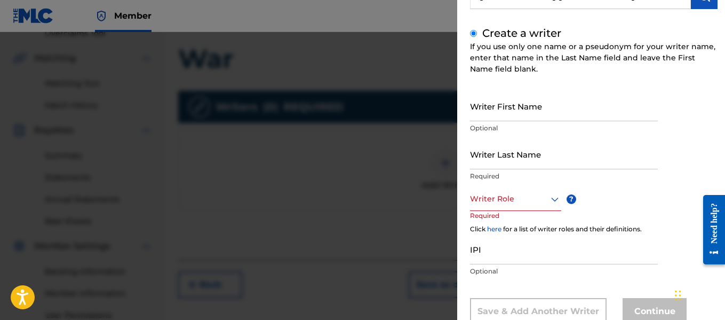
click at [562, 117] on input "Writer First Name" at bounding box center [564, 106] width 188 height 30
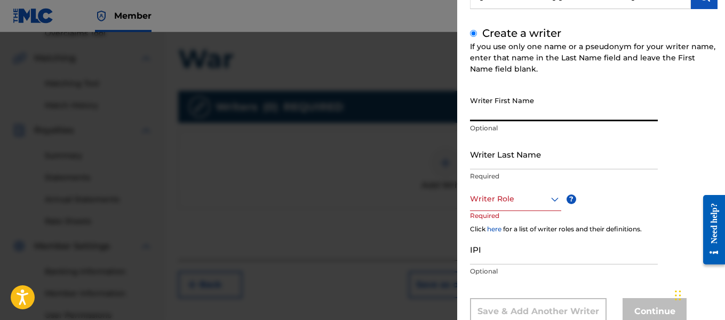
paste input "[PERSON_NAME] [PERSON_NAME]"
drag, startPoint x: 498, startPoint y: 116, endPoint x: 566, endPoint y: 110, distance: 68.1
click at [566, 110] on input "[PERSON_NAME] [PERSON_NAME]" at bounding box center [564, 106] width 188 height 30
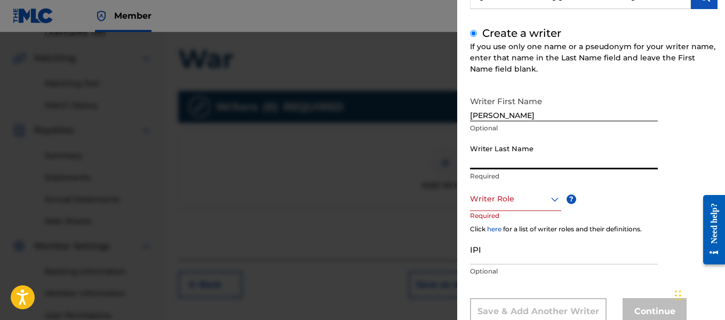
click at [556, 157] on input "Writer Last Name" at bounding box center [564, 154] width 188 height 30
click at [555, 195] on icon at bounding box center [554, 199] width 13 height 13
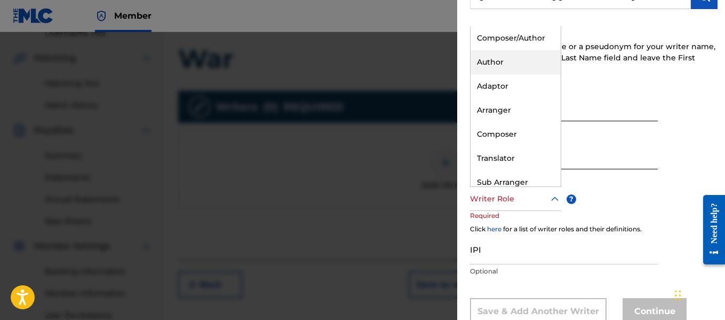
click at [527, 57] on div "Author" at bounding box center [516, 62] width 90 height 24
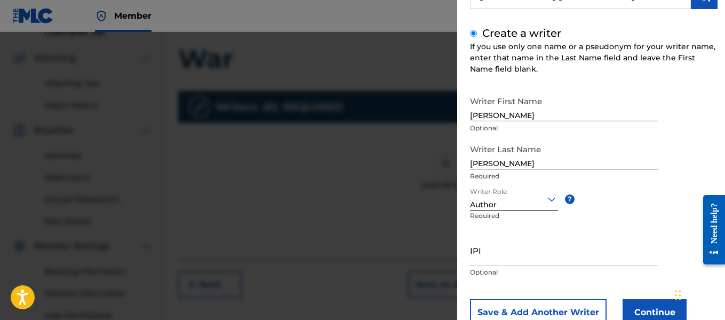
click at [578, 310] on button "Save & Add Another Writer" at bounding box center [538, 312] width 137 height 27
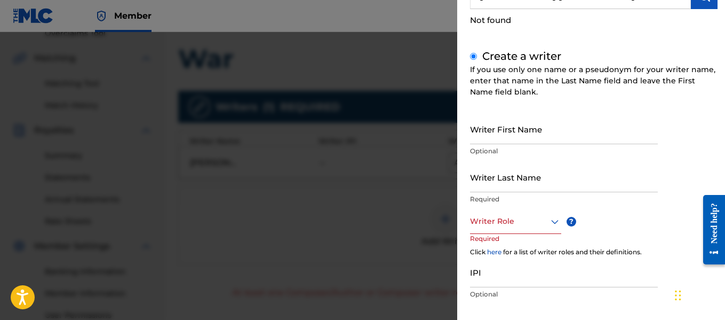
scroll to position [0, 0]
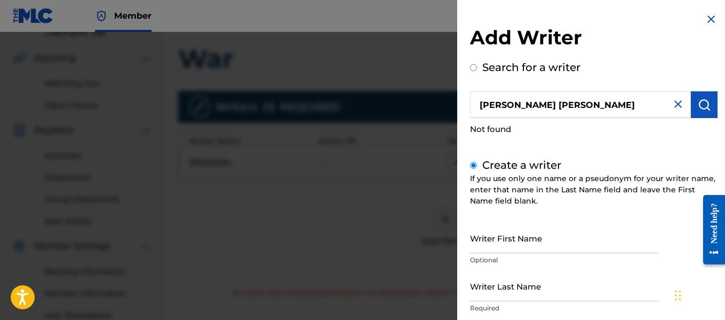
click at [589, 99] on input "[PERSON_NAME] [PERSON_NAME]" at bounding box center [580, 104] width 221 height 27
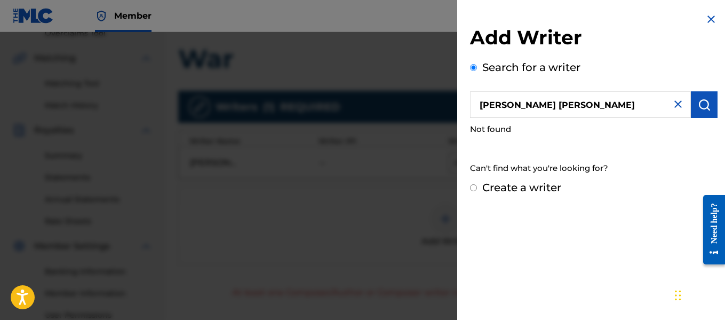
click at [673, 103] on img at bounding box center [678, 104] width 13 height 13
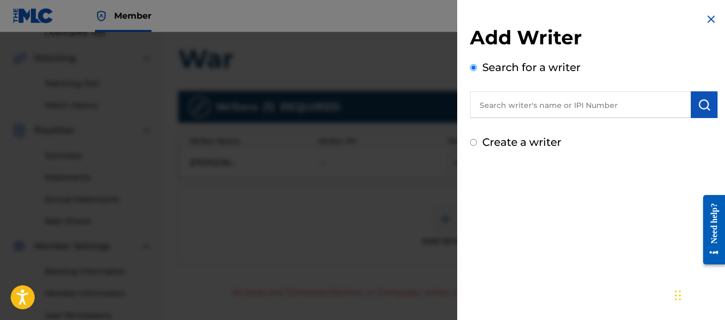
click at [642, 107] on input "text" at bounding box center [580, 104] width 221 height 27
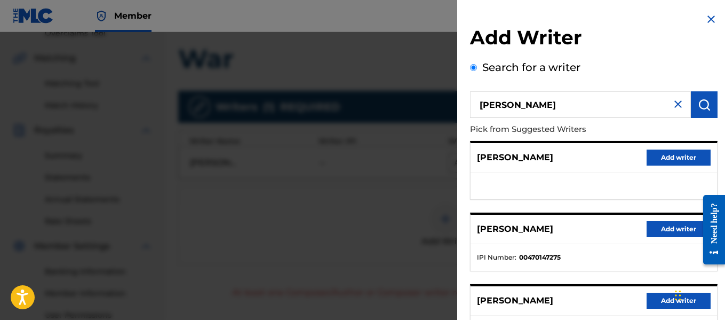
click at [651, 234] on button "Add writer" at bounding box center [679, 229] width 64 height 16
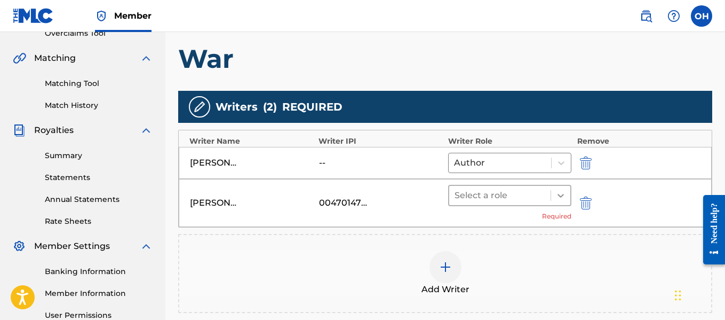
click at [557, 193] on icon at bounding box center [560, 195] width 11 height 11
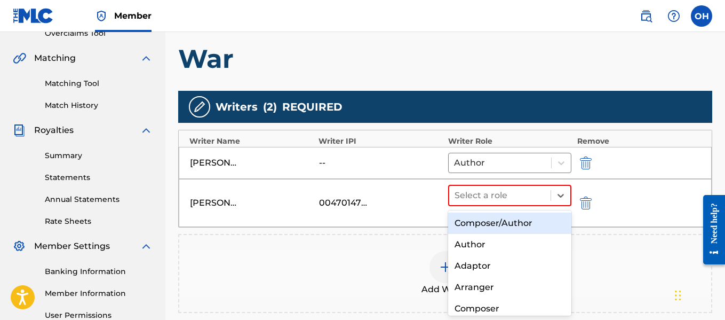
click at [537, 227] on div "Composer/Author" at bounding box center [510, 222] width 124 height 21
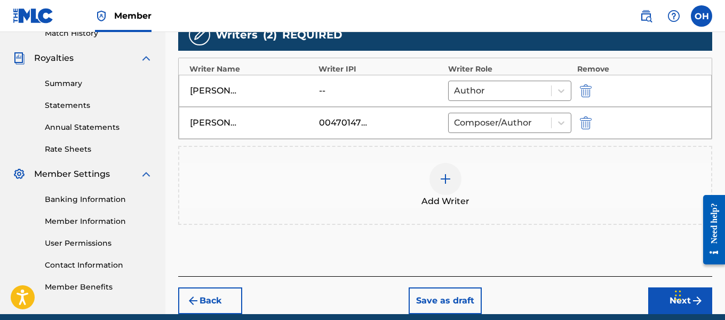
scroll to position [333, 0]
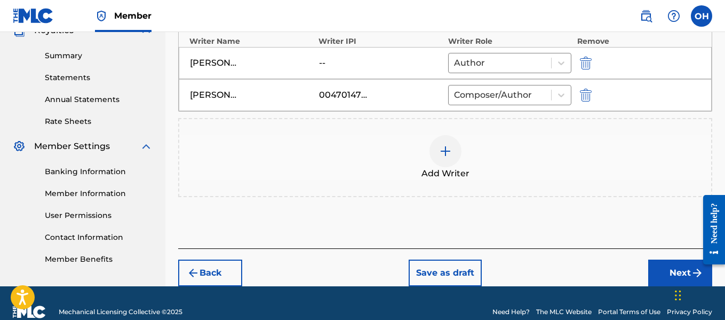
click at [667, 273] on button "Next" at bounding box center [680, 272] width 64 height 27
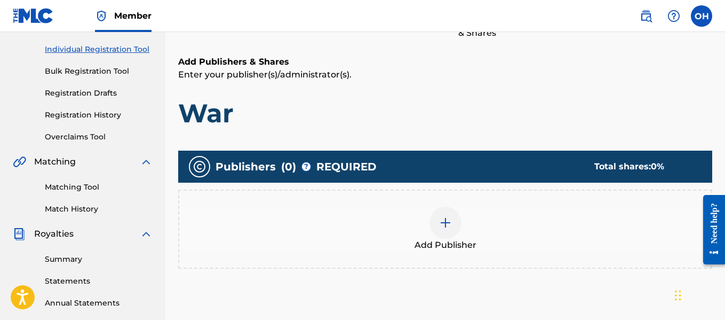
scroll to position [130, 0]
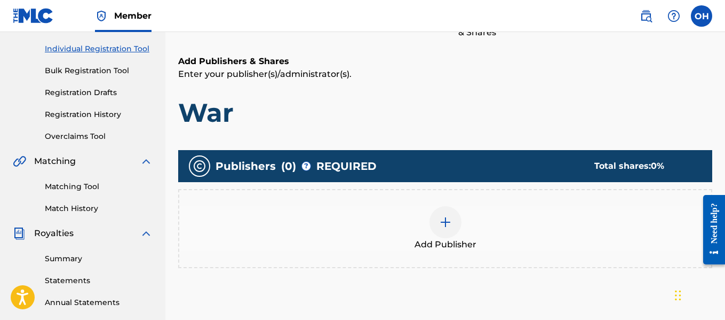
click at [457, 218] on div at bounding box center [445, 222] width 32 height 32
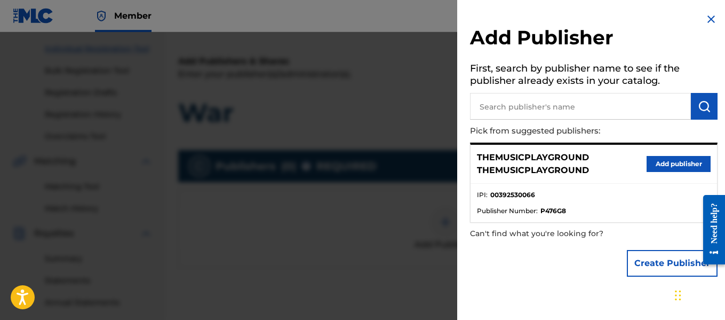
click at [648, 265] on button "Create Publisher" at bounding box center [672, 263] width 91 height 27
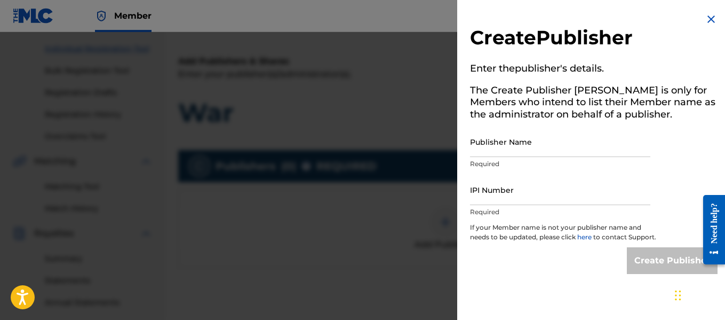
click at [543, 153] on input "Publisher Name" at bounding box center [560, 141] width 180 height 30
click at [532, 203] on input "IPI Number" at bounding box center [560, 189] width 180 height 30
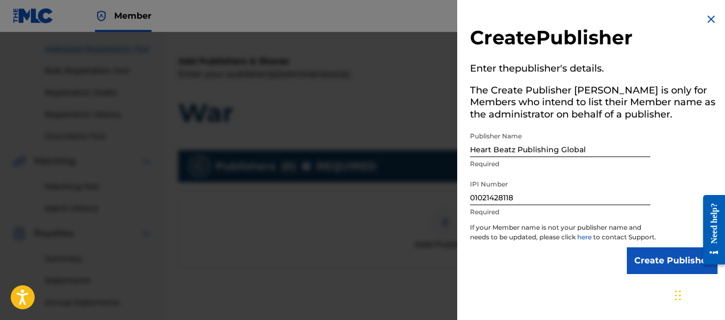
click at [652, 274] on input "Create Publisher" at bounding box center [672, 260] width 91 height 27
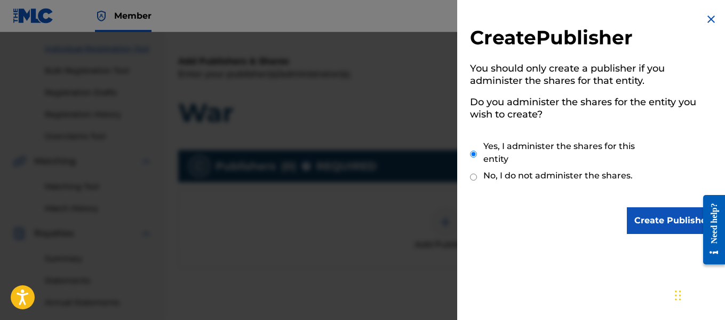
click at [656, 220] on input "Create Publisher" at bounding box center [672, 220] width 91 height 27
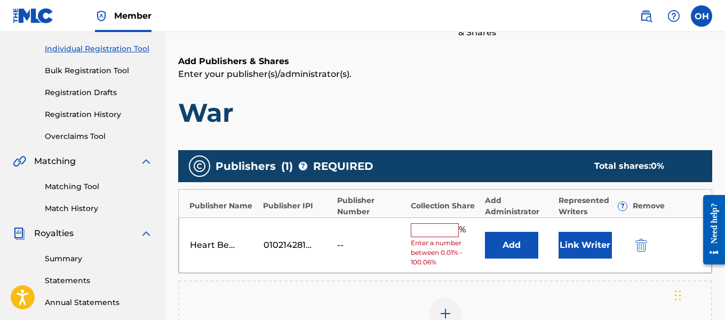
click at [448, 226] on input "text" at bounding box center [435, 230] width 48 height 14
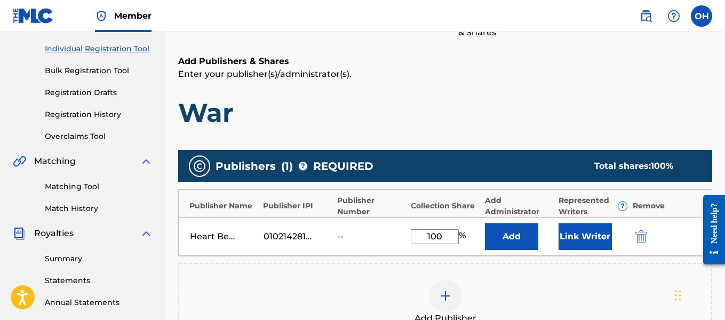
click at [600, 232] on button "Link Writer" at bounding box center [585, 236] width 53 height 27
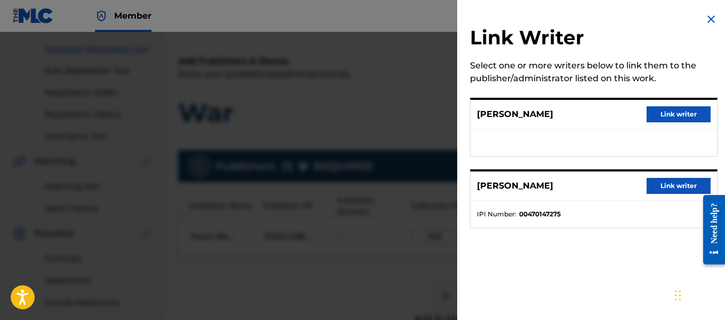
click at [665, 188] on button "Link writer" at bounding box center [679, 186] width 64 height 16
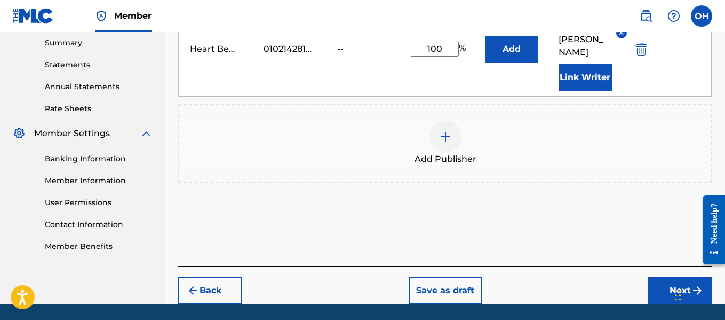
click at [660, 277] on button "Next" at bounding box center [680, 290] width 64 height 27
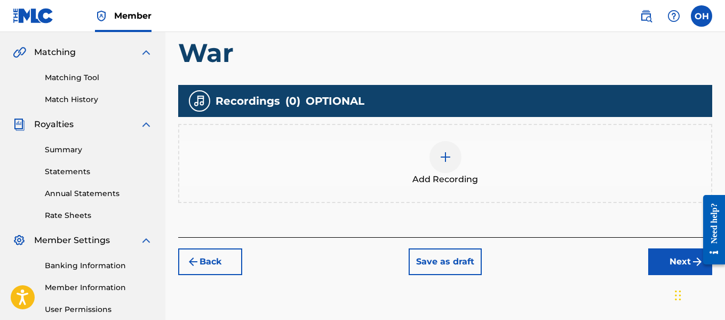
scroll to position [244, 0]
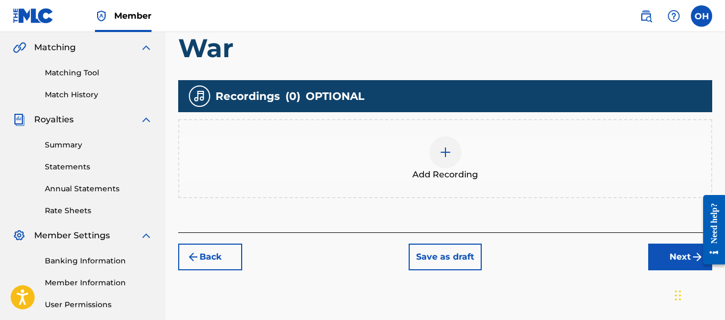
drag, startPoint x: 671, startPoint y: 256, endPoint x: 649, endPoint y: 209, distance: 51.3
click at [649, 209] on div "Register Work Search Enter Work Details Add Writers Add Publishers & Shares Add…" at bounding box center [445, 42] width 534 height 455
click at [458, 151] on div at bounding box center [445, 152] width 32 height 32
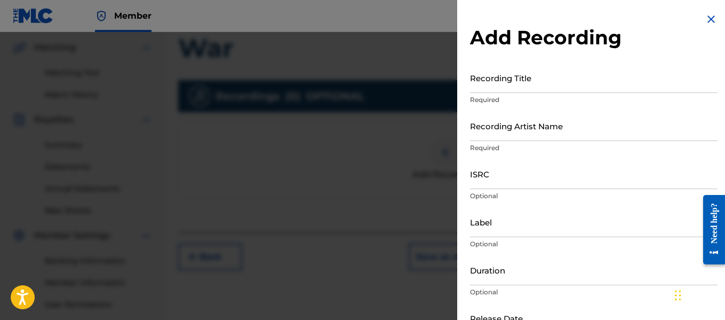
click at [594, 95] on p "Required" at bounding box center [594, 100] width 248 height 10
click at [594, 90] on input "Recording Title" at bounding box center [594, 77] width 248 height 30
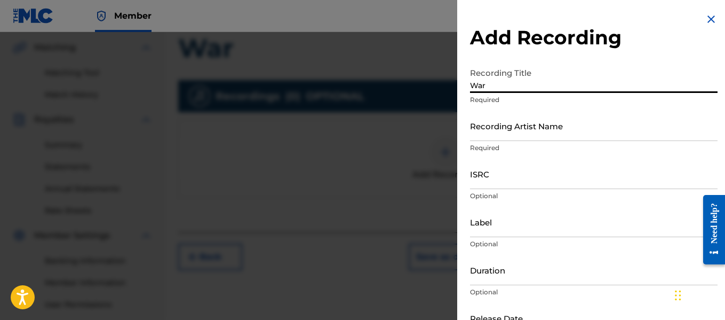
click at [579, 144] on p "Required" at bounding box center [594, 148] width 248 height 10
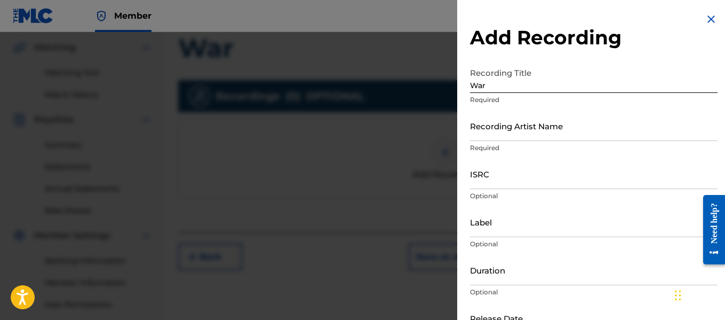
click at [579, 138] on input "Recording Artist Name" at bounding box center [594, 125] width 248 height 30
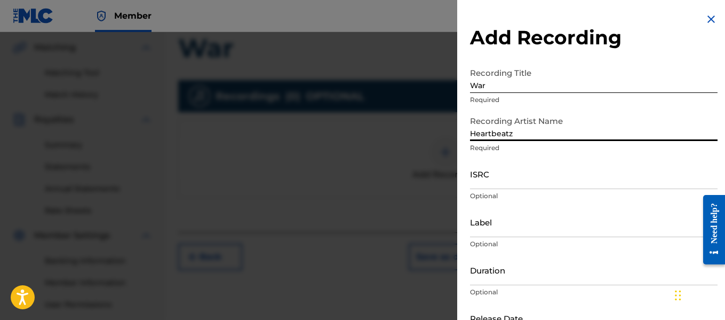
click at [531, 234] on input "Label" at bounding box center [594, 221] width 248 height 30
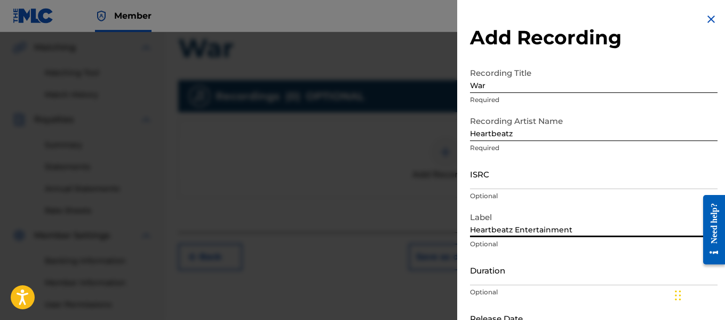
scroll to position [70, 0]
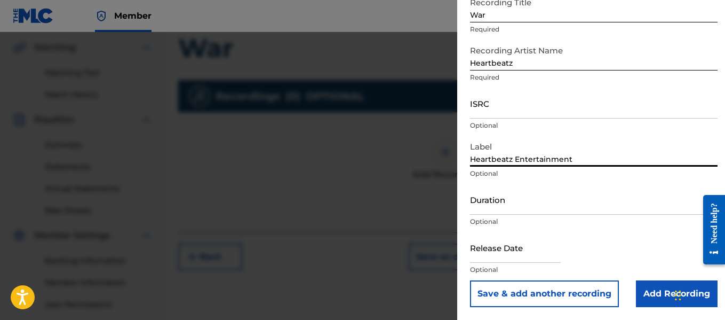
click at [556, 252] on input "text" at bounding box center [515, 247] width 91 height 30
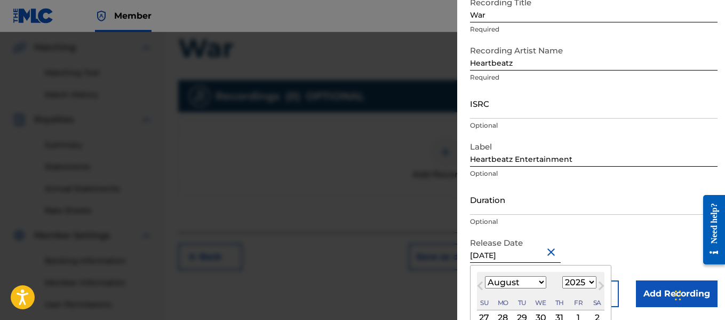
click at [615, 251] on div "Release Date [DATE] [DATE] Previous Month Next Month August [DATE] February Mar…" at bounding box center [594, 256] width 248 height 48
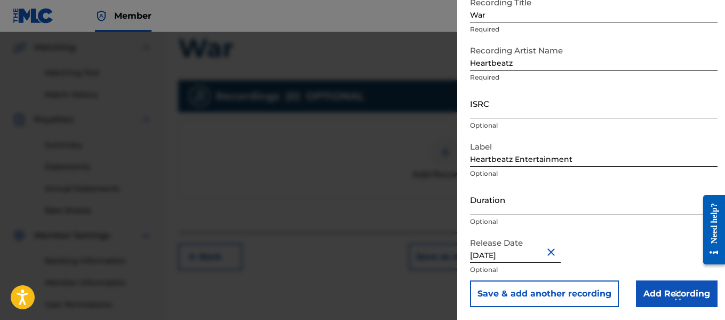
click at [647, 287] on input "Add Recording" at bounding box center [677, 293] width 82 height 27
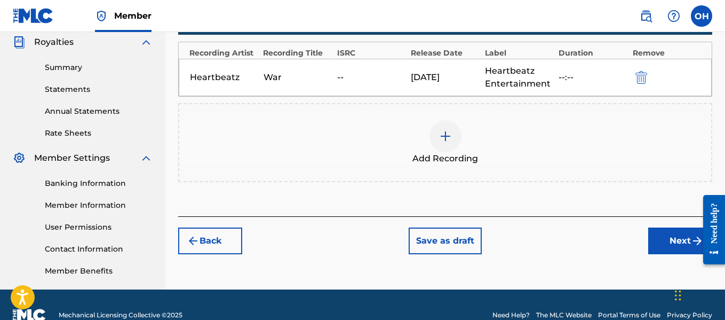
click at [650, 243] on button "Next" at bounding box center [680, 240] width 64 height 27
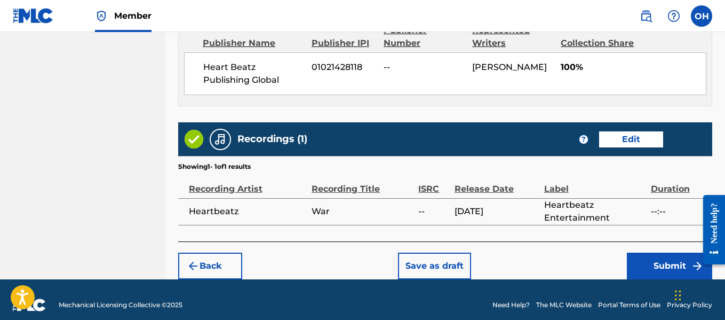
scroll to position [616, 0]
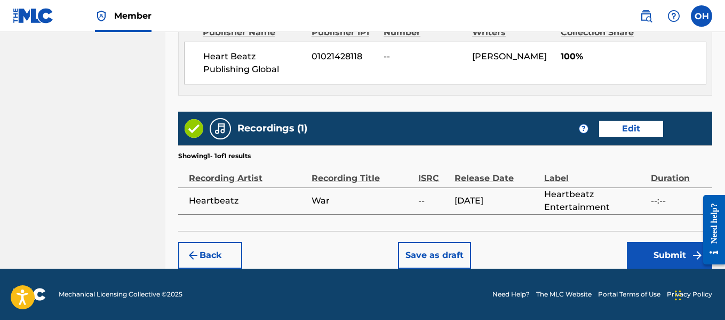
click at [644, 257] on button "Submit" at bounding box center [669, 255] width 85 height 27
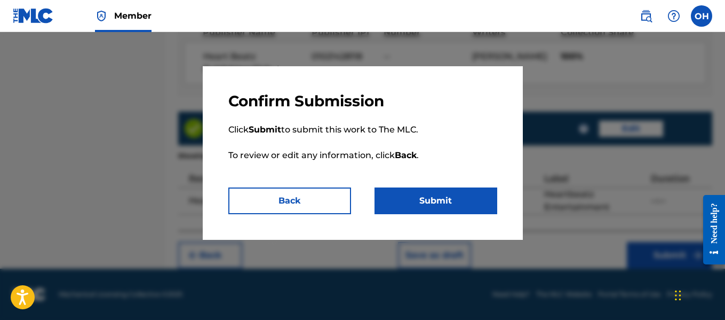
click at [449, 207] on button "Submit" at bounding box center [436, 200] width 123 height 27
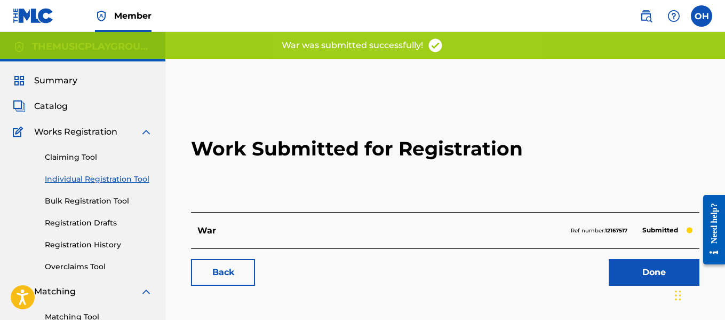
click at [632, 265] on link "Done" at bounding box center [654, 272] width 91 height 27
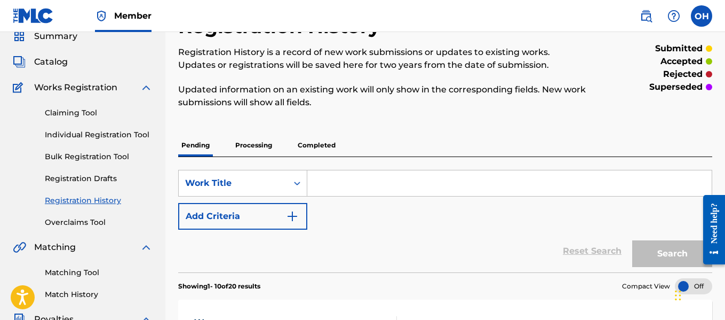
scroll to position [43, 0]
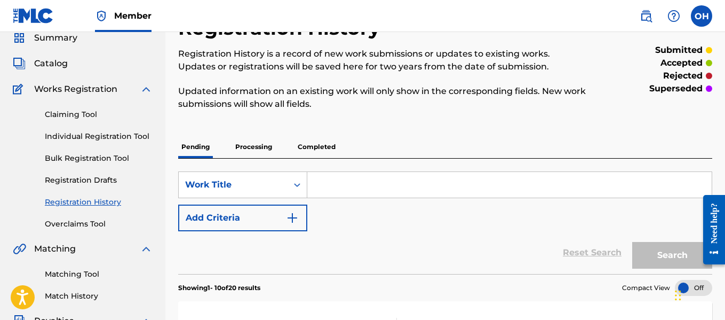
click at [125, 138] on link "Individual Registration Tool" at bounding box center [99, 136] width 108 height 11
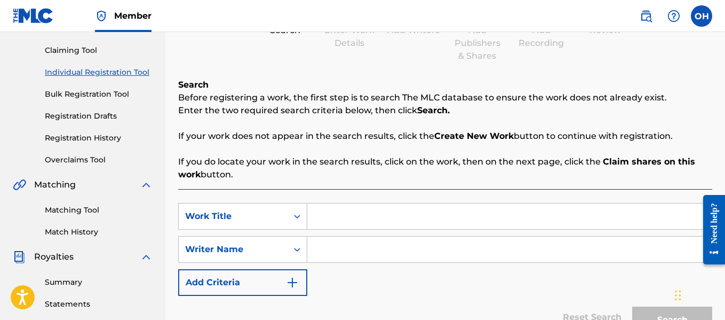
scroll to position [107, 0]
click at [337, 250] on input "Search Form" at bounding box center [509, 249] width 404 height 26
click at [339, 218] on input "Search Form" at bounding box center [509, 216] width 404 height 26
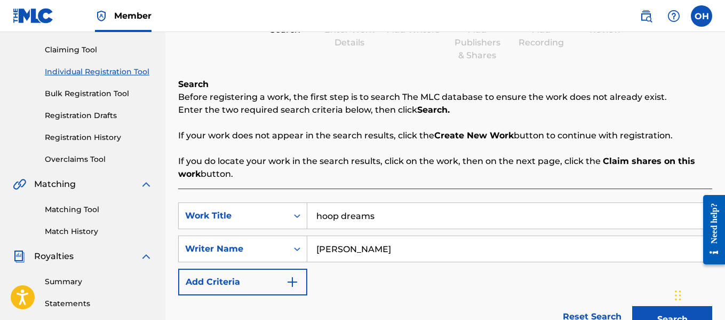
click at [632, 306] on button "Search" at bounding box center [672, 319] width 80 height 27
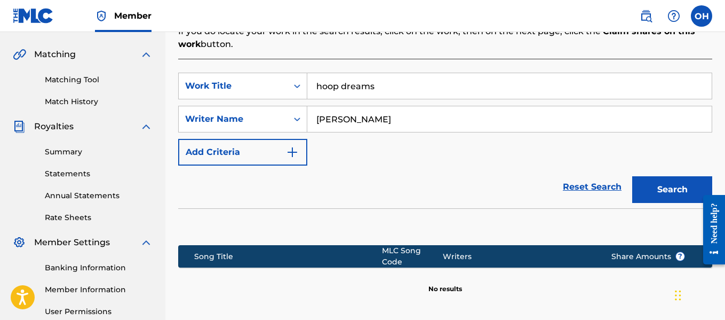
scroll to position [342, 0]
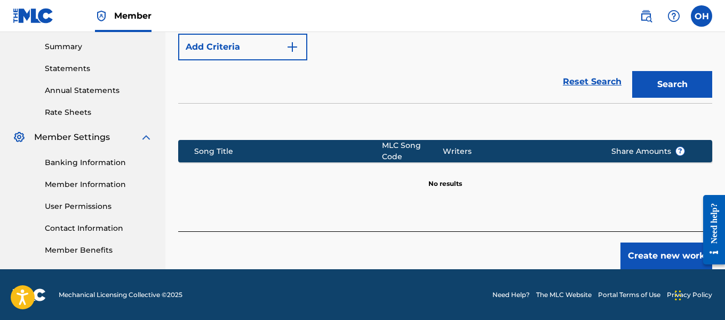
click at [634, 245] on button "Create new work" at bounding box center [666, 255] width 92 height 27
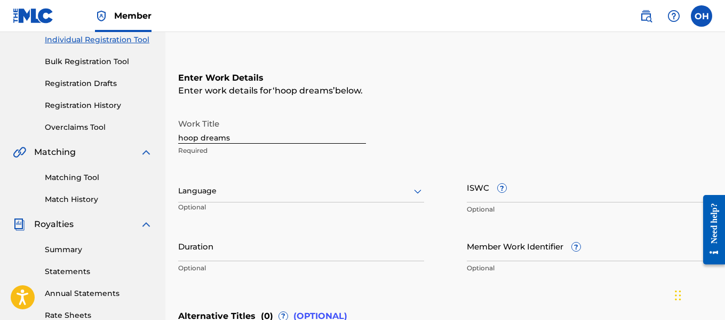
scroll to position [117, 0]
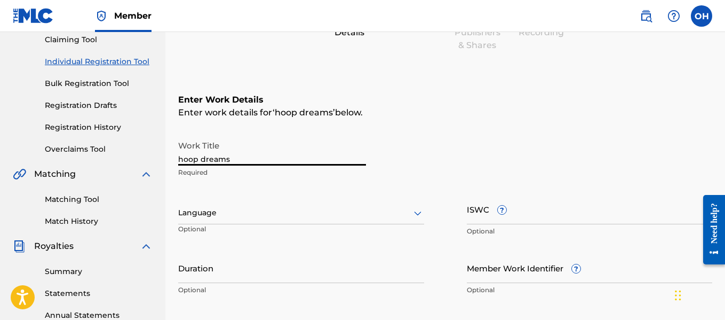
drag, startPoint x: 251, startPoint y: 156, endPoint x: 155, endPoint y: 162, distance: 95.6
click at [155, 162] on main "THEMUSICPLAYGROUND THEMUSICPLAYGROUND Summary Catalog Works Registration Claimi…" at bounding box center [362, 207] width 725 height 585
click at [155, 162] on div "Summary Catalog Works Registration Claiming Tool Individual Registration Tool B…" at bounding box center [82, 218] width 165 height 549
drag, startPoint x: 231, startPoint y: 159, endPoint x: 171, endPoint y: 162, distance: 59.8
click at [171, 162] on div "Register Work Search Enter Work Details Add Writers Add Publishers & Shares Add…" at bounding box center [445, 220] width 560 height 559
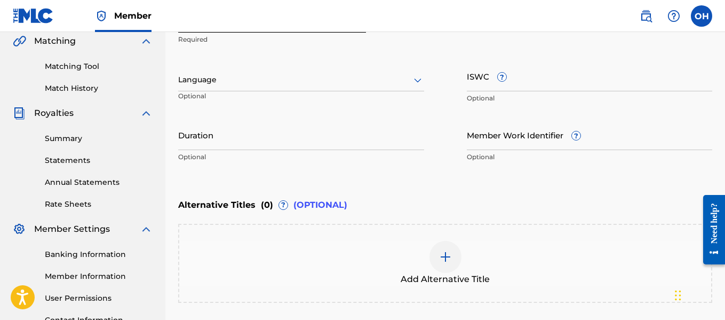
scroll to position [349, 0]
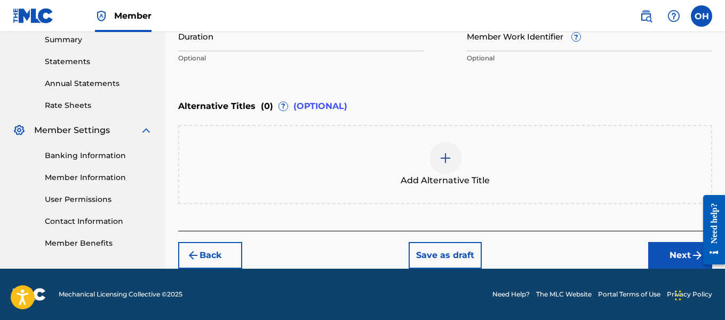
click at [665, 257] on button "Next" at bounding box center [680, 255] width 64 height 27
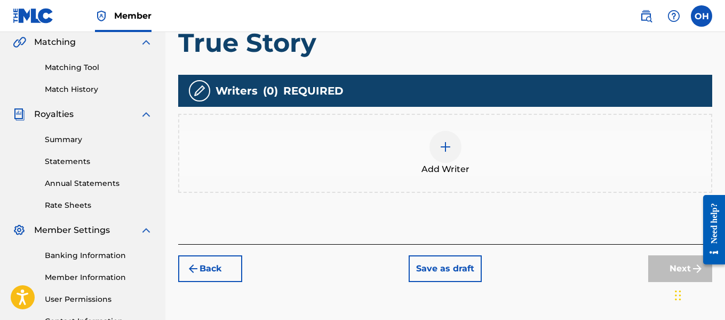
scroll to position [272, 0]
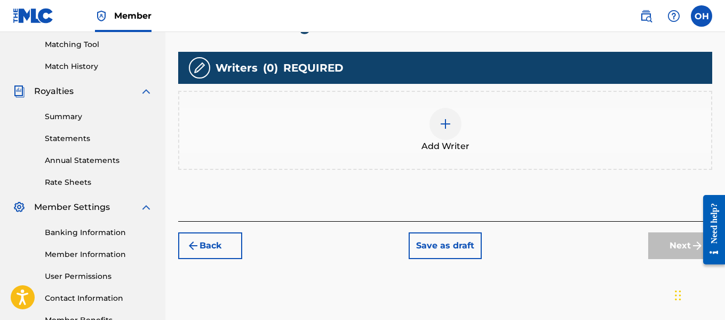
click at [445, 123] on img at bounding box center [445, 123] width 13 height 13
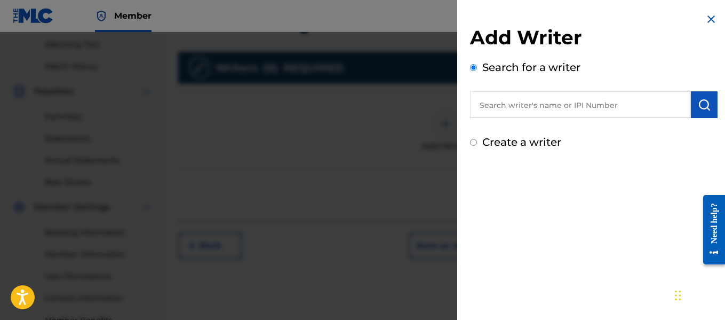
click at [485, 113] on input "text" at bounding box center [580, 104] width 221 height 27
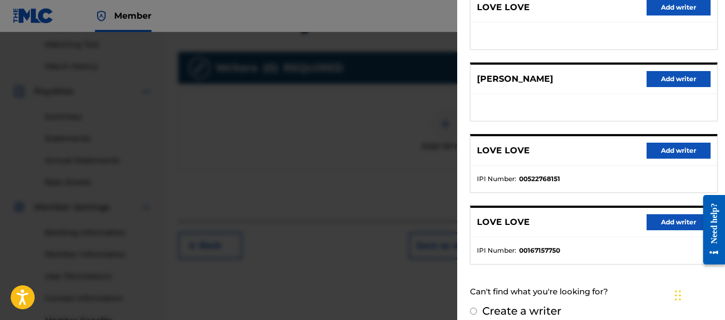
scroll to position [233, 0]
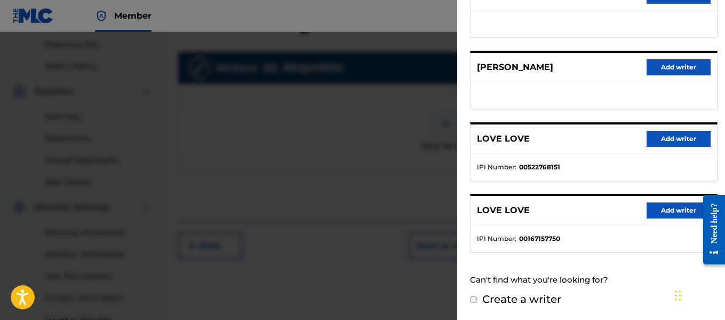
click at [471, 301] on input "Create a writer" at bounding box center [473, 299] width 7 height 7
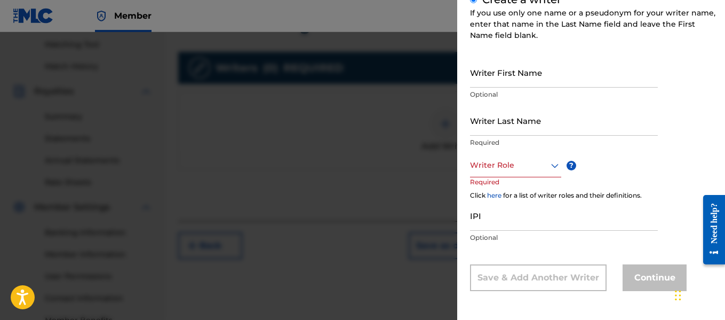
click at [528, 75] on input "Writer First Name" at bounding box center [564, 72] width 188 height 30
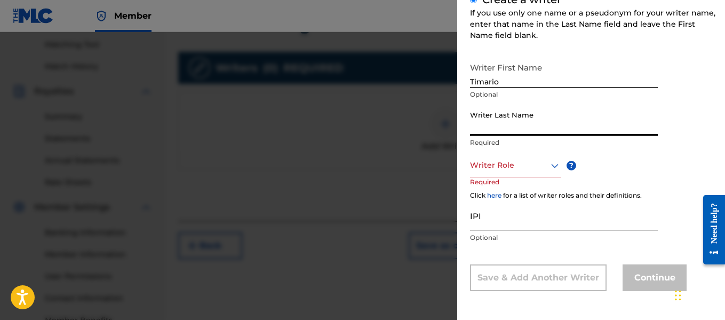
click at [504, 132] on input "Writer Last Name" at bounding box center [564, 120] width 188 height 30
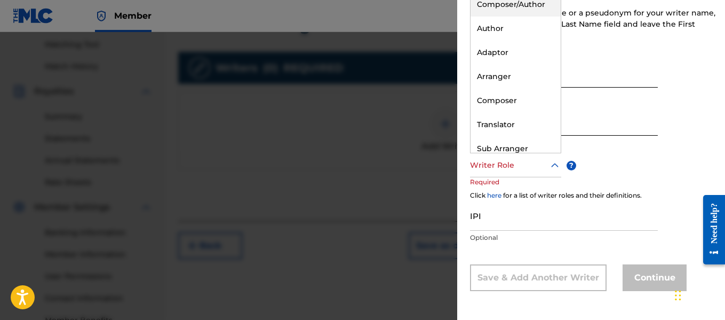
click at [521, 163] on div at bounding box center [515, 164] width 91 height 13
click at [524, 35] on div "Author" at bounding box center [516, 29] width 90 height 24
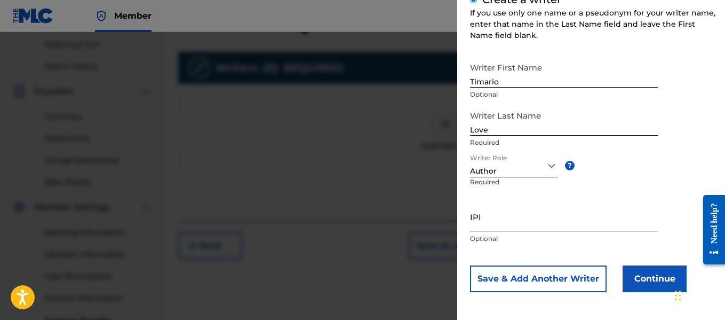
click at [631, 278] on button "Continue" at bounding box center [655, 278] width 64 height 27
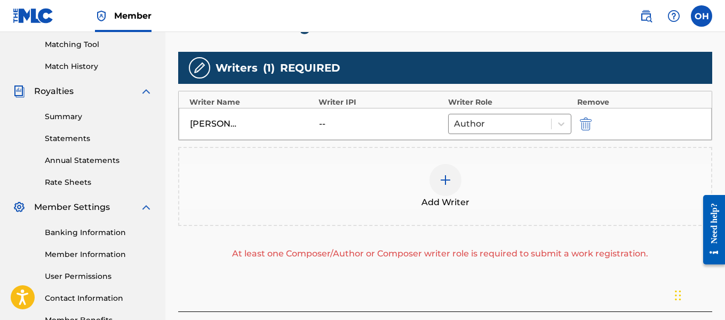
click at [448, 181] on img at bounding box center [445, 179] width 13 height 13
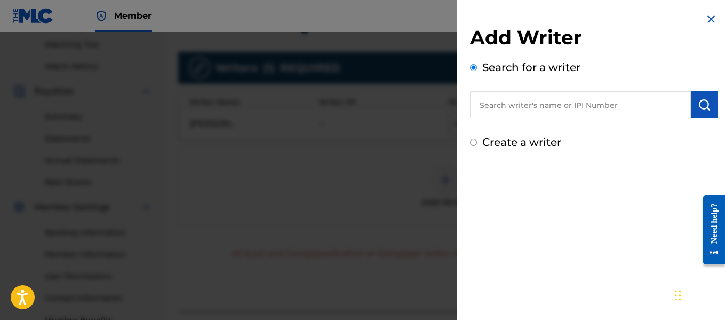
click at [517, 117] on input "text" at bounding box center [580, 104] width 221 height 27
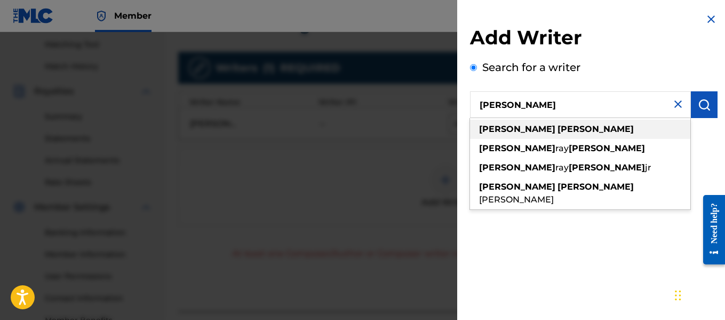
click at [558, 132] on strong "[PERSON_NAME]" at bounding box center [596, 129] width 76 height 10
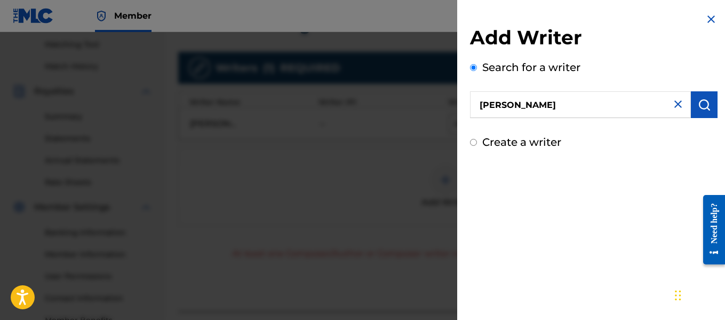
click at [699, 111] on button "submit" at bounding box center [704, 104] width 27 height 27
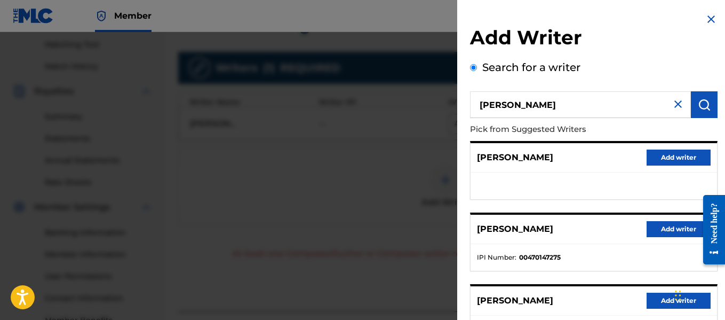
click at [655, 227] on button "Add writer" at bounding box center [679, 229] width 64 height 16
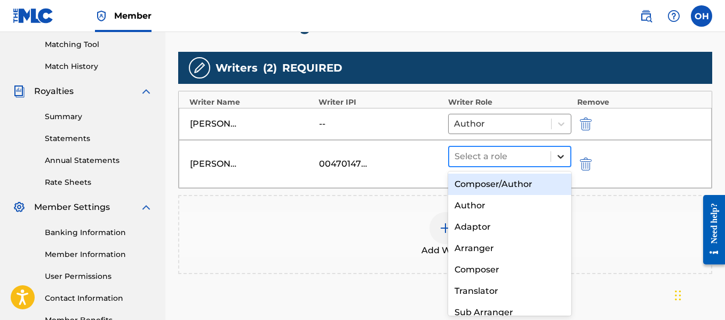
click at [559, 153] on icon at bounding box center [560, 156] width 11 height 11
click at [514, 186] on div "Composer/Author" at bounding box center [510, 183] width 124 height 21
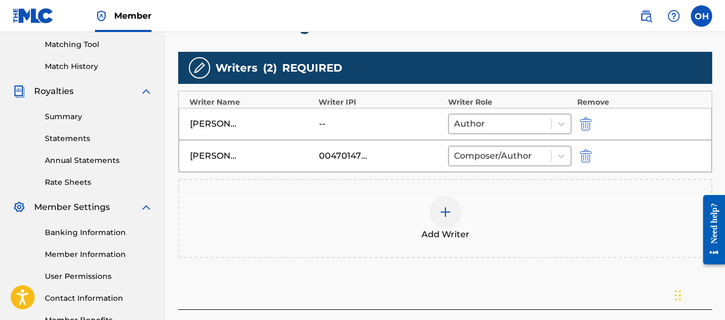
scroll to position [351, 0]
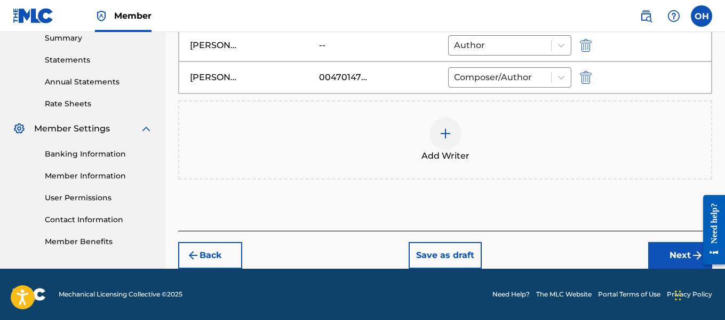
click at [668, 254] on button "Next" at bounding box center [680, 255] width 64 height 27
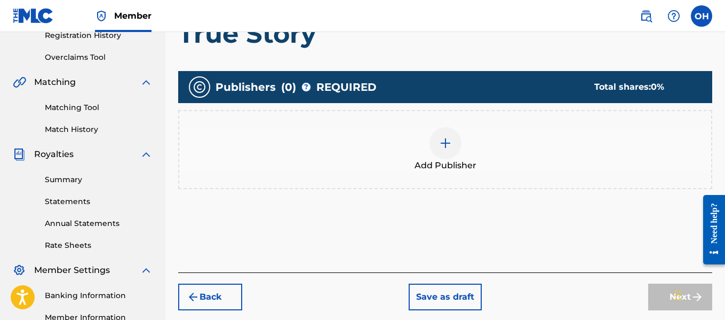
scroll to position [211, 0]
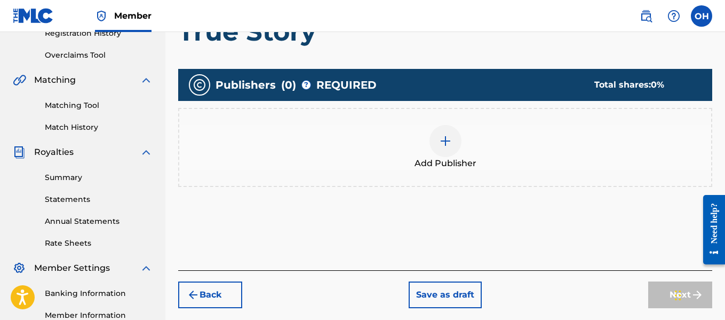
click at [450, 134] on img at bounding box center [445, 140] width 13 height 13
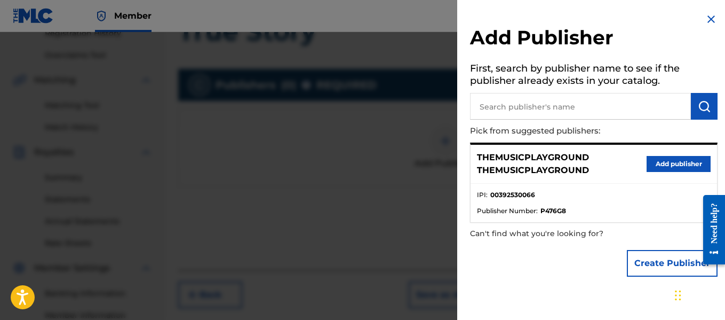
click at [646, 266] on button "Create Publisher" at bounding box center [672, 263] width 91 height 27
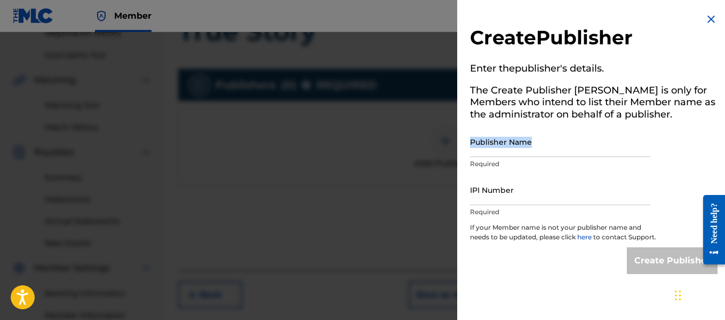
click at [553, 155] on div "Publisher Name Required" at bounding box center [560, 150] width 180 height 48
click at [552, 154] on input "Publisher Name" at bounding box center [560, 141] width 180 height 30
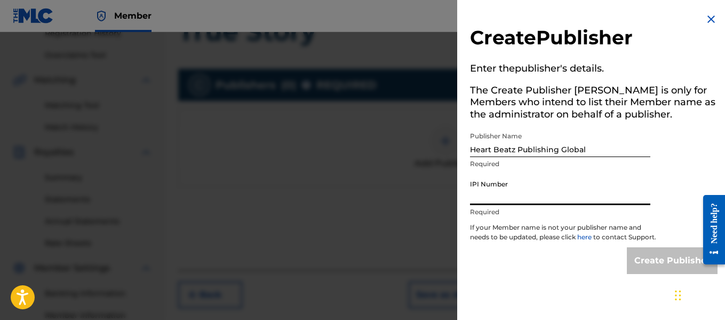
click at [550, 199] on input "IPI Number" at bounding box center [560, 189] width 180 height 30
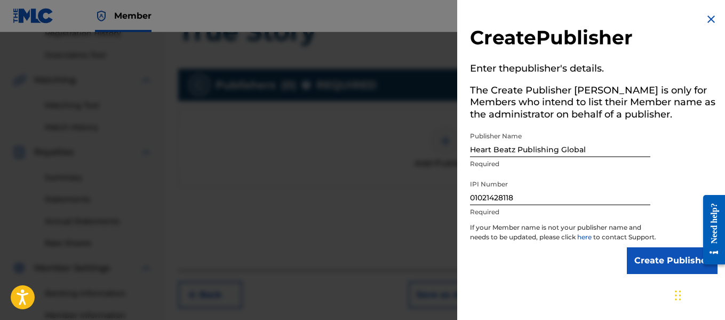
click at [648, 264] on input "Create Publisher" at bounding box center [672, 260] width 91 height 27
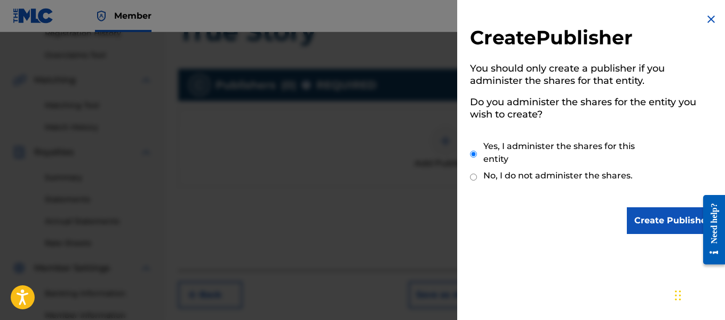
click at [650, 227] on input "Create Publisher" at bounding box center [672, 220] width 91 height 27
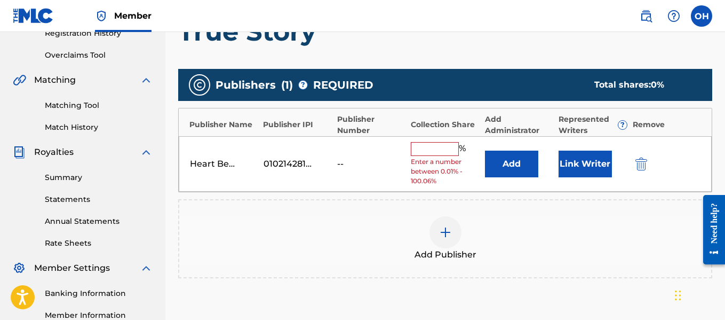
click at [449, 148] on input "text" at bounding box center [435, 149] width 48 height 14
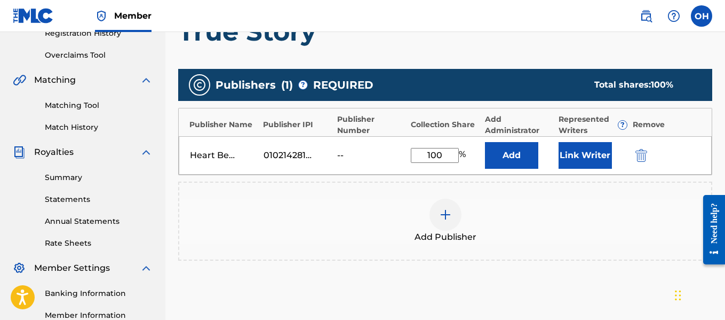
click at [559, 152] on button "Link Writer" at bounding box center [585, 155] width 53 height 27
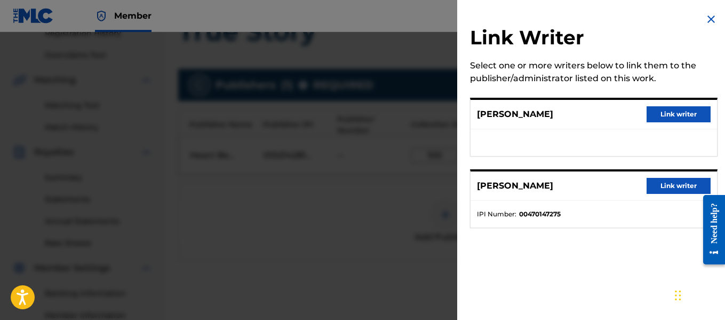
click at [676, 184] on button "Link writer" at bounding box center [679, 186] width 64 height 16
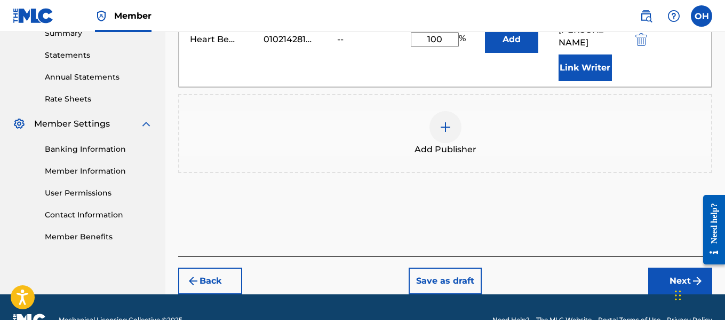
click at [680, 267] on button "Next" at bounding box center [680, 280] width 64 height 27
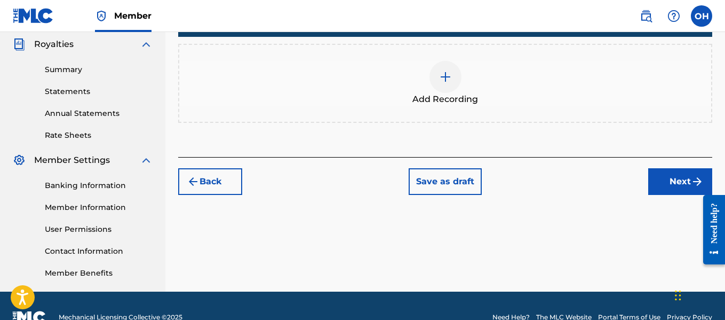
scroll to position [320, 0]
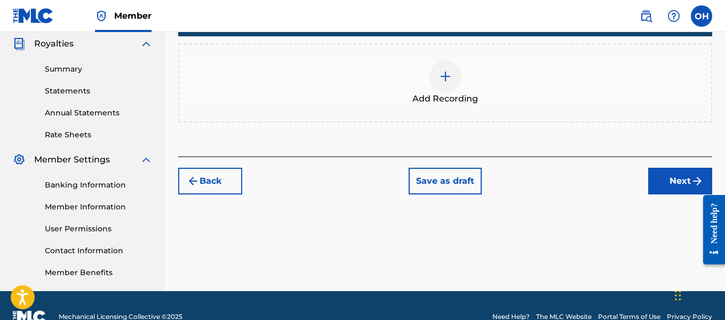
click at [450, 79] on img at bounding box center [445, 76] width 13 height 13
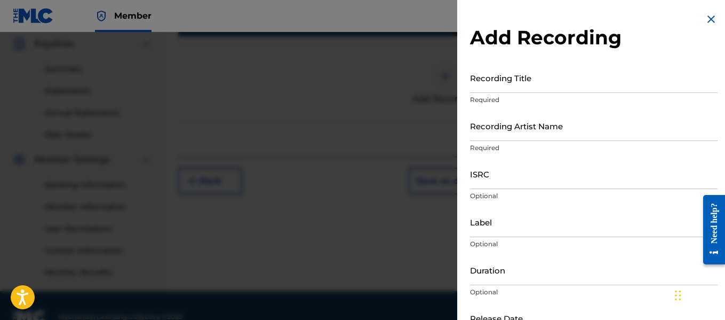
click at [551, 130] on input "Recording Artist Name" at bounding box center [594, 125] width 248 height 30
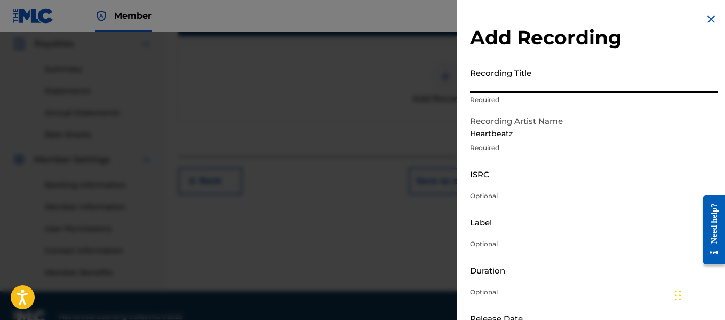
click at [538, 85] on input "Recording Title" at bounding box center [594, 77] width 248 height 30
click at [514, 229] on input "Label" at bounding box center [594, 221] width 248 height 30
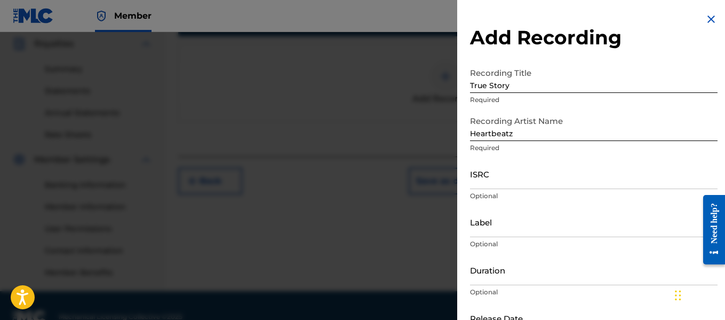
click at [465, 199] on div "Add Recording Recording Title True Story Required Recording Artist Name Heartbe…" at bounding box center [593, 195] width 273 height 390
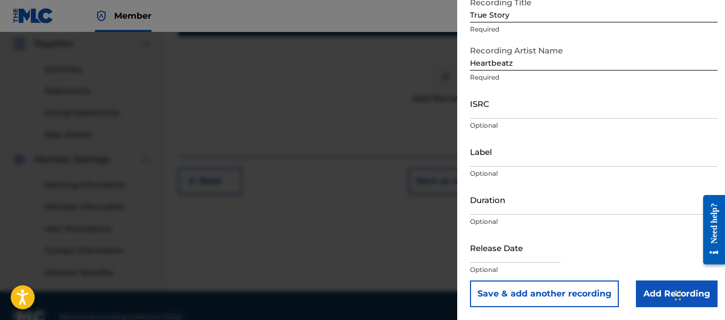
scroll to position [342, 0]
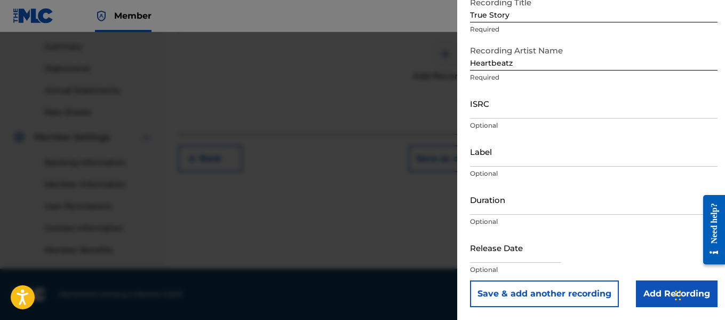
click at [653, 294] on input "Add Recording" at bounding box center [677, 293] width 82 height 27
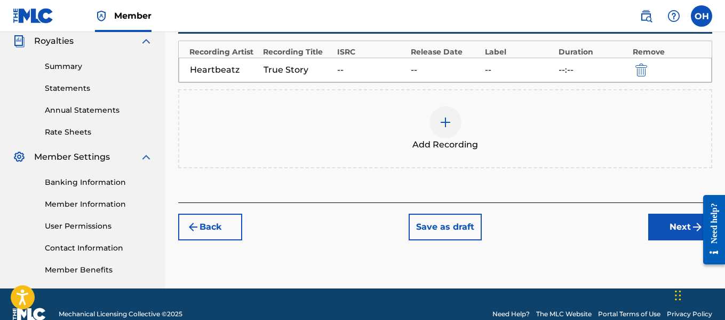
scroll to position [323, 0]
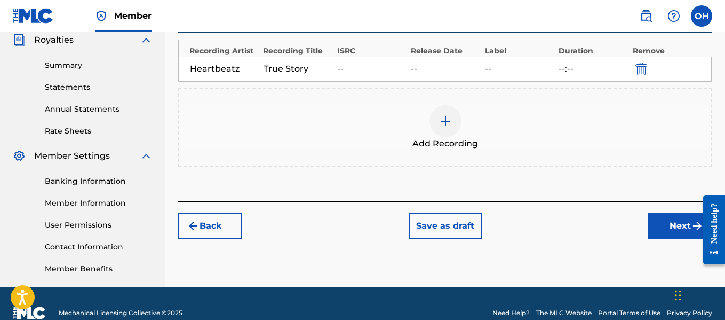
click at [670, 223] on button "Next" at bounding box center [680, 225] width 64 height 27
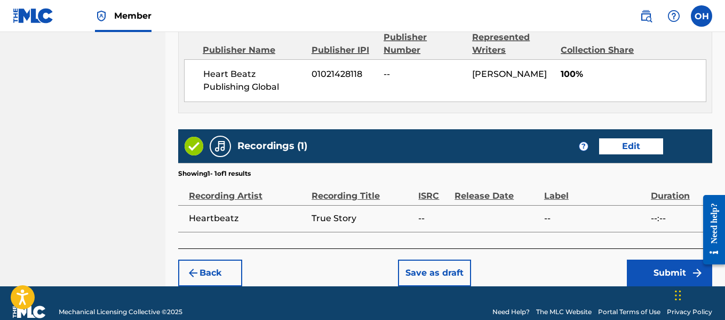
scroll to position [616, 0]
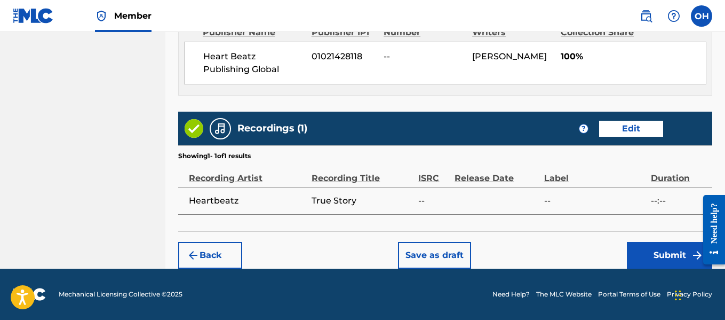
click at [664, 251] on button "Submit" at bounding box center [669, 255] width 85 height 27
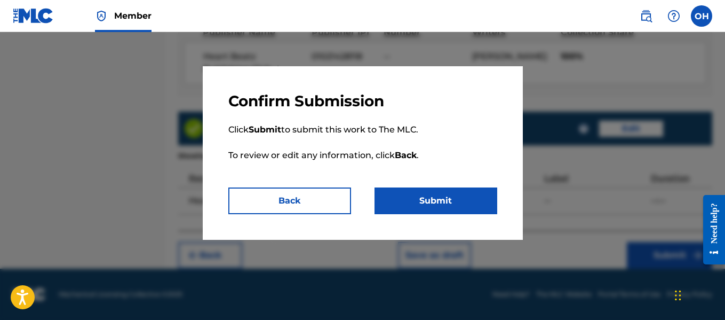
click at [443, 211] on button "Submit" at bounding box center [436, 200] width 123 height 27
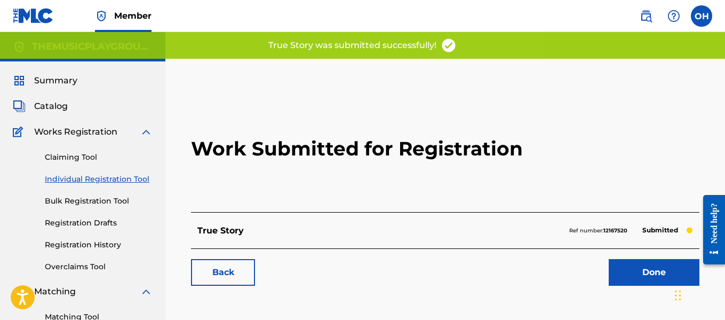
click at [632, 270] on link "Done" at bounding box center [654, 272] width 91 height 27
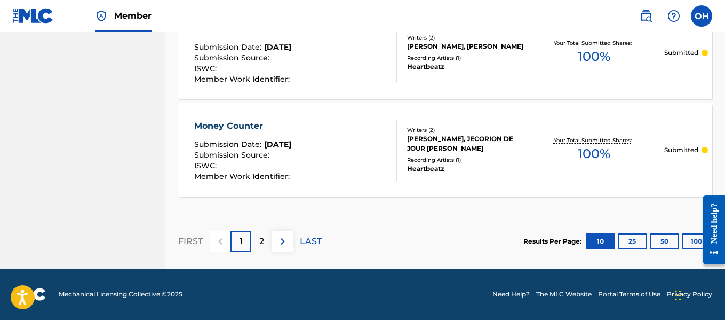
scroll to position [1114, 0]
click at [635, 240] on button "25" at bounding box center [632, 241] width 29 height 16
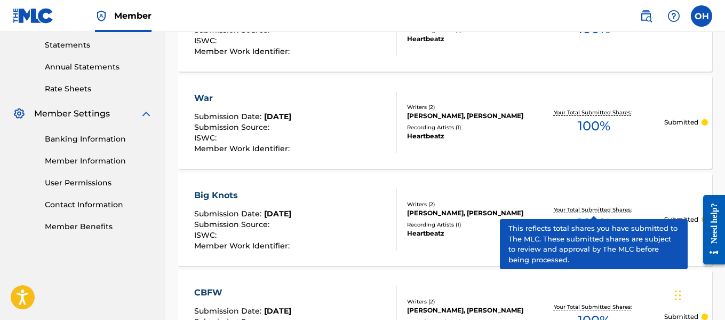
scroll to position [364, 0]
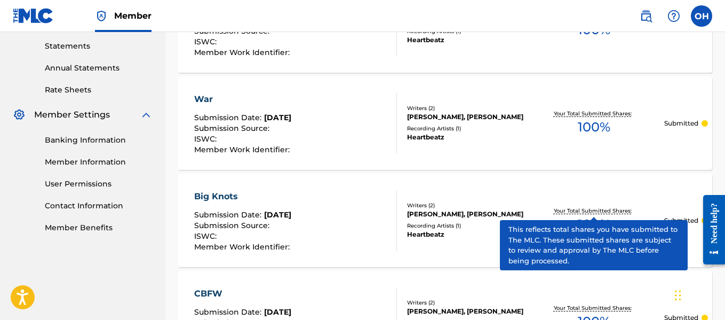
click at [491, 192] on div "Big Knots Submission Date : [DATE] Submission Source : ISWC : Member Work Ident…" at bounding box center [445, 219] width 534 height 93
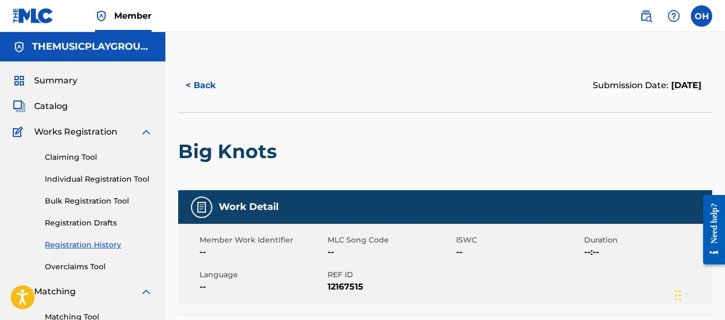
click at [505, 209] on div "Work Detail" at bounding box center [445, 207] width 534 height 34
click at [601, 203] on div "Work Detail" at bounding box center [445, 207] width 534 height 34
click at [202, 80] on button "< Back" at bounding box center [210, 85] width 64 height 27
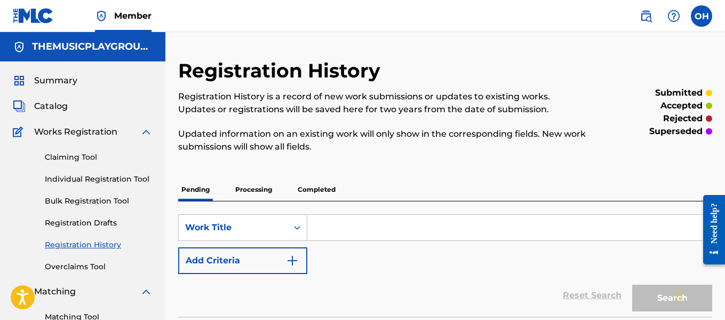
click at [82, 159] on link "Claiming Tool" at bounding box center [99, 157] width 108 height 11
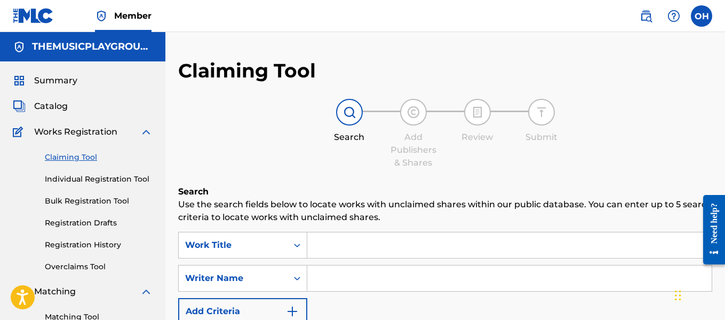
click at [346, 273] on input "Search Form" at bounding box center [509, 278] width 404 height 26
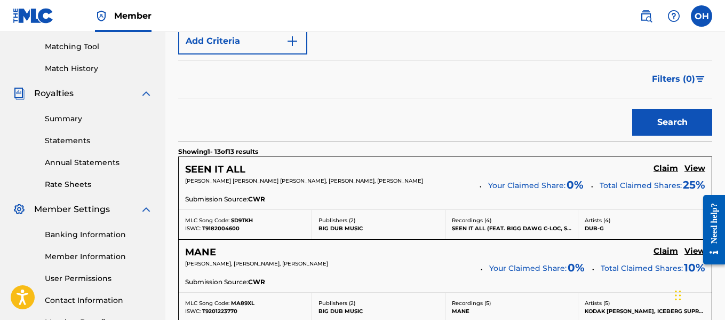
scroll to position [270, 0]
click at [688, 164] on h5 "View" at bounding box center [694, 168] width 21 height 10
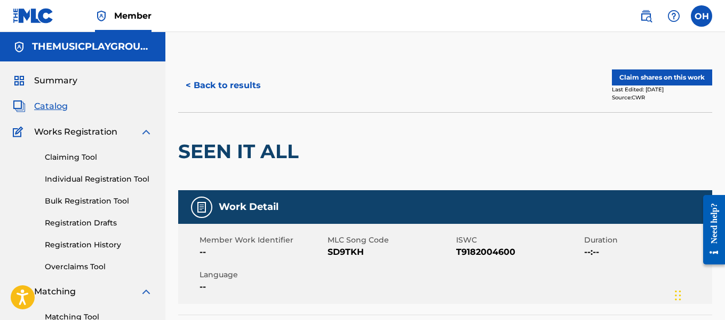
click at [257, 87] on button "< Back to results" at bounding box center [223, 85] width 90 height 27
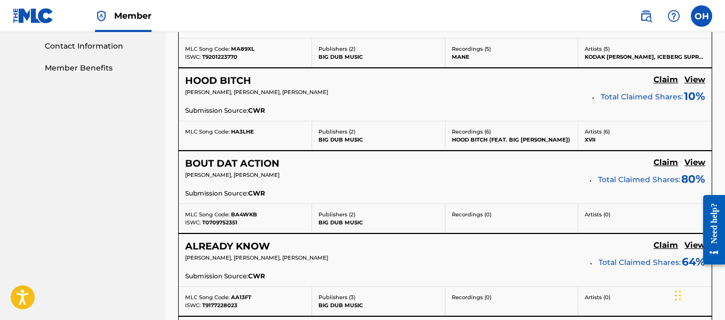
scroll to position [523, 0]
click at [700, 161] on h5 "View" at bounding box center [694, 163] width 21 height 10
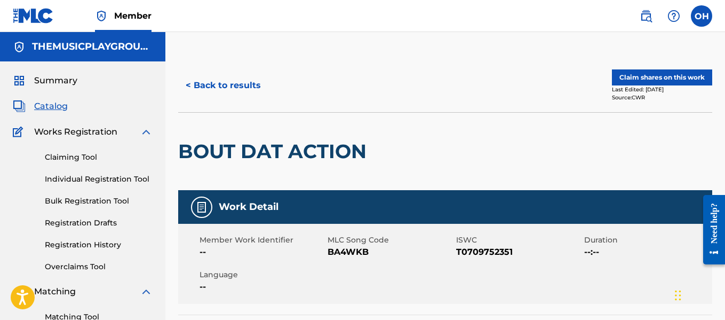
click at [85, 158] on link "Claiming Tool" at bounding box center [99, 157] width 108 height 11
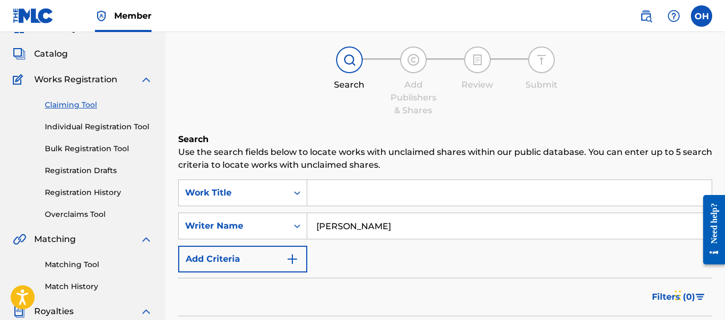
scroll to position [52, 0]
drag, startPoint x: 391, startPoint y: 228, endPoint x: 293, endPoint y: 224, distance: 97.7
click at [293, 224] on div "SearchWithCriteriaaaecd251-31bd-450b-8fd7-f520aec3257d Writer Name [PERSON_NAME]" at bounding box center [445, 226] width 534 height 27
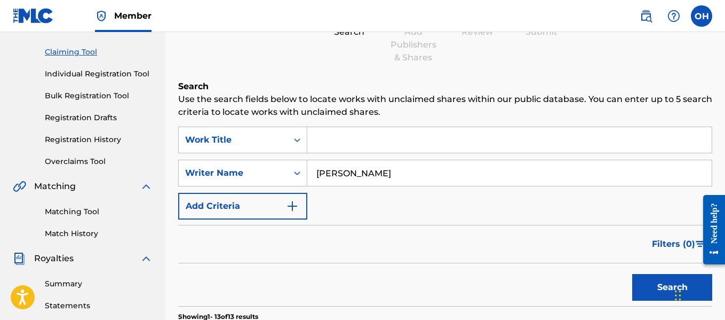
click at [632, 274] on button "Search" at bounding box center [672, 287] width 80 height 27
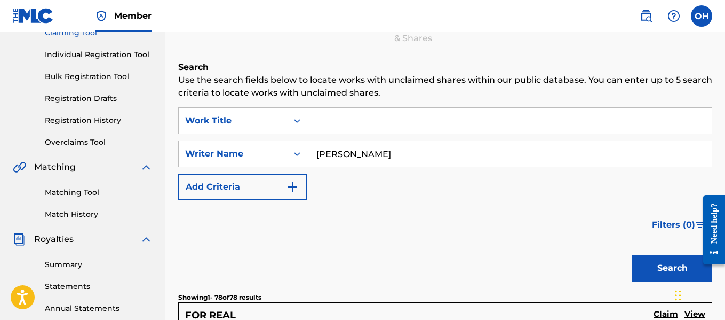
scroll to position [117, 0]
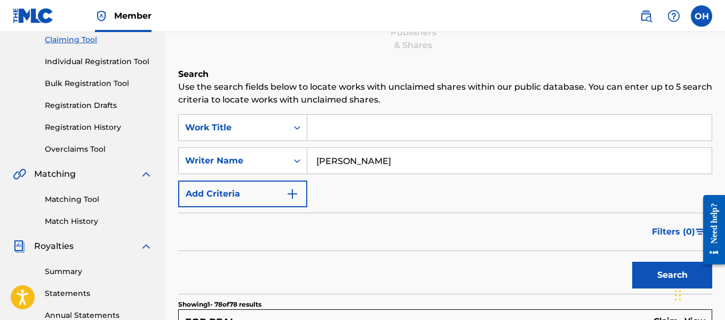
click at [363, 136] on input "Search Form" at bounding box center [509, 128] width 404 height 26
click at [632, 261] on button "Search" at bounding box center [672, 274] width 80 height 27
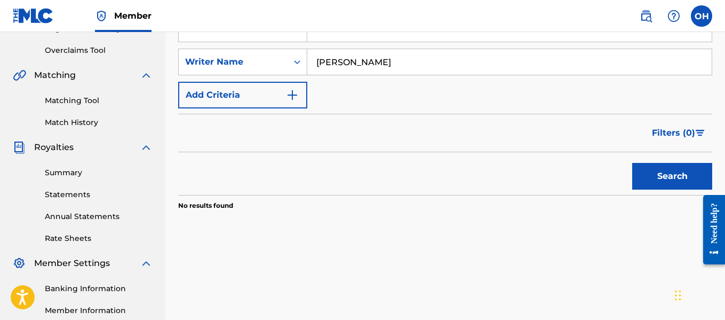
scroll to position [156, 0]
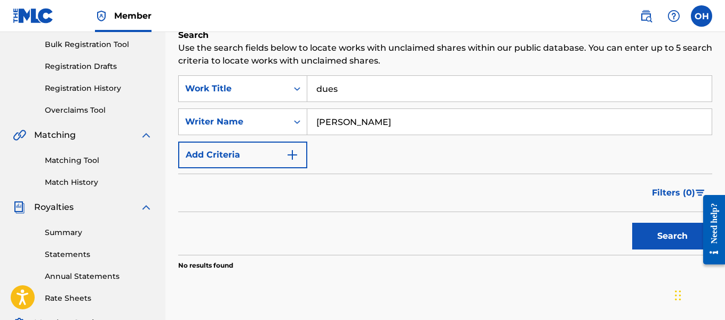
click at [103, 156] on link "Matching Tool" at bounding box center [99, 160] width 108 height 11
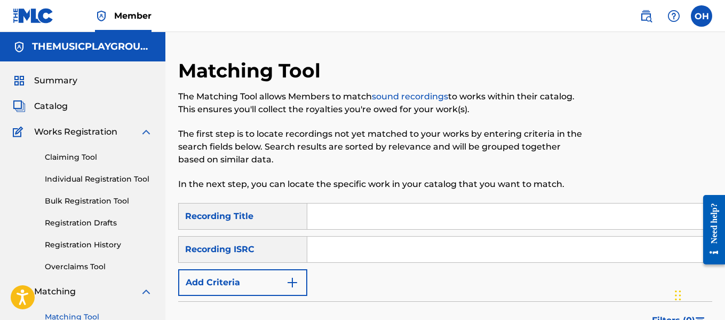
click at [324, 219] on input "Search Form" at bounding box center [509, 216] width 404 height 26
click at [294, 284] on img "Search Form" at bounding box center [292, 282] width 13 height 13
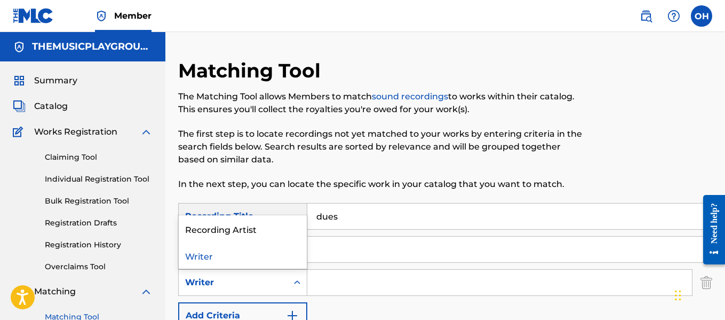
click at [284, 284] on div "Writer" at bounding box center [233, 282] width 109 height 20
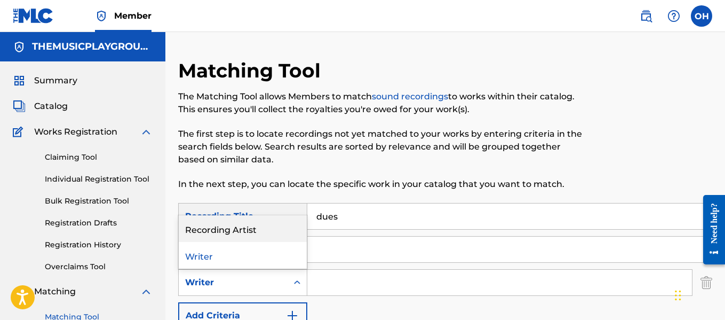
click at [275, 230] on div "Recording Artist" at bounding box center [243, 228] width 128 height 27
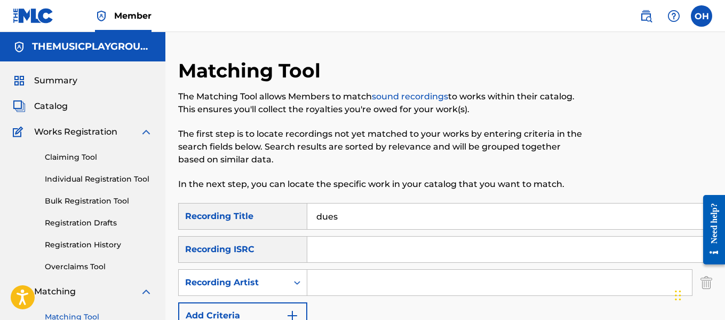
click at [329, 261] on input "Search Form" at bounding box center [509, 249] width 404 height 26
click at [332, 282] on input "Search Form" at bounding box center [499, 282] width 385 height 26
click at [332, 283] on input "Search Form" at bounding box center [499, 282] width 385 height 26
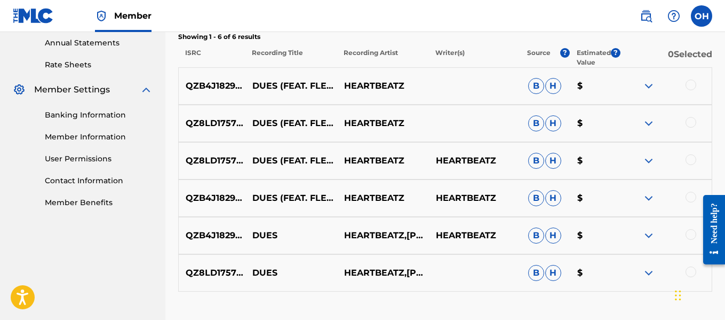
scroll to position [359, 0]
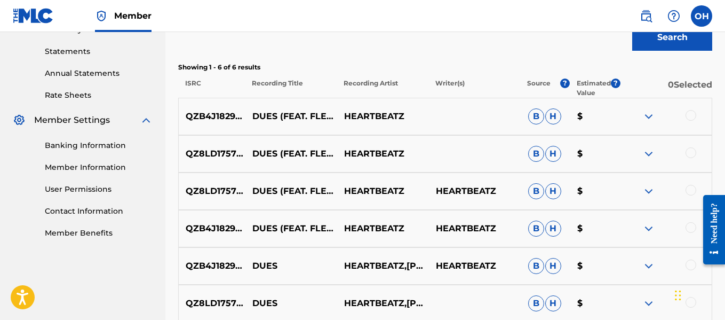
click at [552, 114] on span "H" at bounding box center [553, 116] width 16 height 16
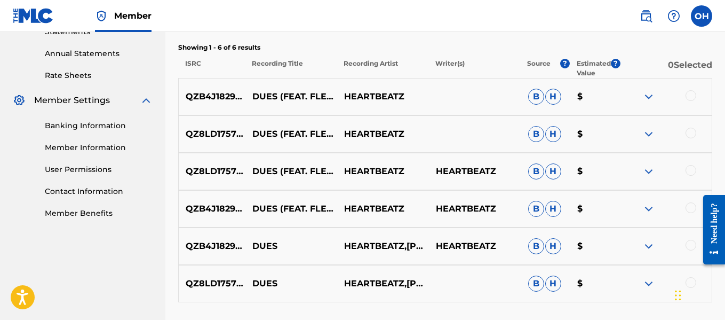
scroll to position [362, 0]
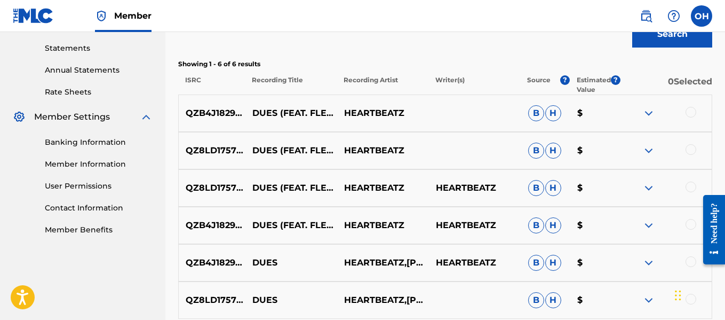
click at [335, 111] on p "DUES (FEAT. FLEETWOOD MOO, [PERSON_NAME] SUPREME & [PERSON_NAME])" at bounding box center [291, 113] width 92 height 13
click at [357, 115] on p "HEARTBEATZ" at bounding box center [383, 113] width 92 height 13
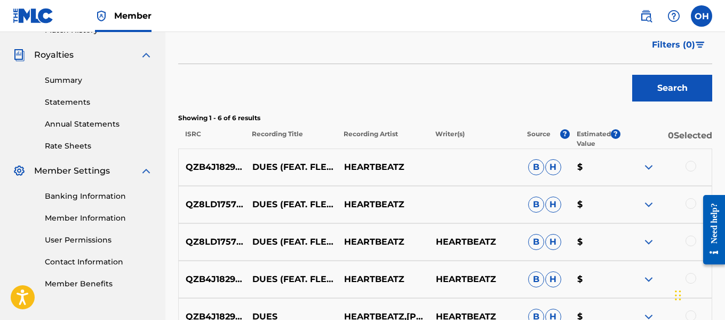
scroll to position [308, 0]
click at [551, 168] on span "H" at bounding box center [553, 168] width 16 height 16
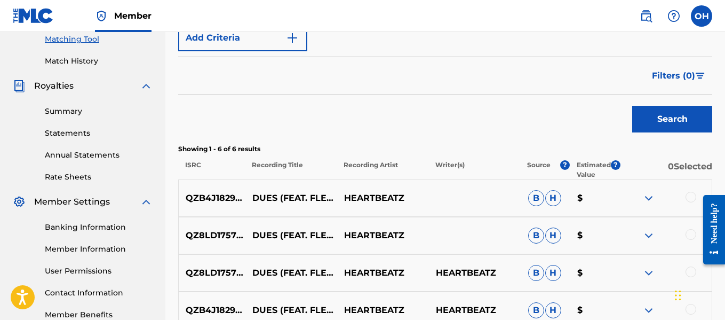
scroll to position [278, 0]
click at [644, 202] on img at bounding box center [648, 197] width 13 height 13
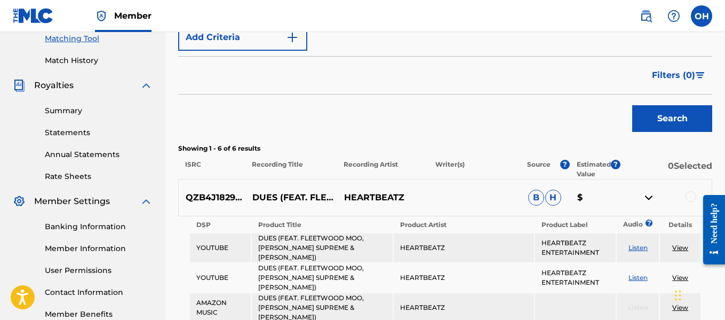
click at [682, 249] on td "View" at bounding box center [680, 247] width 40 height 29
click at [680, 243] on link "View" at bounding box center [680, 247] width 16 height 8
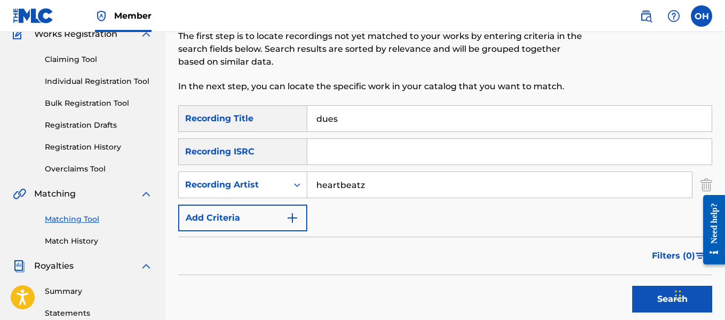
scroll to position [97, 0]
click at [78, 59] on link "Claiming Tool" at bounding box center [99, 59] width 108 height 11
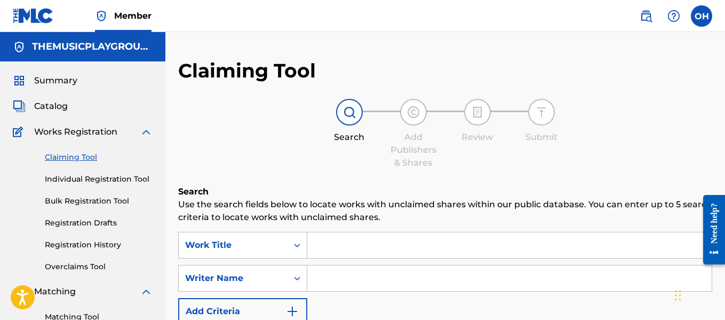
scroll to position [34, 0]
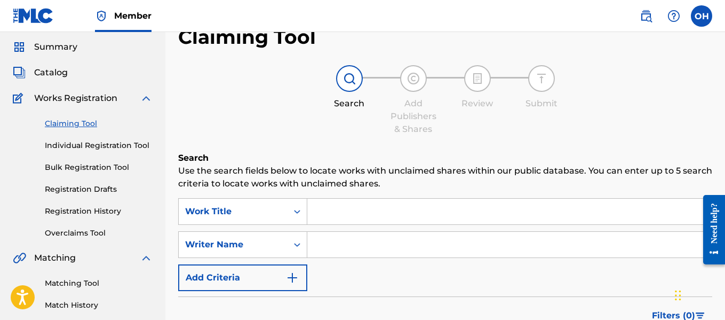
click at [352, 241] on input "Search Form" at bounding box center [509, 245] width 404 height 26
click at [351, 211] on input "Search Form" at bounding box center [509, 211] width 404 height 26
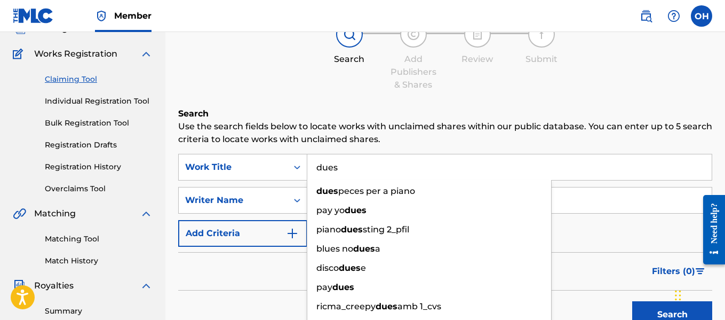
scroll to position [78, 0]
click at [359, 163] on input "dues" at bounding box center [509, 167] width 404 height 26
click at [632, 300] on button "Search" at bounding box center [672, 313] width 80 height 27
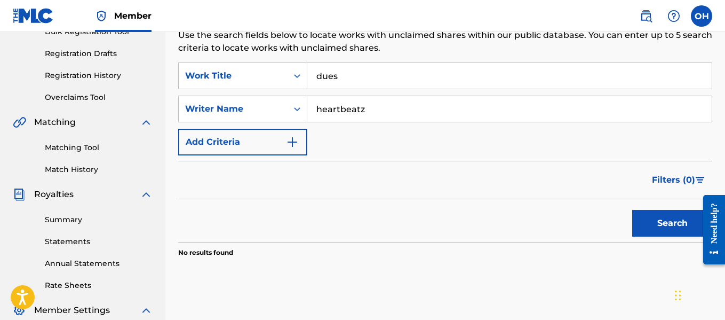
scroll to position [166, 0]
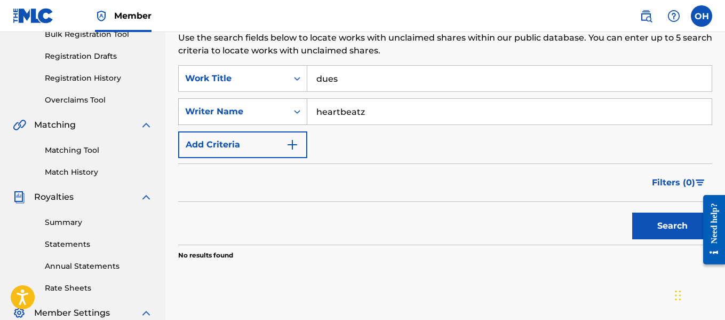
drag, startPoint x: 384, startPoint y: 113, endPoint x: 305, endPoint y: 114, distance: 78.4
click at [305, 114] on div "SearchWithCriteriaaaecd251-31bd-450b-8fd7-f520aec3257d Writer Name heartbeatz" at bounding box center [445, 111] width 534 height 27
click at [632, 212] on button "Search" at bounding box center [672, 225] width 80 height 27
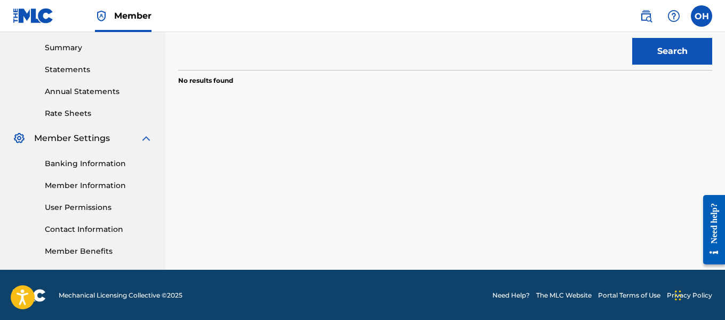
scroll to position [257, 0]
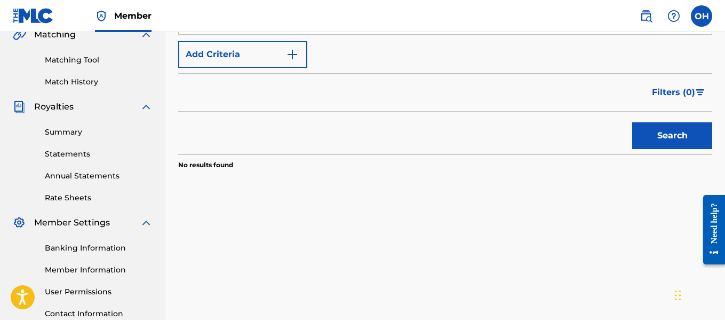
click at [656, 151] on div "Search" at bounding box center [669, 133] width 85 height 43
click at [643, 141] on button "Search" at bounding box center [672, 135] width 80 height 27
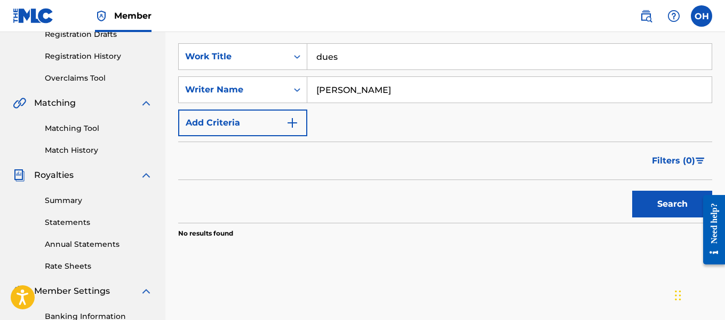
scroll to position [124, 0]
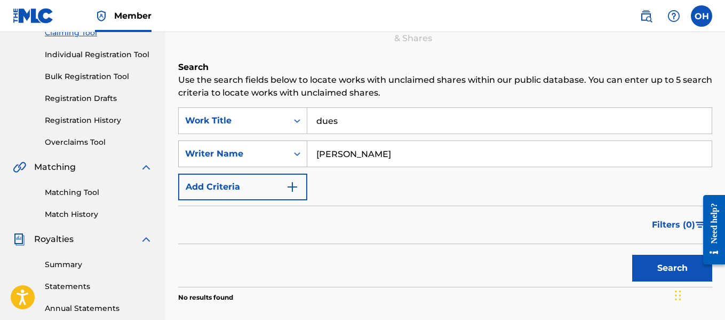
drag, startPoint x: 392, startPoint y: 155, endPoint x: 300, endPoint y: 150, distance: 91.9
click at [300, 150] on div "SearchWithCriteriaaaecd251-31bd-450b-8fd7-f520aec3257d Writer Name [PERSON_NAME]" at bounding box center [445, 153] width 534 height 27
click at [632, 254] on button "Search" at bounding box center [672, 267] width 80 height 27
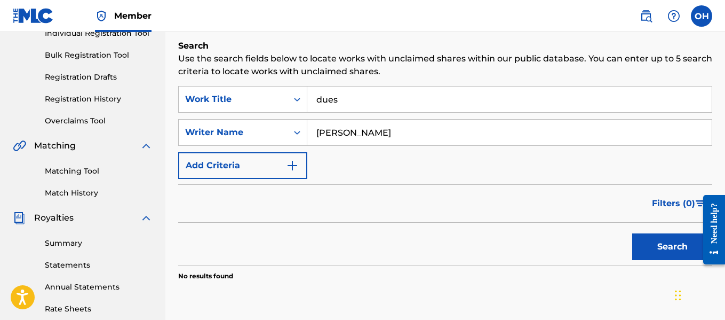
scroll to position [147, 0]
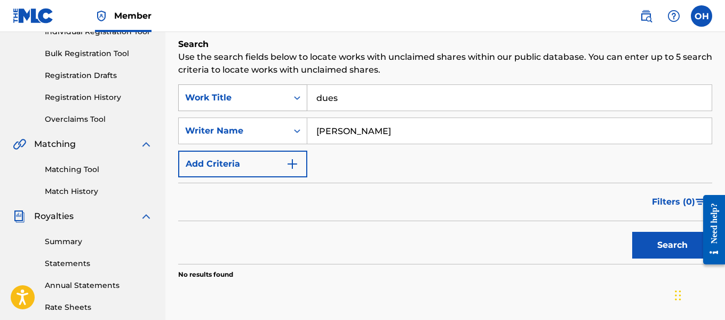
drag, startPoint x: 340, startPoint y: 100, endPoint x: 304, endPoint y: 95, distance: 36.6
click at [304, 95] on div "SearchWithCriteria23bb05e3-5533-448e-9837-c3b0d79b0e72 Work Title dues" at bounding box center [445, 97] width 534 height 27
click at [632, 232] on button "Search" at bounding box center [672, 245] width 80 height 27
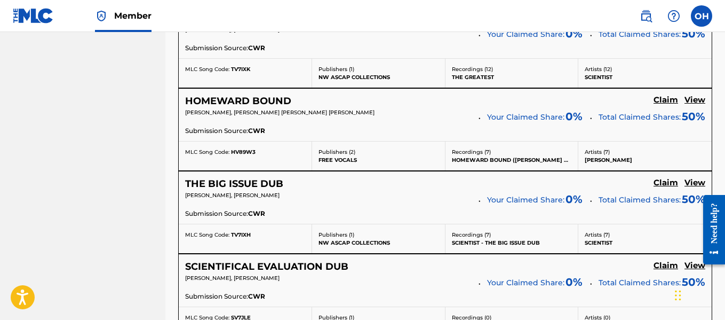
scroll to position [4700, 0]
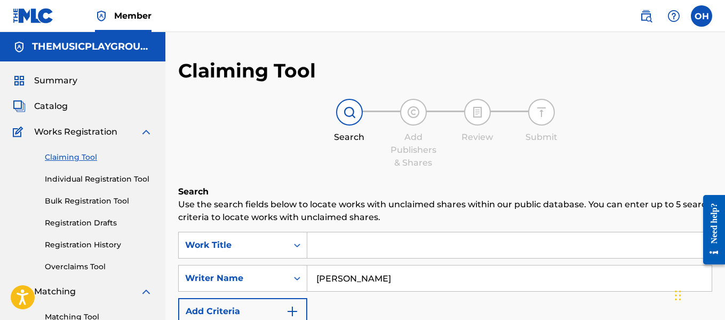
click at [320, 254] on input "Search Form" at bounding box center [509, 245] width 404 height 26
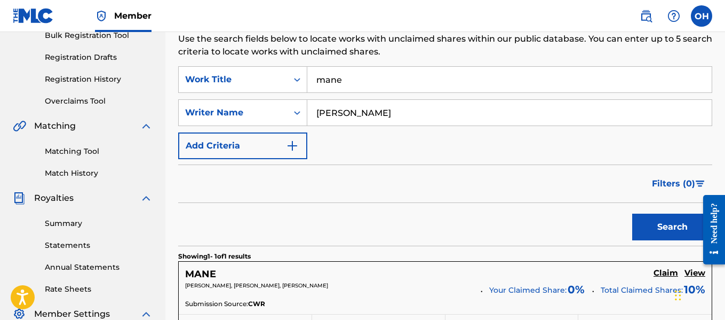
scroll to position [233, 0]
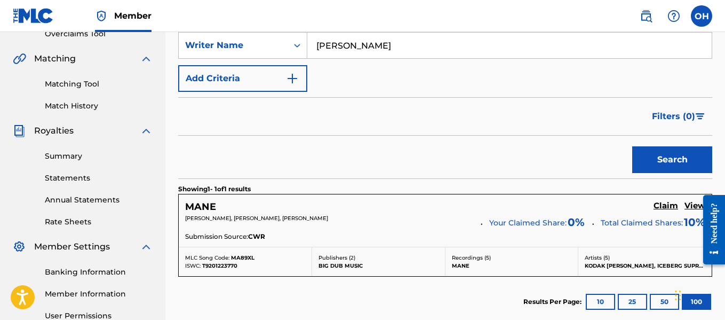
click at [689, 204] on h5 "View" at bounding box center [694, 206] width 21 height 10
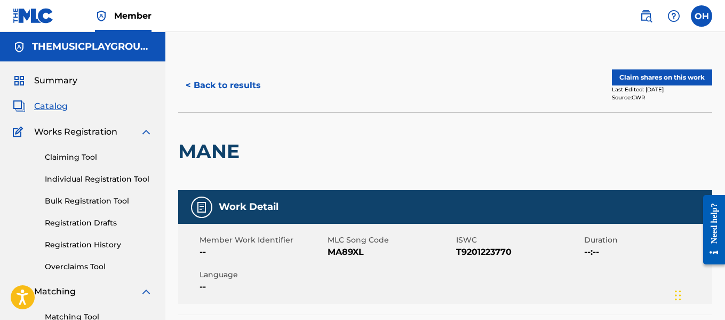
click at [228, 82] on button "< Back to results" at bounding box center [223, 85] width 90 height 27
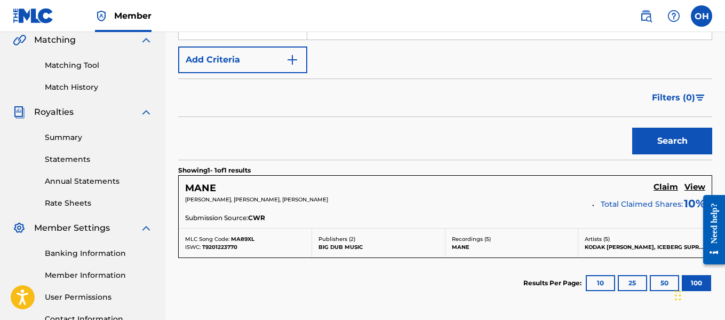
scroll to position [250, 0]
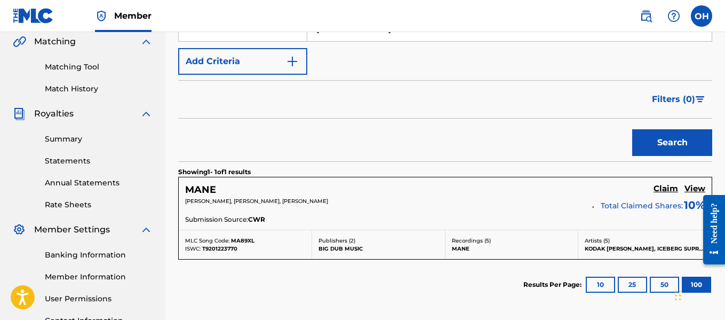
click at [668, 189] on h5 "Claim" at bounding box center [666, 189] width 25 height 10
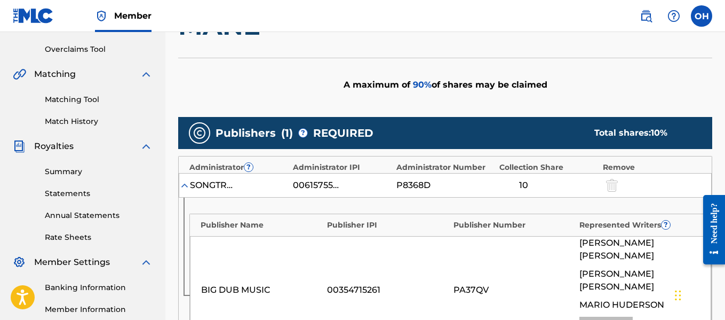
scroll to position [170, 0]
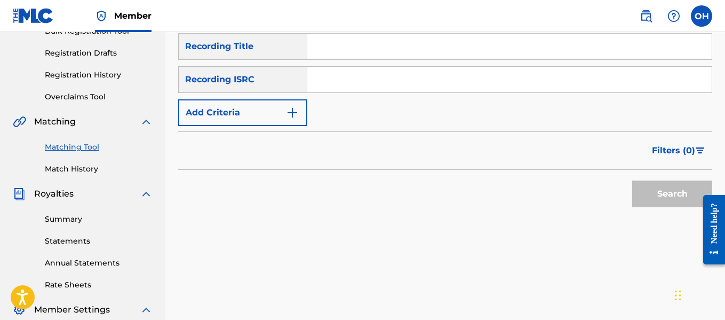
scroll to position [97, 0]
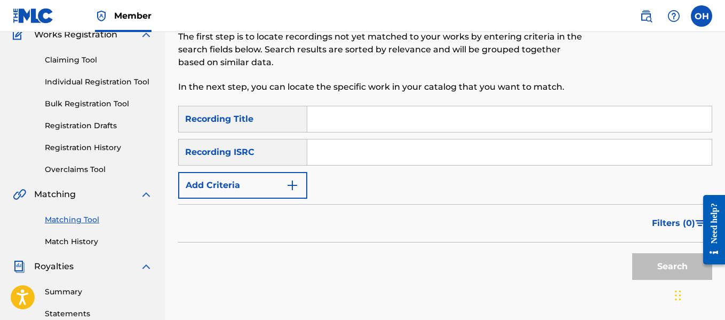
click at [332, 160] on input "Search Form" at bounding box center [509, 152] width 404 height 26
click at [336, 137] on div "SearchWithCriteriaf6f8ff2c-8863-42a3-8293-04d265f53de5 Recording Title SearchWi…" at bounding box center [445, 152] width 534 height 93
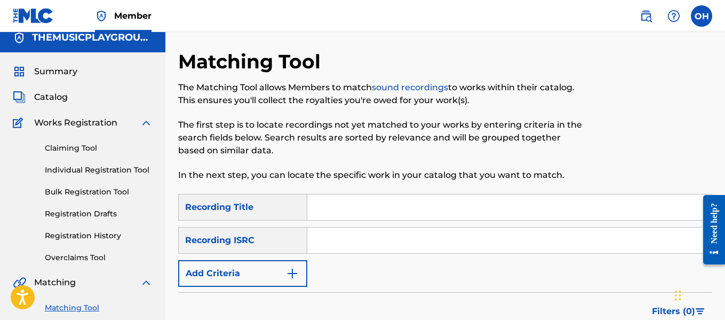
scroll to position [9, 0]
click at [112, 147] on link "Claiming Tool" at bounding box center [99, 148] width 108 height 11
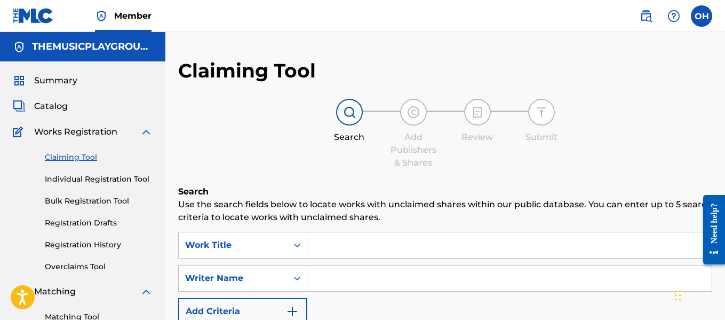
click at [130, 181] on link "Individual Registration Tool" at bounding box center [99, 178] width 108 height 11
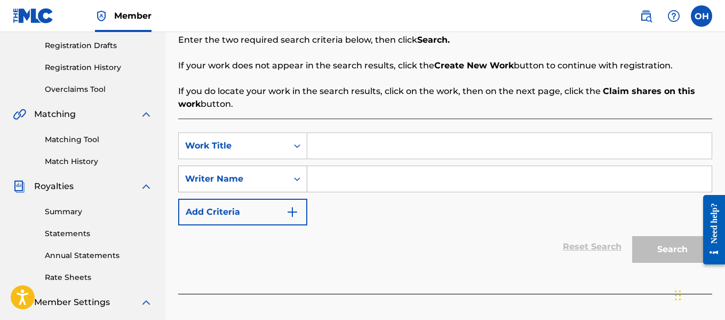
scroll to position [178, 0]
click at [359, 175] on input "Search Form" at bounding box center [509, 178] width 404 height 26
paste input "[PERSON_NAME] [PERSON_NAME]"
click at [360, 152] on input "Search Form" at bounding box center [509, 145] width 404 height 26
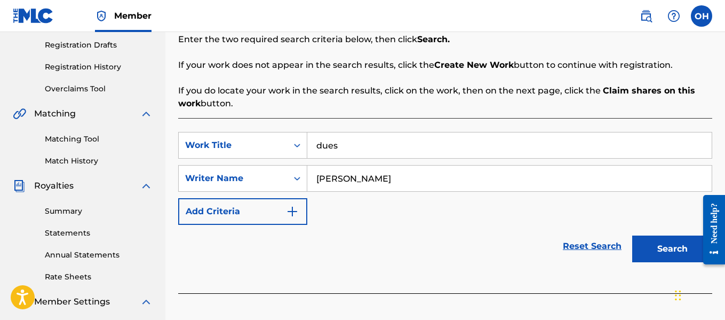
click at [632, 235] on button "Search" at bounding box center [672, 248] width 80 height 27
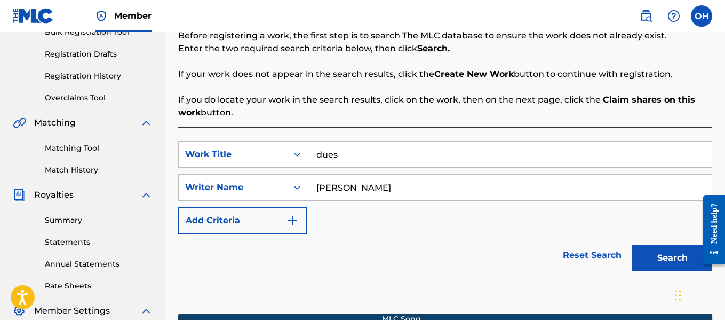
scroll to position [169, 0]
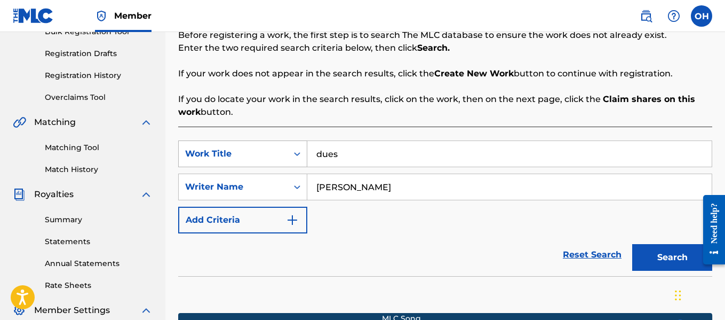
drag, startPoint x: 355, startPoint y: 152, endPoint x: 272, endPoint y: 155, distance: 83.3
click at [272, 155] on div "SearchWithCriteria0a9ae4ea-ad0d-4056-9b37-6d360d8935a0 Work Title dues" at bounding box center [445, 153] width 534 height 27
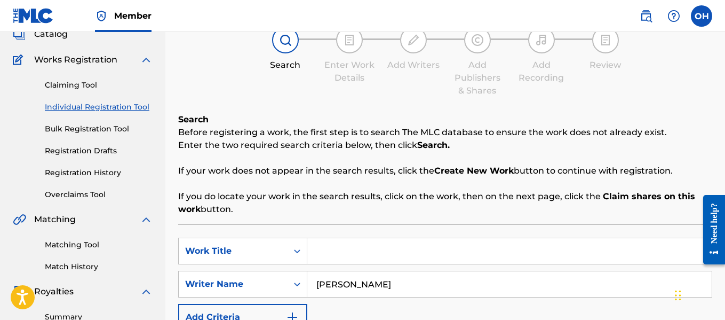
scroll to position [69, 0]
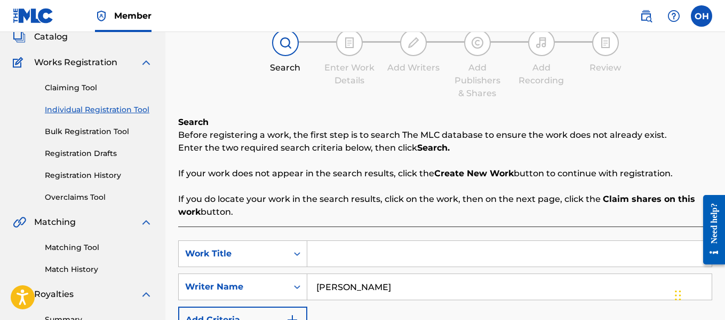
click at [67, 248] on link "Matching Tool" at bounding box center [99, 247] width 108 height 11
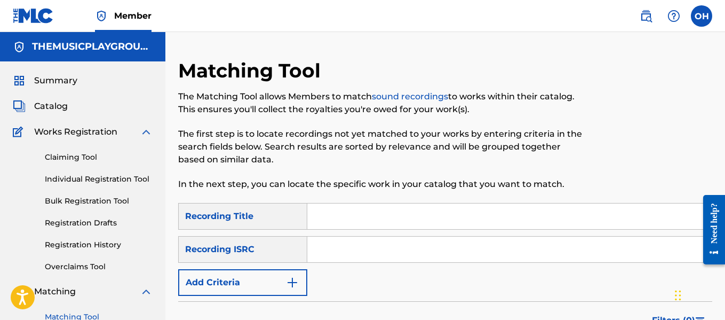
click at [81, 155] on link "Claiming Tool" at bounding box center [99, 157] width 108 height 11
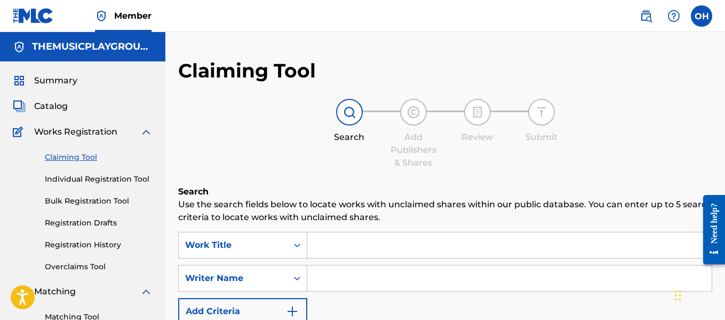
click at [333, 274] on input "Search Form" at bounding box center [509, 278] width 404 height 26
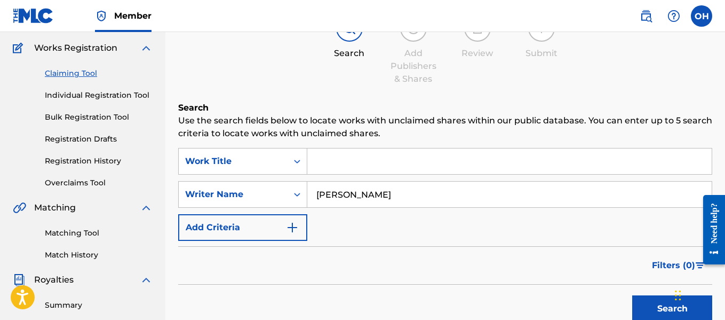
scroll to position [98, 0]
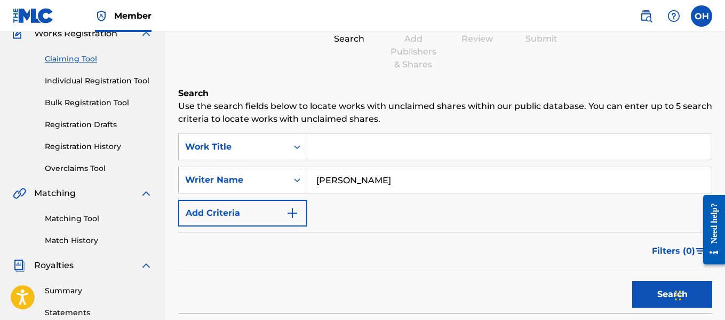
drag, startPoint x: 434, startPoint y: 180, endPoint x: 267, endPoint y: 184, distance: 167.0
click at [267, 184] on div "SearchWithCriteriaaaecd251-31bd-450b-8fd7-f520aec3257d Writer Name [PERSON_NAME]" at bounding box center [445, 179] width 534 height 27
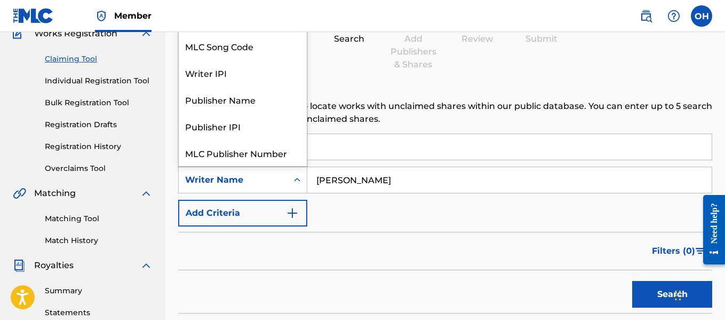
click at [267, 184] on div "Writer Name" at bounding box center [233, 179] width 96 height 13
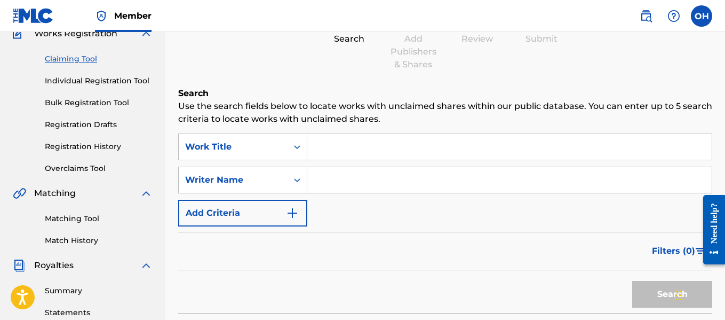
click at [316, 176] on input "Search Form" at bounding box center [509, 180] width 404 height 26
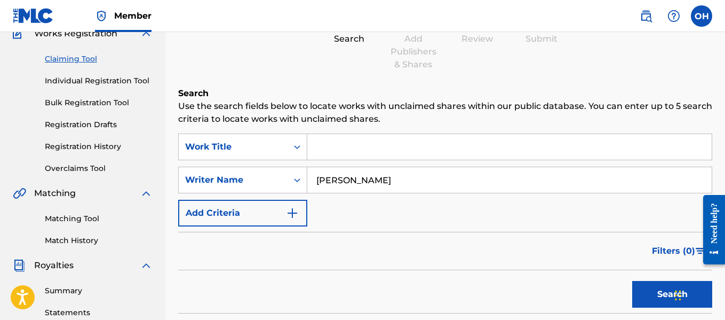
click at [346, 150] on input "Search Form" at bounding box center [509, 147] width 404 height 26
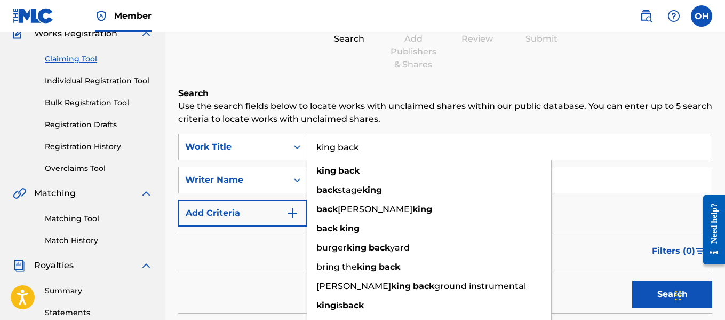
click at [632, 281] on button "Search" at bounding box center [672, 294] width 80 height 27
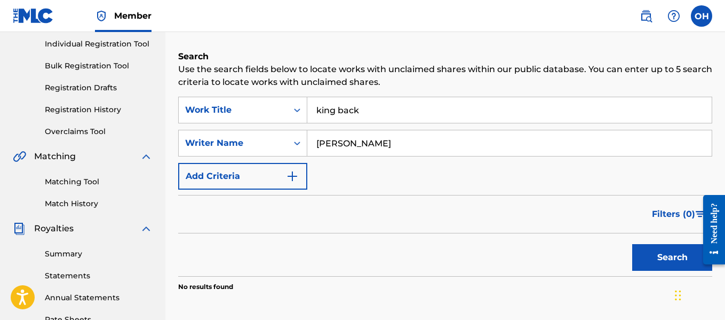
scroll to position [134, 0]
drag, startPoint x: 363, startPoint y: 110, endPoint x: 291, endPoint y: 115, distance: 72.7
click at [291, 115] on div "SearchWithCriteria23bb05e3-5533-448e-9837-c3b0d79b0e72 Work Title king back" at bounding box center [445, 110] width 534 height 27
click at [632, 244] on button "Search" at bounding box center [672, 257] width 80 height 27
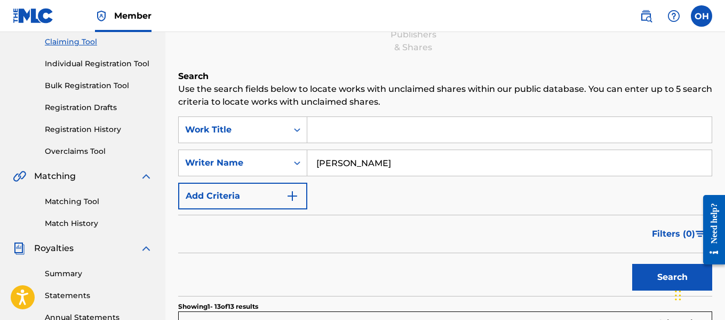
scroll to position [78, 0]
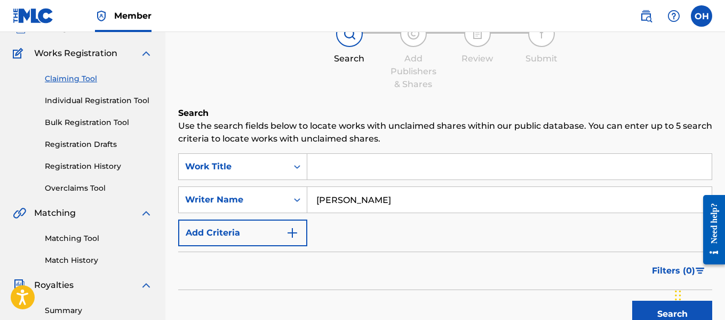
click at [82, 242] on link "Matching Tool" at bounding box center [99, 238] width 108 height 11
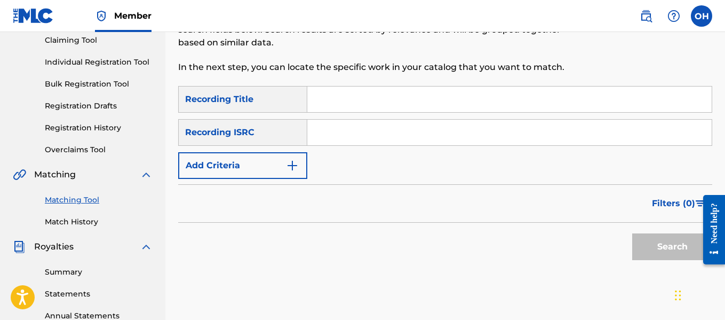
scroll to position [124, 0]
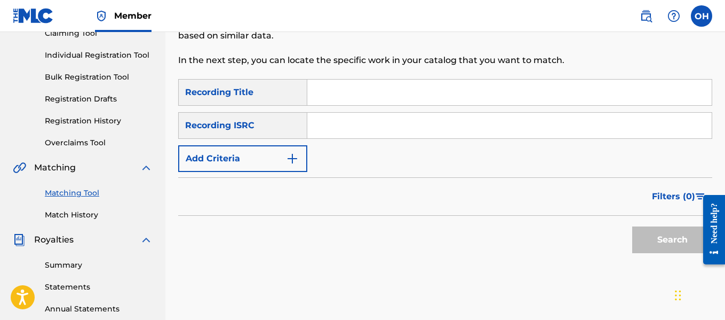
click at [341, 95] on input "Search Form" at bounding box center [509, 92] width 404 height 26
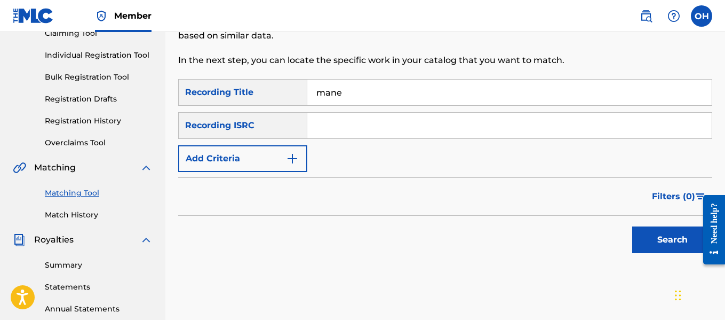
drag, startPoint x: 288, startPoint y: 145, endPoint x: 288, endPoint y: 151, distance: 5.9
click at [288, 146] on div "SearchWithCriteriaf6f8ff2c-8863-42a3-8293-04d265f53de5 Recording Title mane Sea…" at bounding box center [445, 125] width 534 height 93
click at [290, 153] on img "Search Form" at bounding box center [292, 158] width 13 height 13
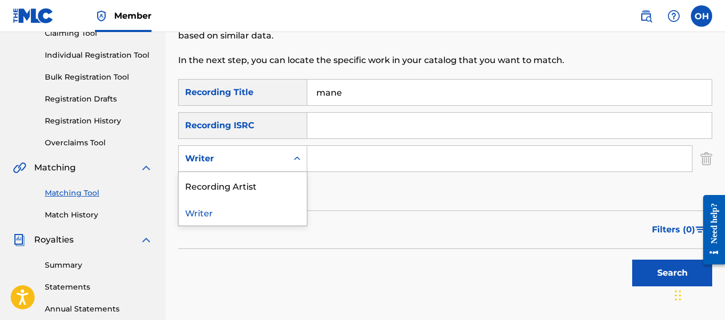
click at [283, 162] on div "Writer" at bounding box center [233, 158] width 109 height 20
click at [273, 185] on div "Recording Artist" at bounding box center [243, 185] width 128 height 27
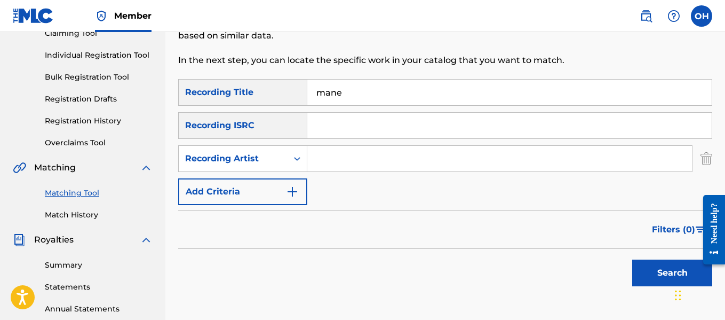
click at [330, 153] on input "Search Form" at bounding box center [499, 159] width 385 height 26
click at [632, 259] on button "Search" at bounding box center [672, 272] width 80 height 27
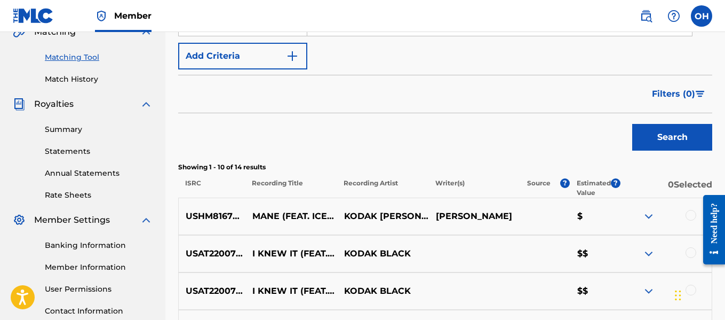
scroll to position [253, 0]
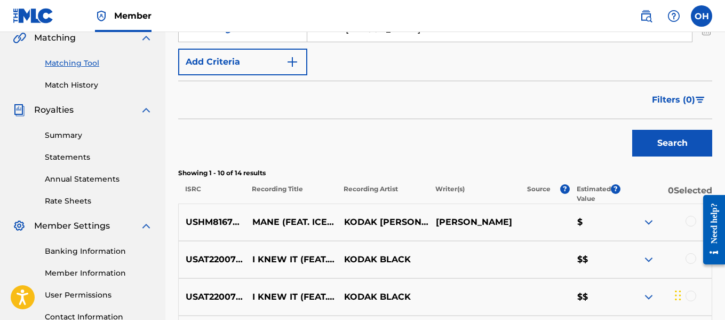
click at [650, 221] on img at bounding box center [648, 222] width 13 height 13
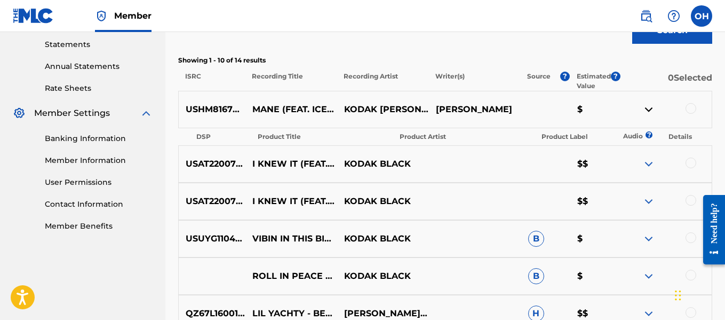
scroll to position [367, 0]
click at [647, 108] on img at bounding box center [648, 108] width 13 height 13
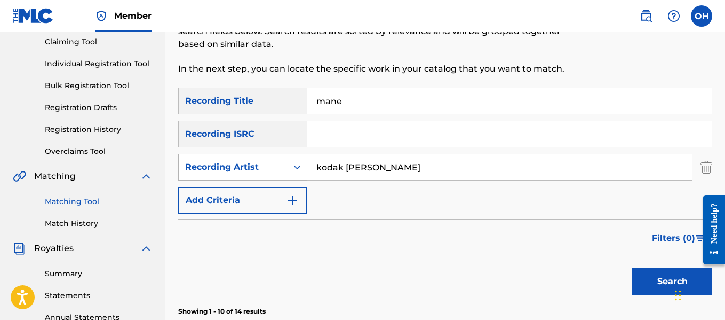
scroll to position [0, 0]
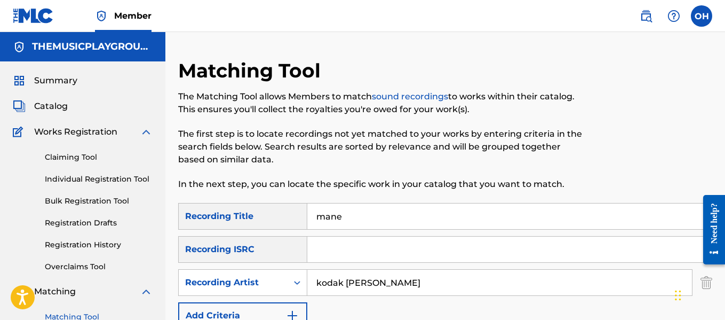
click at [73, 102] on div "Catalog" at bounding box center [83, 106] width 140 height 13
click at [61, 107] on span "Catalog" at bounding box center [51, 106] width 34 height 13
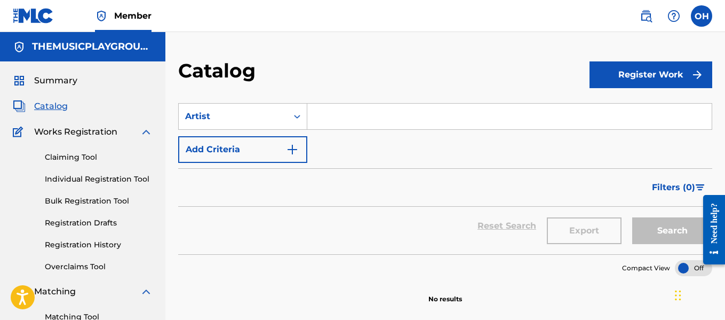
click at [601, 74] on button "Register Work" at bounding box center [651, 74] width 123 height 27
click at [624, 104] on link "Individual" at bounding box center [651, 110] width 123 height 26
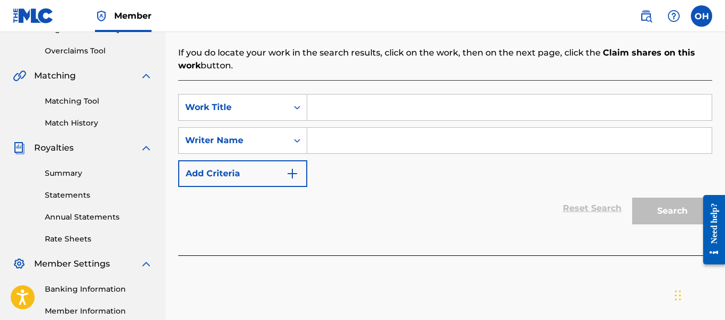
scroll to position [216, 0]
click at [318, 142] on input "Search Form" at bounding box center [509, 140] width 404 height 26
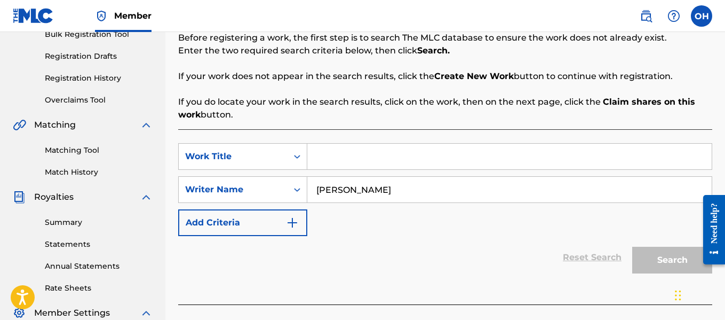
scroll to position [166, 0]
click at [366, 152] on input "Search Form" at bounding box center [509, 157] width 404 height 26
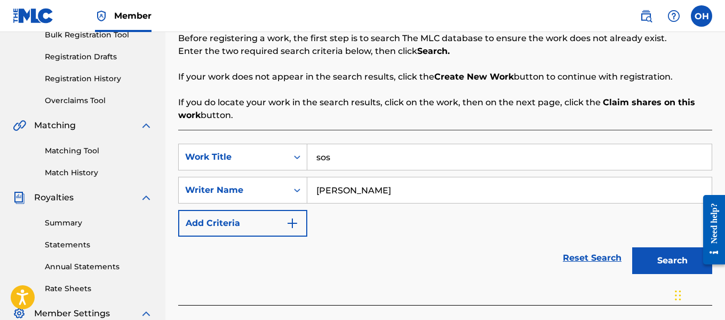
click at [632, 247] on button "Search" at bounding box center [672, 260] width 80 height 27
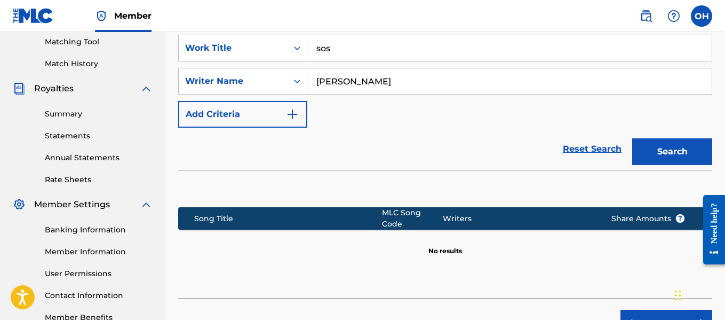
scroll to position [203, 0]
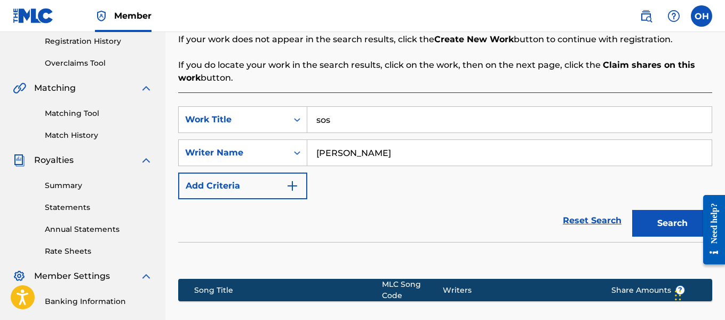
click at [95, 118] on link "Matching Tool" at bounding box center [99, 113] width 108 height 11
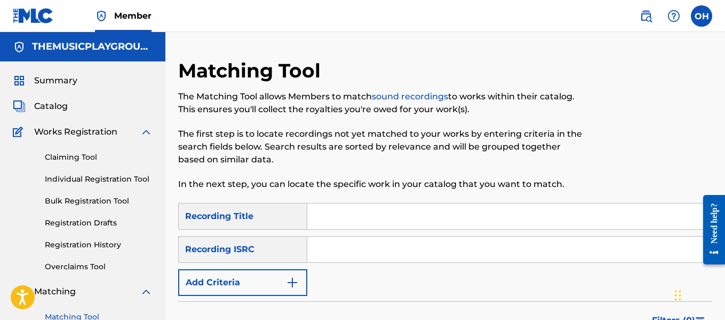
click at [324, 222] on input "Search Form" at bounding box center [509, 216] width 404 height 26
click at [284, 283] on button "Add Criteria" at bounding box center [242, 282] width 129 height 27
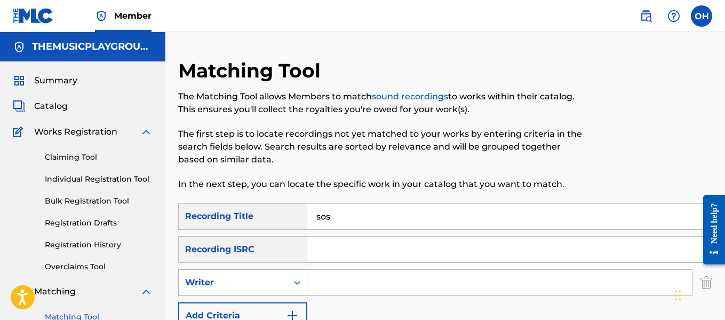
click at [266, 286] on div "Writer" at bounding box center [233, 282] width 96 height 13
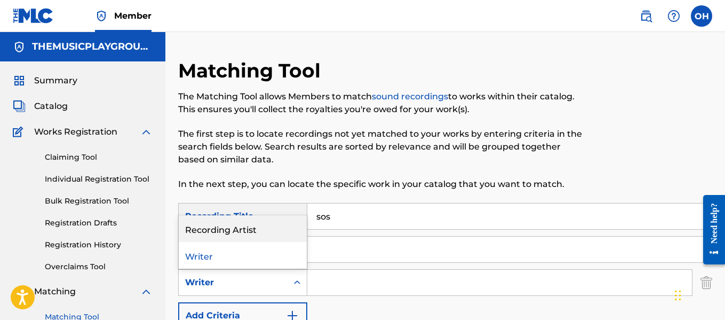
click at [278, 228] on div "Recording Artist" at bounding box center [243, 228] width 128 height 27
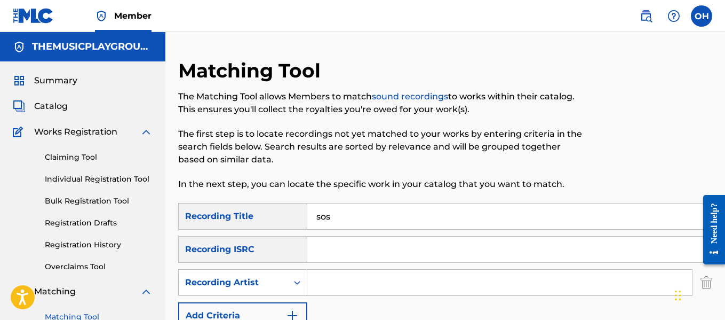
click at [325, 280] on input "Search Form" at bounding box center [499, 282] width 385 height 26
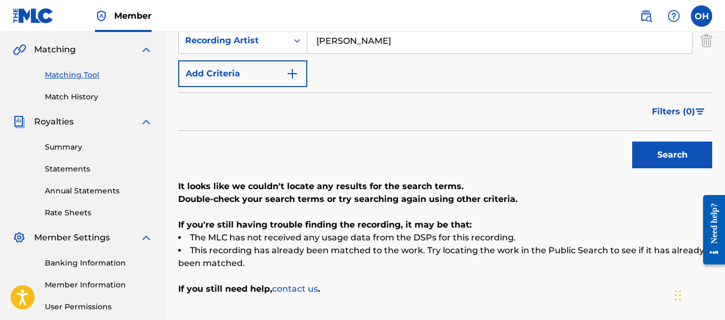
scroll to position [251, 0]
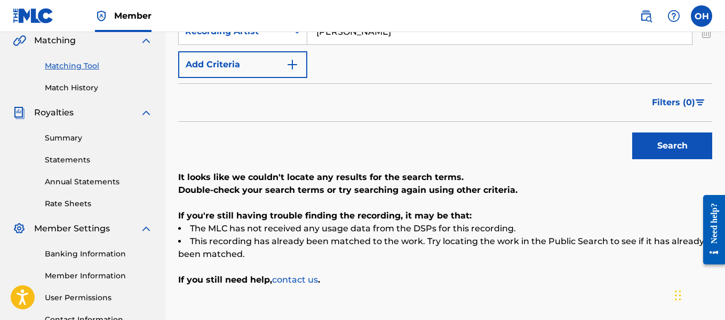
click at [656, 140] on button "Search" at bounding box center [672, 145] width 80 height 27
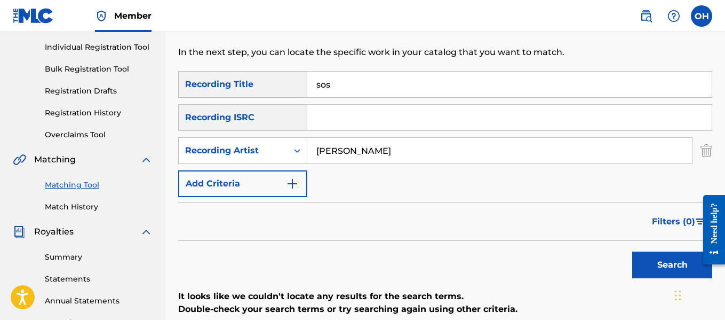
scroll to position [131, 0]
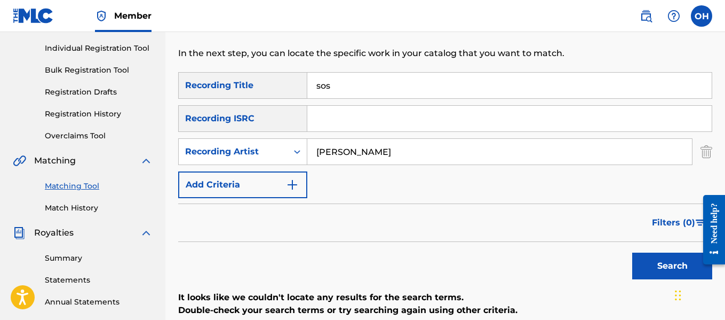
drag, startPoint x: 452, startPoint y: 102, endPoint x: 442, endPoint y: 100, distance: 9.8
click at [445, 102] on div "SearchWithCriteriaf6f8ff2c-8863-42a3-8293-04d265f53de5 Recording Title sos Sear…" at bounding box center [445, 135] width 534 height 126
drag, startPoint x: 427, startPoint y: 89, endPoint x: 275, endPoint y: 93, distance: 151.6
click at [275, 93] on div "SearchWithCriteriaf6f8ff2c-8863-42a3-8293-04d265f53de5 Recording Title sos" at bounding box center [445, 85] width 534 height 27
click at [632, 252] on button "Search" at bounding box center [672, 265] width 80 height 27
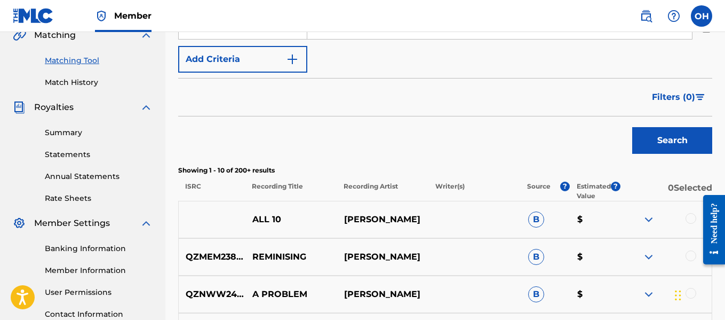
scroll to position [257, 0]
click at [689, 216] on div at bounding box center [691, 217] width 11 height 11
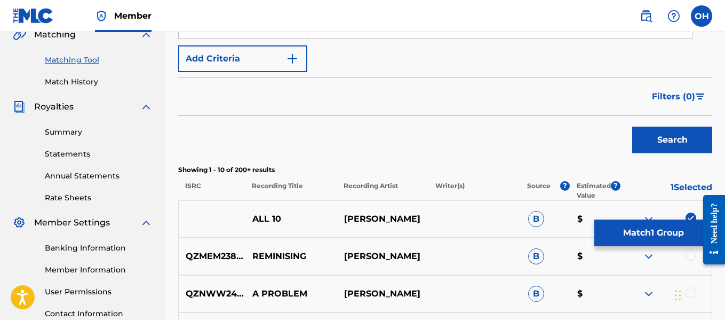
click at [689, 216] on img at bounding box center [691, 217] width 11 height 11
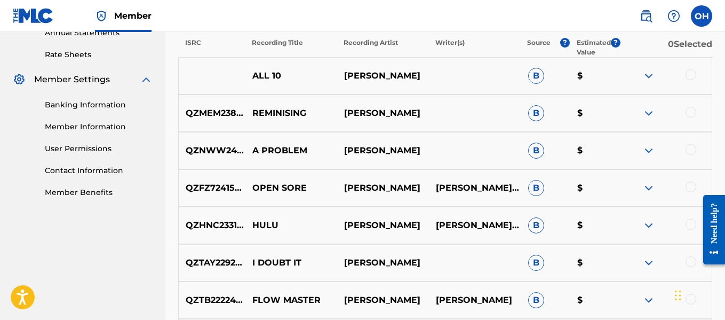
scroll to position [400, 0]
click at [694, 145] on div at bounding box center [691, 149] width 11 height 11
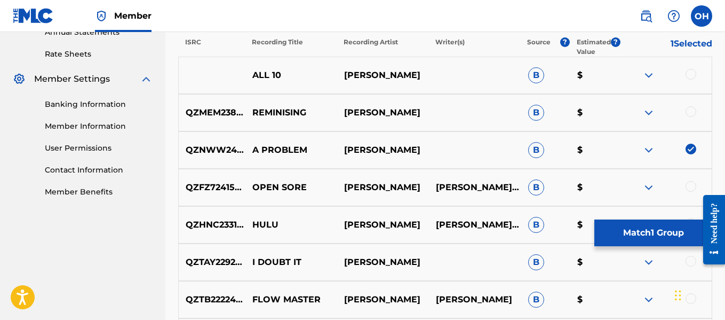
click at [653, 226] on button "Match 1 Group" at bounding box center [653, 232] width 118 height 27
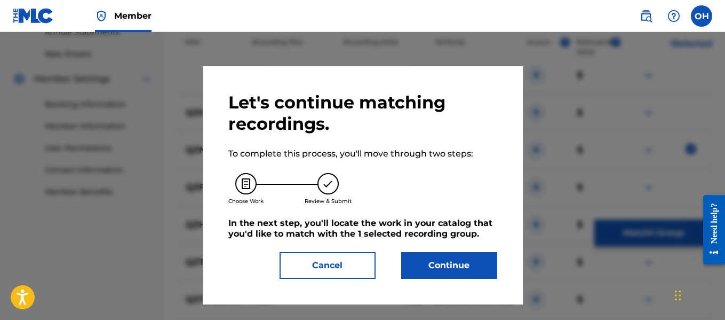
click at [437, 261] on button "Continue" at bounding box center [449, 265] width 96 height 27
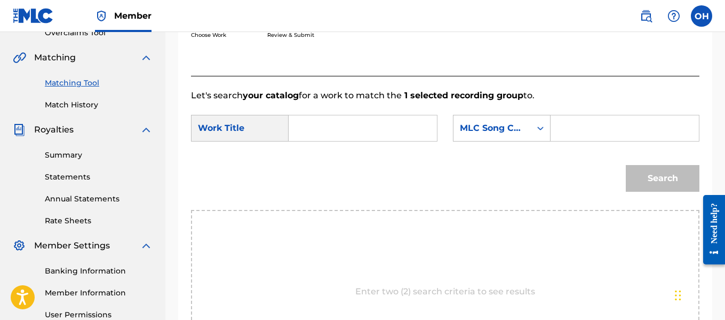
scroll to position [232, 0]
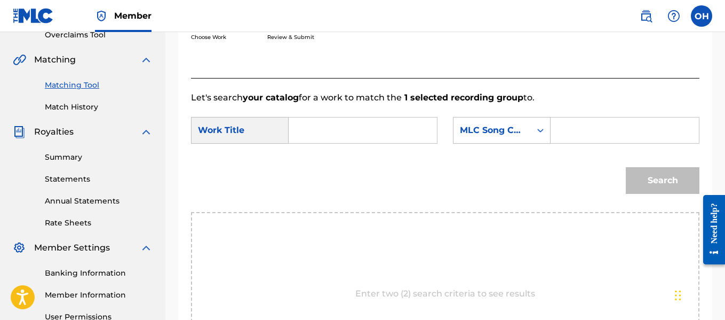
click at [400, 143] on input "Search Form" at bounding box center [363, 130] width 130 height 26
click at [530, 140] on div "MLC Song Code" at bounding box center [491, 130] width 77 height 20
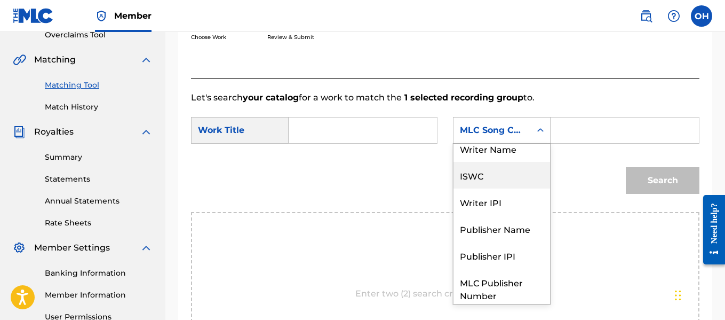
scroll to position [0, 0]
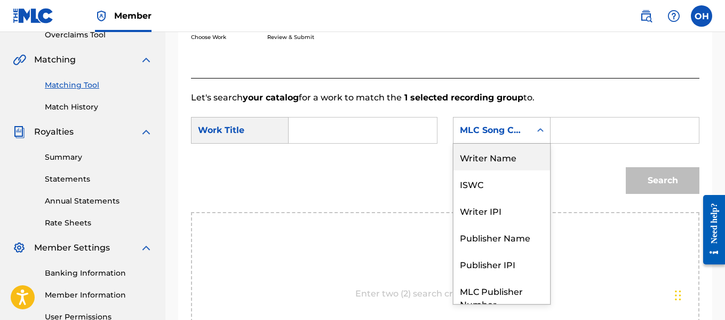
click at [530, 170] on div "Writer Name" at bounding box center [501, 157] width 97 height 27
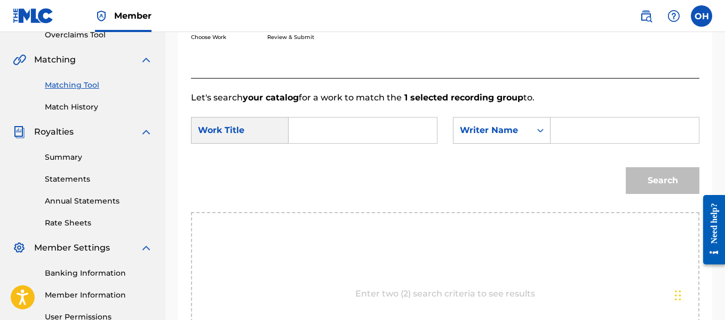
click at [569, 140] on input "Search Form" at bounding box center [625, 130] width 130 height 26
click at [419, 143] on input "Search Form" at bounding box center [363, 130] width 130 height 26
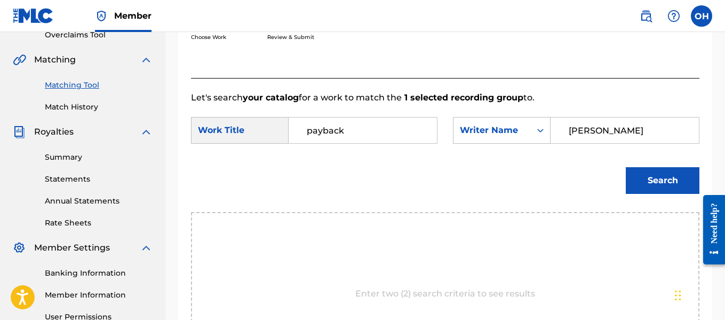
click at [632, 191] on button "Search" at bounding box center [663, 180] width 74 height 27
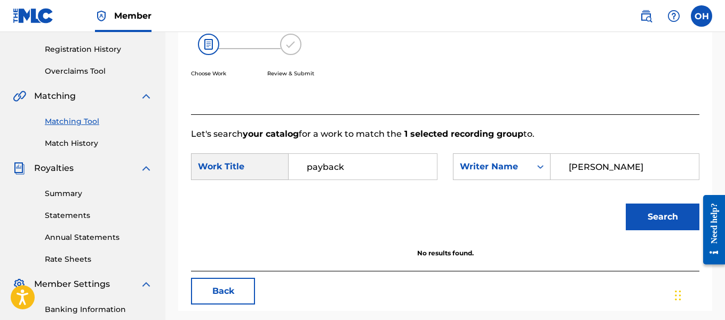
scroll to position [195, 0]
click at [79, 118] on link "Matching Tool" at bounding box center [99, 121] width 108 height 11
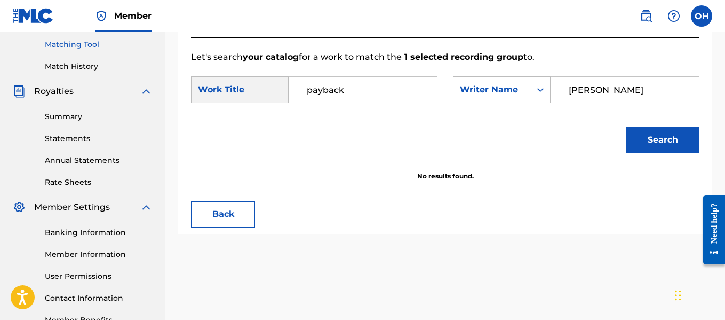
scroll to position [270, 0]
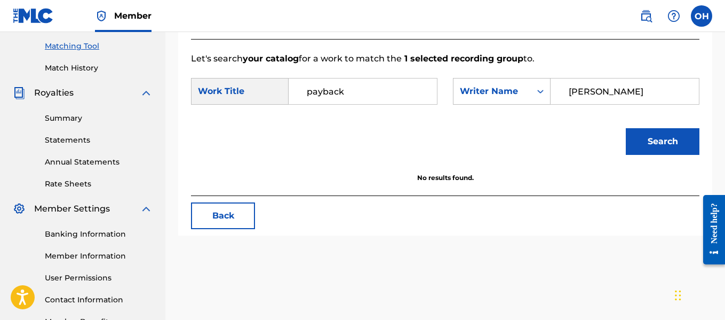
click at [219, 229] on button "Back" at bounding box center [223, 215] width 64 height 27
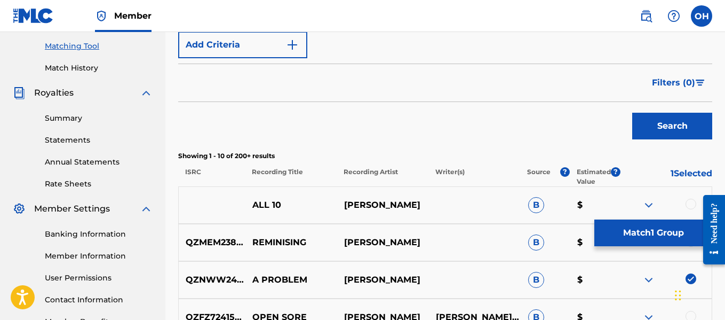
scroll to position [386, 0]
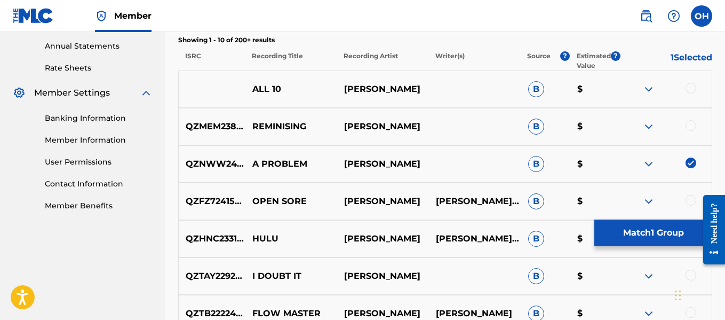
click at [692, 161] on img at bounding box center [691, 162] width 11 height 11
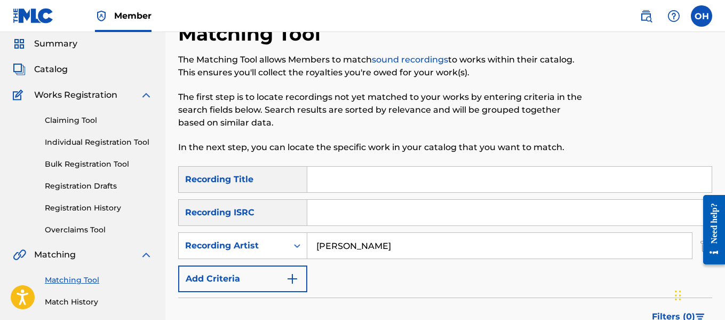
scroll to position [34, 0]
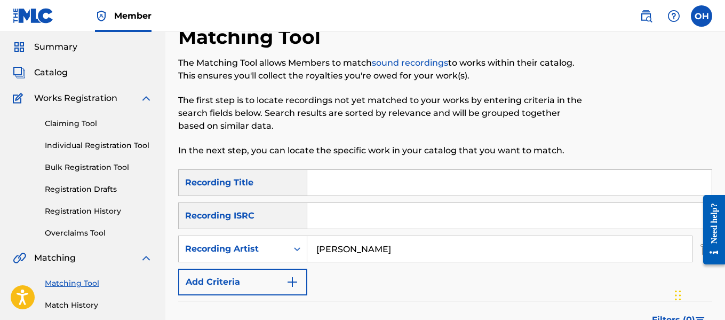
click at [81, 141] on link "Individual Registration Tool" at bounding box center [99, 145] width 108 height 11
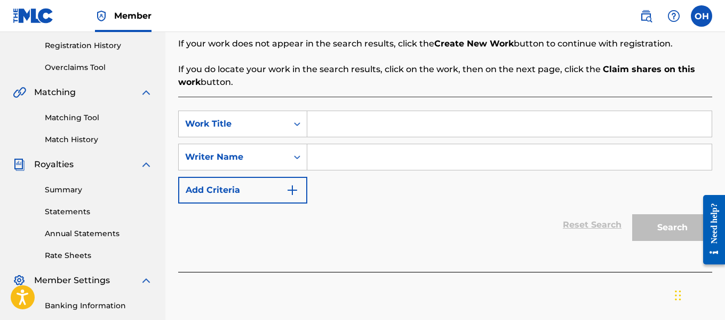
scroll to position [200, 0]
click at [372, 158] on input "Search Form" at bounding box center [509, 157] width 404 height 26
click at [415, 141] on div "SearchWithCriteria0a9ae4ea-ad0d-4056-9b37-6d360d8935a0 Work Title SearchWithCri…" at bounding box center [445, 156] width 534 height 93
click at [413, 126] on input "Search Form" at bounding box center [509, 123] width 404 height 26
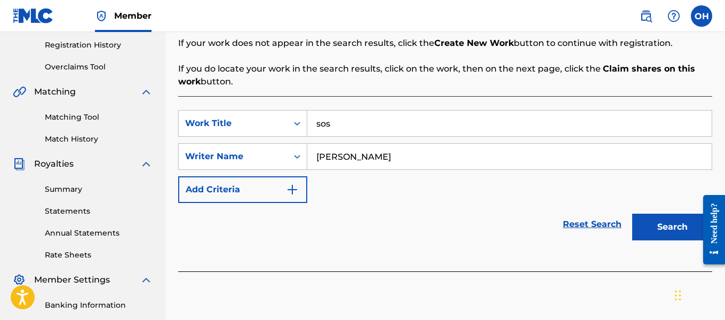
click at [632, 213] on button "Search" at bounding box center [672, 226] width 80 height 27
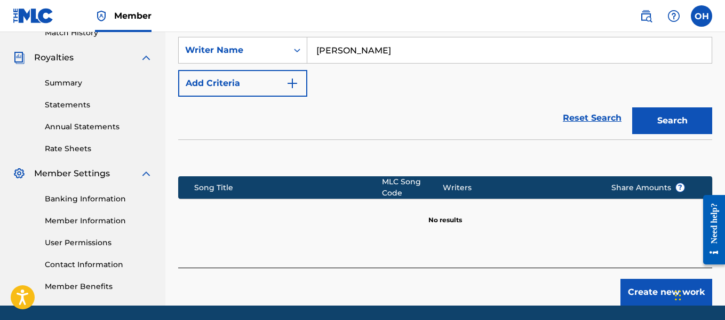
scroll to position [307, 0]
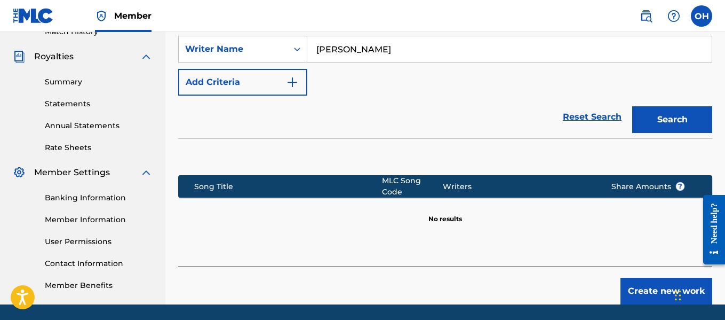
click at [626, 277] on button "Create new work" at bounding box center [666, 290] width 92 height 27
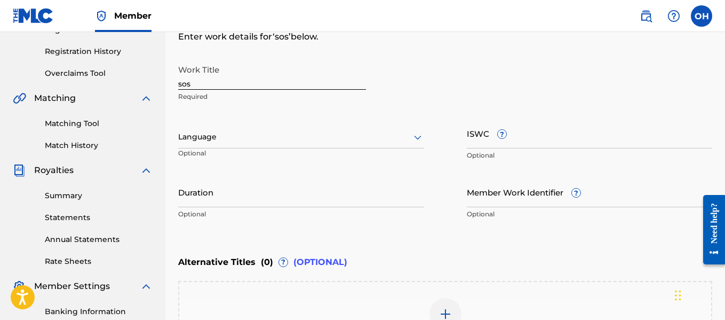
scroll to position [192, 0]
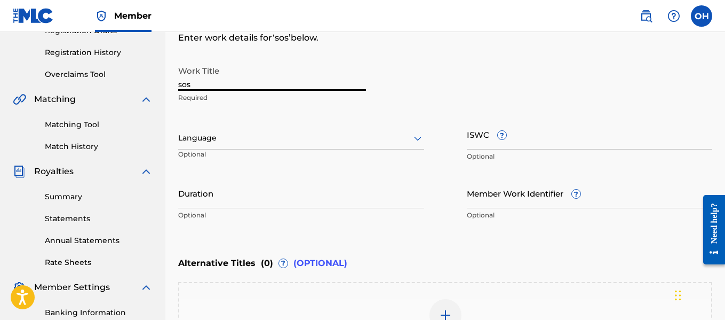
drag, startPoint x: 203, startPoint y: 89, endPoint x: 178, endPoint y: 86, distance: 25.2
click at [178, 86] on div "Register Work Search Enter Work Details Add Writers Add Publishers & Shares Add…" at bounding box center [445, 146] width 560 height 559
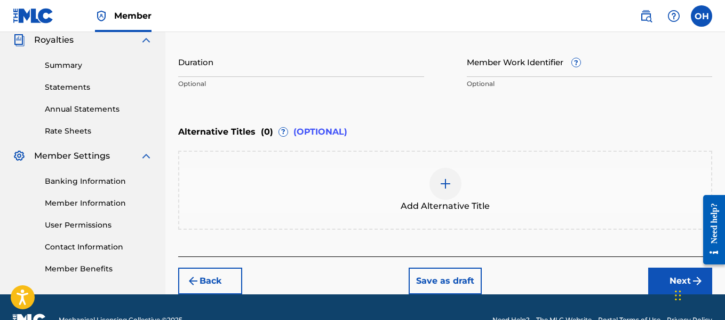
scroll to position [325, 0]
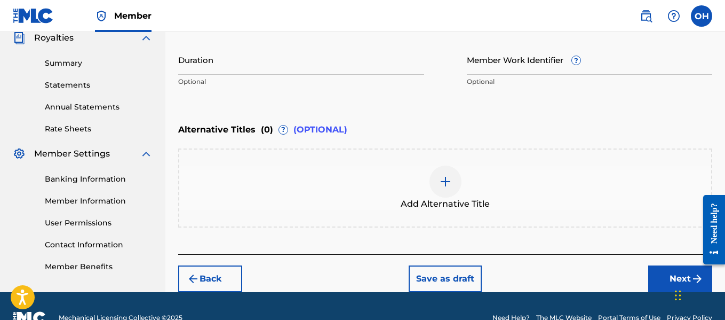
click at [659, 273] on button "Next" at bounding box center [680, 278] width 64 height 27
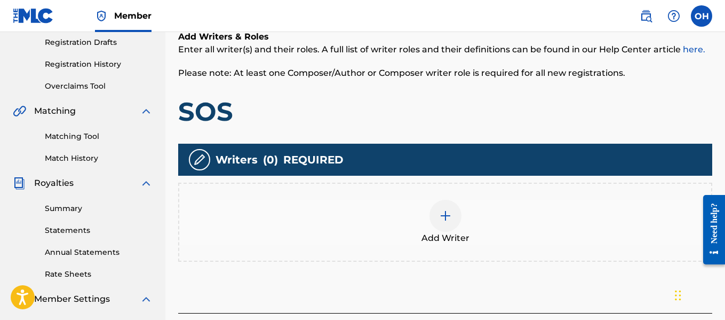
scroll to position [181, 0]
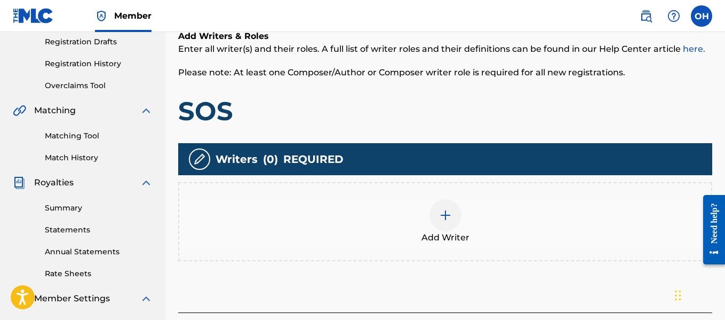
click at [443, 219] on img at bounding box center [445, 215] width 13 height 13
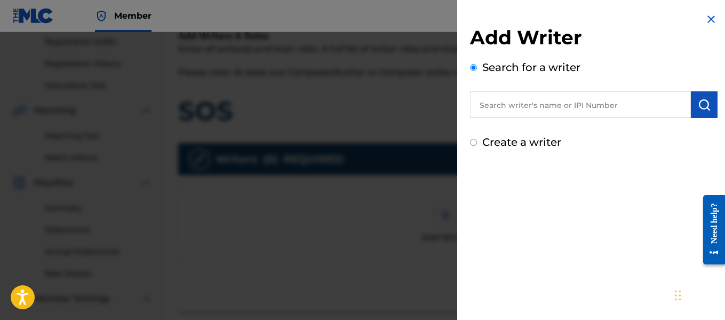
click at [508, 112] on input "text" at bounding box center [580, 104] width 221 height 27
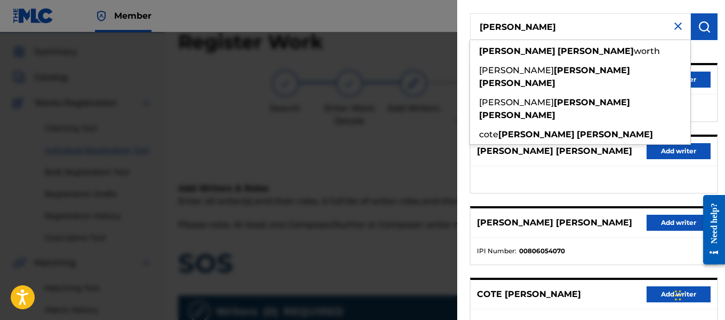
scroll to position [80, 0]
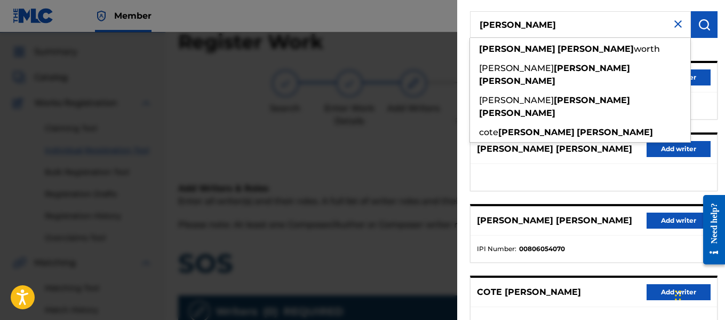
drag, startPoint x: 523, startPoint y: 24, endPoint x: 568, endPoint y: 23, distance: 44.8
click at [568, 23] on input "[PERSON_NAME]" at bounding box center [580, 24] width 221 height 27
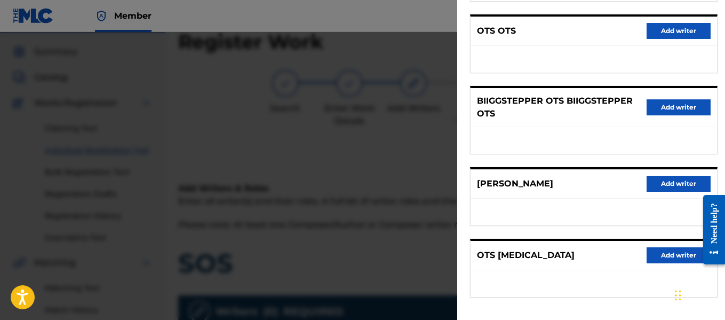
scroll to position [198, 0]
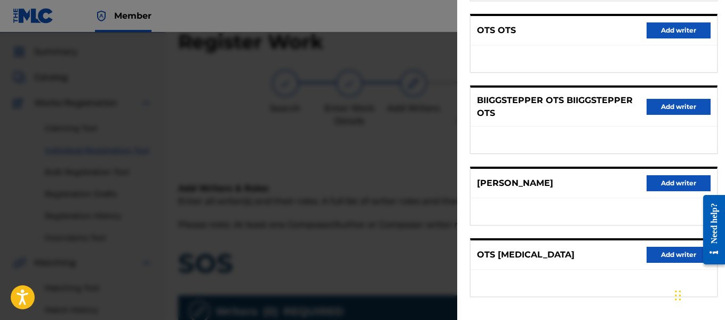
click at [539, 182] on p "[PERSON_NAME]" at bounding box center [515, 183] width 76 height 13
click at [658, 183] on button "Add writer" at bounding box center [679, 183] width 64 height 16
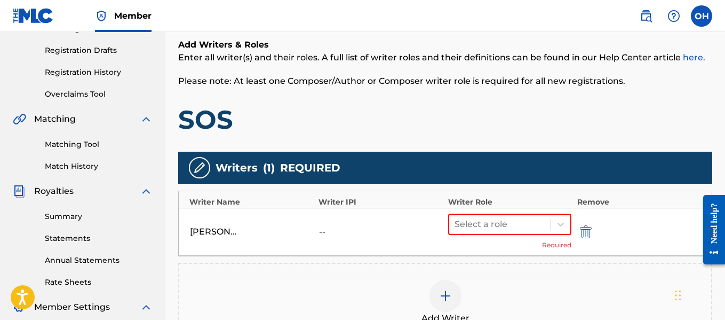
scroll to position [174, 0]
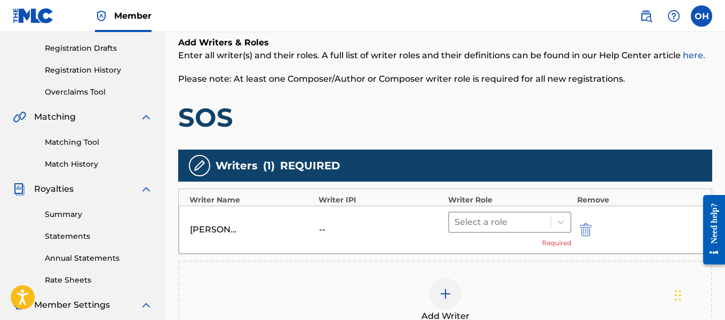
click at [524, 224] on div at bounding box center [500, 221] width 91 height 15
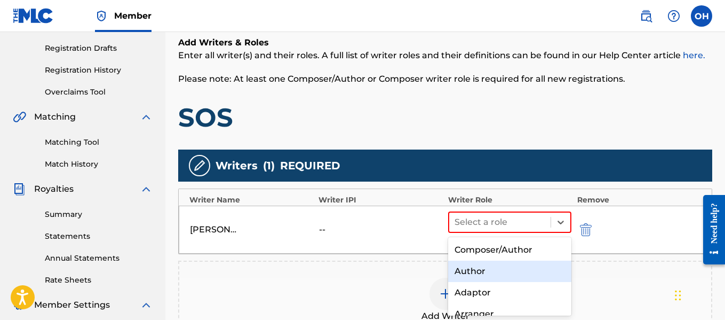
click at [489, 269] on div "Author" at bounding box center [510, 270] width 124 height 21
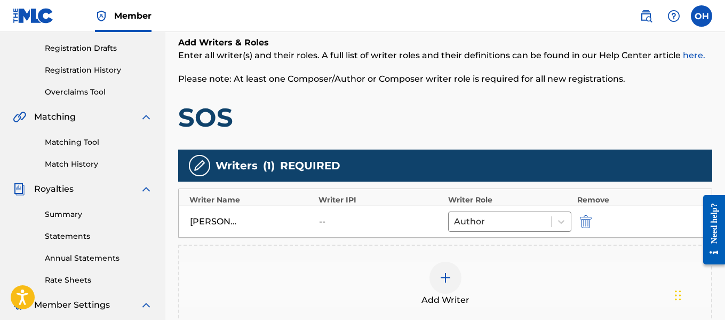
click at [448, 277] on img at bounding box center [445, 277] width 13 height 13
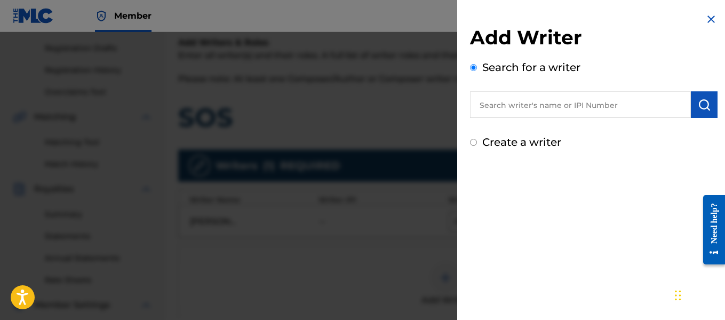
click at [570, 108] on input "text" at bounding box center [580, 104] width 221 height 27
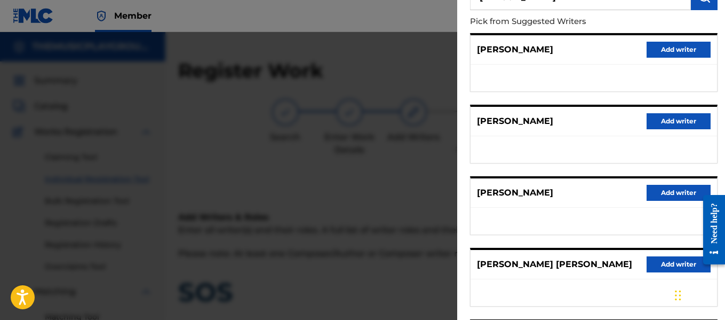
scroll to position [0, 0]
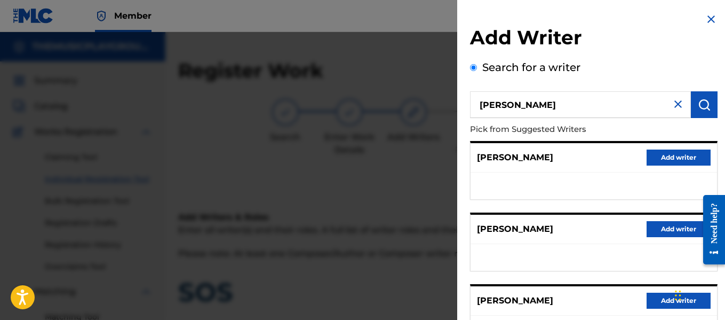
click at [512, 107] on input "[PERSON_NAME]" at bounding box center [580, 104] width 221 height 27
drag, startPoint x: 545, startPoint y: 106, endPoint x: 463, endPoint y: 109, distance: 81.7
click at [463, 109] on div "Add Writer Search for a writer [PERSON_NAME] [PERSON_NAME] from Suggested Write…" at bounding box center [593, 276] width 273 height 553
paste input "[PERSON_NAME] [PERSON_NAME]"
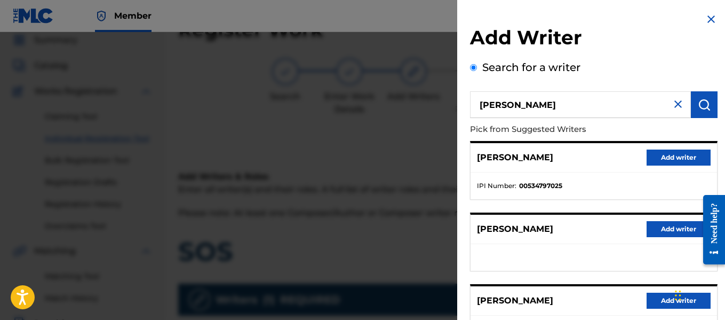
drag, startPoint x: 571, startPoint y: 101, endPoint x: 623, endPoint y: 100, distance: 51.2
click at [623, 100] on input "[PERSON_NAME]" at bounding box center [580, 104] width 221 height 27
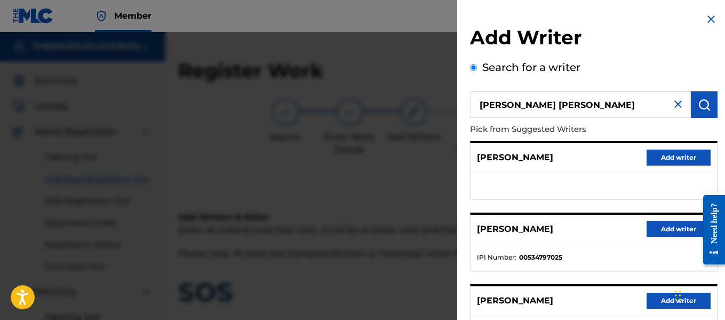
click at [519, 103] on input "[PERSON_NAME] [PERSON_NAME]" at bounding box center [580, 104] width 221 height 27
drag, startPoint x: 528, startPoint y: 103, endPoint x: 491, endPoint y: 105, distance: 36.8
click at [487, 105] on input "[PERSON_NAME] [PERSON_NAME]" at bounding box center [580, 104] width 221 height 27
click at [535, 105] on input "[PERSON_NAME] [PERSON_NAME]" at bounding box center [580, 104] width 221 height 27
drag, startPoint x: 524, startPoint y: 103, endPoint x: 580, endPoint y: 103, distance: 55.5
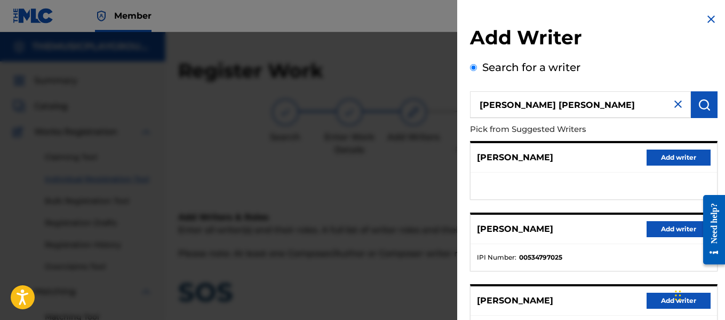
click at [580, 103] on input "[PERSON_NAME] [PERSON_NAME]" at bounding box center [580, 104] width 221 height 27
click at [672, 106] on img at bounding box center [678, 104] width 13 height 13
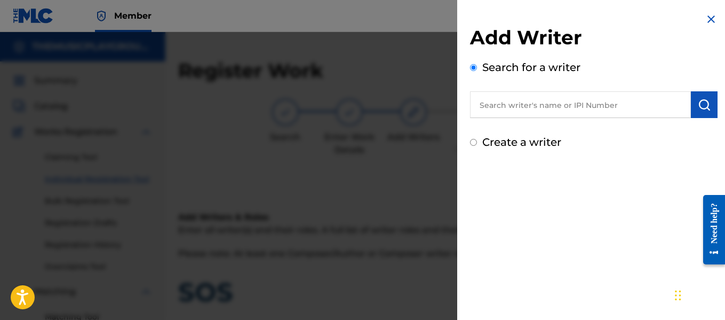
click at [538, 141] on label "Create a writer" at bounding box center [521, 142] width 79 height 13
click at [477, 141] on input "Create a writer" at bounding box center [473, 142] width 7 height 7
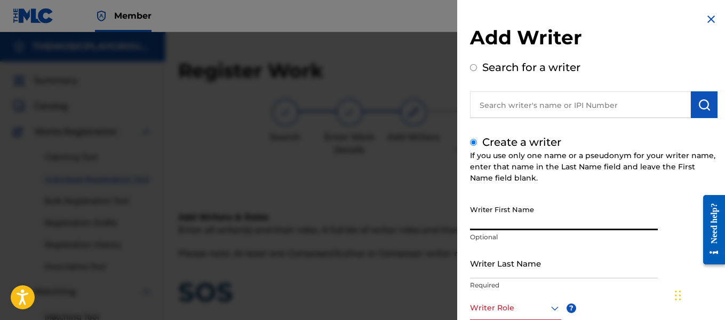
click at [529, 228] on input "Writer First Name" at bounding box center [564, 215] width 188 height 30
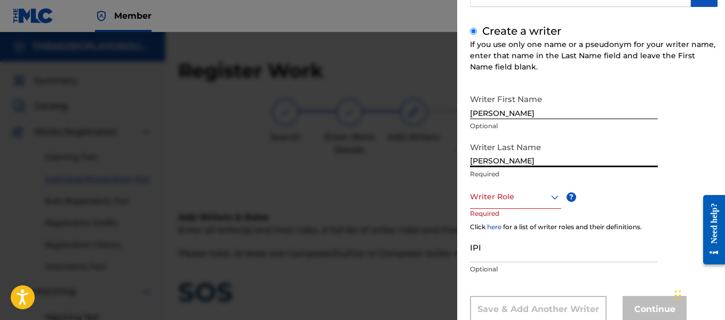
scroll to position [112, 0]
click at [550, 193] on icon at bounding box center [554, 195] width 13 height 13
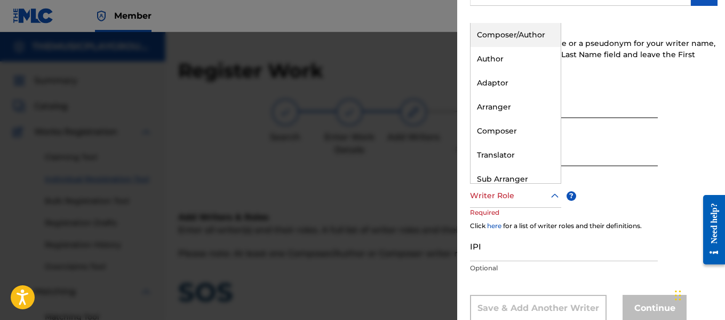
click at [520, 38] on div "Composer/Author" at bounding box center [516, 35] width 90 height 24
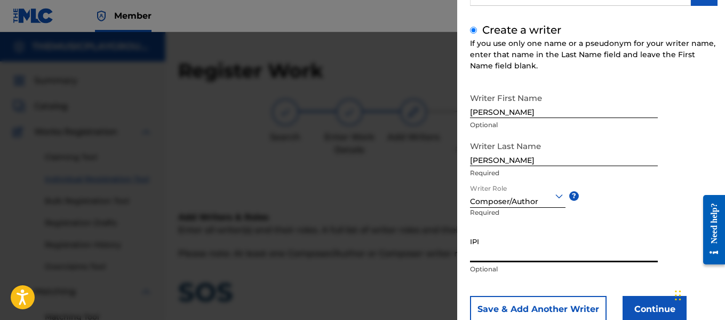
click at [505, 253] on input "IPI" at bounding box center [564, 247] width 188 height 30
paste input "00855311051"
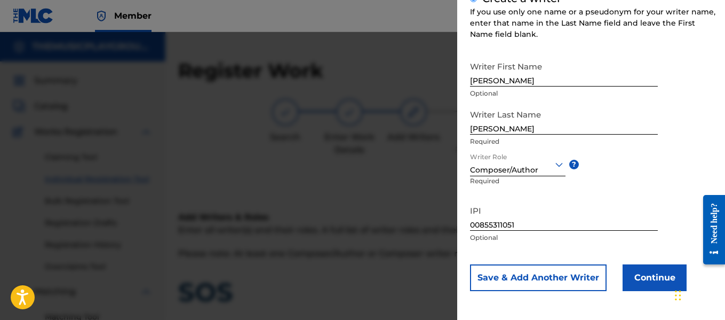
click at [577, 275] on button "Save & Add Another Writer" at bounding box center [538, 277] width 137 height 27
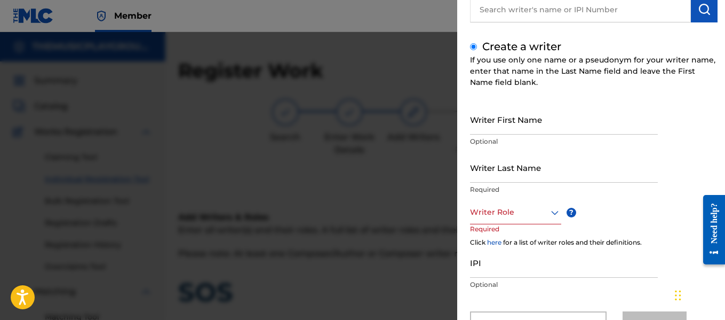
scroll to position [142, 0]
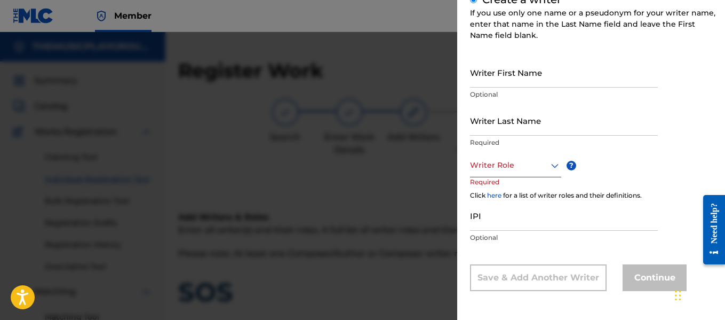
drag, startPoint x: 525, startPoint y: 265, endPoint x: 502, endPoint y: 259, distance: 24.3
click at [525, 265] on div "Save & Add Another Writer" at bounding box center [538, 277] width 137 height 27
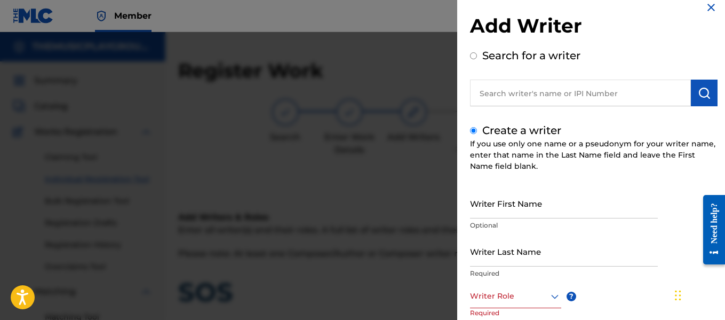
scroll to position [0, 0]
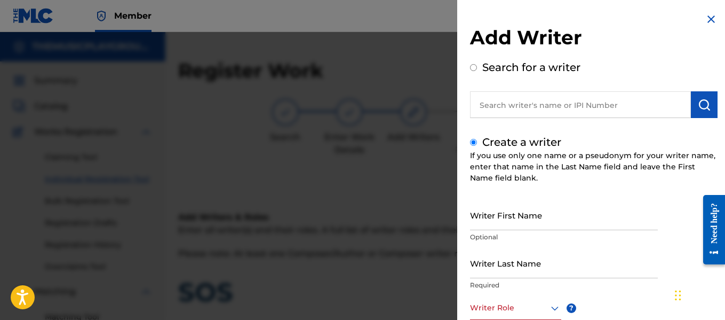
click at [708, 19] on img at bounding box center [711, 19] width 13 height 13
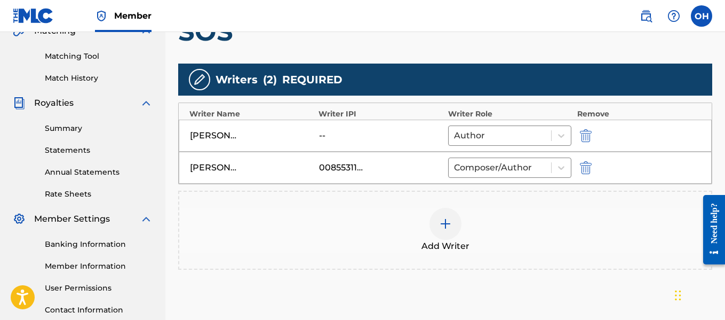
scroll to position [262, 0]
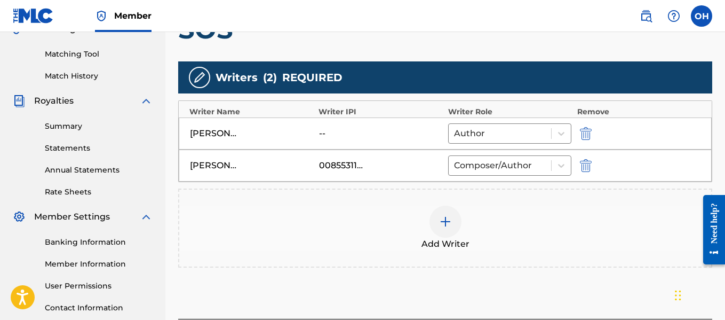
click at [585, 131] on img "submit" at bounding box center [586, 133] width 12 height 13
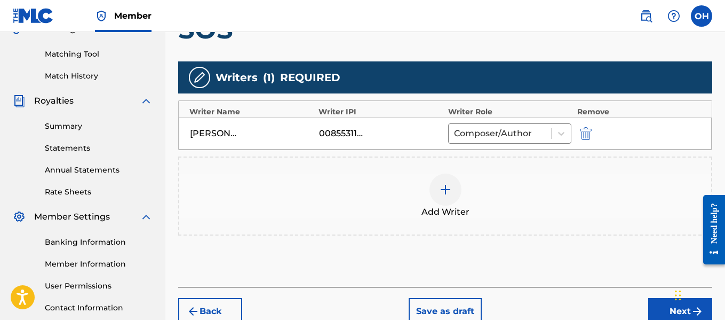
click at [445, 184] on img at bounding box center [445, 189] width 13 height 13
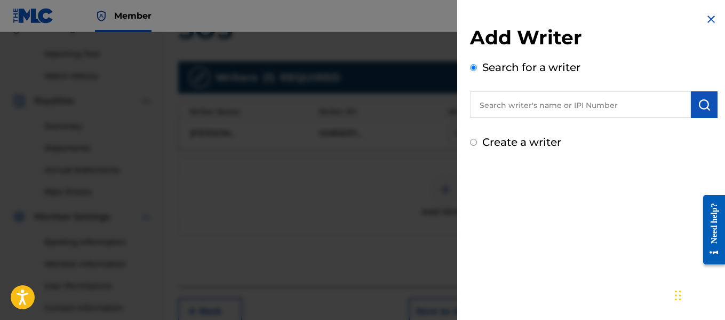
click at [522, 102] on input "text" at bounding box center [580, 104] width 221 height 27
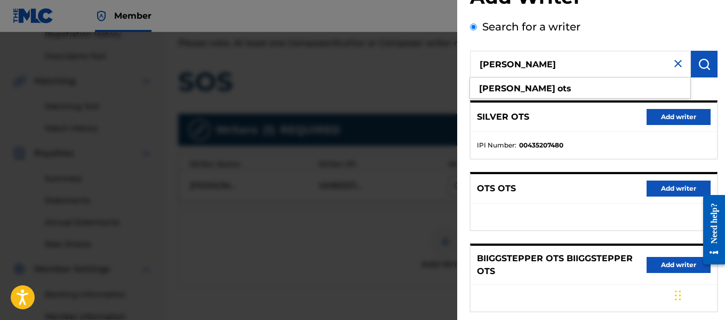
scroll to position [0, 0]
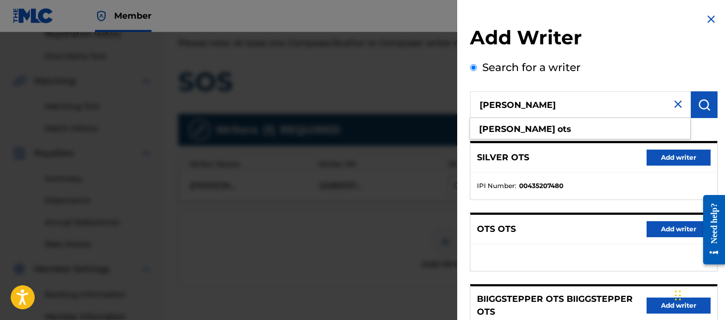
drag, startPoint x: 525, startPoint y: 102, endPoint x: 550, endPoint y: 101, distance: 25.1
click at [550, 101] on input "[PERSON_NAME]" at bounding box center [580, 104] width 221 height 27
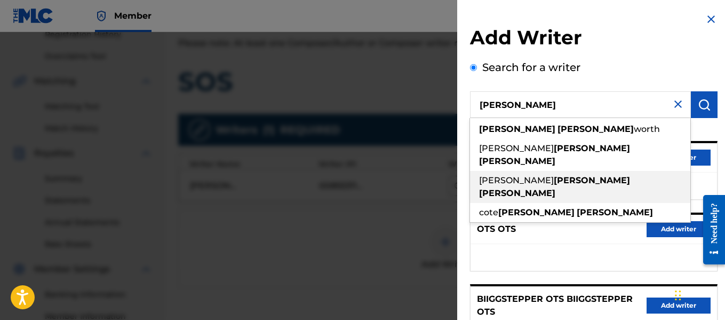
click at [554, 175] on strong "[PERSON_NAME]" at bounding box center [592, 180] width 76 height 10
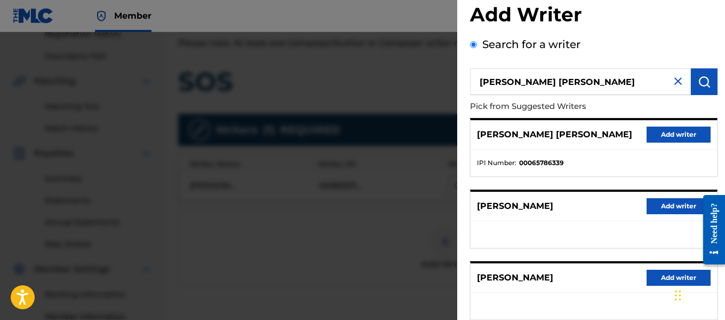
scroll to position [22, 0]
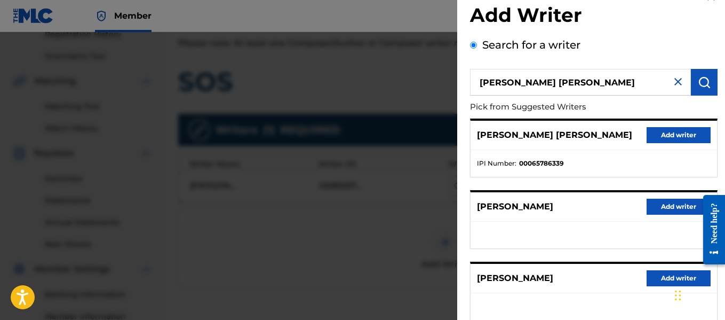
click at [672, 80] on img at bounding box center [678, 81] width 13 height 13
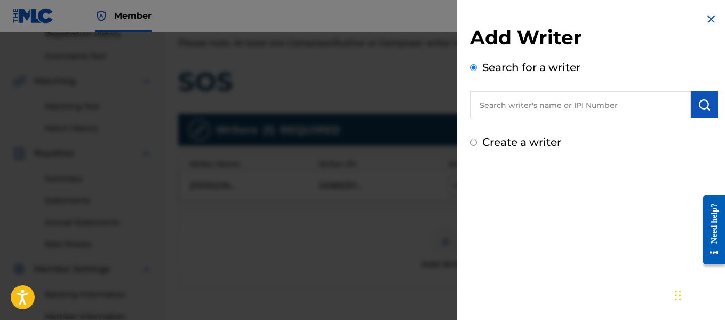
scroll to position [0, 0]
click at [526, 144] on label "Create a writer" at bounding box center [521, 142] width 79 height 13
click at [477, 144] on input "Create a writer" at bounding box center [473, 142] width 7 height 7
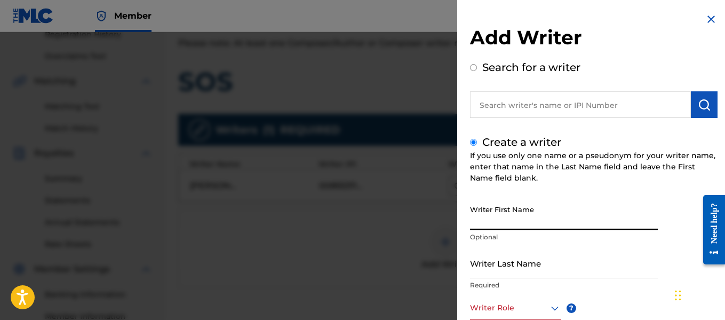
click at [523, 221] on input "Writer First Name" at bounding box center [564, 215] width 188 height 30
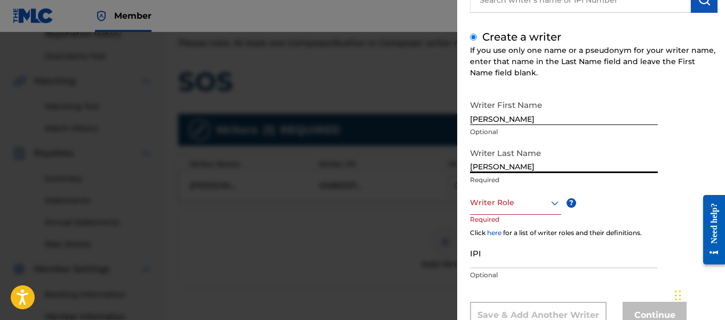
scroll to position [106, 0]
click at [522, 207] on div at bounding box center [515, 201] width 91 height 13
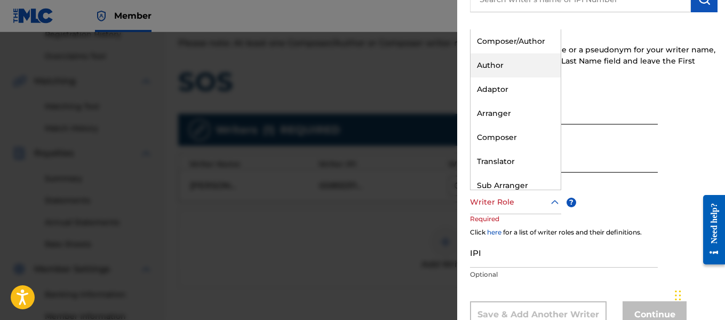
click at [509, 62] on div "Author" at bounding box center [516, 65] width 90 height 24
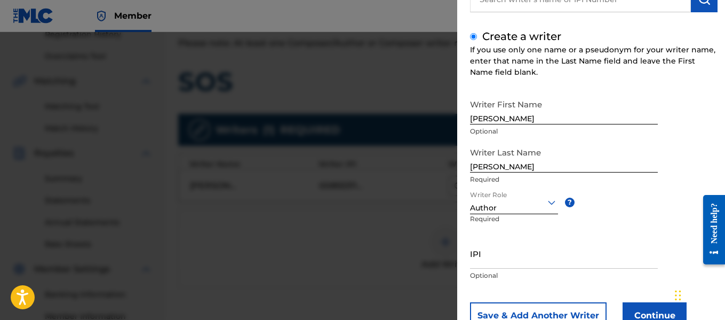
scroll to position [144, 0]
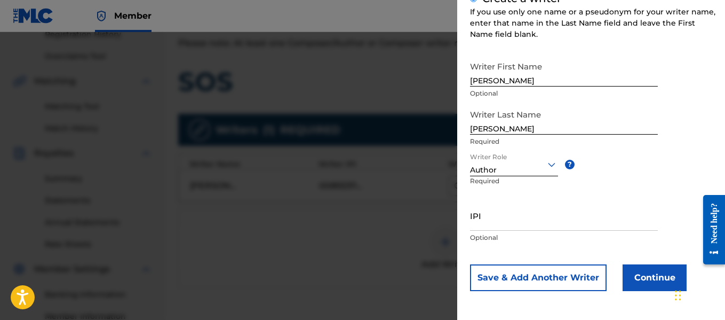
click at [526, 224] on input "IPI" at bounding box center [564, 215] width 188 height 30
paste input "1010671906"
click at [631, 278] on button "Continue" at bounding box center [655, 277] width 64 height 27
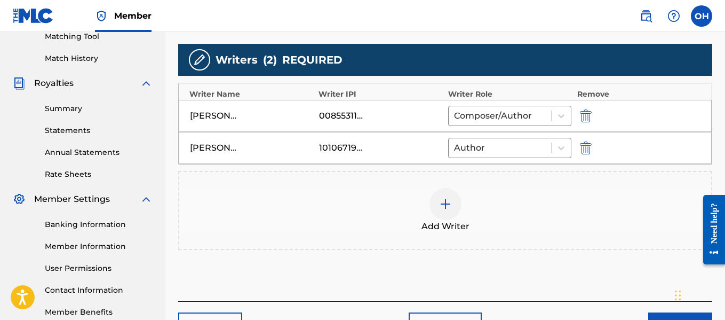
scroll to position [351, 0]
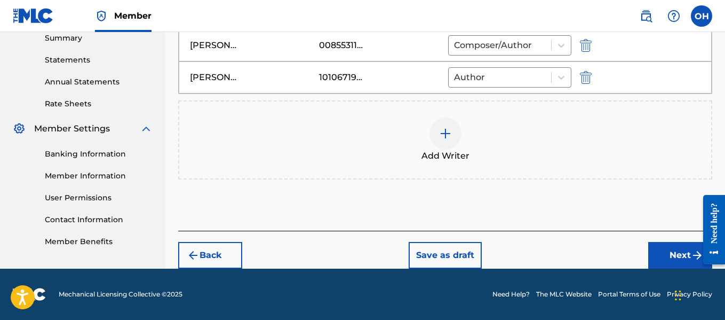
click at [665, 253] on button "Next" at bounding box center [680, 255] width 64 height 27
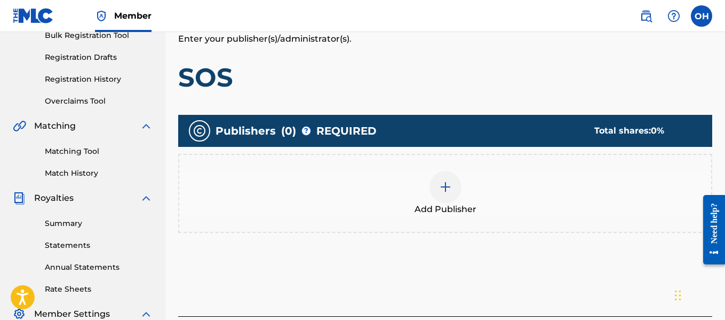
scroll to position [166, 0]
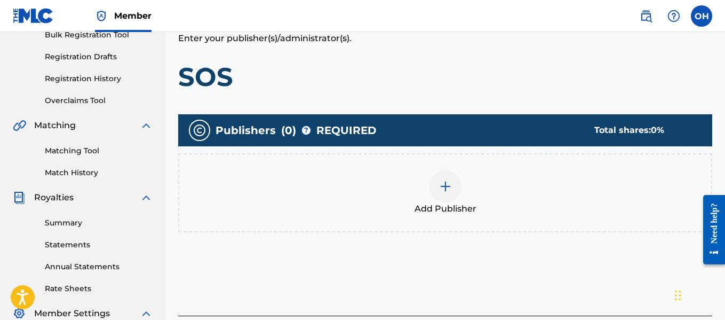
click at [463, 186] on div "Add Publisher" at bounding box center [445, 192] width 532 height 45
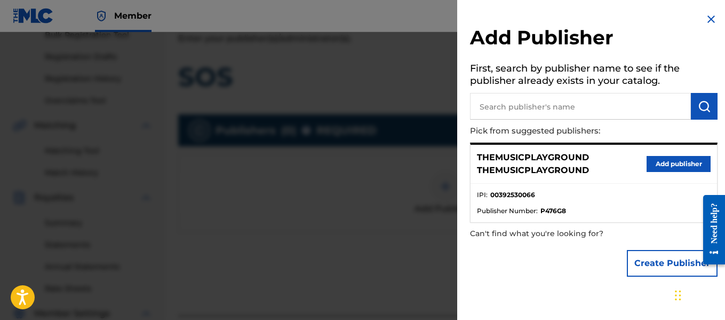
click at [658, 267] on button "Create Publisher" at bounding box center [672, 263] width 91 height 27
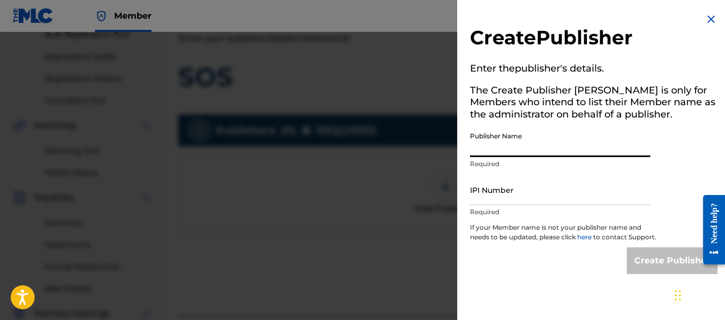
click at [550, 154] on input "Publisher Name" at bounding box center [560, 141] width 180 height 30
click at [530, 198] on input "IPI Number" at bounding box center [560, 189] width 180 height 30
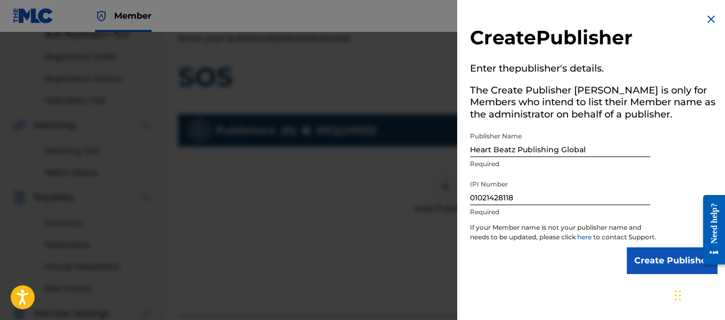
click at [656, 274] on input "Create Publisher" at bounding box center [672, 260] width 91 height 27
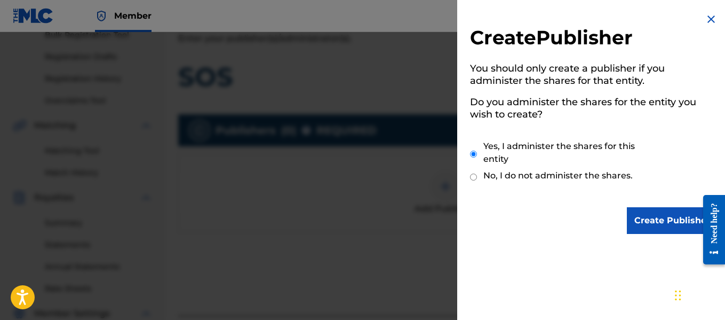
click at [651, 221] on input "Create Publisher" at bounding box center [672, 220] width 91 height 27
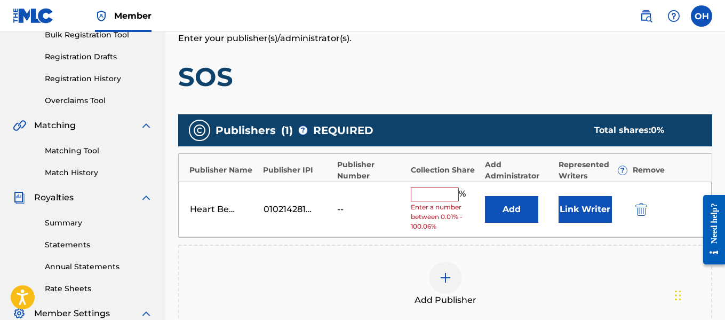
click at [447, 189] on input "text" at bounding box center [435, 194] width 48 height 14
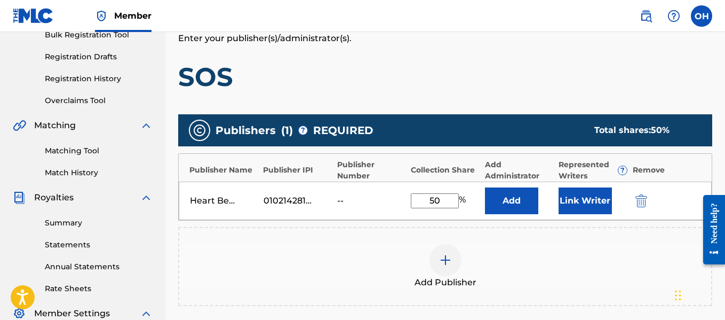
click at [463, 224] on div "Publishers ( 1 ) ? REQUIRED Total shares: 50 % Publisher Name Publisher IPI Pub…" at bounding box center [445, 210] width 534 height 192
click at [578, 207] on button "Link Writer" at bounding box center [585, 200] width 53 height 27
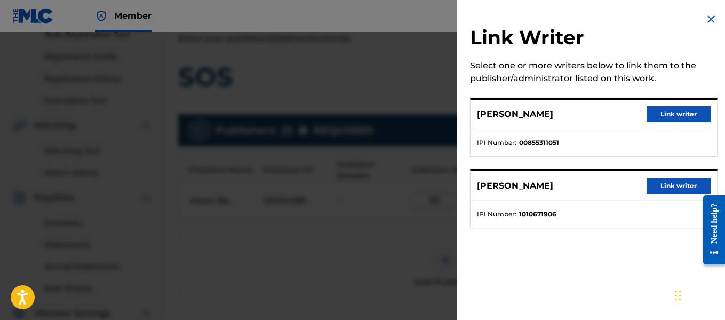
click at [705, 20] on img at bounding box center [711, 19] width 13 height 13
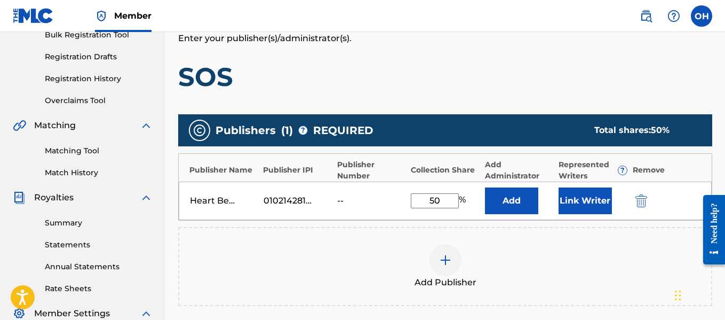
click at [580, 203] on button "Link Writer" at bounding box center [585, 200] width 53 height 27
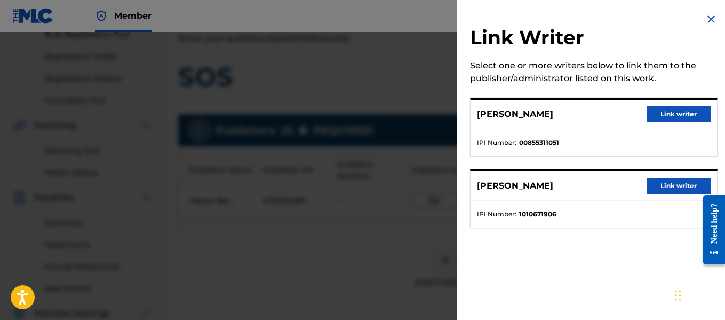
click at [679, 186] on button "Link writer" at bounding box center [679, 186] width 64 height 16
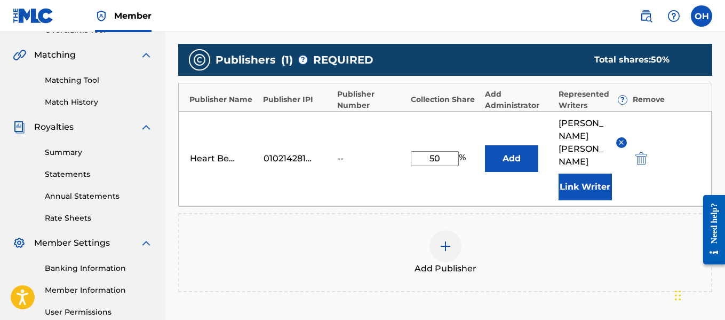
scroll to position [236, 0]
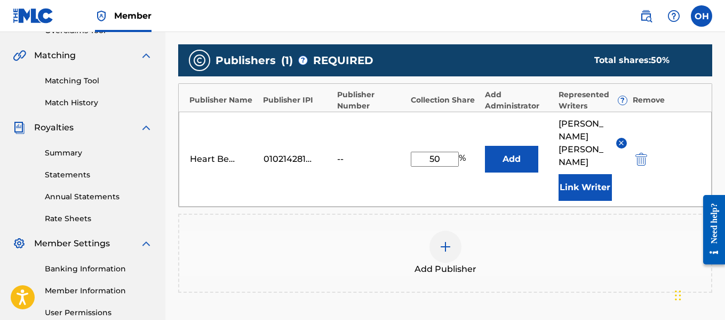
click at [445, 240] on img at bounding box center [445, 246] width 13 height 13
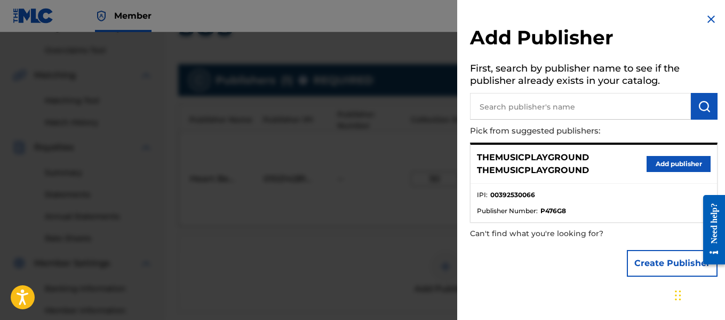
scroll to position [217, 0]
click at [412, 246] on div at bounding box center [362, 192] width 725 height 320
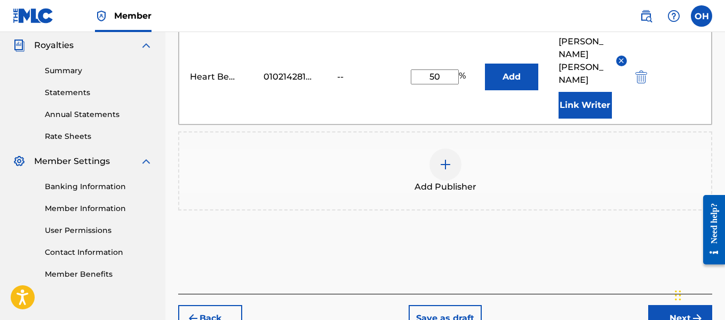
scroll to position [337, 0]
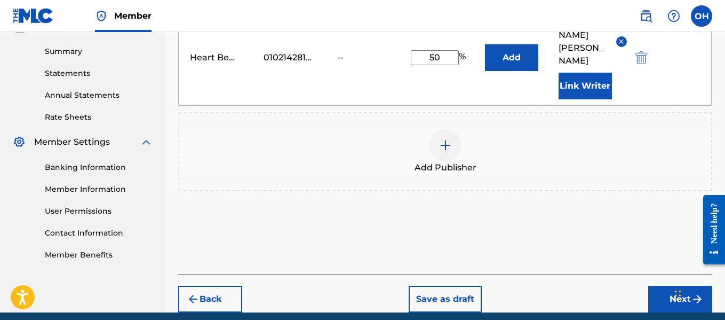
drag, startPoint x: 658, startPoint y: 272, endPoint x: 623, endPoint y: 224, distance: 59.2
click at [623, 224] on div "Register Work Search Enter Work Details Add Writers Add Publishers & Shares Add…" at bounding box center [445, 17] width 534 height 591
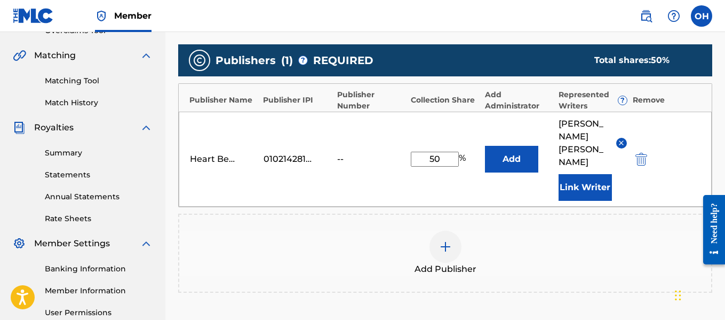
scroll to position [221, 0]
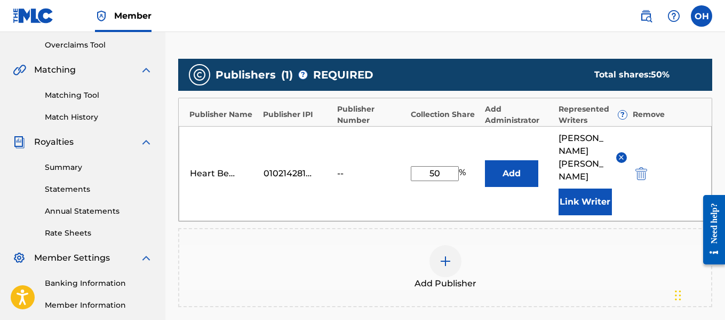
click at [443, 254] on img at bounding box center [445, 260] width 13 height 13
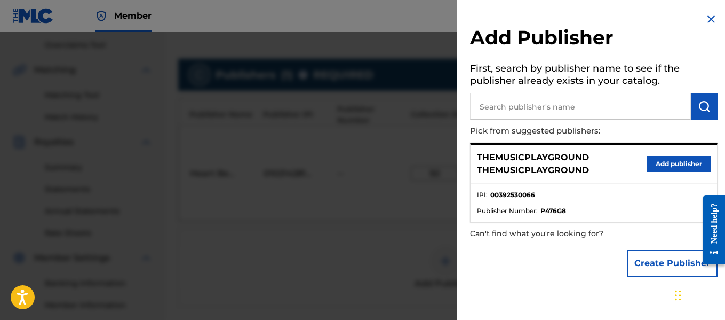
click at [527, 106] on input "text" at bounding box center [580, 106] width 221 height 27
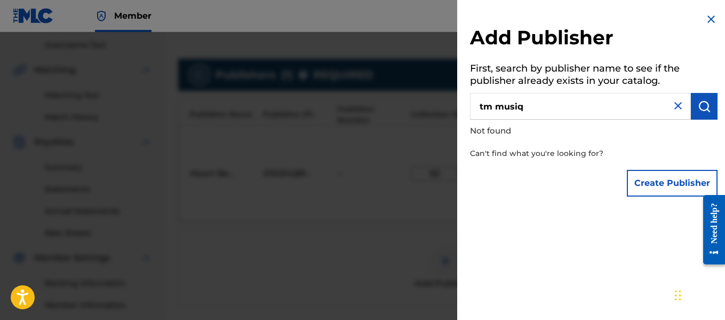
click at [640, 174] on button "Create Publisher" at bounding box center [672, 183] width 91 height 27
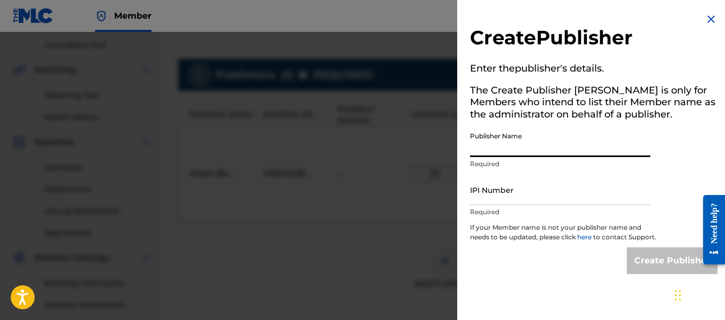
click at [547, 153] on input "Publisher Name" at bounding box center [560, 141] width 180 height 30
click at [529, 197] on input "IPI Number" at bounding box center [560, 189] width 180 height 30
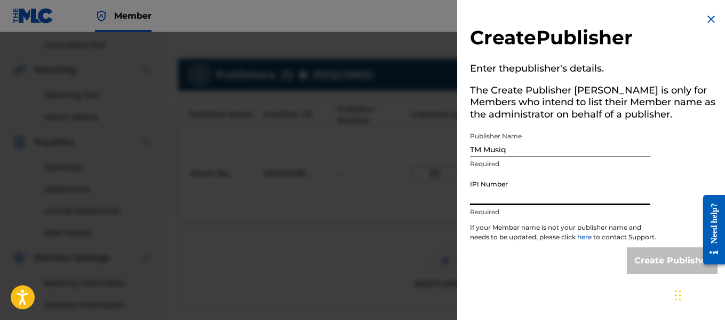
paste input "1311968357"
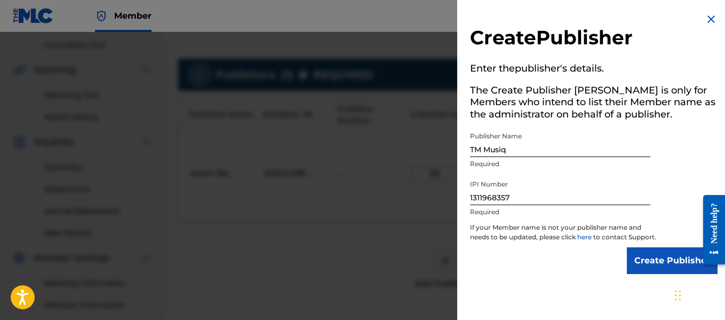
click at [630, 262] on input "Create Publisher" at bounding box center [672, 260] width 91 height 27
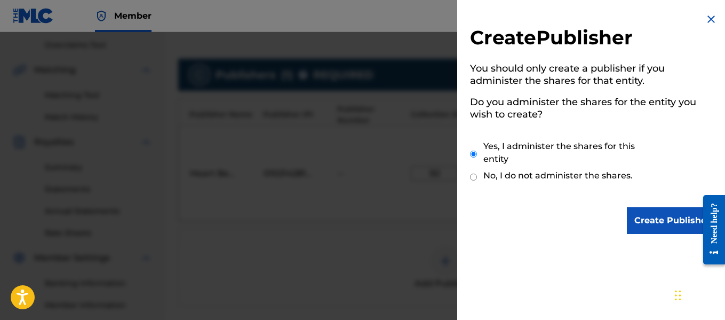
click at [649, 214] on input "Create Publisher" at bounding box center [672, 220] width 91 height 27
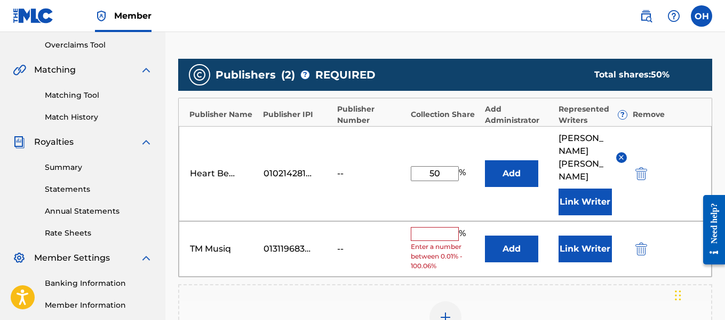
click at [436, 227] on input "text" at bounding box center [435, 234] width 48 height 14
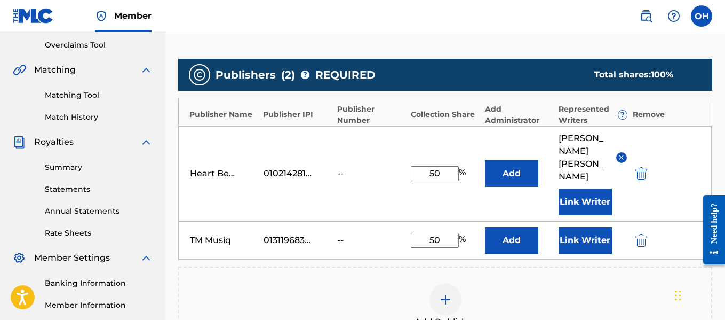
click at [588, 227] on button "Link Writer" at bounding box center [585, 240] width 53 height 27
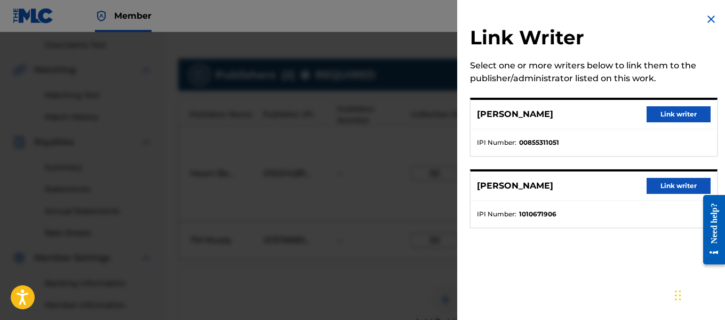
click at [656, 108] on button "Link writer" at bounding box center [679, 114] width 64 height 16
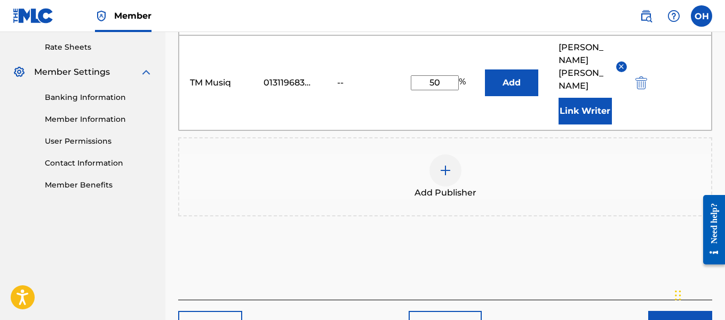
scroll to position [425, 0]
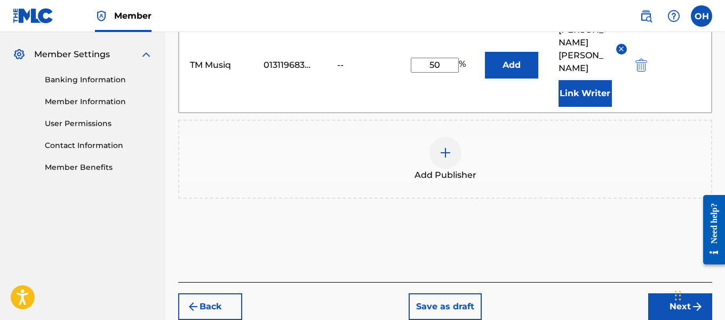
click at [655, 293] on button "Next" at bounding box center [680, 306] width 64 height 27
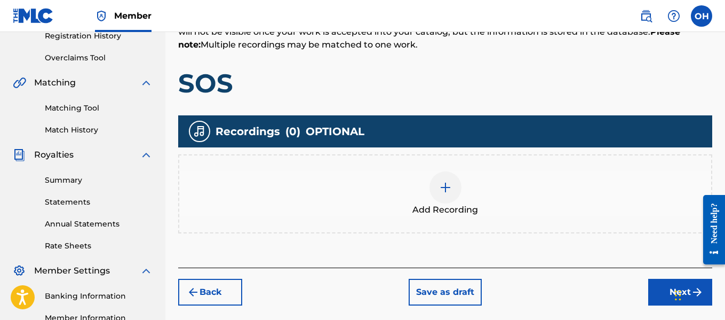
scroll to position [209, 0]
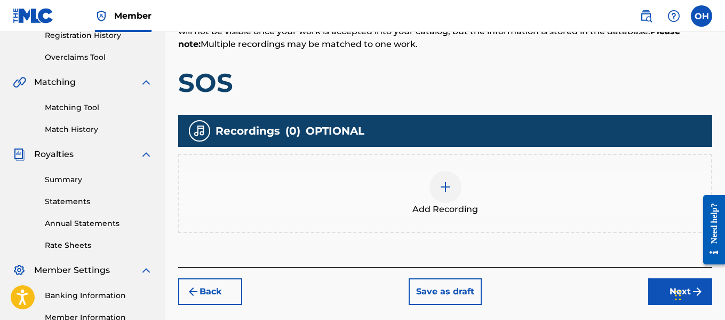
click at [447, 185] on img at bounding box center [445, 186] width 13 height 13
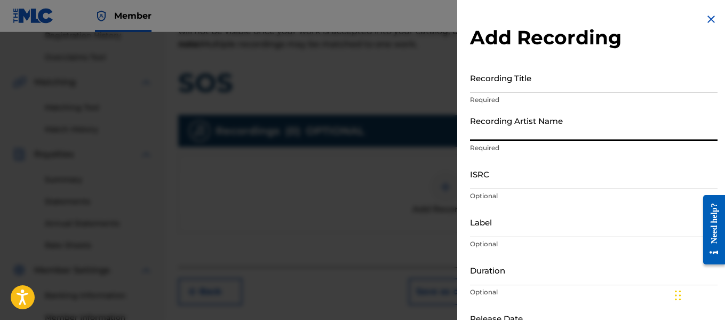
click at [589, 131] on input "Recording Artist Name" at bounding box center [594, 125] width 248 height 30
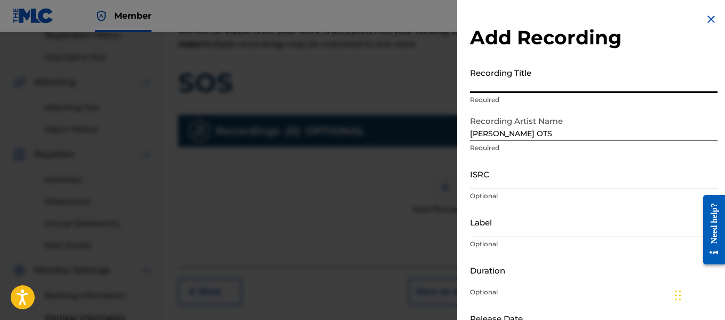
click at [541, 88] on input "Recording Title" at bounding box center [594, 77] width 248 height 30
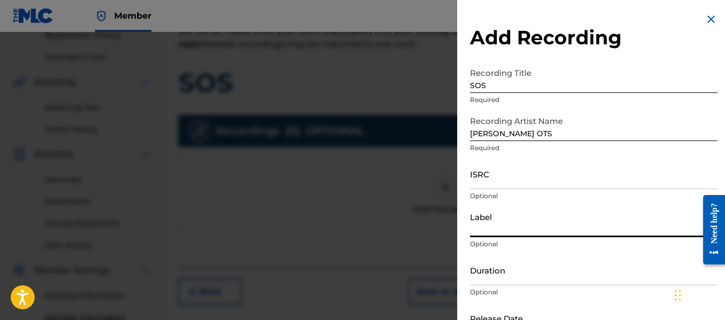
click at [505, 234] on input "Label" at bounding box center [594, 221] width 248 height 30
click at [466, 234] on div "Add Recording Recording Title SOS Required Recording Artist Name [PERSON_NAME] …" at bounding box center [593, 195] width 273 height 390
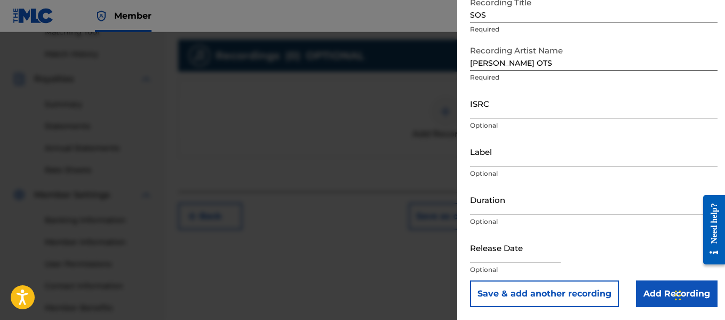
scroll to position [288, 0]
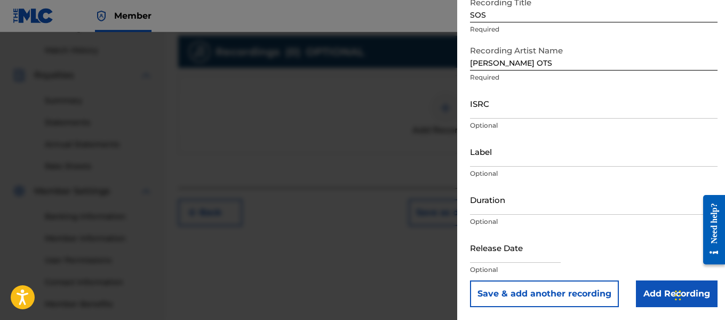
click at [639, 295] on input "Add Recording" at bounding box center [677, 293] width 82 height 27
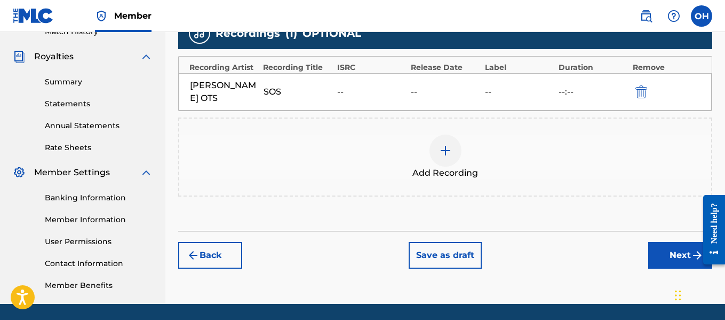
scroll to position [307, 0]
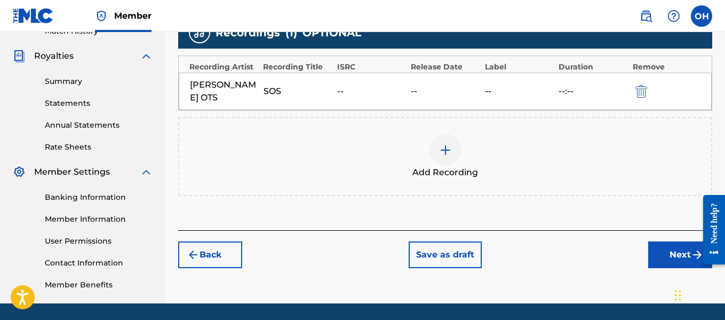
click at [667, 241] on button "Next" at bounding box center [680, 254] width 64 height 27
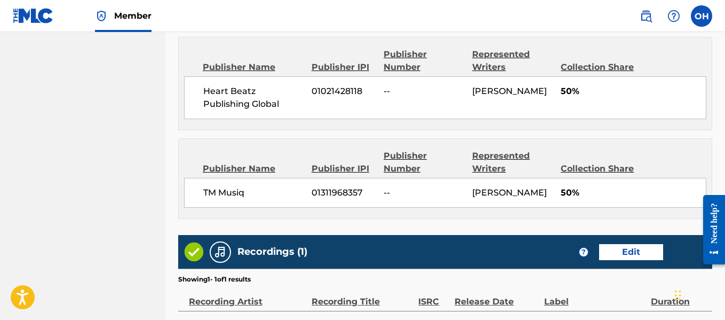
scroll to position [705, 0]
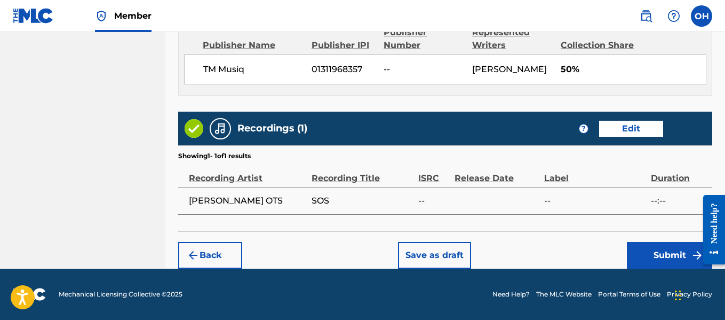
click at [657, 249] on button "Submit" at bounding box center [669, 255] width 85 height 27
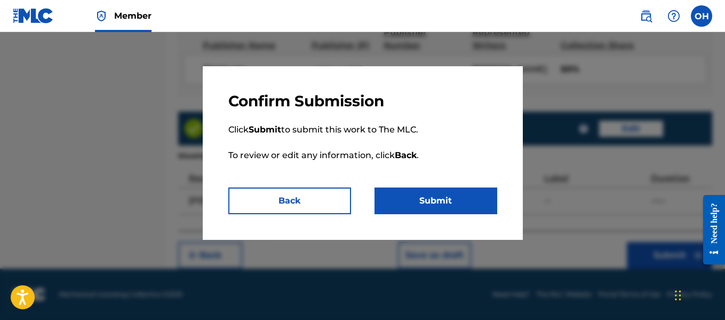
click at [465, 202] on button "Submit" at bounding box center [436, 200] width 123 height 27
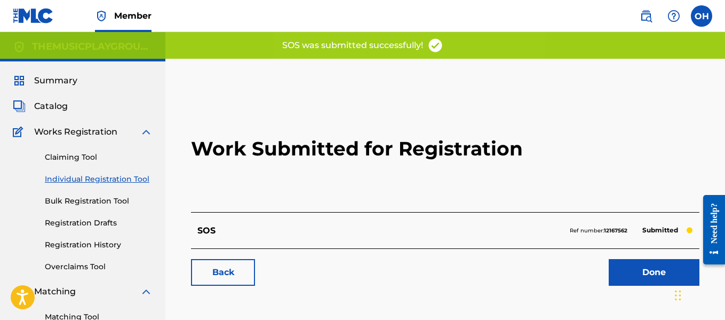
click at [630, 271] on link "Done" at bounding box center [654, 272] width 91 height 27
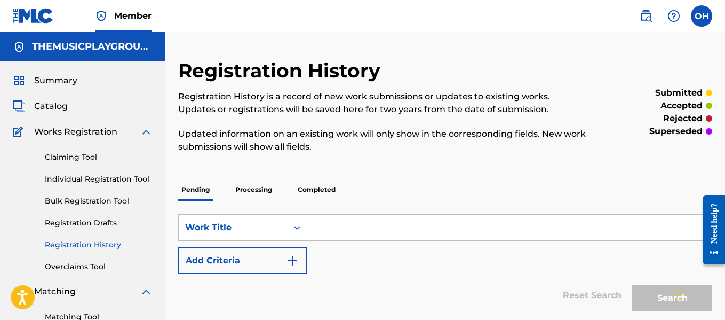
click at [100, 177] on link "Individual Registration Tool" at bounding box center [99, 178] width 108 height 11
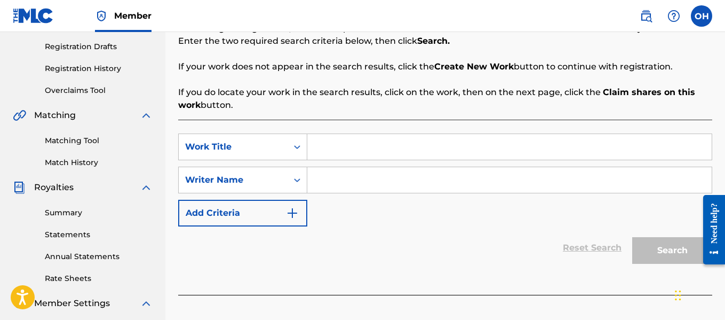
scroll to position [179, 0]
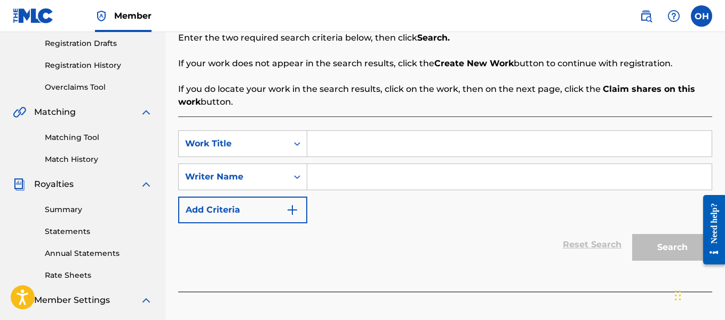
click at [351, 182] on input "Search Form" at bounding box center [509, 177] width 404 height 26
paste input "1311968357"
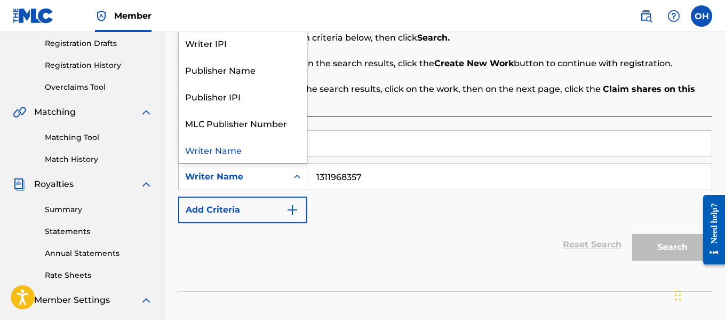
click at [298, 180] on icon "Search Form" at bounding box center [297, 176] width 11 height 11
click at [282, 46] on div "Writer IPI" at bounding box center [243, 42] width 128 height 27
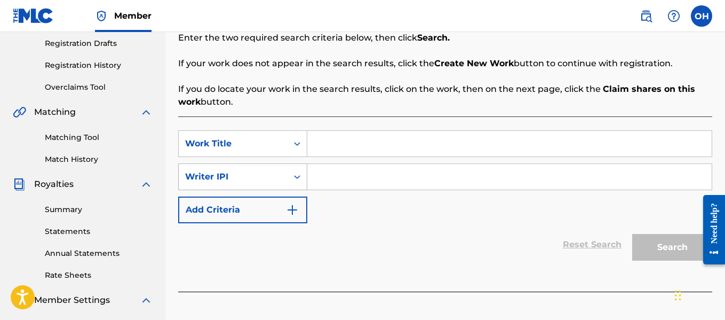
click at [300, 179] on icon "Search Form" at bounding box center [297, 176] width 11 height 11
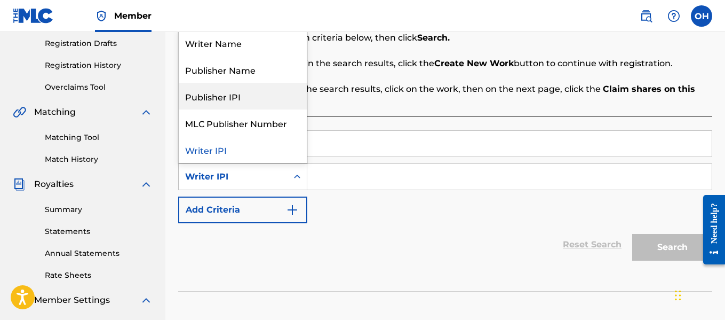
click at [280, 91] on div "Publisher IPI" at bounding box center [243, 96] width 128 height 27
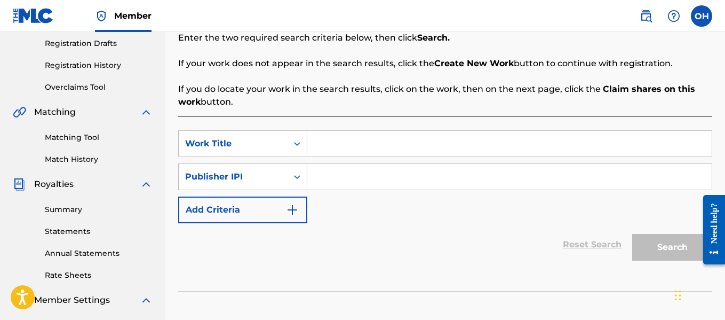
click at [315, 172] on input "Search Form" at bounding box center [509, 177] width 404 height 26
paste input "1311968357"
click at [328, 157] on div "SearchWithCriteria0a9ae4ea-ad0d-4056-9b37-6d360d8935a0 Work Title SearchWithCri…" at bounding box center [445, 176] width 534 height 93
click at [329, 148] on input "Search Form" at bounding box center [509, 144] width 404 height 26
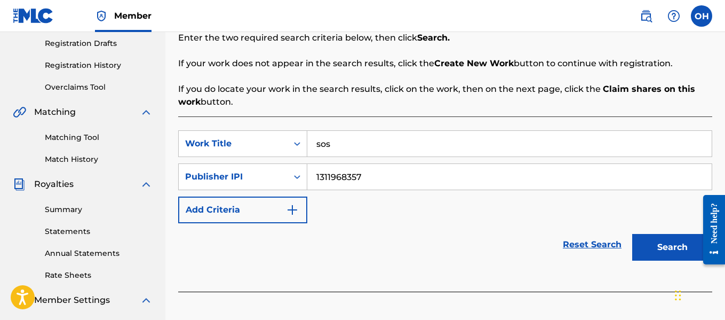
click at [632, 234] on button "Search" at bounding box center [672, 247] width 80 height 27
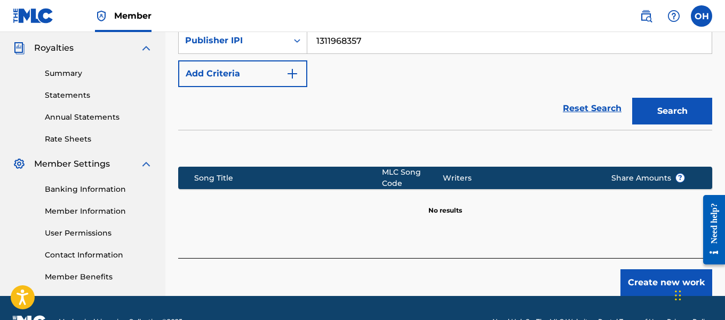
scroll to position [342, 0]
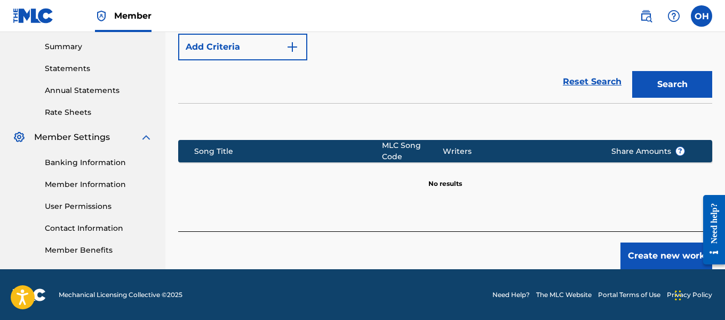
click at [656, 246] on button "Create new work" at bounding box center [666, 255] width 92 height 27
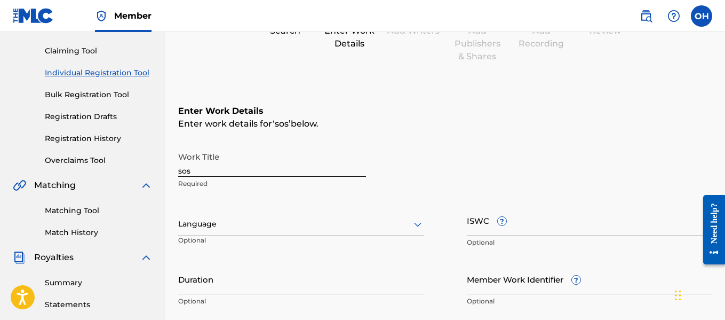
scroll to position [105, 0]
drag, startPoint x: 246, startPoint y: 169, endPoint x: 119, endPoint y: 163, distance: 127.1
click at [119, 163] on main "THEMUSICPLAYGROUND THEMUSICPLAYGROUND Summary Catalog Works Registration Claimi…" at bounding box center [362, 219] width 725 height 585
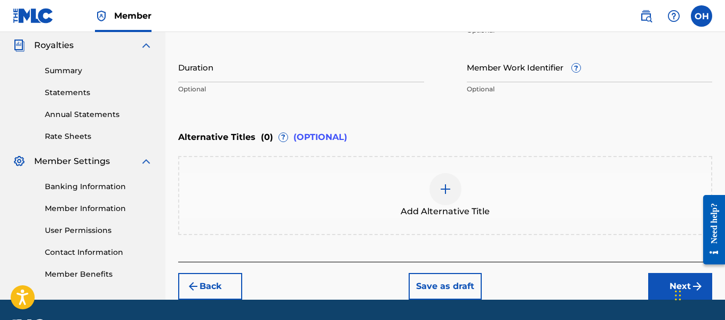
scroll to position [320, 0]
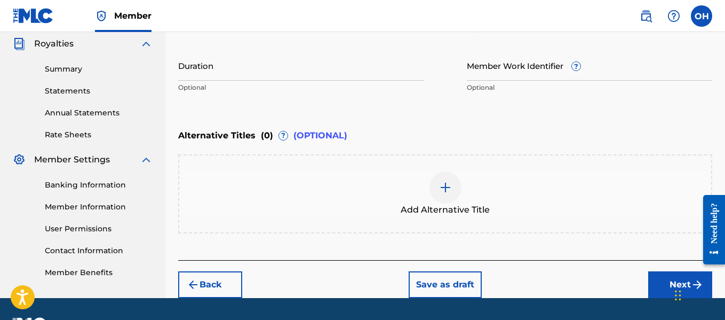
click at [655, 283] on button "Next" at bounding box center [680, 284] width 64 height 27
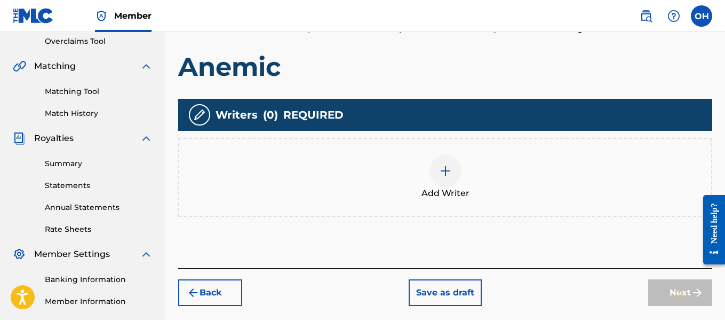
scroll to position [238, 0]
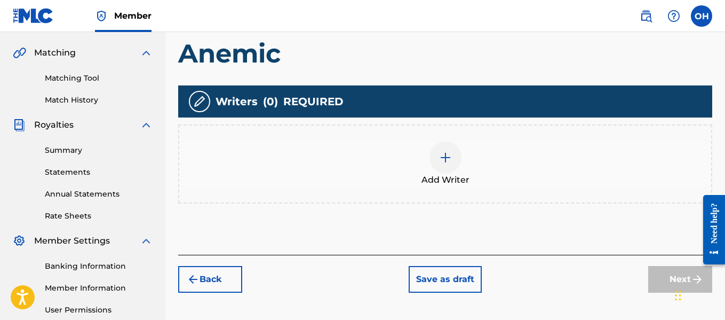
click at [445, 166] on div at bounding box center [445, 157] width 32 height 32
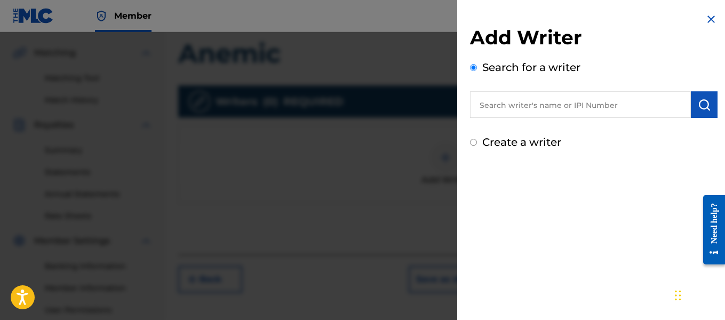
click at [523, 104] on input "text" at bounding box center [580, 104] width 221 height 27
click at [515, 143] on label "Create a writer" at bounding box center [521, 142] width 79 height 13
click at [477, 143] on input "Create a writer" at bounding box center [473, 142] width 7 height 7
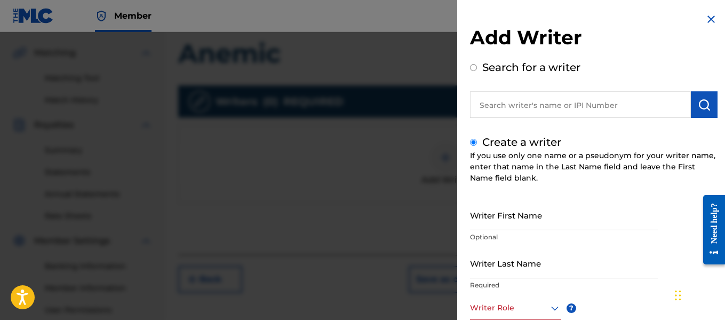
click at [531, 99] on input "text" at bounding box center [580, 104] width 221 height 27
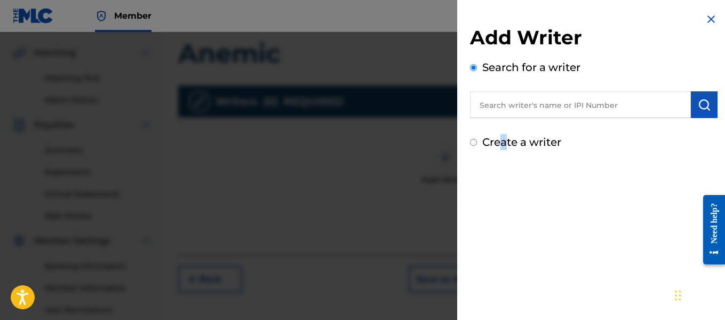
click at [503, 138] on label "Create a writer" at bounding box center [521, 142] width 79 height 13
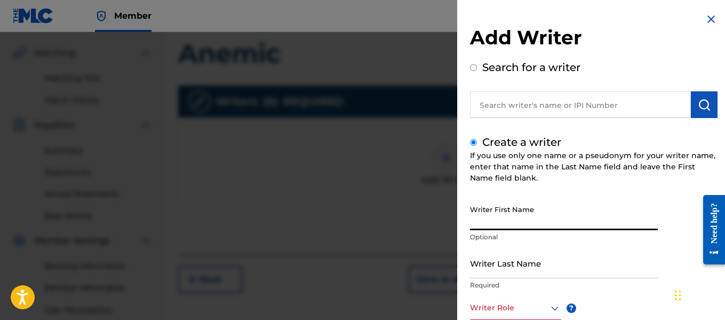
click at [489, 226] on input "Writer First Name" at bounding box center [564, 215] width 188 height 30
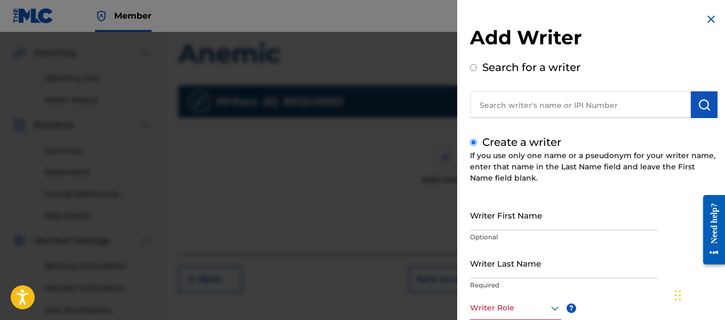
click at [504, 110] on input "text" at bounding box center [580, 104] width 221 height 27
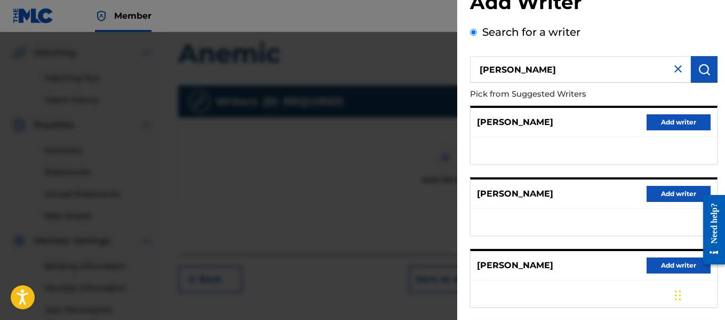
scroll to position [35, 0]
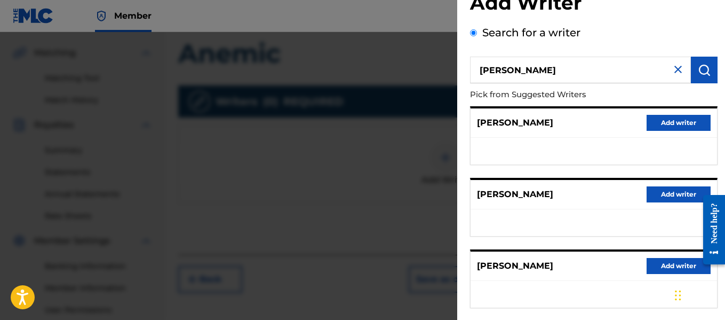
click at [672, 68] on img at bounding box center [678, 69] width 13 height 13
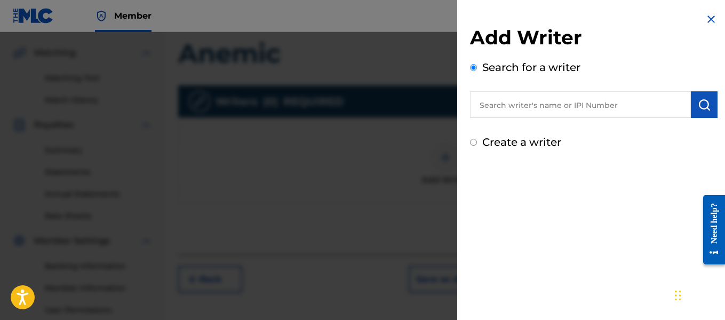
scroll to position [0, 0]
click at [517, 140] on label "Create a writer" at bounding box center [521, 142] width 79 height 13
click at [477, 140] on input "Create a writer" at bounding box center [473, 142] width 7 height 7
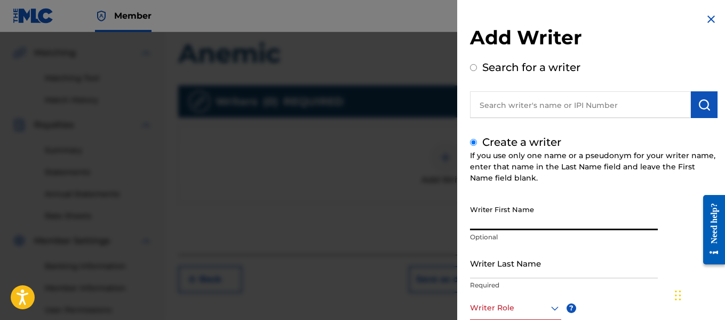
click at [525, 206] on input "Writer First Name" at bounding box center [564, 215] width 188 height 30
click at [523, 217] on input "Writer First Name" at bounding box center [564, 215] width 188 height 30
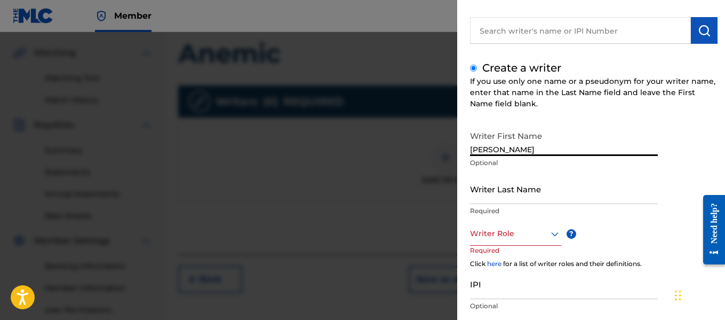
scroll to position [84, 0]
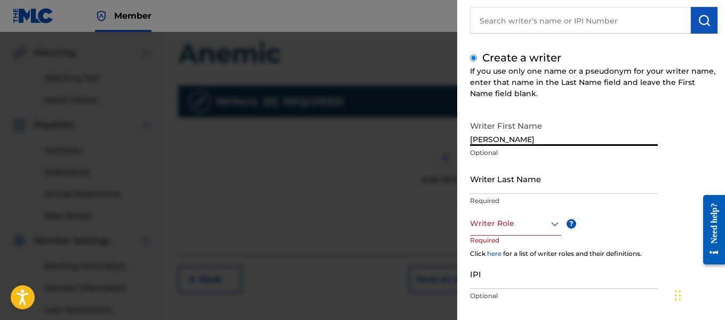
click at [528, 194] on div "Writer Last Name Required" at bounding box center [564, 187] width 188 height 48
click at [529, 187] on input "Writer Last Name" at bounding box center [564, 178] width 188 height 30
drag, startPoint x: 524, startPoint y: 135, endPoint x: 439, endPoint y: 156, distance: 87.9
click at [439, 156] on div "Add Writer Search for a writer Create a writer If you use only one name or a ps…" at bounding box center [362, 176] width 725 height 288
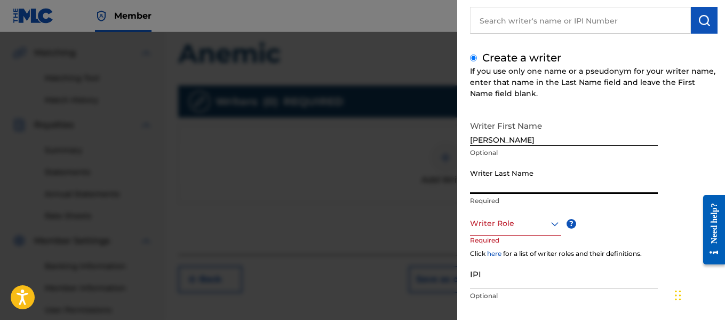
click at [487, 181] on input "Writer Last Name" at bounding box center [564, 178] width 188 height 30
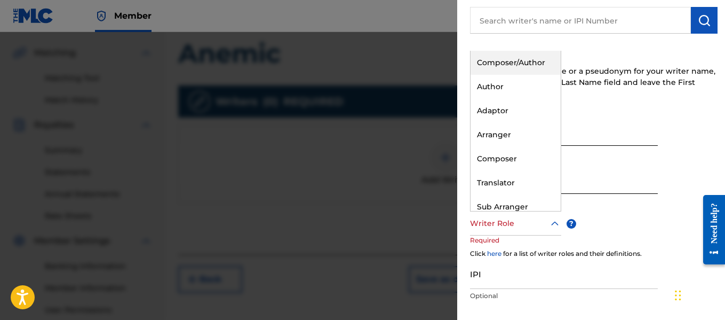
click at [488, 234] on div "Writer Role" at bounding box center [515, 223] width 91 height 24
click at [504, 83] on div "Author" at bounding box center [516, 87] width 90 height 24
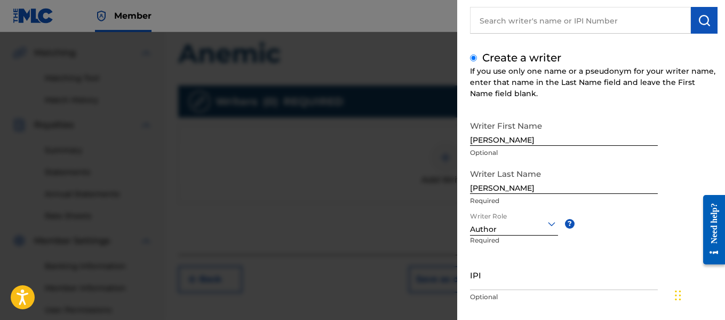
scroll to position [144, 0]
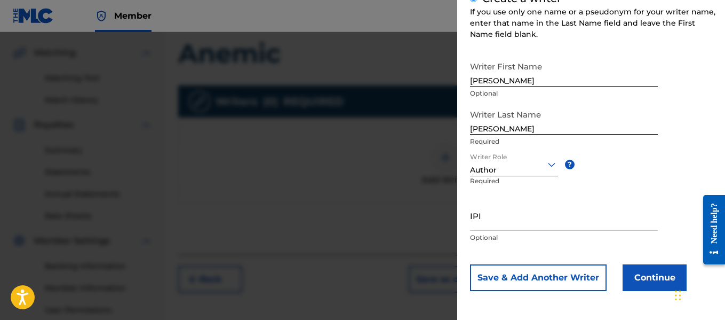
click at [503, 227] on input "IPI" at bounding box center [564, 215] width 188 height 30
paste input "1010671906"
click at [567, 275] on button "Save & Add Another Writer" at bounding box center [538, 277] width 137 height 27
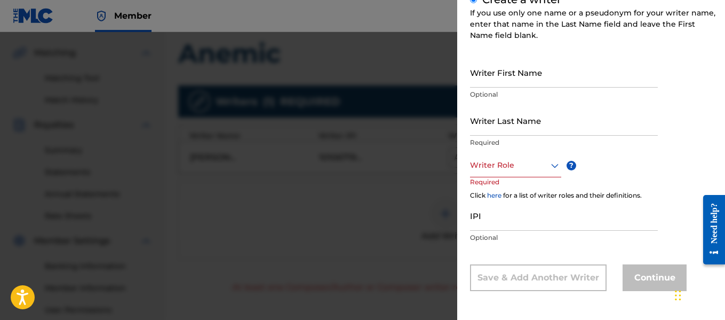
scroll to position [142, 0]
click at [545, 81] on input "Writer First Name" at bounding box center [564, 72] width 188 height 30
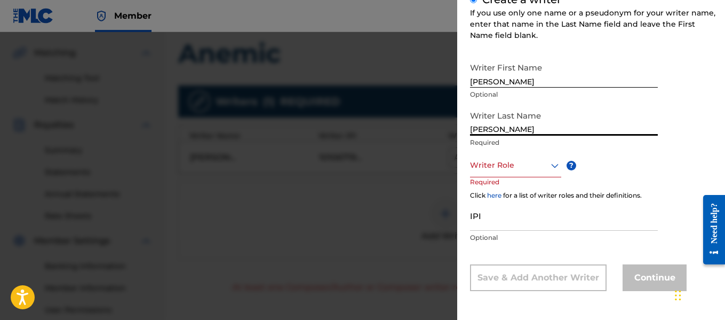
click at [551, 168] on icon at bounding box center [554, 165] width 13 height 13
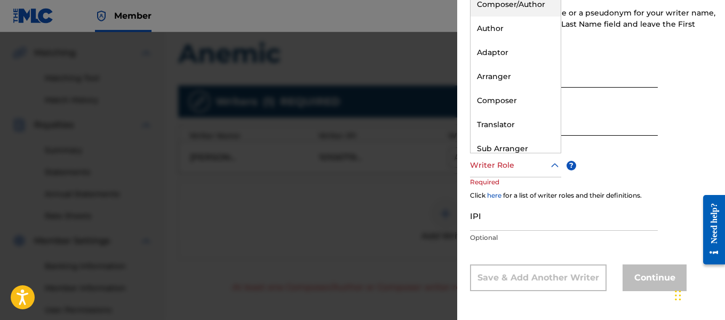
click at [528, 7] on div "Composer/Author" at bounding box center [516, 5] width 90 height 24
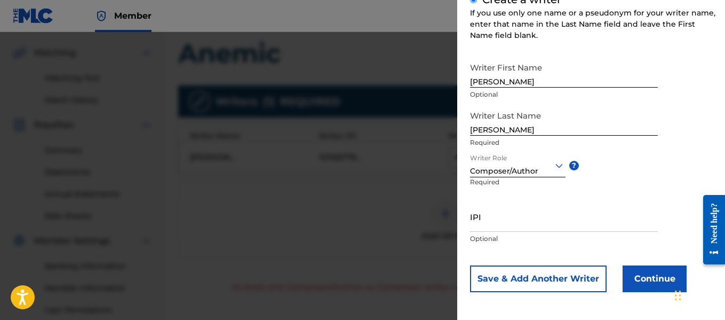
click at [502, 232] on div "IPI Optional" at bounding box center [564, 225] width 188 height 48
click at [502, 229] on input "IPI" at bounding box center [564, 216] width 188 height 30
paste input "00855311051"
click at [650, 284] on button "Continue" at bounding box center [655, 278] width 64 height 27
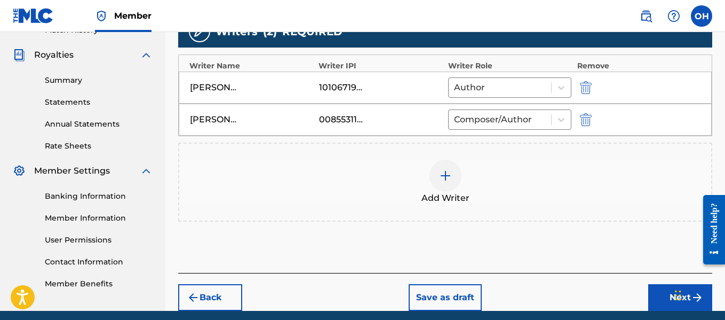
scroll to position [339, 0]
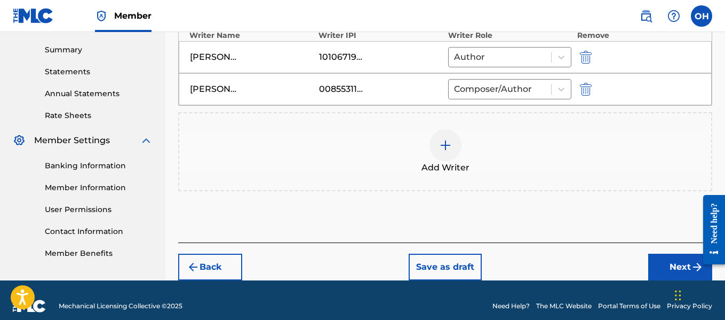
click at [652, 264] on button "Next" at bounding box center [680, 266] width 64 height 27
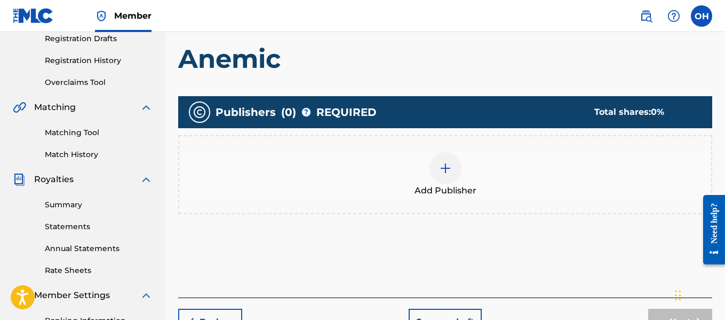
scroll to position [188, 0]
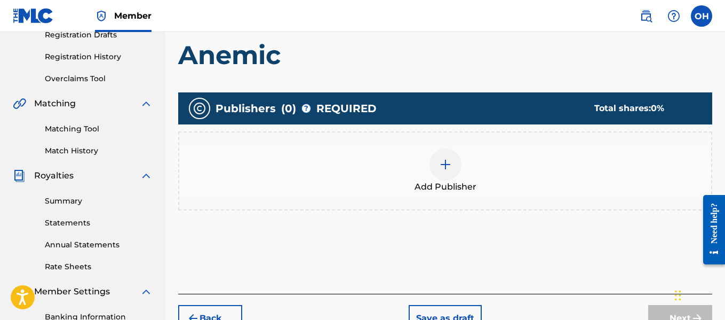
click at [452, 172] on div at bounding box center [445, 164] width 32 height 32
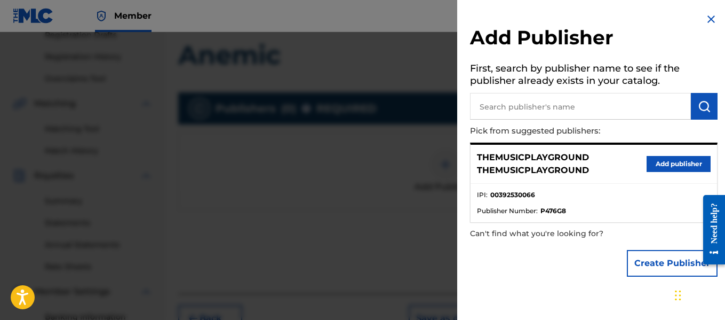
click at [632, 254] on button "Create Publisher" at bounding box center [672, 263] width 91 height 27
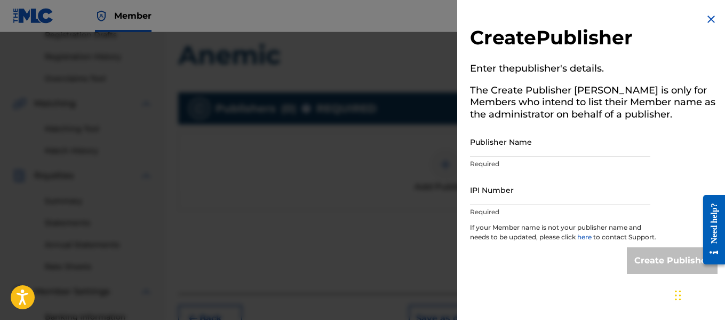
click at [586, 144] on input "Publisher Name" at bounding box center [560, 141] width 180 height 30
click at [559, 198] on input "IPI Number" at bounding box center [560, 189] width 180 height 30
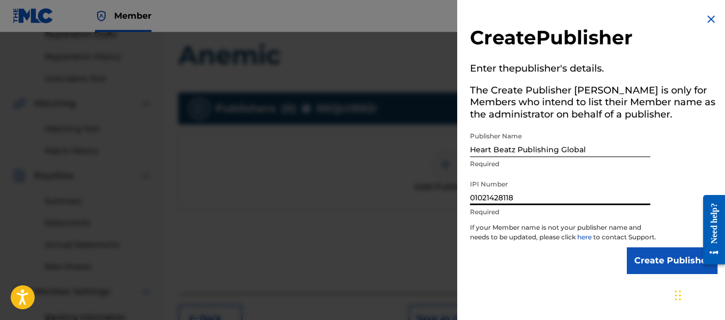
click at [485, 194] on input "01021428118" at bounding box center [560, 189] width 180 height 30
click at [520, 200] on input "01021428118" at bounding box center [560, 189] width 180 height 30
click at [531, 247] on p "If your Member name is not your publisher name and needs to be updated, please …" at bounding box center [563, 234] width 187 height 25
drag, startPoint x: 548, startPoint y: 266, endPoint x: 548, endPoint y: 256, distance: 10.7
click at [548, 266] on div "Create Publisher" at bounding box center [594, 260] width 248 height 27
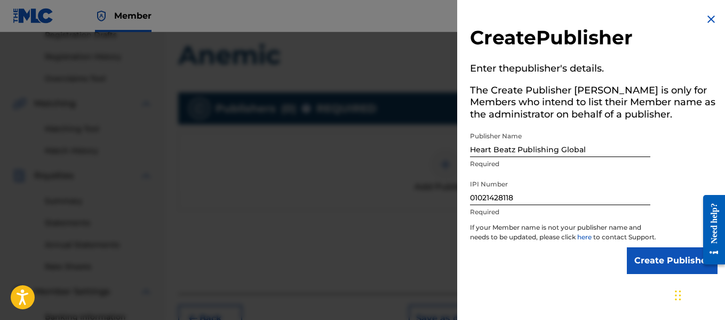
click at [652, 270] on input "Create Publisher" at bounding box center [672, 260] width 91 height 27
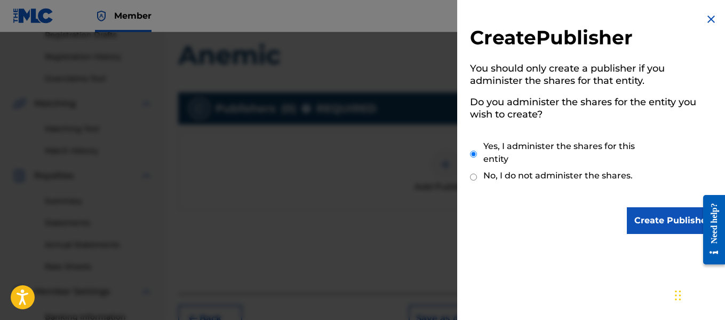
click at [639, 227] on input "Create Publisher" at bounding box center [672, 220] width 91 height 27
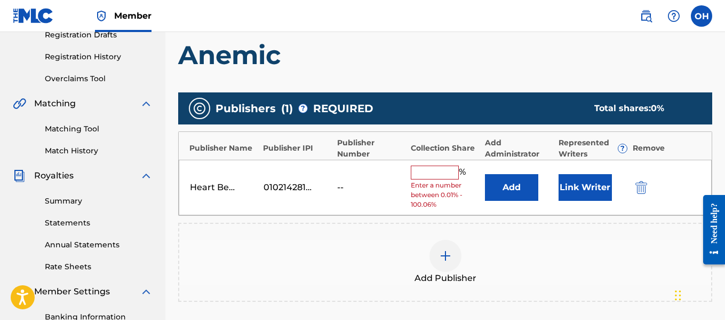
click at [449, 169] on input "text" at bounding box center [435, 172] width 48 height 14
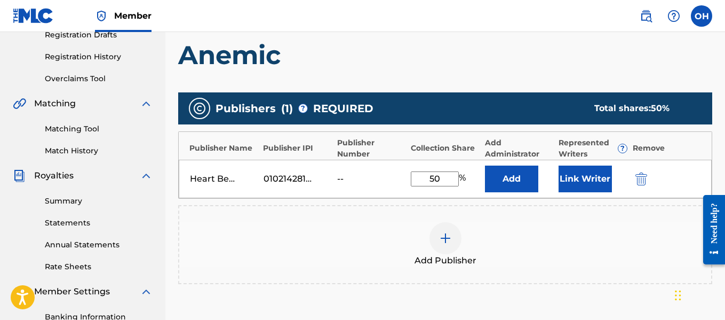
click at [576, 183] on button "Link Writer" at bounding box center [585, 178] width 53 height 27
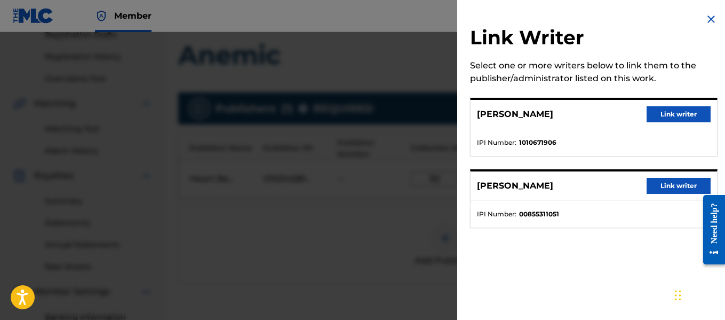
drag, startPoint x: 659, startPoint y: 190, endPoint x: 647, endPoint y: 219, distance: 31.6
click at [648, 219] on div "[PERSON_NAME] Link writer IPI Number : 00855311051" at bounding box center [594, 198] width 248 height 59
click at [650, 121] on button "Link writer" at bounding box center [679, 114] width 64 height 16
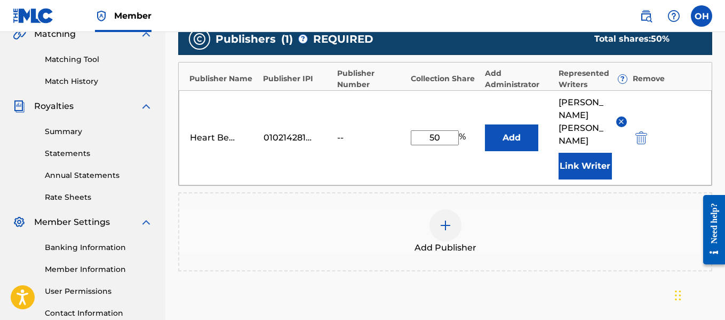
scroll to position [258, 0]
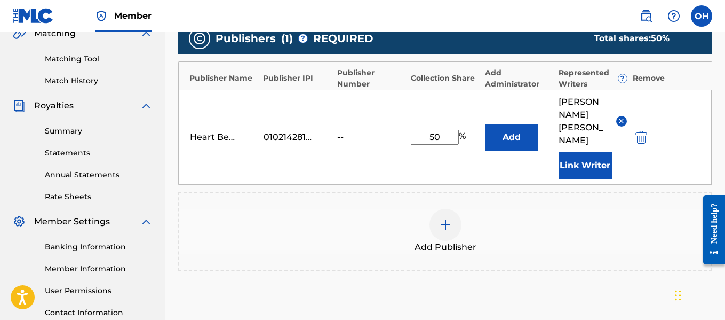
click at [442, 218] on img at bounding box center [445, 224] width 13 height 13
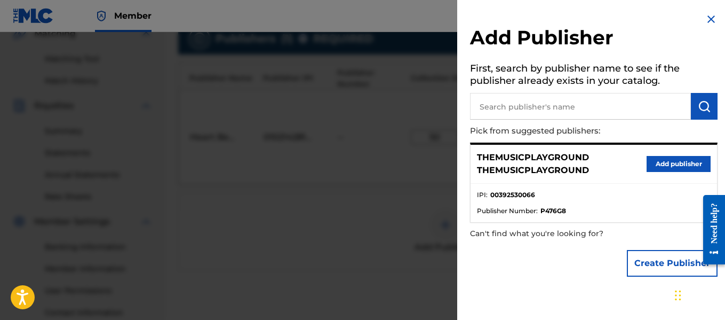
click at [658, 262] on button "Create Publisher" at bounding box center [672, 263] width 91 height 27
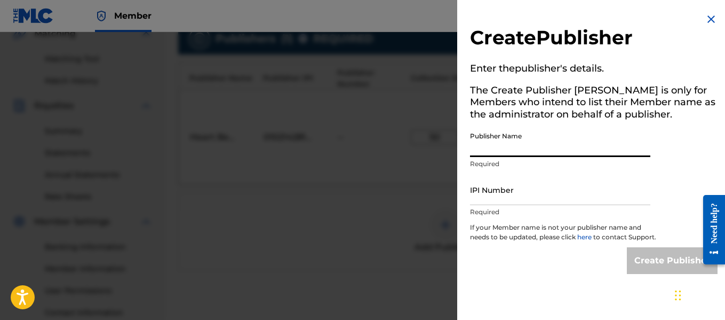
click at [576, 149] on input "Publisher Name" at bounding box center [560, 141] width 180 height 30
click at [563, 197] on input "IPI Number" at bounding box center [560, 189] width 180 height 30
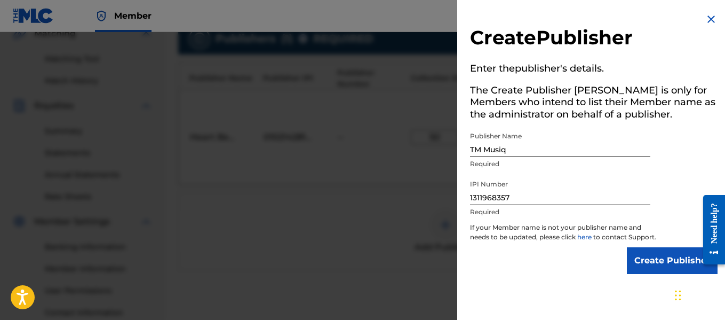
click at [645, 268] on input "Create Publisher" at bounding box center [672, 260] width 91 height 27
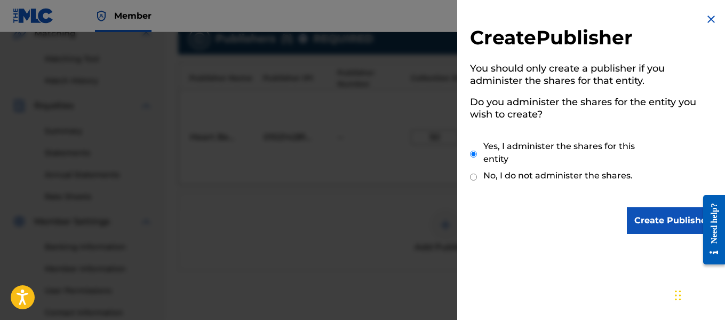
click at [647, 216] on input "Create Publisher" at bounding box center [672, 220] width 91 height 27
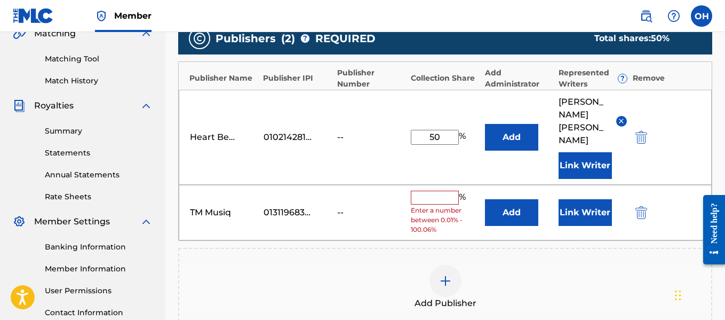
click at [440, 190] on input "text" at bounding box center [435, 197] width 48 height 14
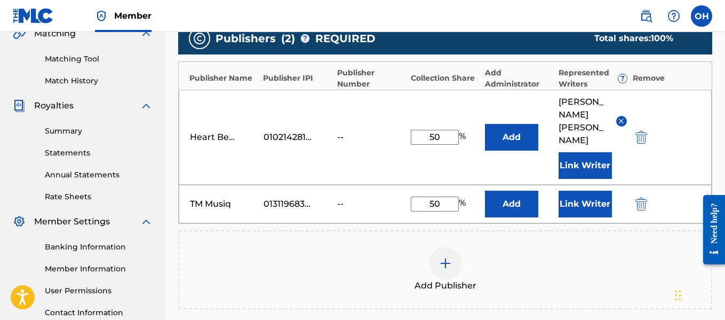
click at [582, 190] on button "Link Writer" at bounding box center [585, 203] width 53 height 27
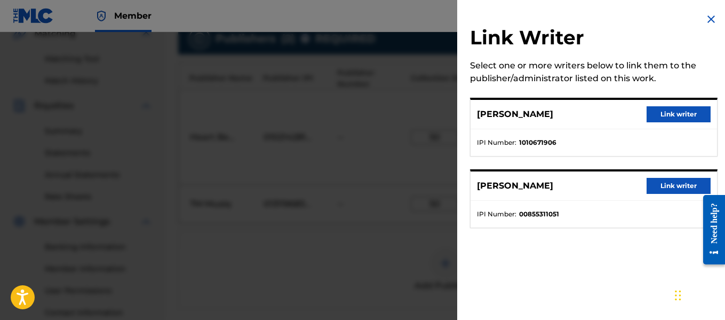
drag, startPoint x: 659, startPoint y: 186, endPoint x: 673, endPoint y: 190, distance: 14.4
click at [673, 190] on button "Link writer" at bounding box center [679, 186] width 64 height 16
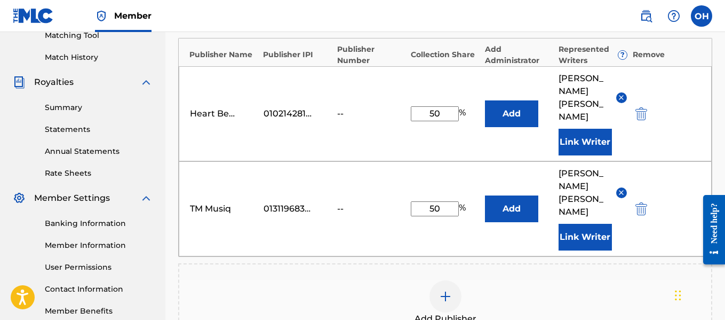
scroll to position [277, 0]
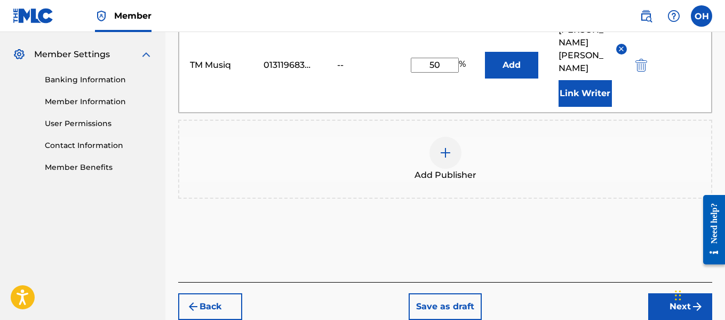
click at [653, 293] on button "Next" at bounding box center [680, 306] width 64 height 27
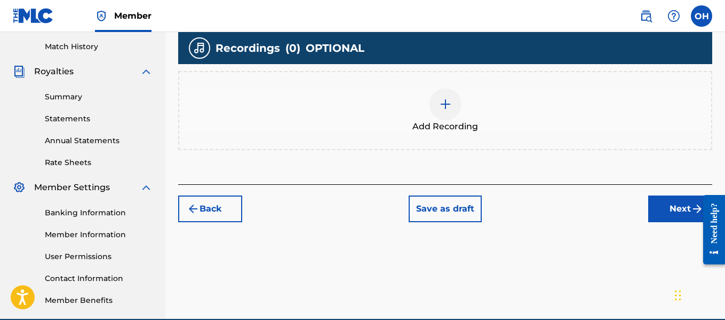
scroll to position [293, 0]
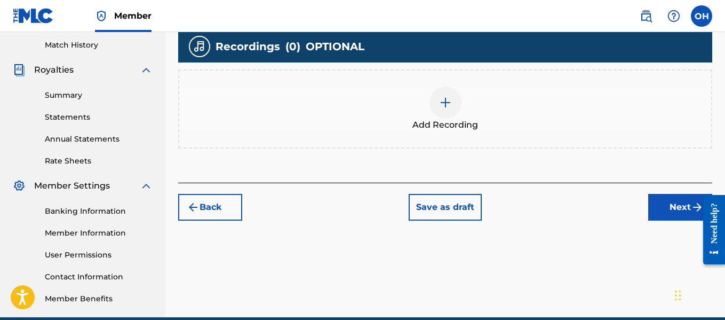
click at [434, 110] on div at bounding box center [445, 102] width 32 height 32
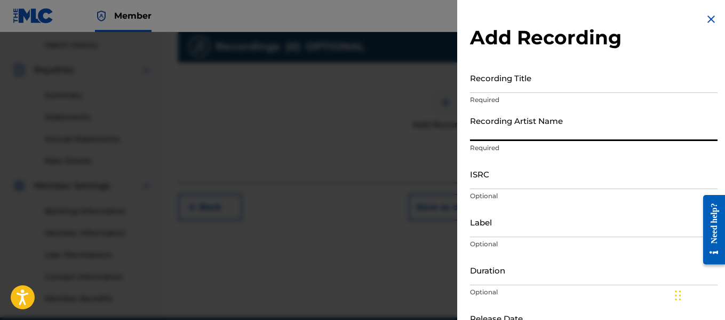
click at [548, 125] on input "Recording Artist Name" at bounding box center [594, 125] width 248 height 30
click at [501, 87] on input "Recording Title" at bounding box center [594, 77] width 248 height 30
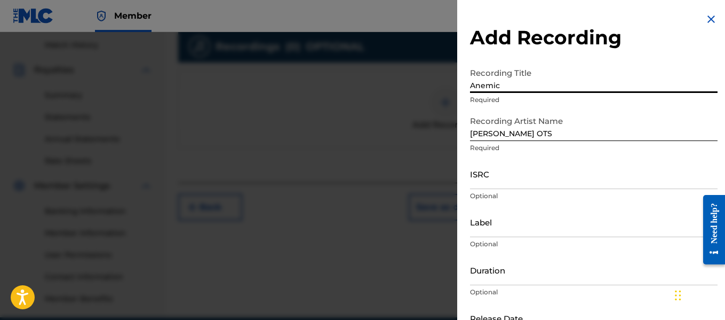
scroll to position [70, 0]
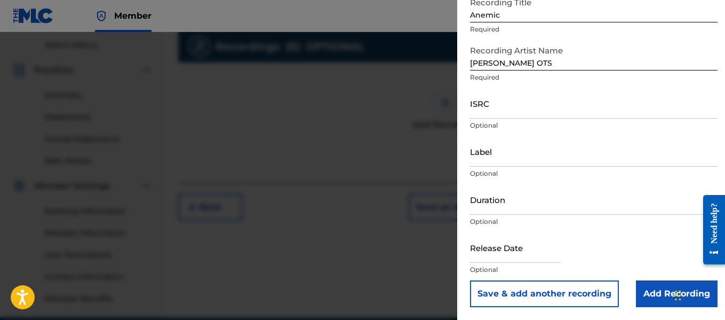
click at [652, 292] on input "Add Recording" at bounding box center [677, 293] width 82 height 27
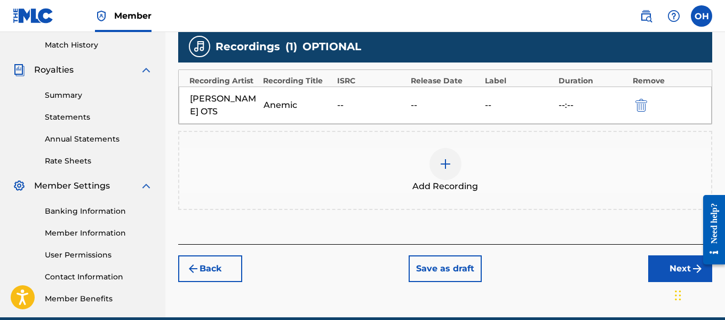
click at [672, 255] on button "Next" at bounding box center [680, 268] width 64 height 27
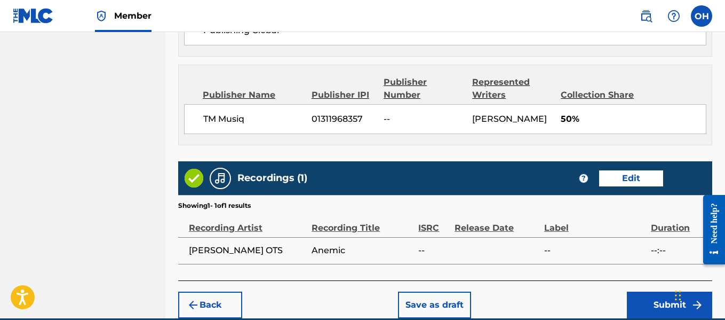
scroll to position [705, 0]
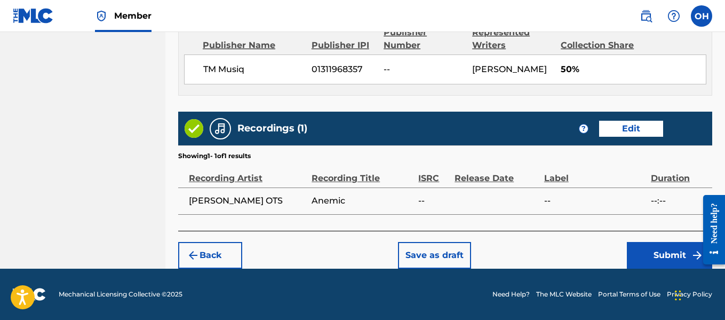
click at [654, 249] on button "Submit" at bounding box center [669, 255] width 85 height 27
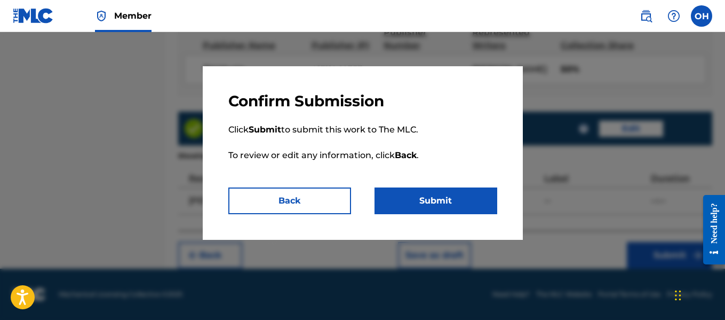
click at [453, 196] on button "Submit" at bounding box center [436, 200] width 123 height 27
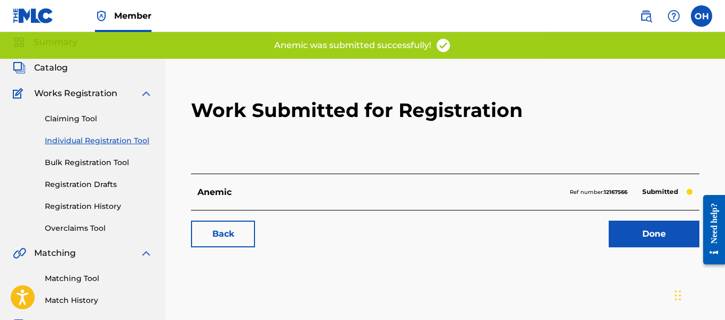
scroll to position [42, 0]
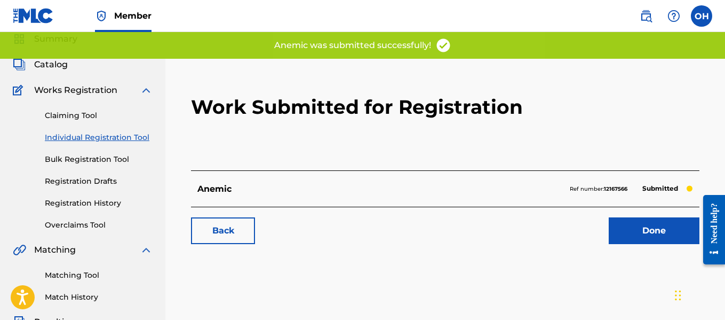
click at [86, 202] on link "Registration History" at bounding box center [99, 202] width 108 height 11
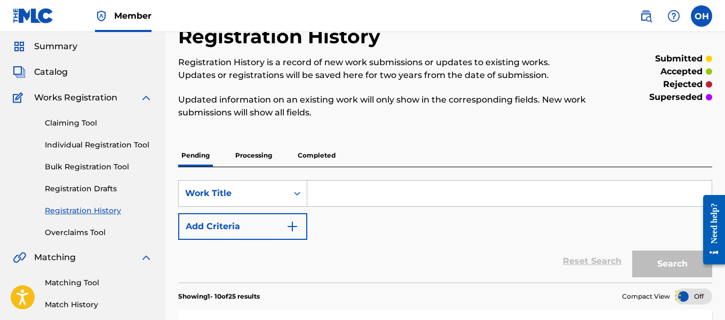
scroll to position [34, 0]
click at [69, 122] on link "Claiming Tool" at bounding box center [99, 123] width 108 height 11
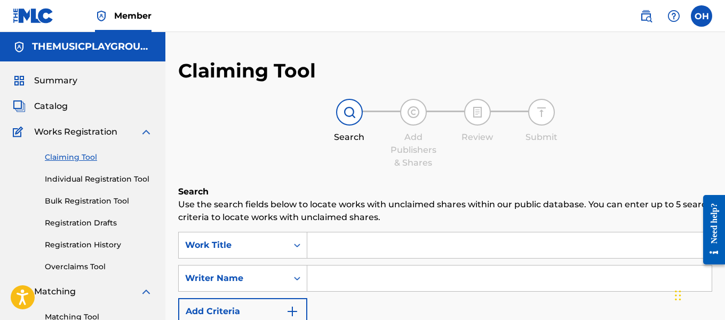
scroll to position [84, 0]
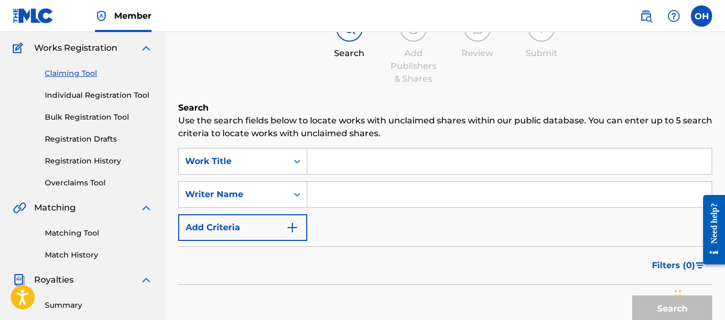
click at [325, 200] on input "Search Form" at bounding box center [509, 194] width 404 height 26
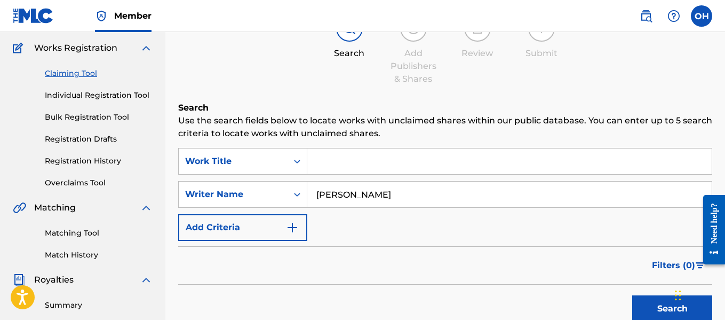
click at [632, 295] on button "Search" at bounding box center [672, 308] width 80 height 27
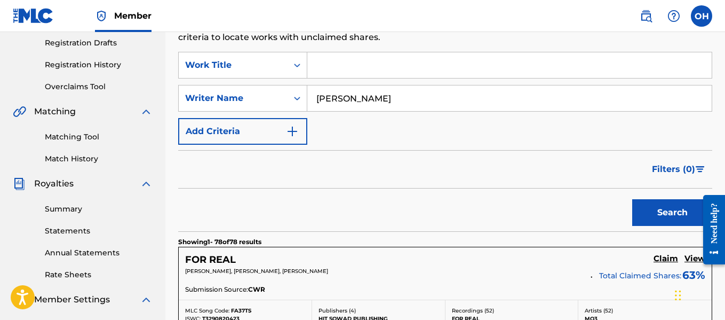
scroll to position [180, 0]
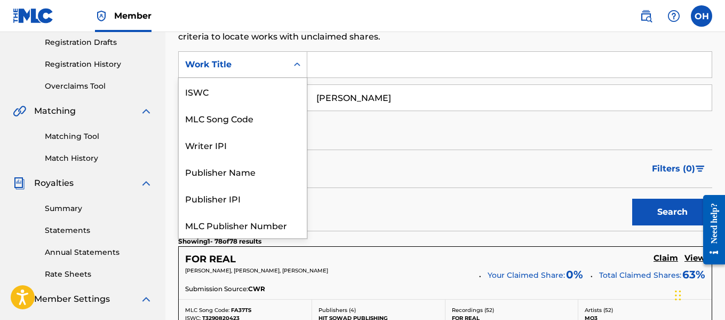
click at [294, 71] on div "Search Form" at bounding box center [297, 64] width 19 height 19
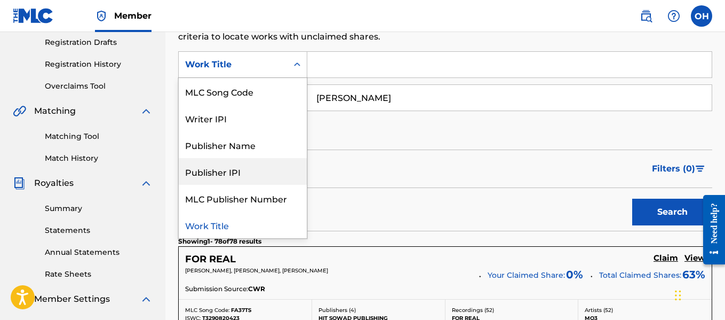
click at [349, 169] on div "Filters ( 0 )" at bounding box center [445, 168] width 534 height 38
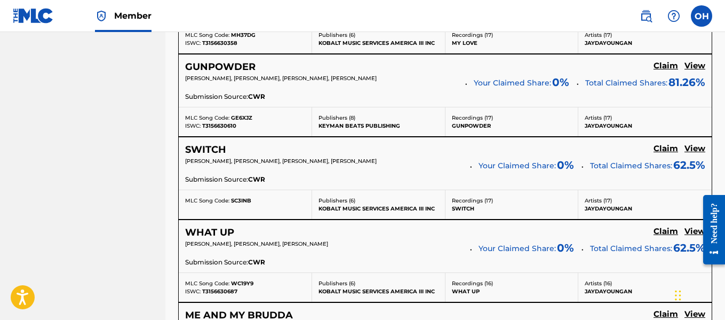
scroll to position [710, 0]
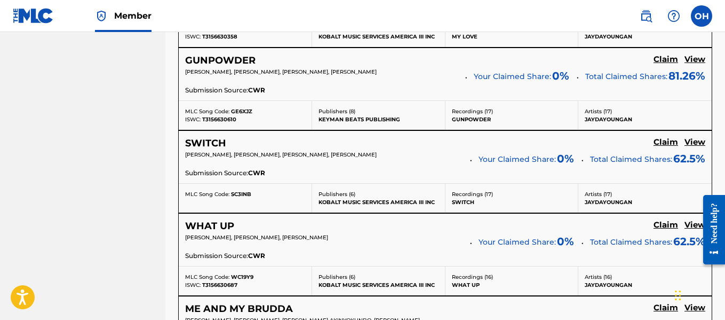
click at [695, 146] on h5 "View" at bounding box center [694, 142] width 21 height 10
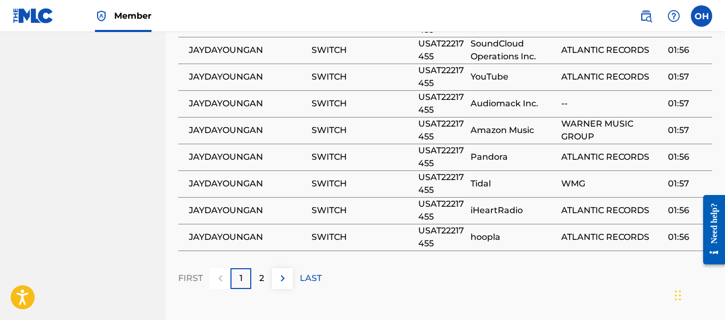
scroll to position [1316, 0]
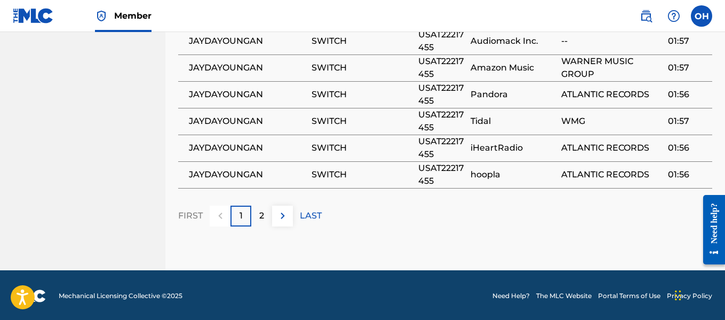
click at [261, 219] on p "2" at bounding box center [261, 215] width 5 height 13
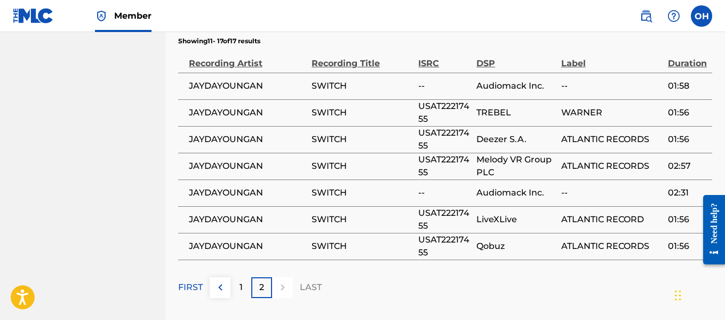
scroll to position [1166, 0]
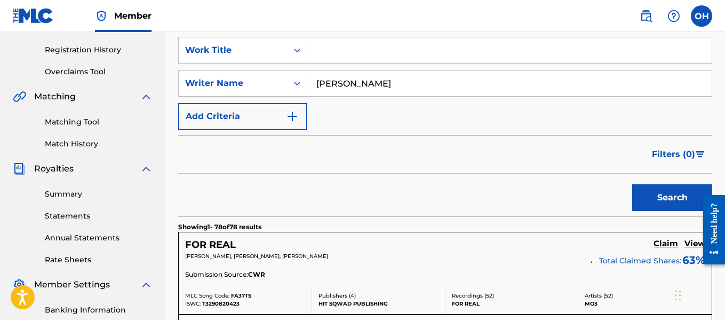
scroll to position [188, 0]
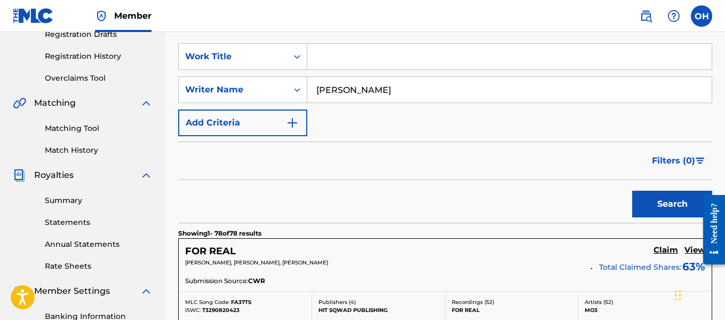
click at [77, 130] on link "Matching Tool" at bounding box center [99, 128] width 108 height 11
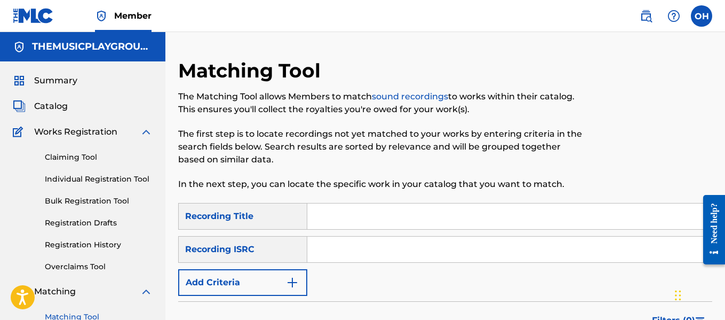
click at [335, 218] on input "Search Form" at bounding box center [509, 216] width 404 height 26
click at [289, 280] on img "Search Form" at bounding box center [292, 282] width 13 height 13
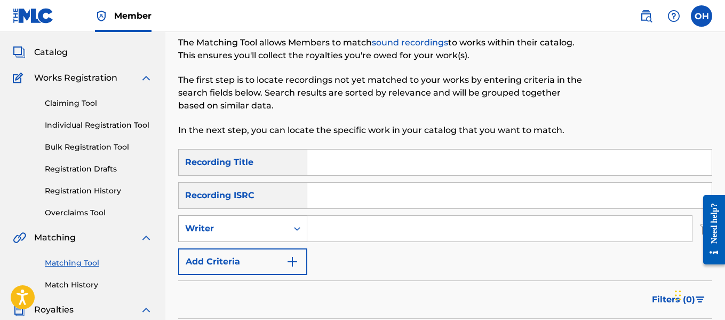
scroll to position [54, 0]
click at [293, 232] on div "Search Form" at bounding box center [297, 227] width 19 height 19
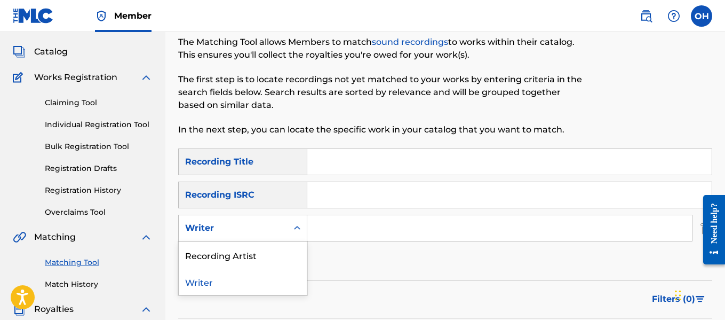
click at [235, 277] on div "Writer" at bounding box center [243, 281] width 128 height 27
click at [282, 234] on div "Writer" at bounding box center [233, 228] width 109 height 20
click at [265, 256] on div "Recording Artist" at bounding box center [243, 254] width 128 height 27
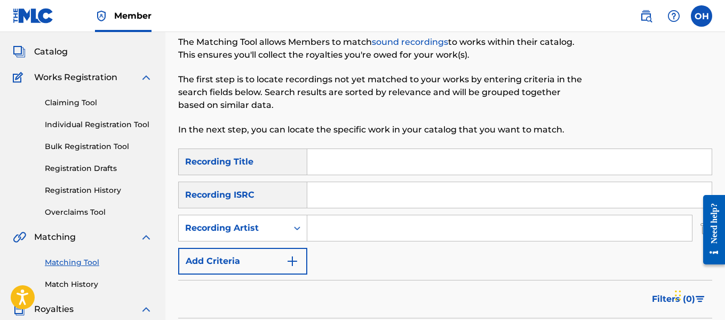
click at [324, 233] on input "Search Form" at bounding box center [499, 228] width 385 height 26
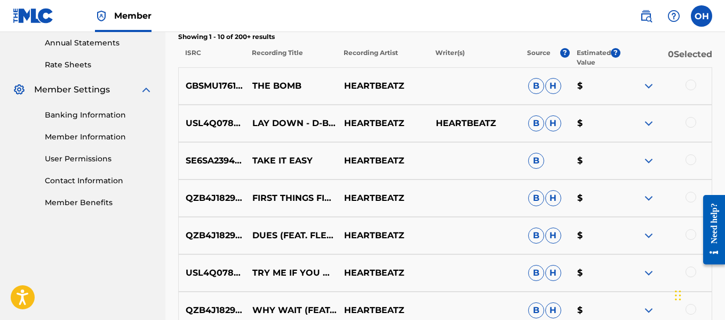
scroll to position [398, 0]
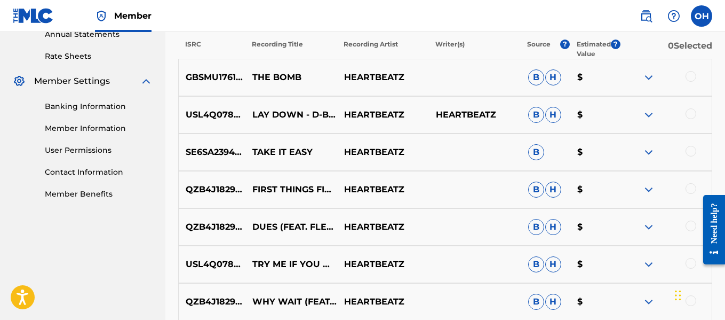
drag, startPoint x: 660, startPoint y: 186, endPoint x: 652, endPoint y: 188, distance: 8.4
click at [660, 186] on div at bounding box center [666, 189] width 92 height 13
click at [652, 188] on img at bounding box center [648, 189] width 13 height 13
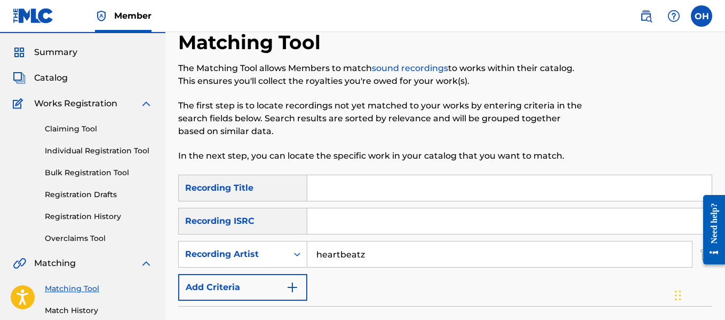
scroll to position [24, 0]
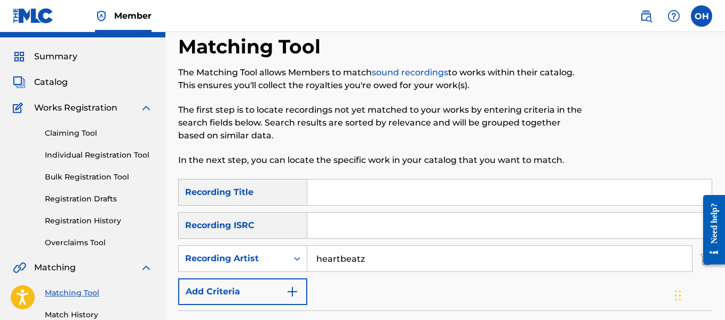
click at [51, 84] on span "Catalog" at bounding box center [51, 82] width 34 height 13
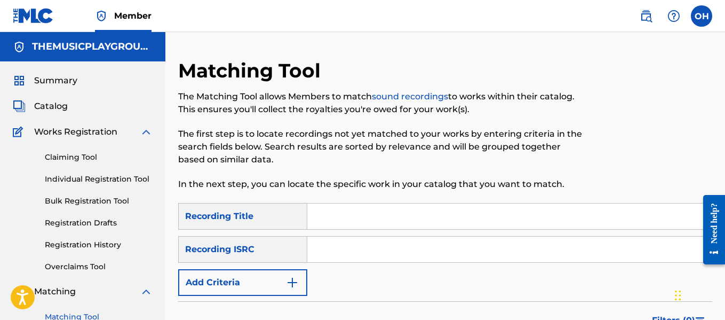
scroll to position [24, 0]
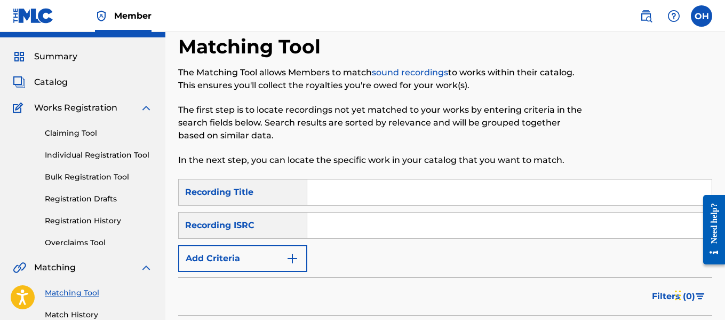
click at [338, 213] on input "Search Form" at bounding box center [509, 225] width 404 height 26
click at [332, 196] on input "Search Form" at bounding box center [509, 192] width 404 height 26
click at [322, 220] on input "Search Form" at bounding box center [509, 225] width 404 height 26
click at [276, 250] on button "Add Criteria" at bounding box center [242, 258] width 129 height 27
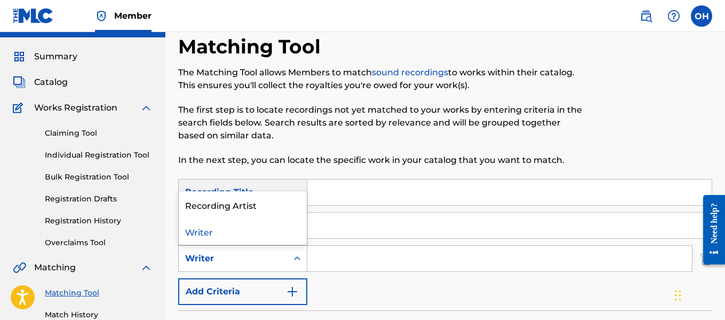
click at [279, 260] on div "Writer" at bounding box center [233, 258] width 96 height 13
click at [228, 209] on div "Recording Artist" at bounding box center [243, 204] width 128 height 27
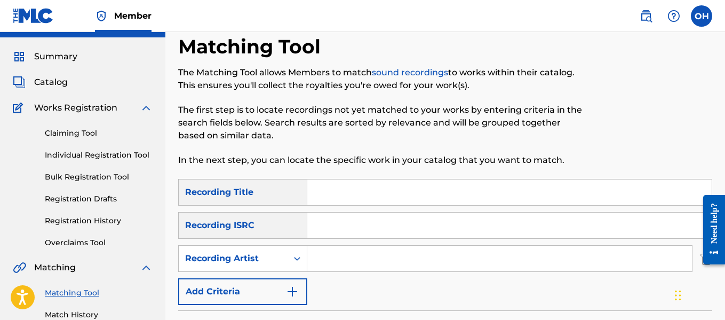
click at [331, 265] on input "Search Form" at bounding box center [499, 258] width 385 height 26
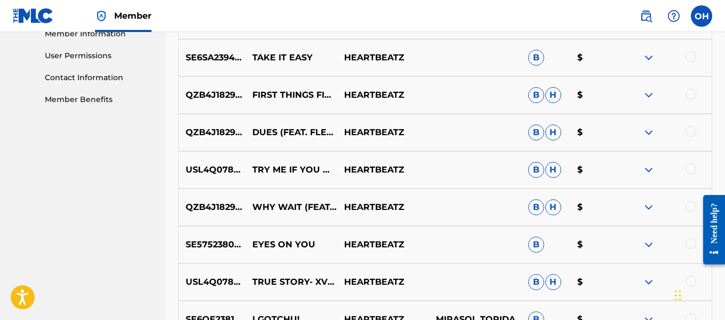
scroll to position [540, 0]
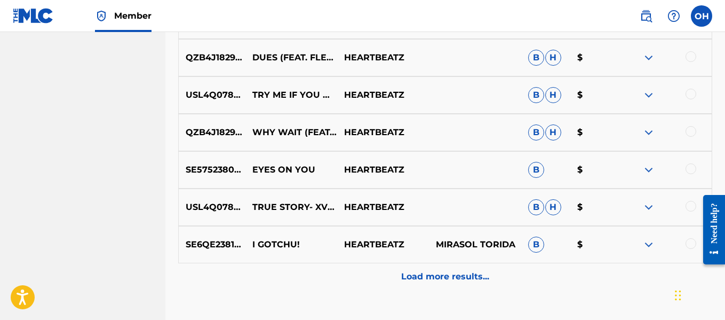
click at [405, 269] on div "Load more results..." at bounding box center [445, 276] width 534 height 27
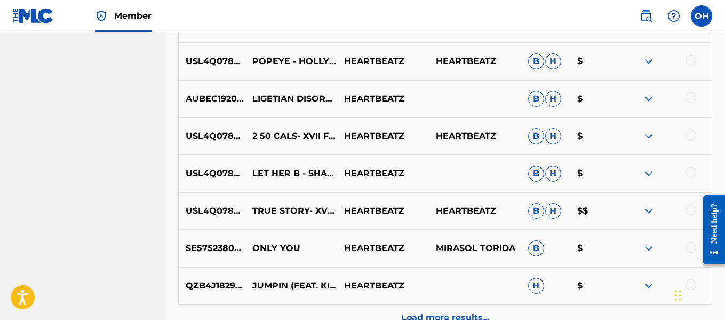
scroll to position [900, 0]
click at [644, 215] on img at bounding box center [648, 210] width 13 height 13
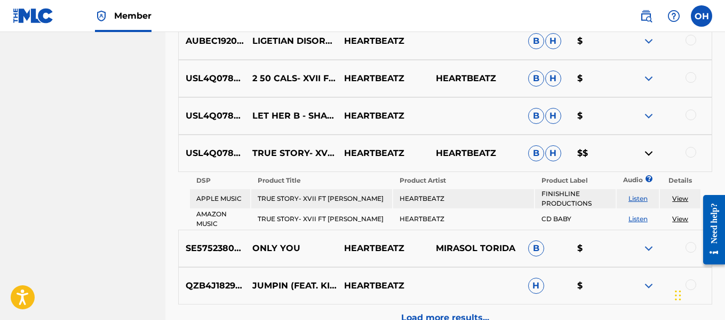
scroll to position [959, 0]
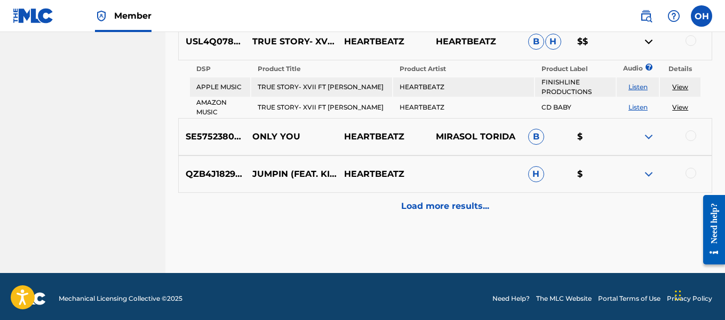
click at [604, 208] on div "Load more results..." at bounding box center [445, 206] width 534 height 27
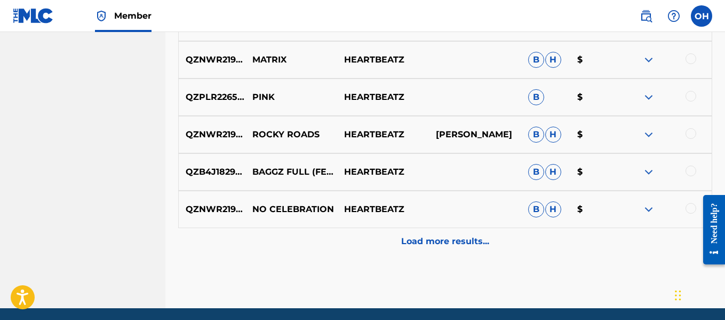
scroll to position [1350, 0]
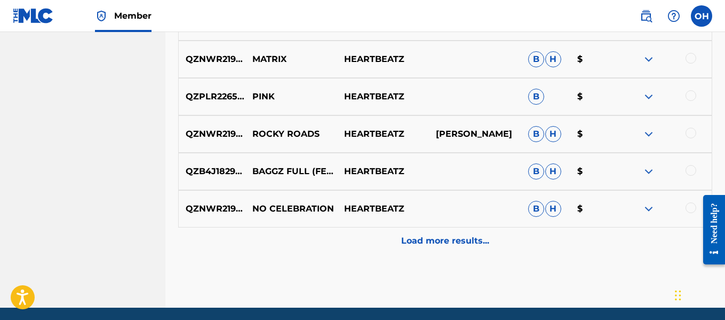
click at [445, 233] on div "Load more results..." at bounding box center [445, 240] width 534 height 27
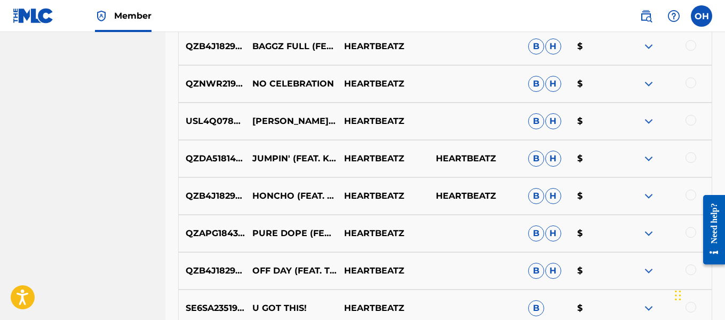
scroll to position [1475, 0]
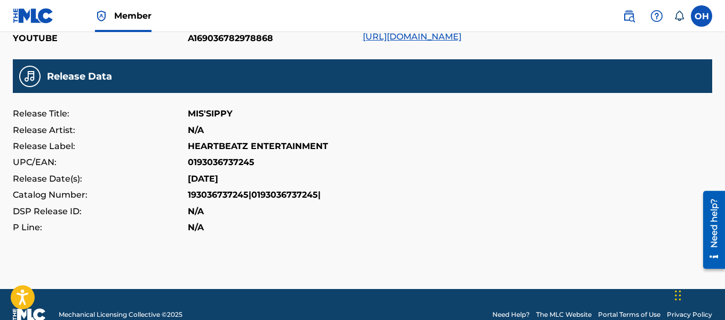
scroll to position [442, 0]
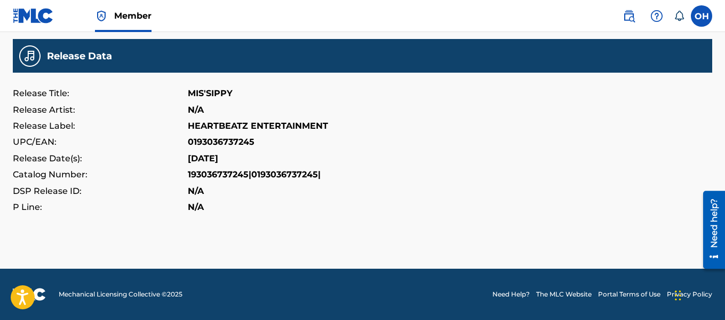
click at [208, 158] on p "[DATE]" at bounding box center [203, 158] width 30 height 16
click at [216, 172] on p "193036737245|0193036737245|" at bounding box center [254, 174] width 133 height 16
click at [208, 152] on p "2018-05-28" at bounding box center [203, 158] width 30 height 16
click at [216, 158] on p "2018-05-28" at bounding box center [203, 158] width 30 height 16
click at [218, 159] on p "2018-05-28" at bounding box center [203, 158] width 30 height 16
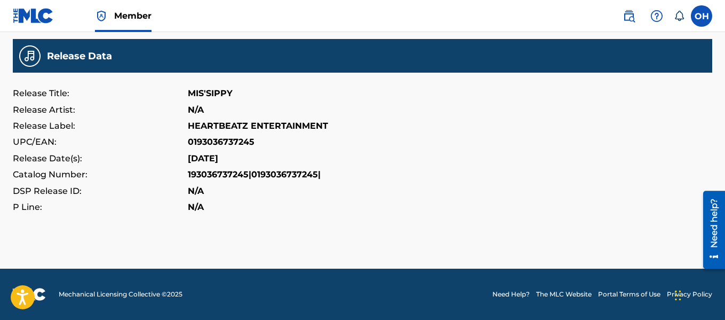
drag, startPoint x: 205, startPoint y: 158, endPoint x: 204, endPoint y: 152, distance: 7.0
click at [205, 158] on p "2018-05-28" at bounding box center [203, 158] width 30 height 16
click at [205, 125] on p "HEARTBEATZ ENTERTAINMENT" at bounding box center [258, 126] width 140 height 16
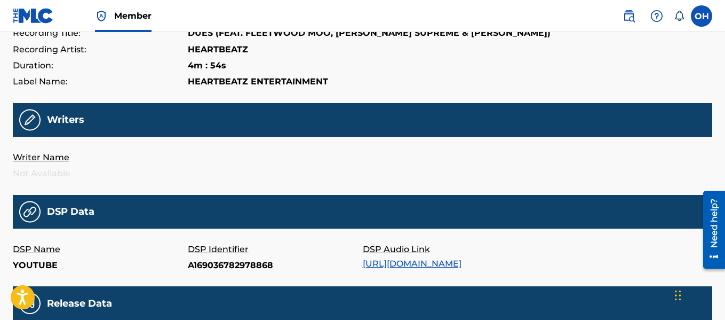
scroll to position [185, 0]
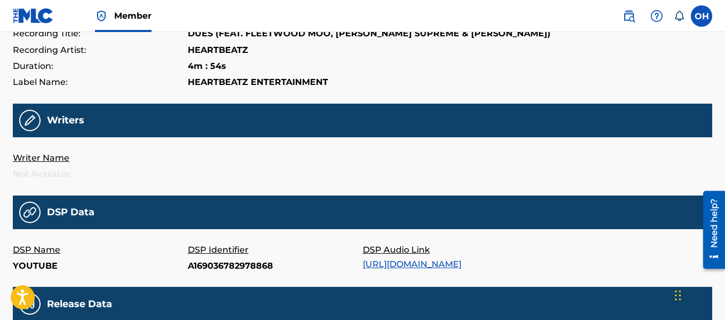
click at [29, 120] on img at bounding box center [29, 120] width 21 height 22
click at [78, 122] on h5 "Writers" at bounding box center [65, 120] width 37 height 12
click at [53, 154] on p "Writer Name" at bounding box center [100, 158] width 175 height 16
click at [49, 162] on p "Writer Name" at bounding box center [100, 158] width 175 height 16
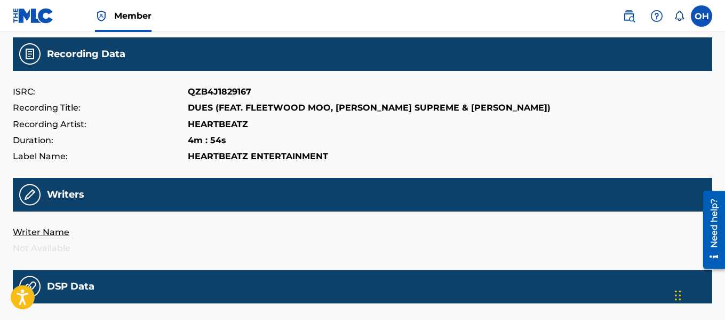
scroll to position [110, 0]
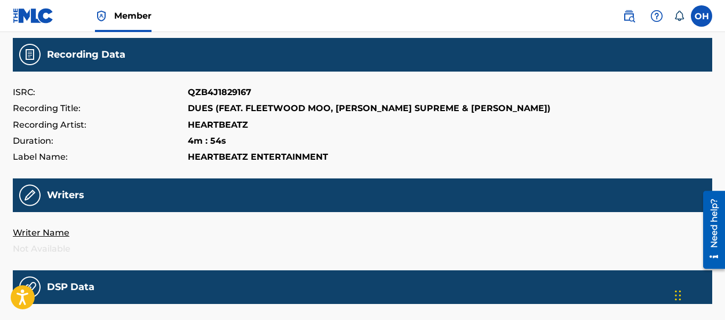
click at [83, 121] on p "Recording Artist:" at bounding box center [100, 125] width 175 height 16
click at [128, 107] on p "Recording Title:" at bounding box center [100, 108] width 175 height 16
click at [91, 104] on p "Recording Title:" at bounding box center [100, 108] width 175 height 16
click at [221, 124] on p "HEARTBEATZ" at bounding box center [218, 125] width 60 height 16
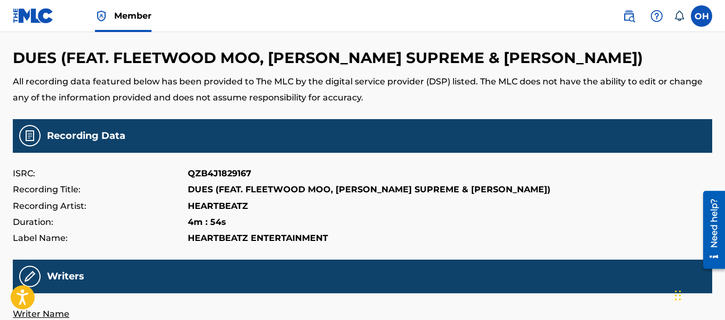
scroll to position [0, 0]
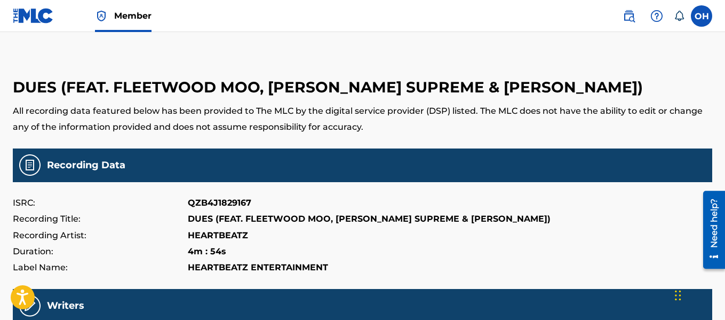
click at [234, 79] on h3 "DUES (FEAT. FLEETWOOD MOO, [PERSON_NAME] SUPREME & [PERSON_NAME])" at bounding box center [362, 87] width 699 height 19
